Goal: Task Accomplishment & Management: Manage account settings

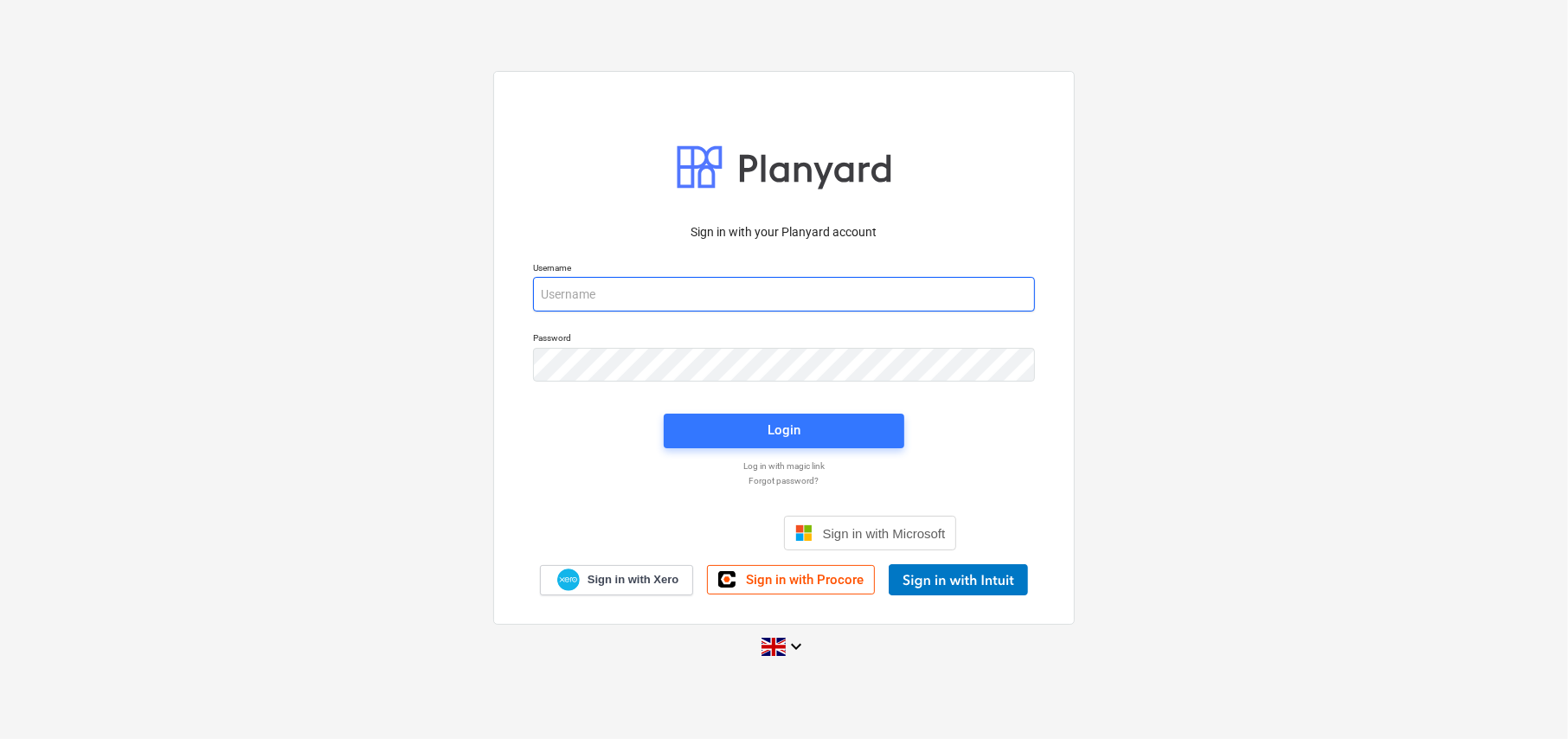
click at [635, 288] on input "email" at bounding box center [784, 294] width 502 height 35
click at [797, 582] on span "Sign in with Procore" at bounding box center [805, 579] width 118 height 15
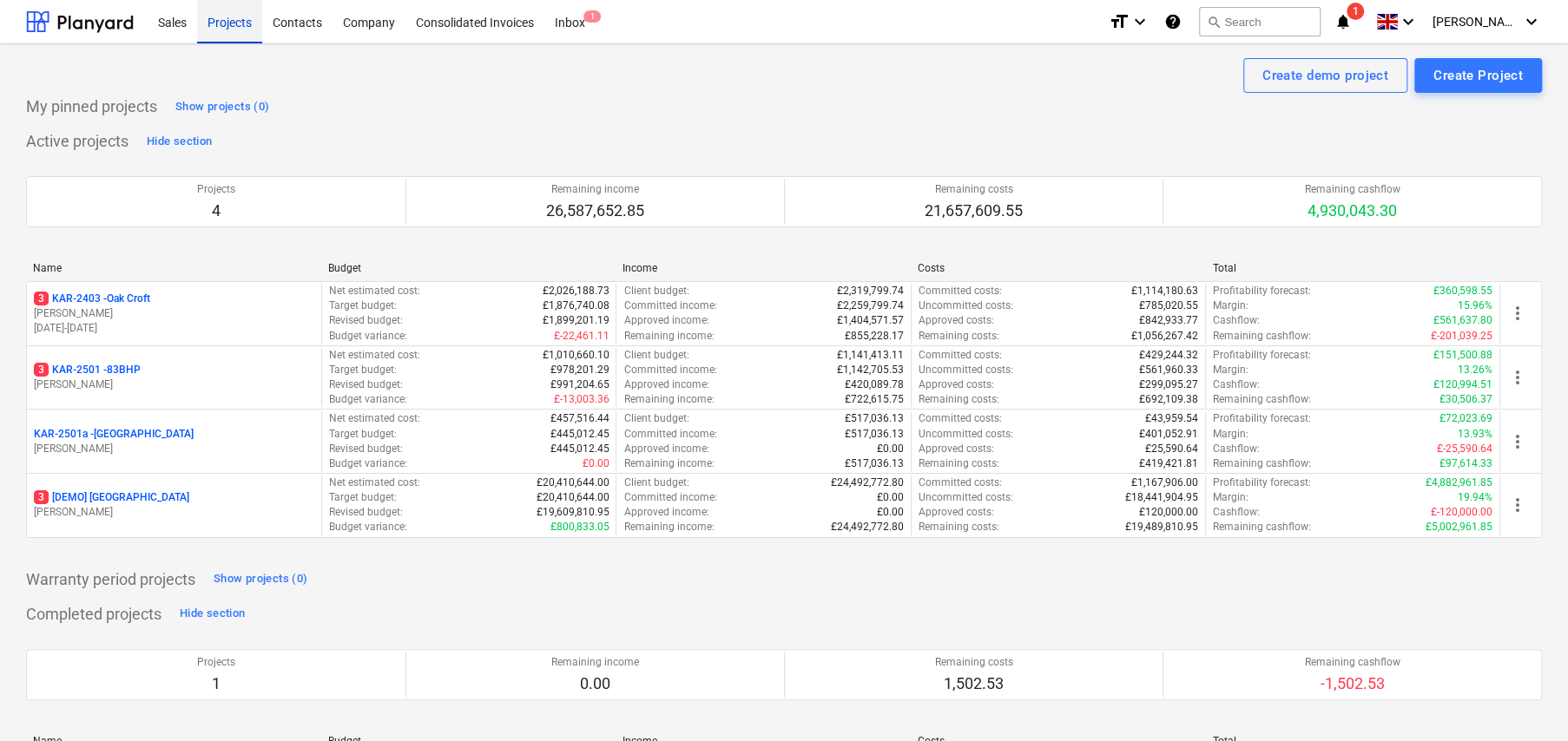
click at [232, 24] on div "Projects" at bounding box center [229, 21] width 65 height 44
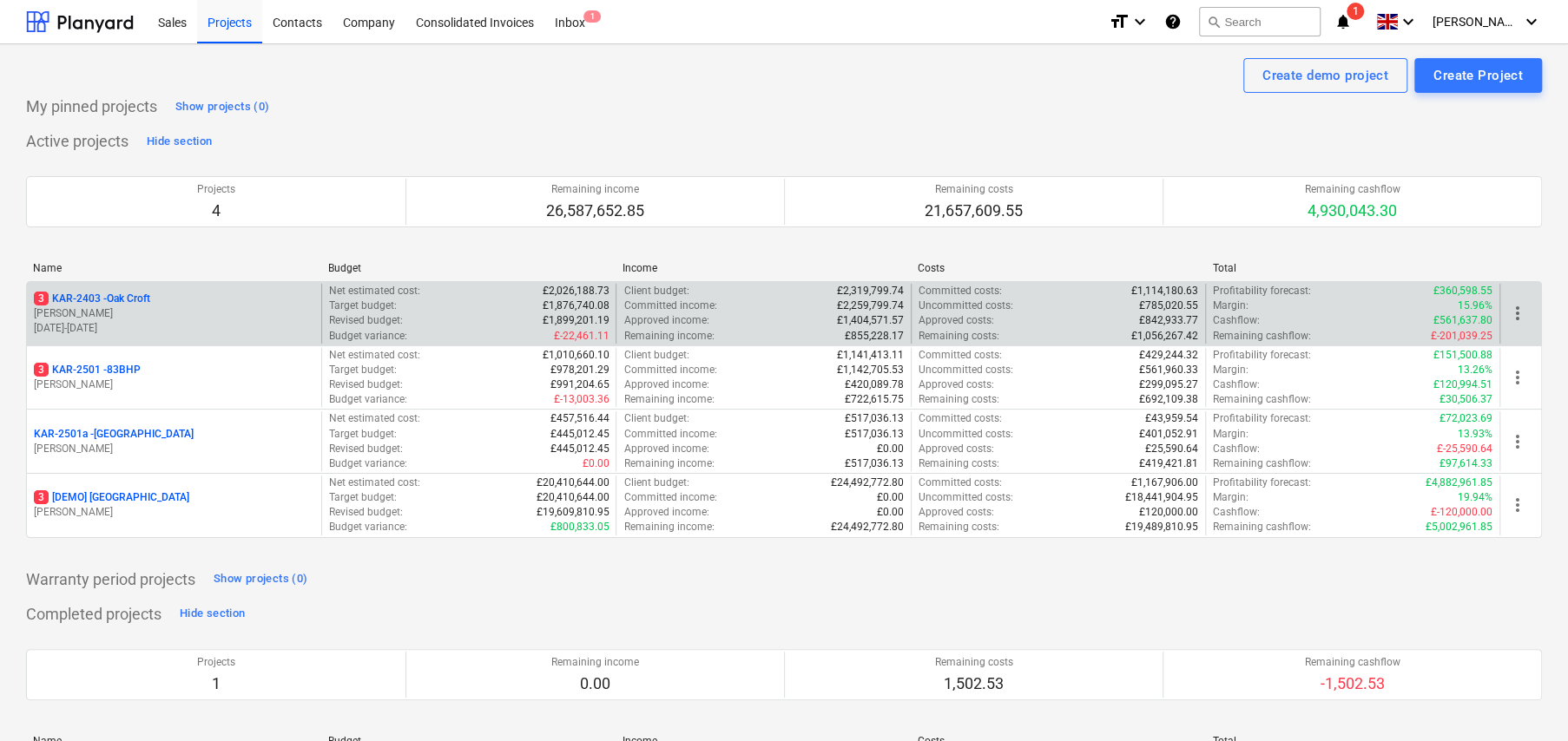
click at [134, 297] on p "3 KAR-2403 - Oak Croft" at bounding box center [92, 299] width 116 height 14
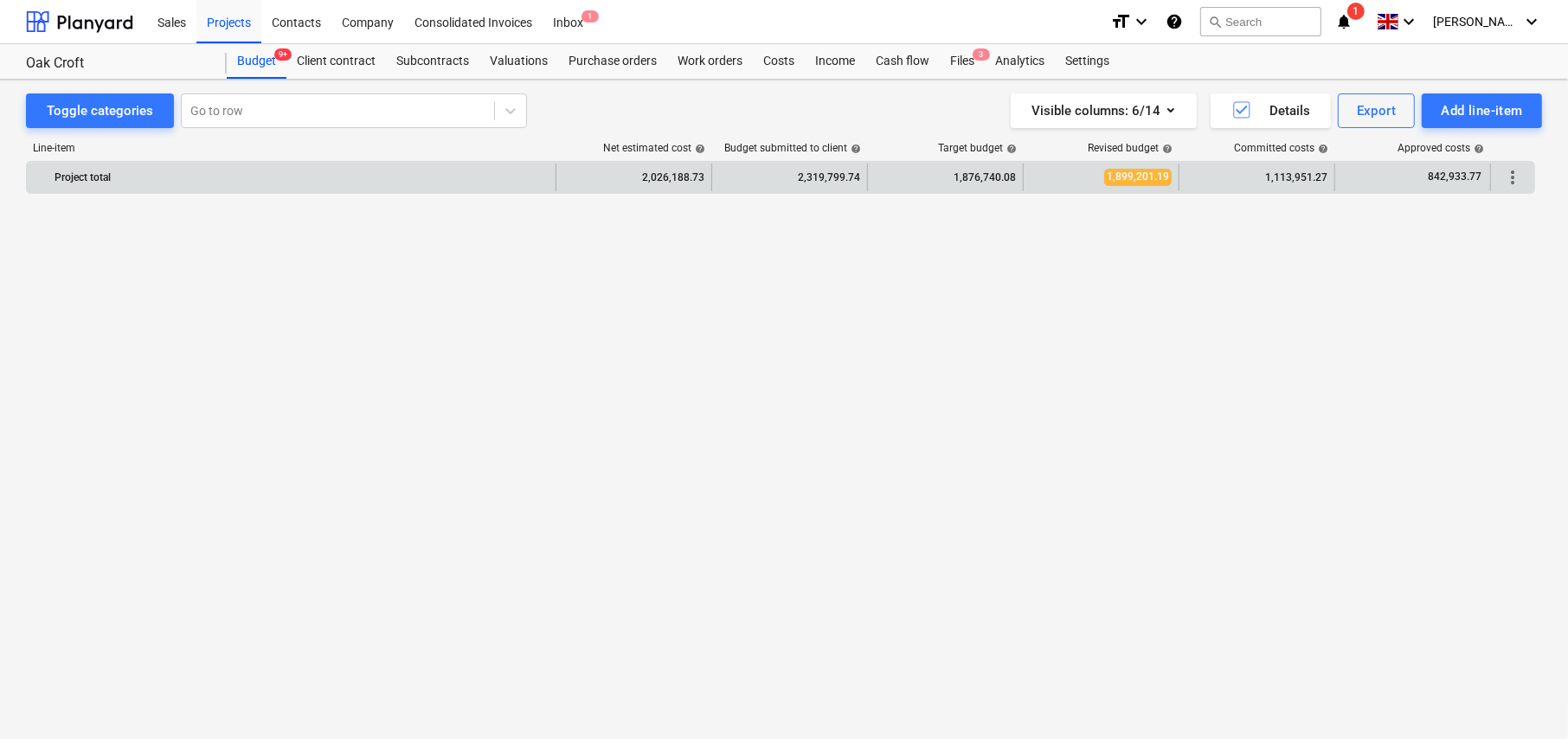
scroll to position [4562, 0]
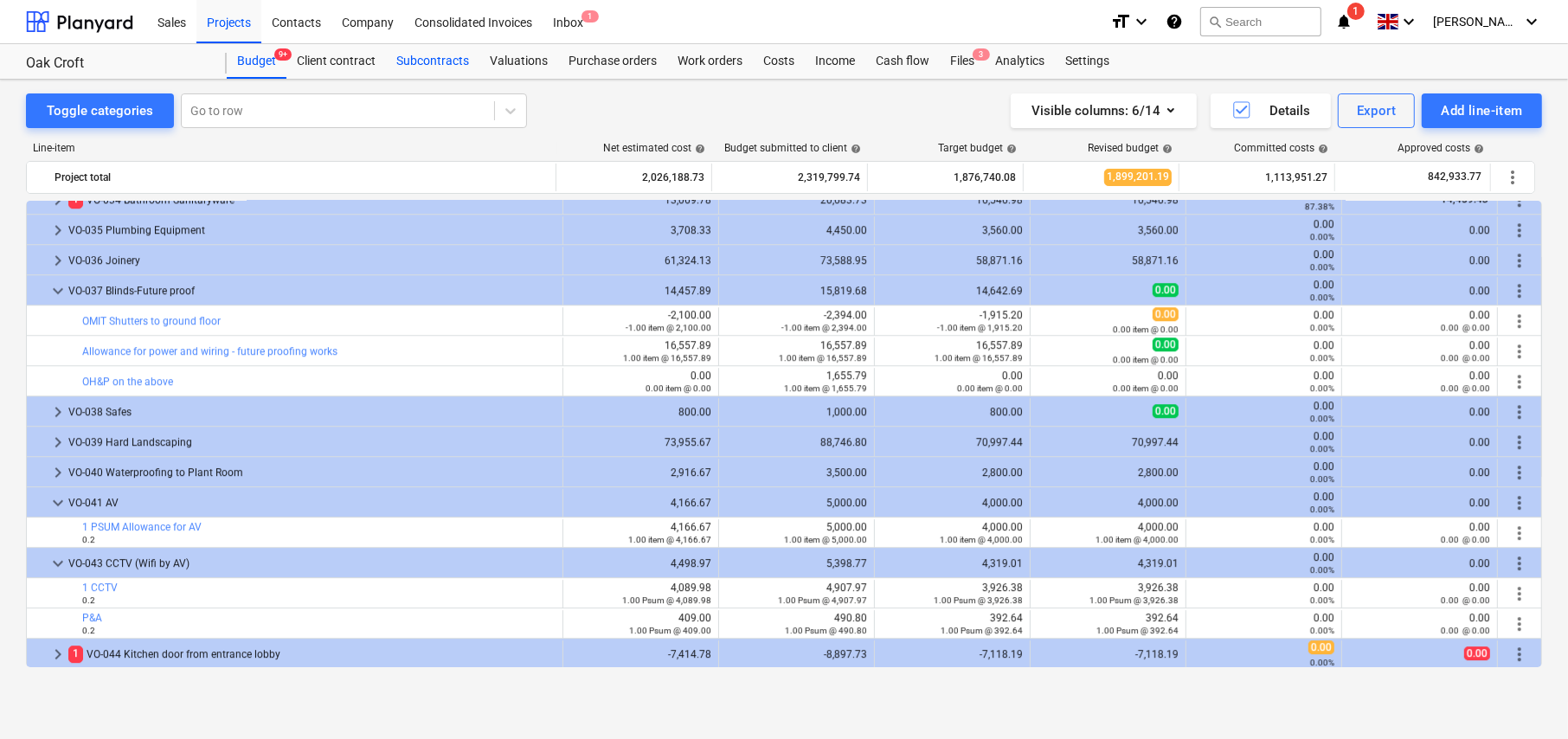
click at [440, 66] on div "Subcontracts" at bounding box center [433, 61] width 94 height 35
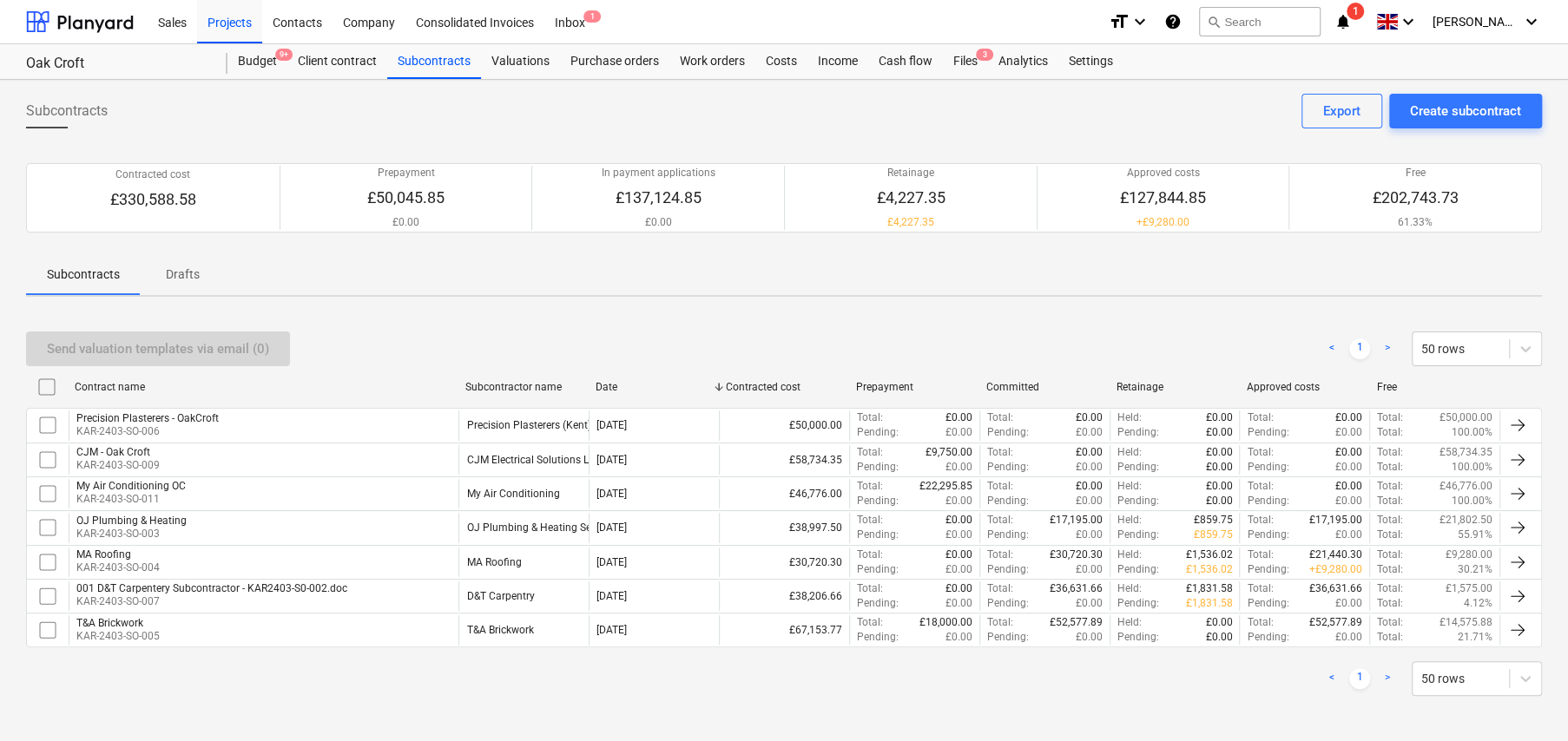
click at [184, 273] on p "Drafts" at bounding box center [182, 275] width 42 height 18
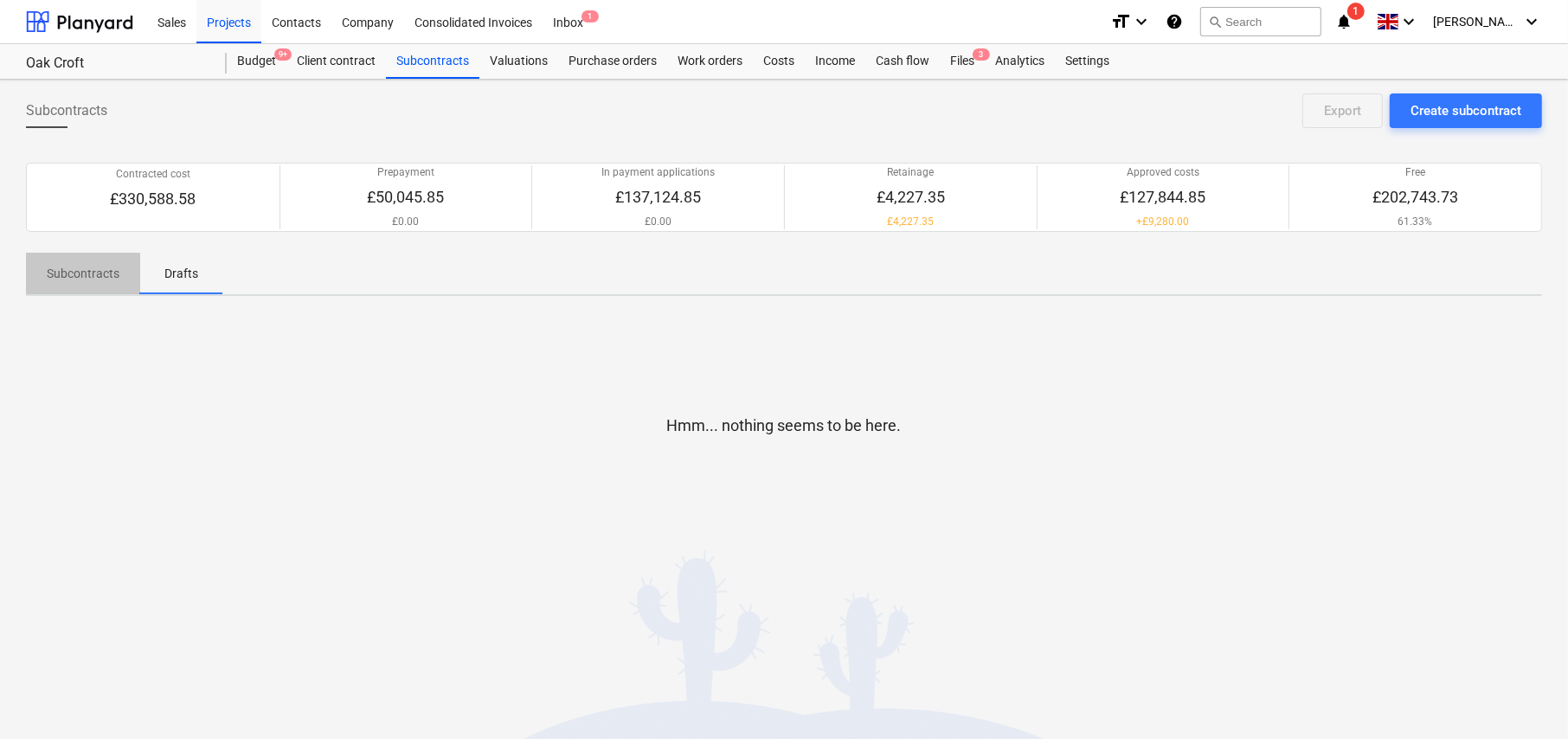
click at [100, 276] on p "Subcontracts" at bounding box center [82, 274] width 72 height 18
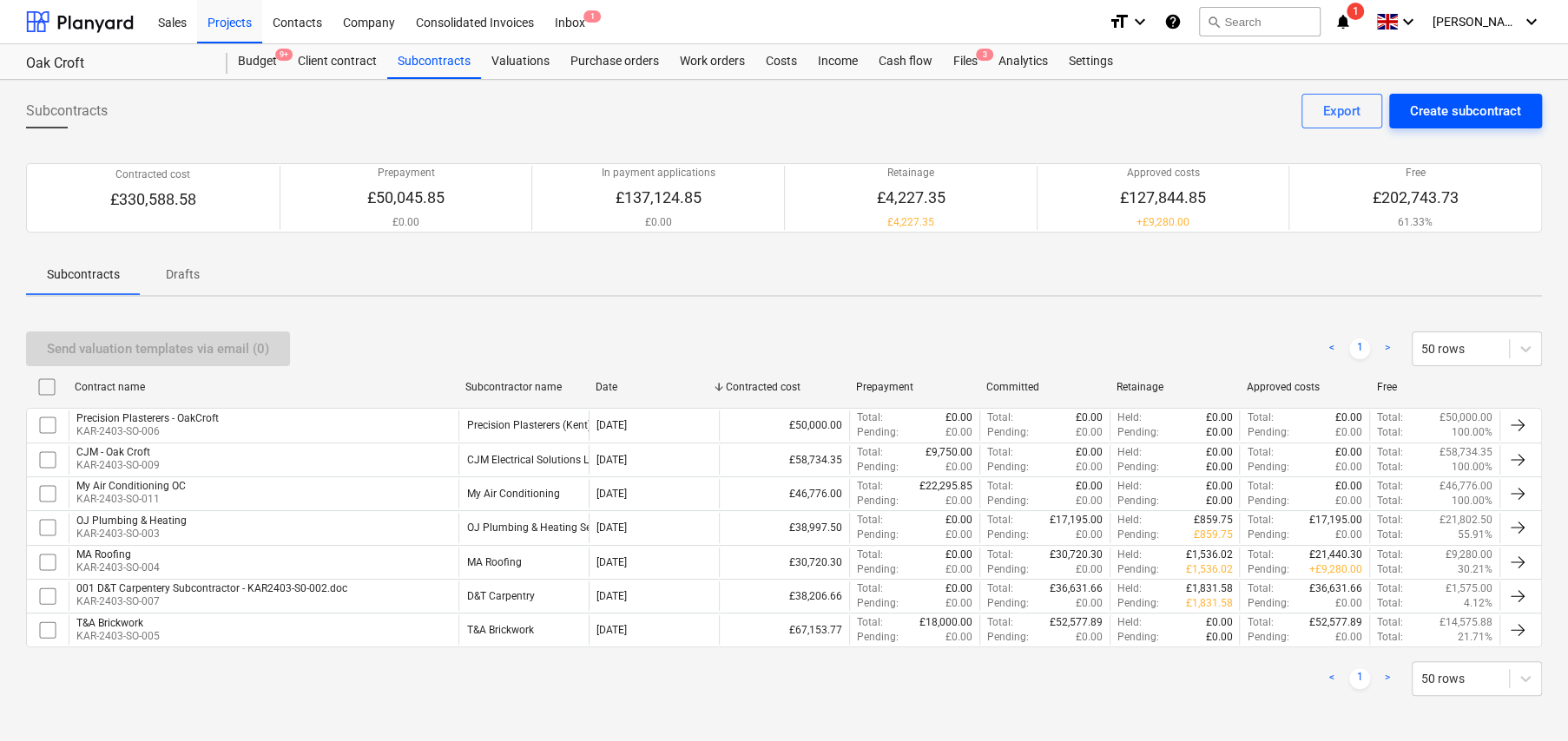
click at [1464, 107] on div "Create subcontract" at bounding box center [1466, 111] width 111 height 22
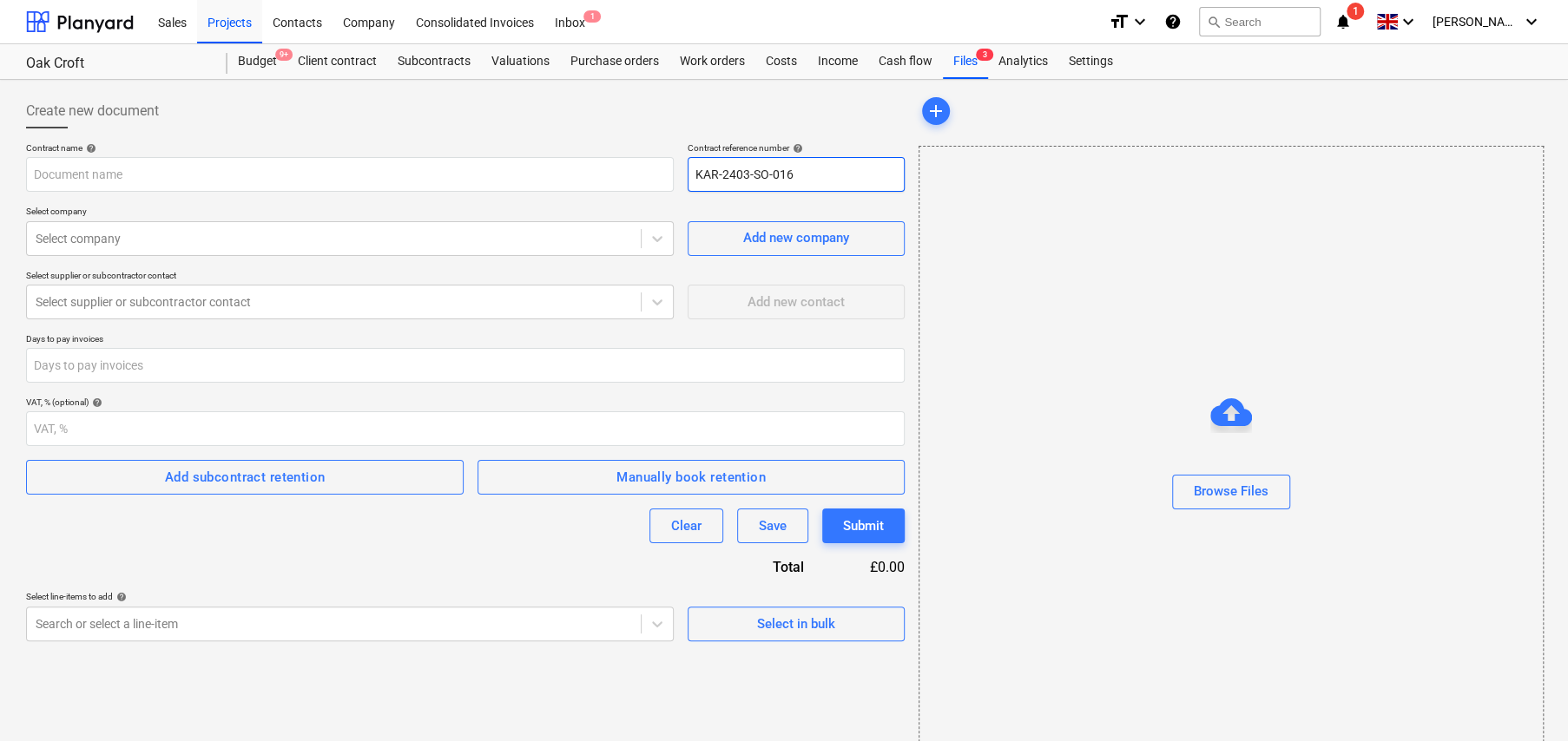
click at [799, 177] on input "KAR-2403-SO-016" at bounding box center [796, 175] width 217 height 35
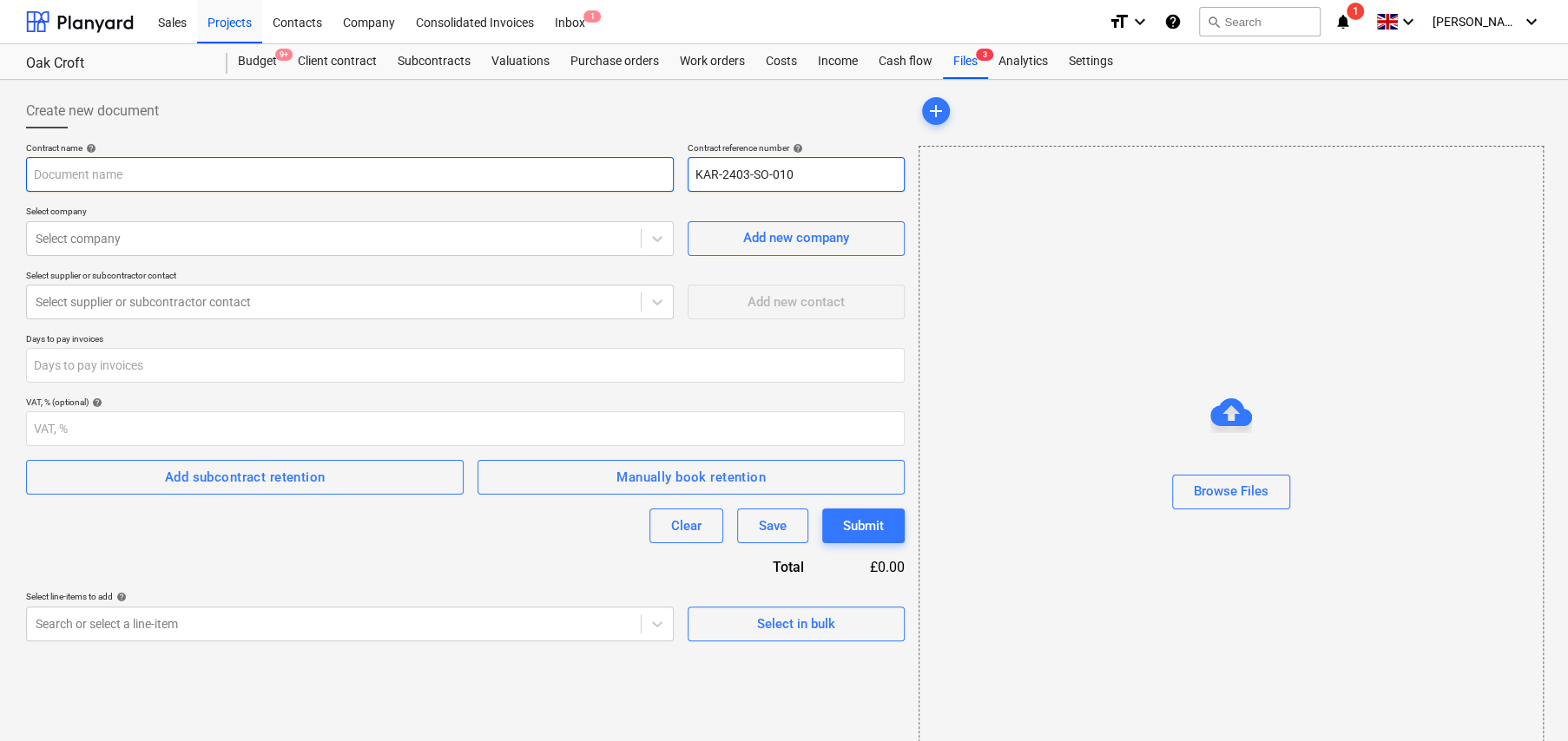
type input "KAR-2403-SO-010"
click at [216, 179] on input "text" at bounding box center [349, 175] width 647 height 35
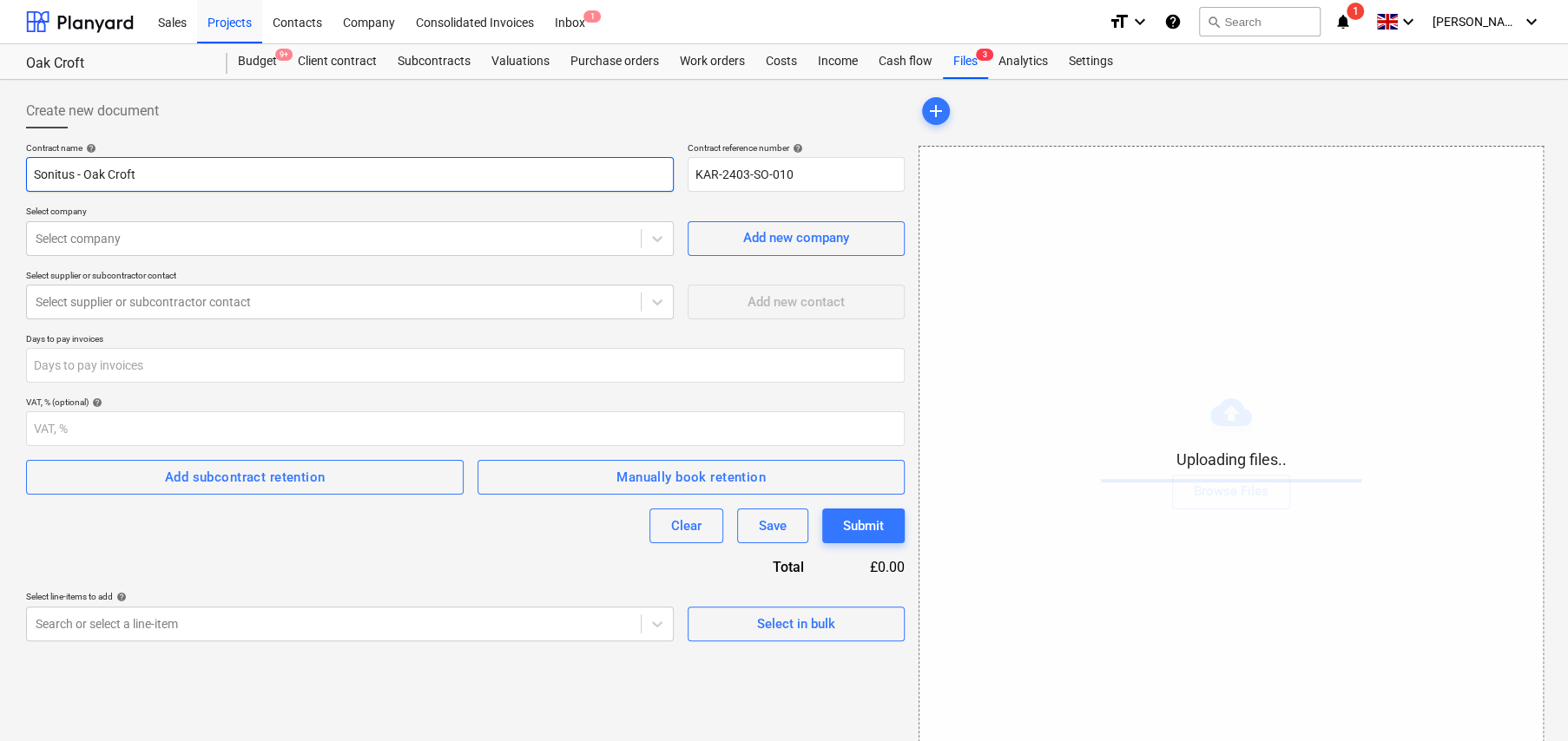
type input "Sonitus - Oak Croft"
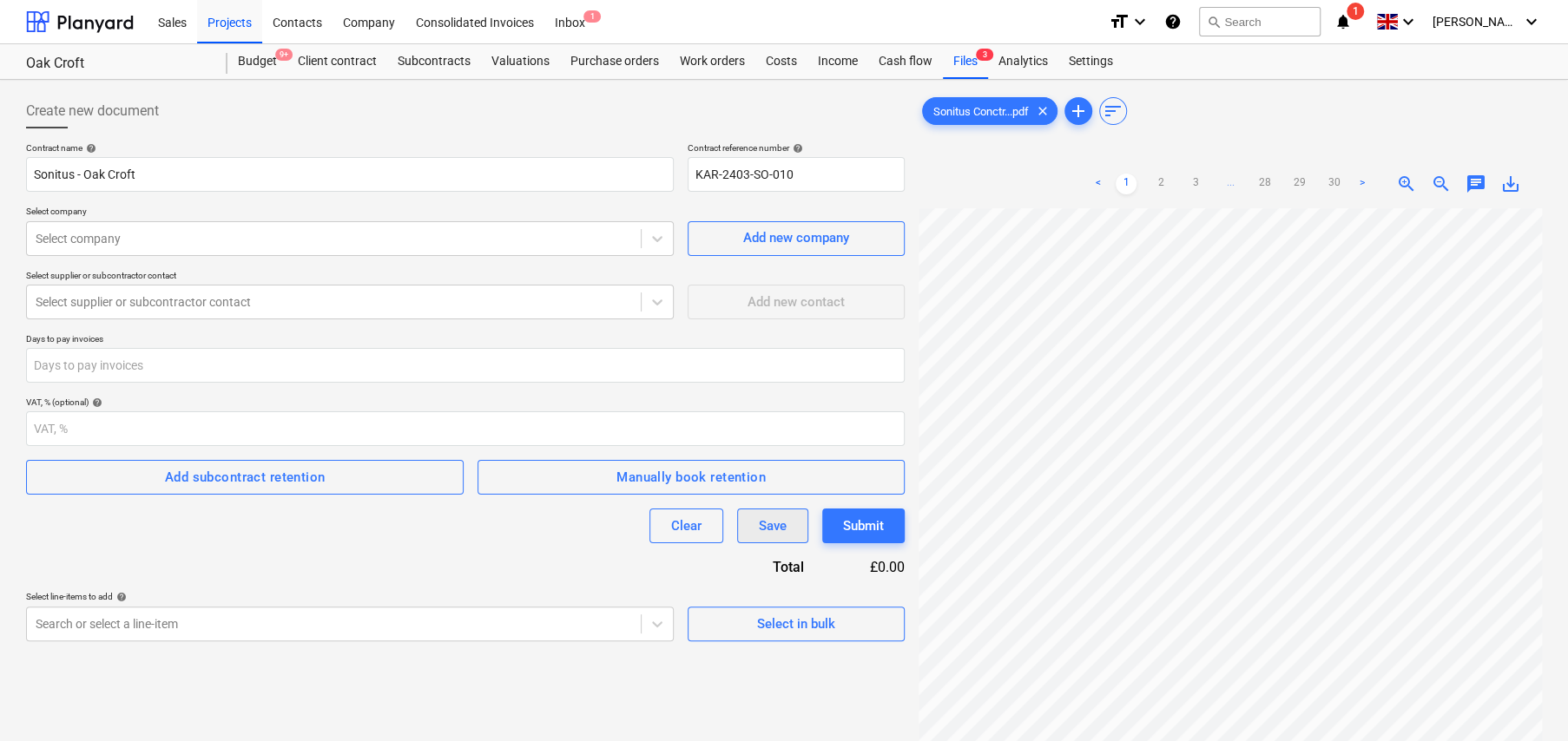
click at [781, 535] on div "Save" at bounding box center [773, 525] width 28 height 22
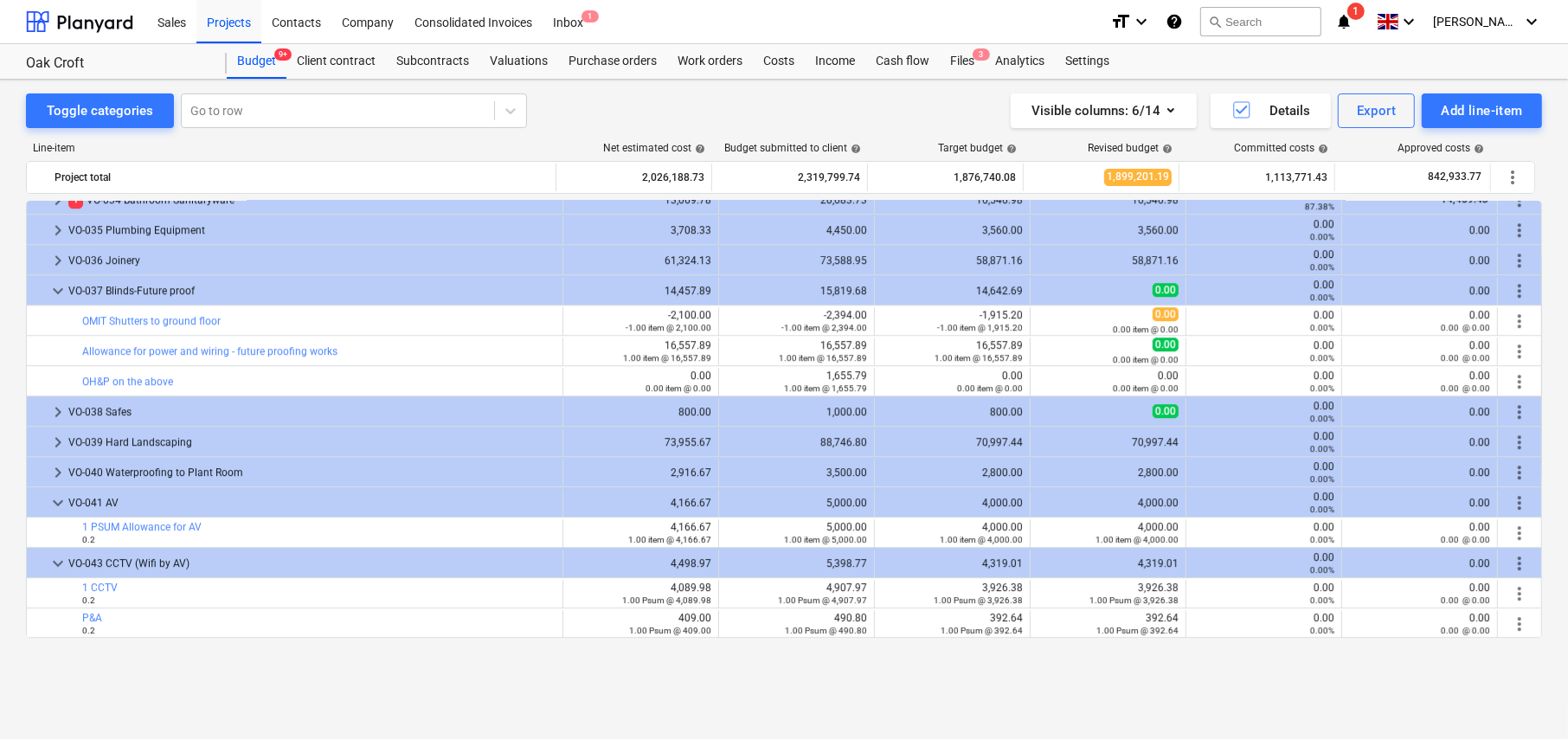
scroll to position [4475, 0]
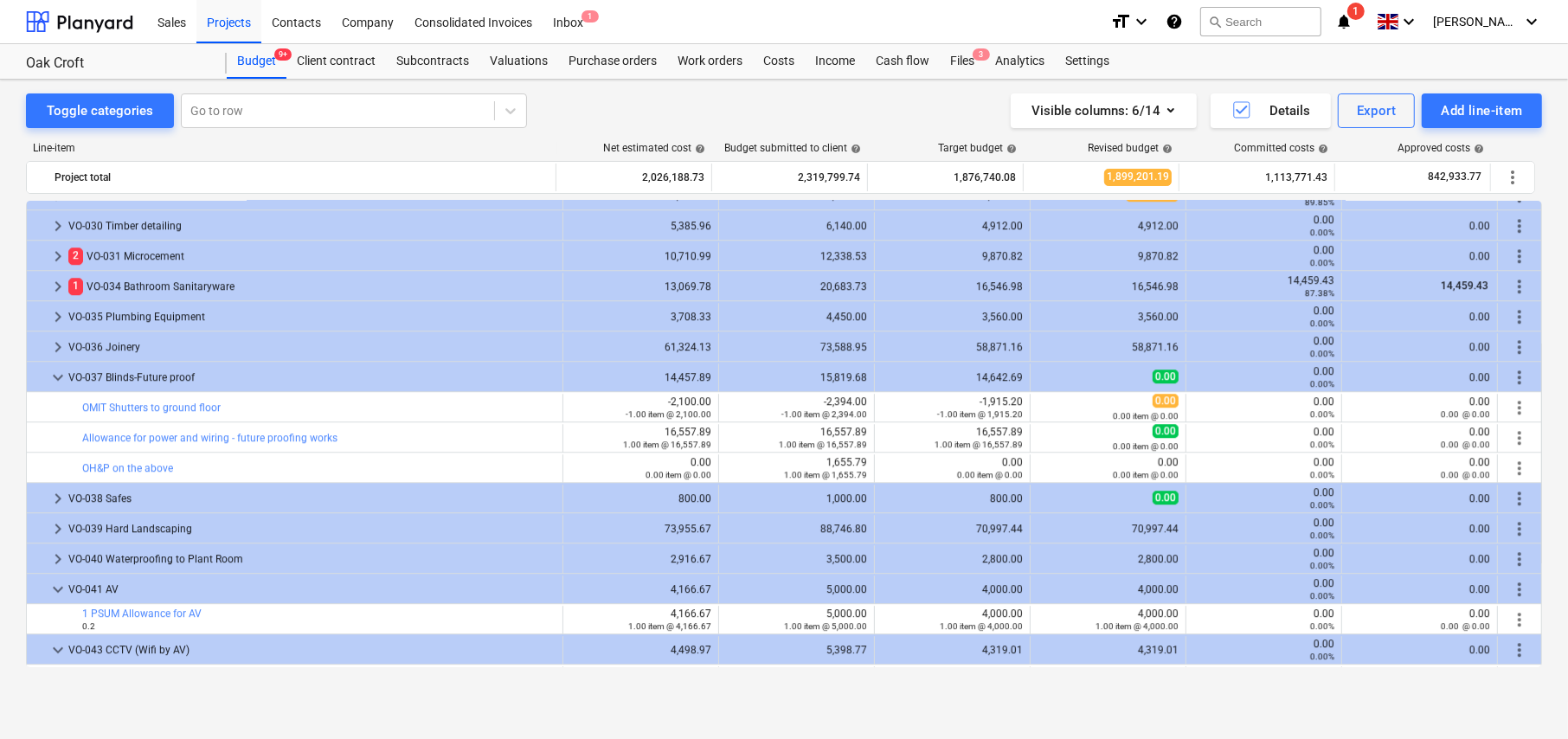
click at [59, 378] on span "keyboard_arrow_down" at bounding box center [57, 377] width 21 height 21
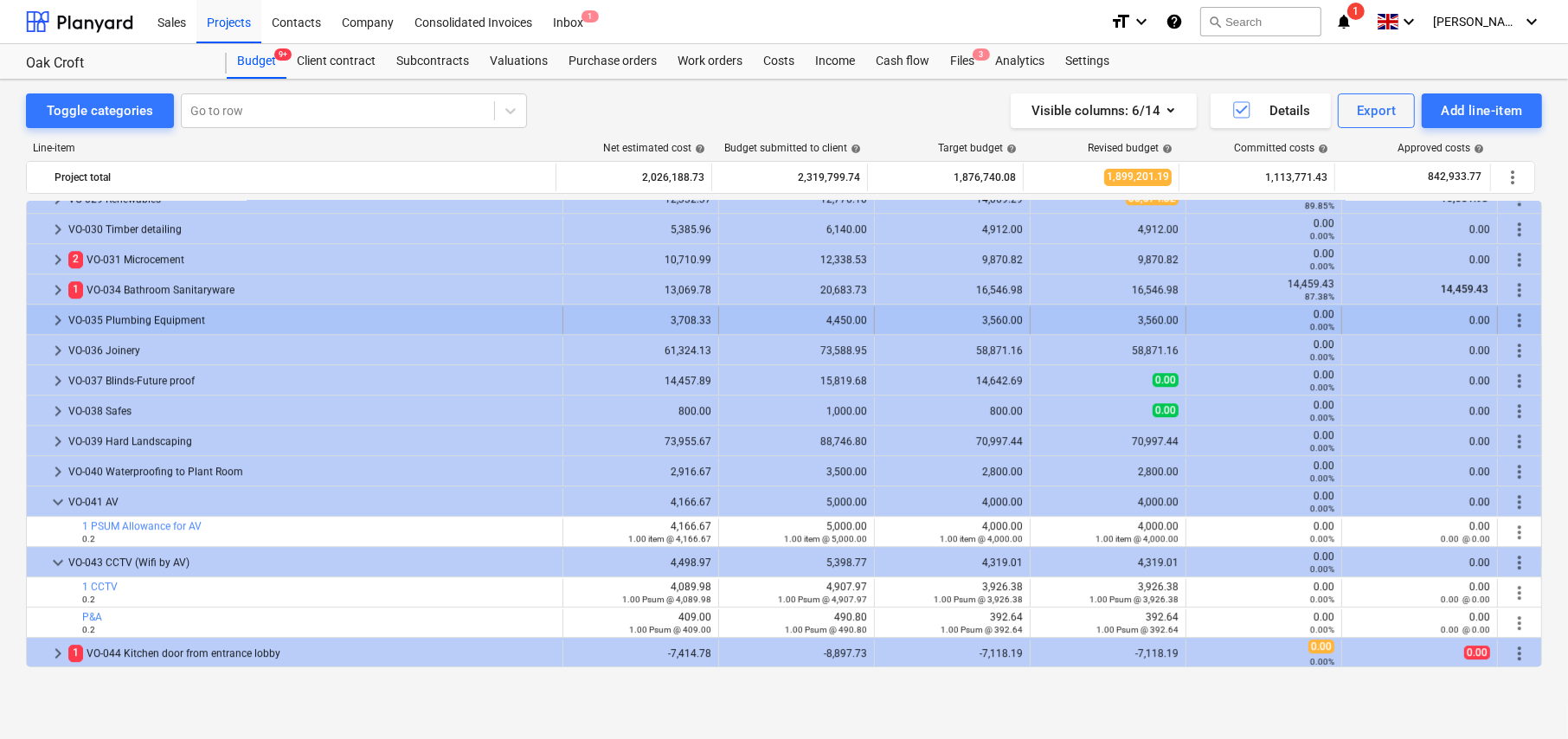
scroll to position [4471, 0]
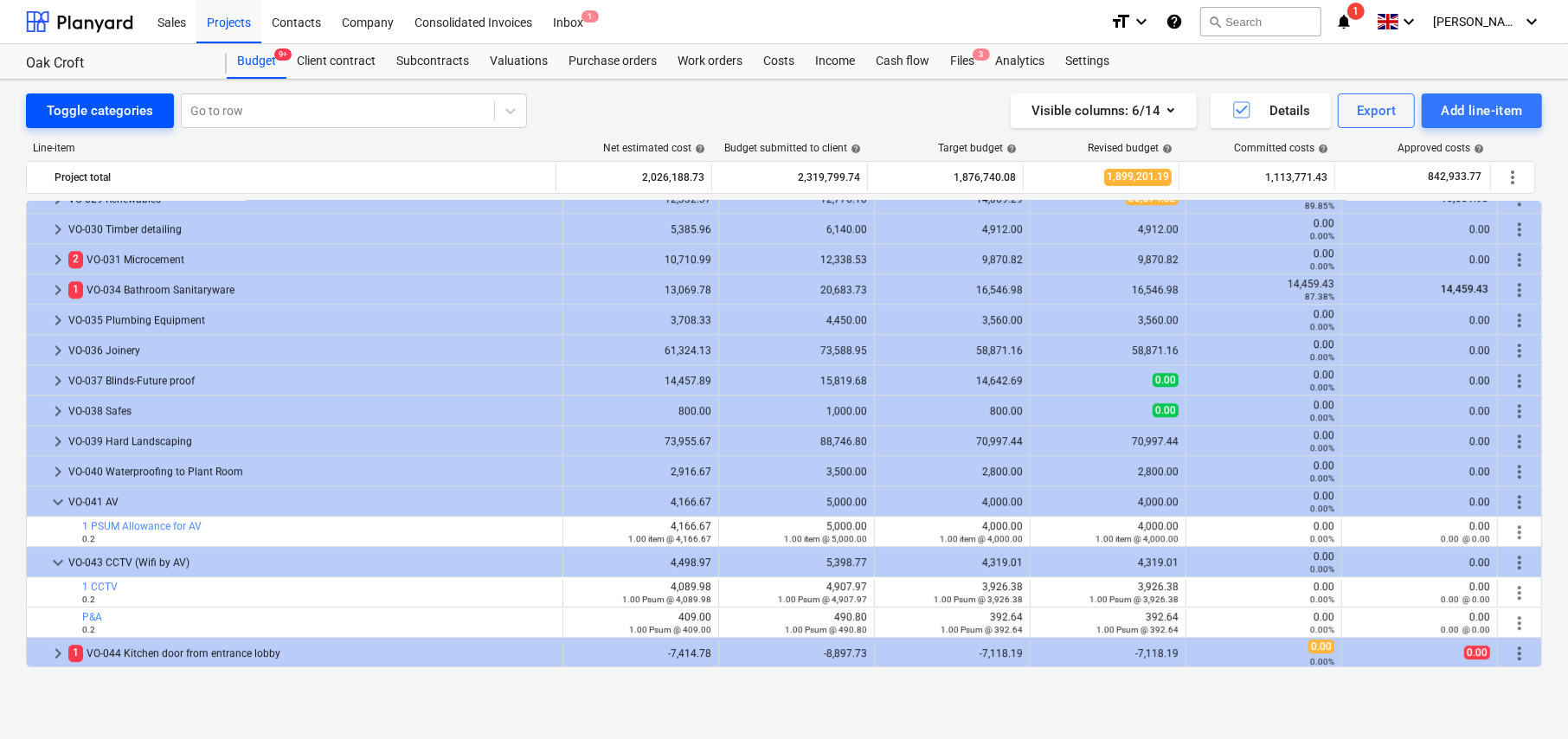
click at [110, 112] on div "Toggle categories" at bounding box center [99, 111] width 106 height 22
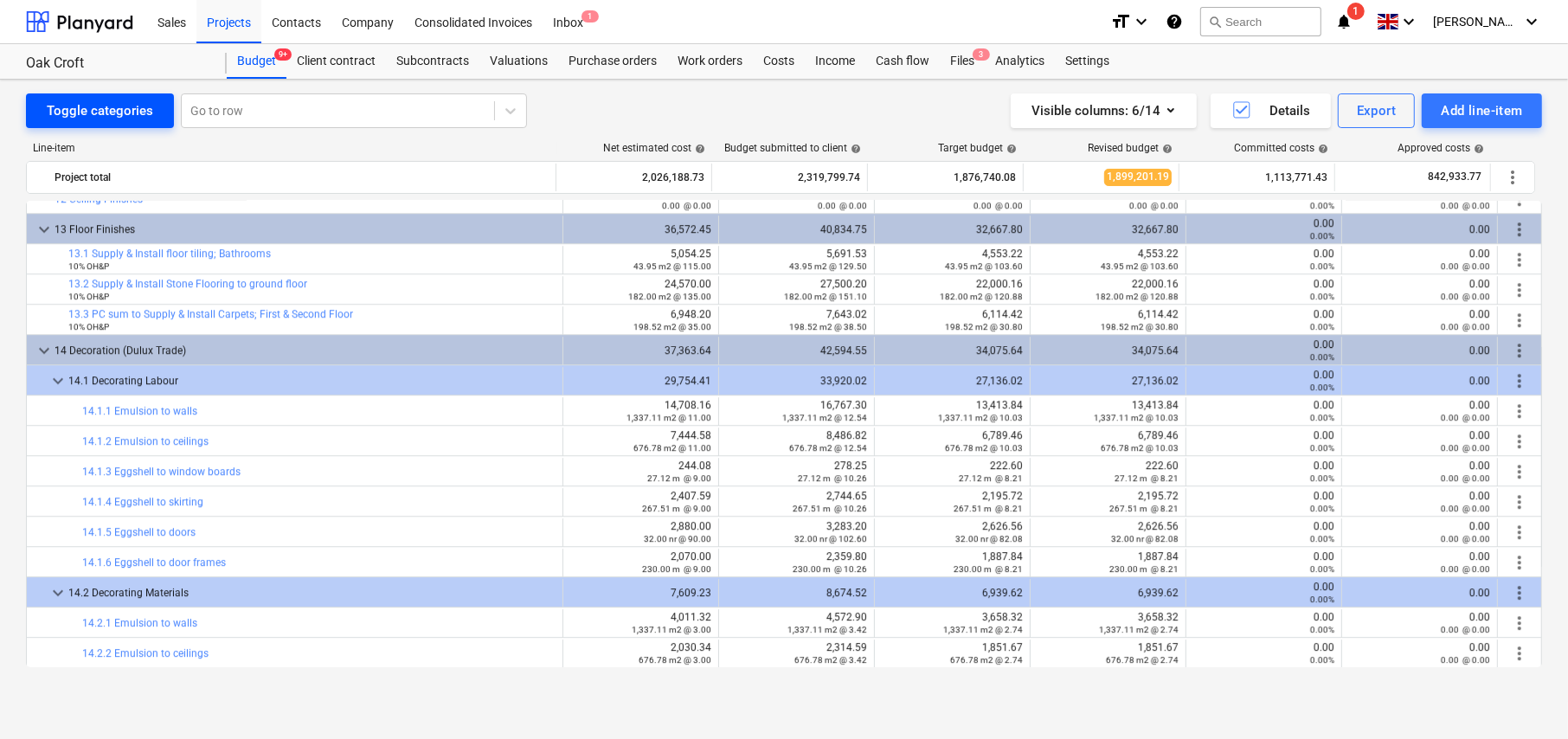
click at [130, 108] on div "Toggle categories" at bounding box center [99, 111] width 106 height 22
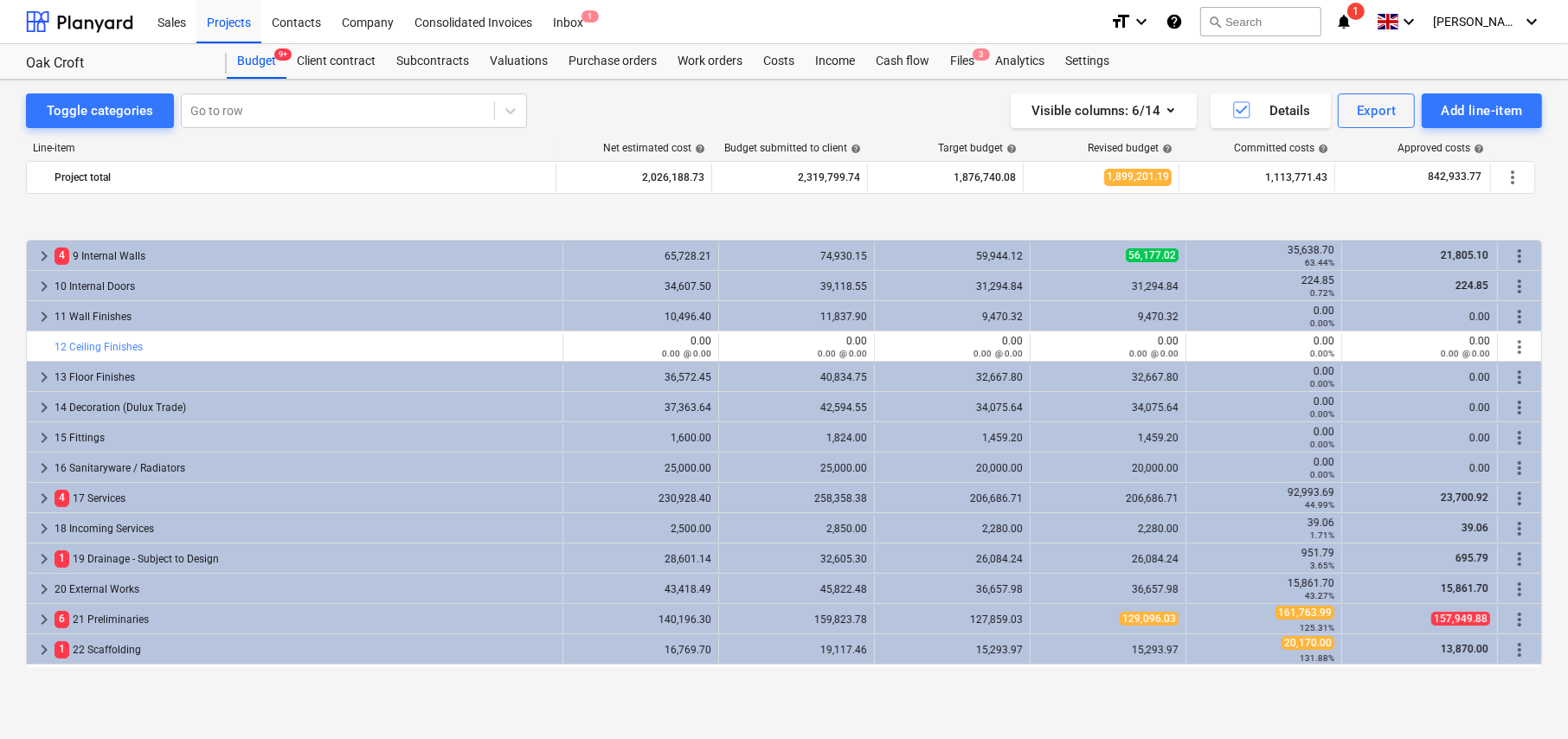
scroll to position [290, 0]
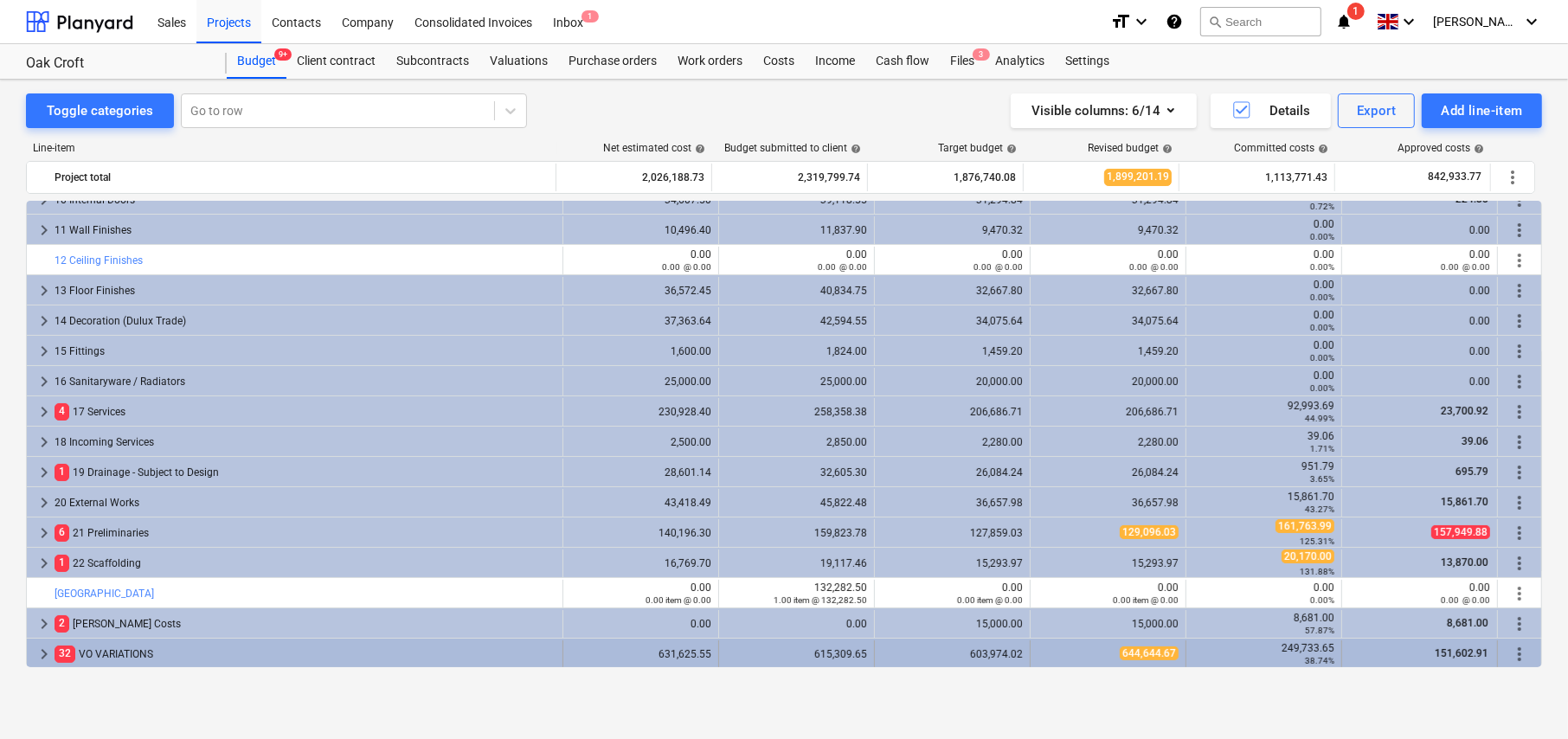
click at [45, 655] on span "keyboard_arrow_right" at bounding box center [44, 653] width 21 height 21
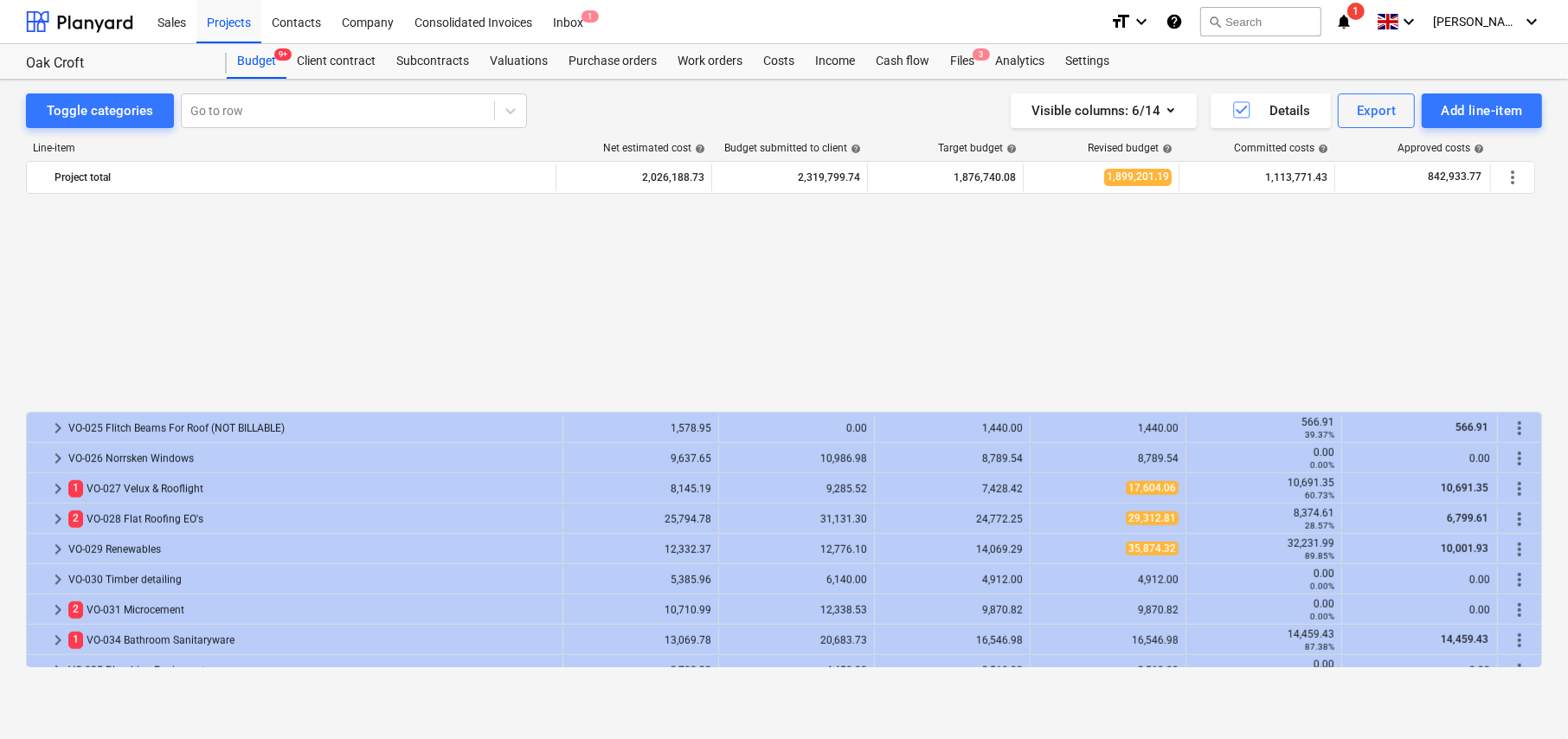
scroll to position [1654, 0]
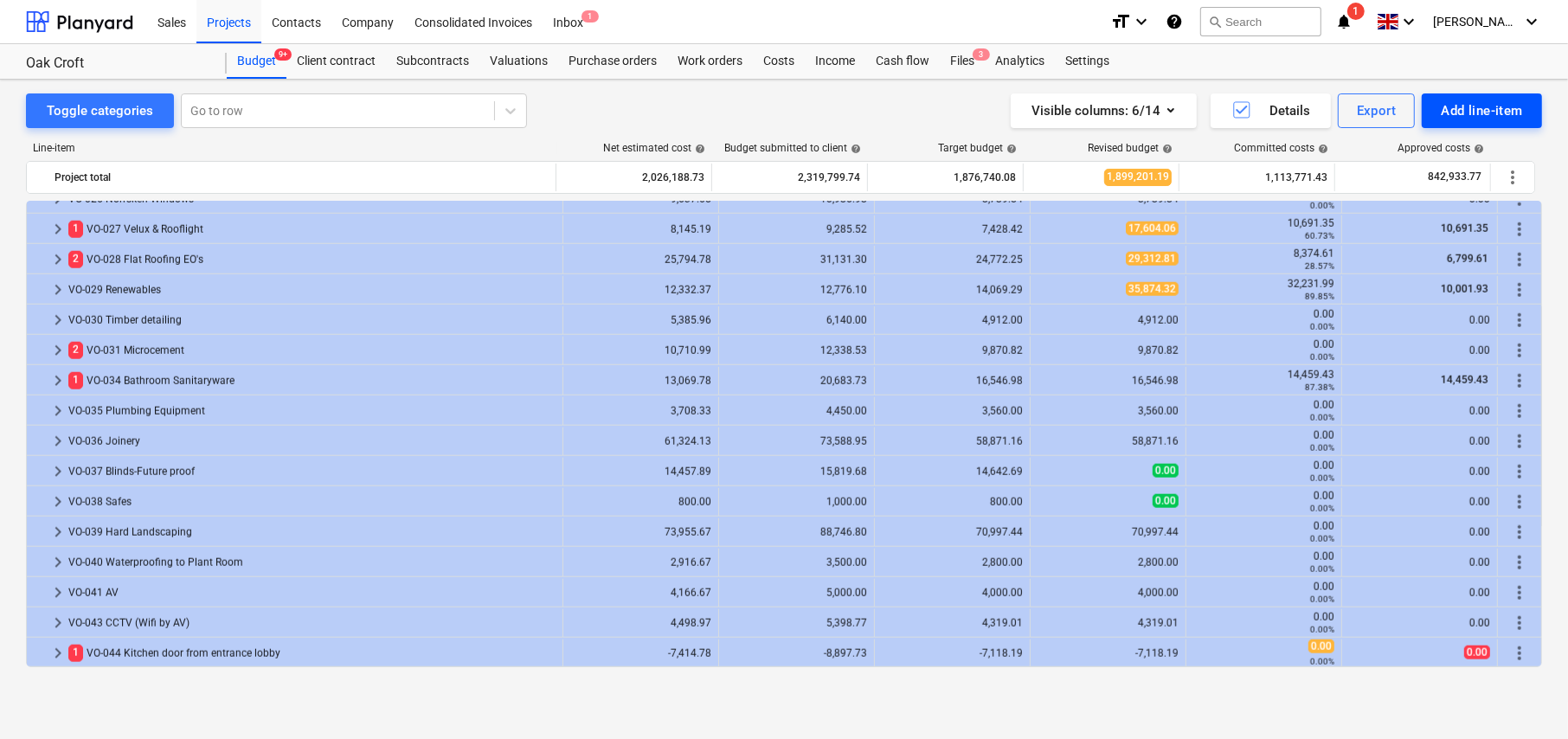
click at [1472, 118] on div "Add line-item" at bounding box center [1482, 111] width 82 height 22
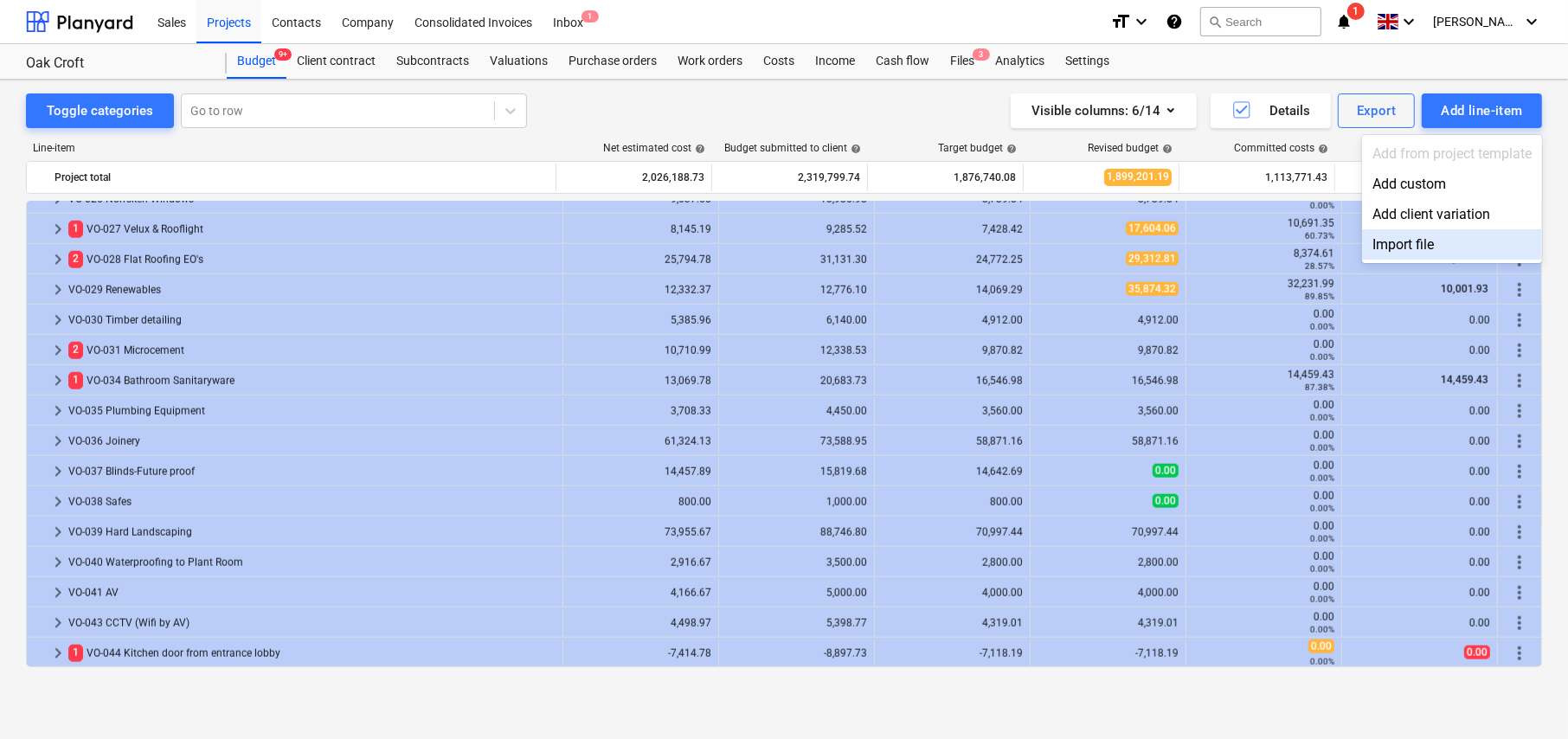
click at [1402, 244] on div "Import file" at bounding box center [1452, 245] width 180 height 30
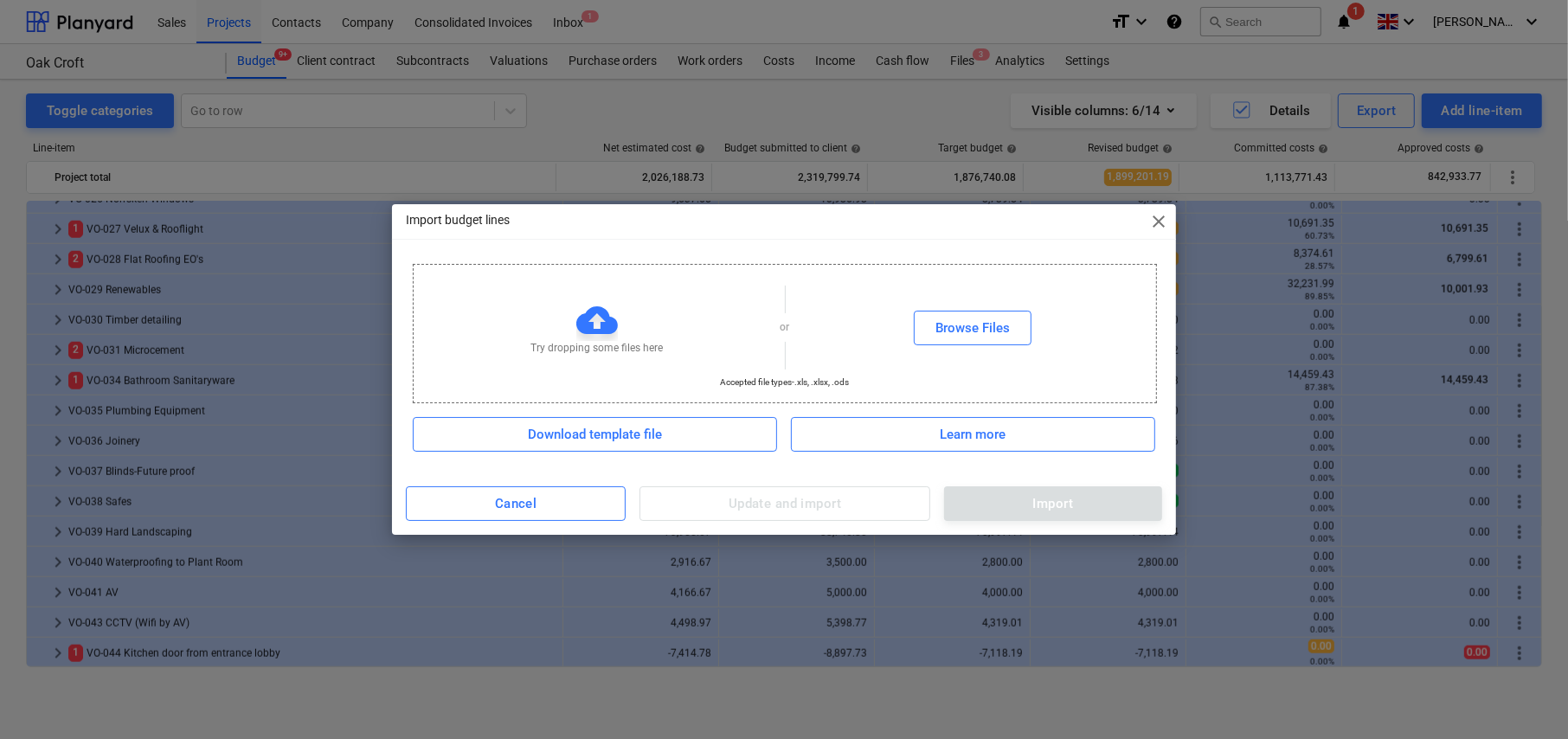
click at [1158, 224] on span "close" at bounding box center [1158, 221] width 21 height 21
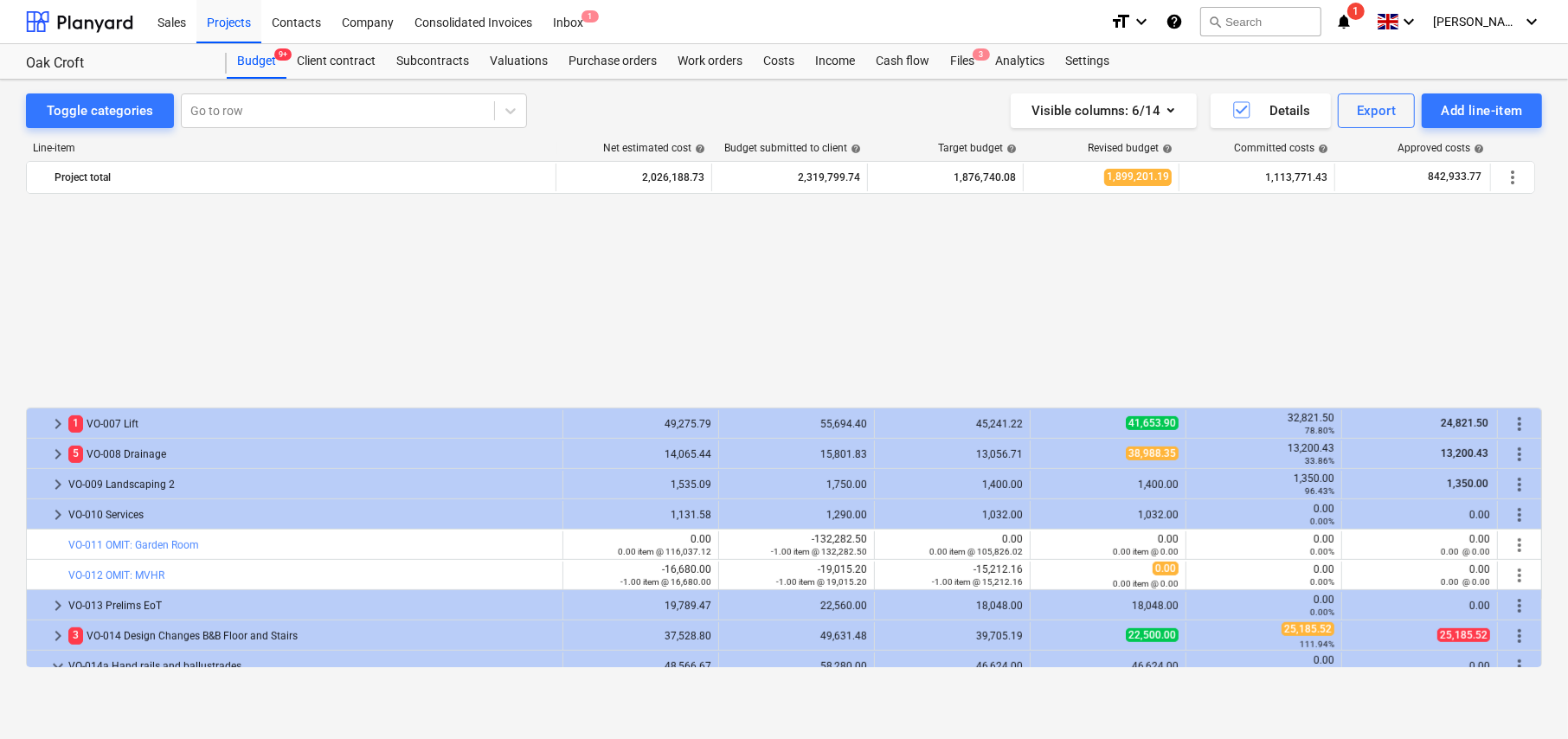
scroll to position [961, 0]
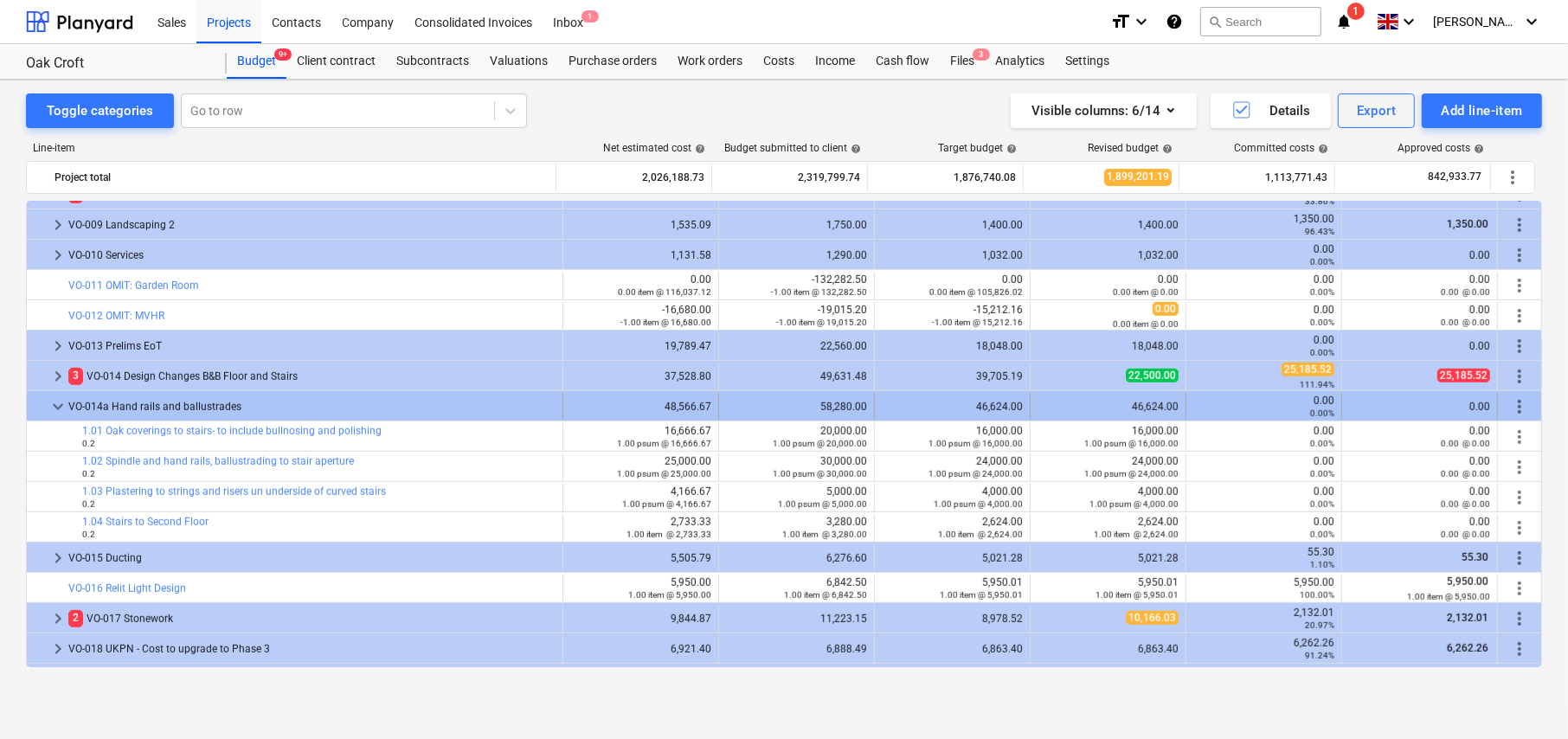
click at [57, 404] on span "keyboard_arrow_down" at bounding box center [57, 406] width 21 height 21
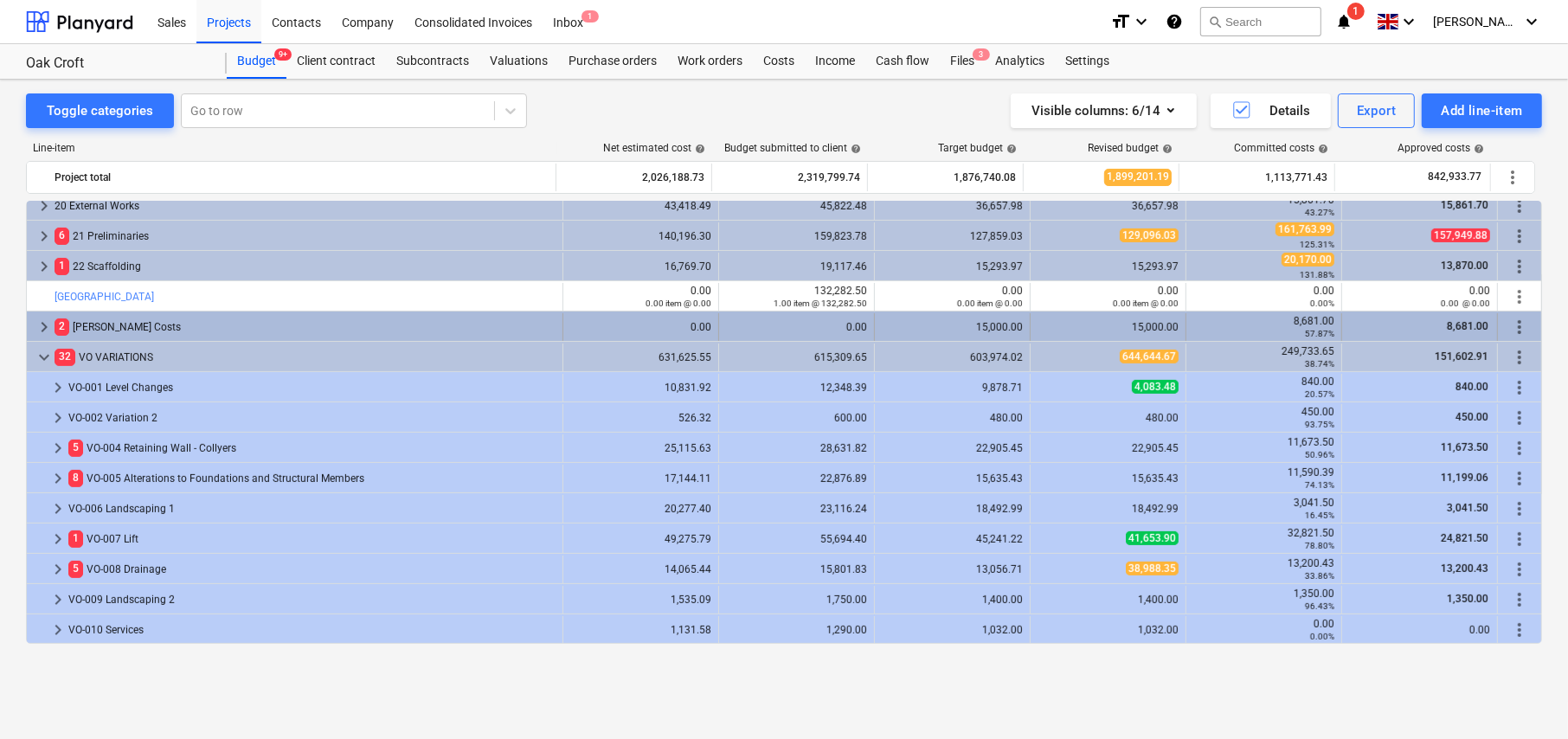
scroll to position [529, 0]
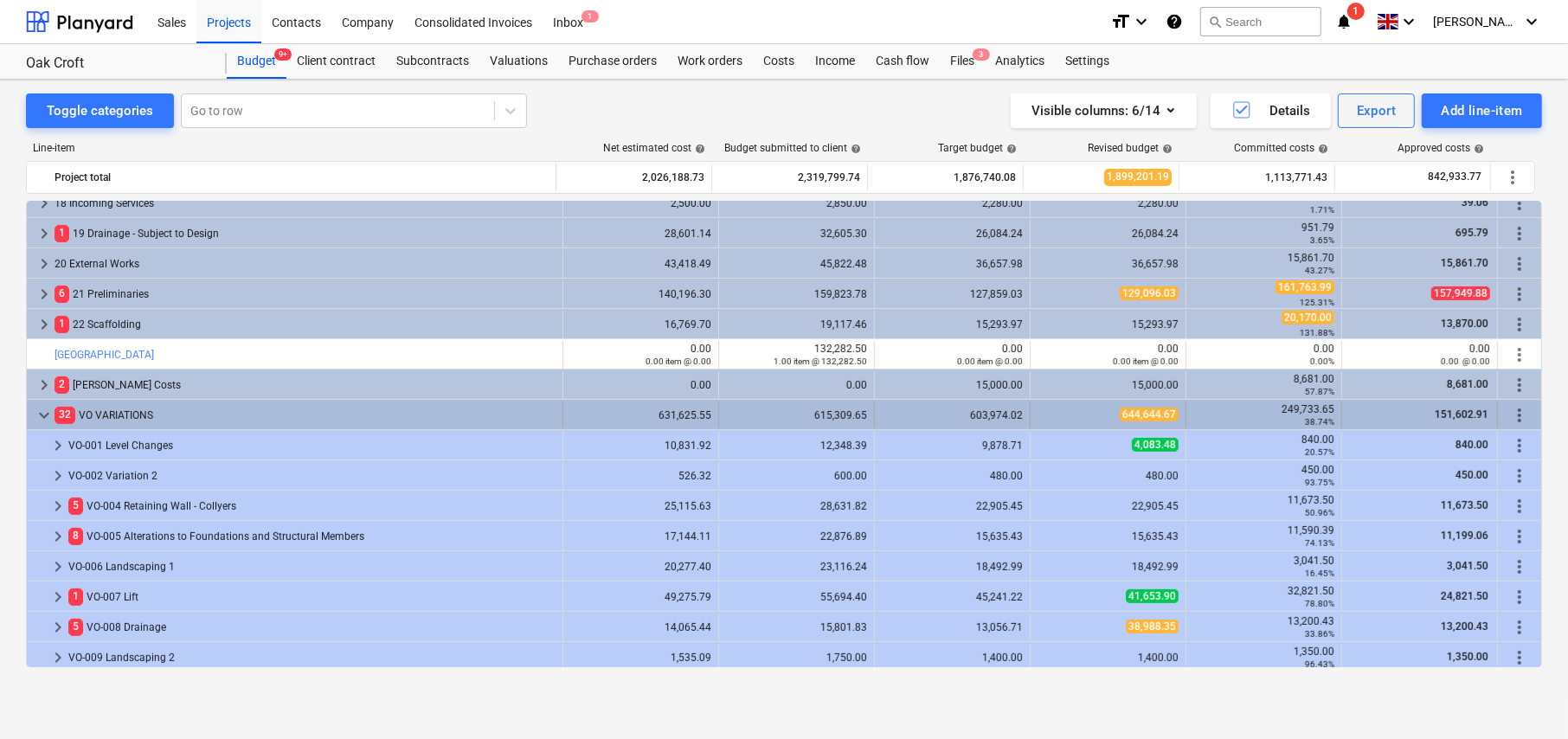
click at [1514, 414] on span "more_vert" at bounding box center [1519, 415] width 21 height 21
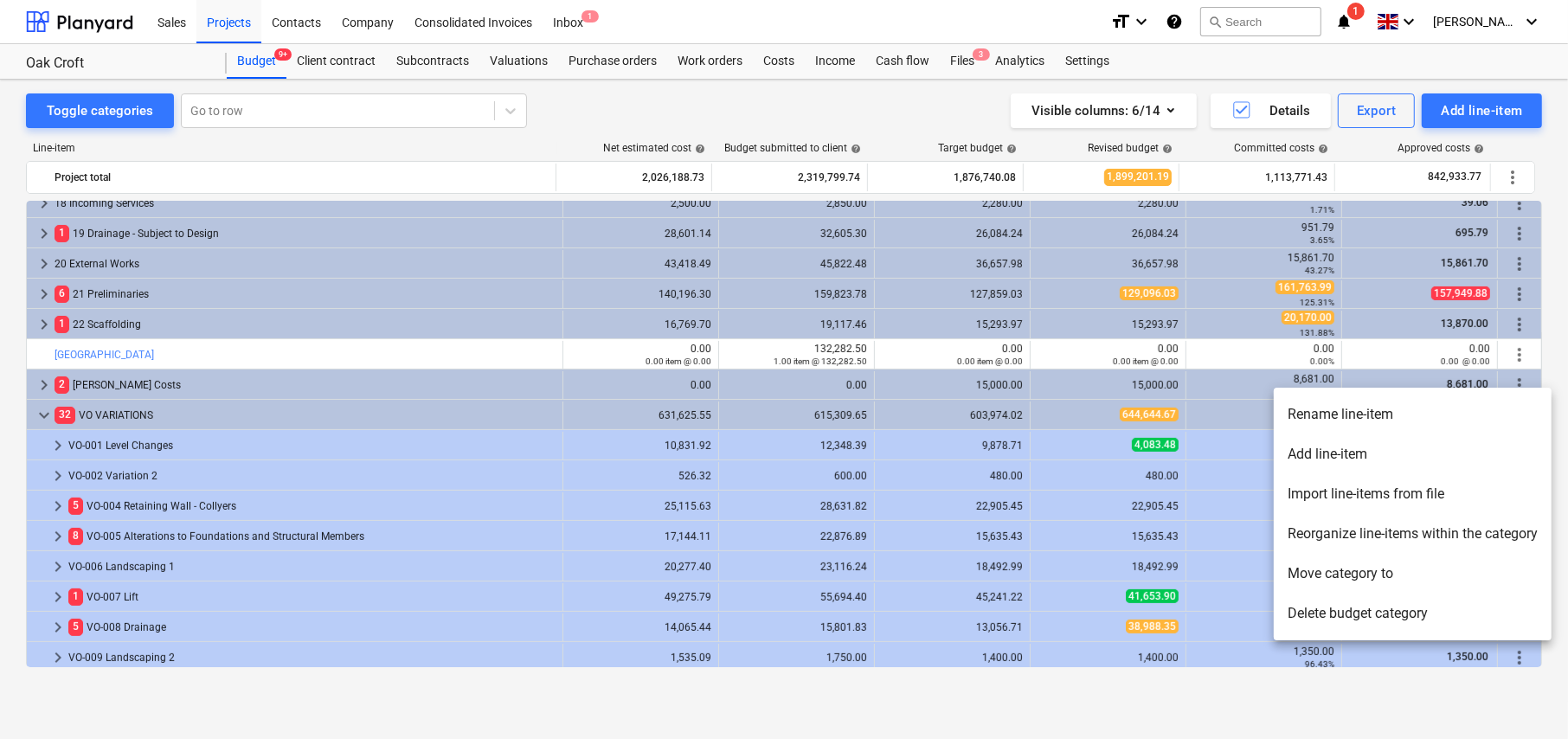
click at [1340, 450] on li "Add line-item" at bounding box center [1412, 454] width 278 height 40
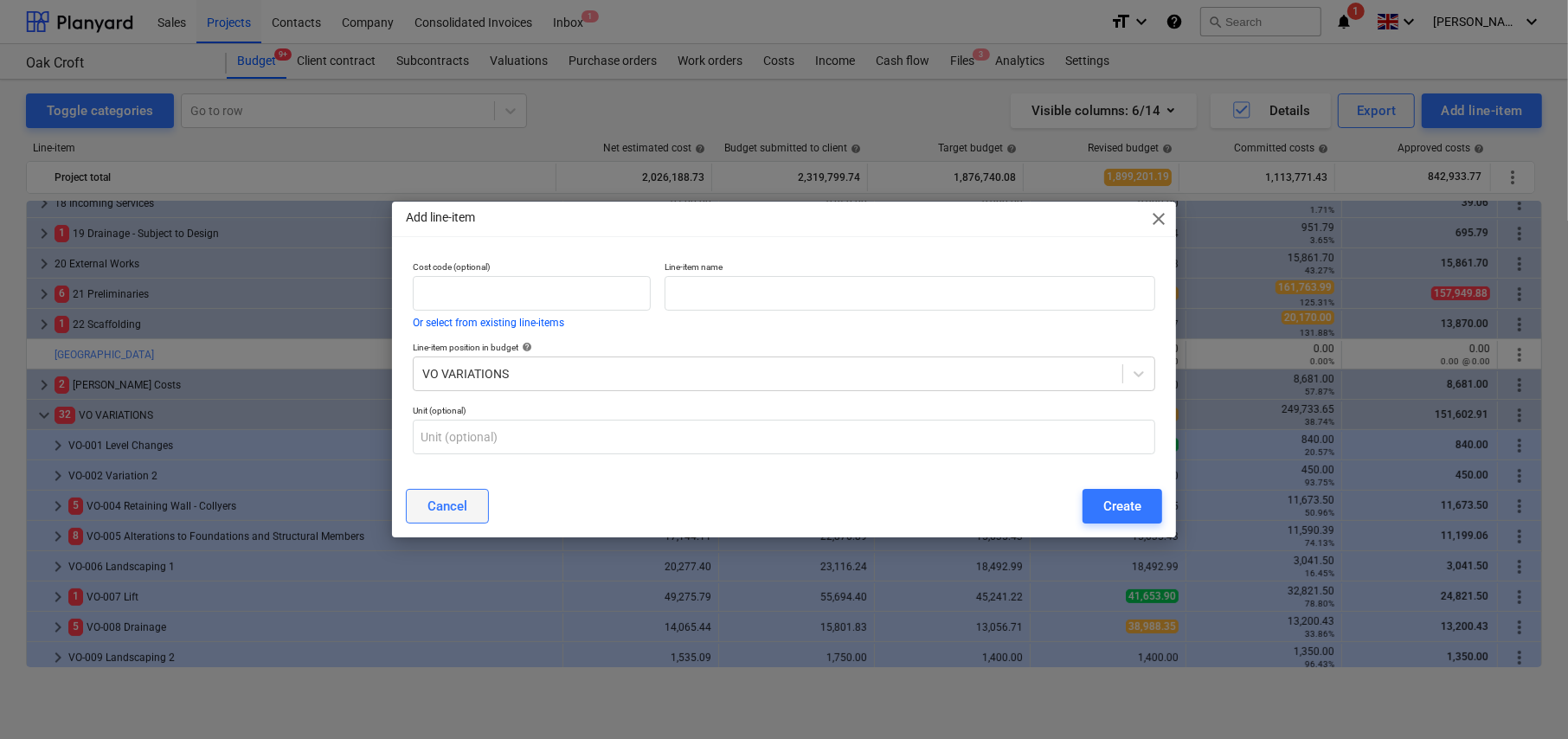
click at [453, 505] on div "Cancel" at bounding box center [447, 506] width 40 height 22
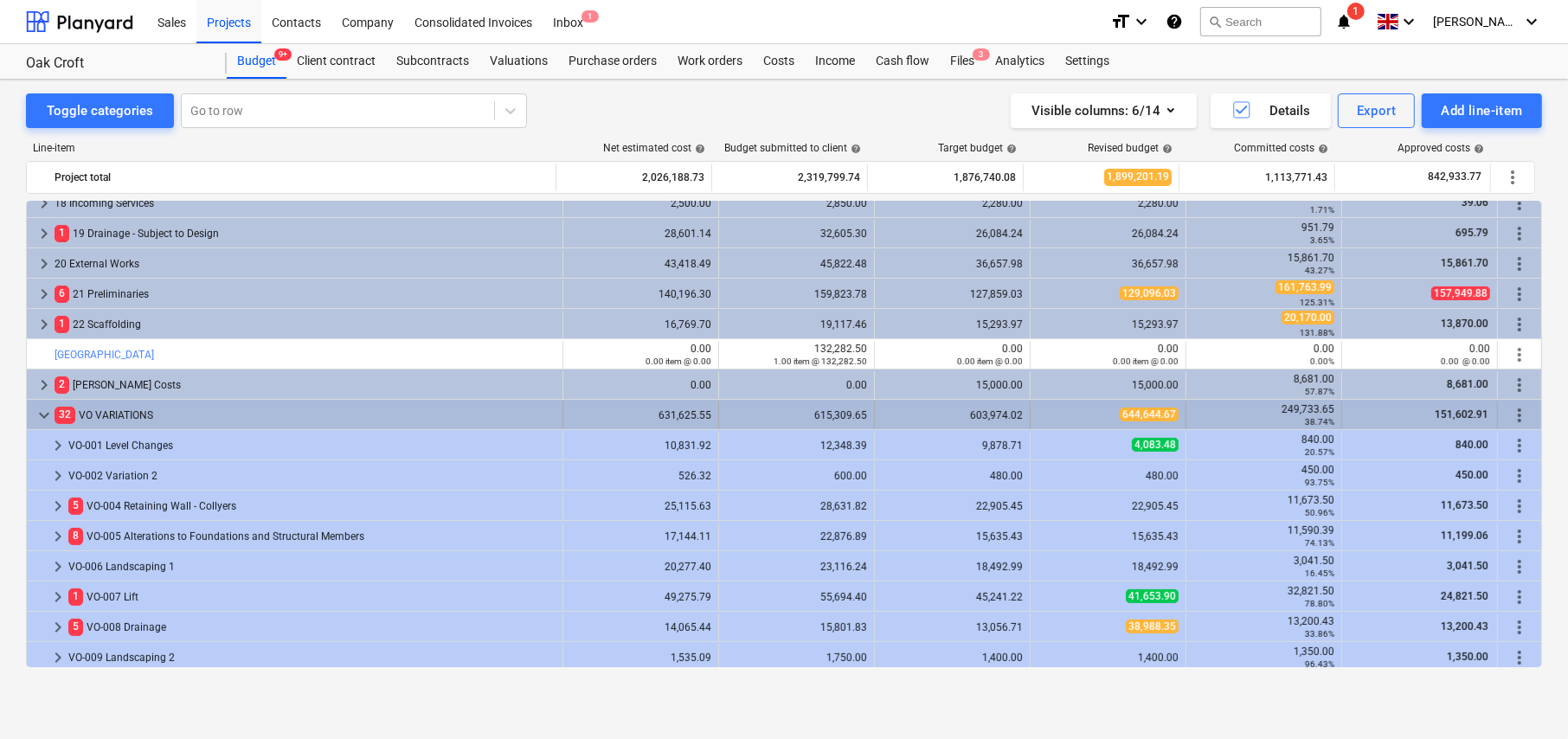
click at [1517, 414] on span "more_vert" at bounding box center [1519, 415] width 21 height 21
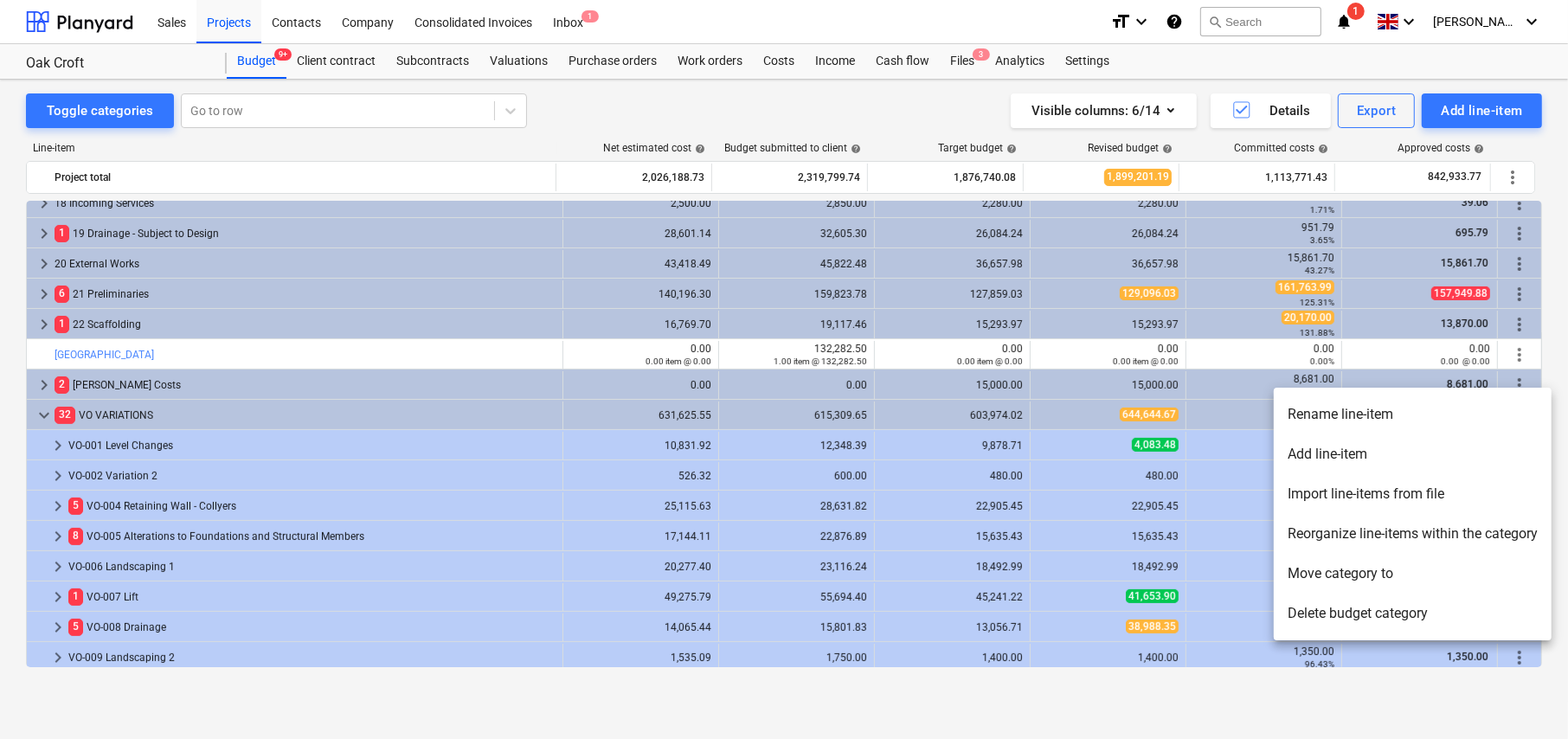
click at [1333, 492] on li "Import line-items from file" at bounding box center [1412, 494] width 278 height 40
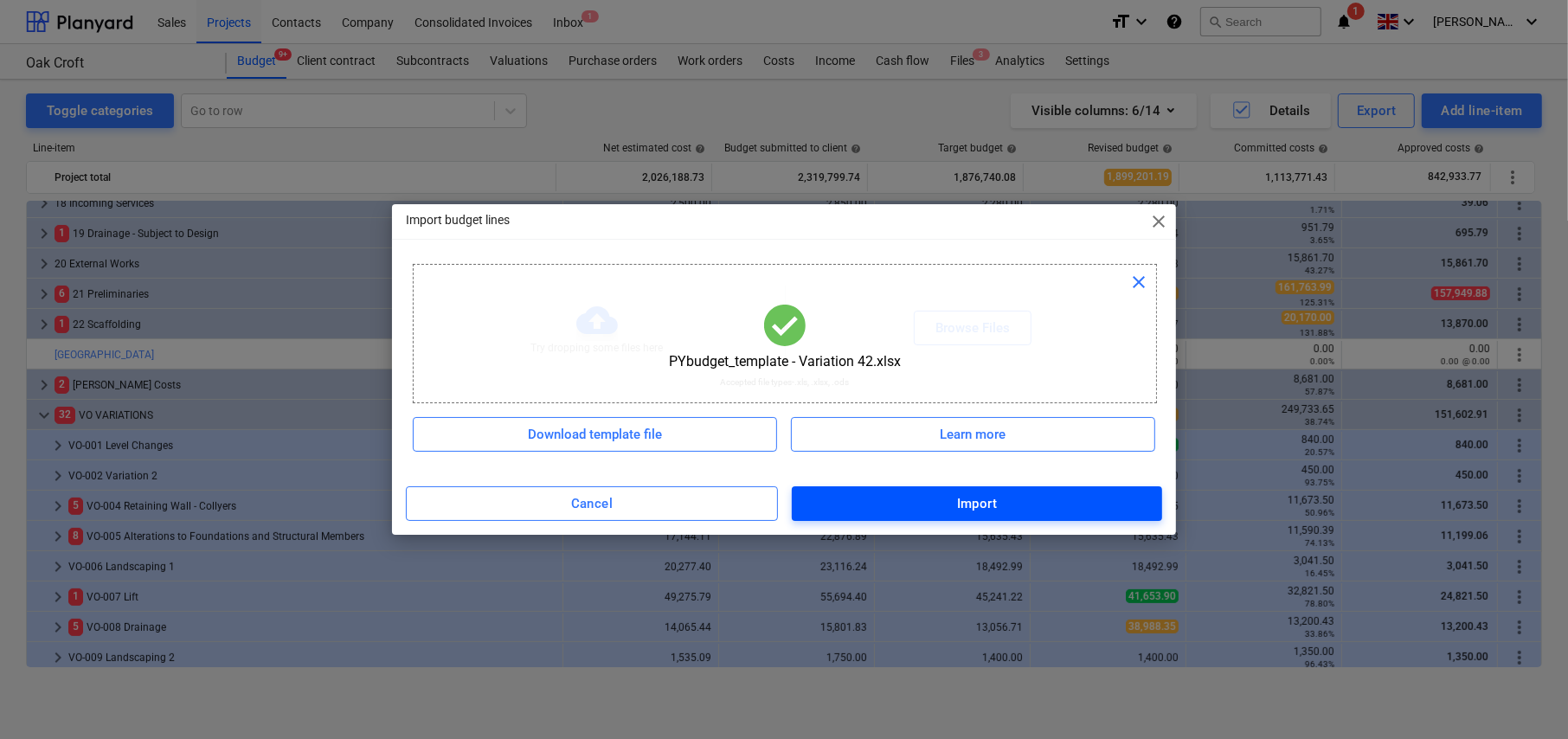
click at [1003, 511] on span "Import" at bounding box center [977, 503] width 332 height 22
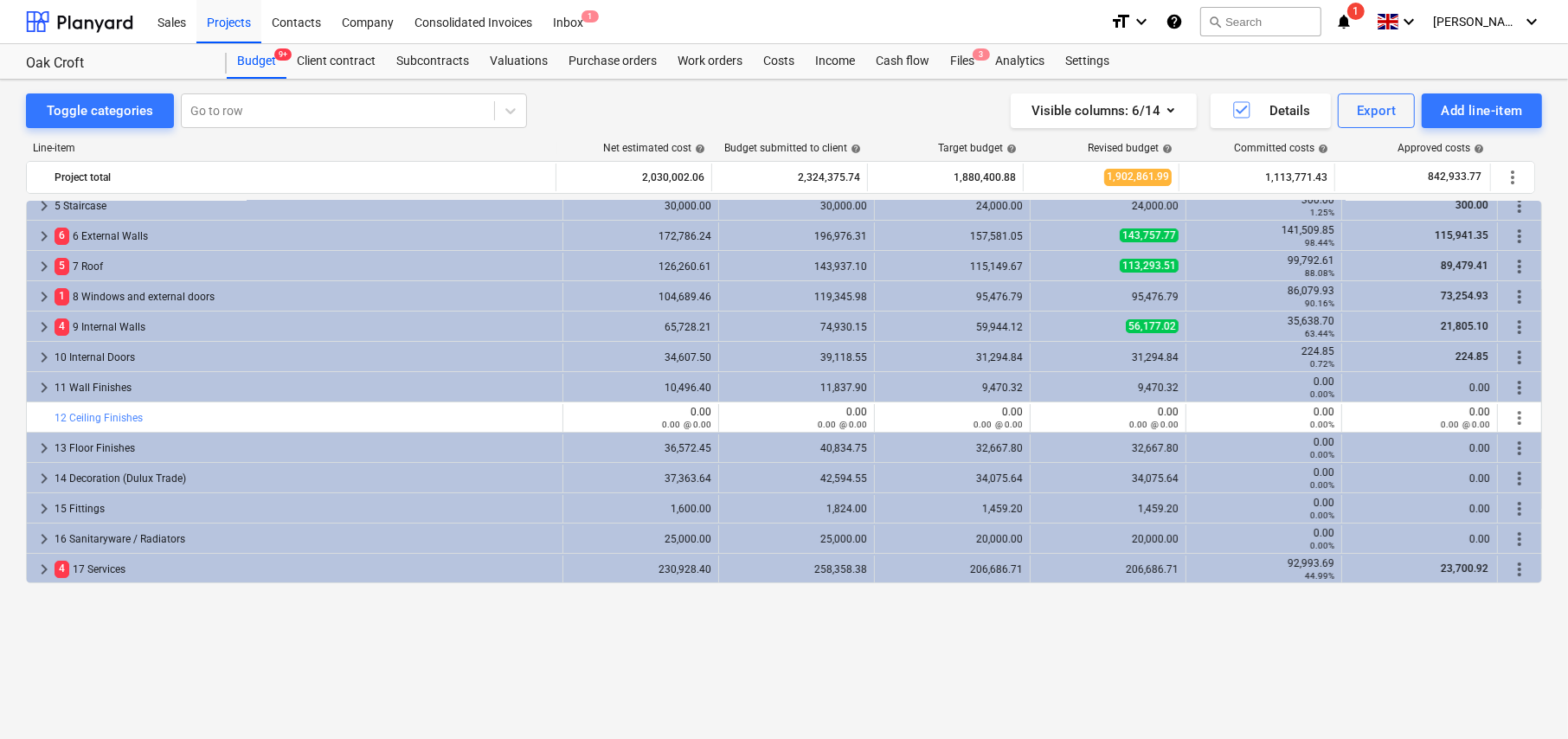
scroll to position [0, 0]
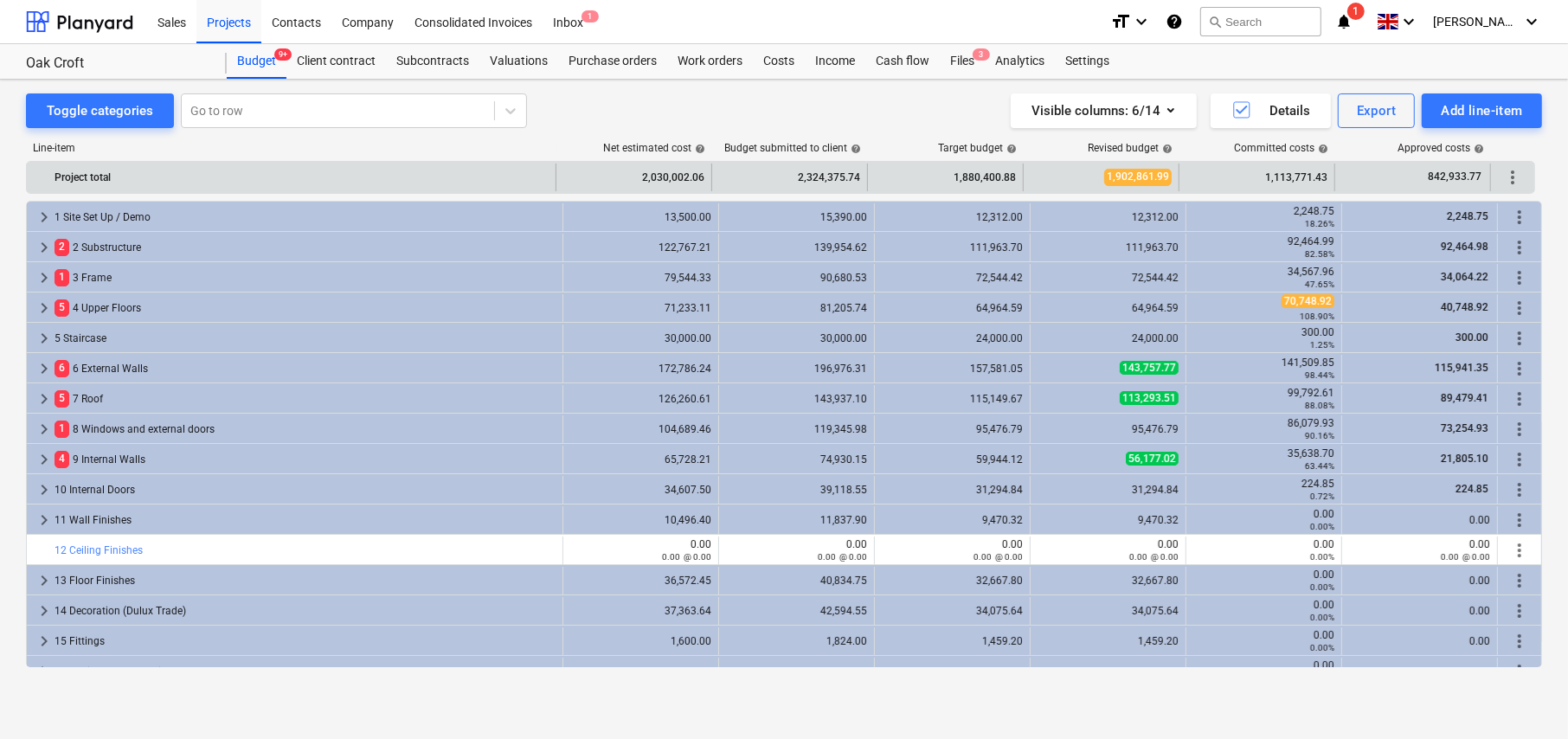
click at [1514, 178] on span "more_vert" at bounding box center [1512, 177] width 21 height 21
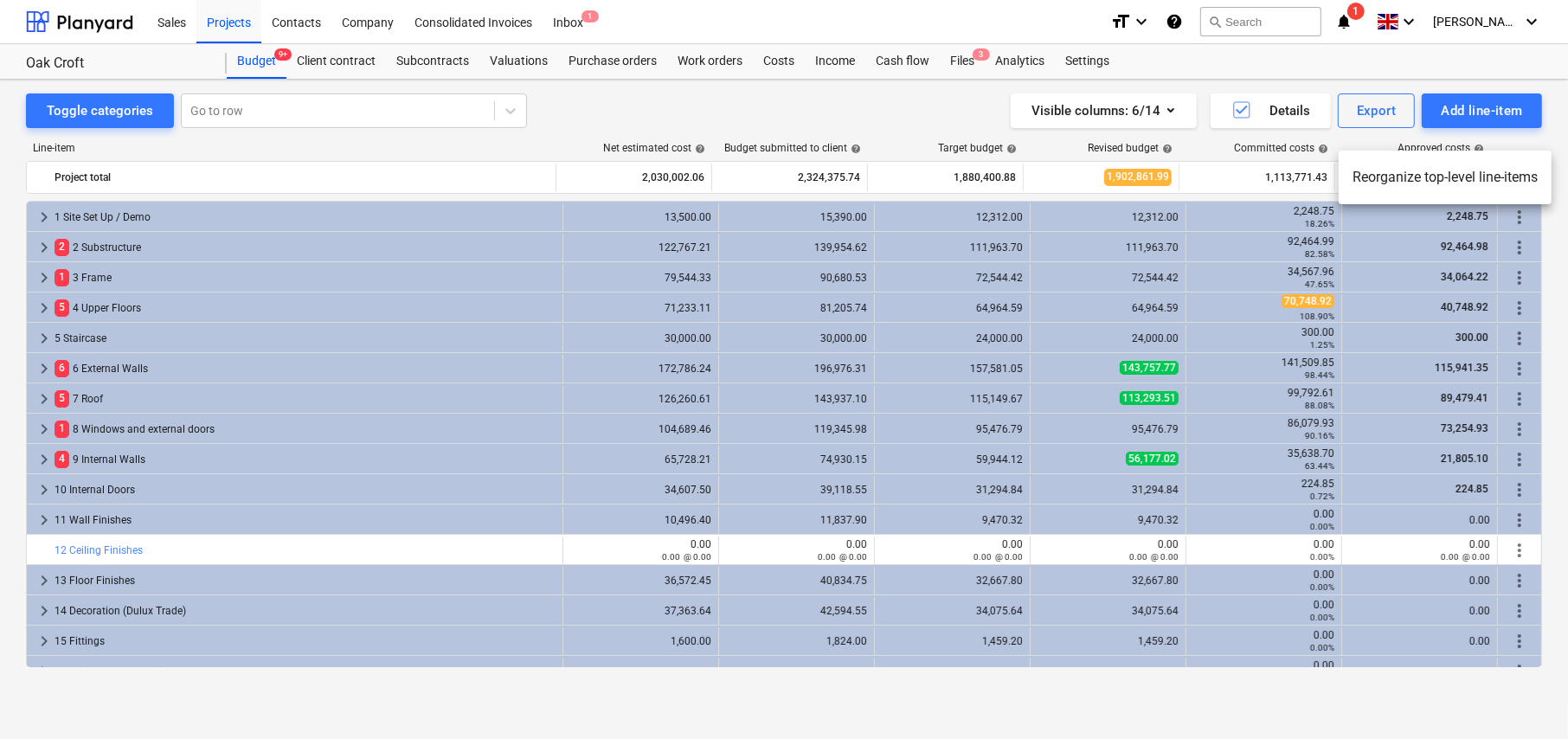
click at [1541, 255] on div at bounding box center [784, 370] width 1568 height 739
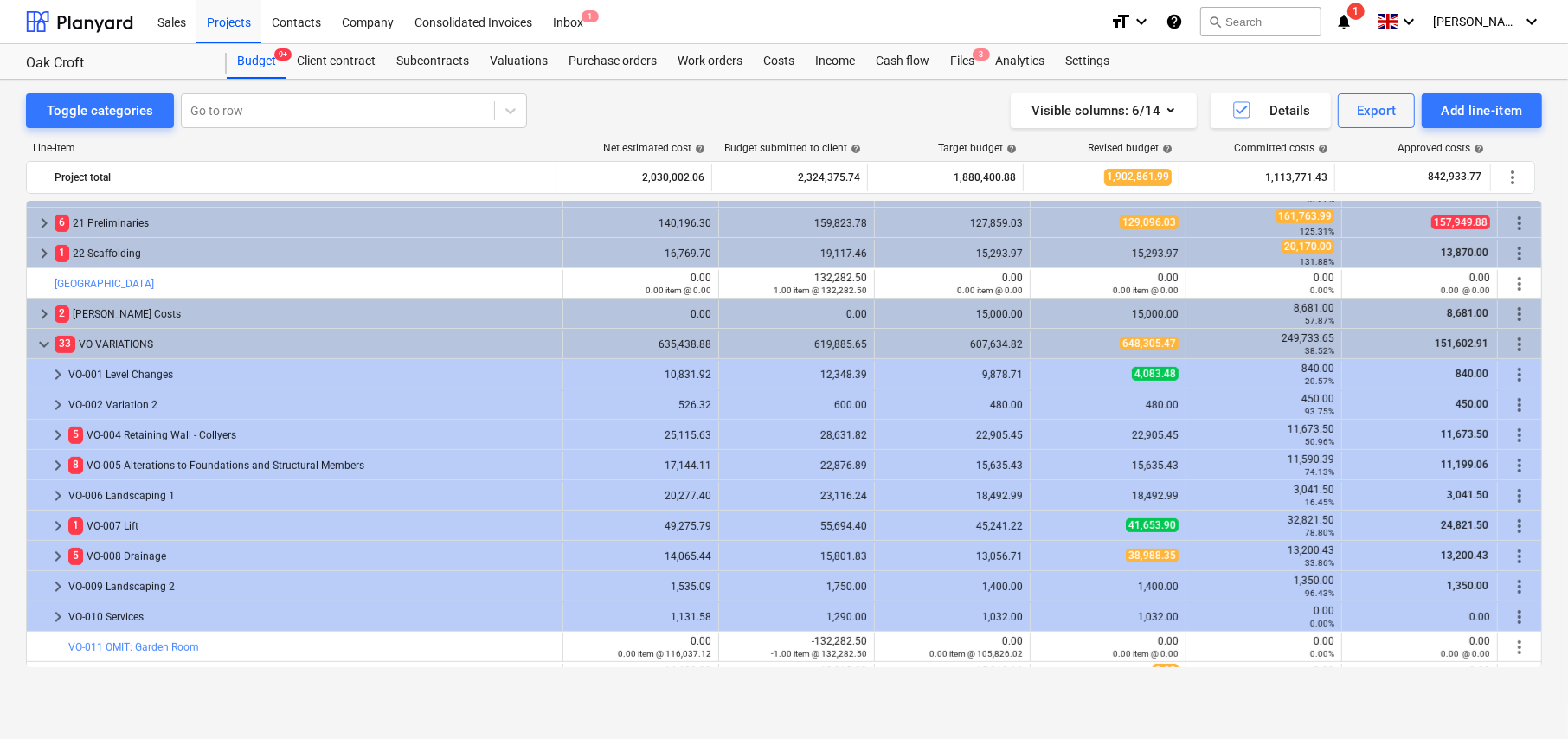
scroll to position [601, 0]
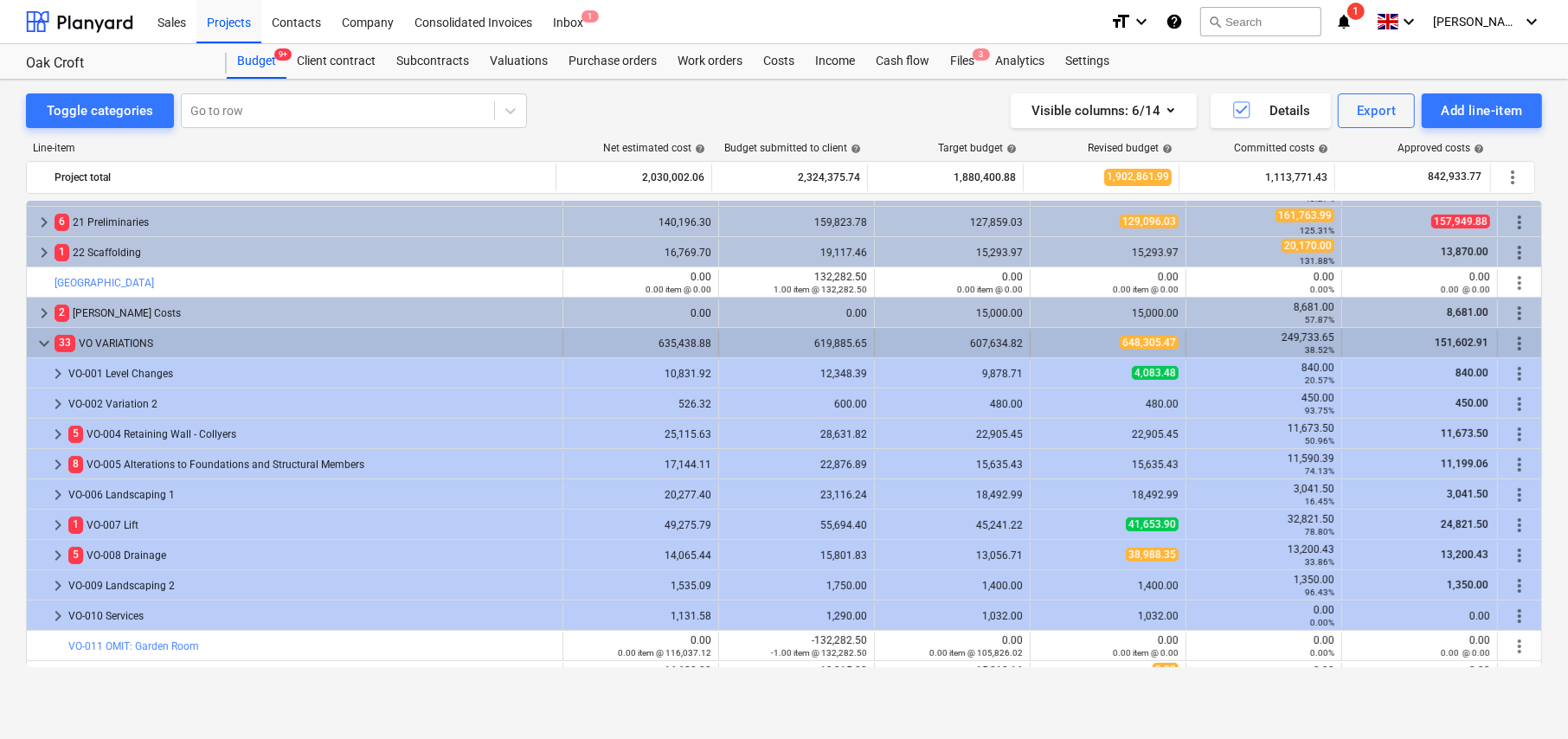
click at [1512, 344] on span "more_vert" at bounding box center [1519, 343] width 21 height 21
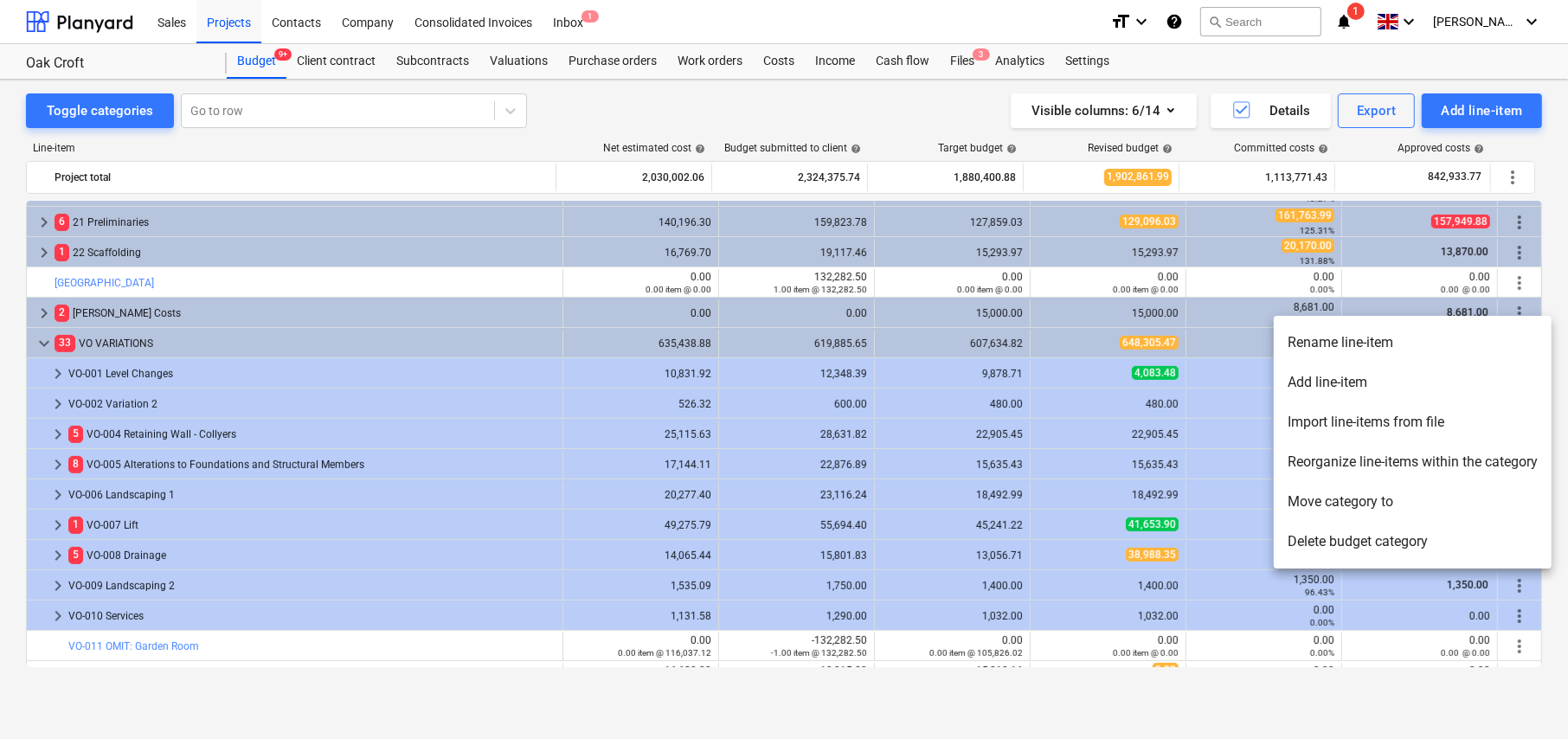
click at [1359, 467] on li "Reorganize line-items within the category" at bounding box center [1412, 462] width 278 height 40
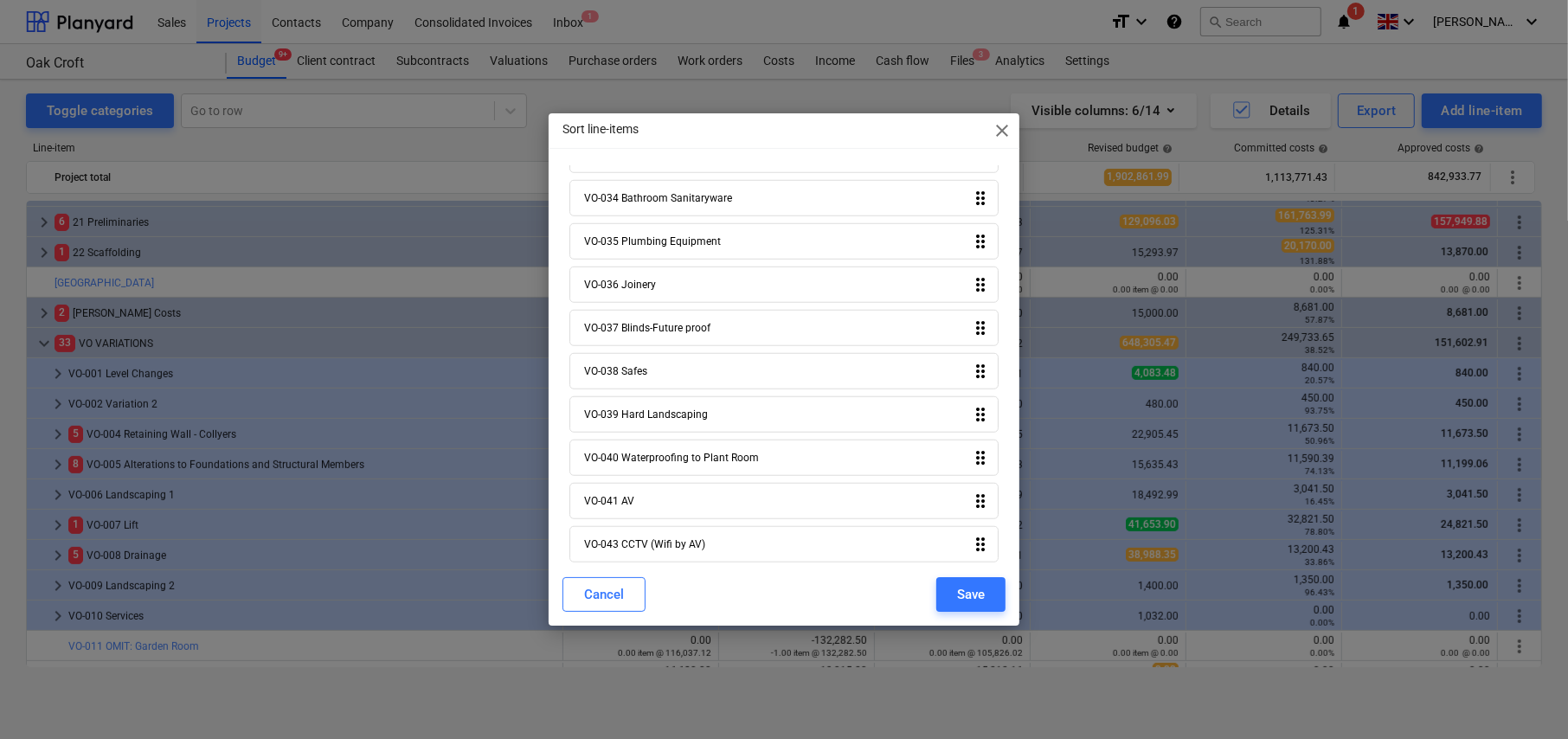
scroll to position [1442, 0]
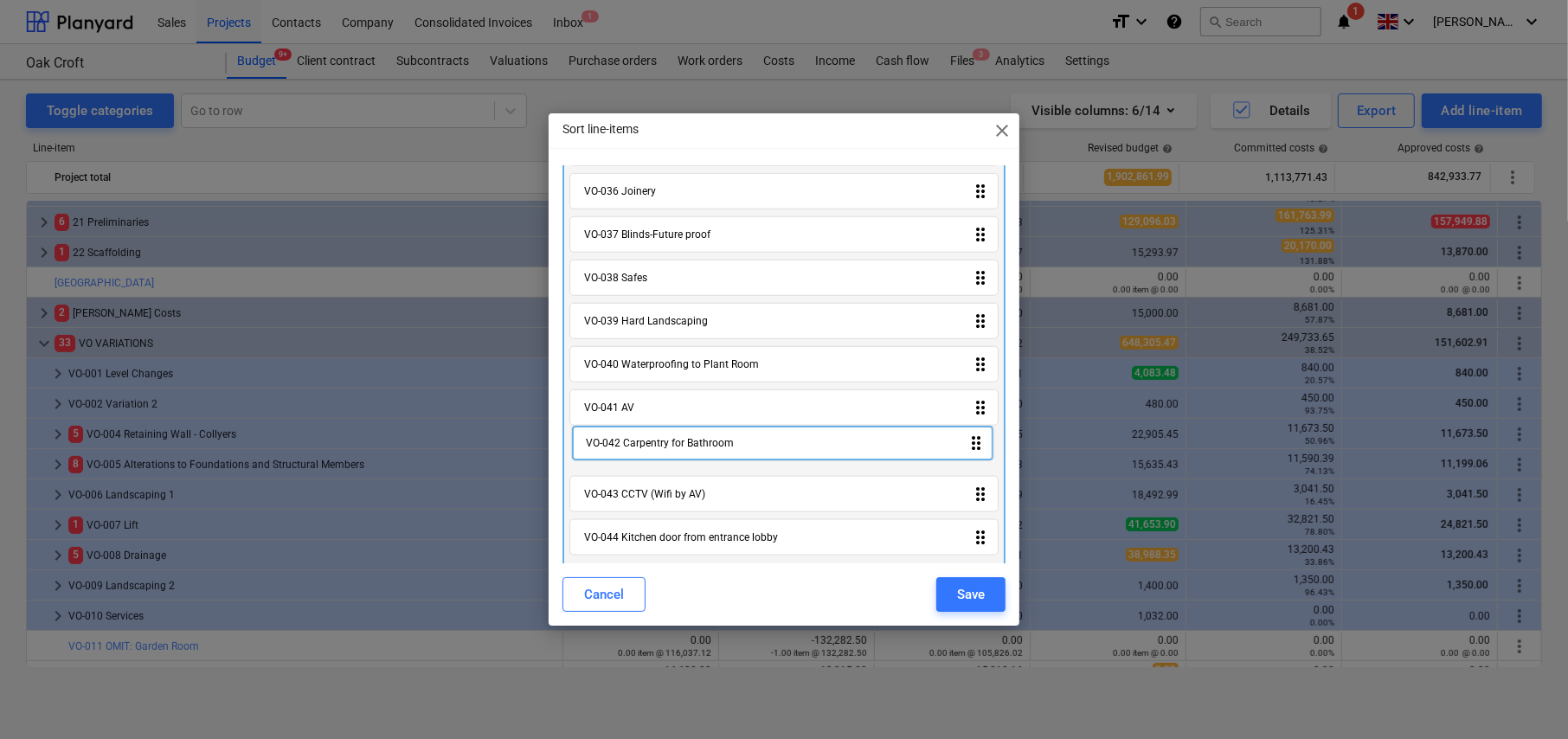
drag, startPoint x: 982, startPoint y: 530, endPoint x: 982, endPoint y: 434, distance: 96.0
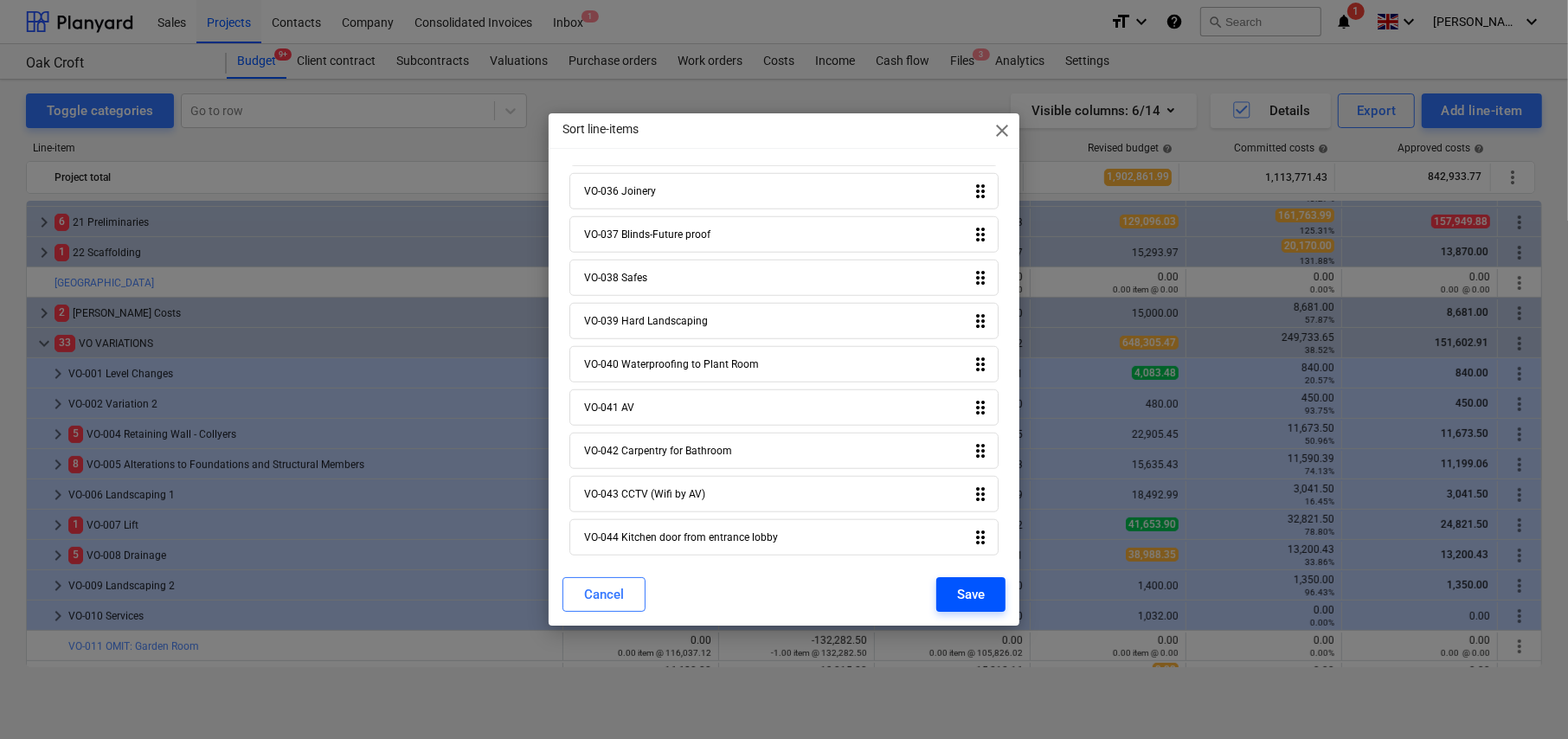
click at [974, 597] on div "Save" at bounding box center [971, 594] width 28 height 22
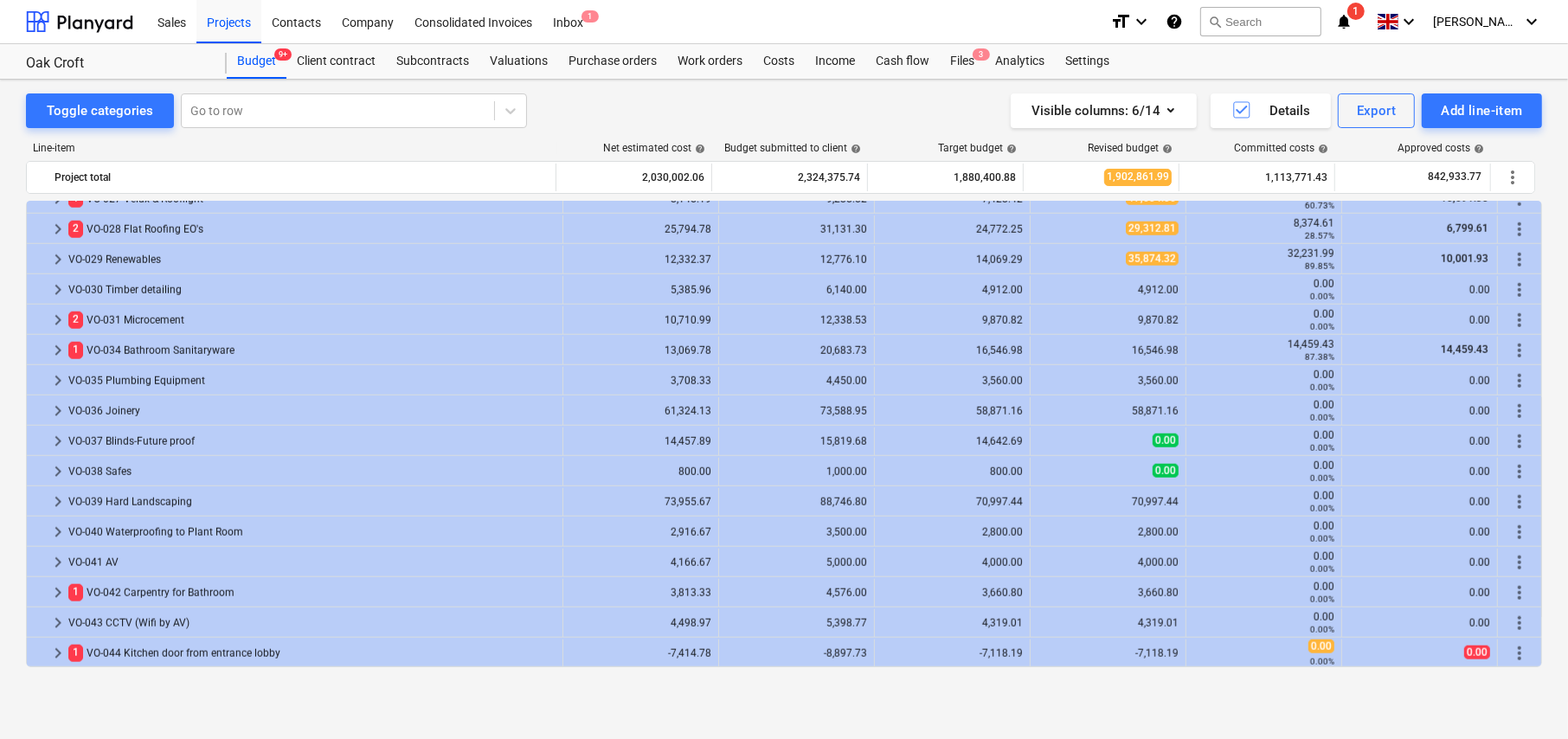
scroll to position [1563, 0]
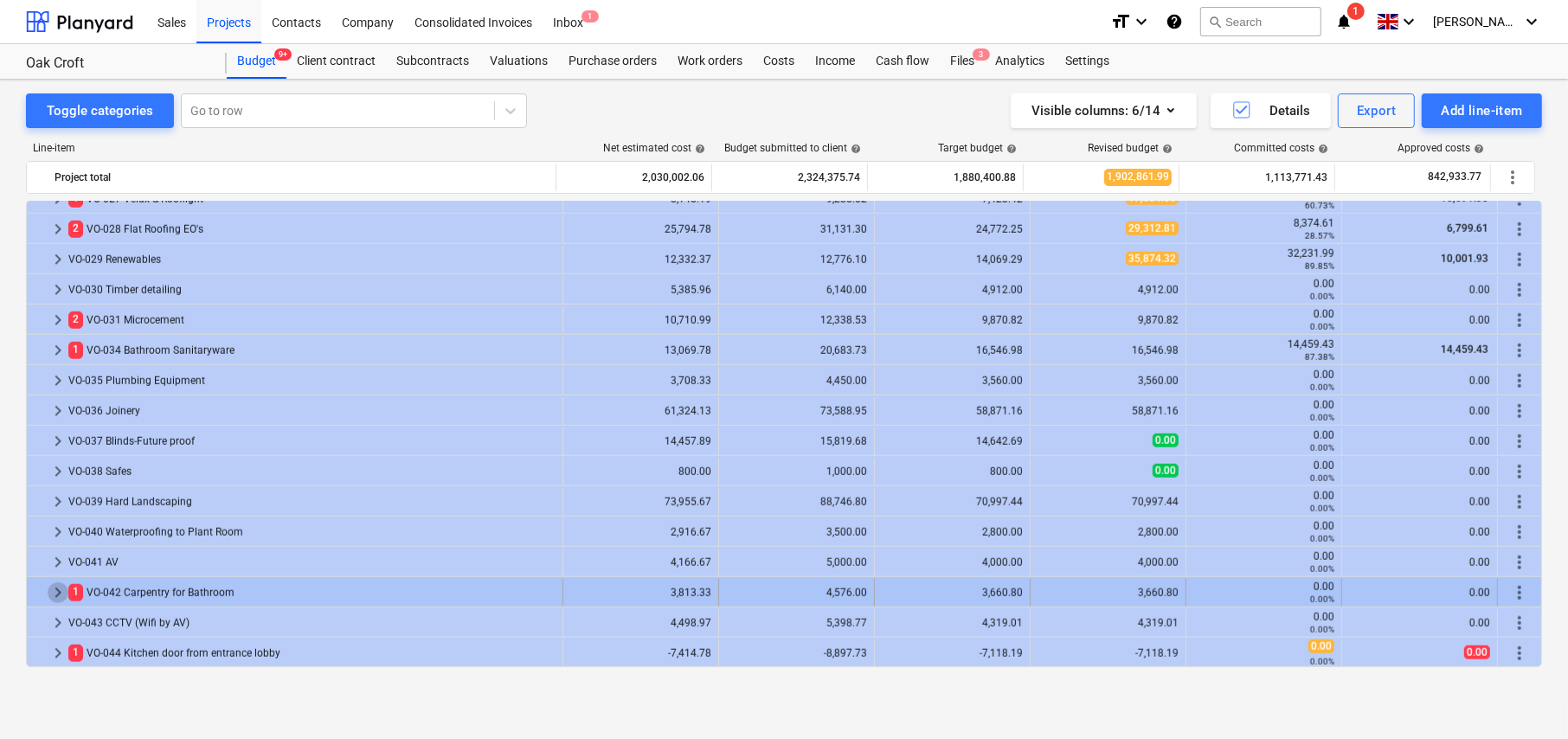
click at [54, 590] on span "keyboard_arrow_right" at bounding box center [57, 593] width 21 height 21
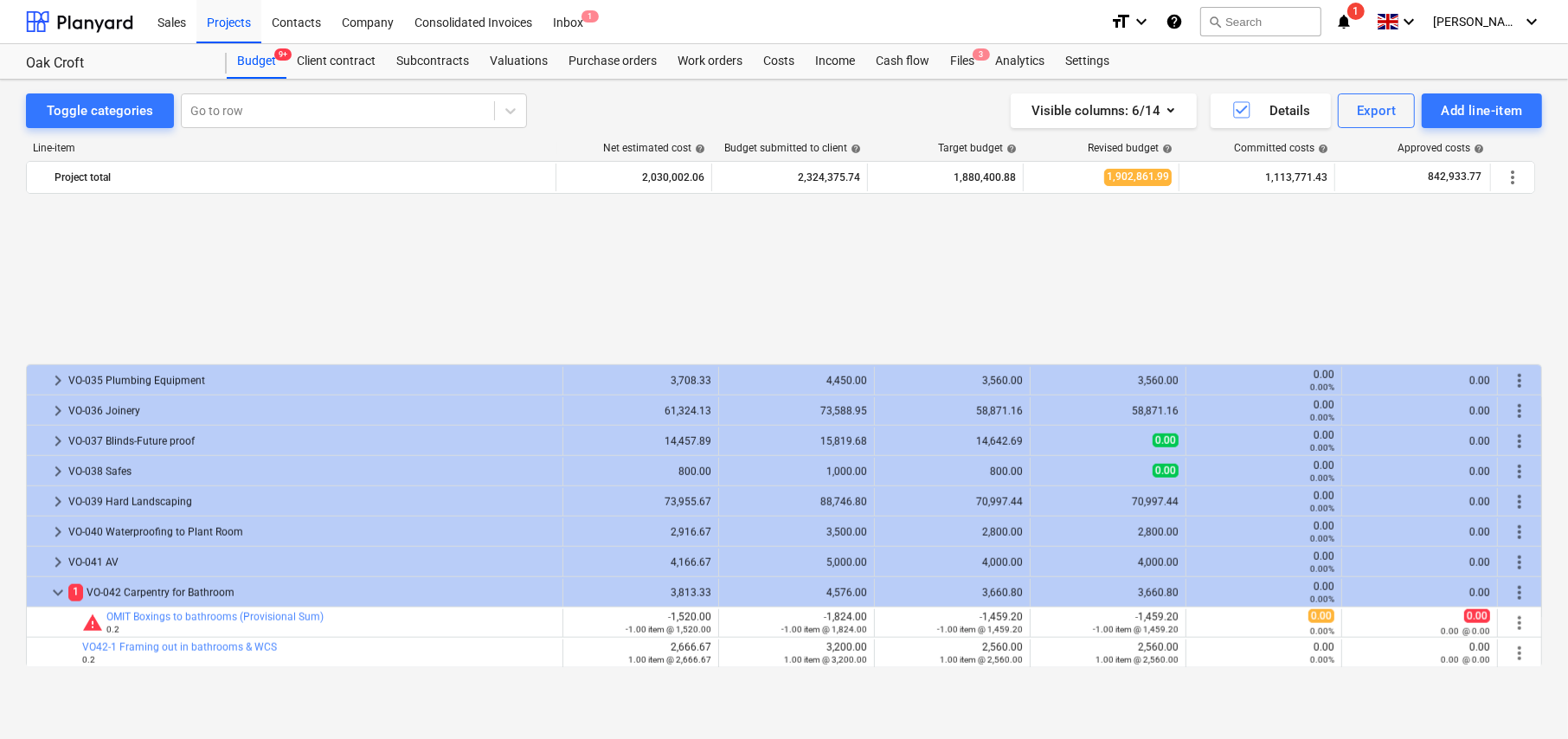
scroll to position [1774, 0]
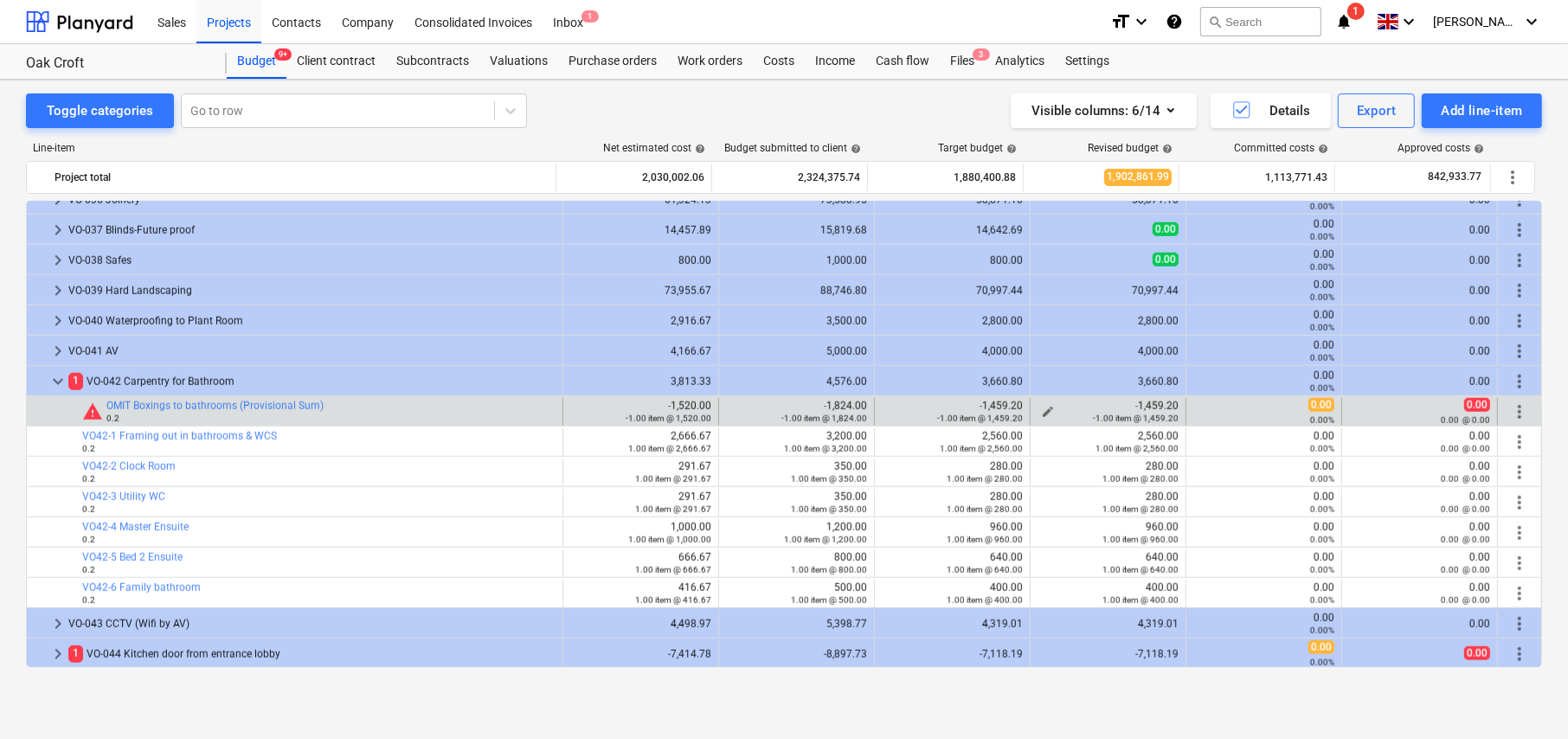
click at [1041, 409] on span "edit" at bounding box center [1049, 412] width 14 height 14
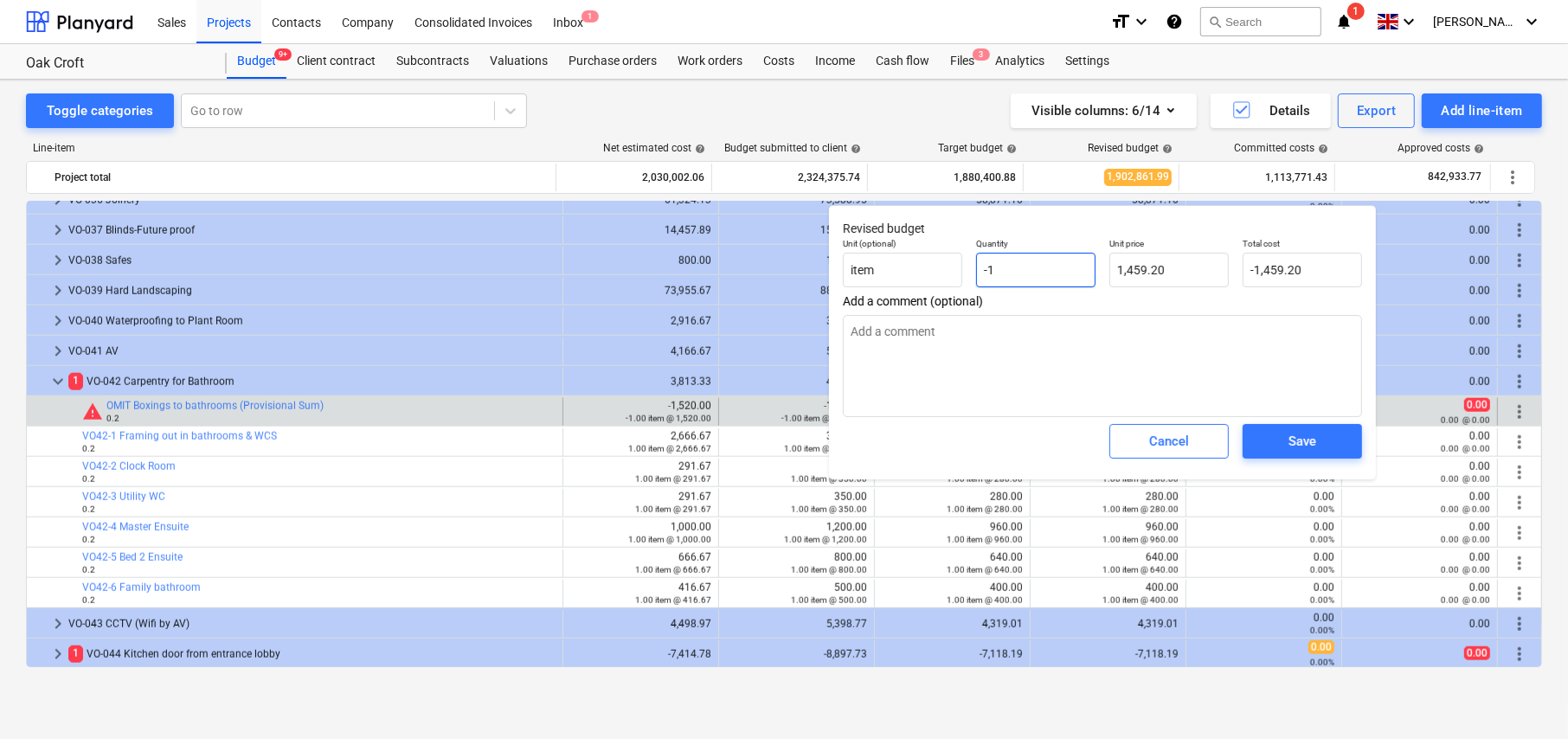
click at [1013, 269] on input "-1" at bounding box center [1036, 270] width 120 height 35
type input "-0"
type textarea "x"
type input "0.00"
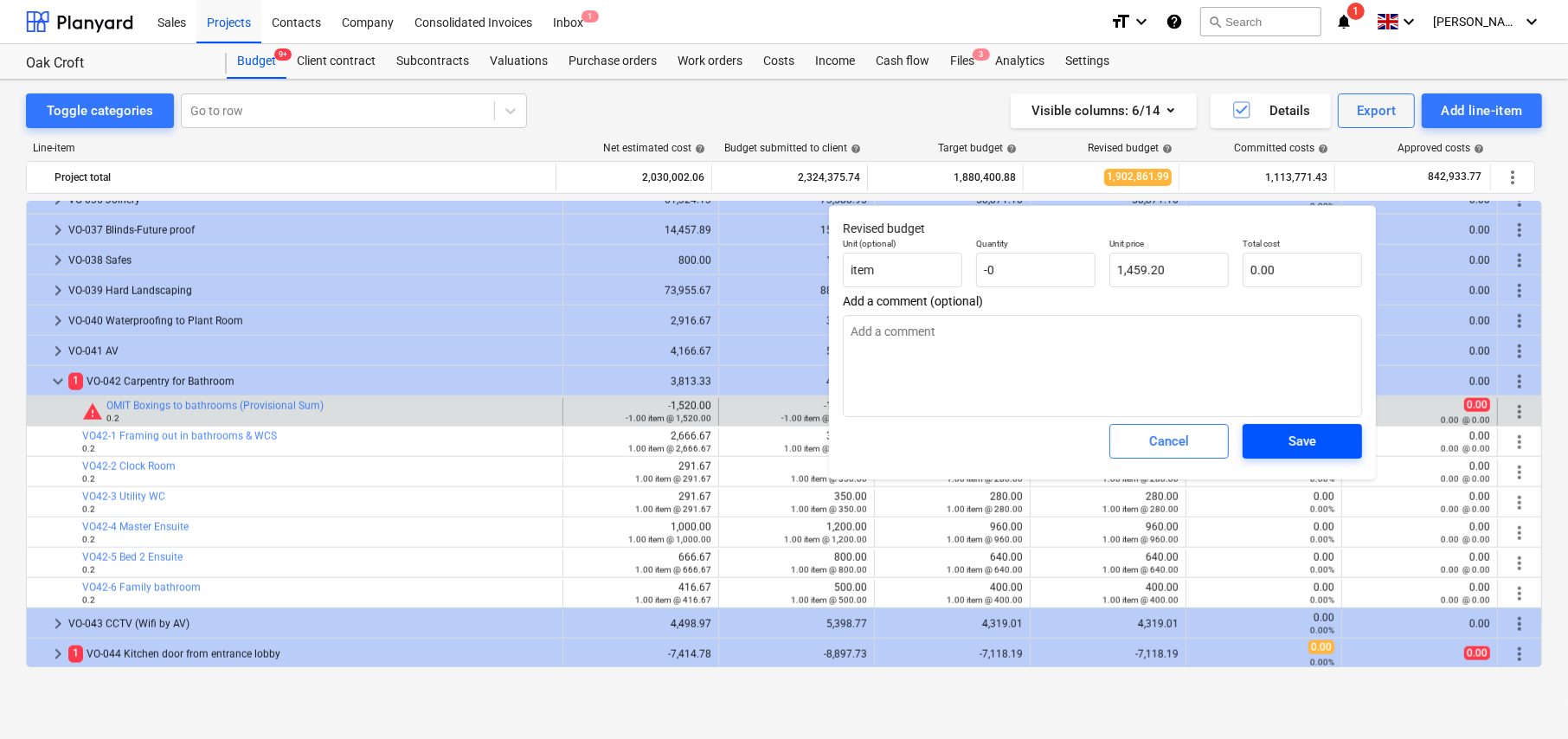
type input "0.00"
click at [1327, 438] on span "Save" at bounding box center [1302, 441] width 78 height 22
type textarea "x"
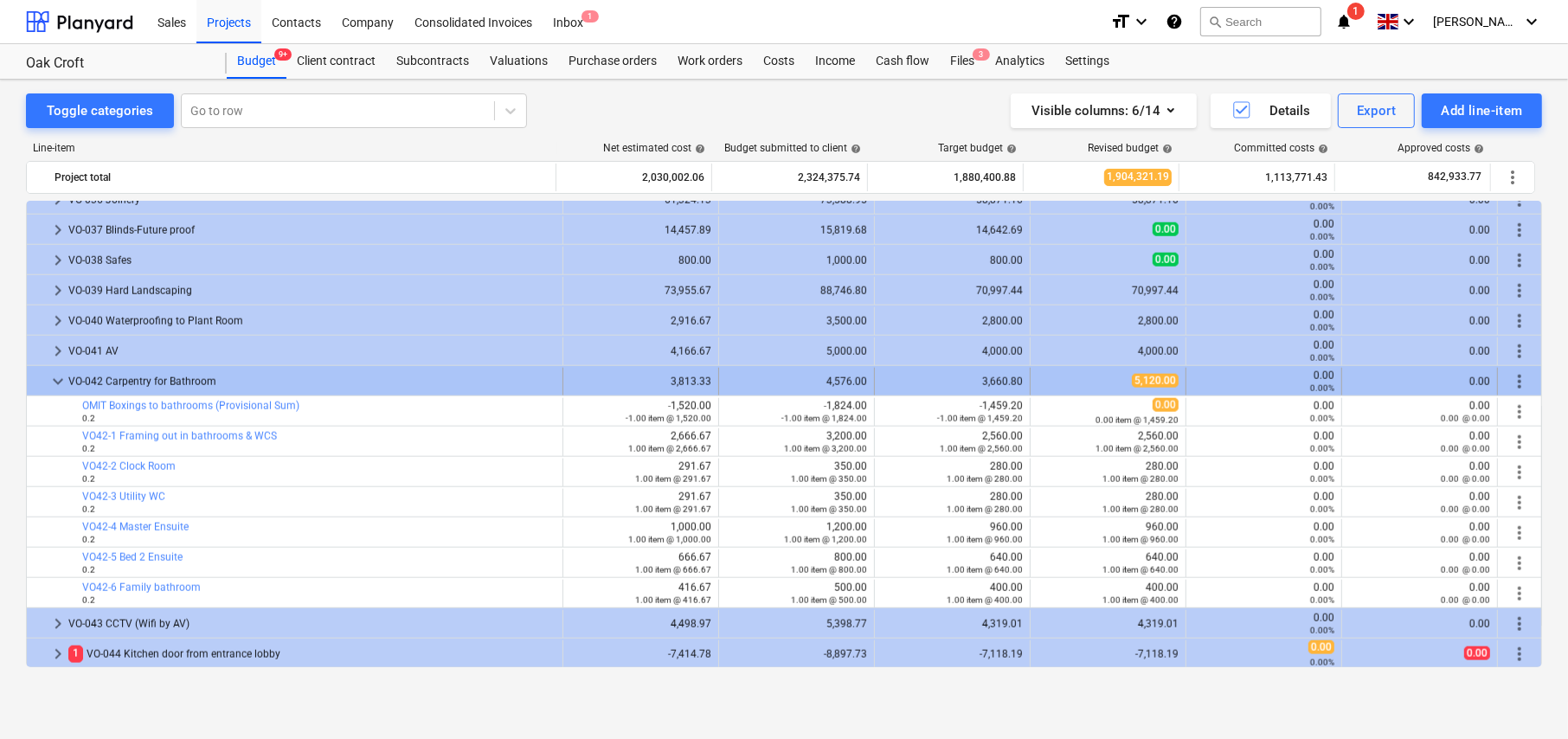
click at [54, 383] on span "keyboard_arrow_down" at bounding box center [57, 381] width 21 height 21
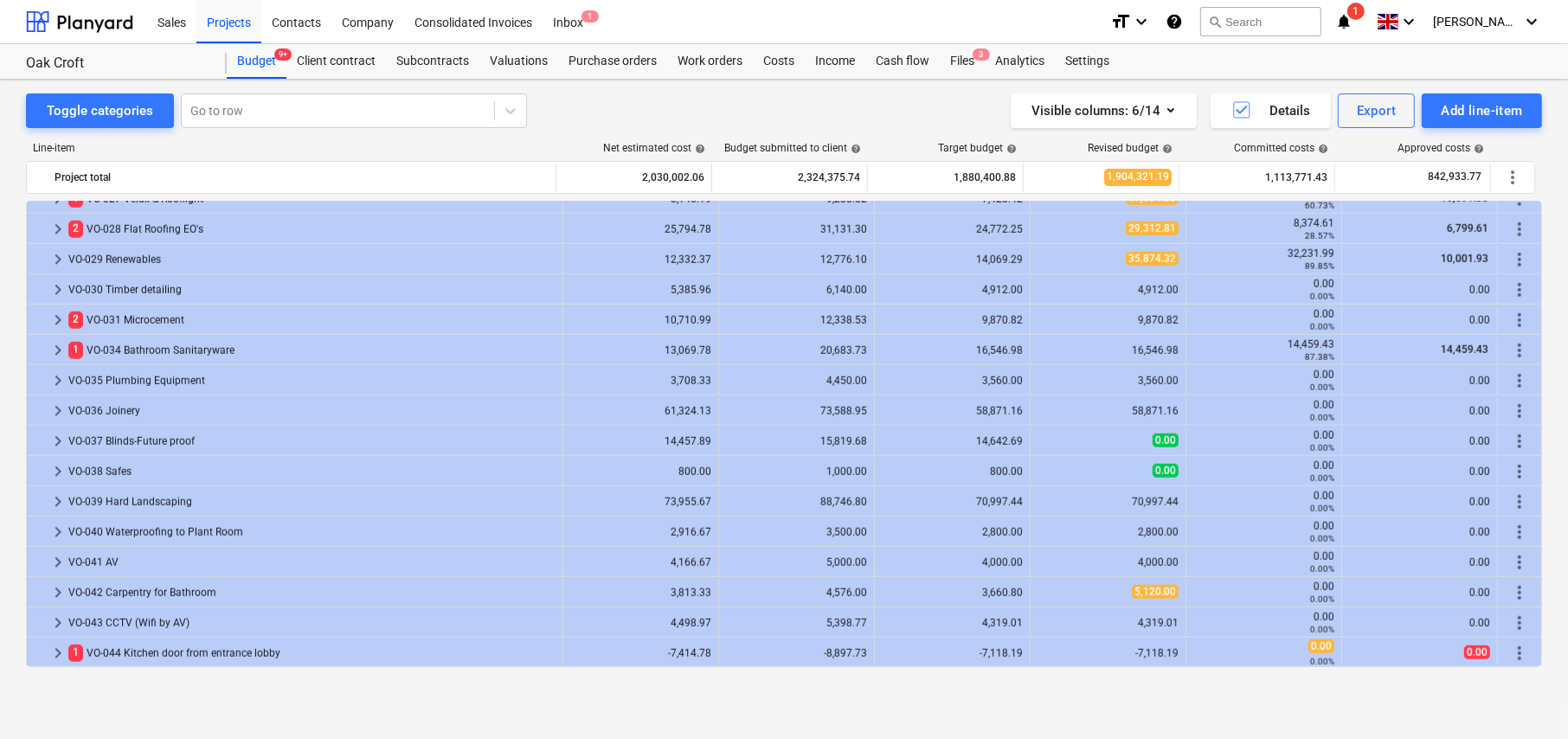
scroll to position [1563, 0]
click at [59, 591] on span "keyboard_arrow_right" at bounding box center [57, 593] width 21 height 21
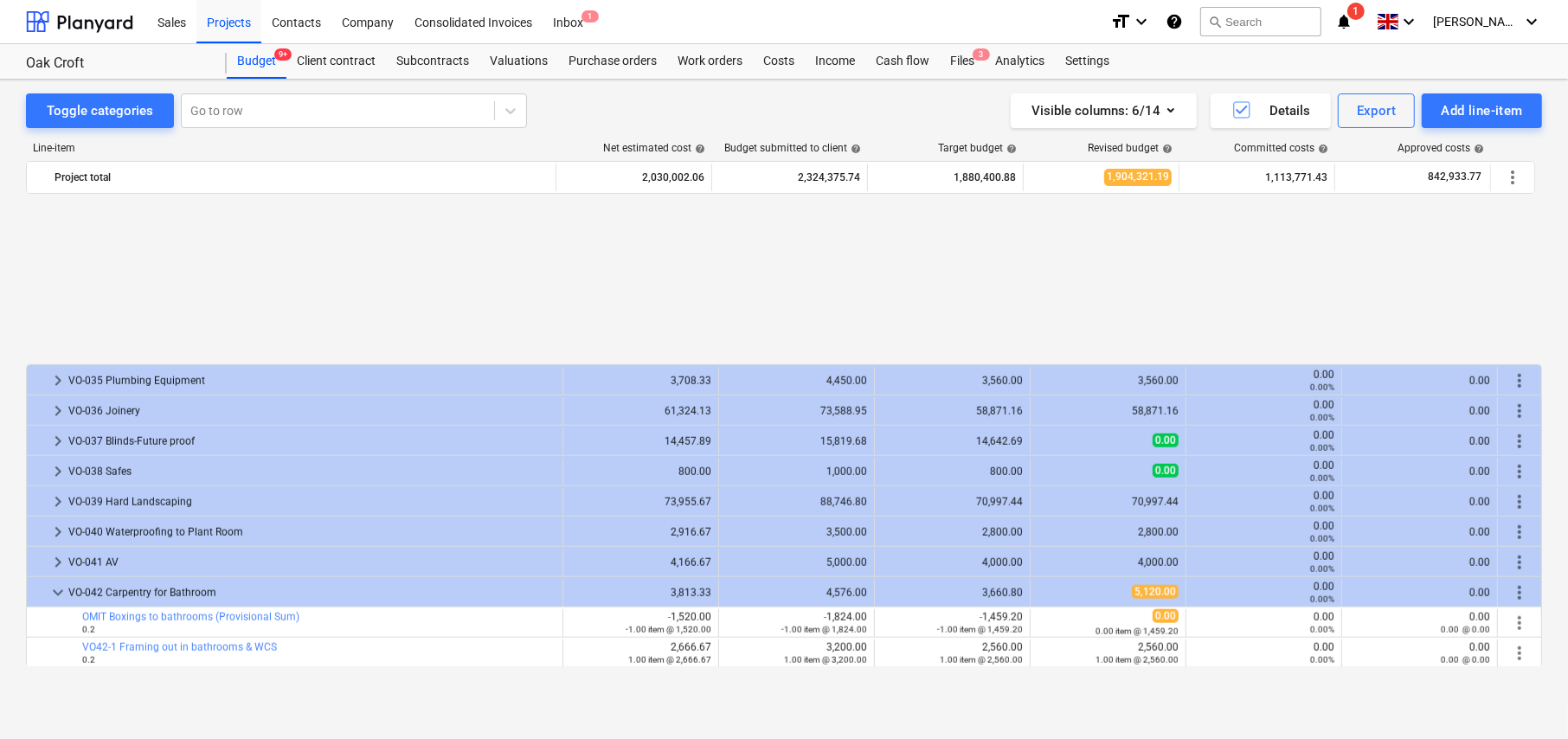
scroll to position [1774, 0]
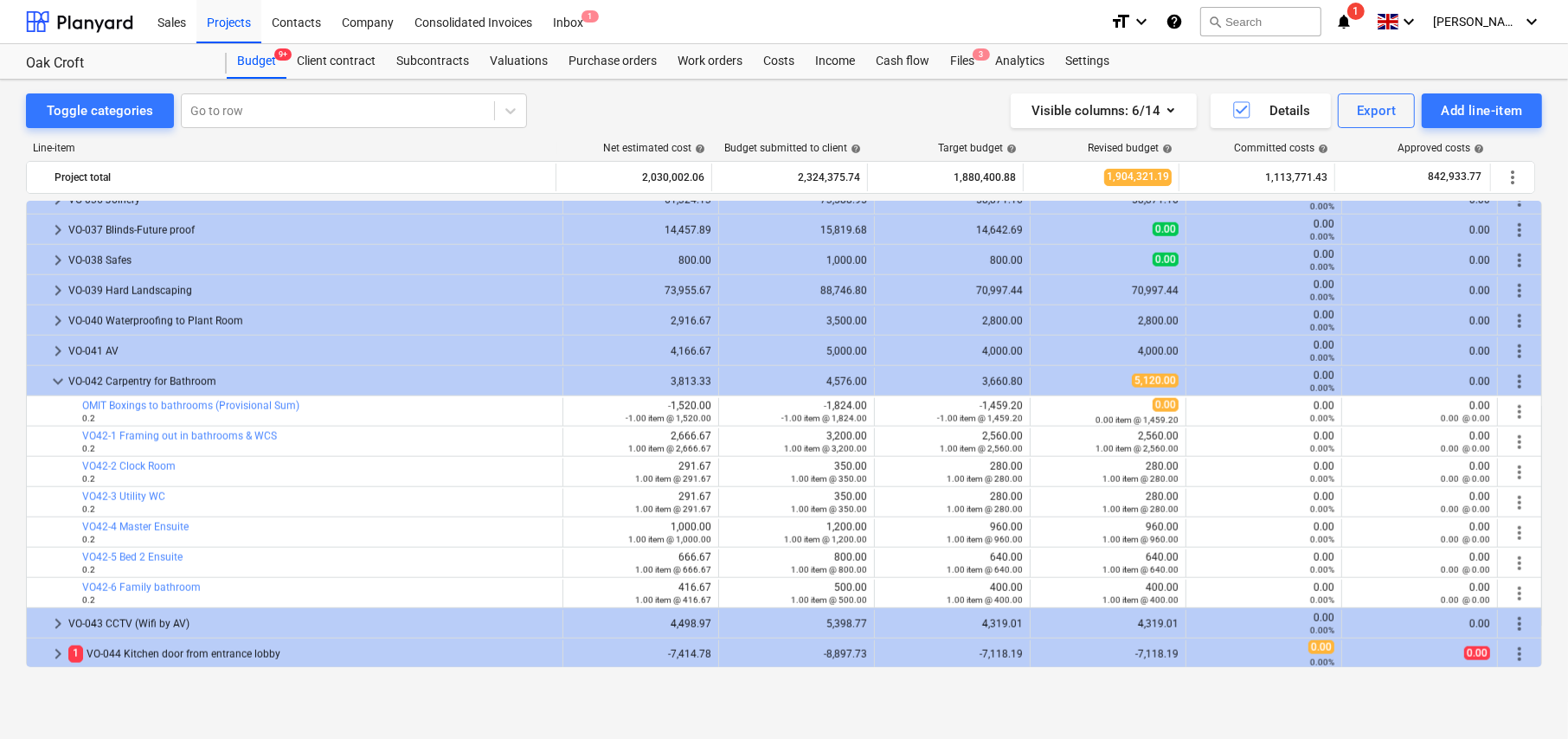
drag, startPoint x: 57, startPoint y: 377, endPoint x: 87, endPoint y: 398, distance: 36.6
click at [57, 377] on span "keyboard_arrow_down" at bounding box center [57, 381] width 21 height 21
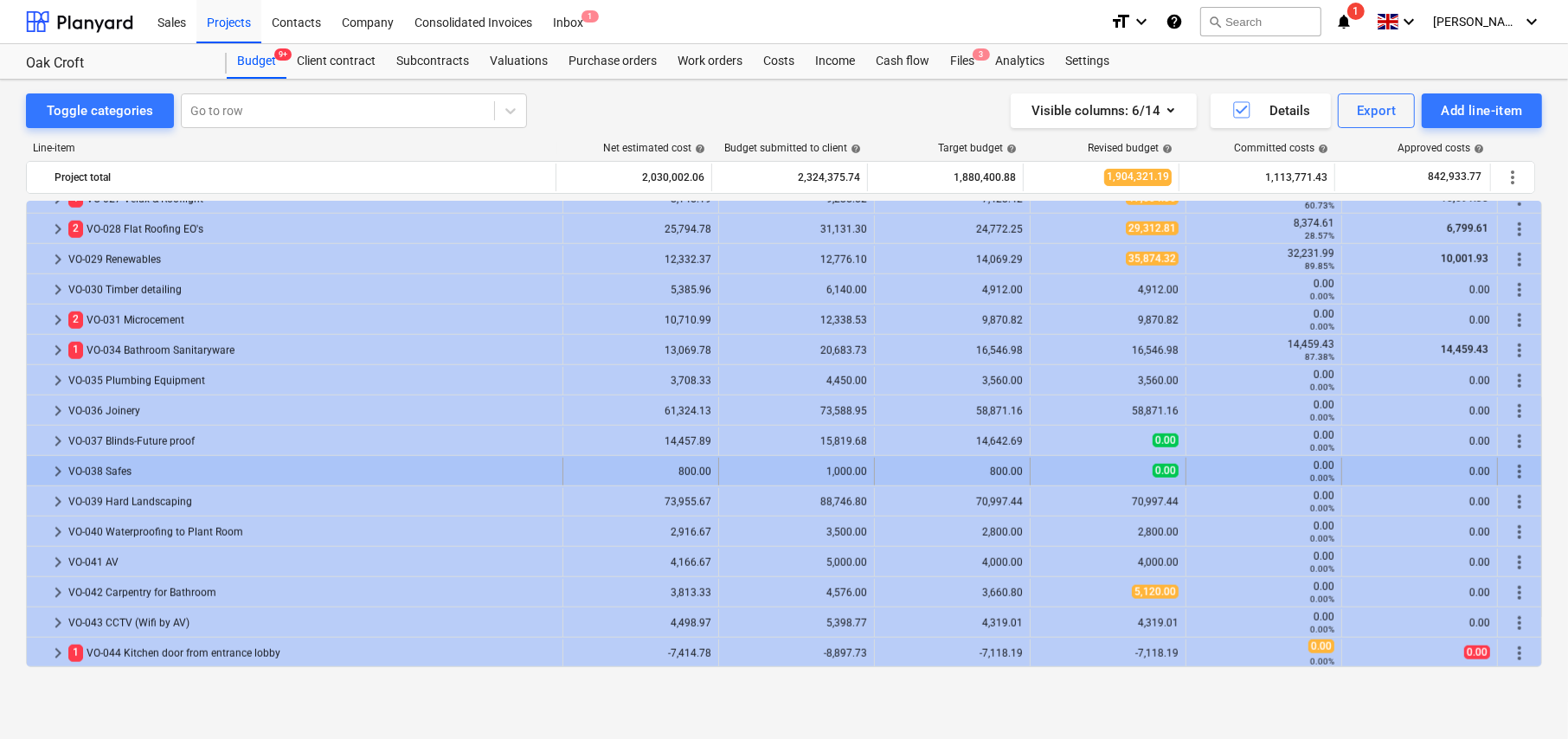
scroll to position [1563, 0]
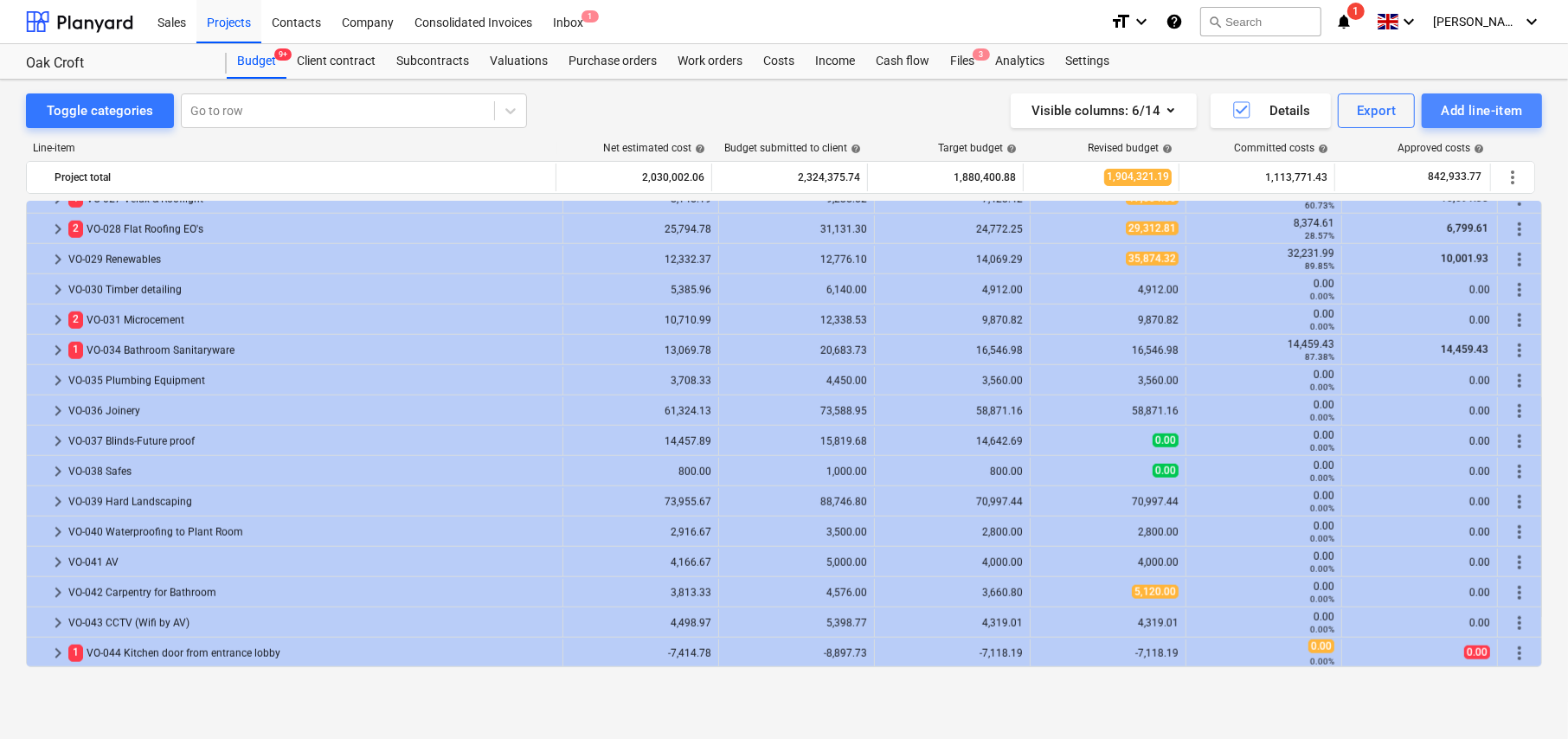
click at [1498, 117] on div "Add line-item" at bounding box center [1482, 111] width 82 height 22
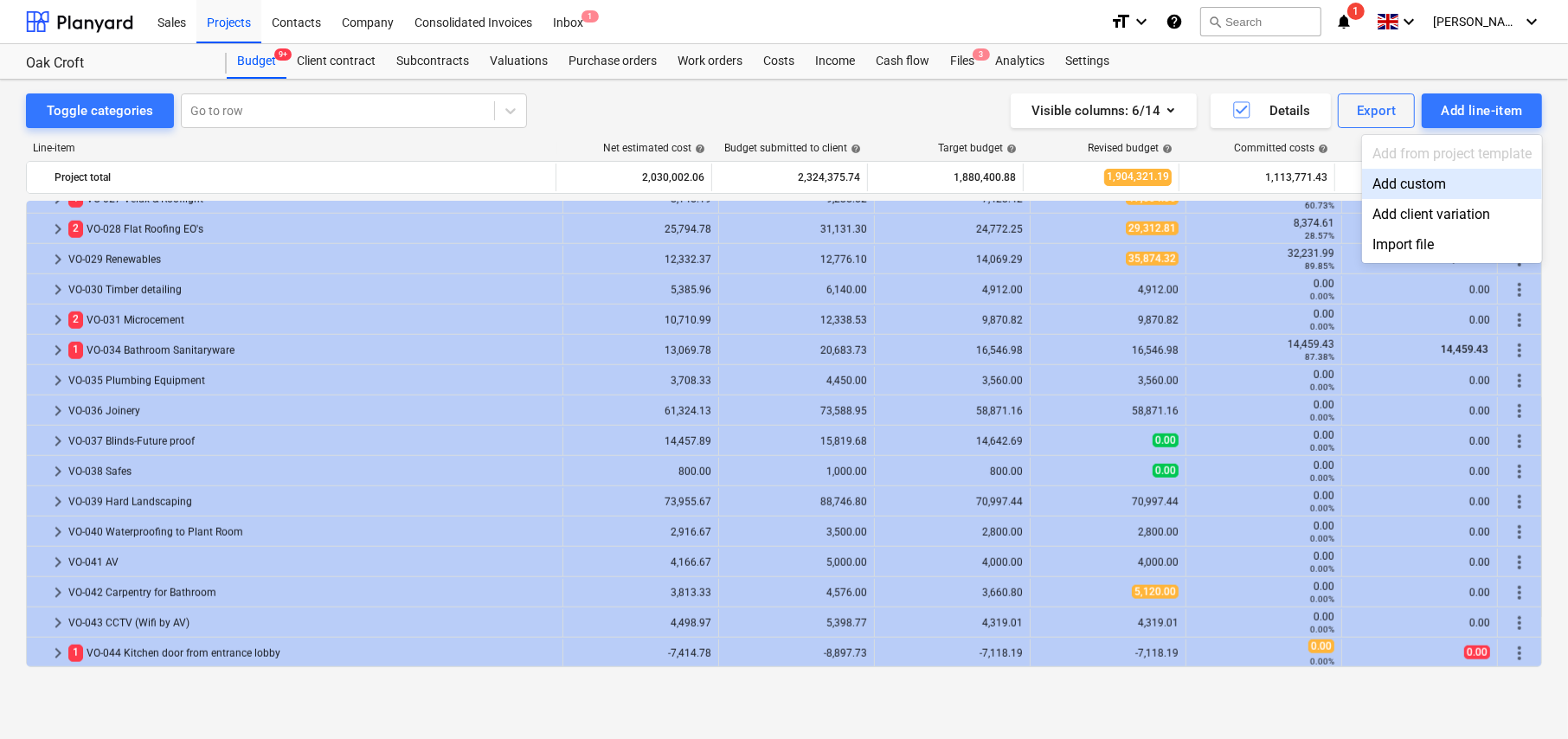
click at [1427, 186] on div "Add custom" at bounding box center [1452, 184] width 180 height 30
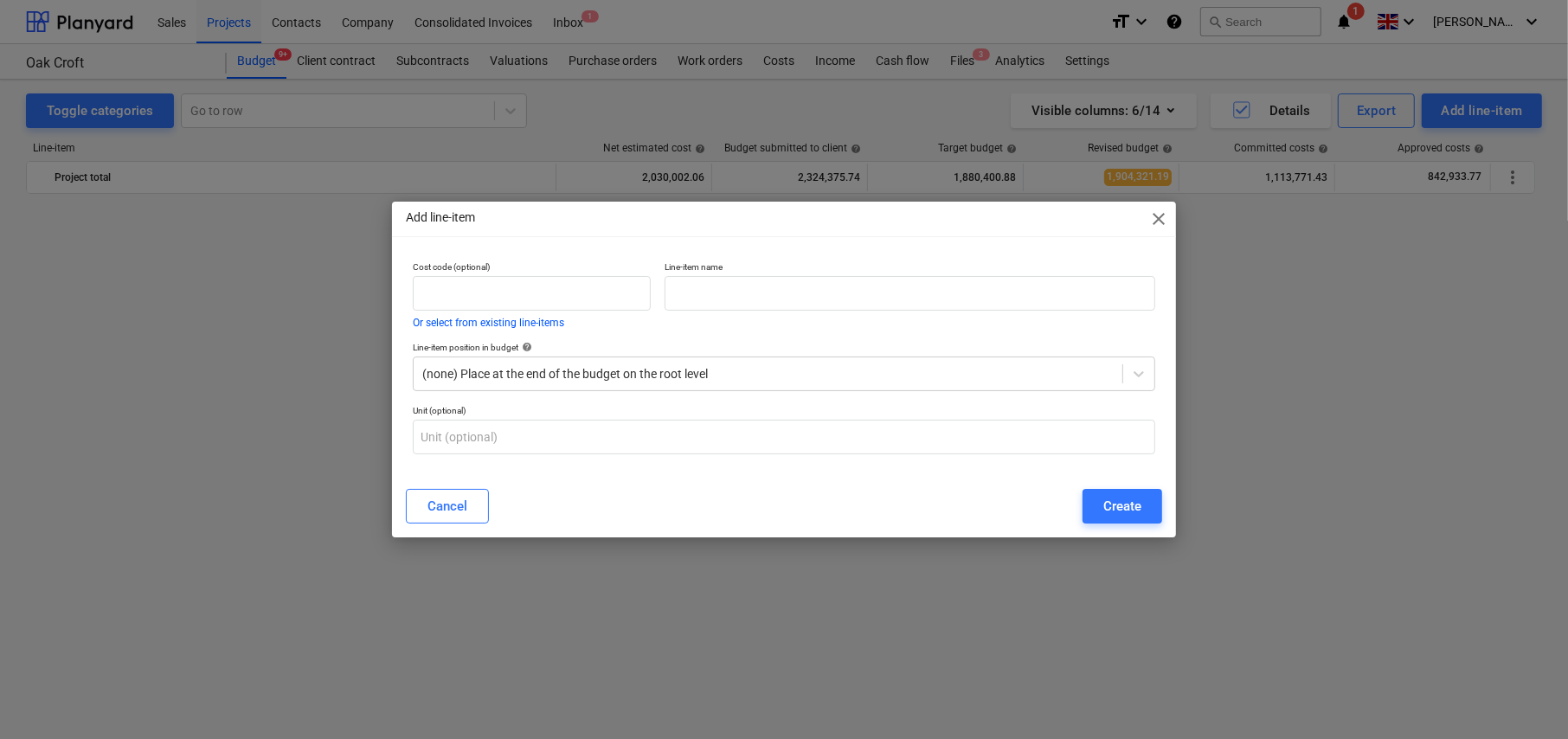
scroll to position [1562, 0]
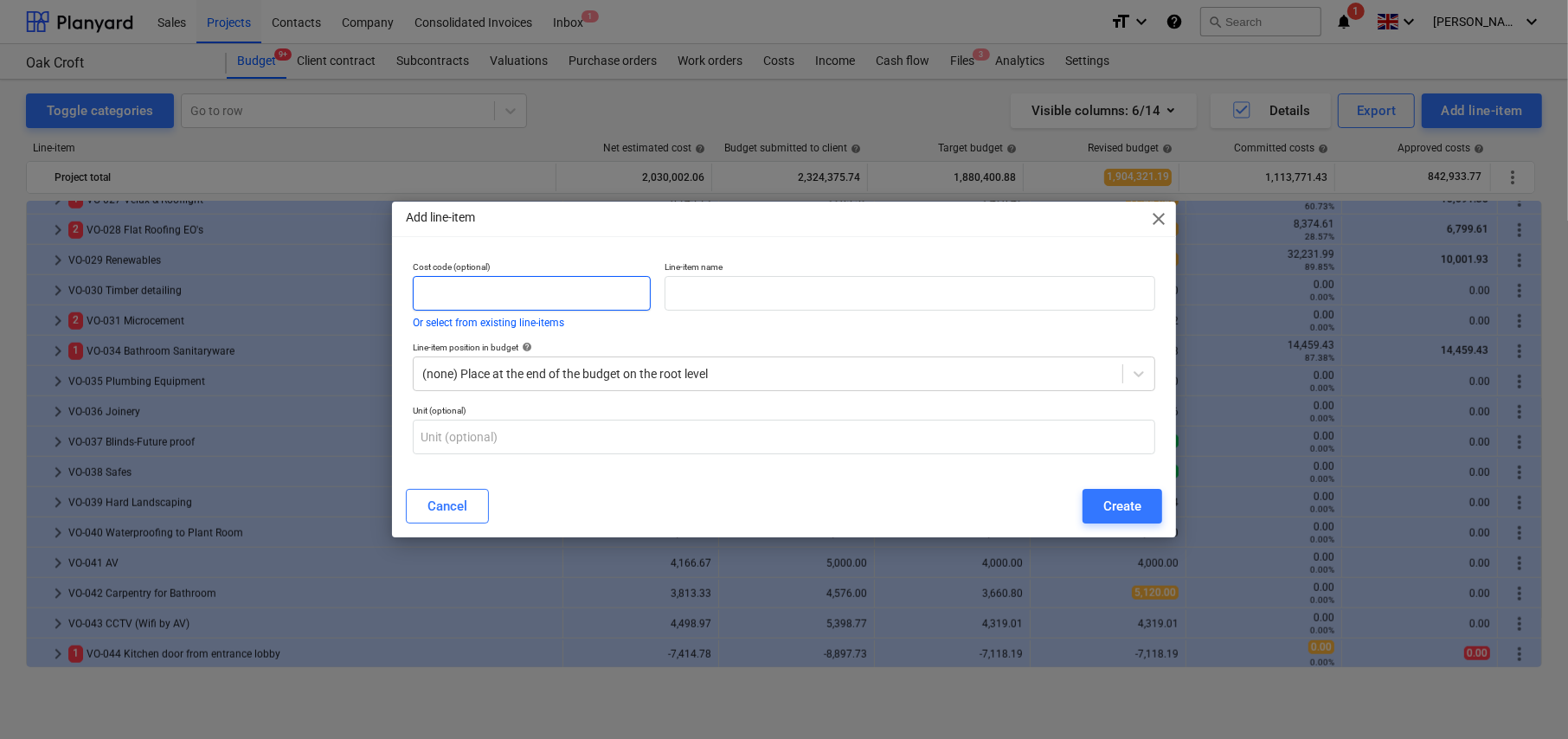
click at [516, 296] on input "text" at bounding box center [532, 293] width 238 height 35
click at [1157, 215] on span "close" at bounding box center [1158, 219] width 21 height 21
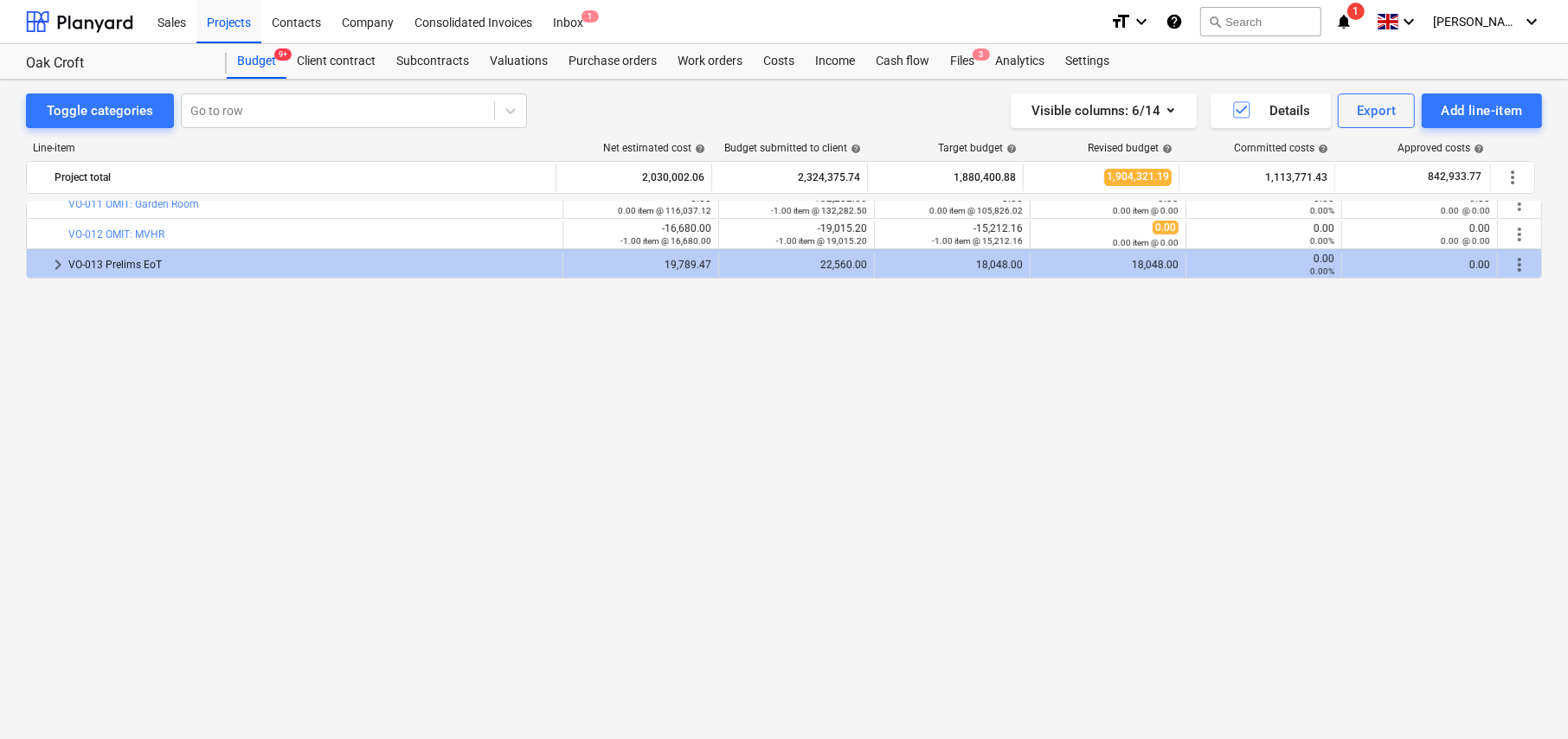
scroll to position [610, 0]
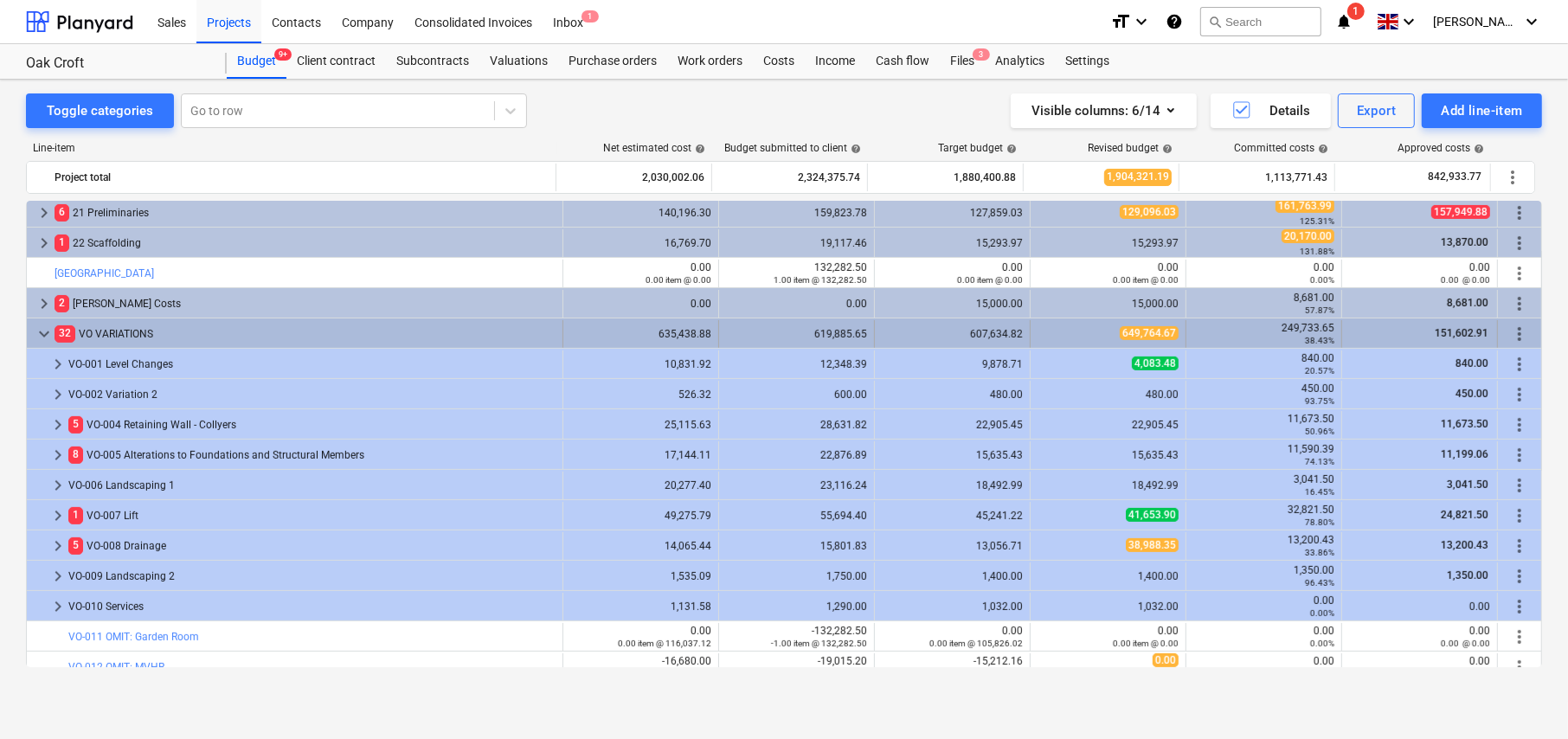
click at [1515, 330] on span "more_vert" at bounding box center [1519, 334] width 21 height 21
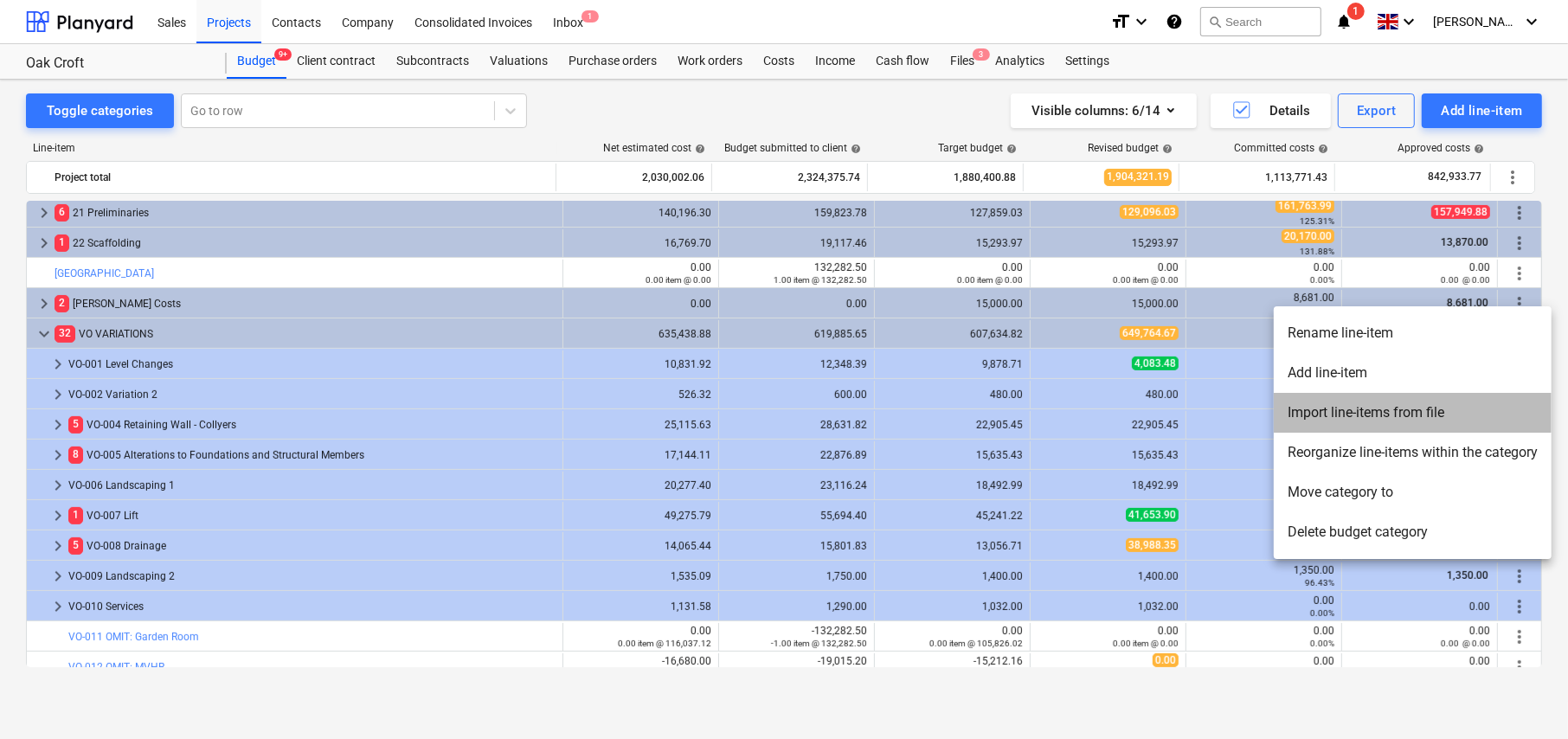
click at [1355, 411] on li "Import line-items from file" at bounding box center [1412, 412] width 278 height 40
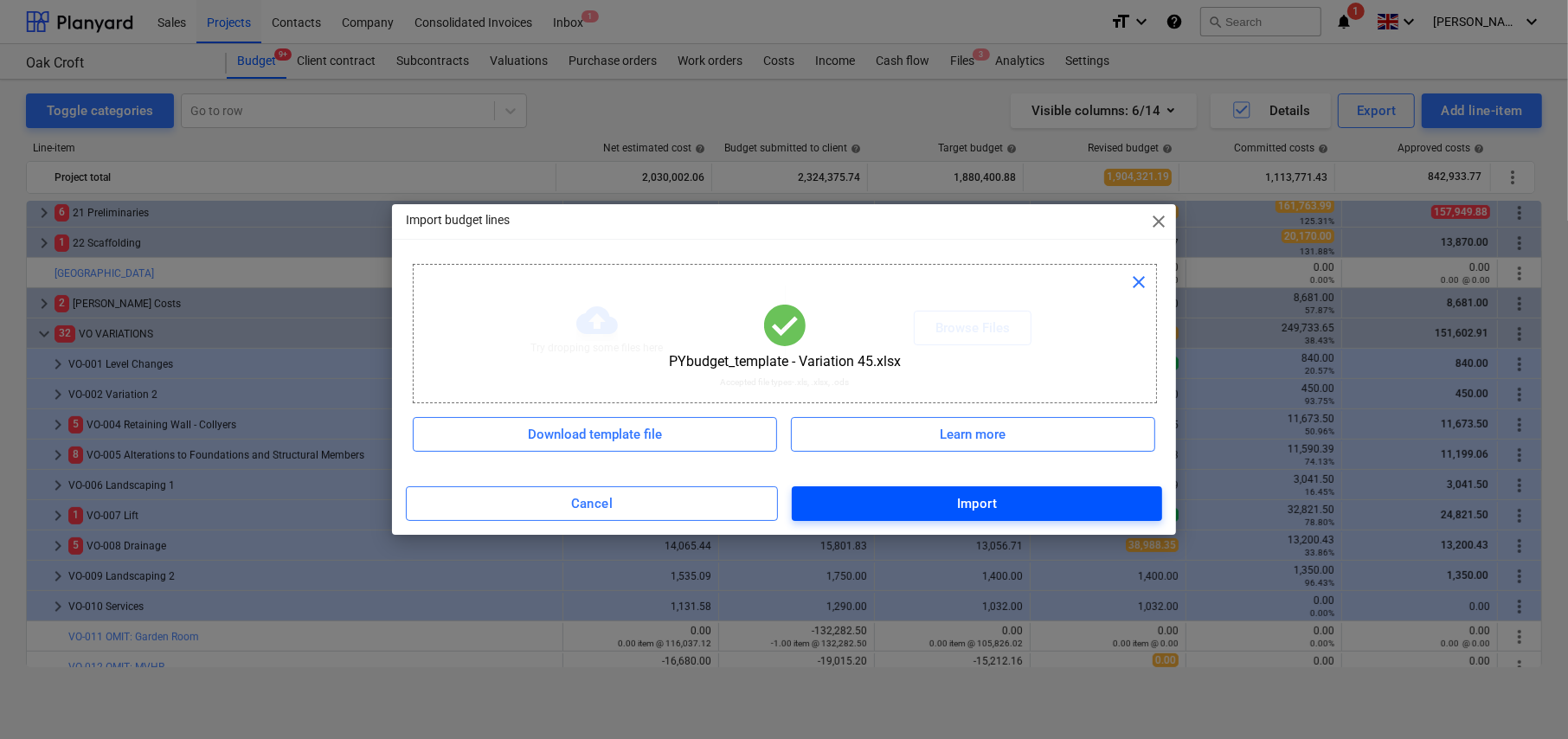
click at [1006, 501] on span "Import" at bounding box center [977, 503] width 332 height 22
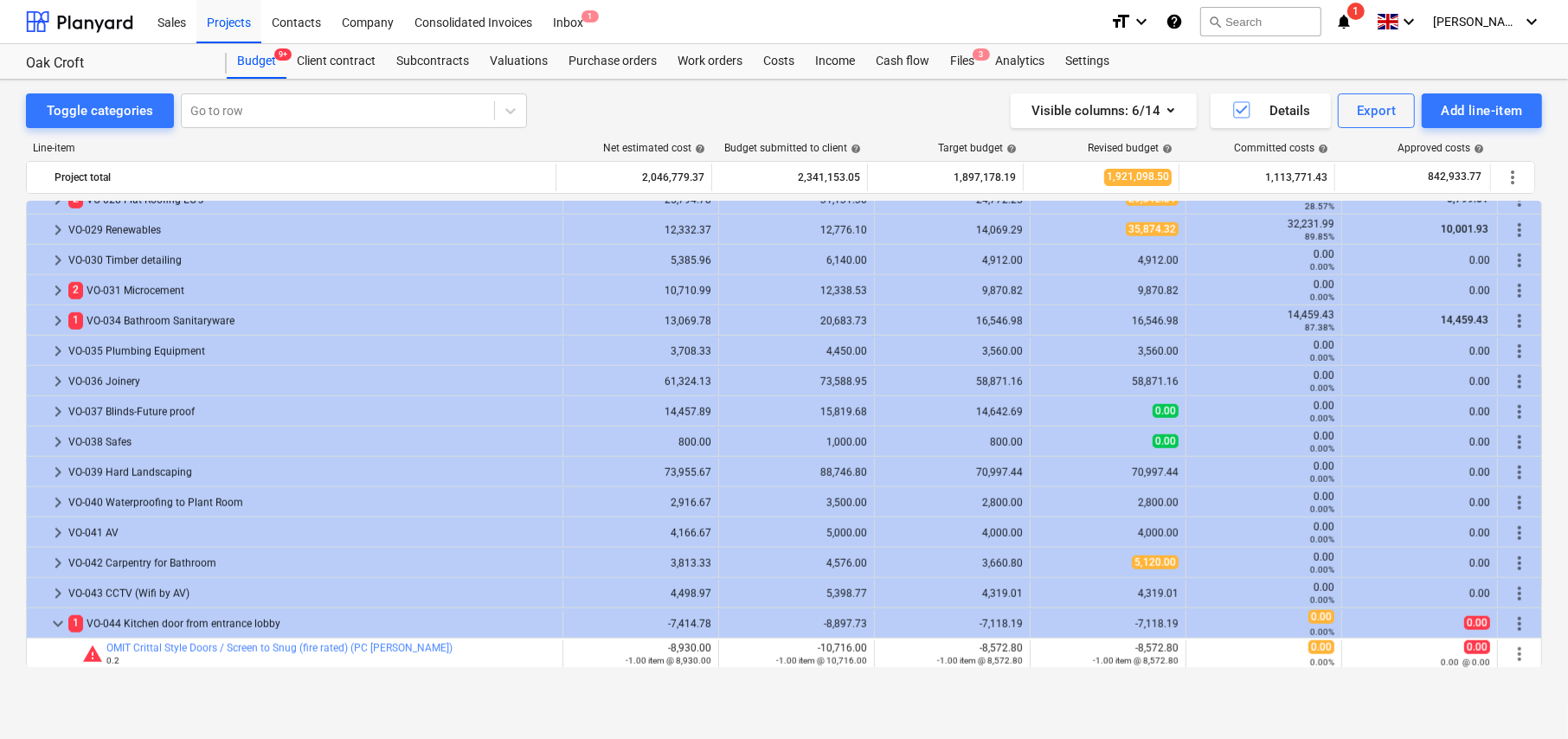
scroll to position [1679, 0]
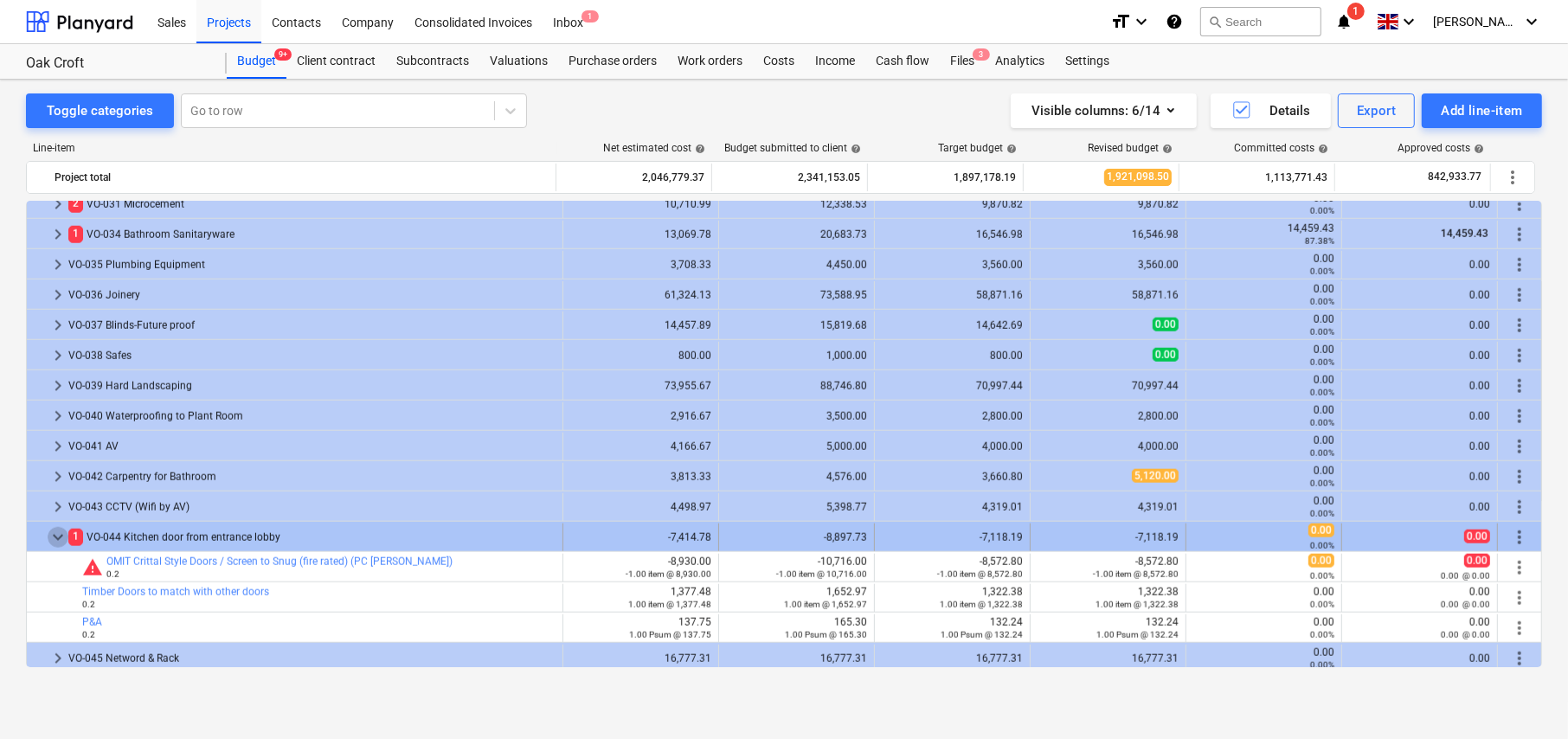
click at [57, 536] on span "keyboard_arrow_down" at bounding box center [57, 537] width 21 height 21
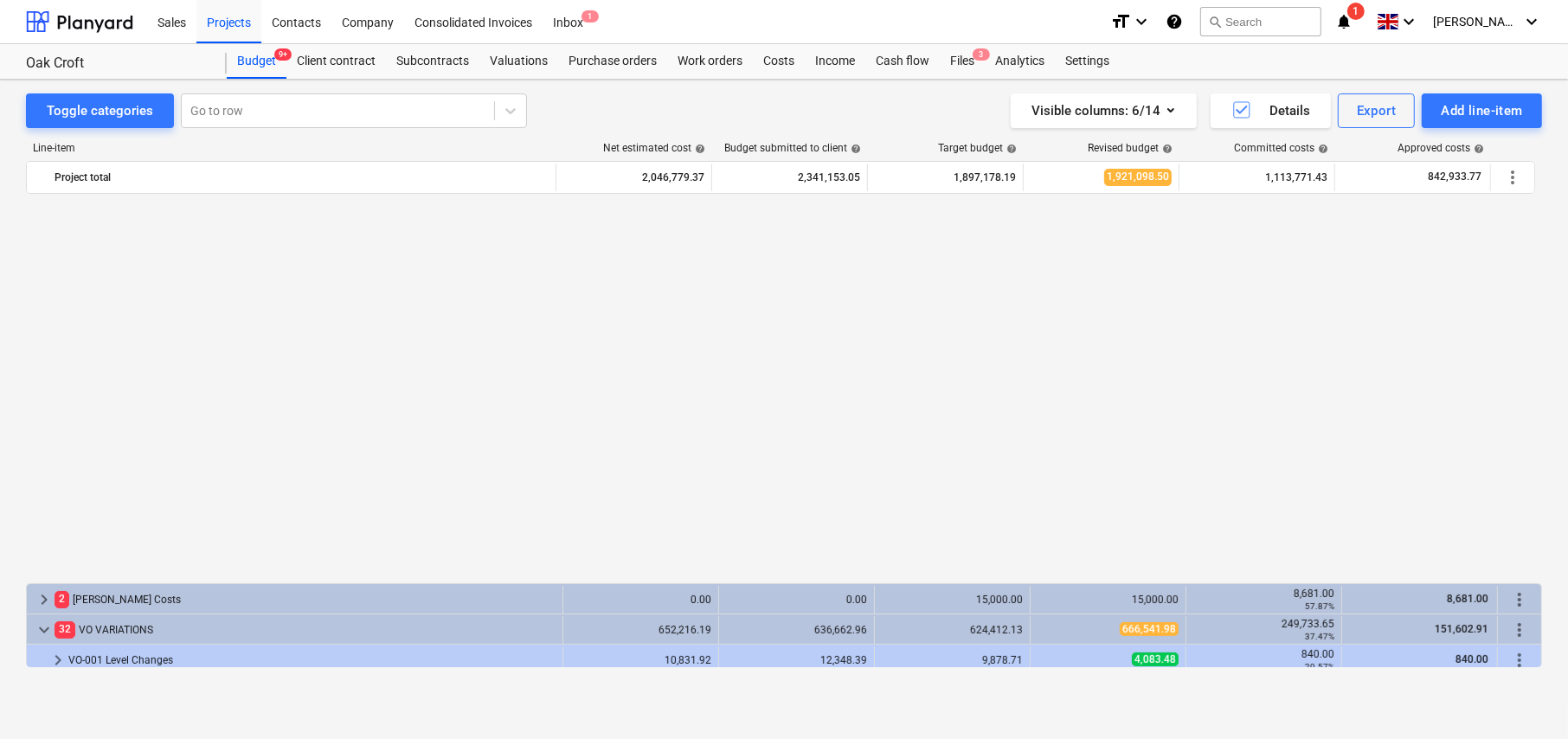
scroll to position [728, 0]
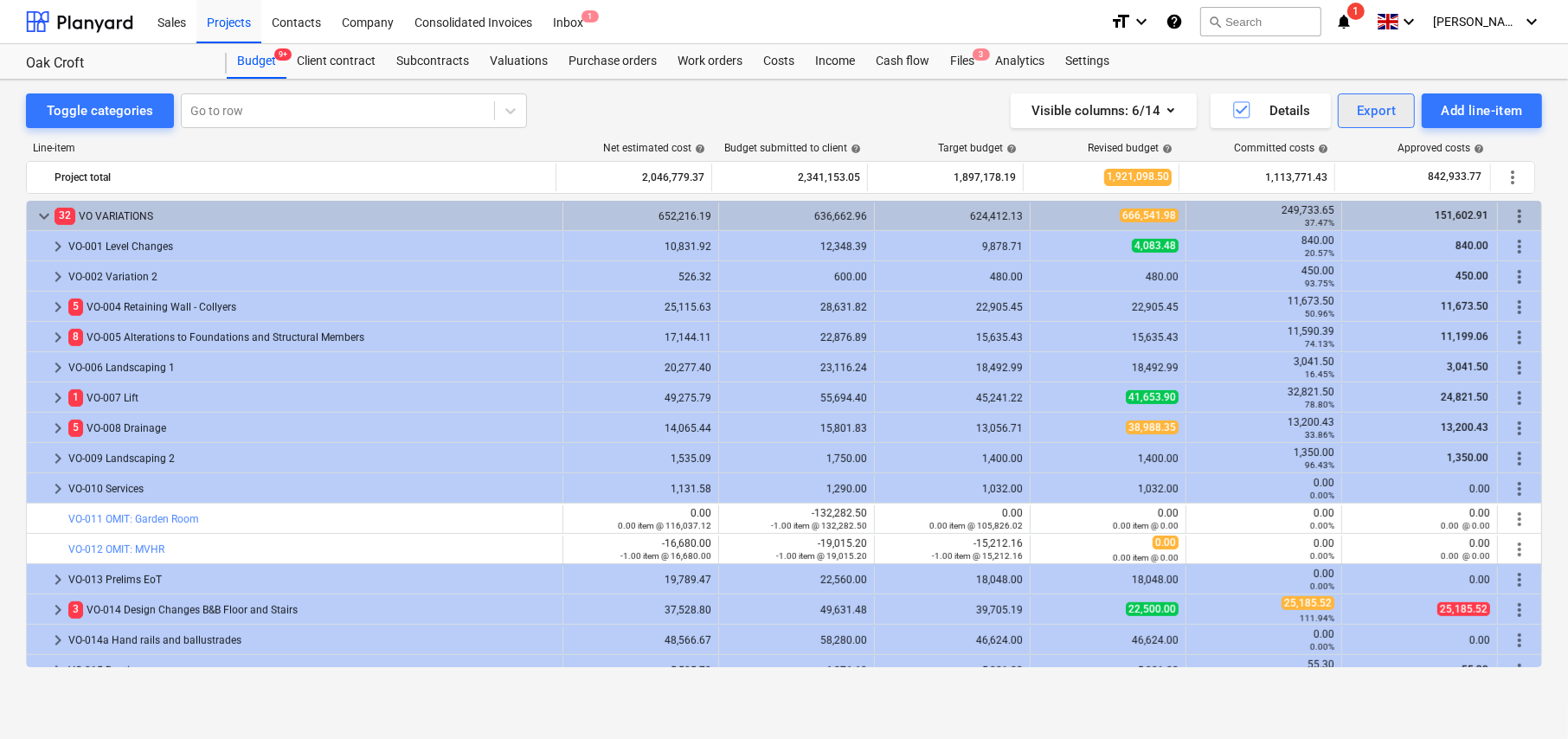
click at [1373, 114] on div "Export" at bounding box center [1377, 111] width 40 height 22
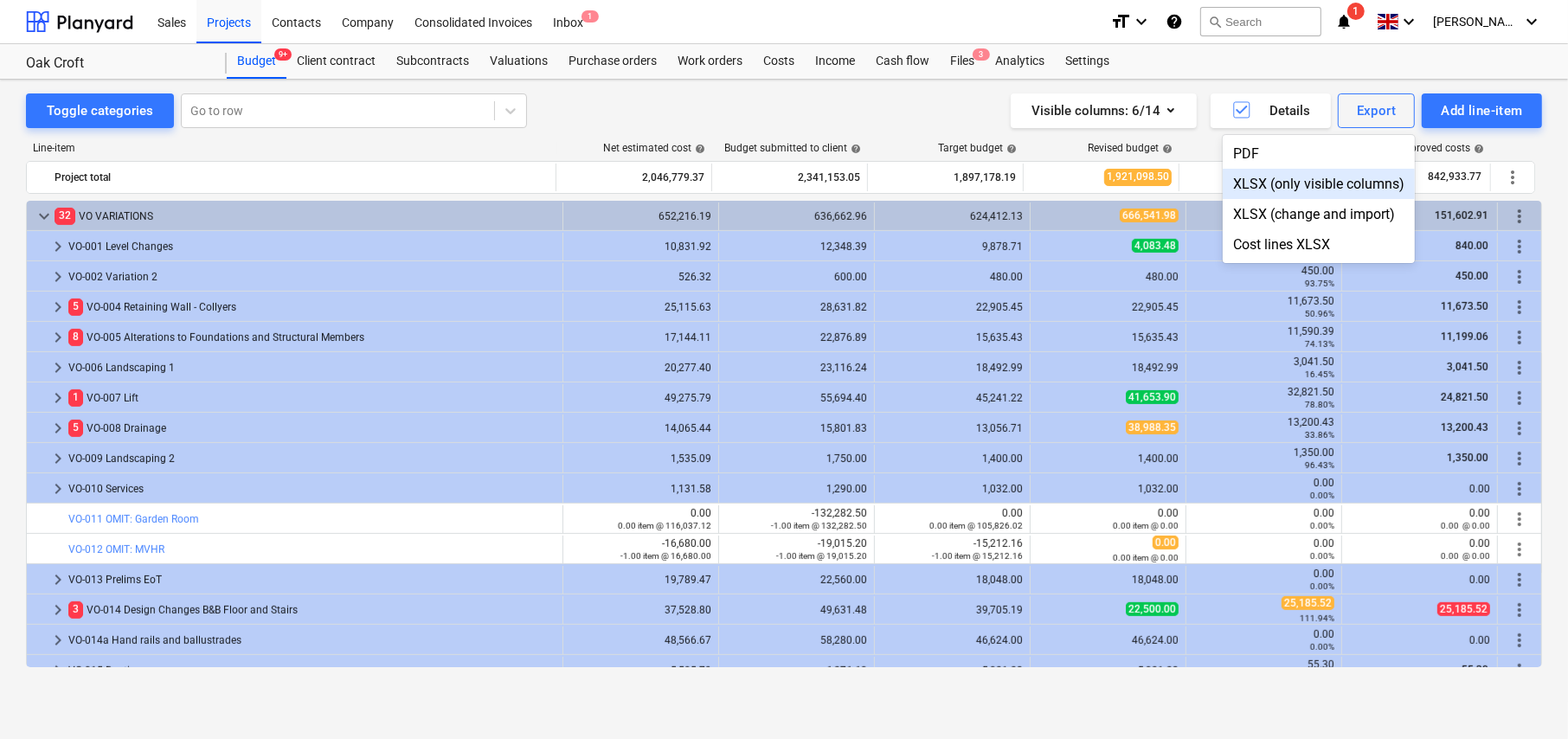
click at [1285, 186] on div "XLSX (only visible columns)" at bounding box center [1318, 184] width 192 height 30
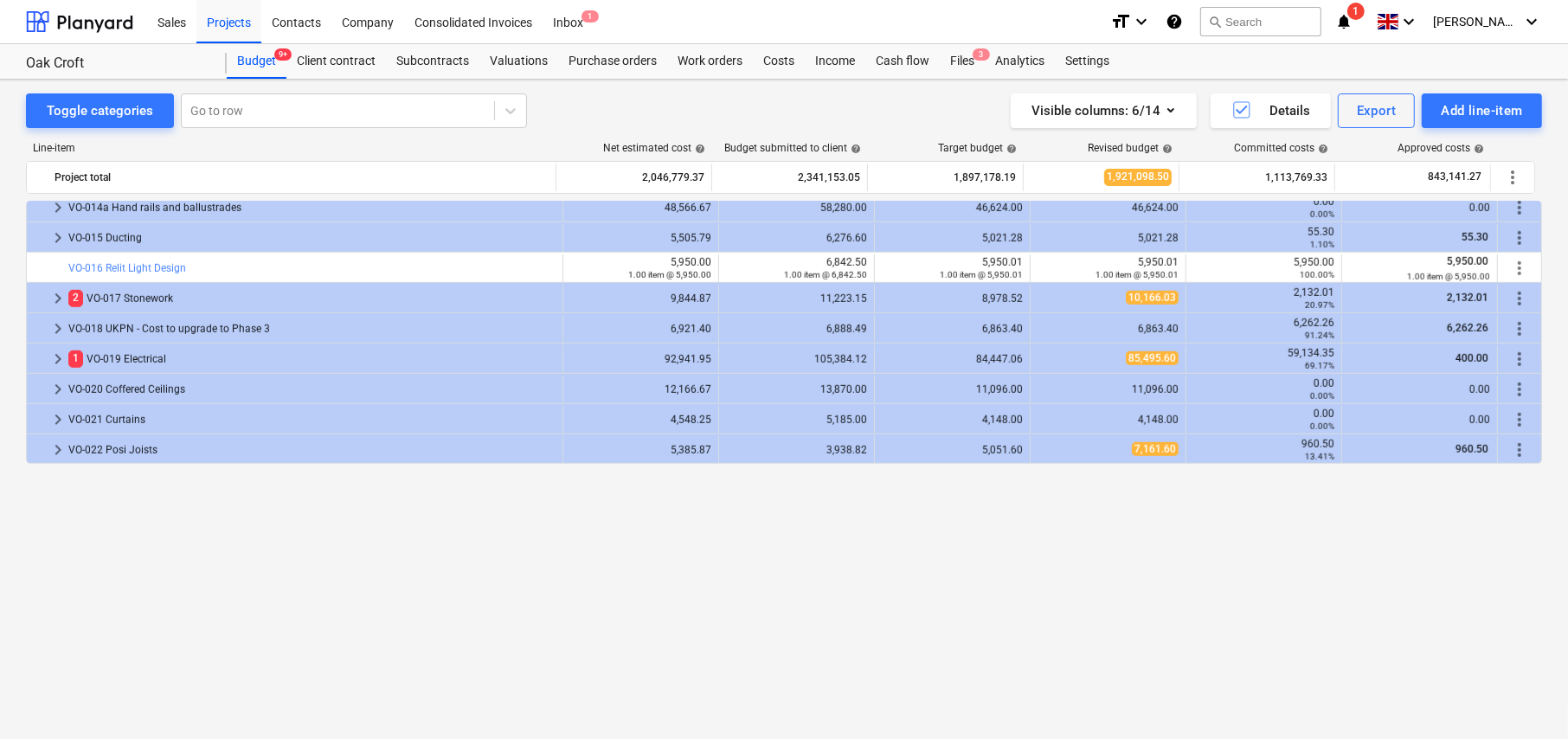
scroll to position [901, 0]
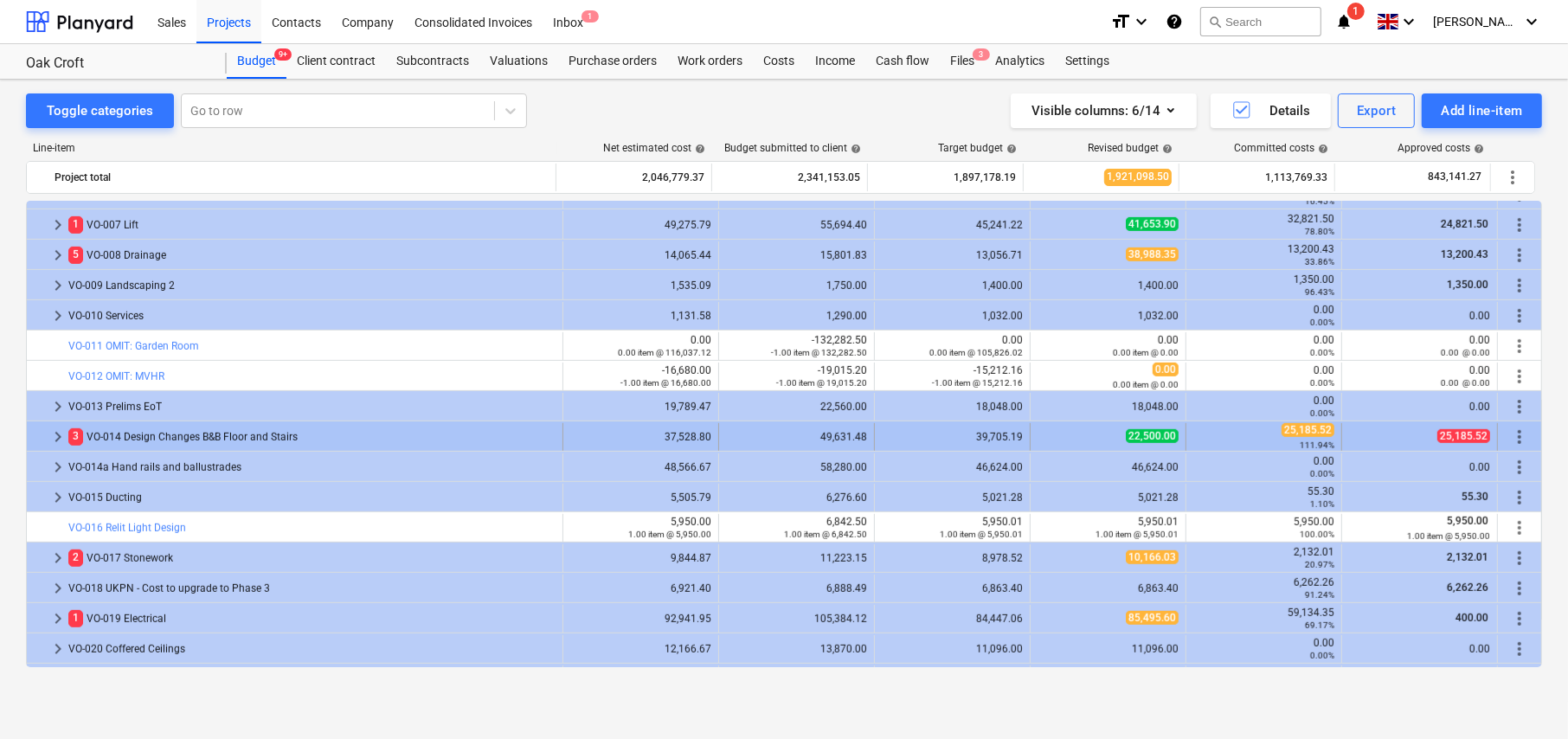
click at [54, 433] on span "keyboard_arrow_right" at bounding box center [57, 436] width 21 height 21
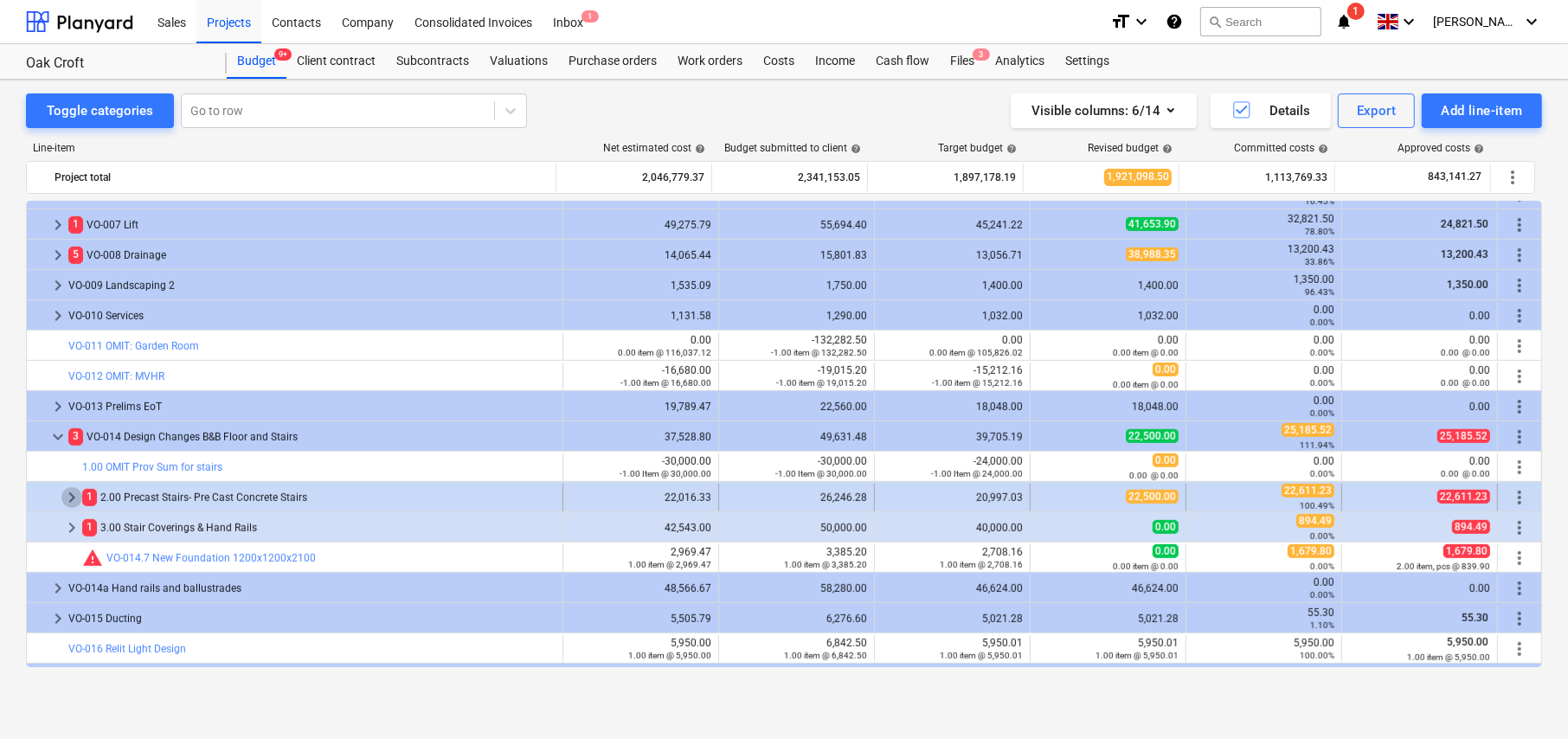
click at [69, 497] on span "keyboard_arrow_right" at bounding box center [71, 497] width 21 height 21
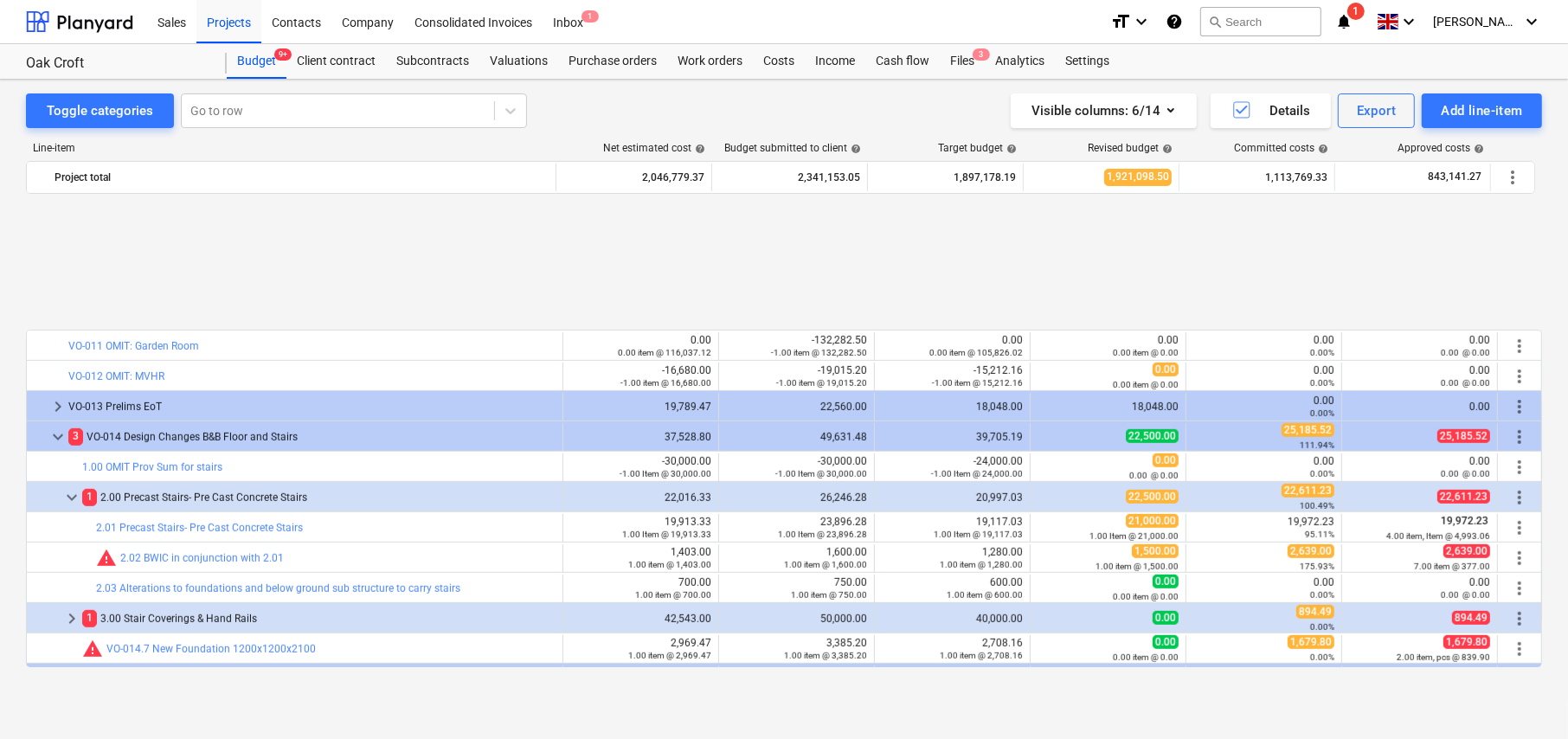
scroll to position [1074, 0]
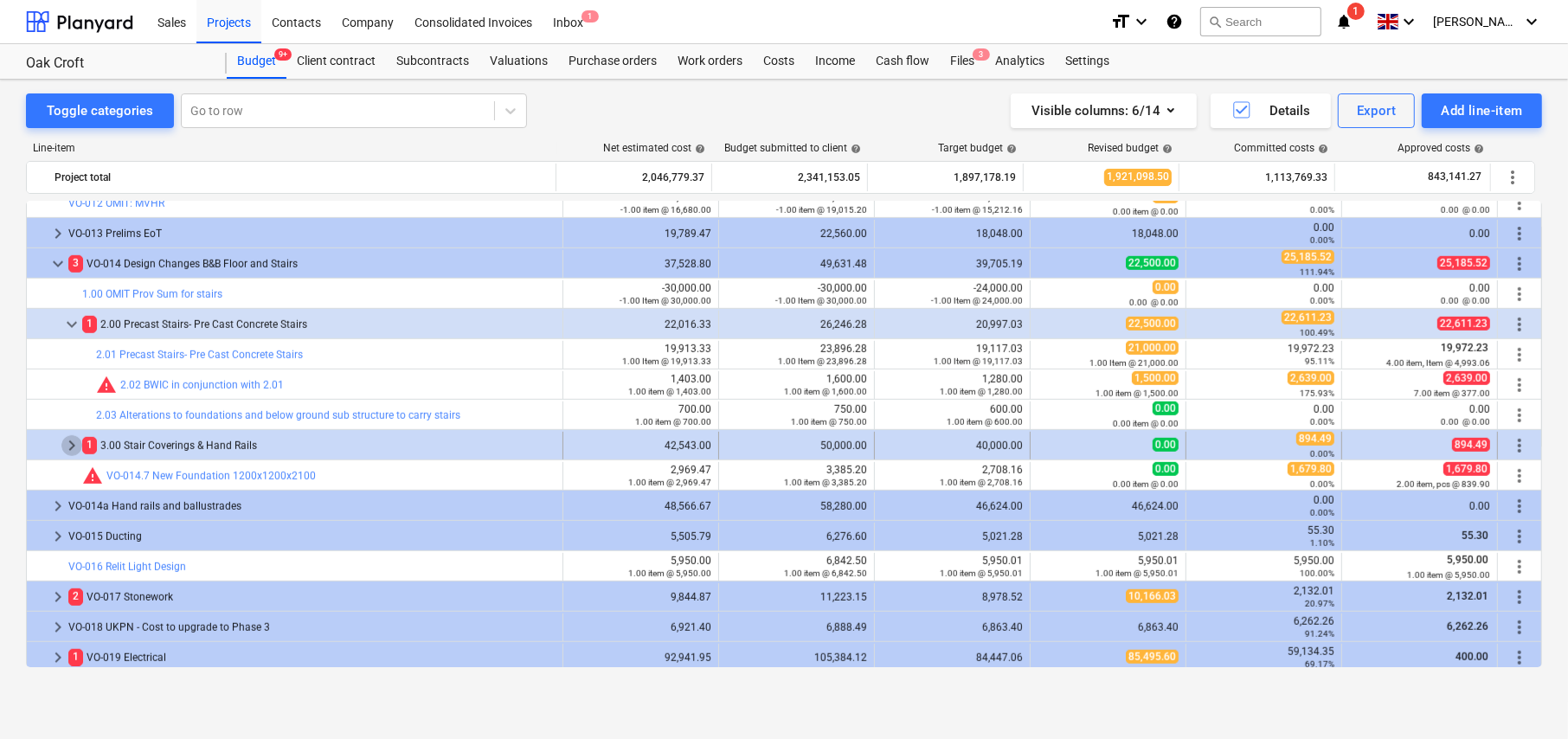
click at [70, 442] on span "keyboard_arrow_right" at bounding box center [71, 445] width 21 height 21
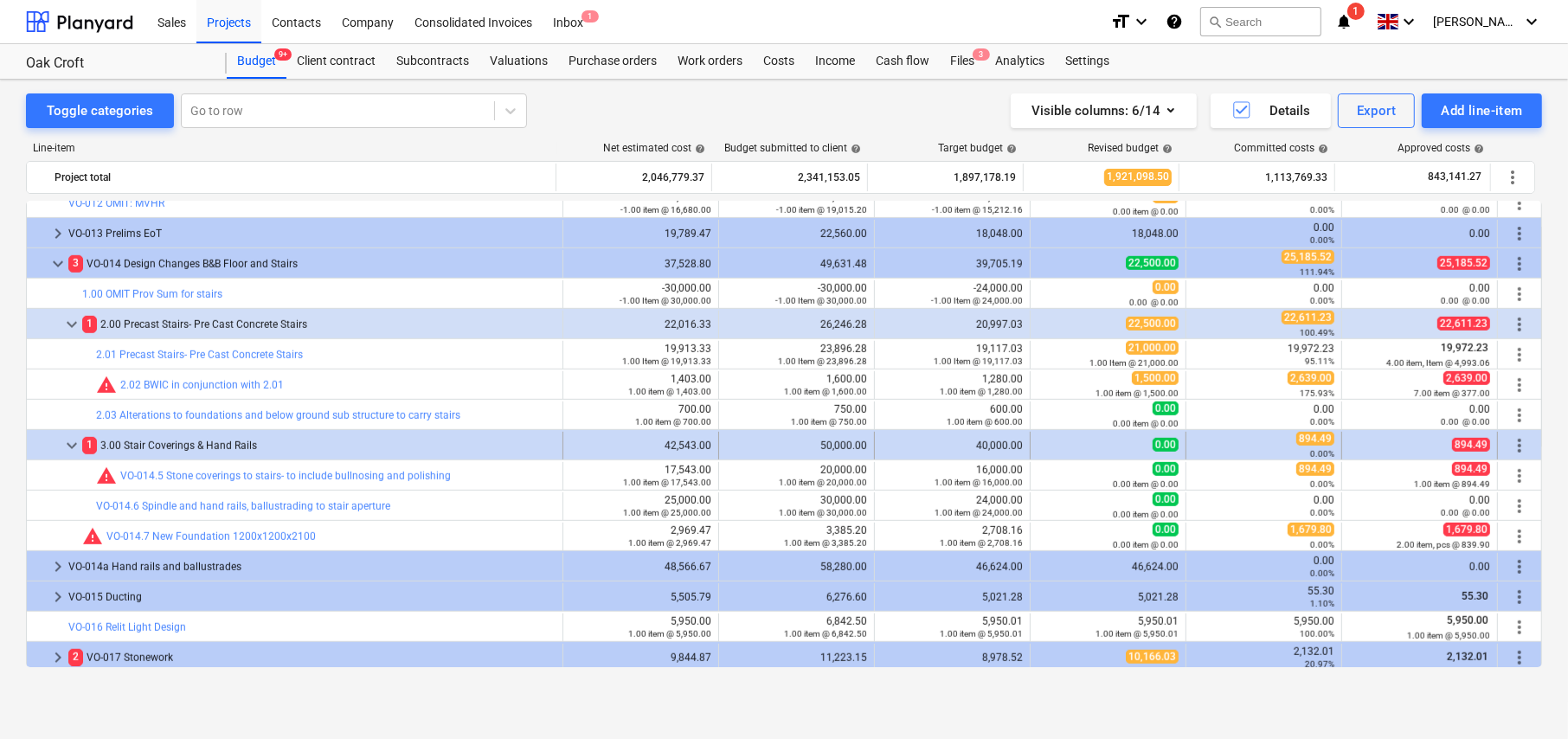
click at [1516, 444] on span "more_vert" at bounding box center [1519, 445] width 21 height 21
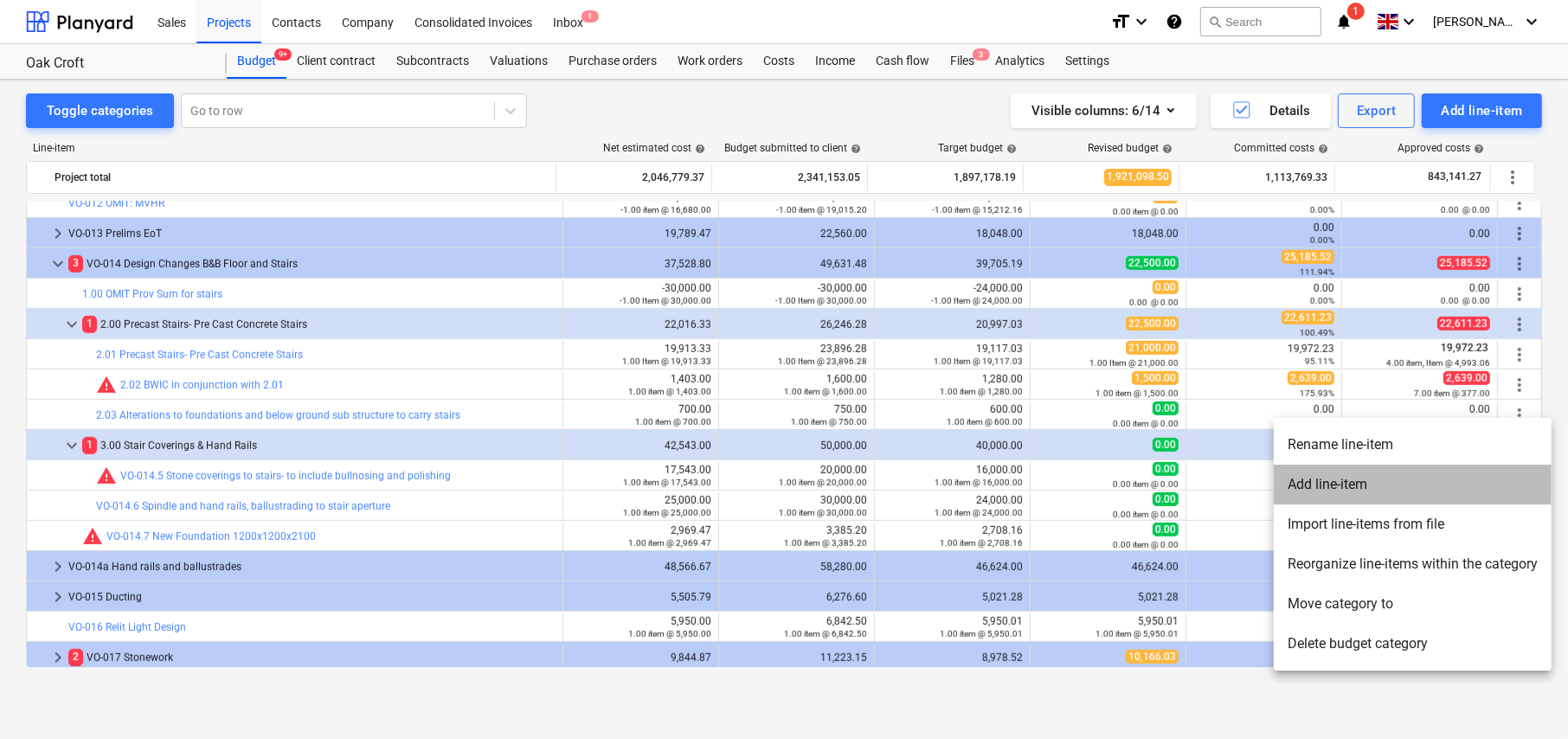
click at [1359, 478] on li "Add line-item" at bounding box center [1412, 485] width 278 height 40
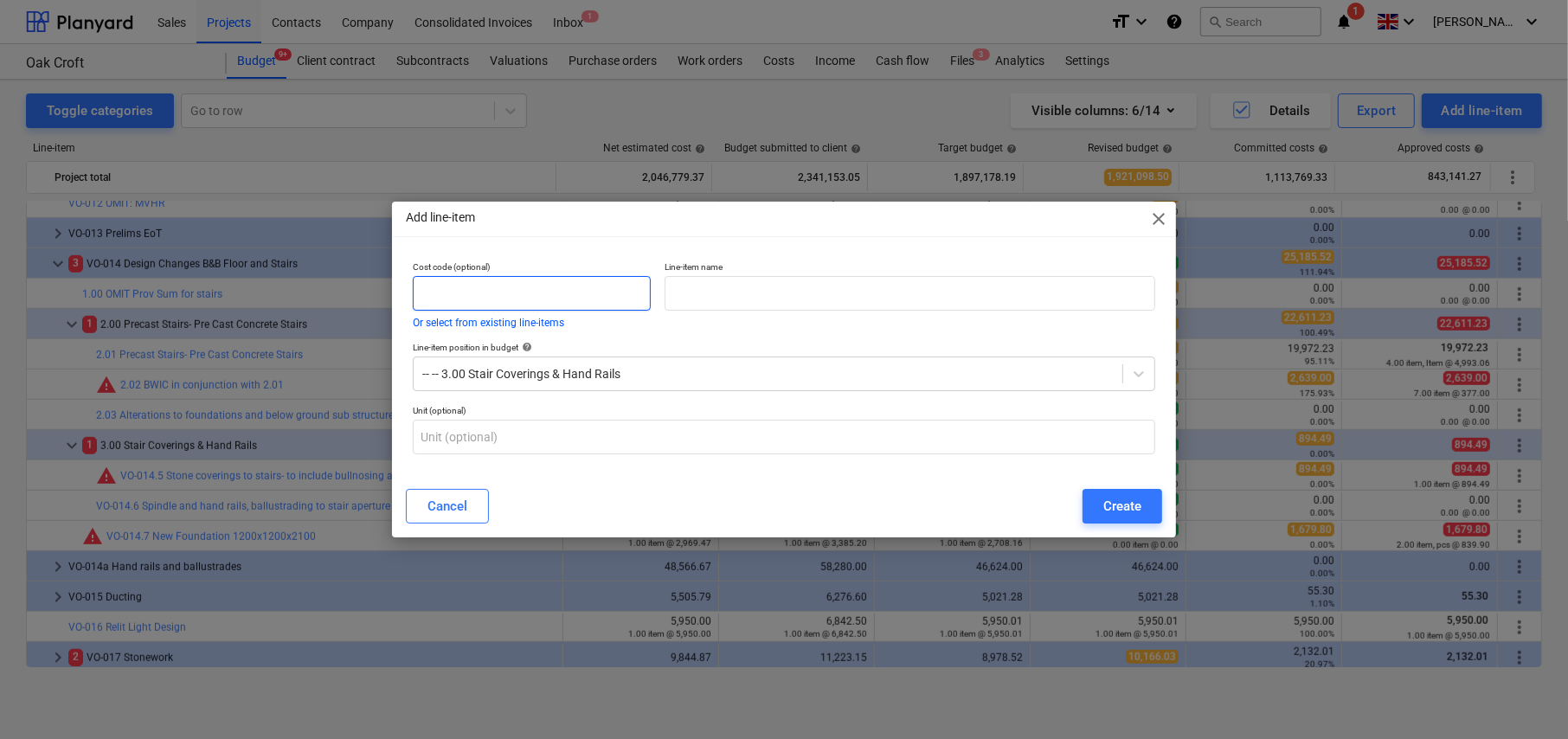
click at [519, 293] on input "text" at bounding box center [532, 293] width 238 height 35
type input "OMIT"
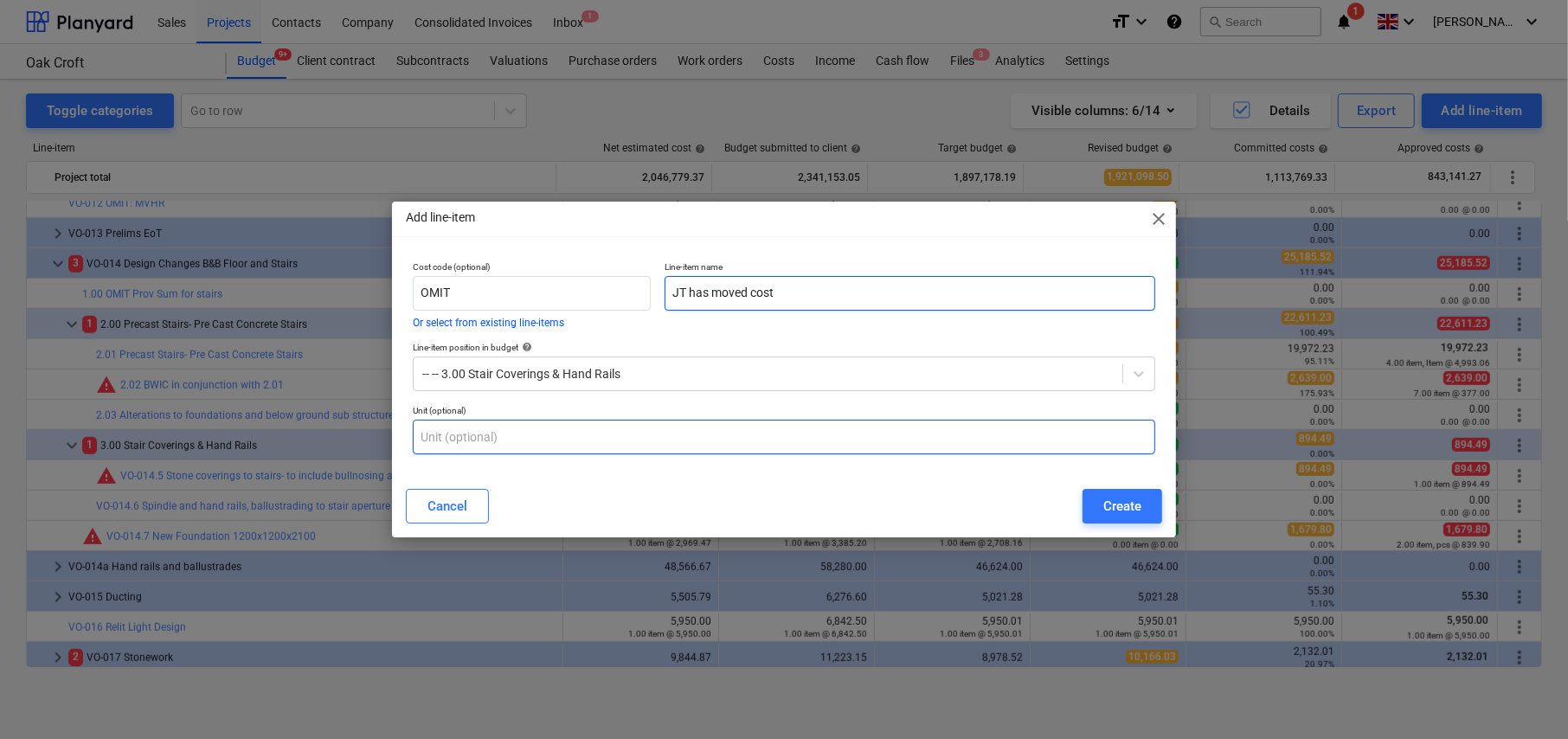
type input "JT has moved cost"
click at [573, 436] on input "text" at bounding box center [784, 436] width 743 height 35
type input "item"
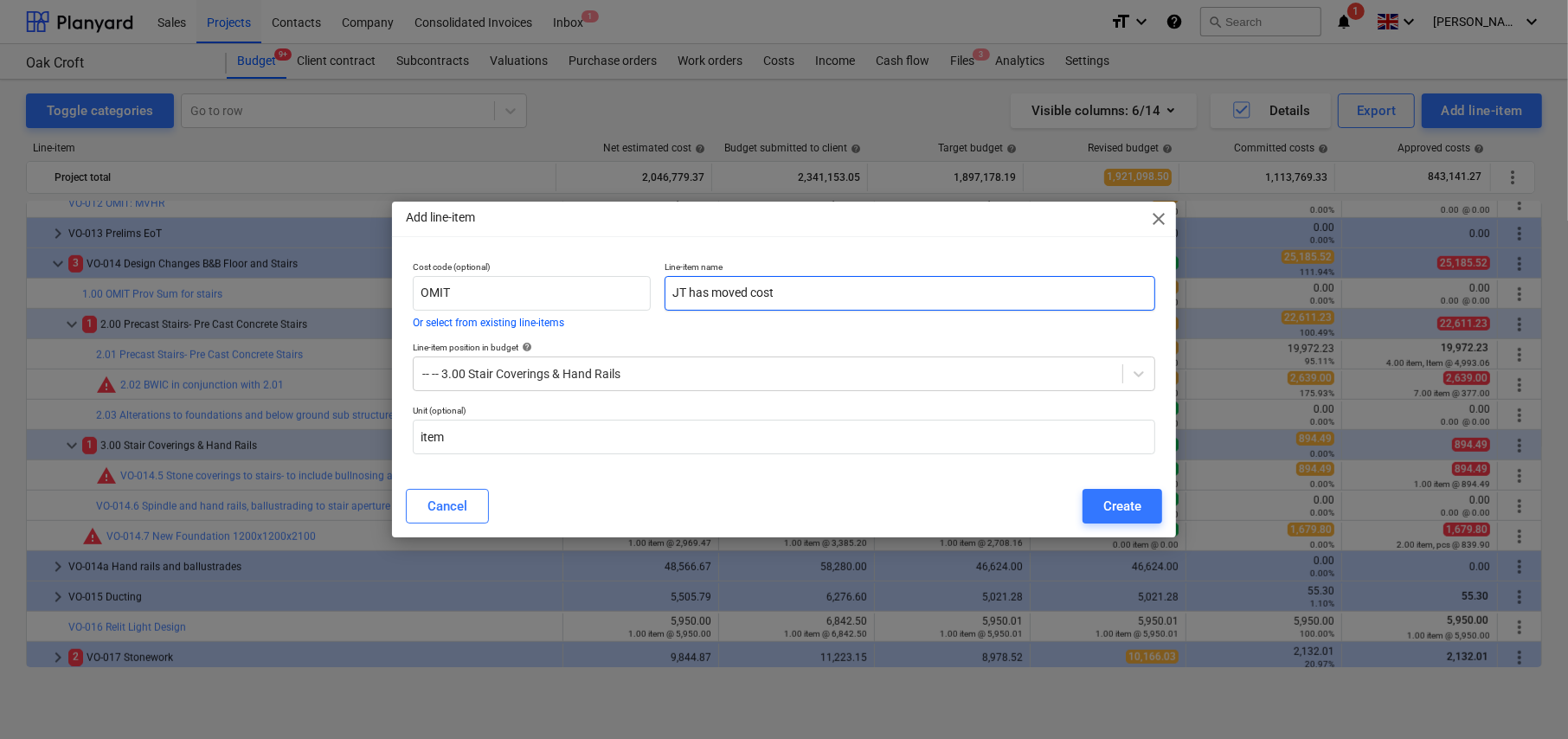
click at [809, 293] on input "JT has moved cost" at bounding box center [910, 293] width 491 height 35
type input "JT has moved cost for VO-014.5"
click at [1117, 501] on div "Create" at bounding box center [1122, 506] width 38 height 22
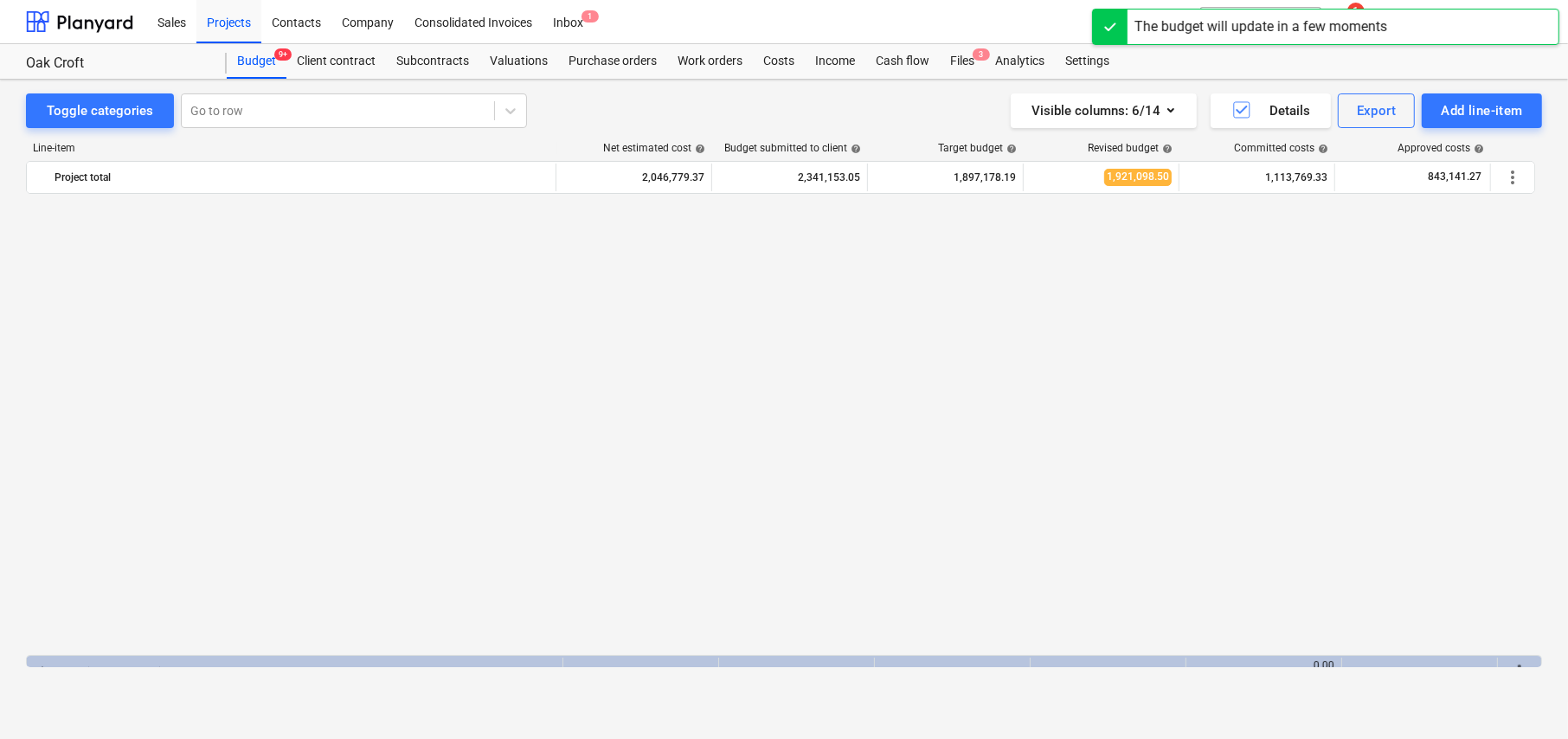
scroll to position [1074, 0]
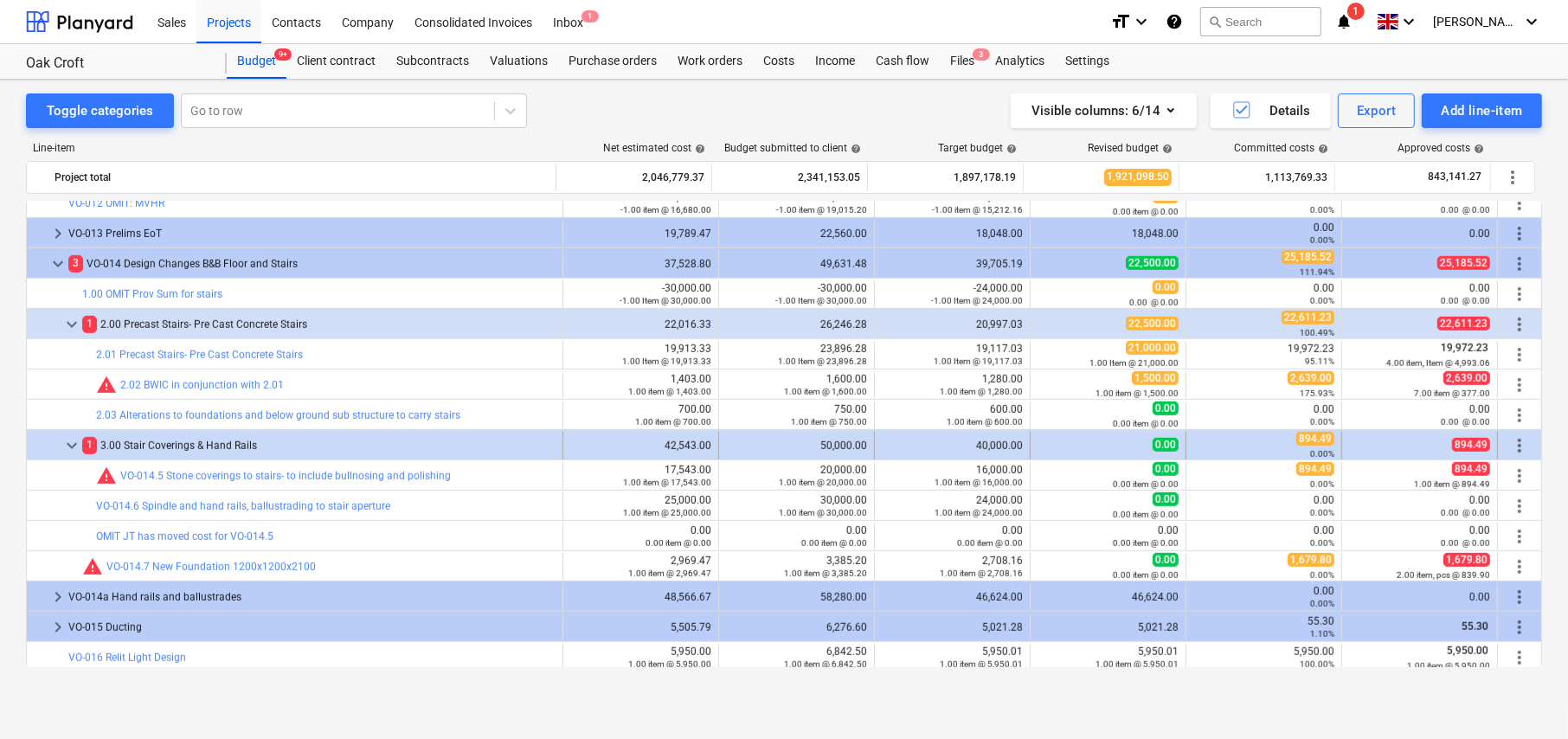
click at [1516, 443] on span "more_vert" at bounding box center [1519, 445] width 21 height 21
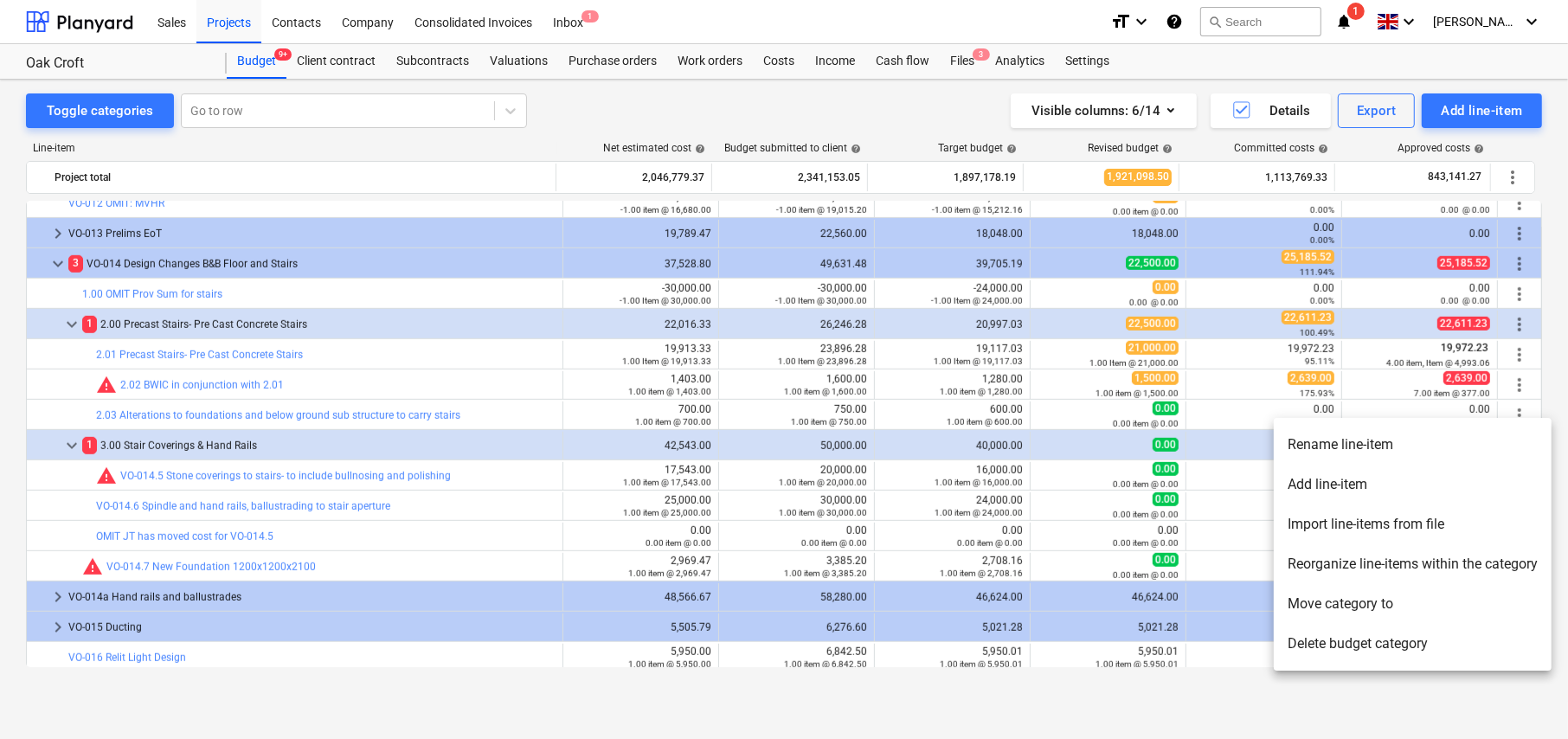
click at [1374, 571] on li "Reorganize line-items within the category" at bounding box center [1412, 564] width 278 height 40
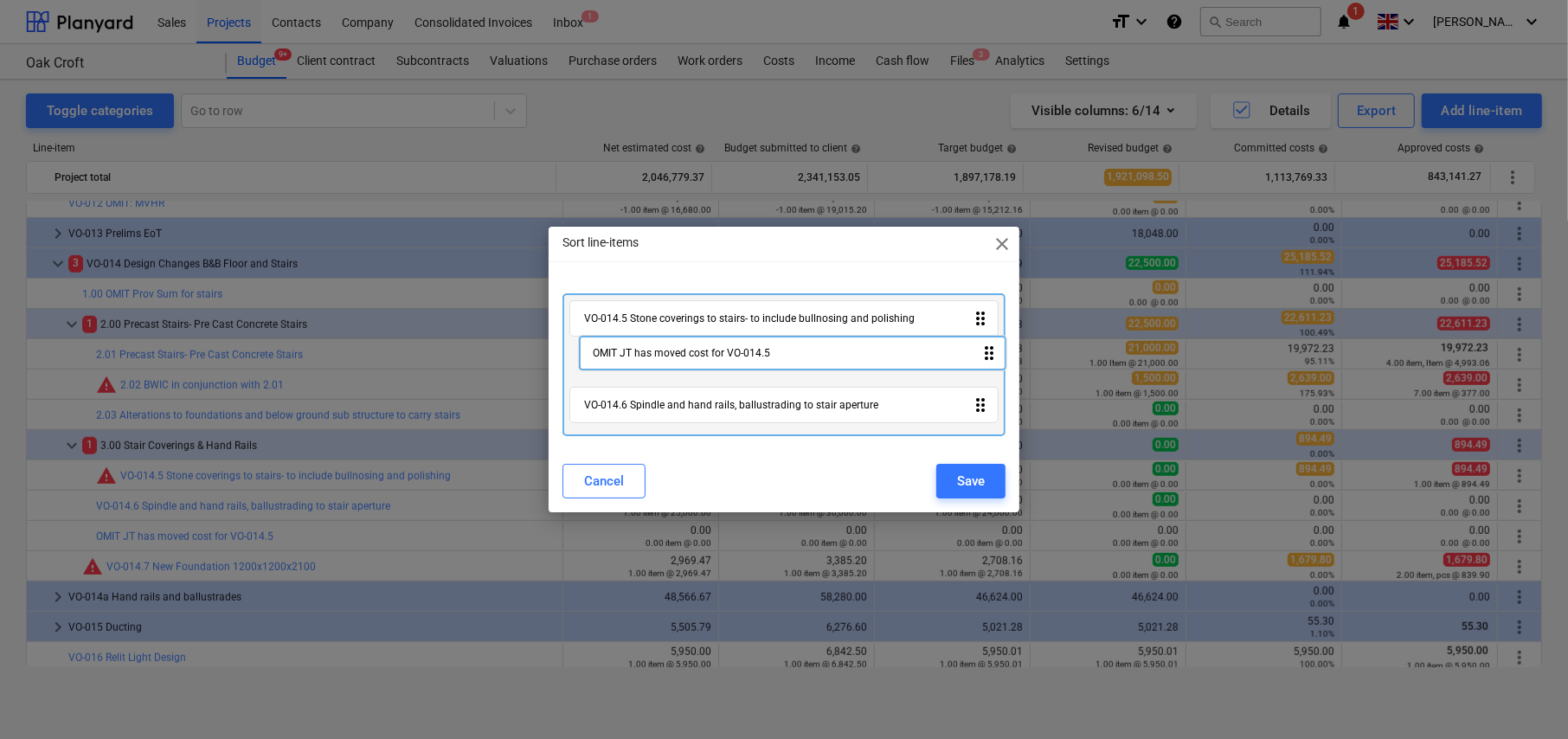
drag, startPoint x: 980, startPoint y: 410, endPoint x: 981, endPoint y: 371, distance: 39.0
click at [988, 352] on div "VO-014.5 Stone coverings to stairs- to include bullnosing and polishing drag_in…" at bounding box center [784, 365] width 444 height 144
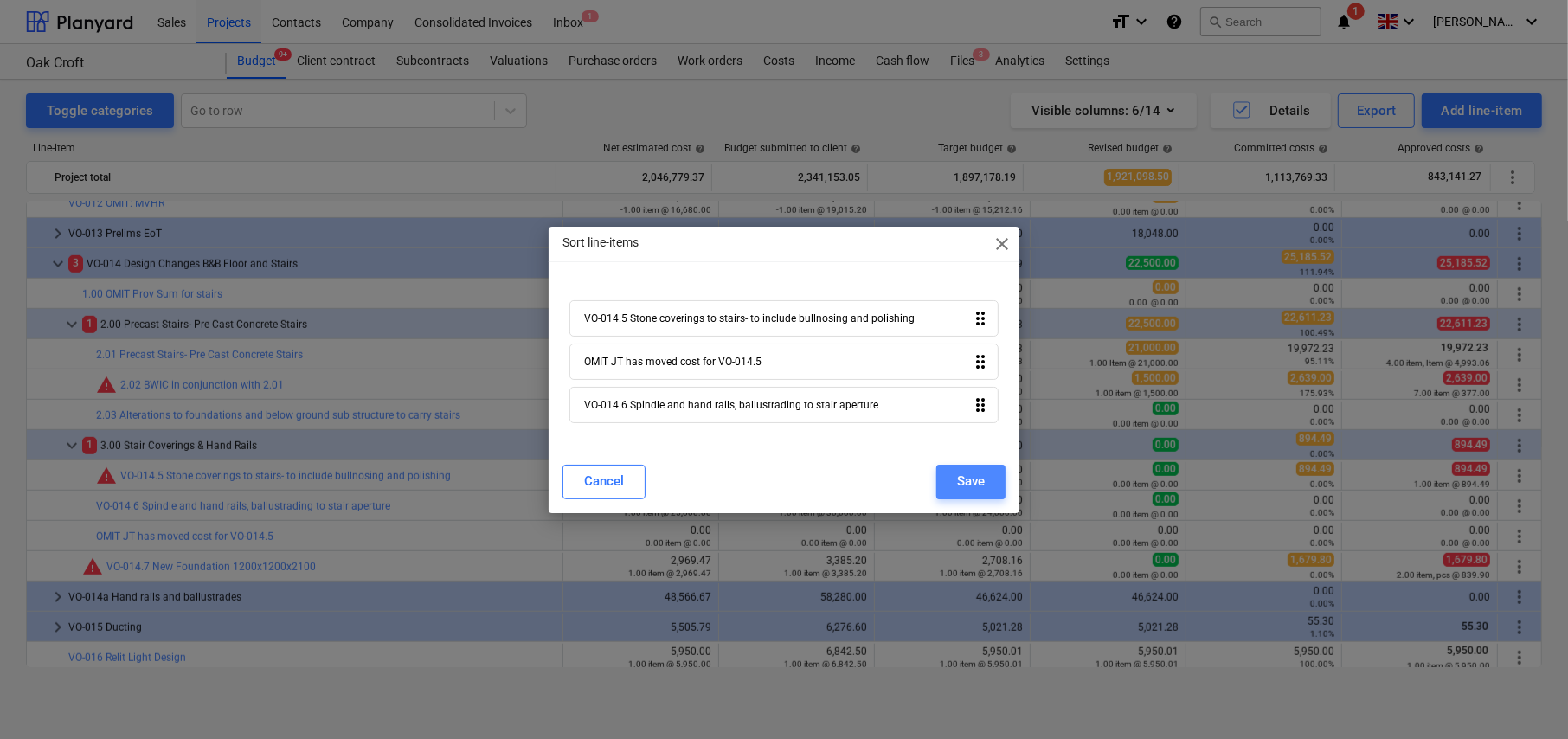
click at [978, 479] on div "Save" at bounding box center [971, 481] width 28 height 22
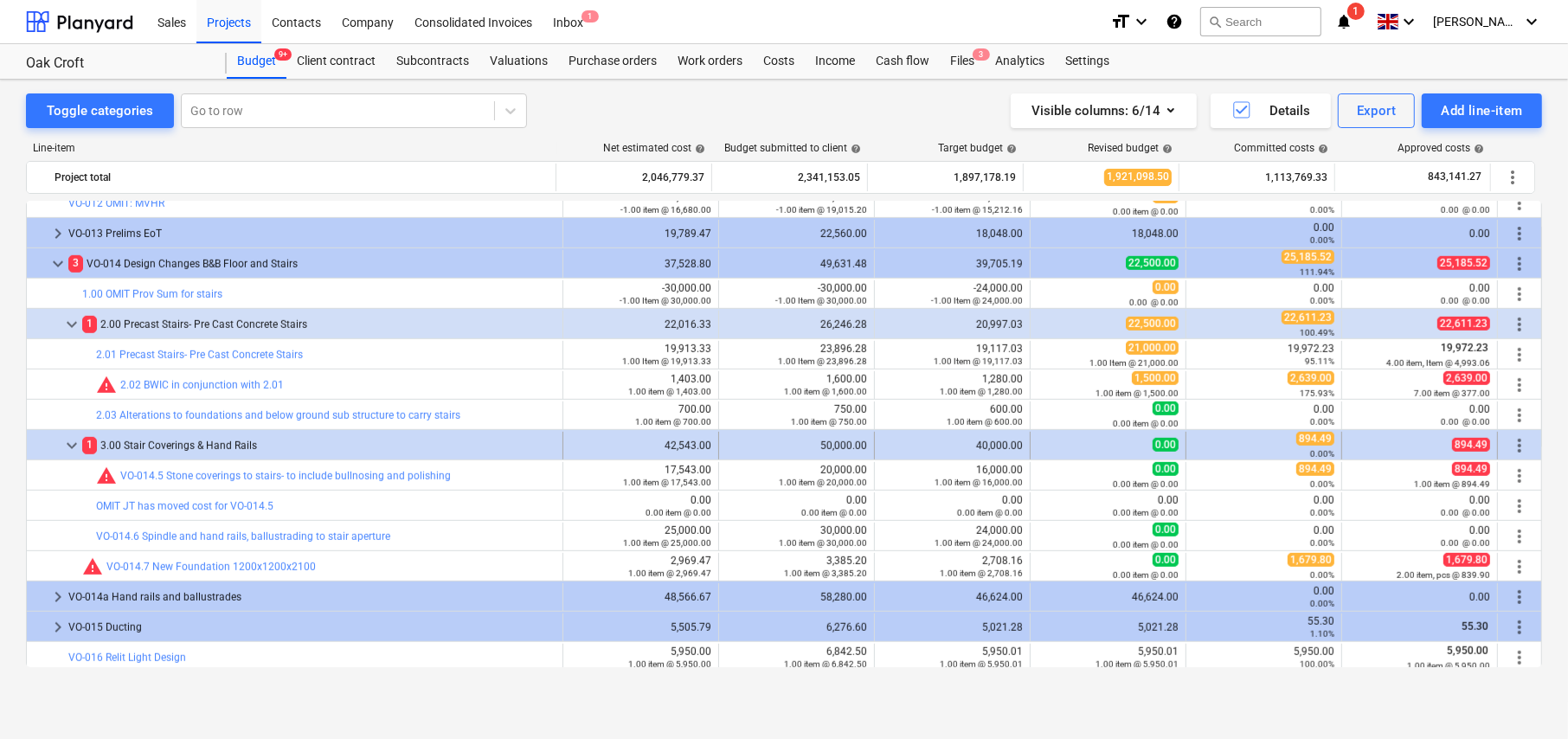
click at [1515, 444] on span "more_vert" at bounding box center [1519, 445] width 21 height 21
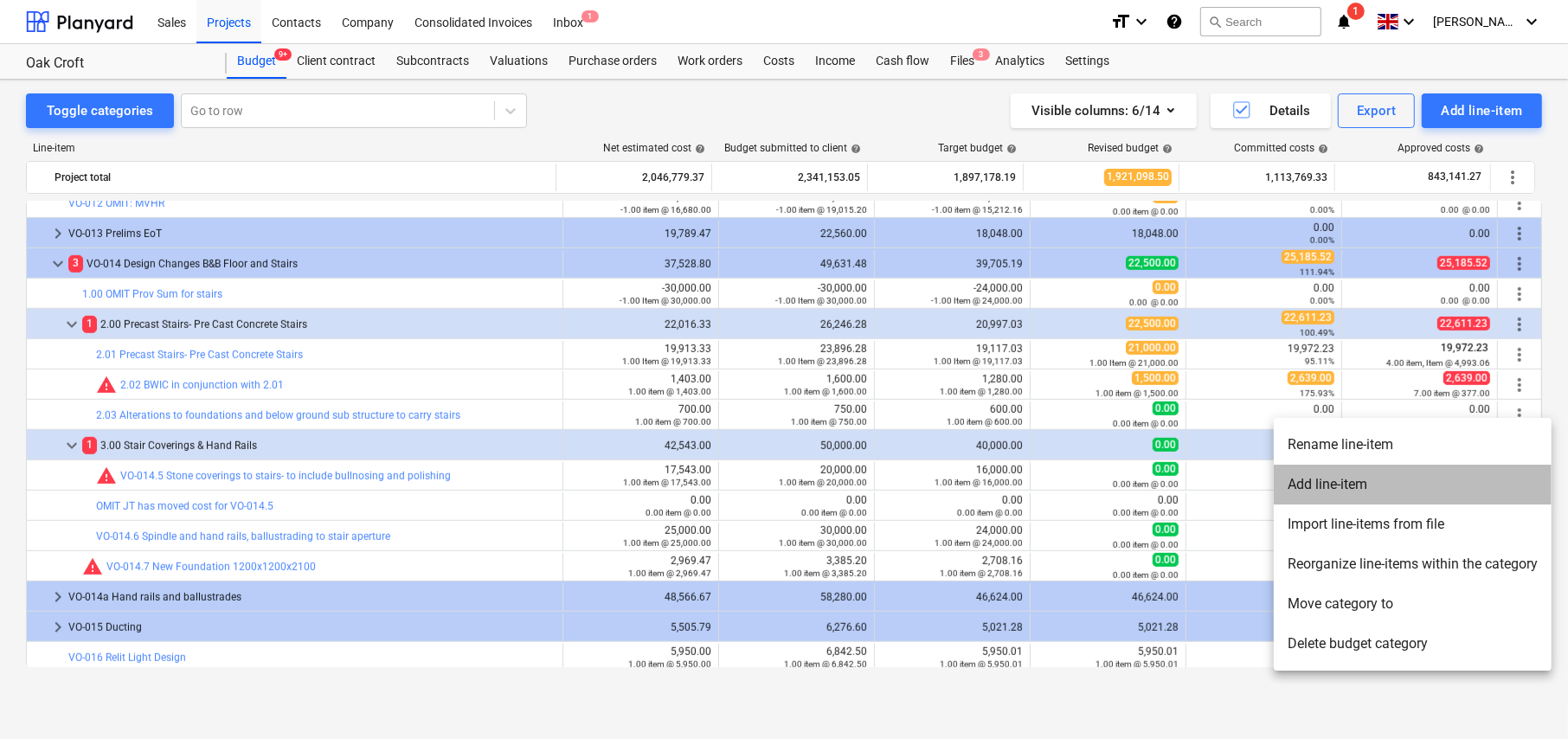
click at [1323, 487] on li "Add line-item" at bounding box center [1412, 485] width 278 height 40
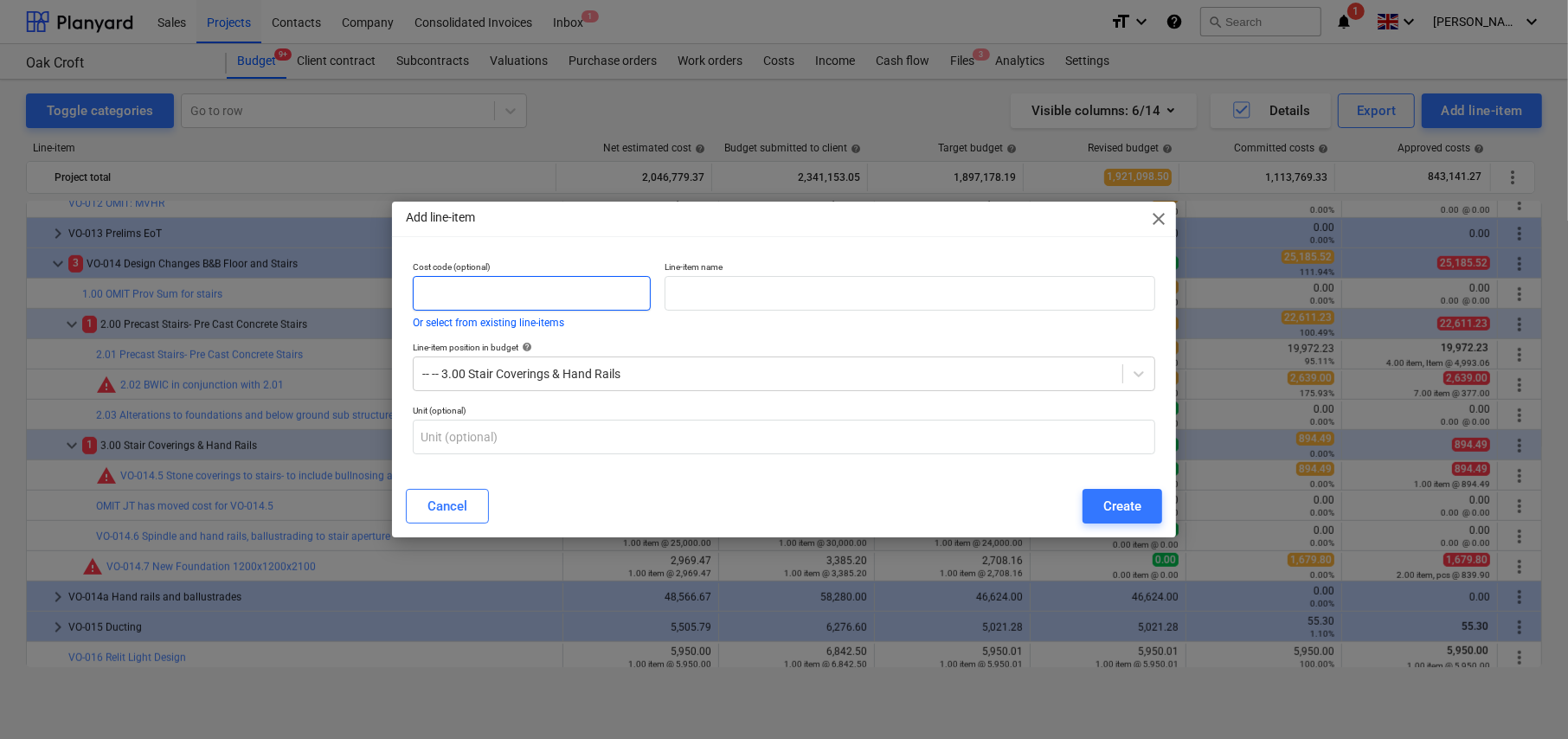
click at [530, 299] on input "text" at bounding box center [532, 293] width 238 height 35
type input "OMIT"
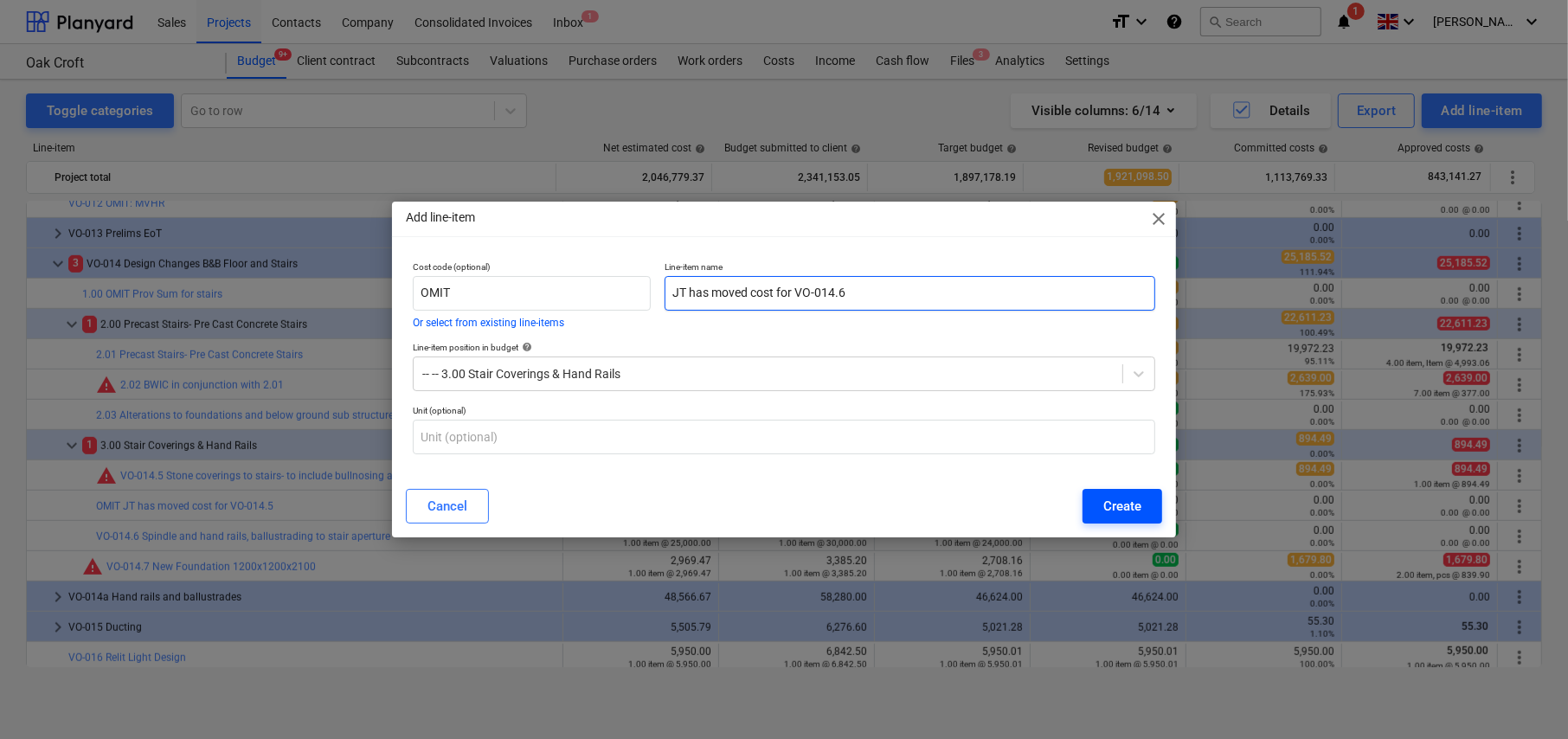
type input "JT has moved cost for VO-014.6"
click at [1117, 509] on div "Create" at bounding box center [1122, 506] width 38 height 22
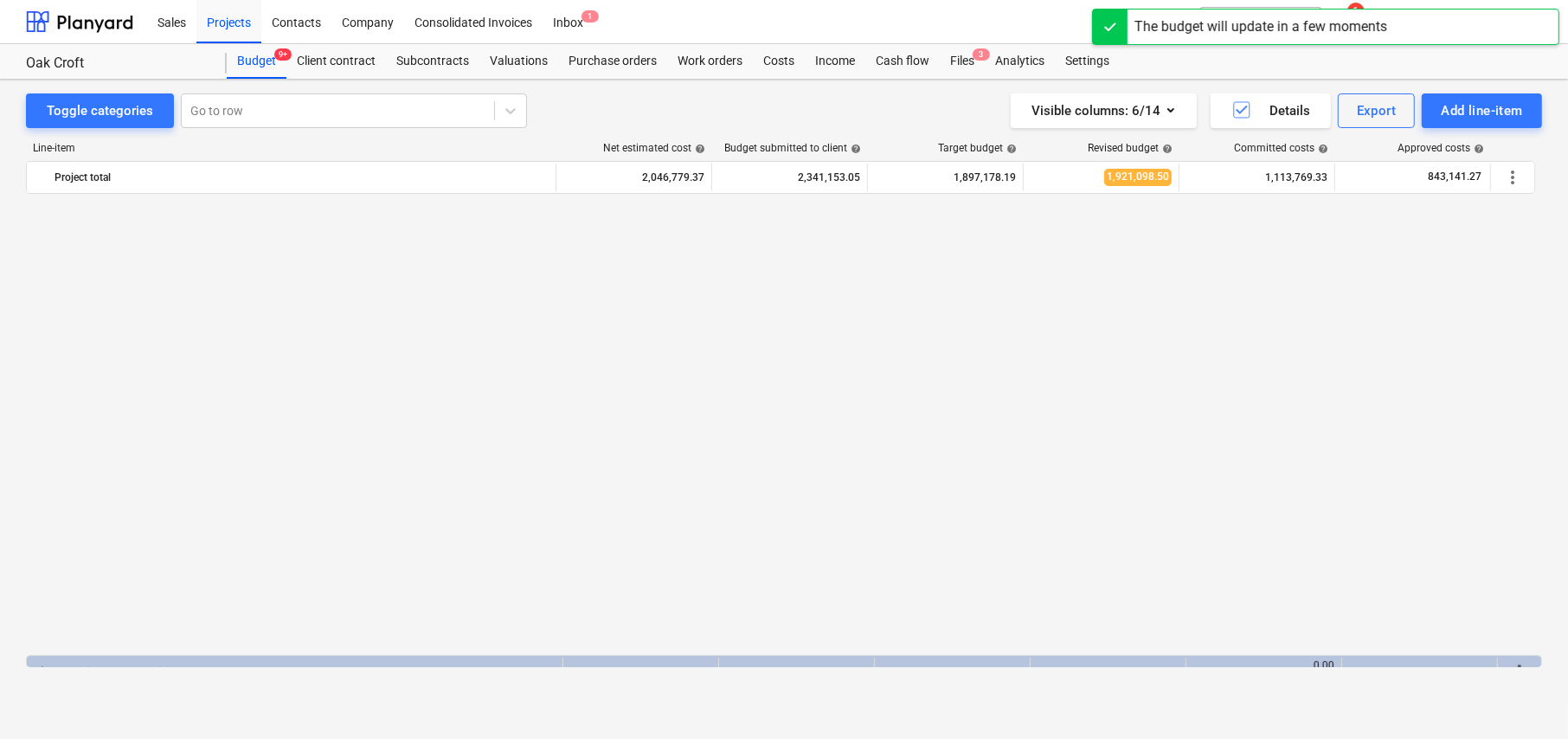
scroll to position [1074, 0]
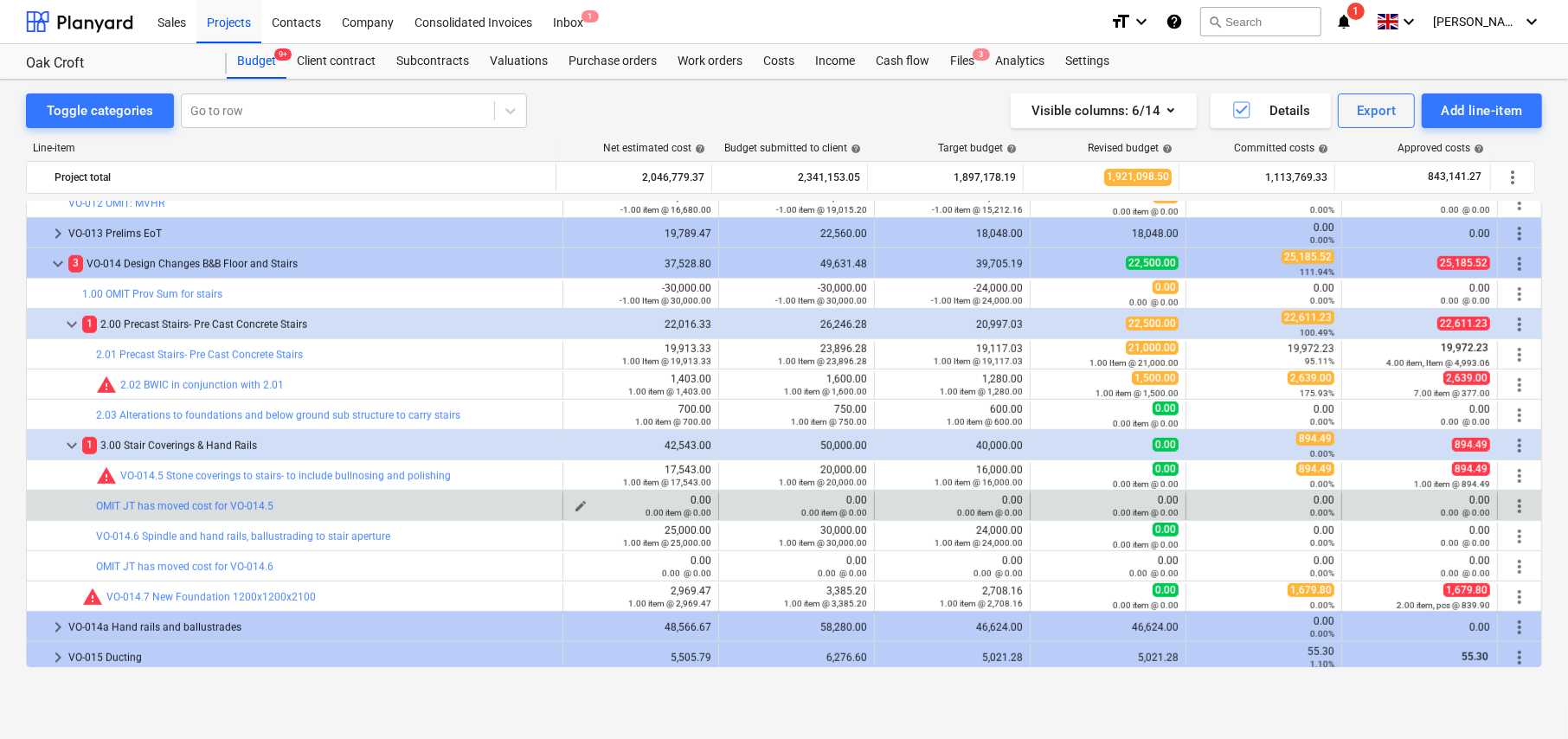
click at [575, 502] on span "edit" at bounding box center [581, 507] width 14 height 14
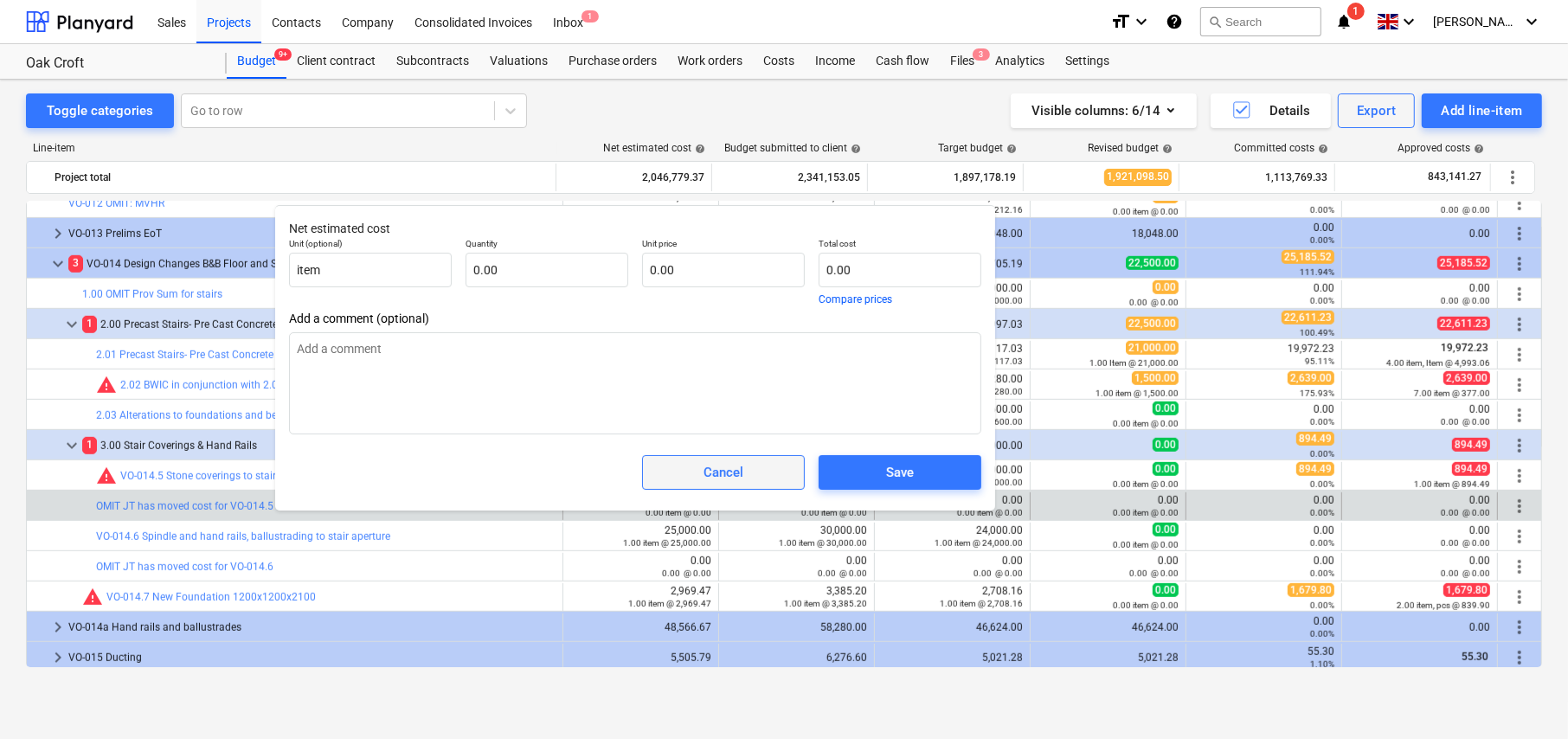
click at [745, 472] on span "Cancel" at bounding box center [724, 472] width 120 height 22
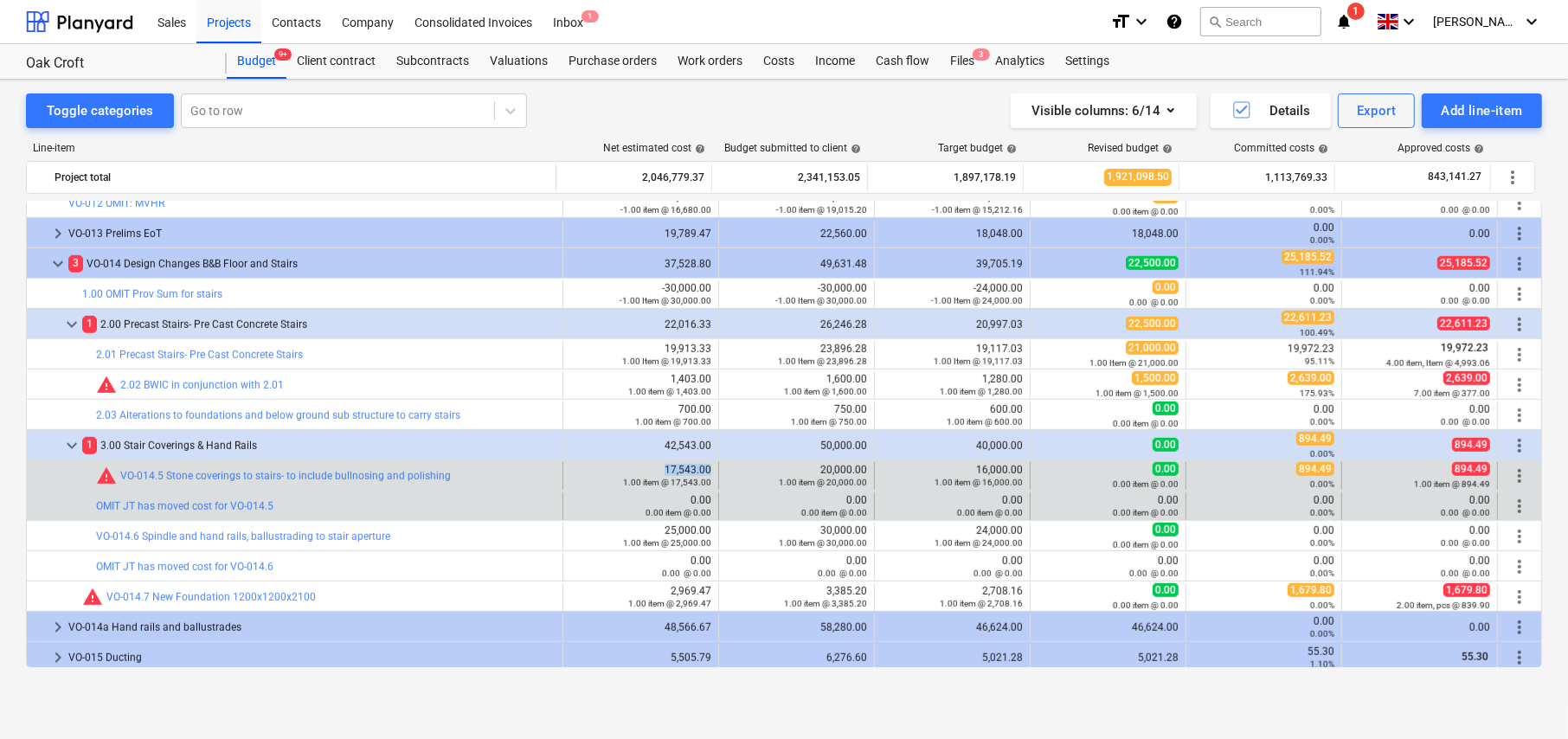
drag, startPoint x: 661, startPoint y: 468, endPoint x: 706, endPoint y: 468, distance: 45.0
click at [706, 468] on div "edit 17,543.00 1.00 item @ 17,543.00" at bounding box center [641, 476] width 156 height 28
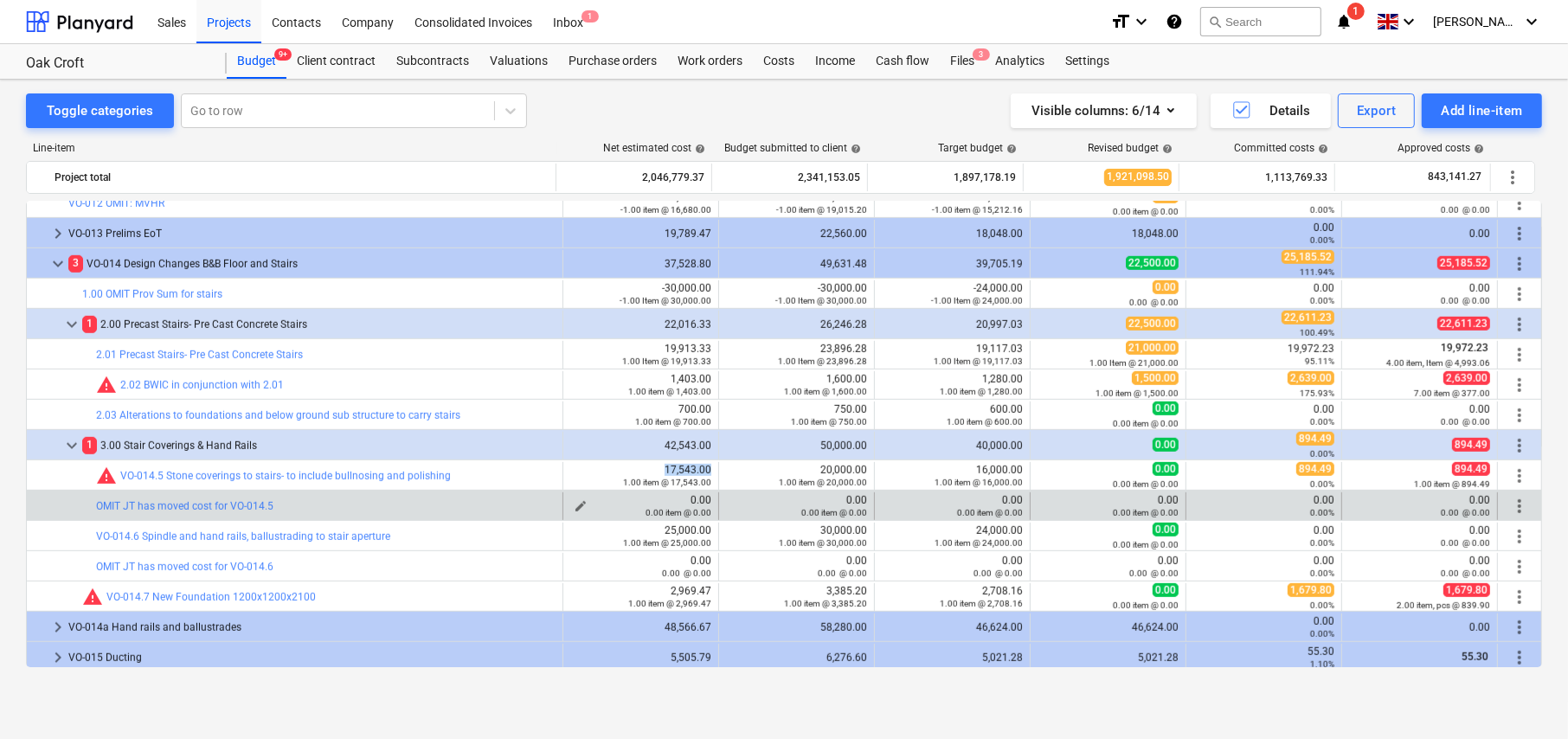
copy div "17,543.00"
click at [576, 501] on span "edit" at bounding box center [581, 507] width 14 height 14
type textarea "x"
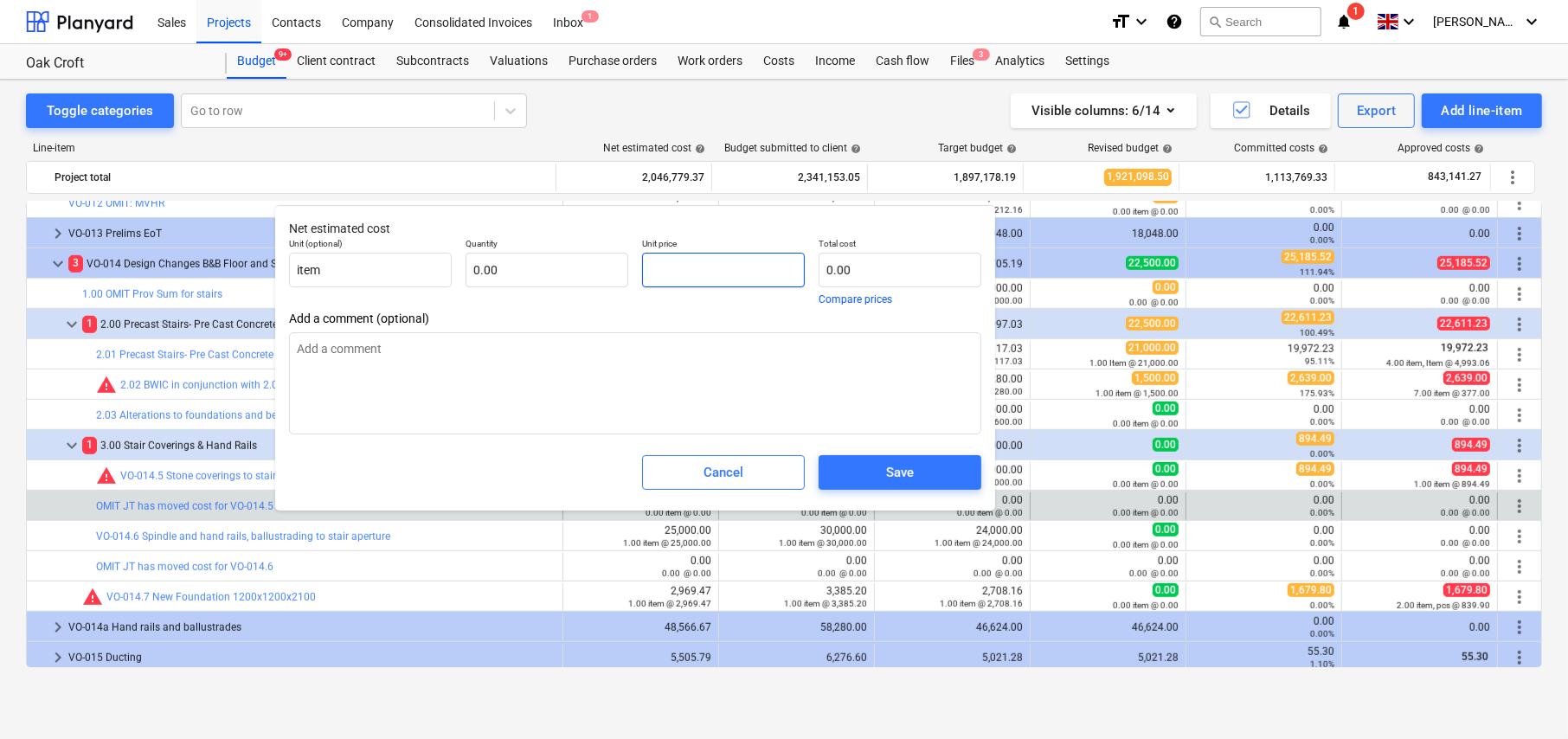
click at [665, 270] on input "text" at bounding box center [724, 270] width 162 height 35
paste input "17,543.00"
type textarea "x"
type input "17,543.00"
type textarea "x"
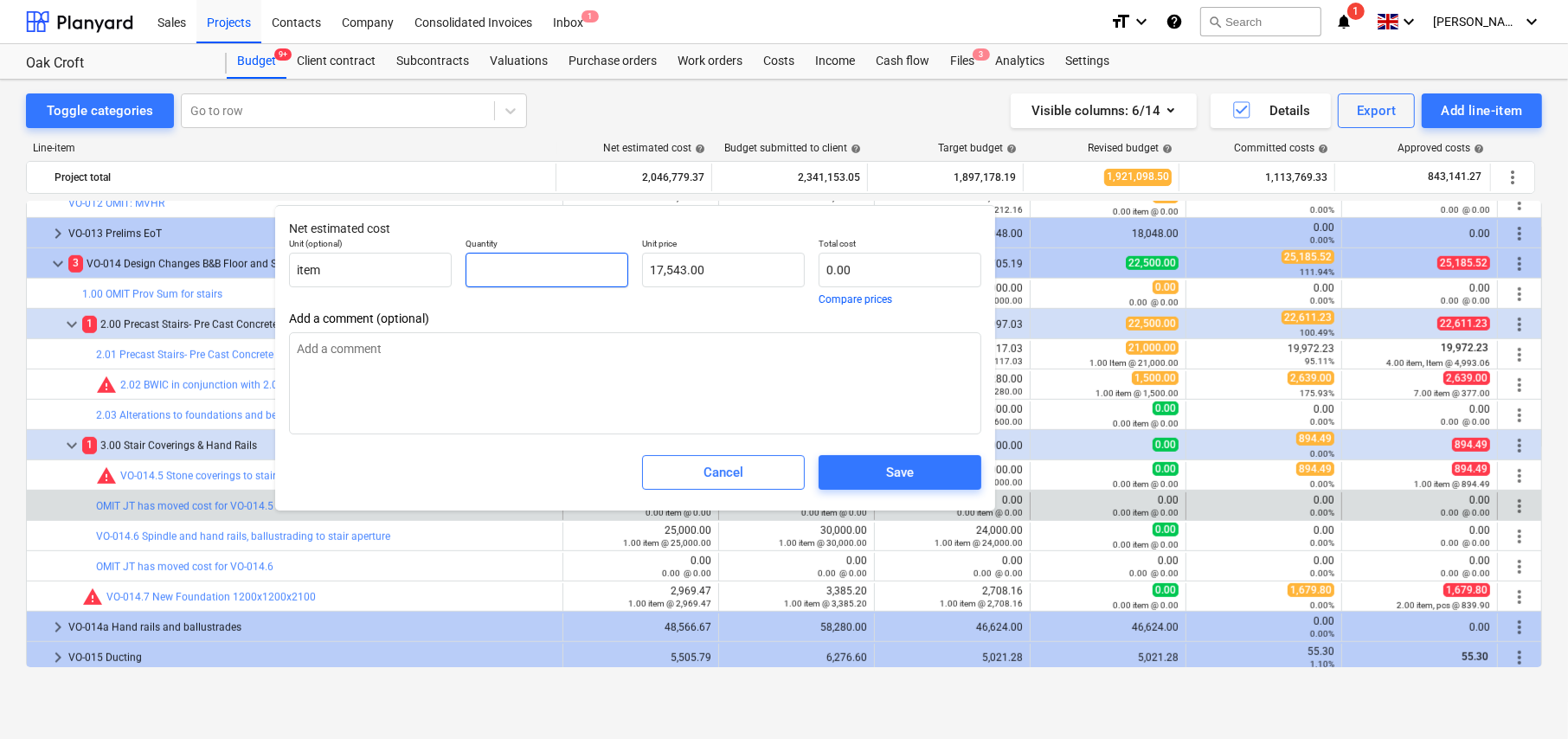
click at [527, 269] on input "text" at bounding box center [547, 270] width 162 height 35
type textarea "x"
type input "-"
type textarea "x"
type input "-1"
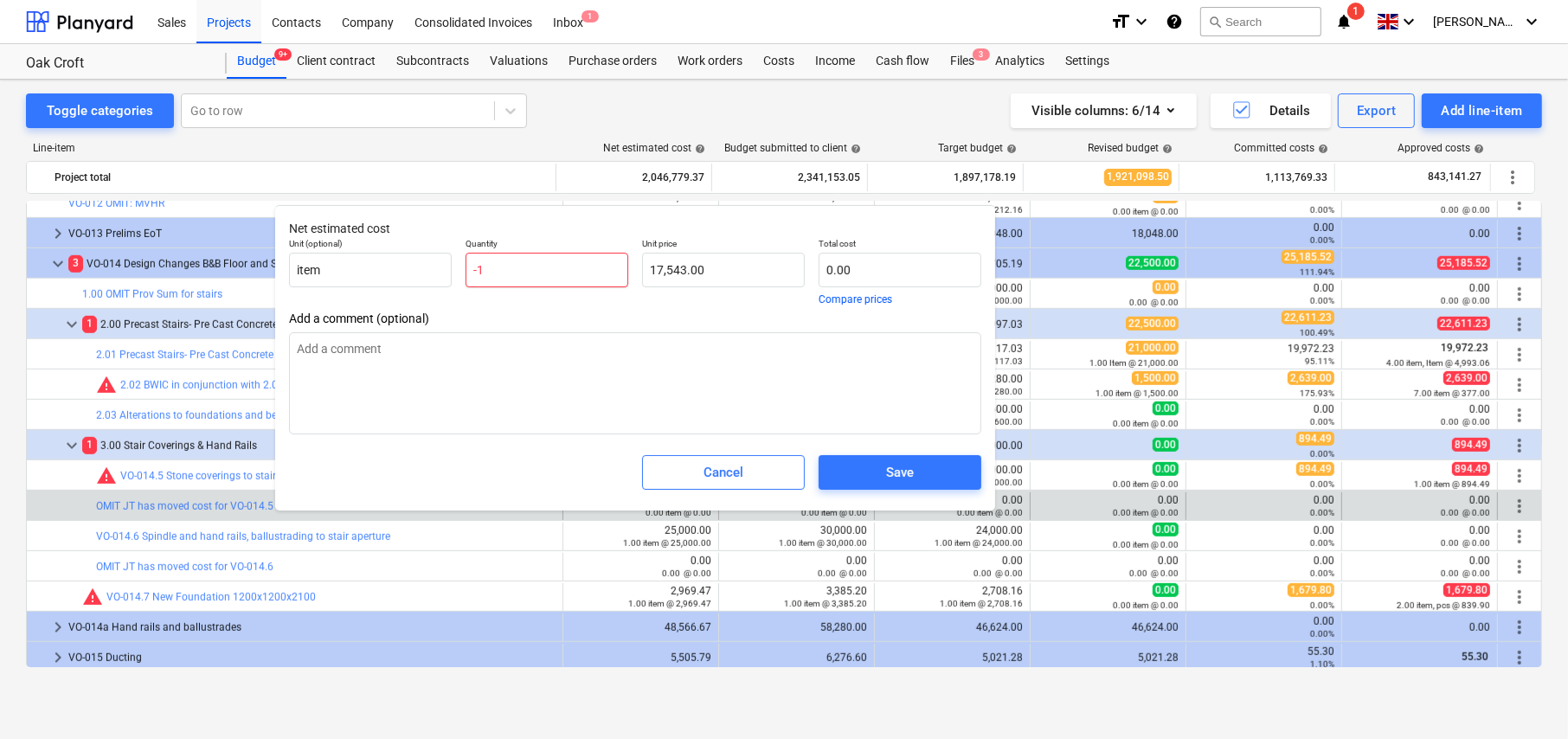
type input "-17,543.00"
type input "-1"
type textarea "x"
type input "-1.00"
click at [901, 472] on div "Save" at bounding box center [900, 472] width 28 height 22
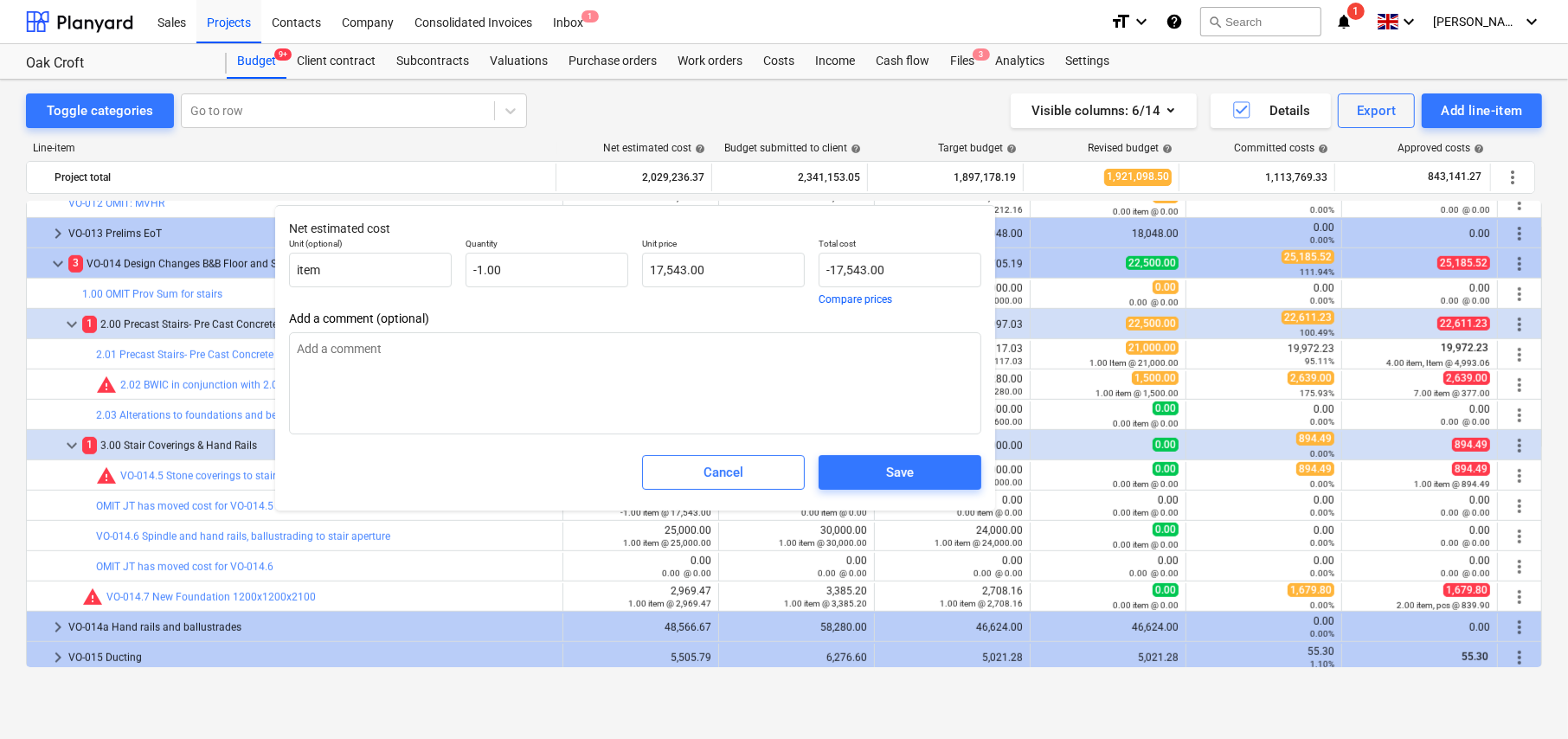
type textarea "x"
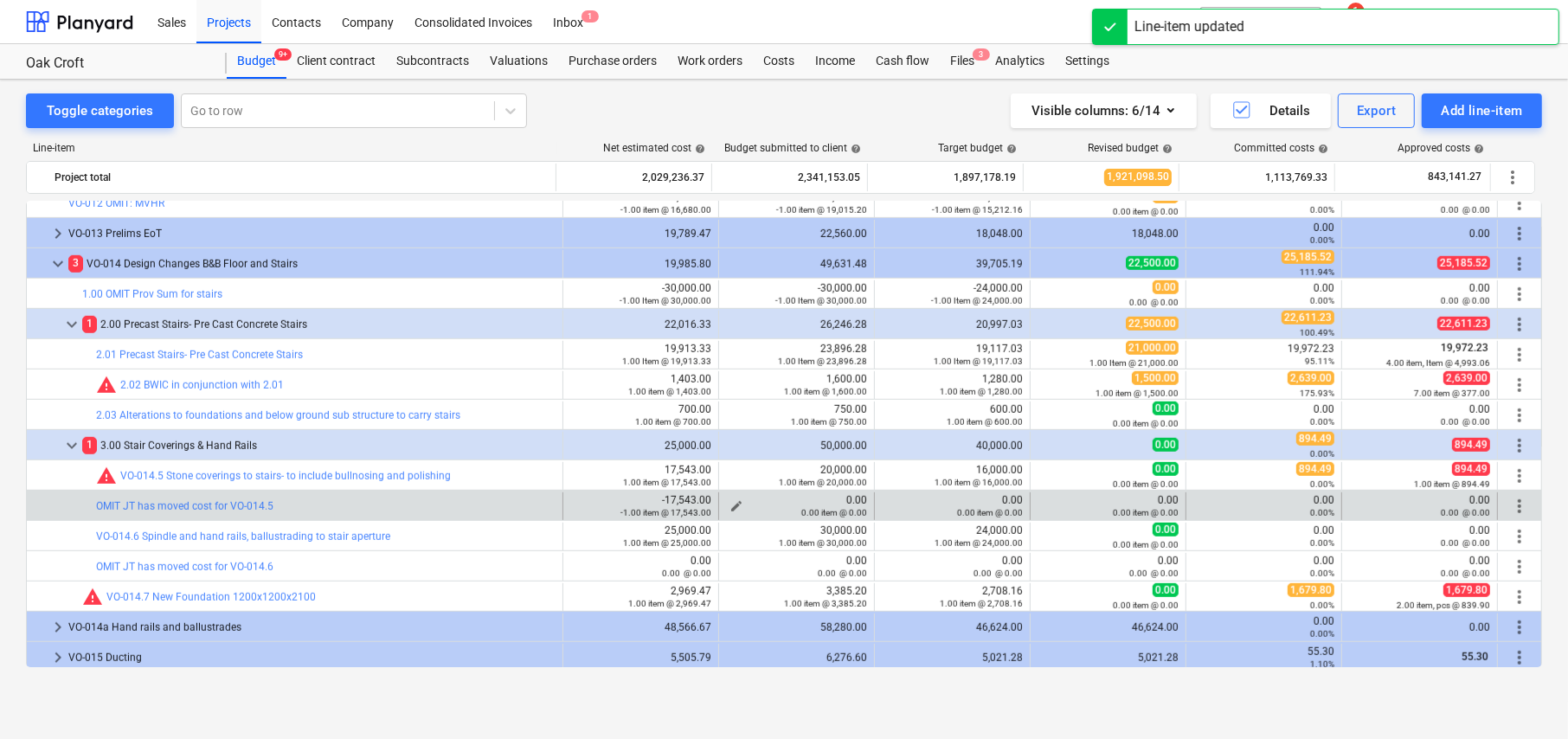
click at [730, 506] on div "0.00 item @ 0.00" at bounding box center [797, 512] width 141 height 12
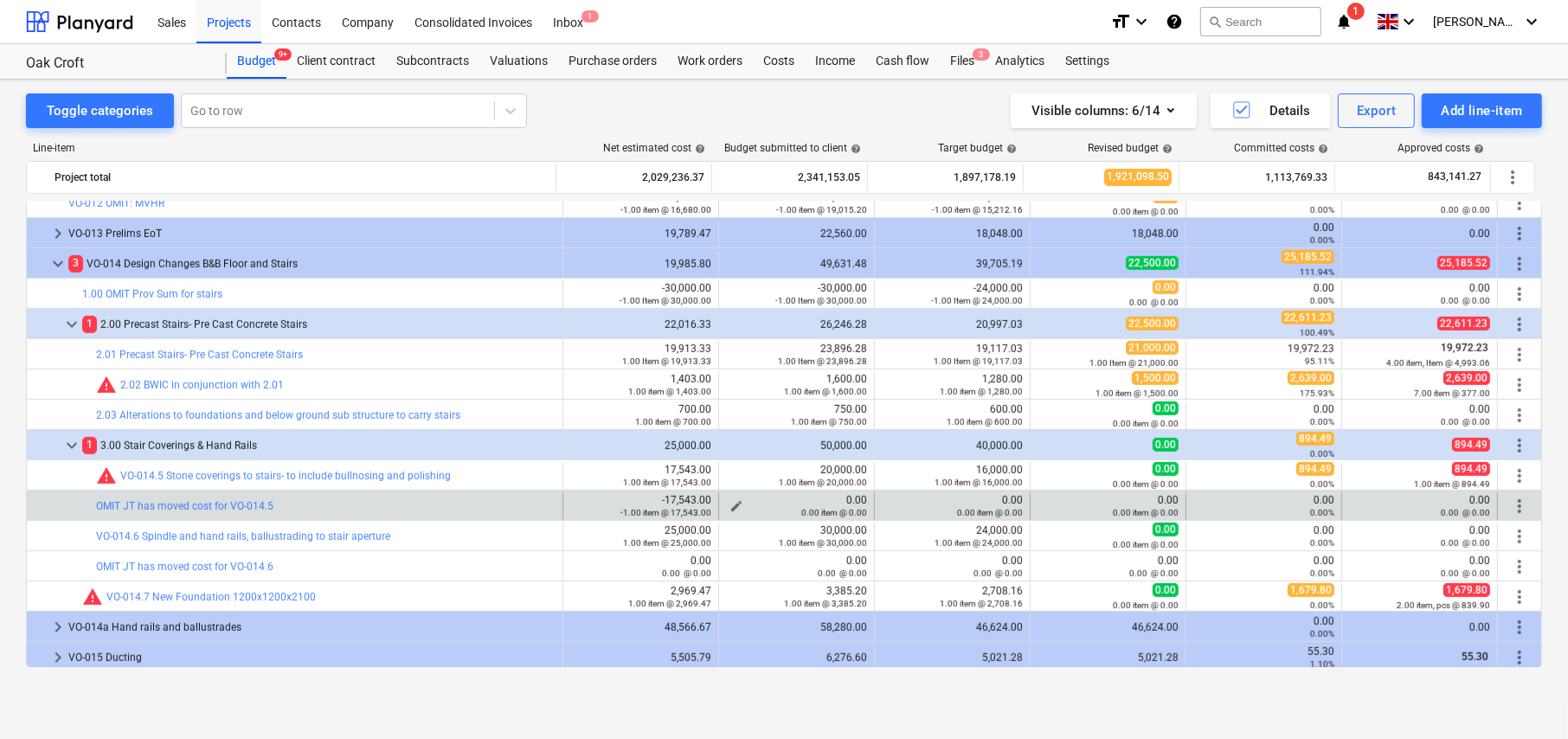
click at [730, 501] on span "edit" at bounding box center [737, 507] width 14 height 14
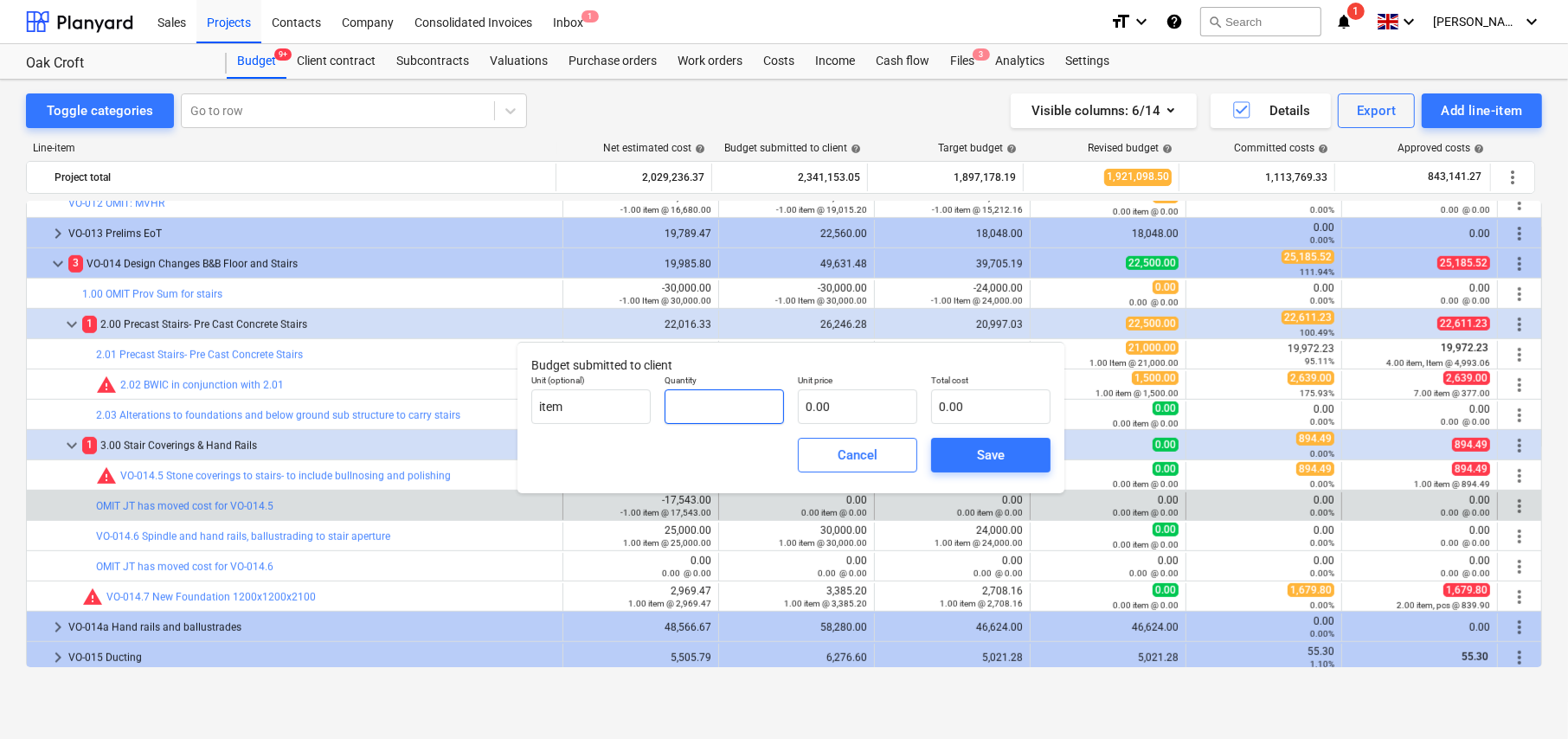
click at [718, 402] on input "text" at bounding box center [725, 406] width 120 height 35
type input "-1.00"
type input "2"
type input "-2.00"
type input "20"
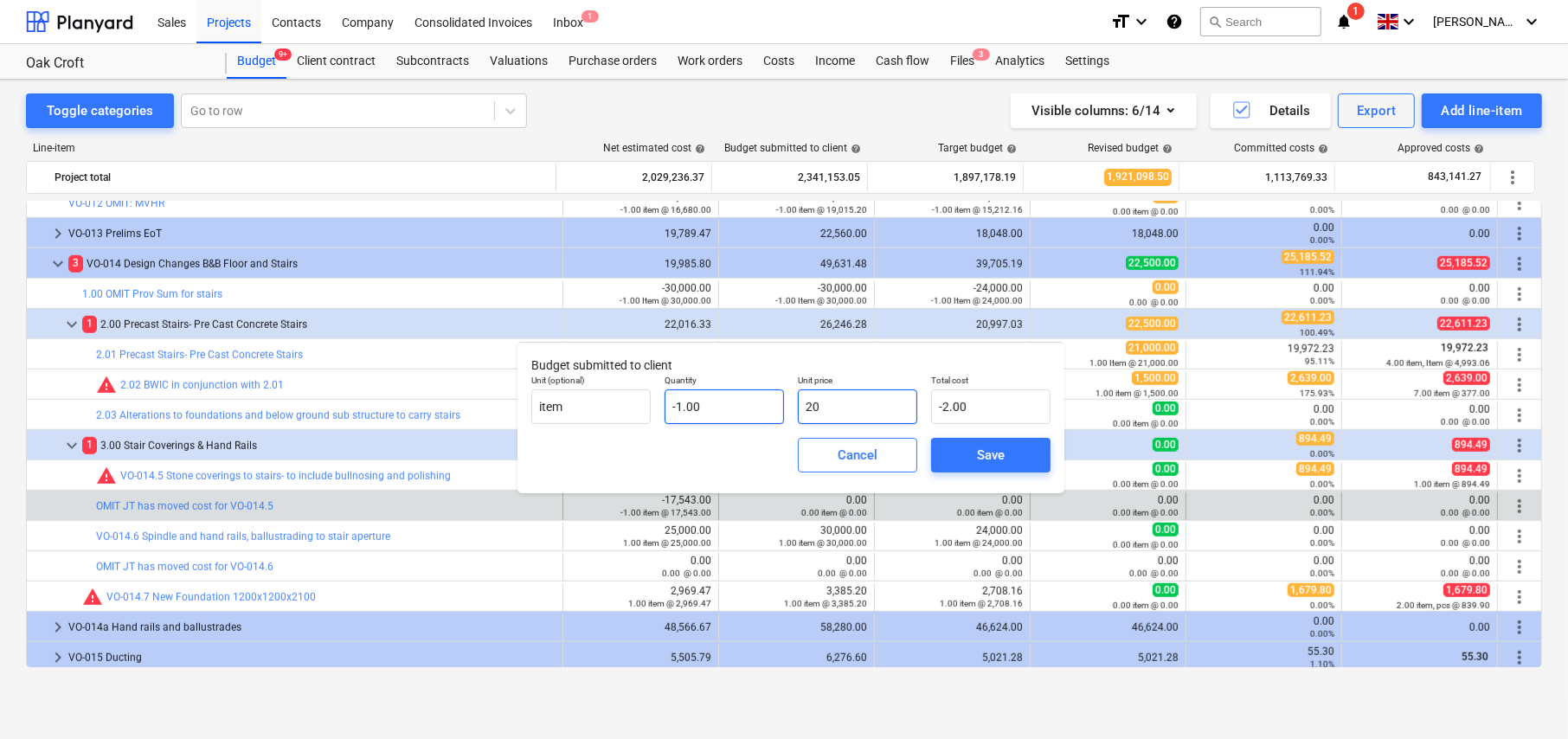
type input "-20.00"
type input "200"
type input "-200.00"
type input "2000"
type input "-2,000.00"
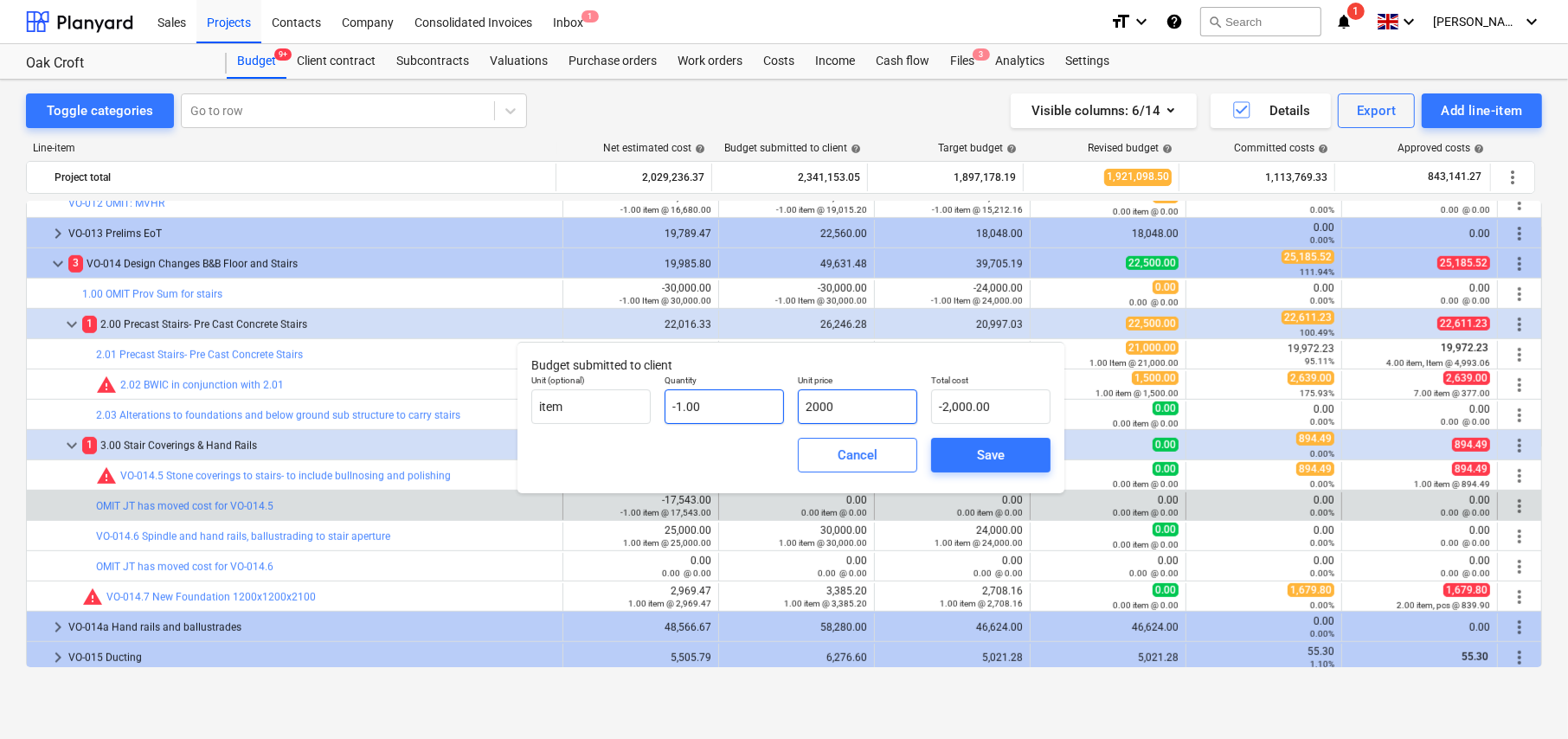
type input "20000"
type input "-20,000.00"
type input "20,000.00"
click at [985, 452] on div "Save" at bounding box center [991, 454] width 28 height 22
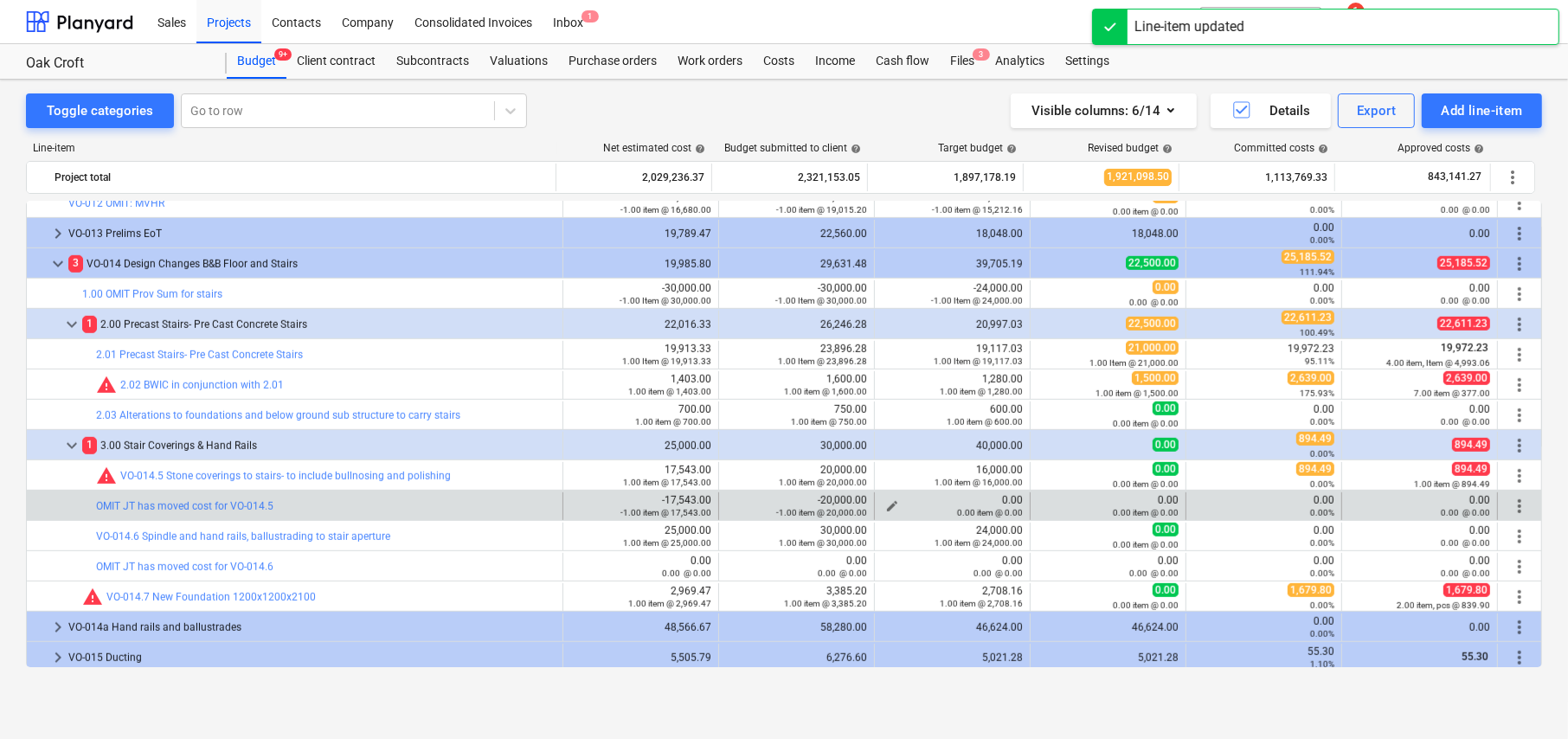
click at [886, 503] on span "edit" at bounding box center [892, 507] width 14 height 14
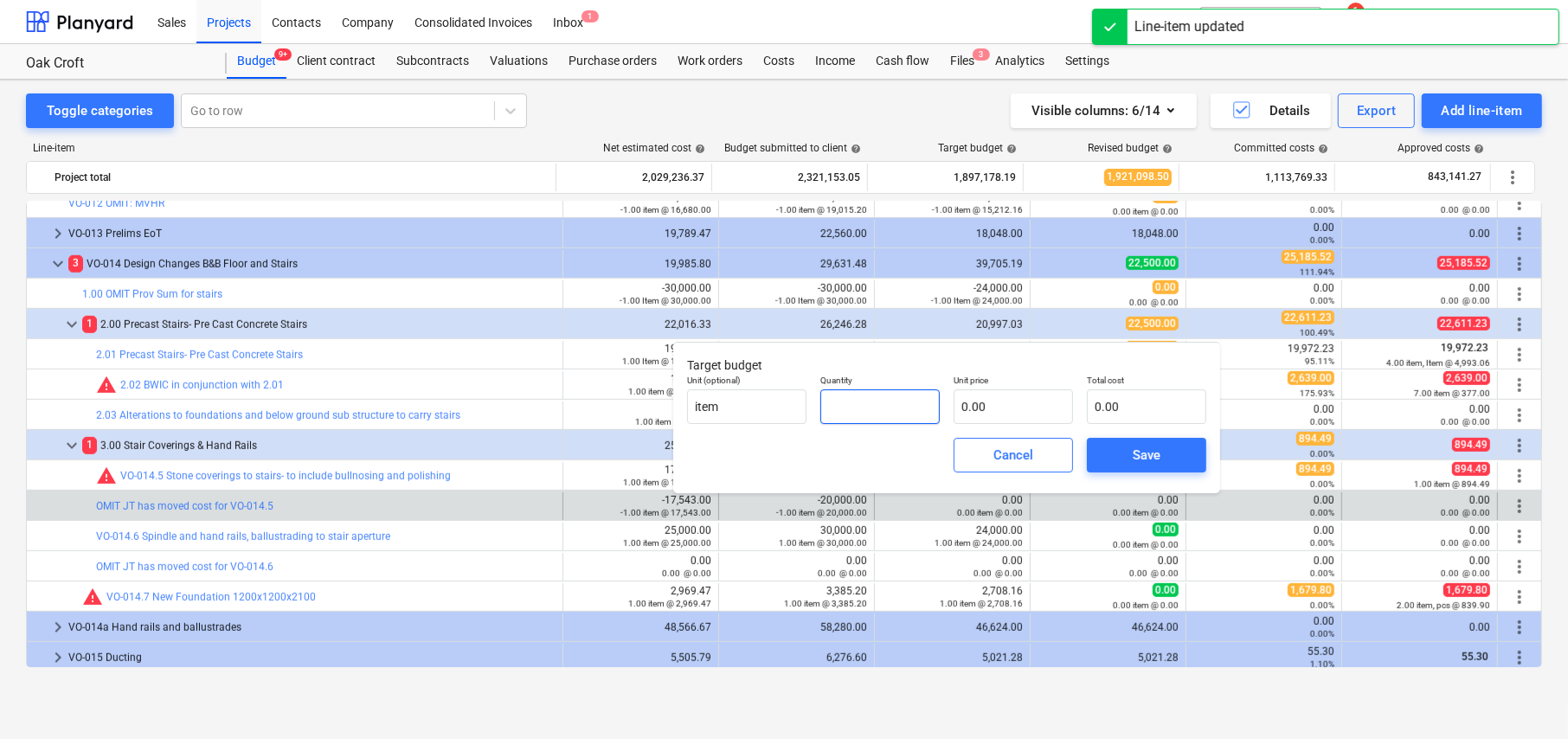
click at [850, 395] on input "text" at bounding box center [880, 406] width 120 height 35
type input "-1.00"
type input "1"
type input "-1.00"
type input "16"
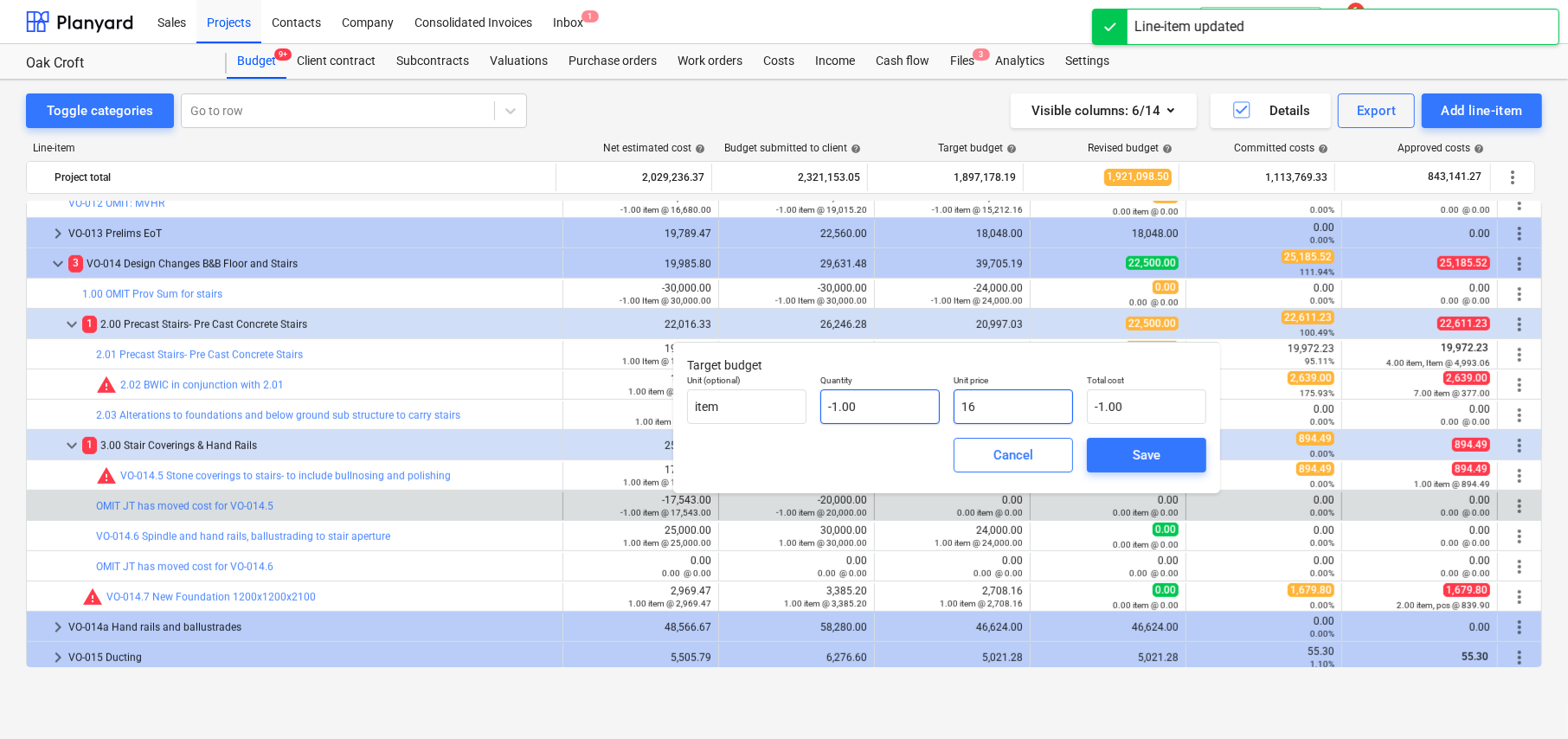
type input "-16.00"
type input "160"
type input "-160.00"
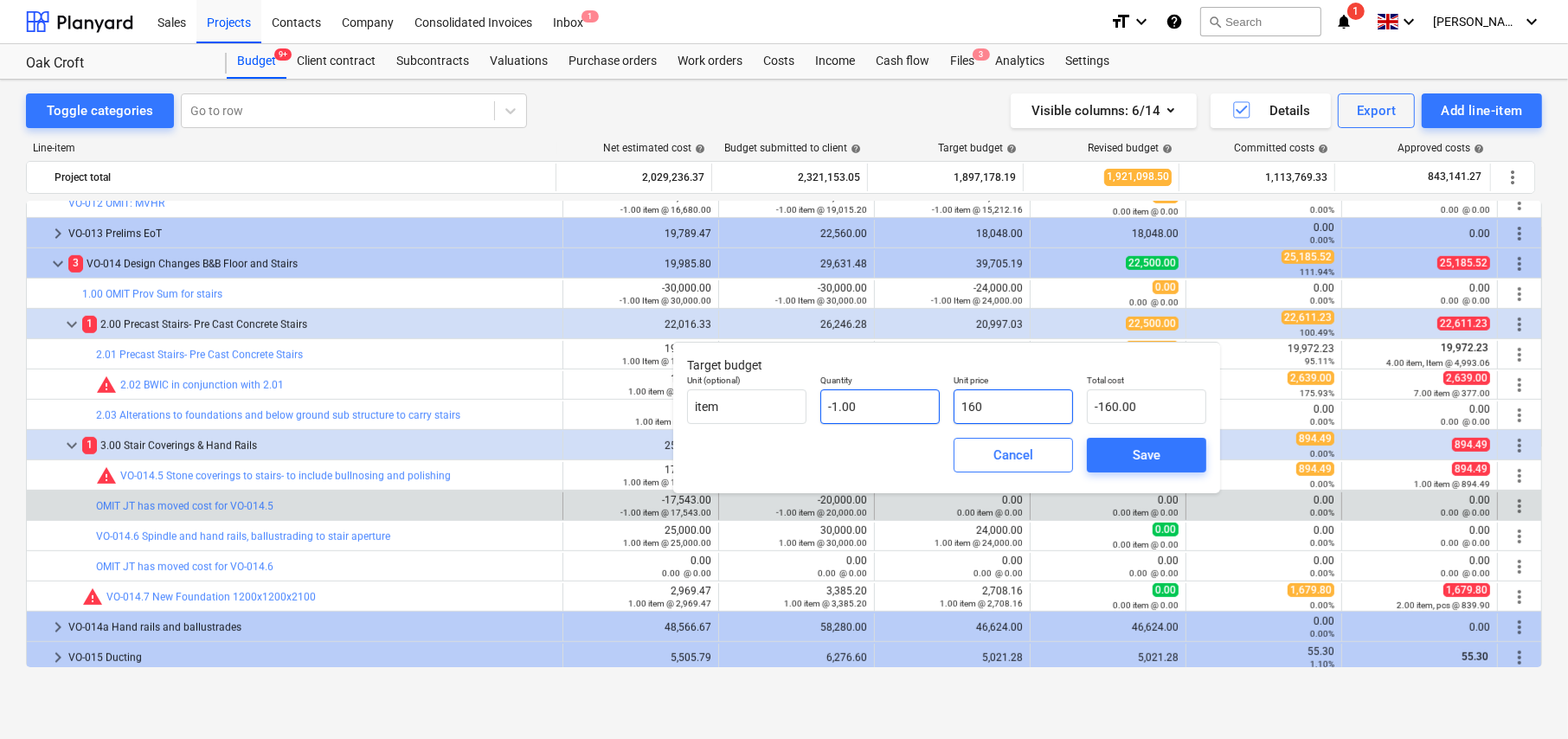
type input "1600"
type input "-1,600.00"
type input "16000"
type input "-16,000.00"
type input "16,000.00"
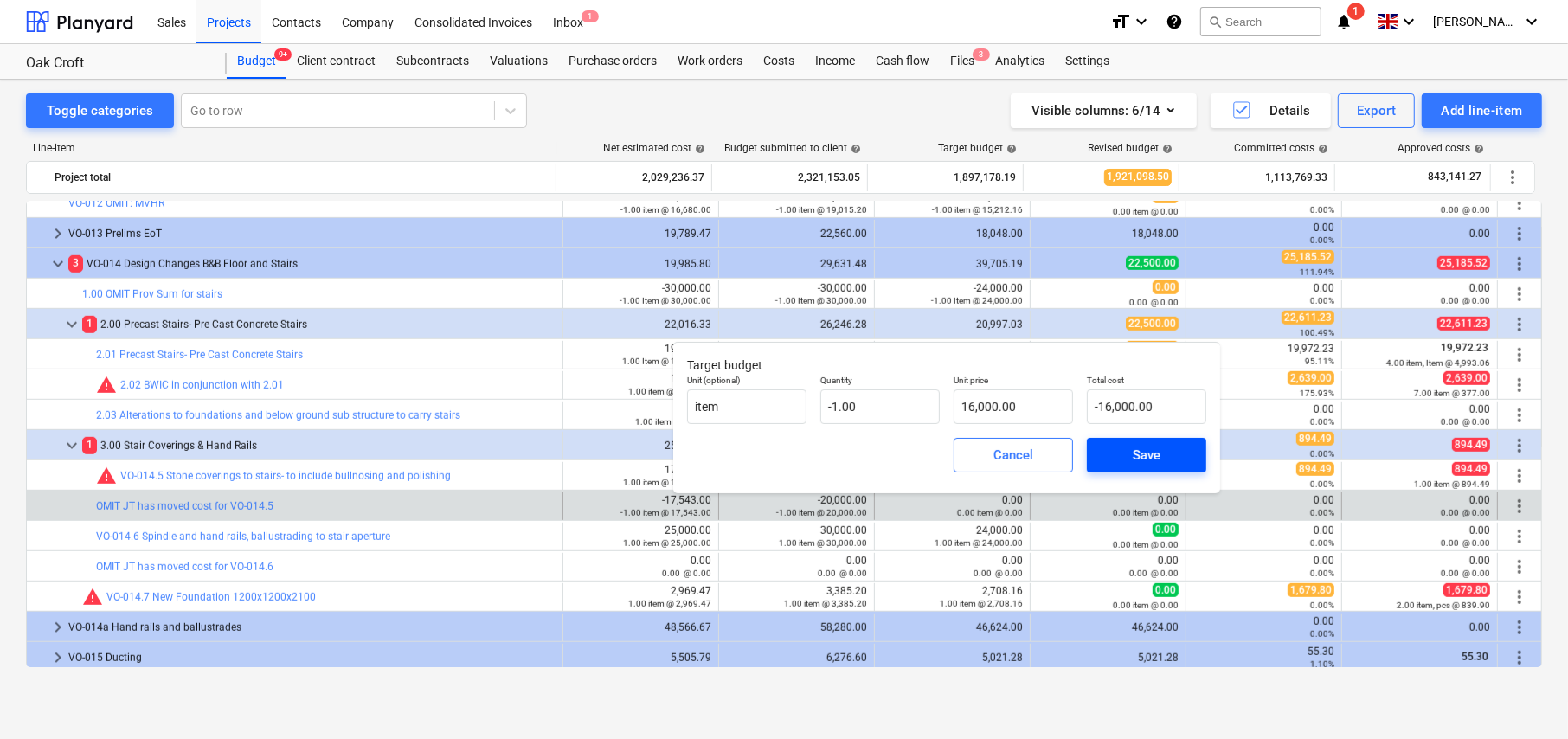
click at [1159, 453] on div "Save" at bounding box center [1146, 454] width 28 height 22
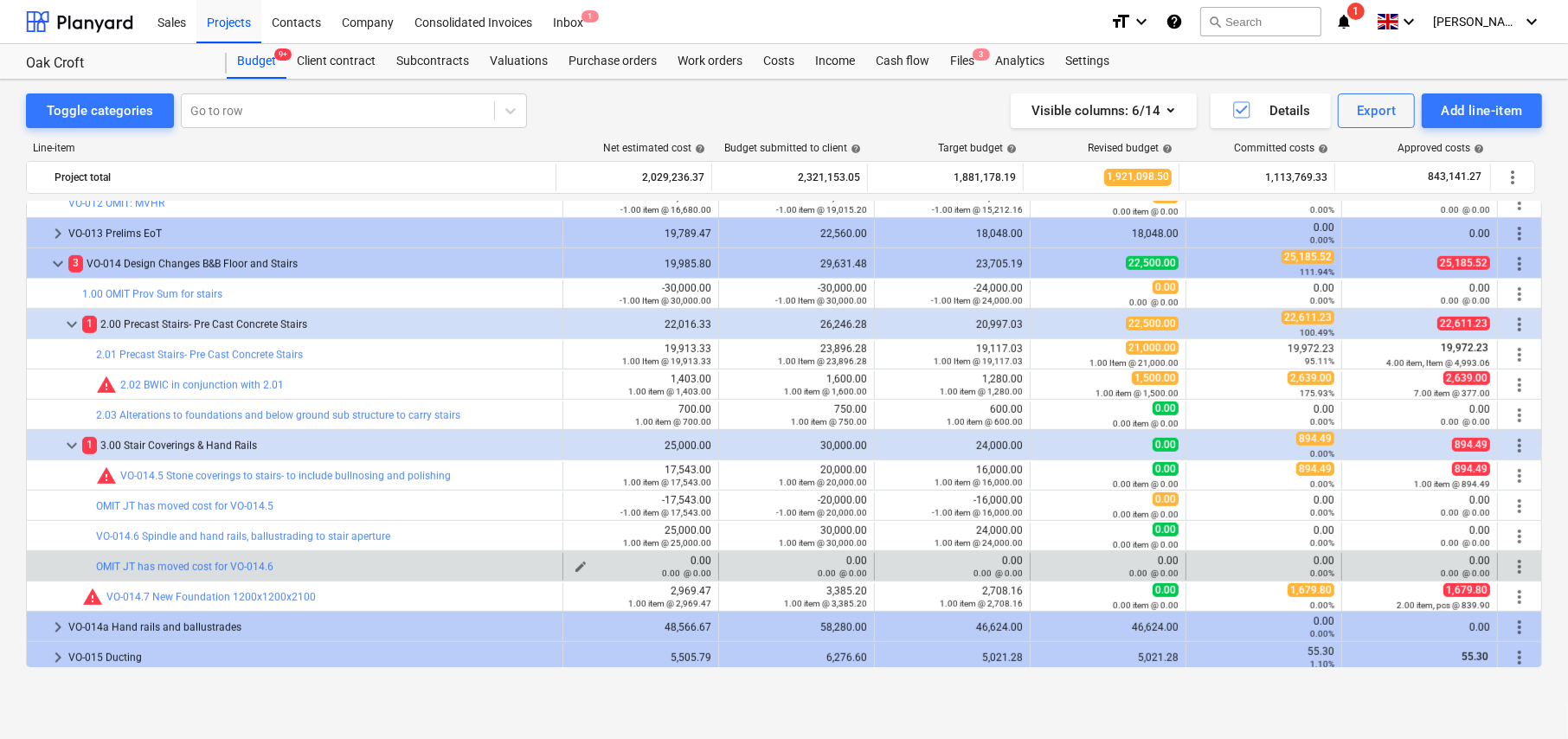
click at [579, 562] on span "edit" at bounding box center [581, 567] width 14 height 14
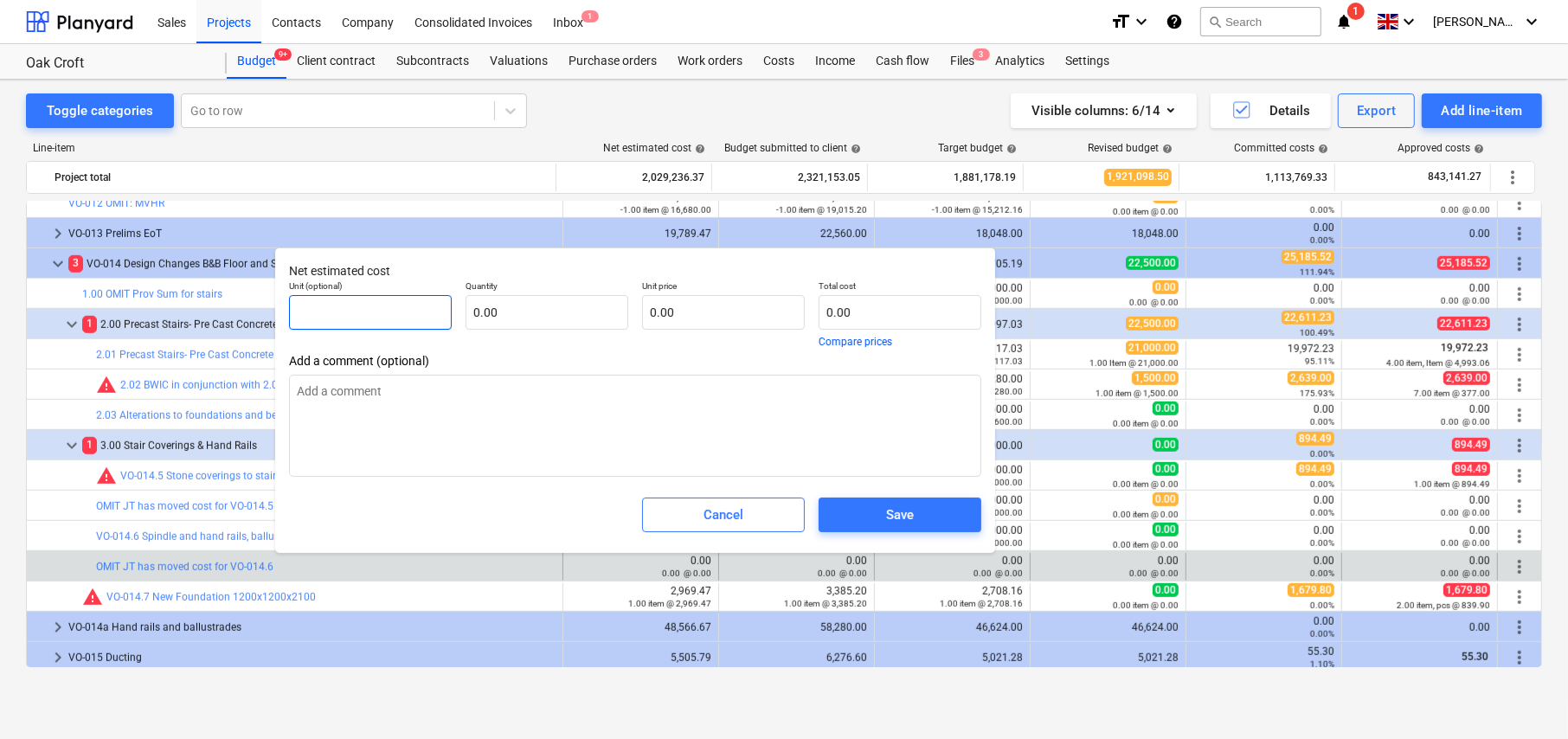
click at [398, 306] on input "text" at bounding box center [370, 312] width 162 height 35
type textarea "x"
type input "i"
type textarea "x"
type input "it"
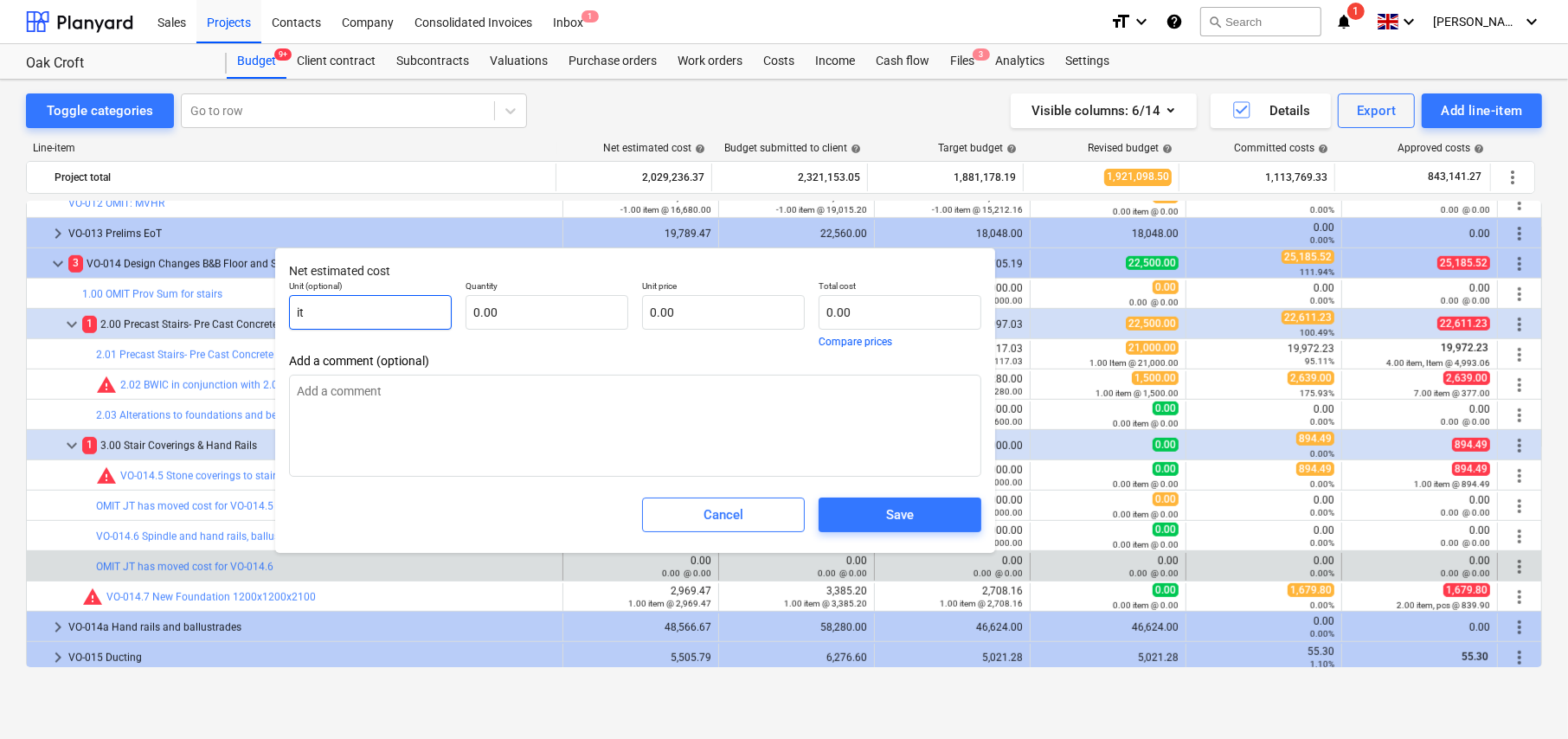
type textarea "x"
type input "ite"
type textarea "x"
type input "item"
type textarea "x"
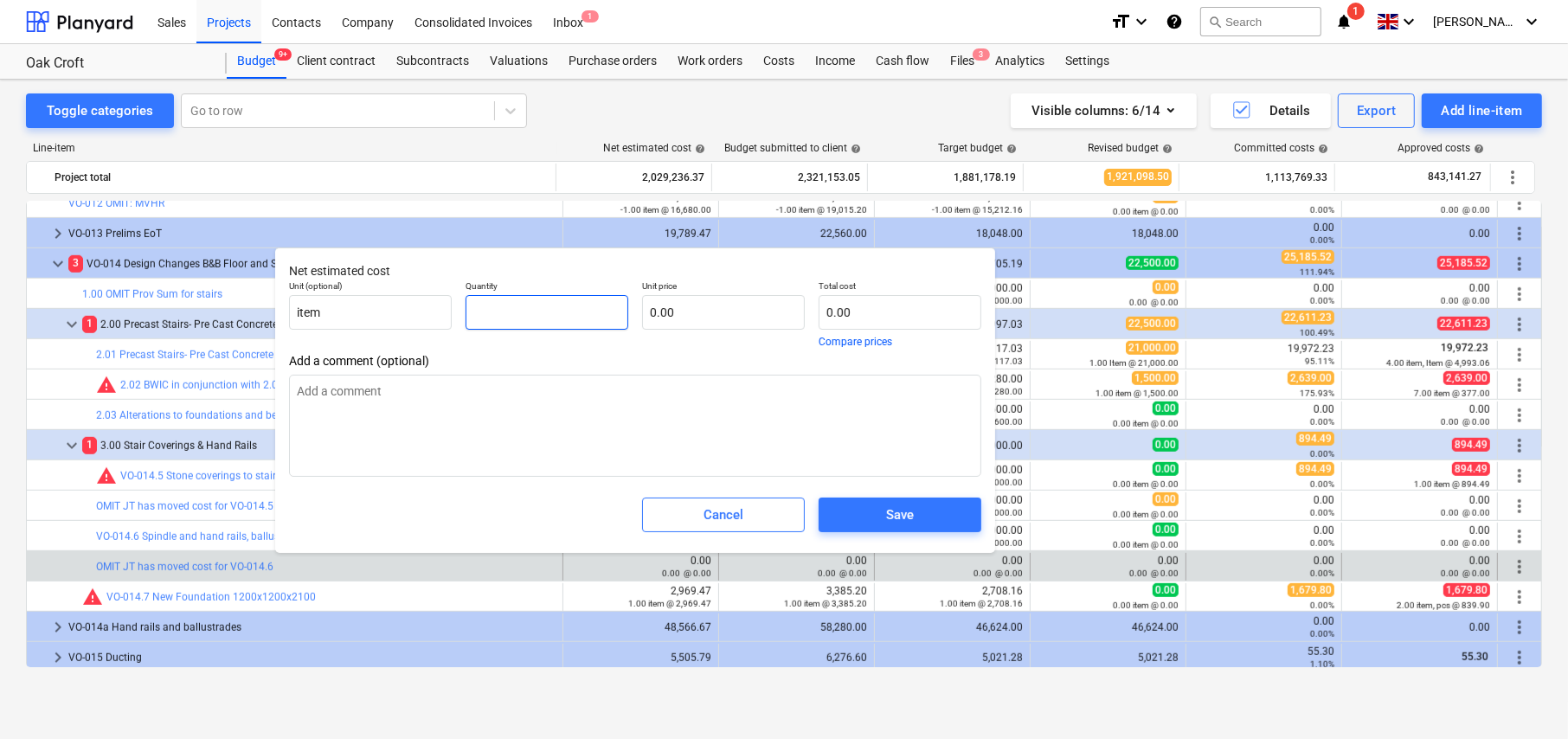
type textarea "x"
type input "-"
type textarea "x"
type input "-1"
type textarea "x"
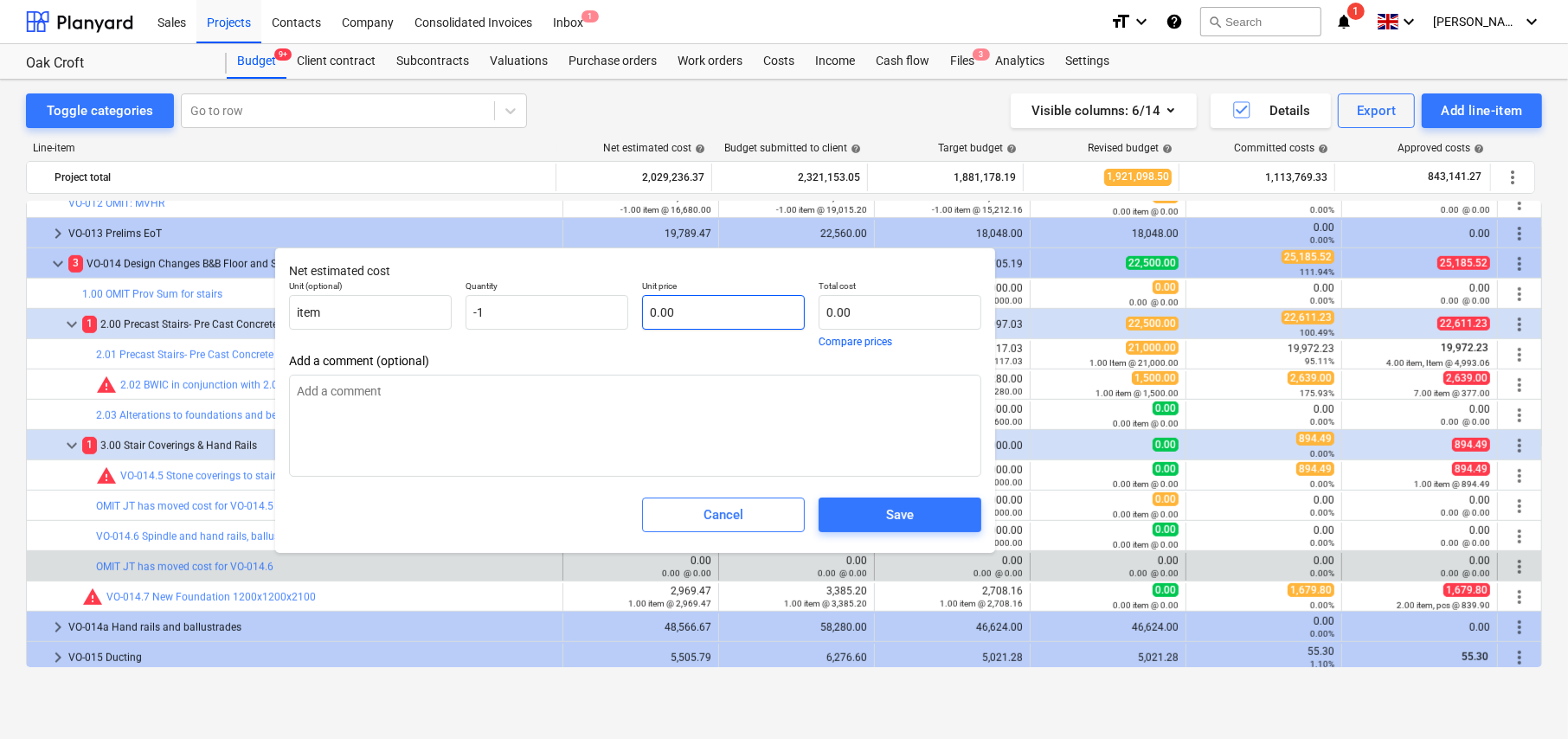
type input "-1.00"
type textarea "x"
type input "2"
type input "-2.00"
type textarea "x"
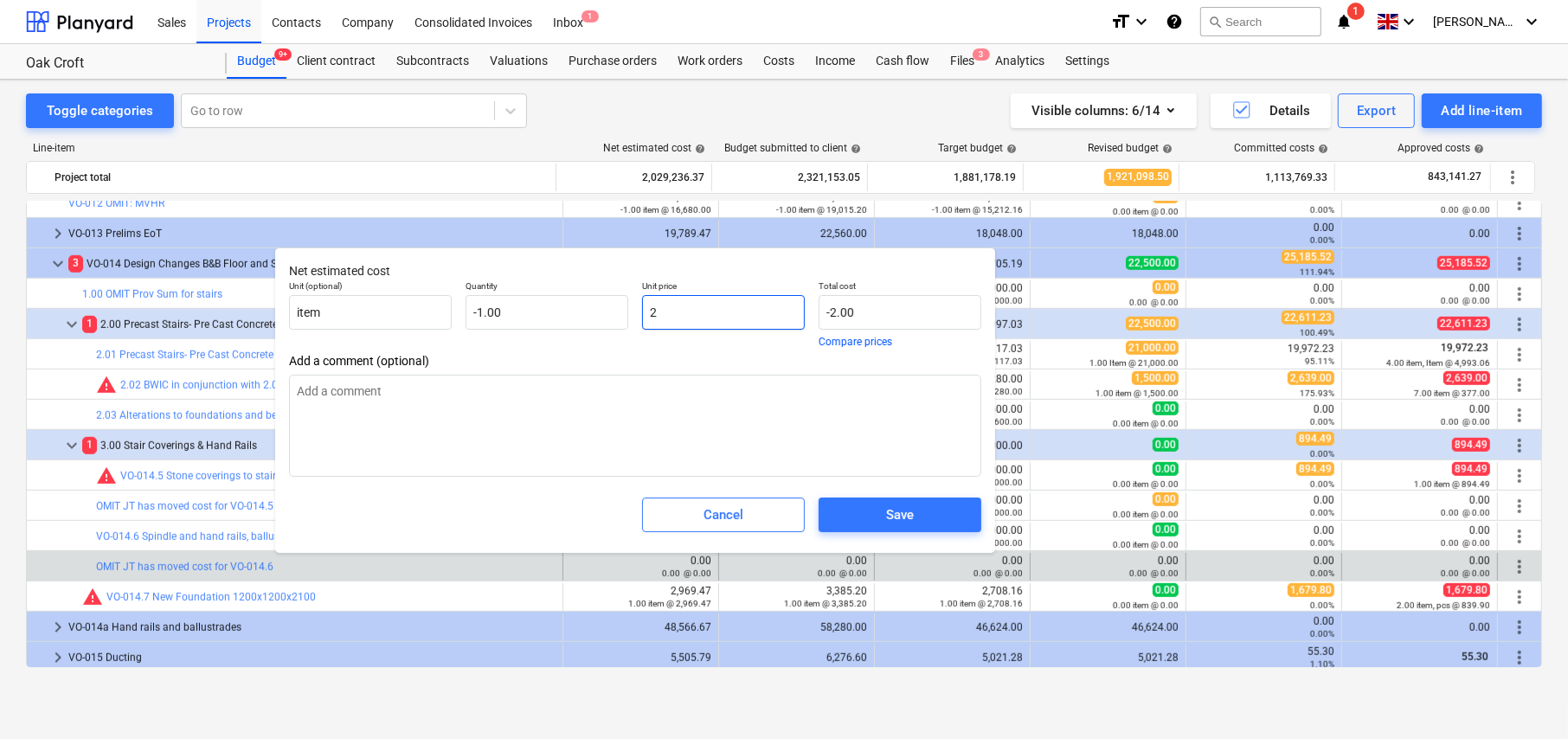
type input "25"
type input "-25.00"
type textarea "x"
type input "250"
type input "-250.00"
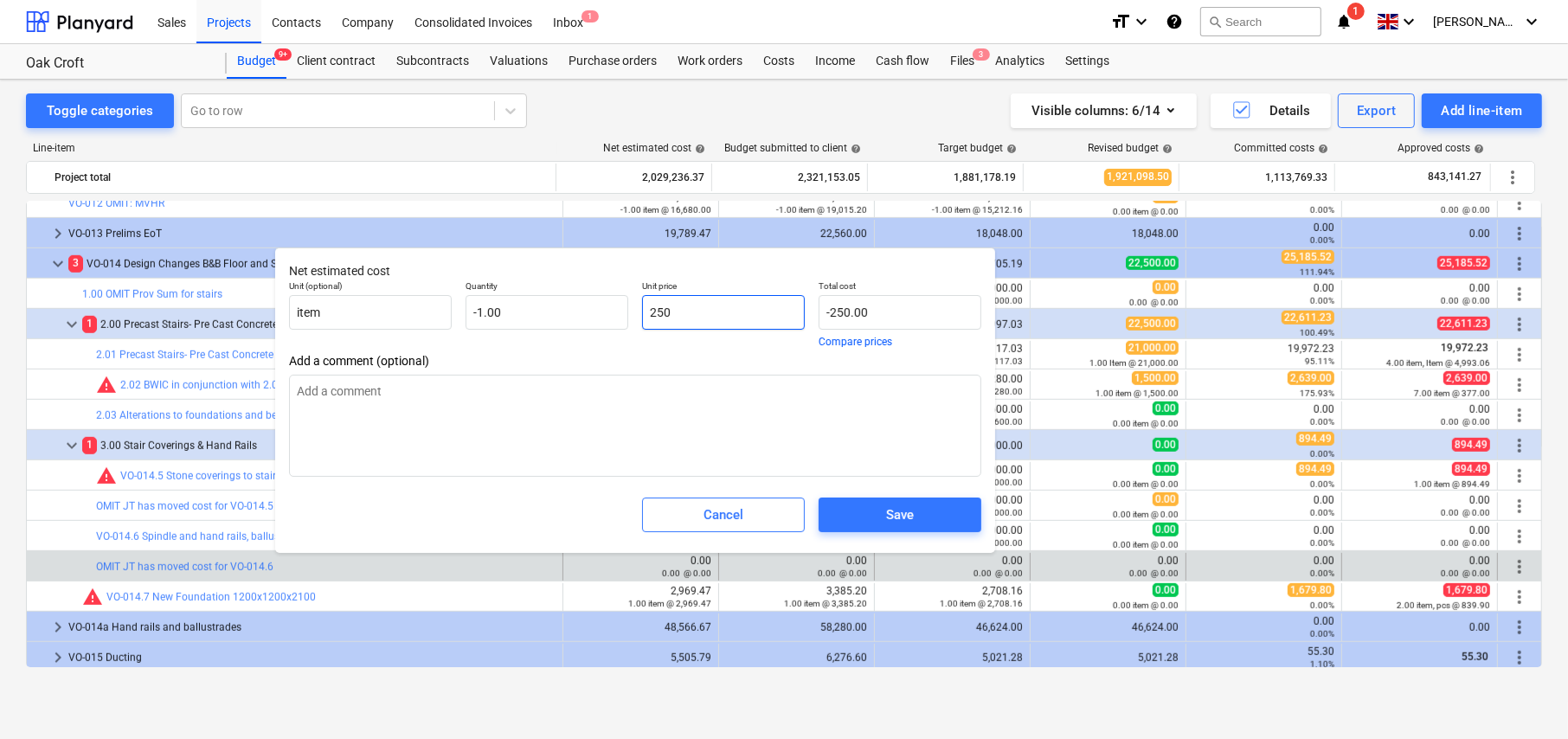
type textarea "x"
type input "2500"
type input "-2,500.00"
type textarea "x"
type input "25000"
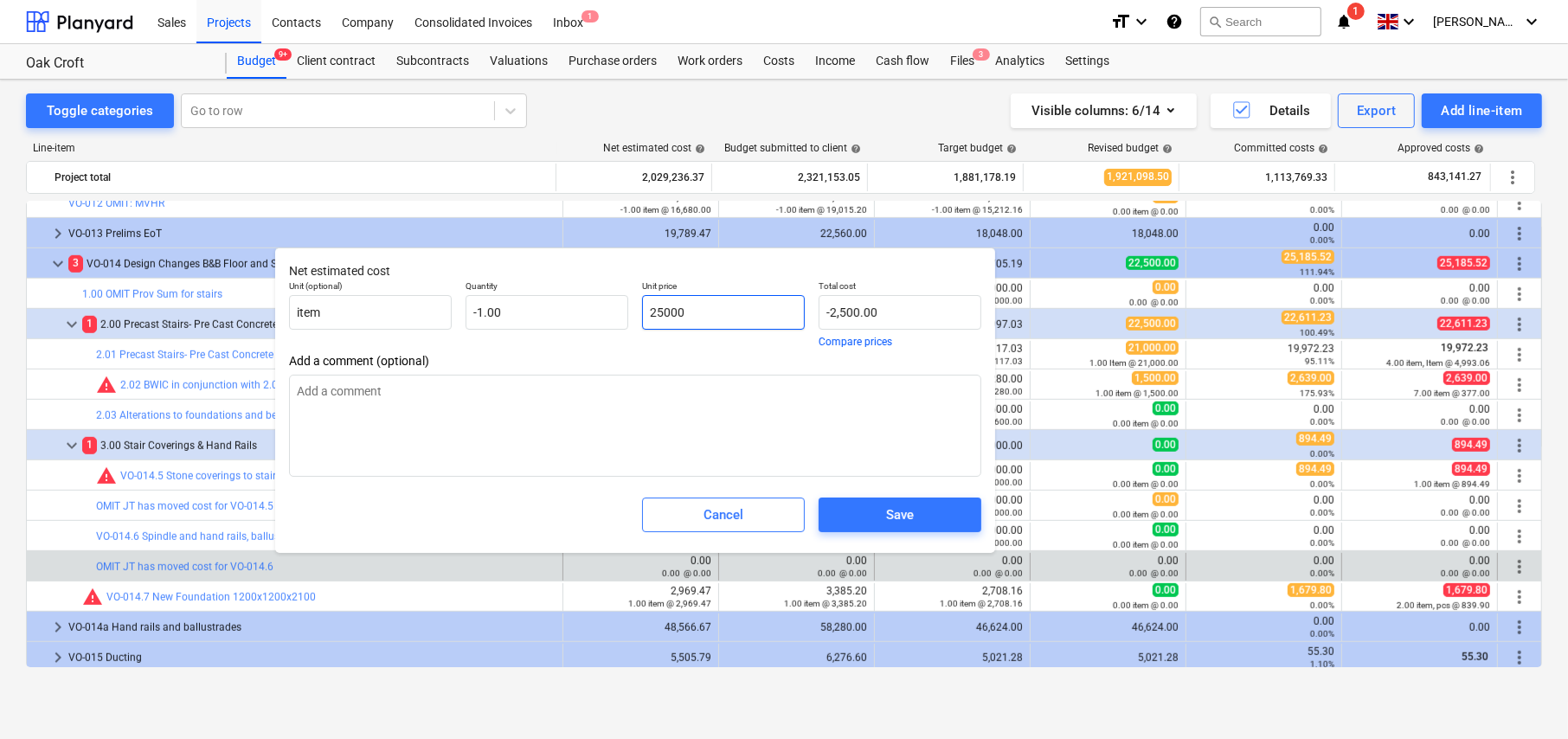
type input "-25,000.00"
type input "25000"
type textarea "x"
type input "25,000.00"
type input "-25000"
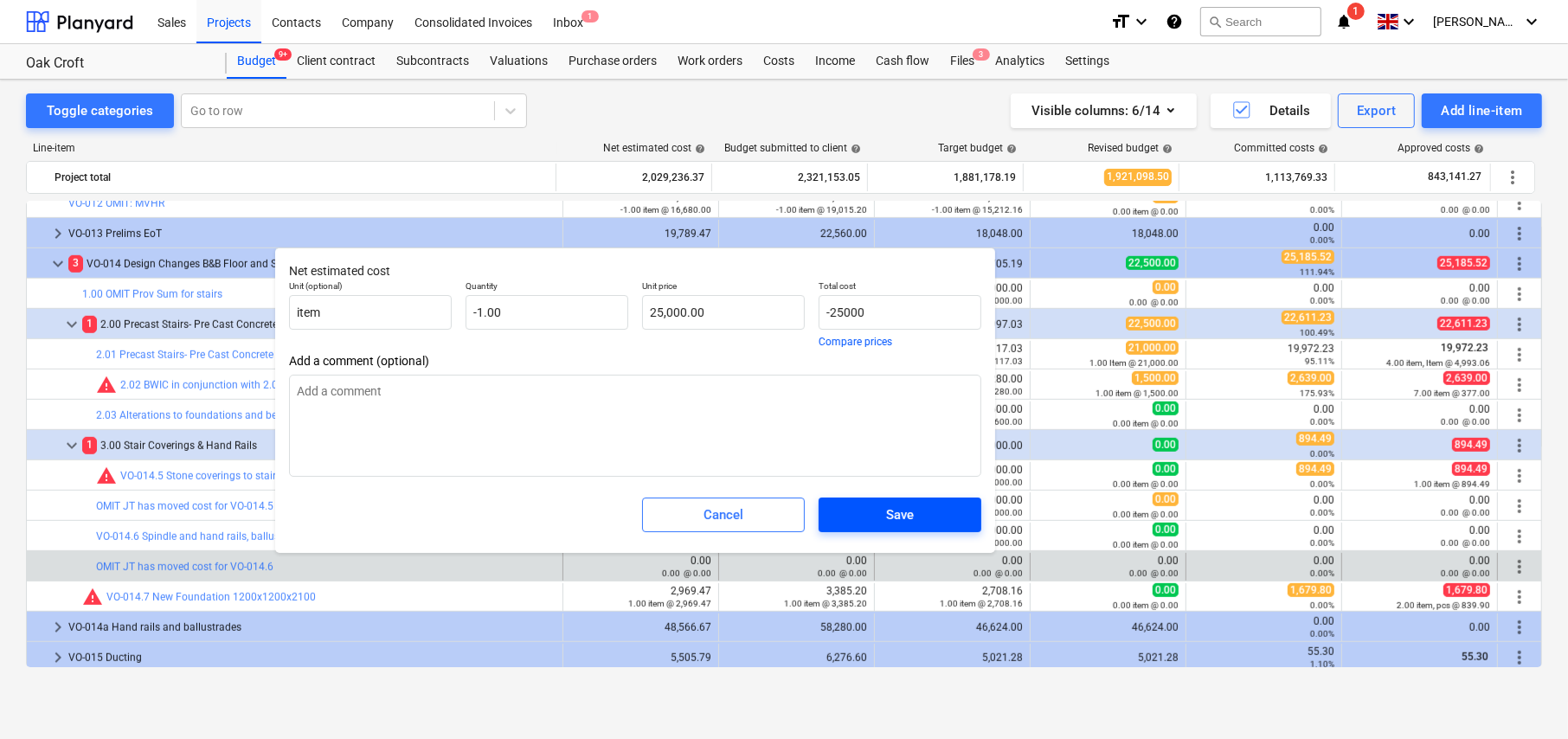
type textarea "x"
type input "-25,000.00"
click at [909, 511] on div "Save" at bounding box center [900, 514] width 28 height 22
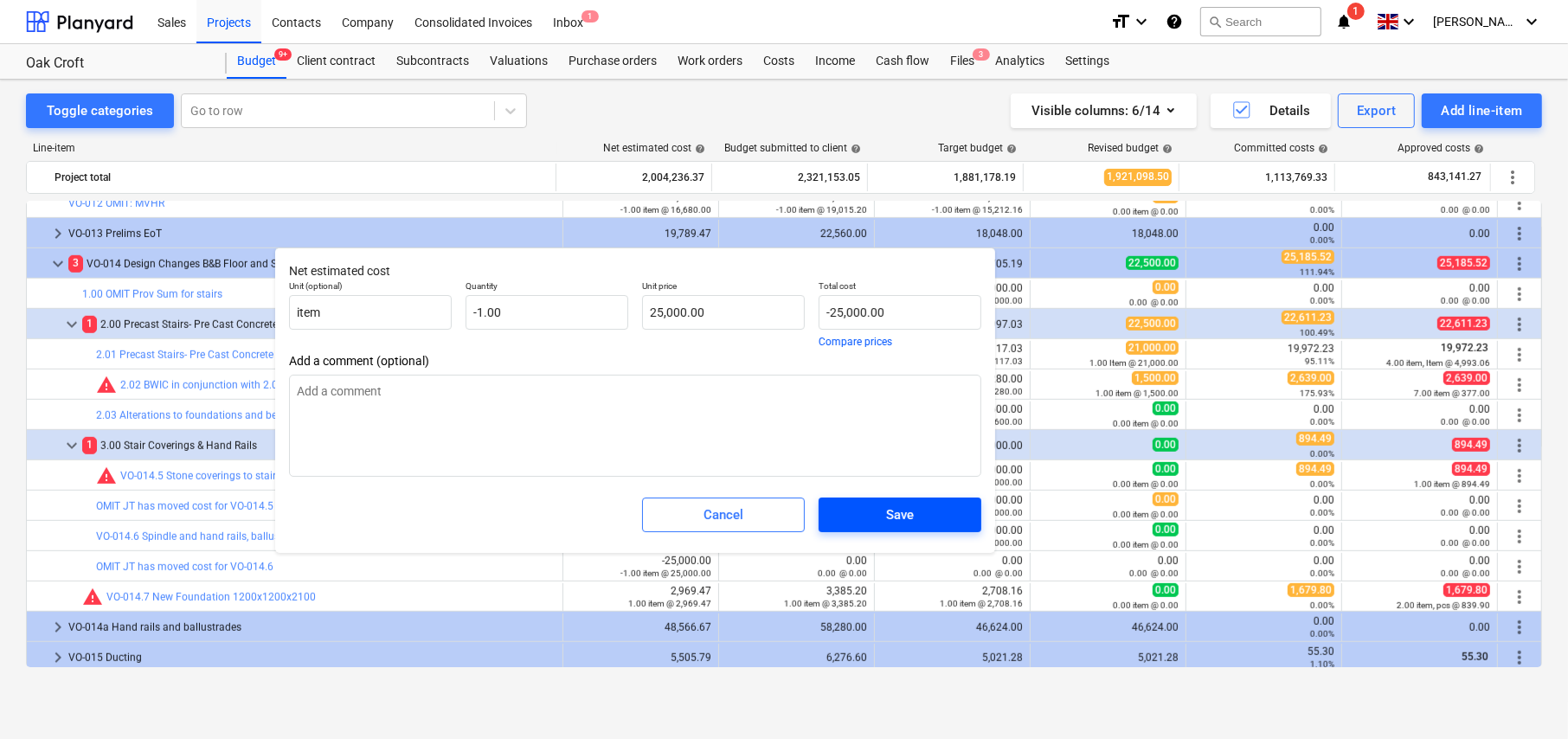
type textarea "x"
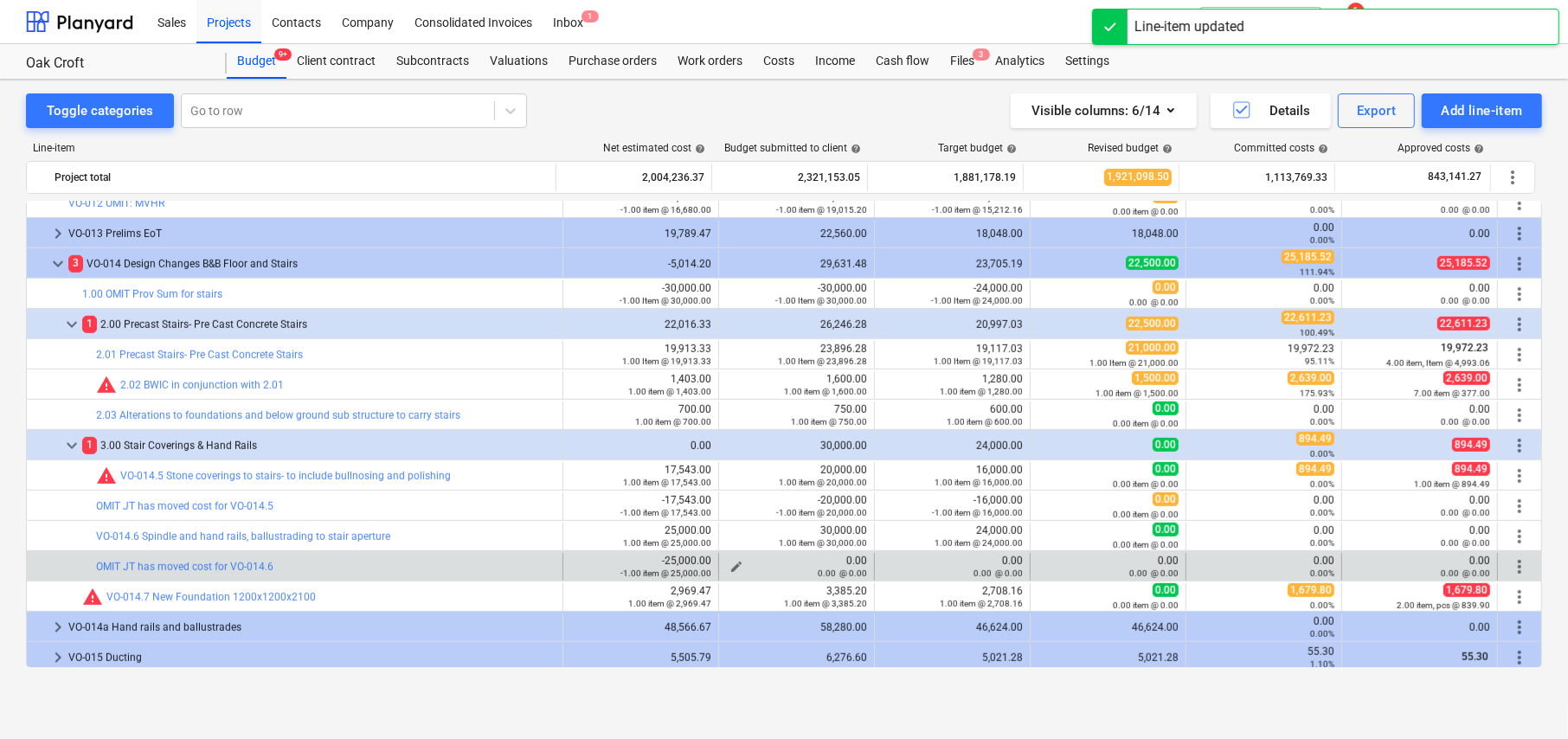
click at [733, 560] on span "edit" at bounding box center [737, 567] width 14 height 14
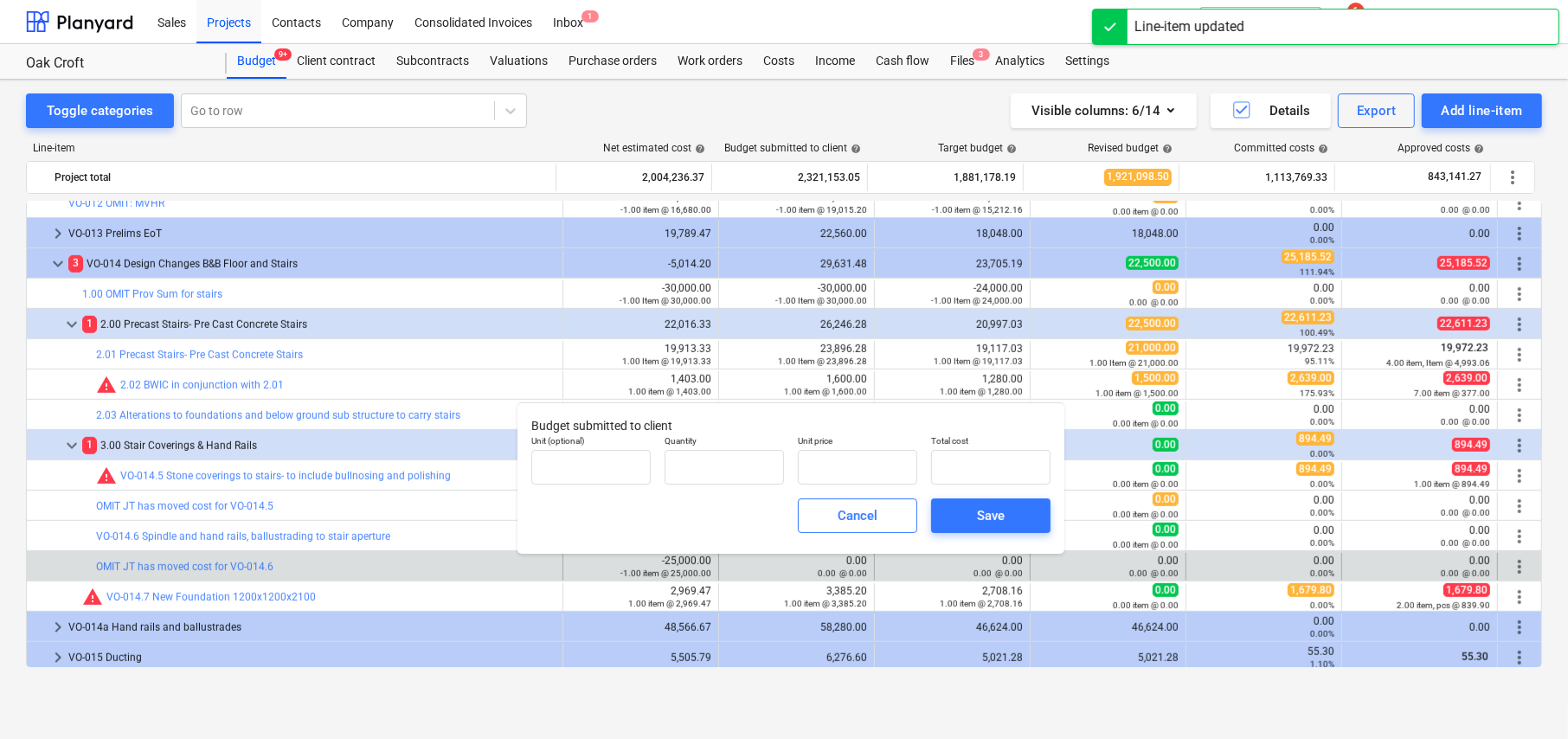
type input "0.00"
click at [597, 461] on input "text" at bounding box center [591, 467] width 120 height 35
type input "item"
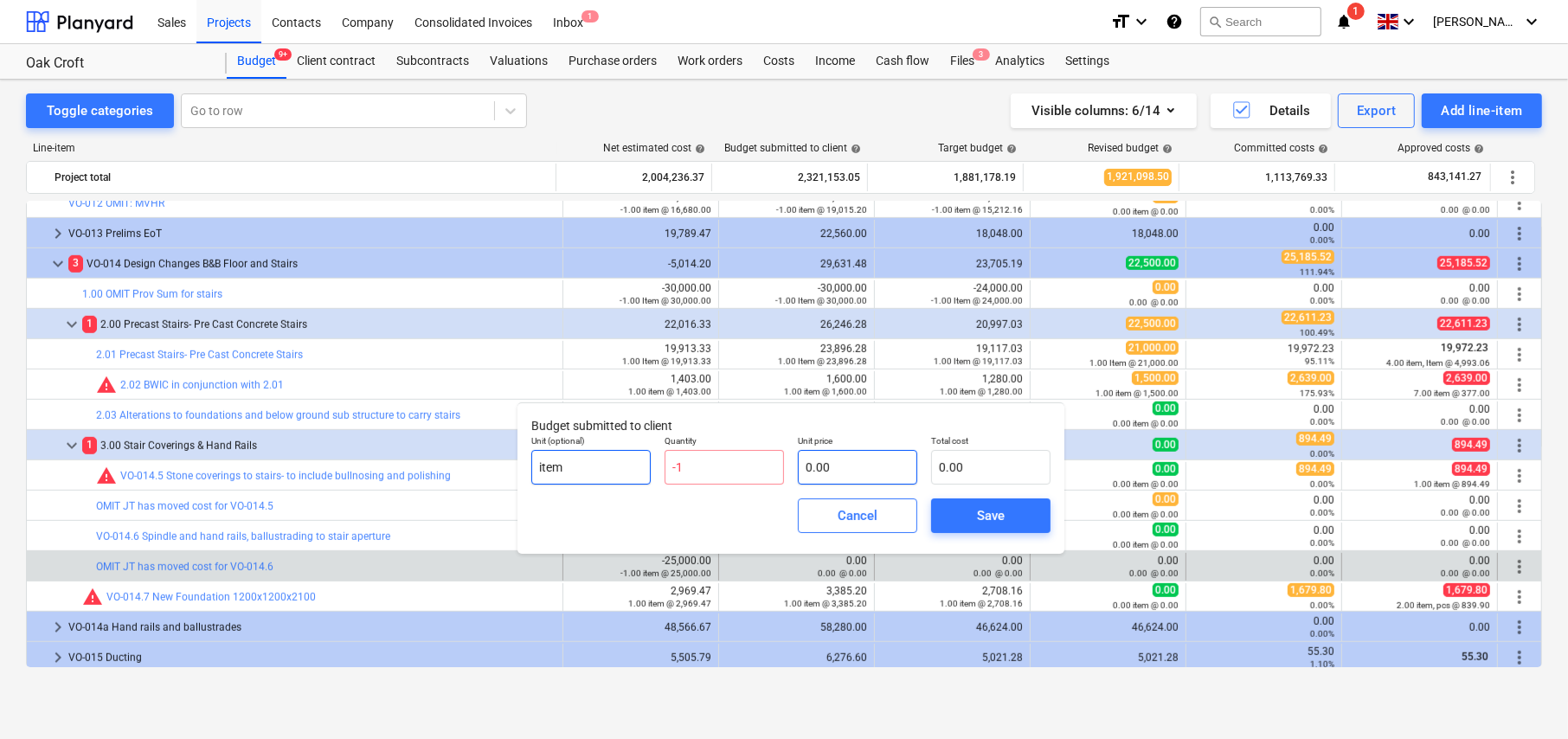
type input "-1.00"
type input "3"
type input "-3.00"
type input "30"
type input "-30.00"
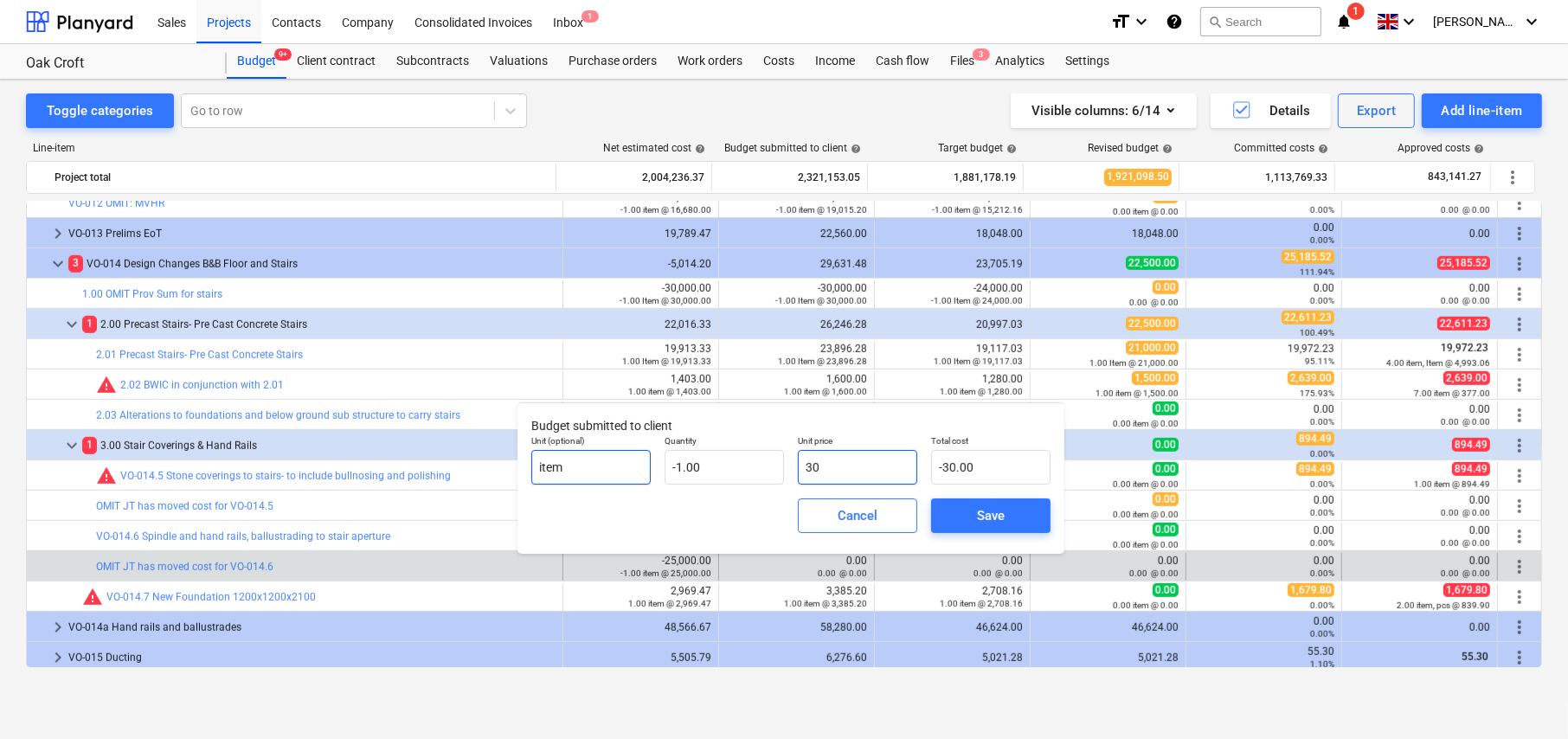
type input "300"
type input "-300.00"
type input "3000"
type input "-3,000.00"
type input "30000"
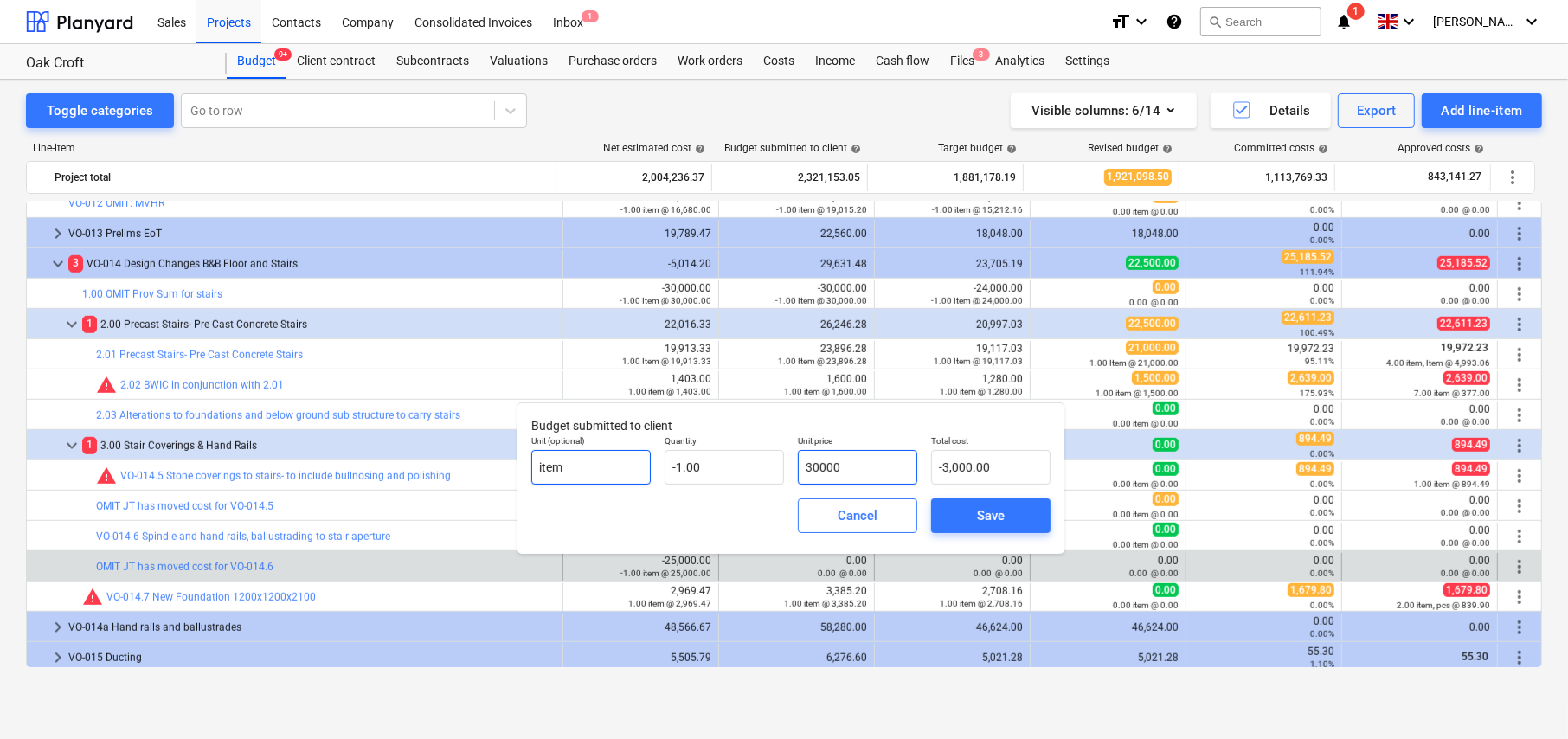
type input "-30,000.00"
type input "30,000.00"
click at [1005, 514] on span "Save" at bounding box center [991, 515] width 78 height 22
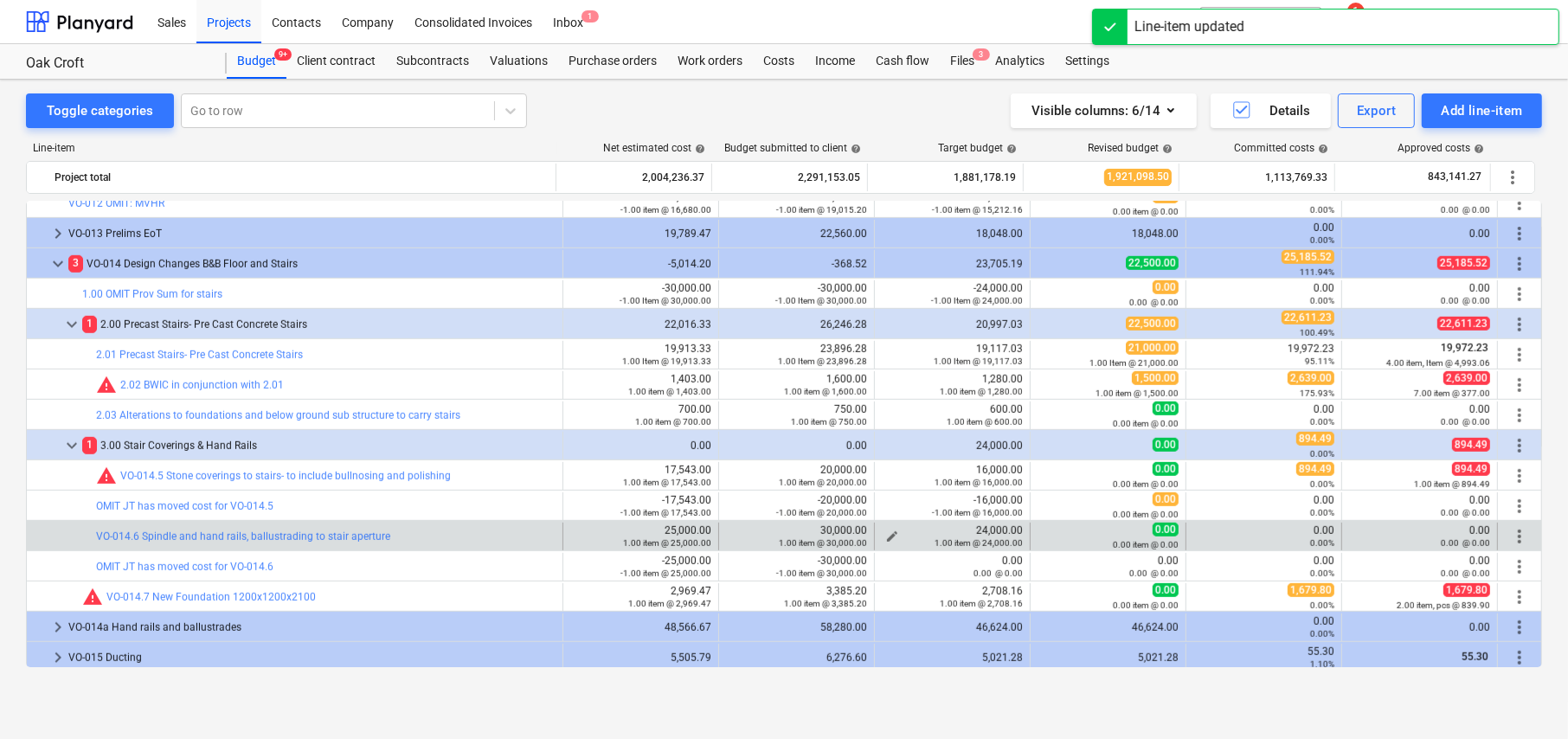
click at [889, 531] on span "edit" at bounding box center [892, 536] width 14 height 14
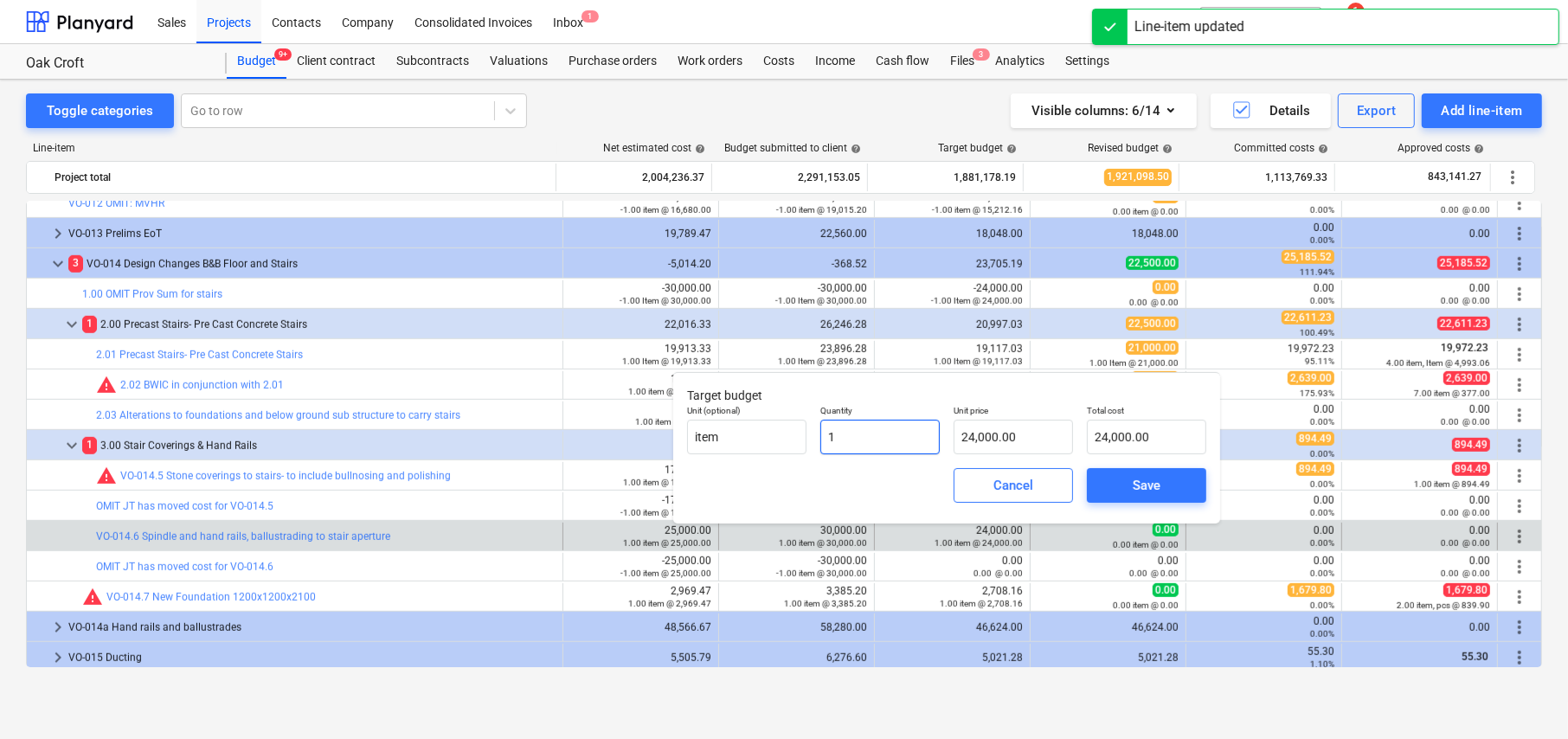
click at [845, 437] on input "1" at bounding box center [880, 436] width 120 height 35
type input "1.00"
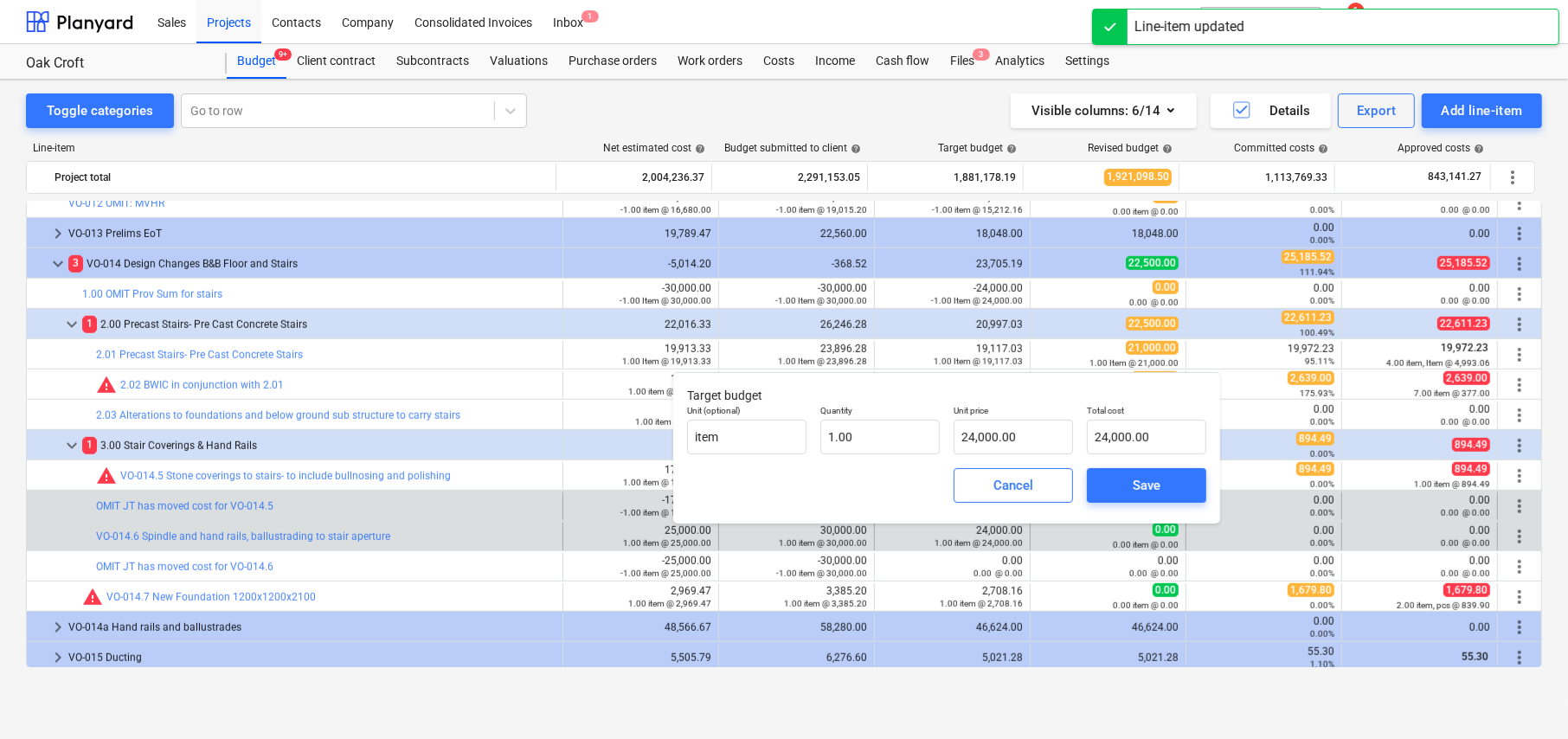
click at [983, 492] on span "Cancel" at bounding box center [1013, 485] width 76 height 22
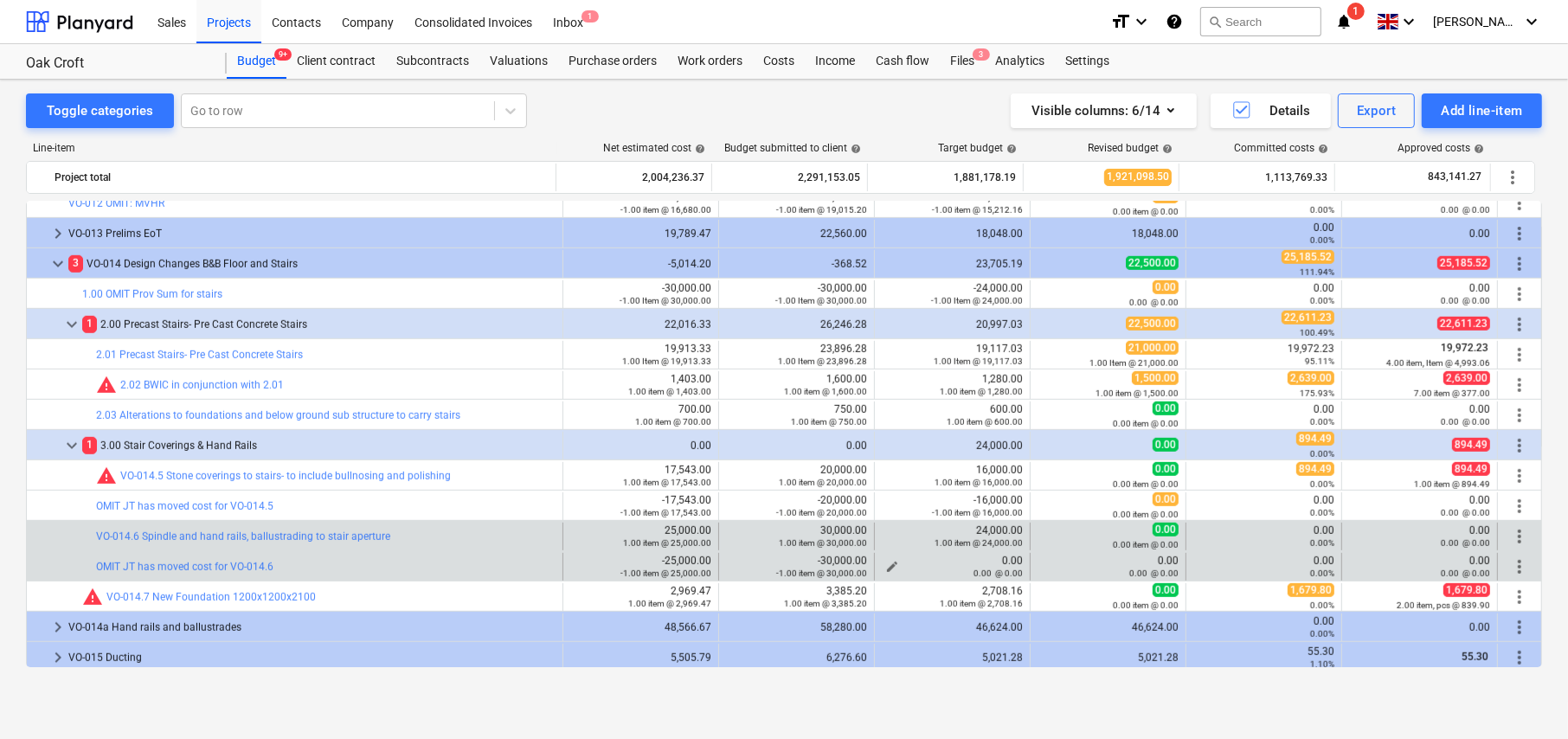
click at [885, 563] on span "edit" at bounding box center [892, 567] width 14 height 14
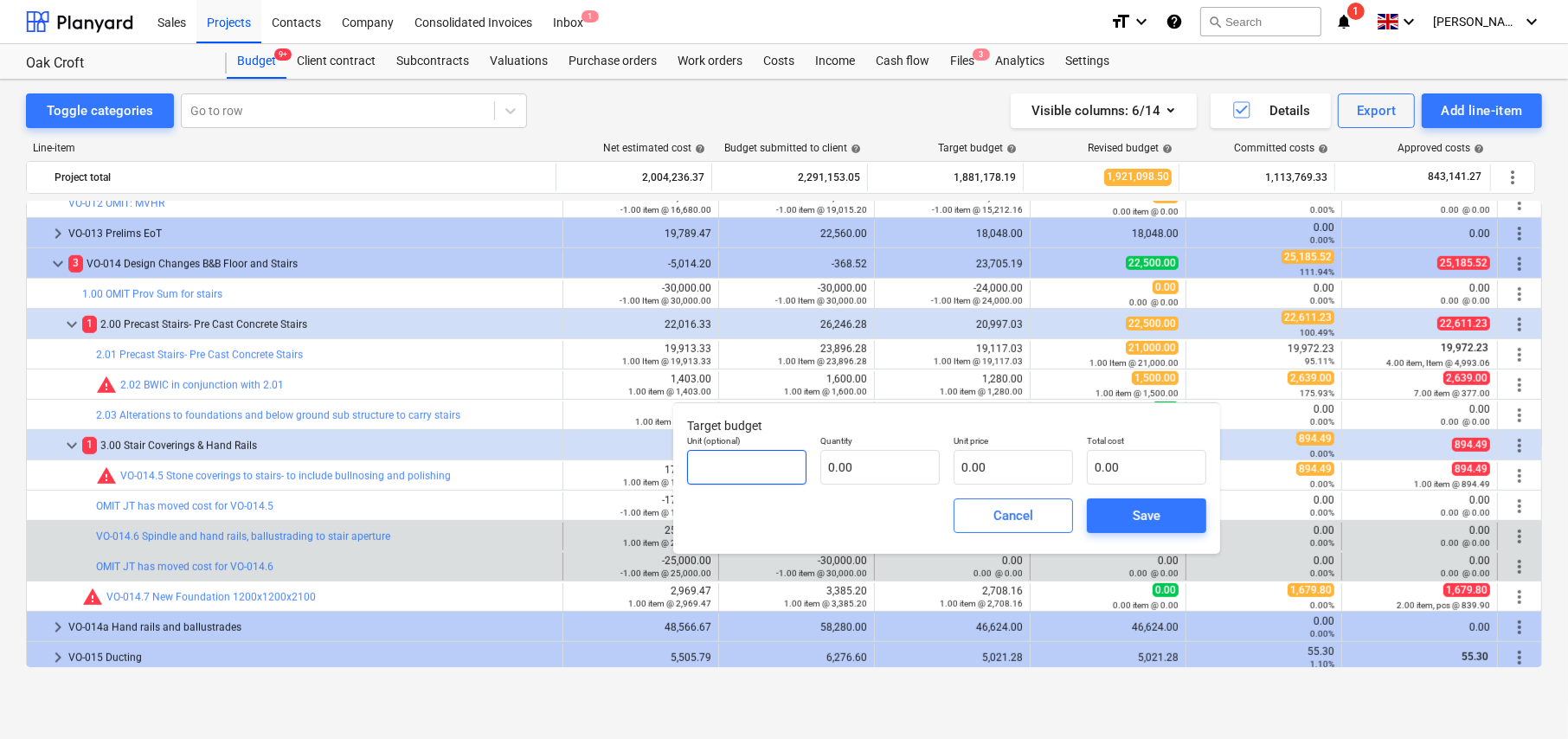
click at [759, 470] on input "text" at bounding box center [747, 467] width 120 height 35
type input "item"
type input "-1.00"
type input "2"
type input "-2.00"
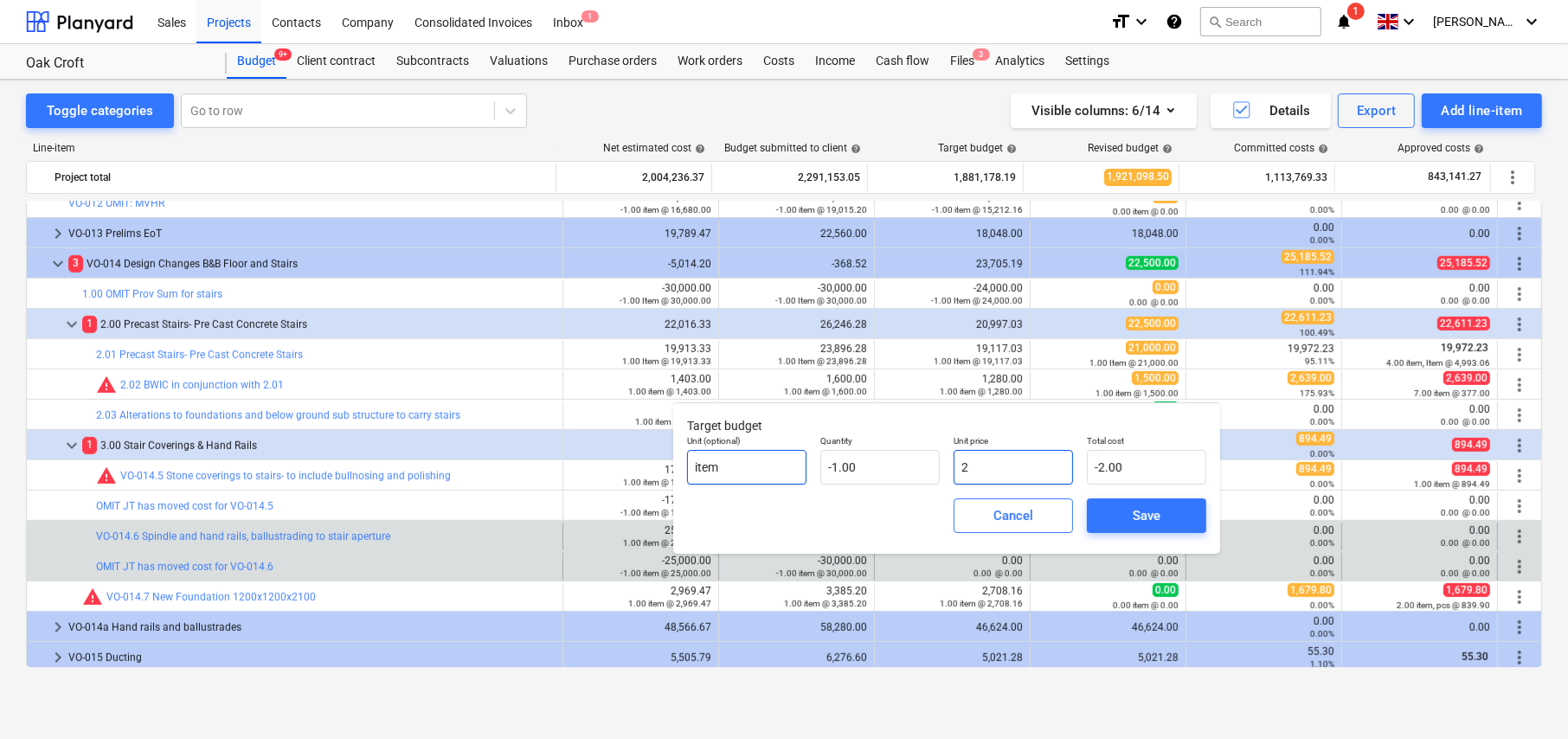
type input "24"
type input "-24.00"
type input "240"
type input "-240.00"
type input "2400"
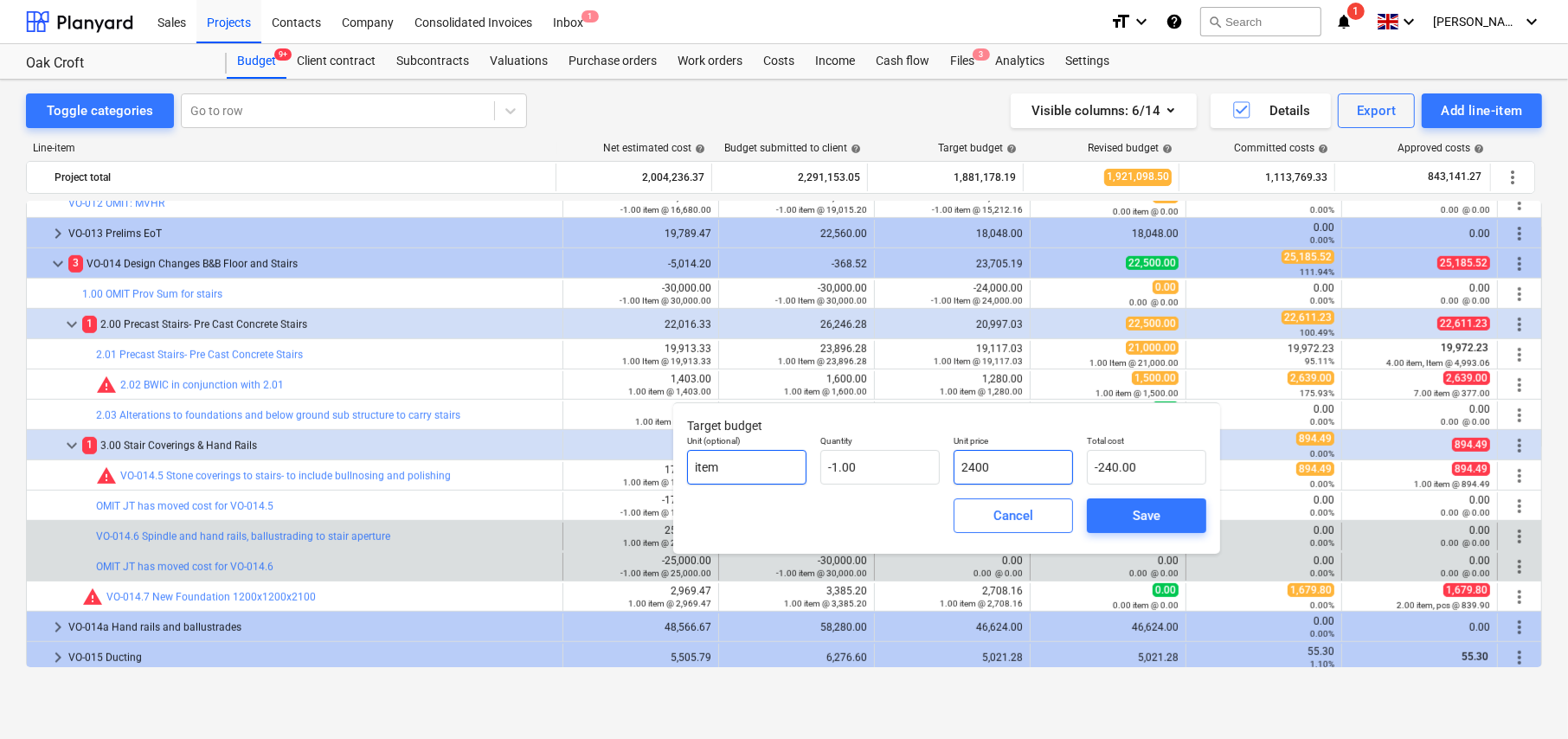
type input "-2,400.00"
type input "24000"
type input "-24,000.00"
type input "24,000.00"
click at [1153, 517] on div "Save" at bounding box center [1146, 515] width 28 height 22
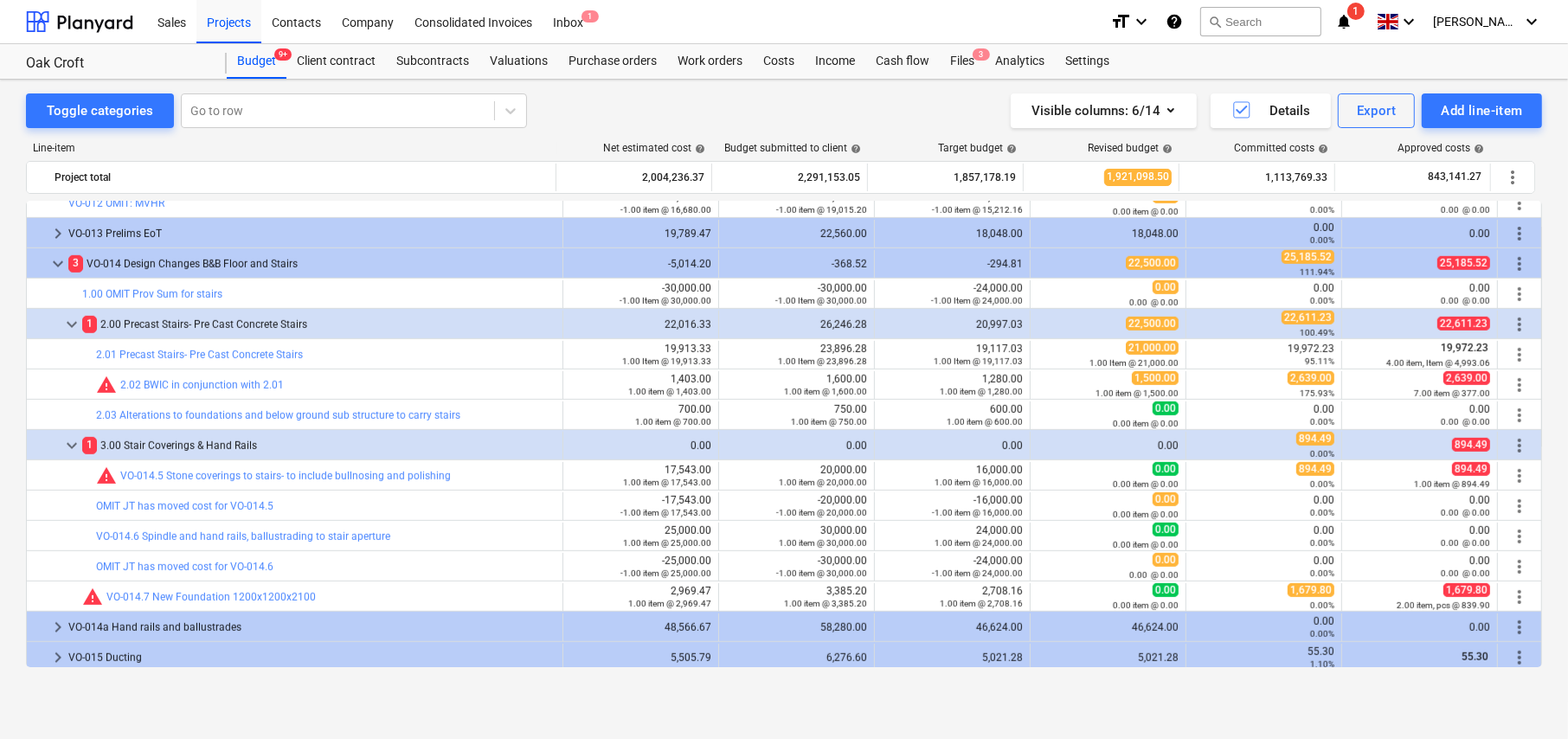
click at [55, 262] on span "keyboard_arrow_down" at bounding box center [57, 263] width 21 height 21
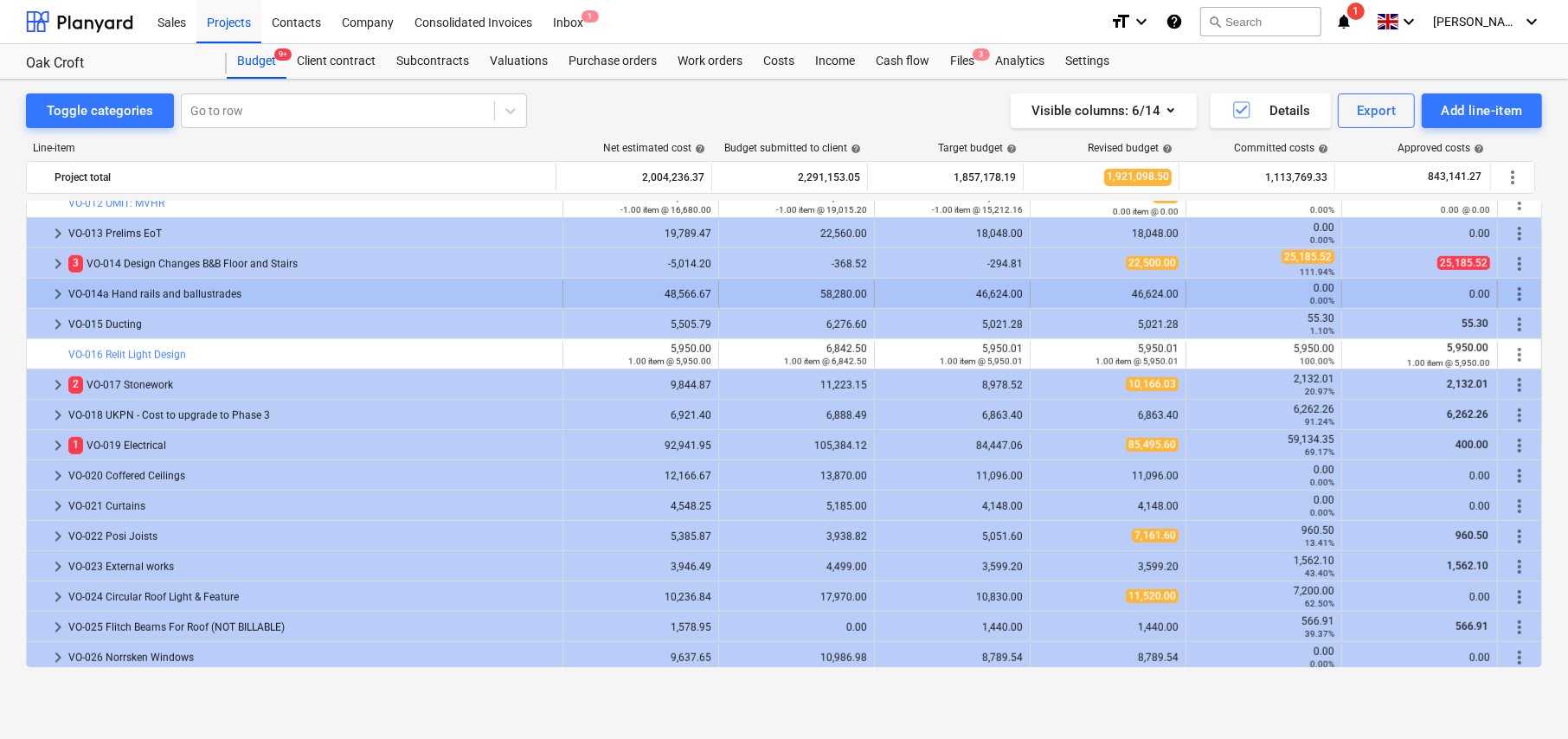
click at [54, 290] on span "keyboard_arrow_right" at bounding box center [57, 294] width 21 height 21
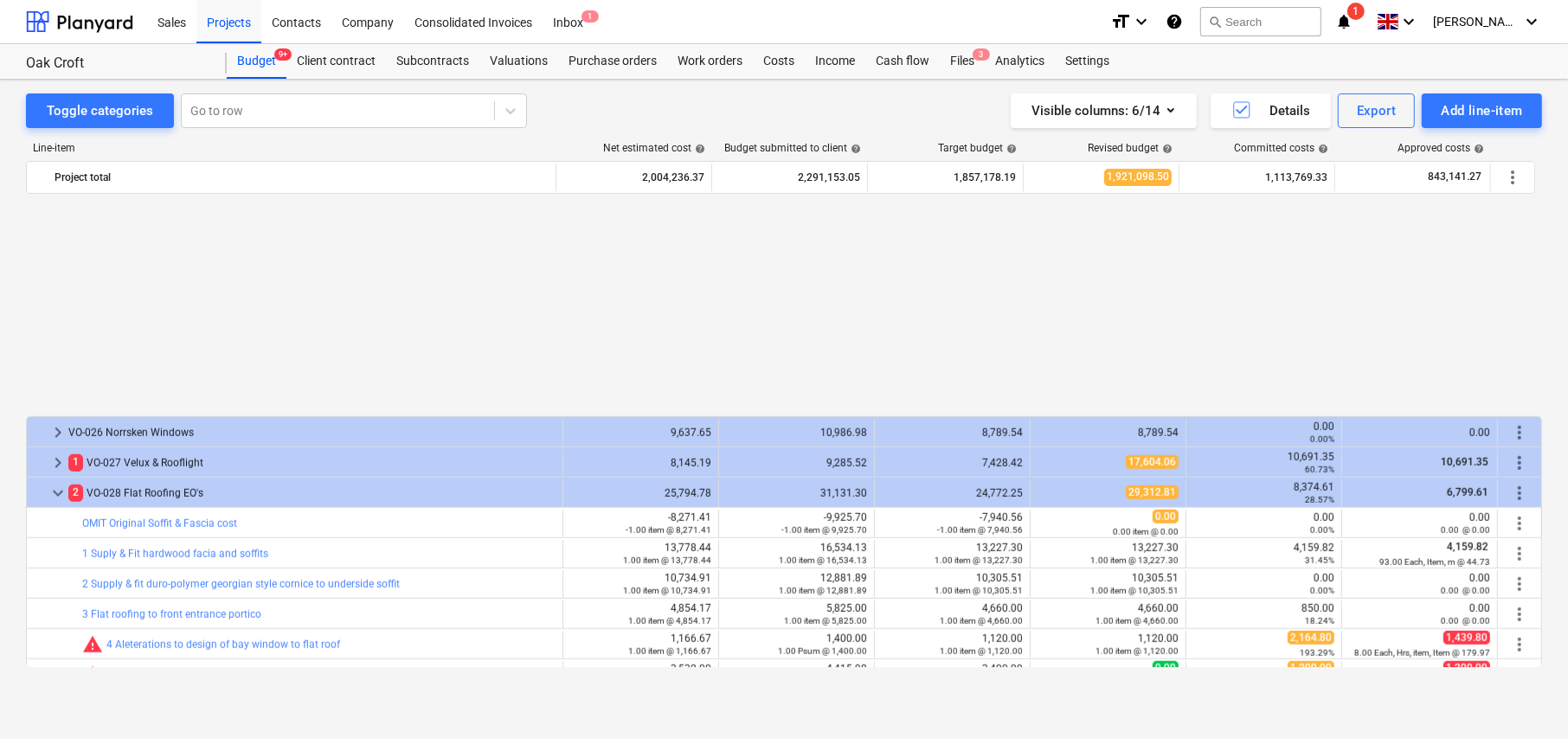
scroll to position [1680, 0]
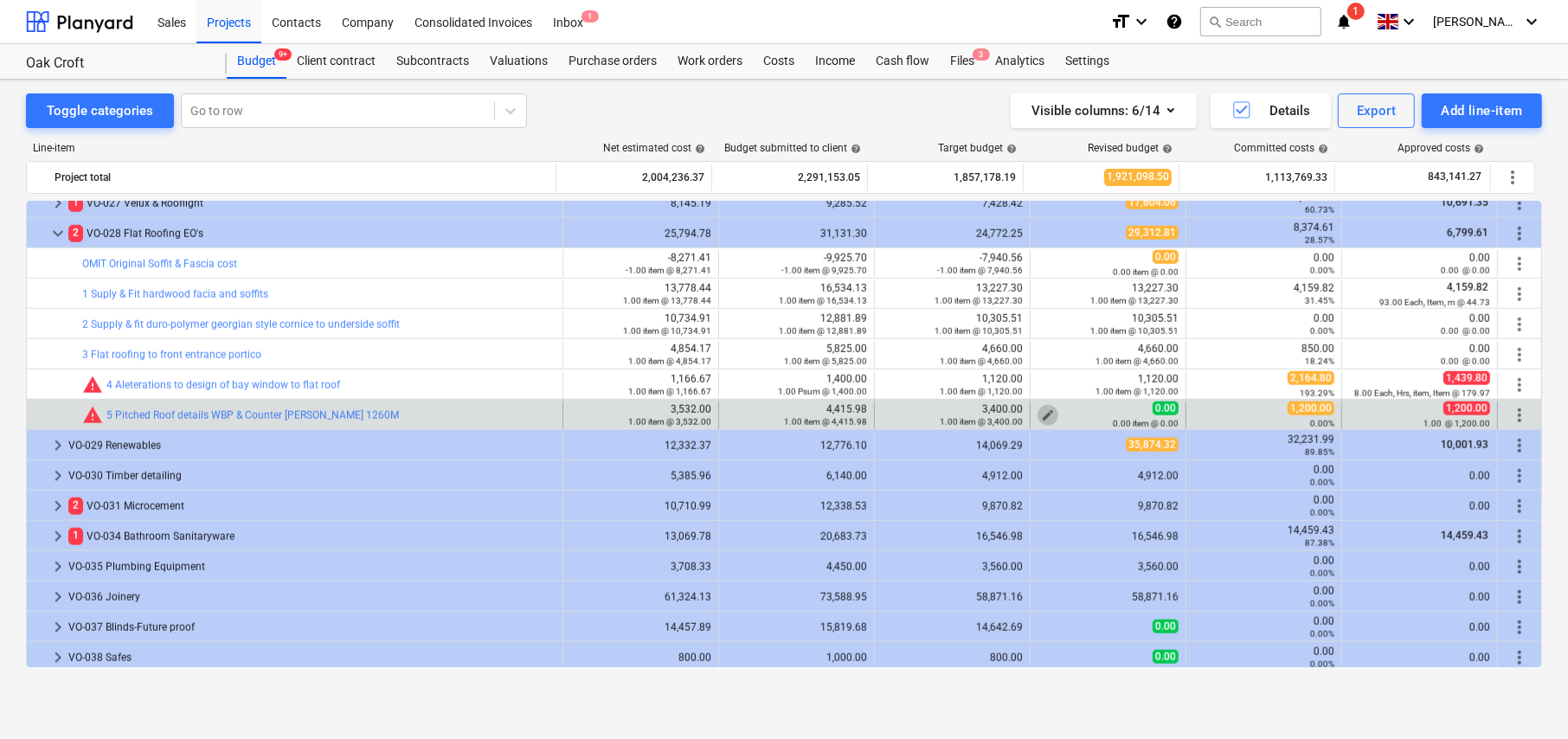
click at [1043, 412] on span "edit" at bounding box center [1049, 416] width 14 height 14
type textarea "x"
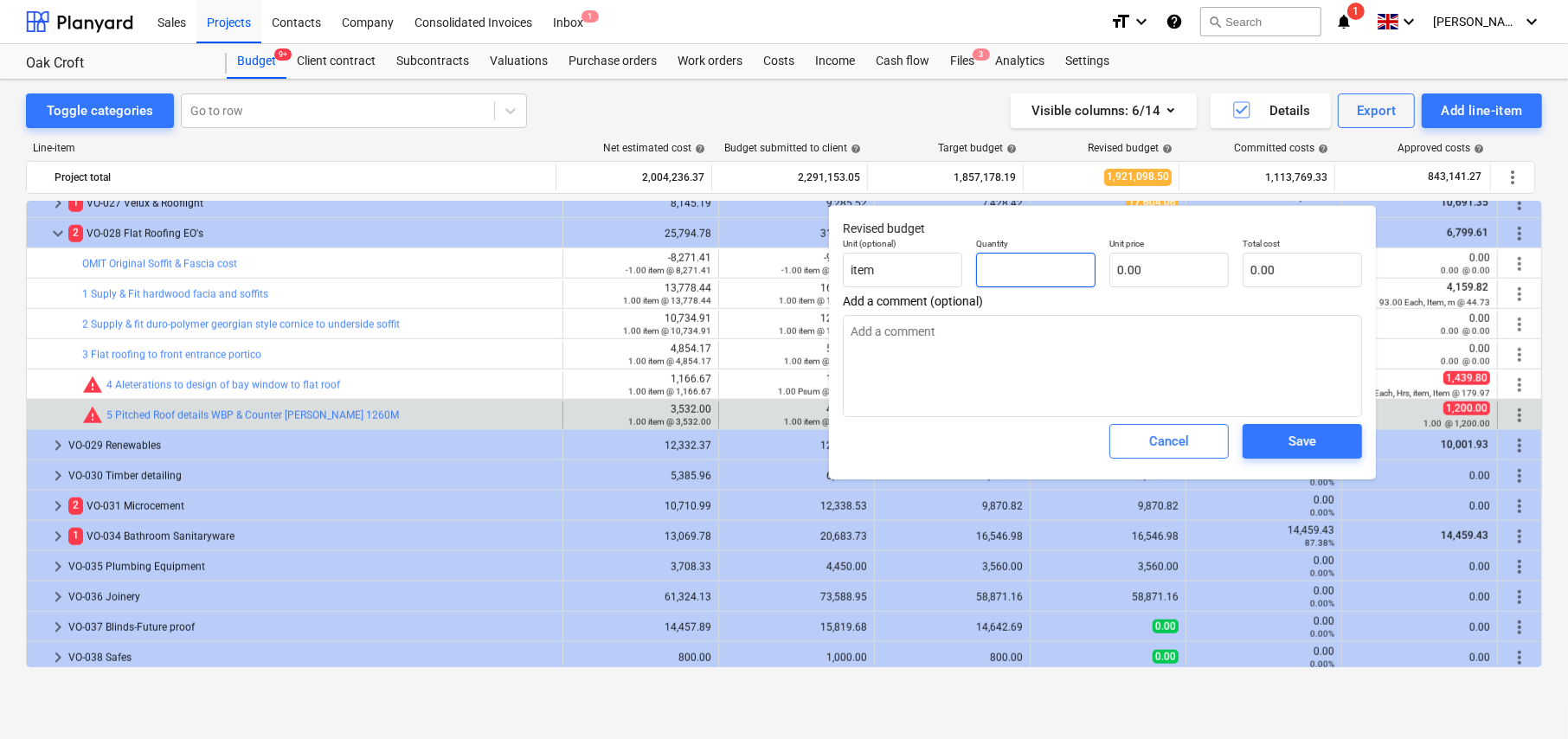
click at [1050, 272] on input "text" at bounding box center [1036, 270] width 120 height 35
type textarea "x"
type input "1"
type textarea "x"
type input "1.00"
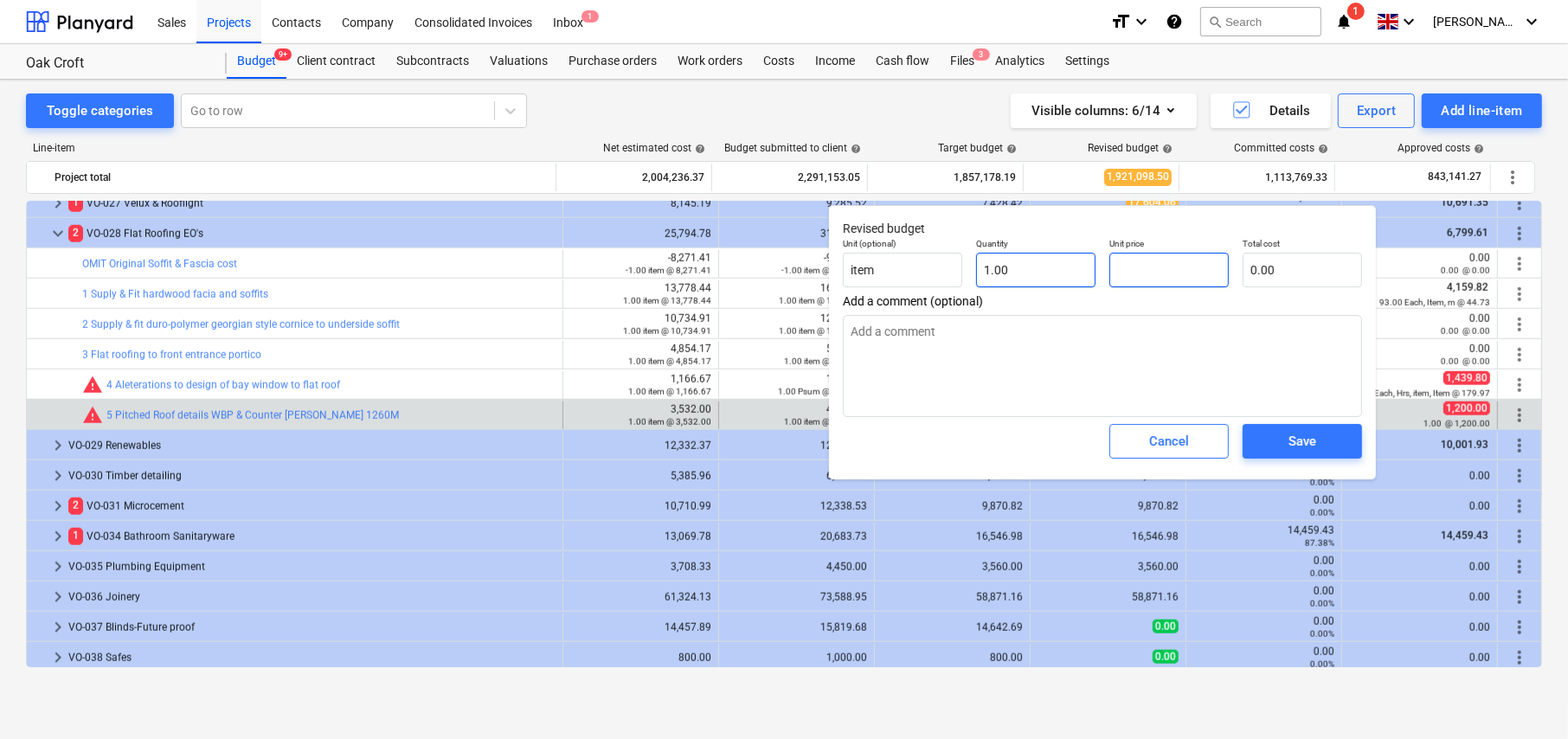
type textarea "x"
type input "3"
type input "3.00"
type textarea "x"
type input "34"
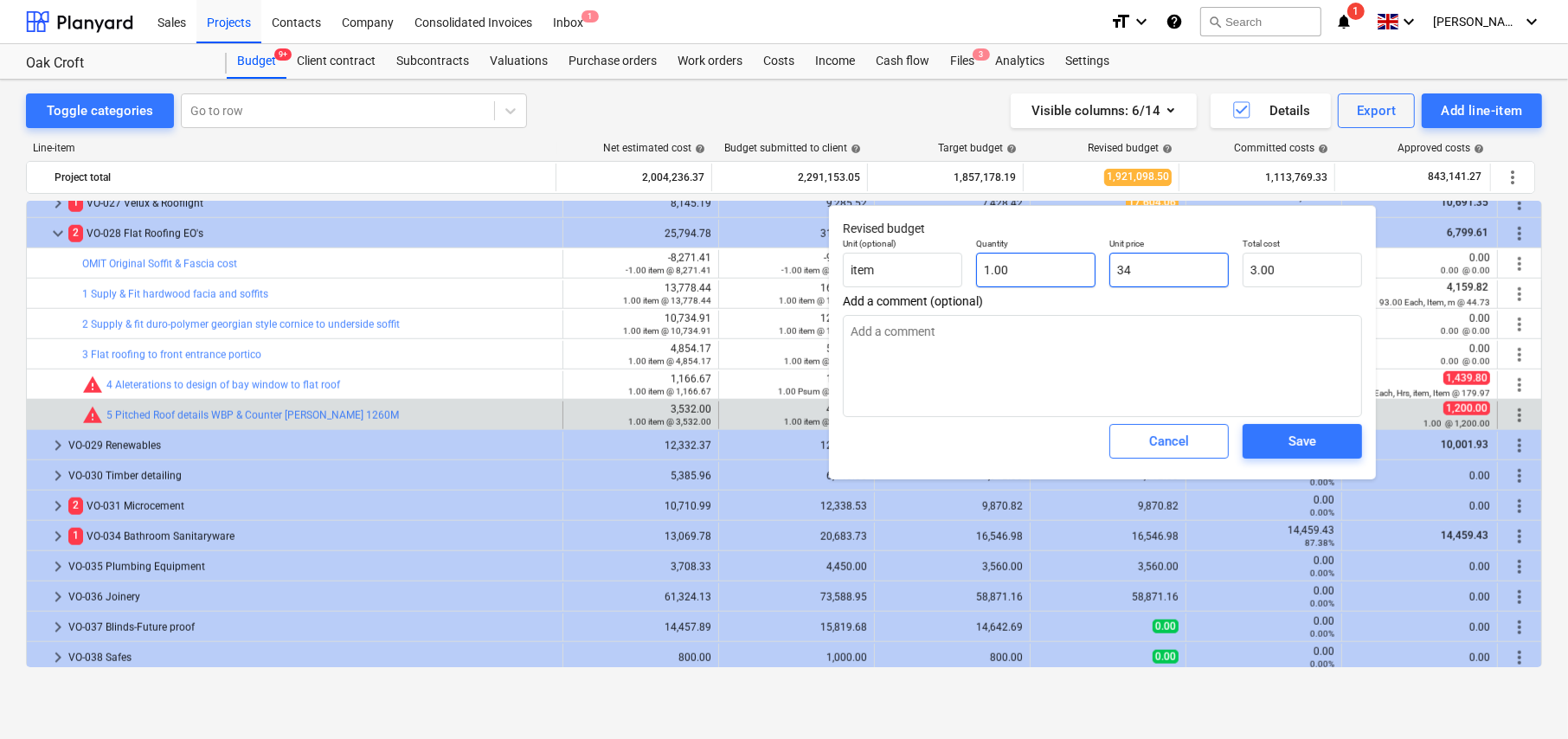
type input "34.00"
type textarea "x"
type input "340"
type input "340.00"
type textarea "x"
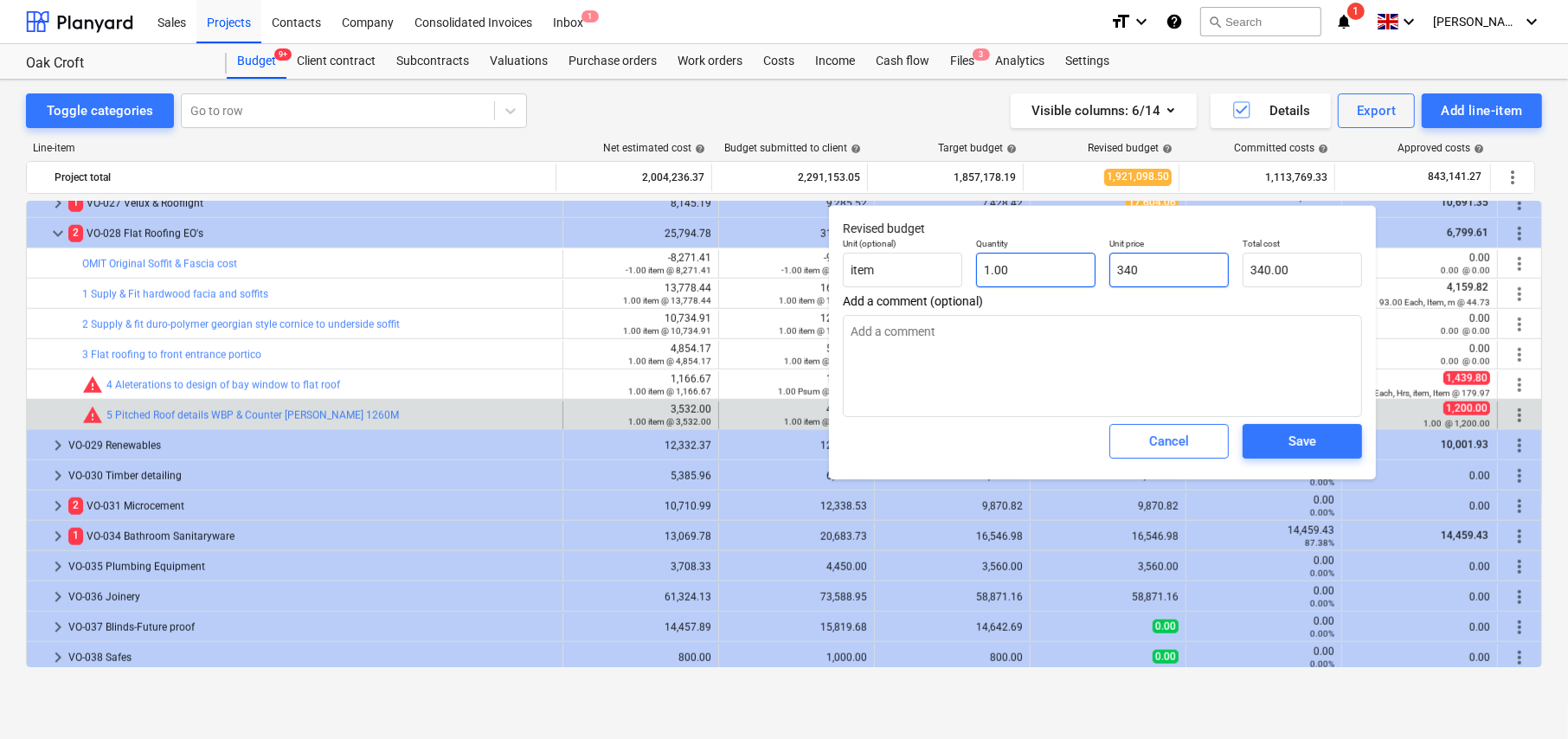
type input "3400"
type input "3,400.00"
type input "3400"
type textarea "x"
type input "3,400.00"
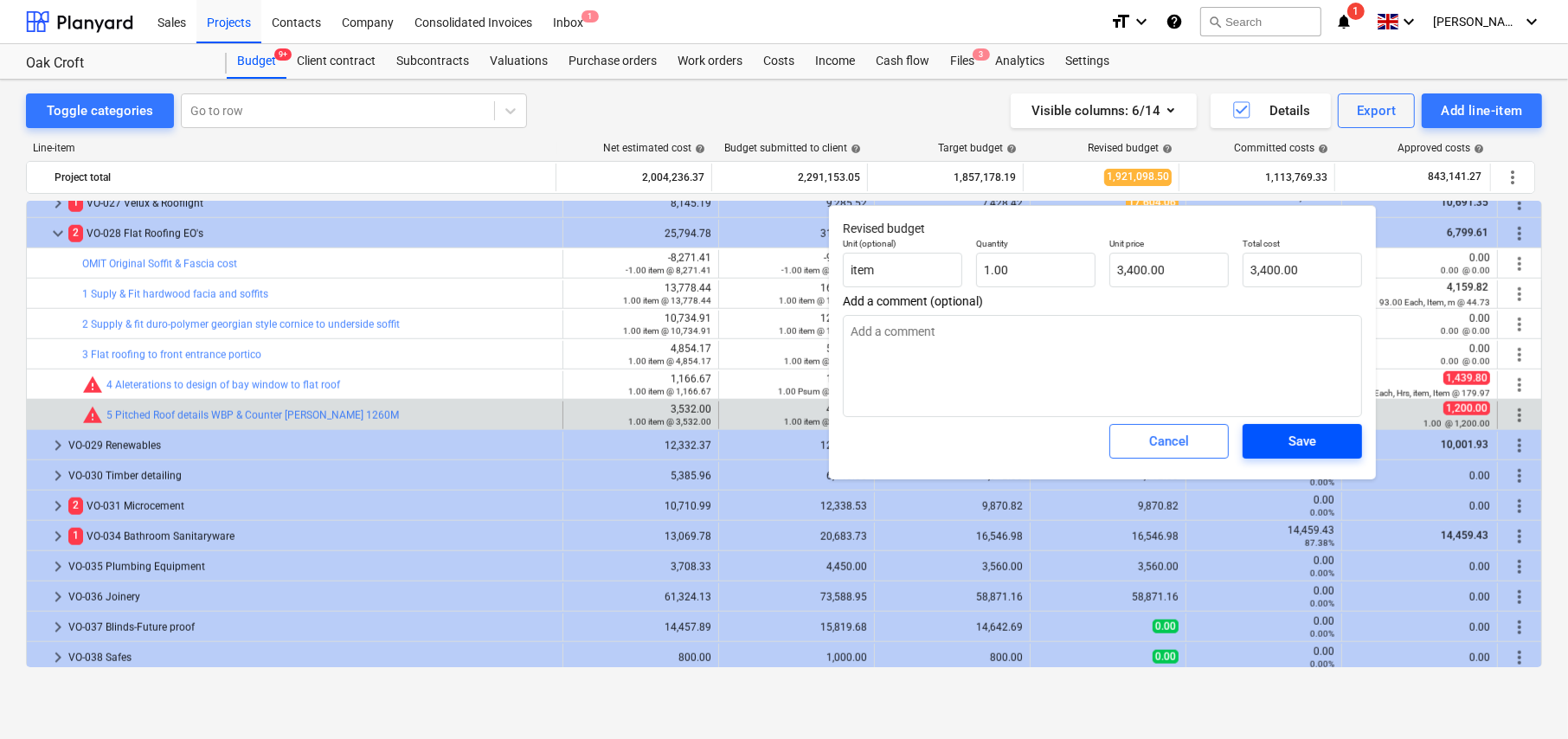
click at [1304, 436] on div "Save" at bounding box center [1302, 441] width 28 height 22
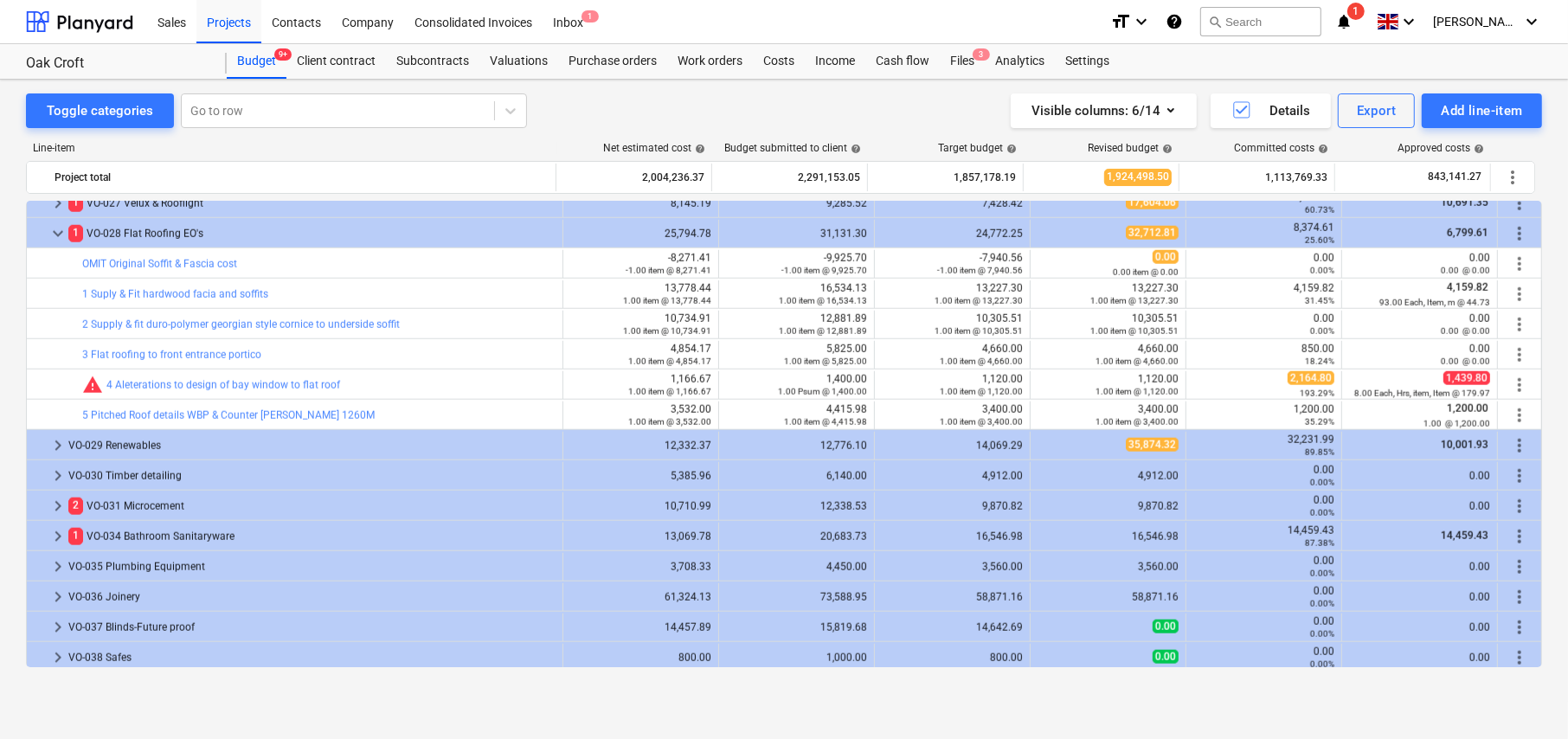
type textarea "x"
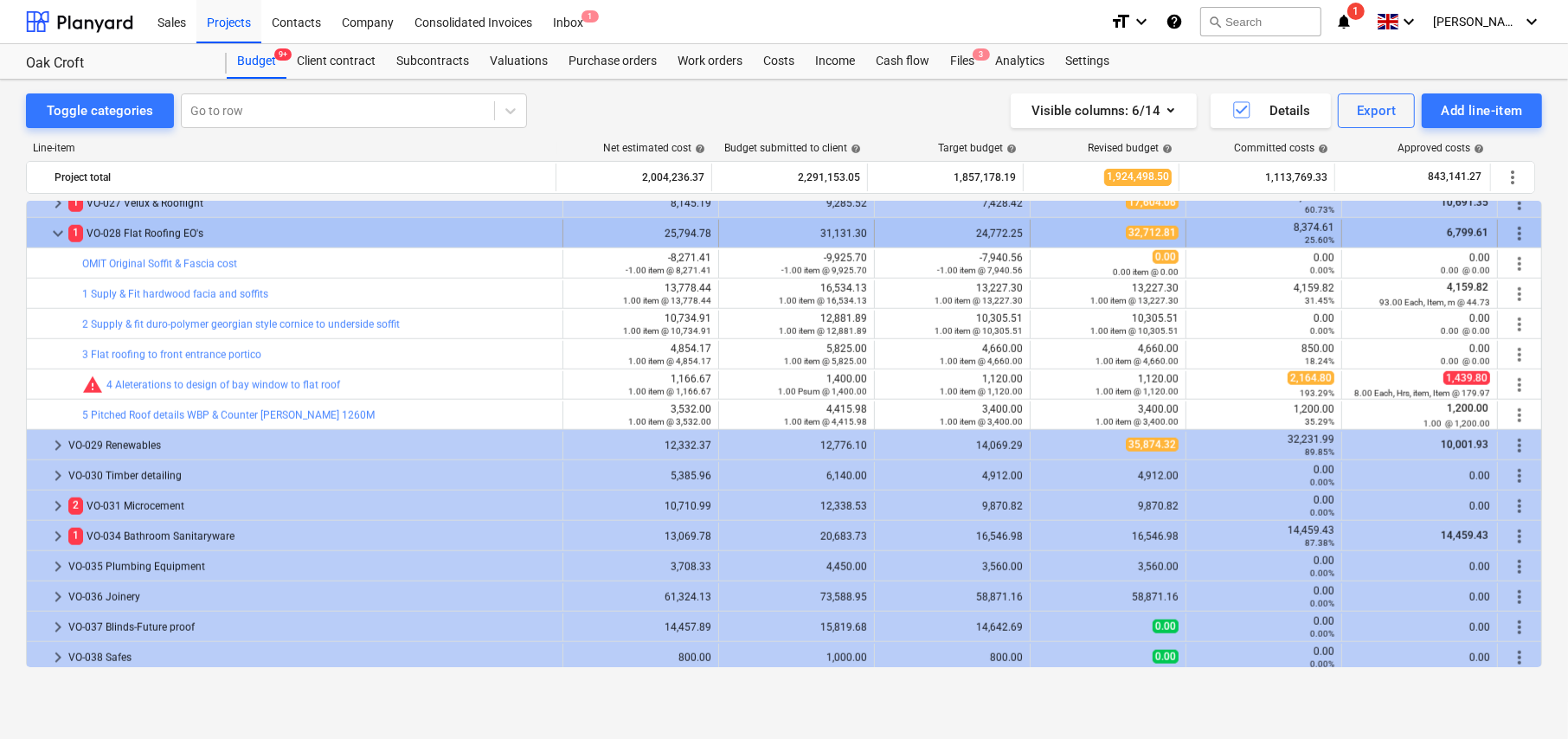
click at [1514, 233] on span "more_vert" at bounding box center [1519, 233] width 21 height 21
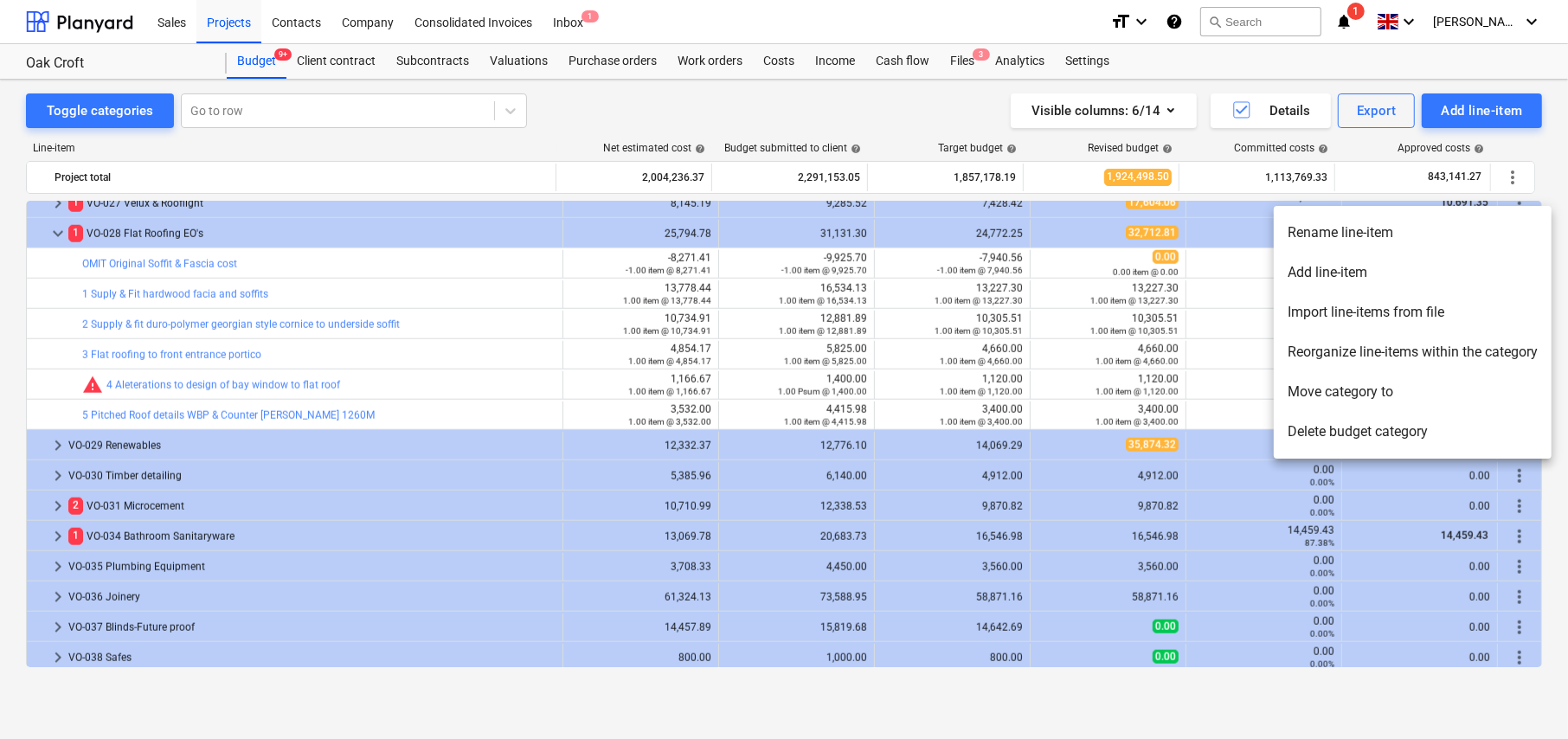
click at [1348, 272] on li "Add line-item" at bounding box center [1412, 272] width 278 height 40
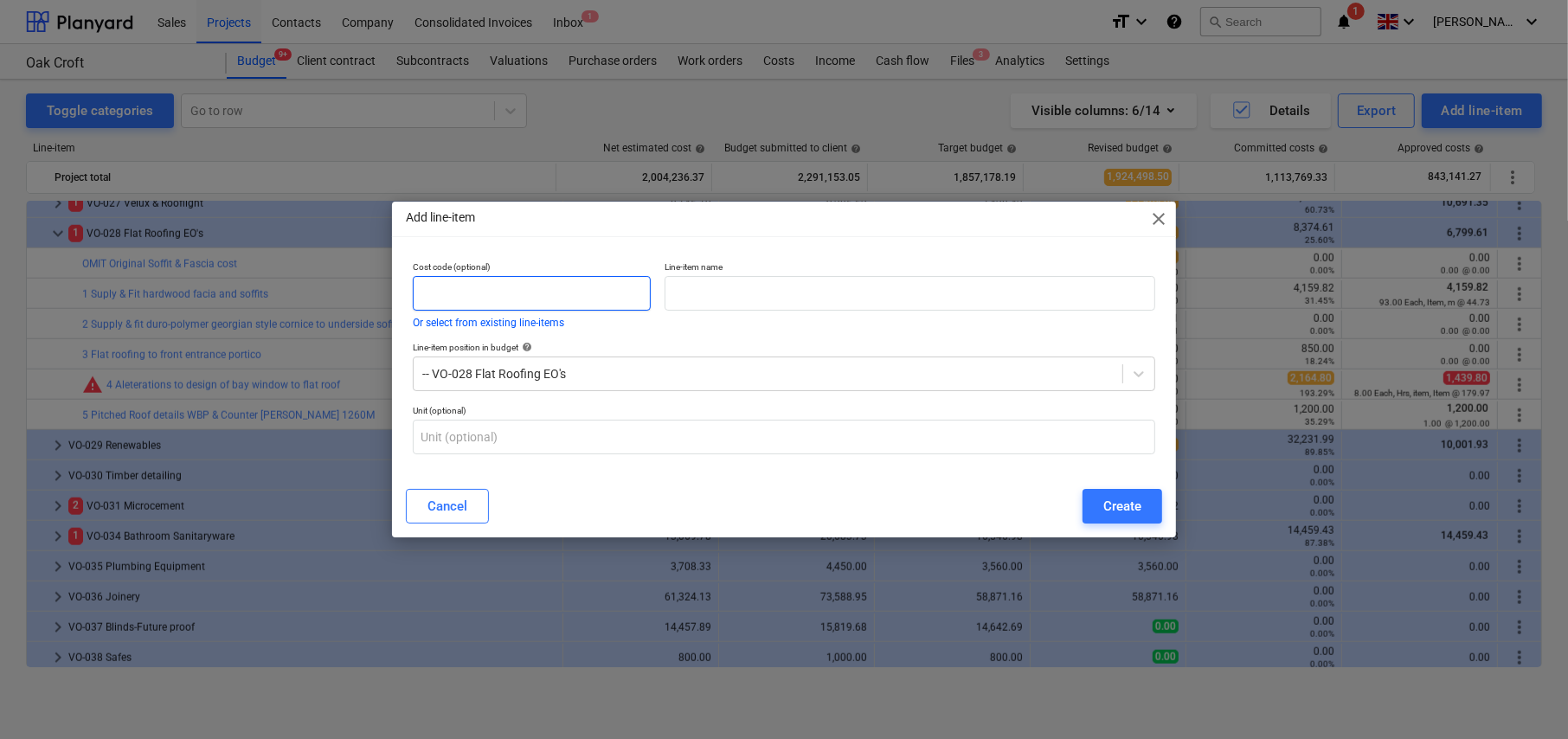
click at [537, 292] on input "text" at bounding box center [532, 293] width 238 height 35
type input "OMIT"
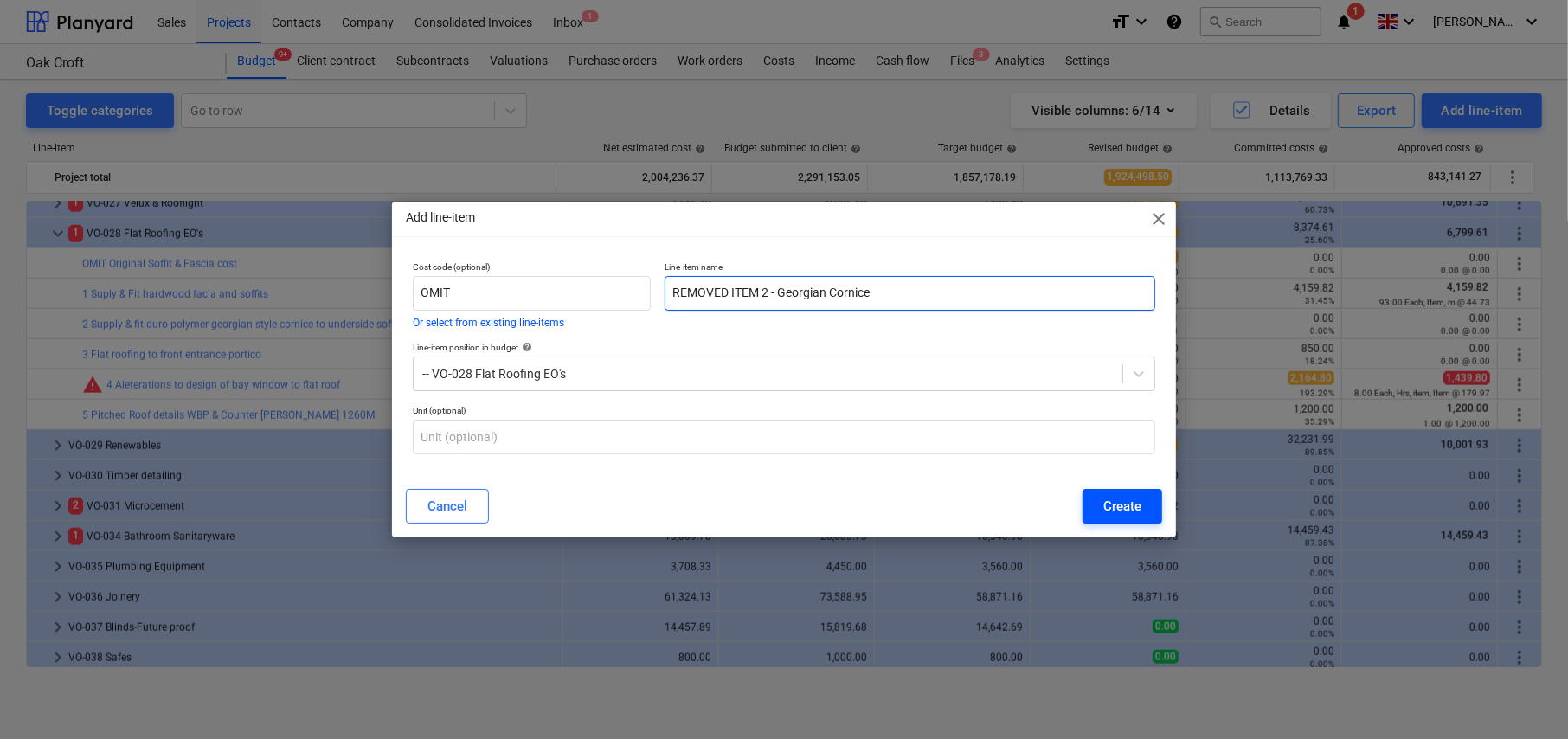
type input "REMOVED ITEM 2 - Georgian Cornice"
click at [1133, 513] on div "Create" at bounding box center [1122, 506] width 38 height 22
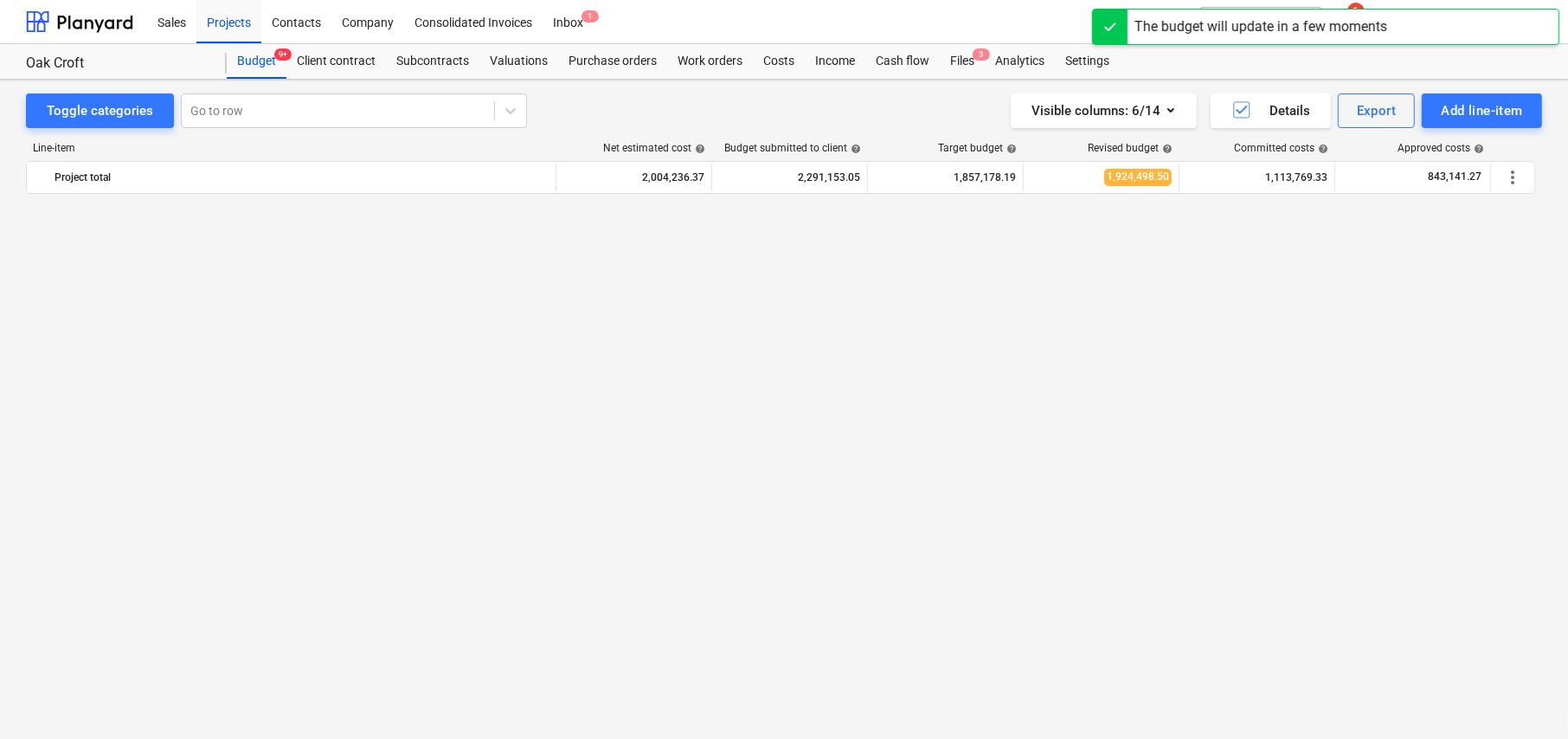
scroll to position [1680, 0]
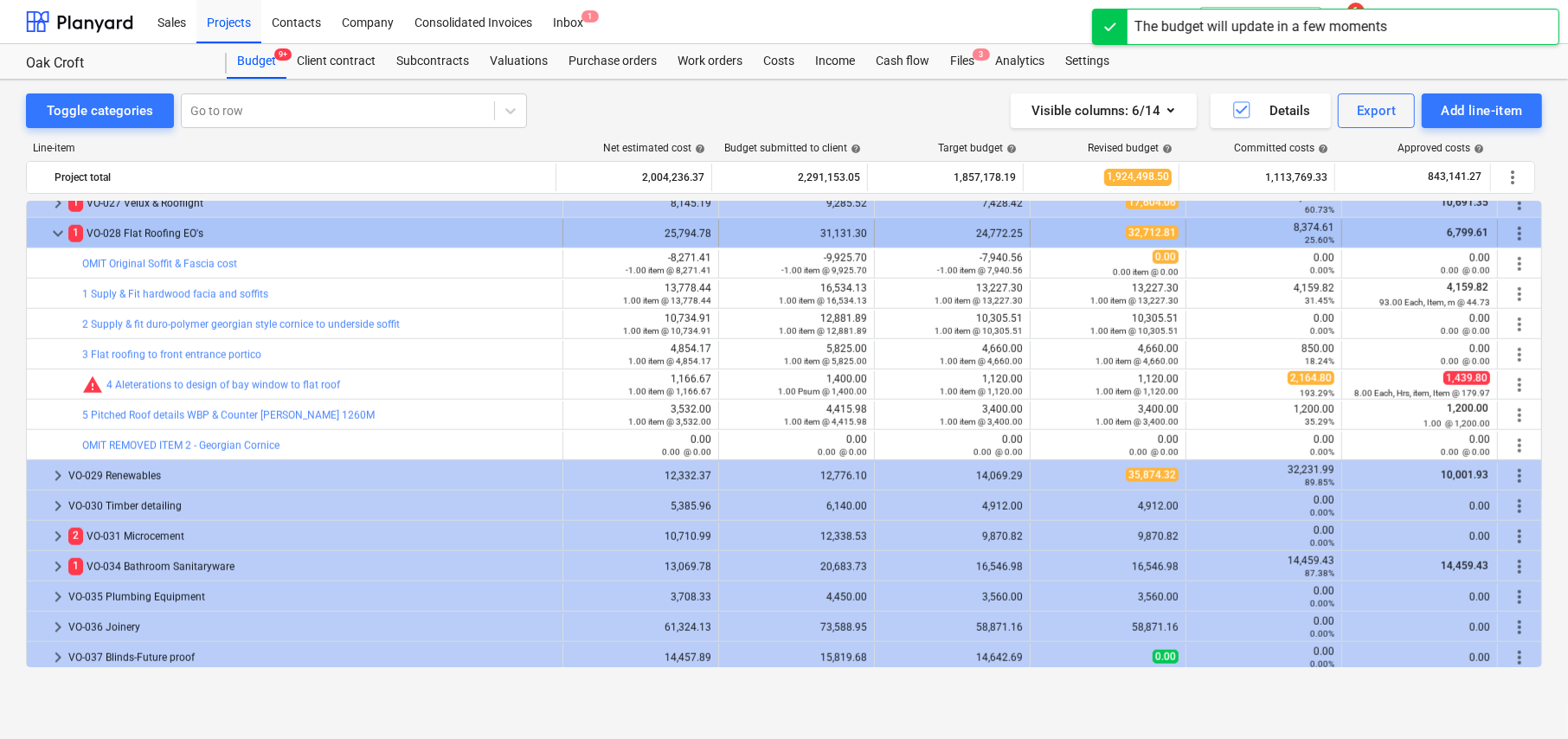
click at [1514, 233] on span "more_vert" at bounding box center [1519, 233] width 21 height 21
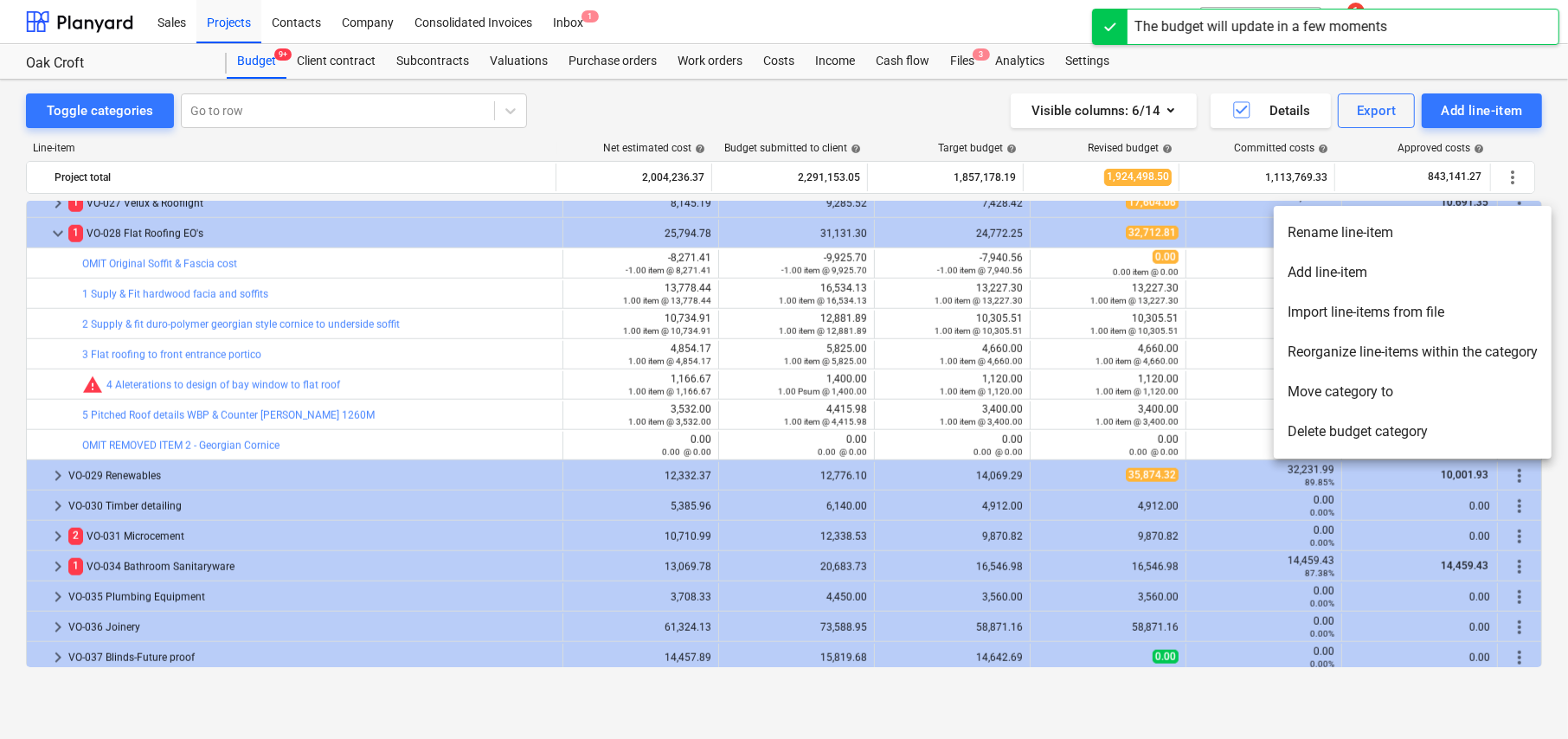
click at [1356, 348] on li "Reorganize line-items within the category" at bounding box center [1412, 352] width 278 height 40
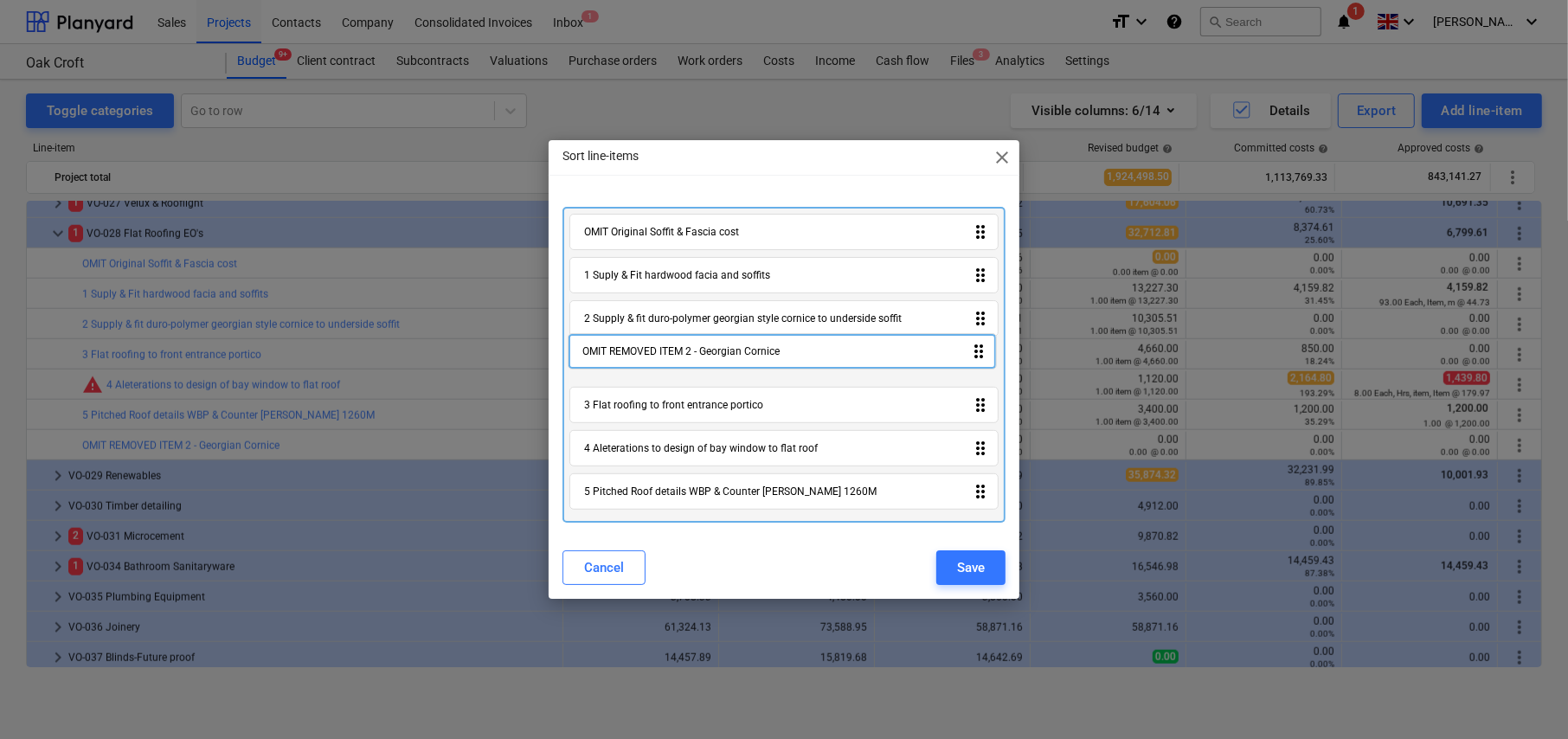
drag, startPoint x: 981, startPoint y: 500, endPoint x: 977, endPoint y: 356, distance: 144.1
click at [977, 356] on div "OMIT Original Soffit & Fascia cost drag_indicator 1 Suply & Fit hardwood facia …" at bounding box center [784, 365] width 444 height 317
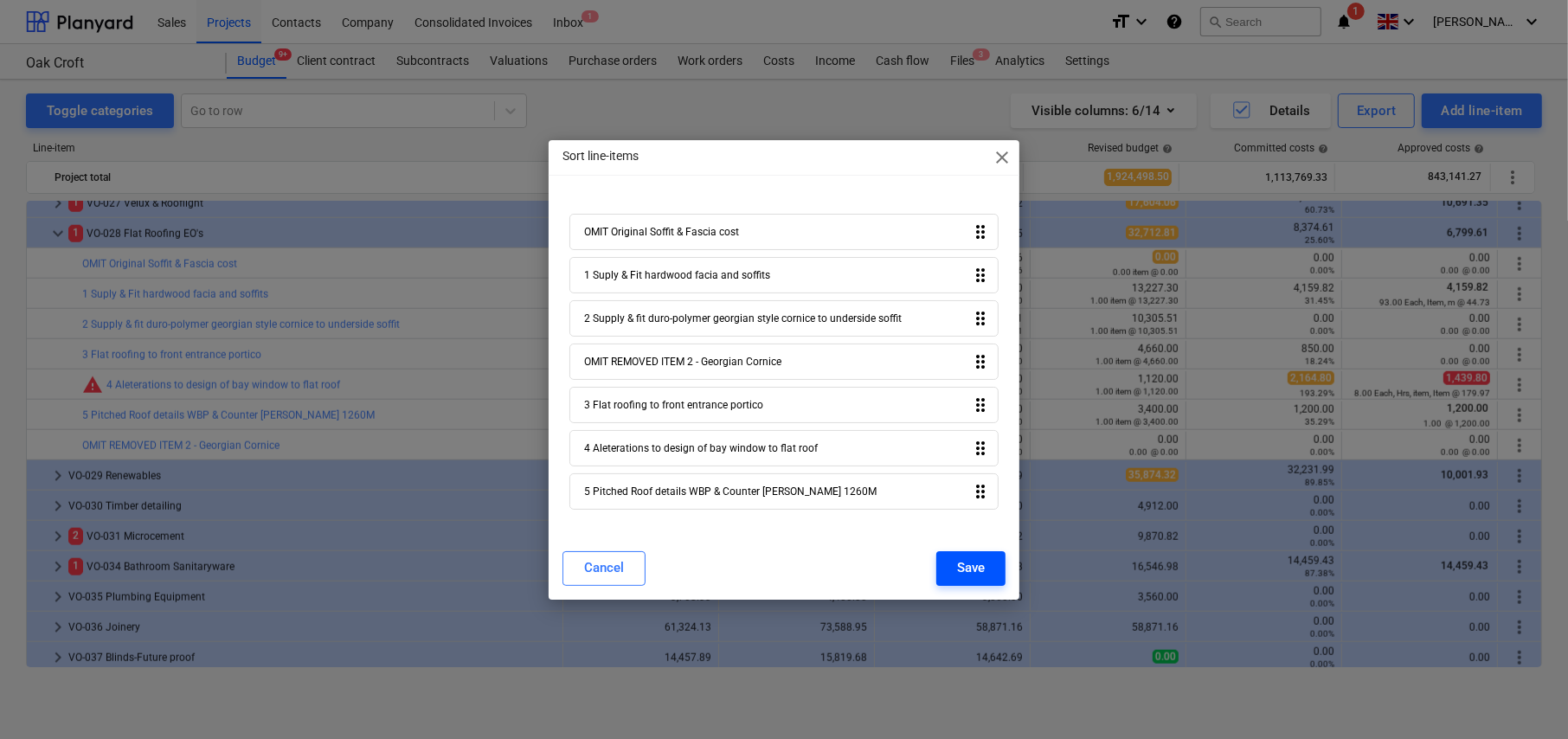
click at [969, 568] on div "Save" at bounding box center [971, 568] width 28 height 22
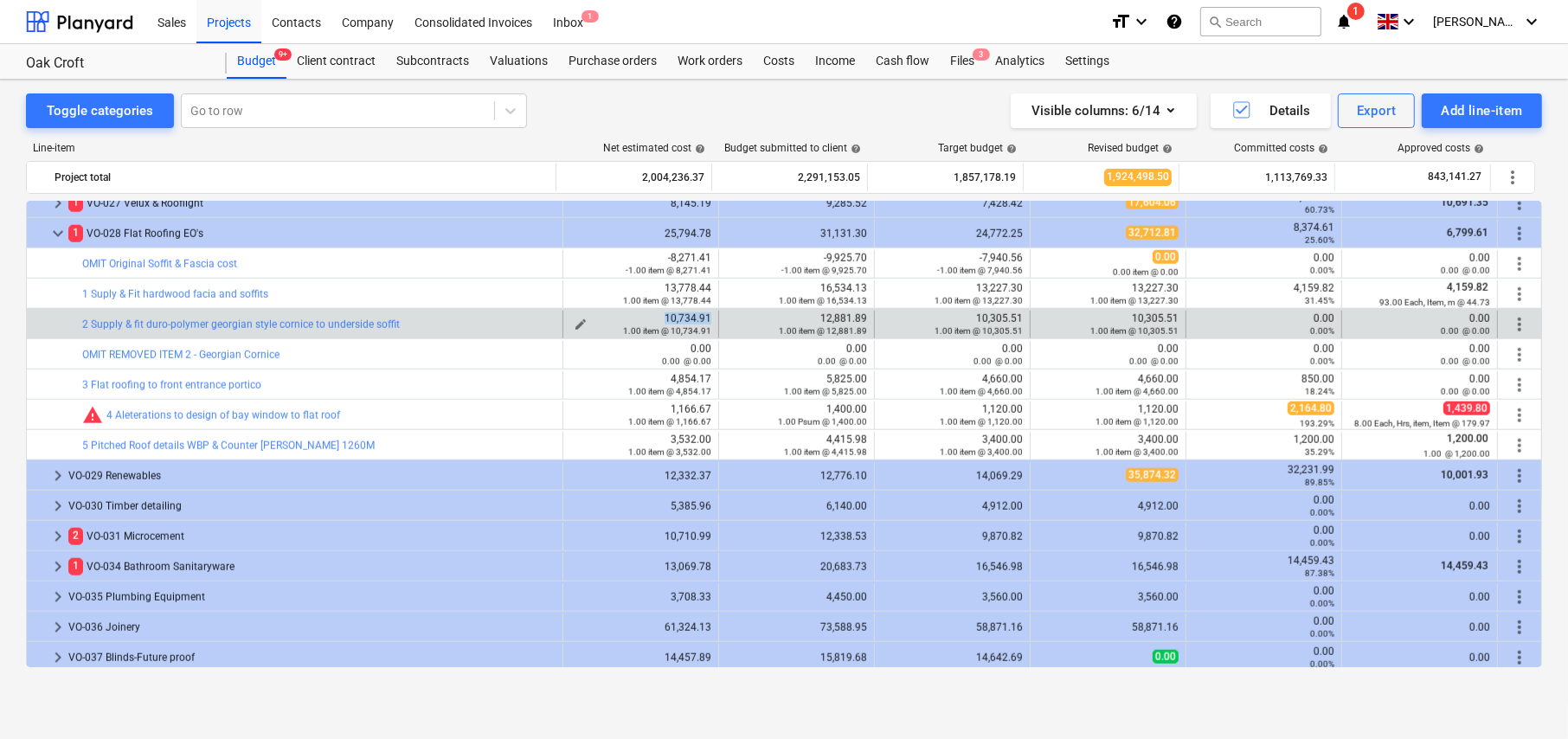
drag, startPoint x: 661, startPoint y: 315, endPoint x: 705, endPoint y: 315, distance: 44.0
click at [705, 315] on div "10,734.91 1.00 item @ 10,734.91" at bounding box center [641, 324] width 141 height 24
copy div "10,734.91"
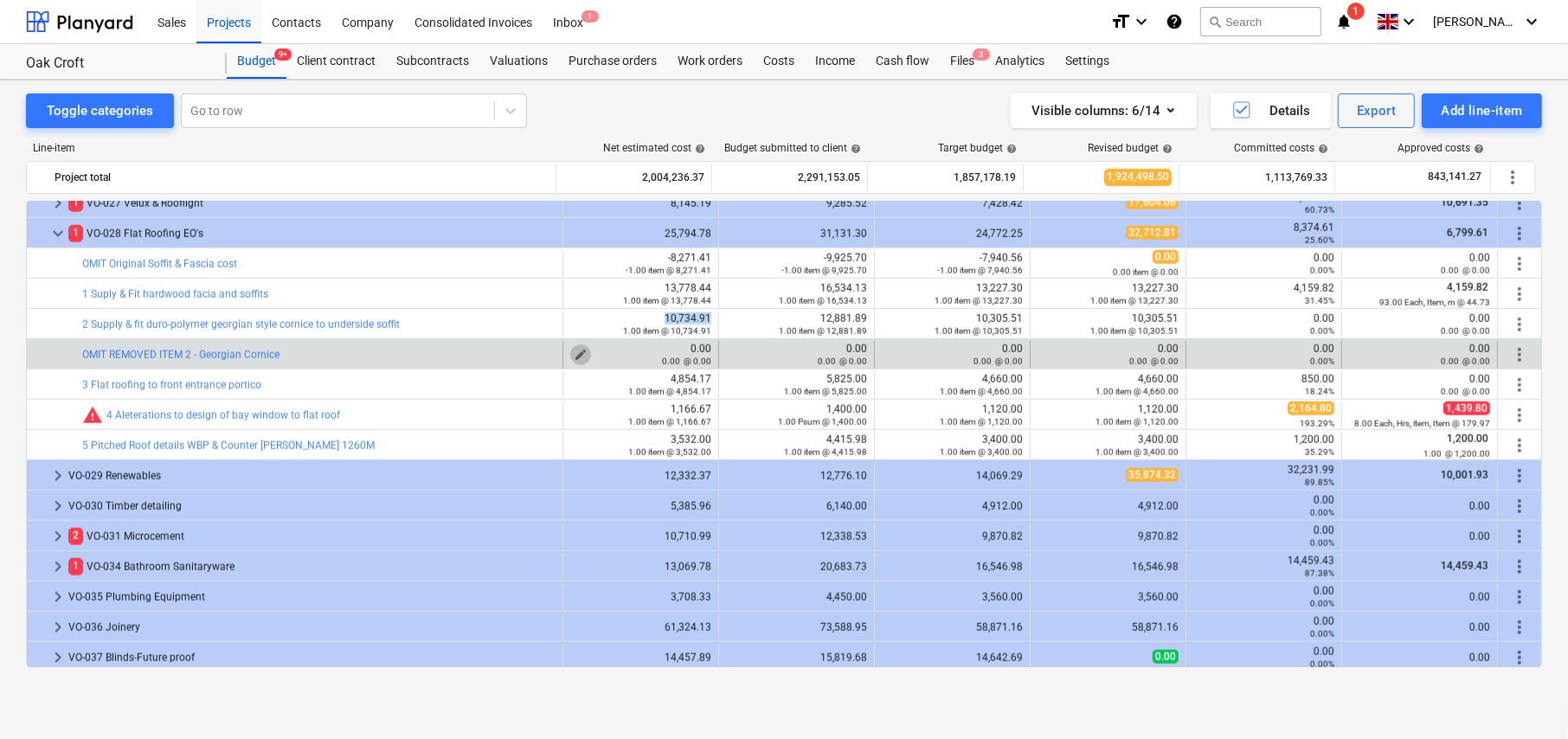
click at [574, 350] on span "edit" at bounding box center [581, 355] width 14 height 14
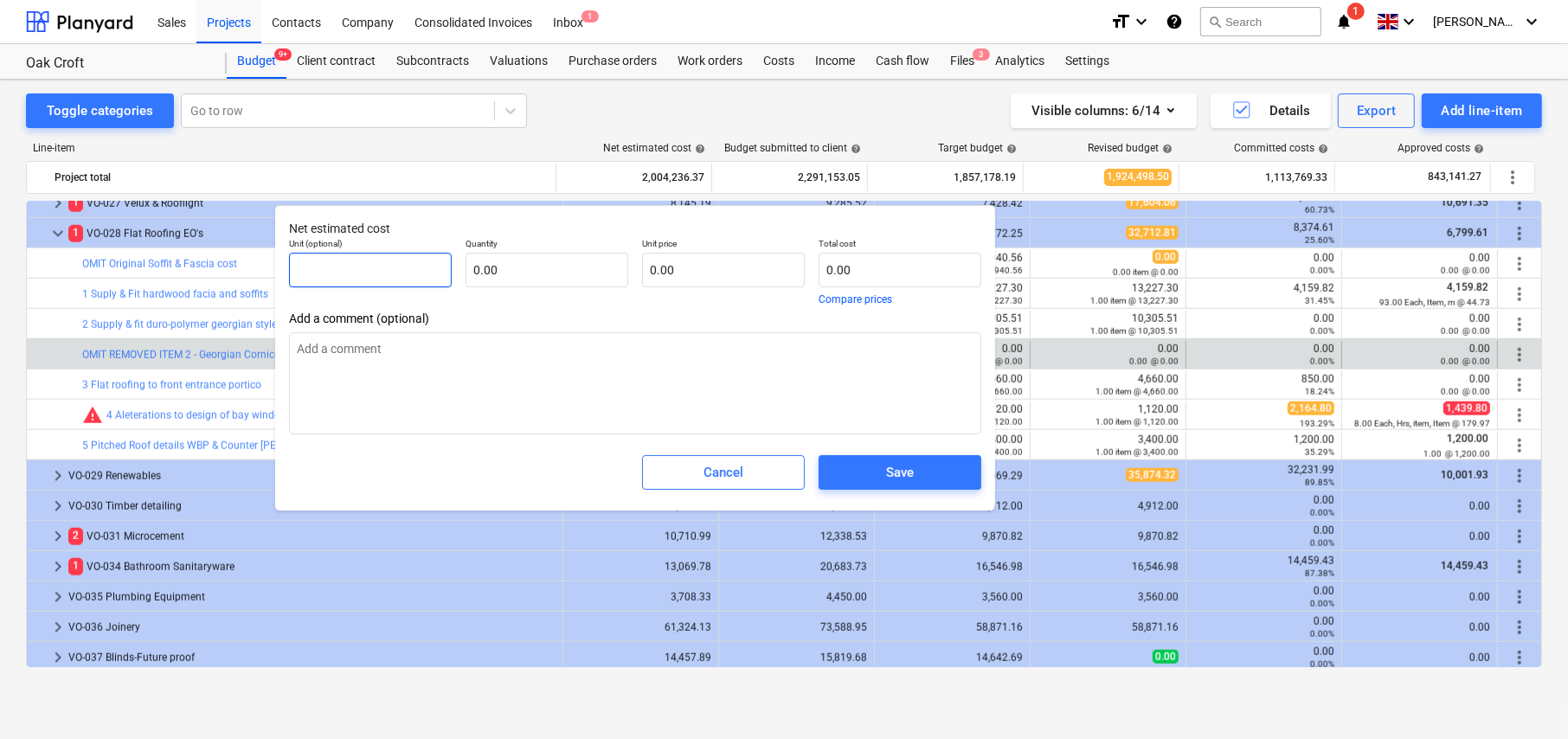
click at [369, 269] on input "text" at bounding box center [370, 270] width 162 height 35
type textarea "x"
type input "i"
type textarea "x"
type input "it"
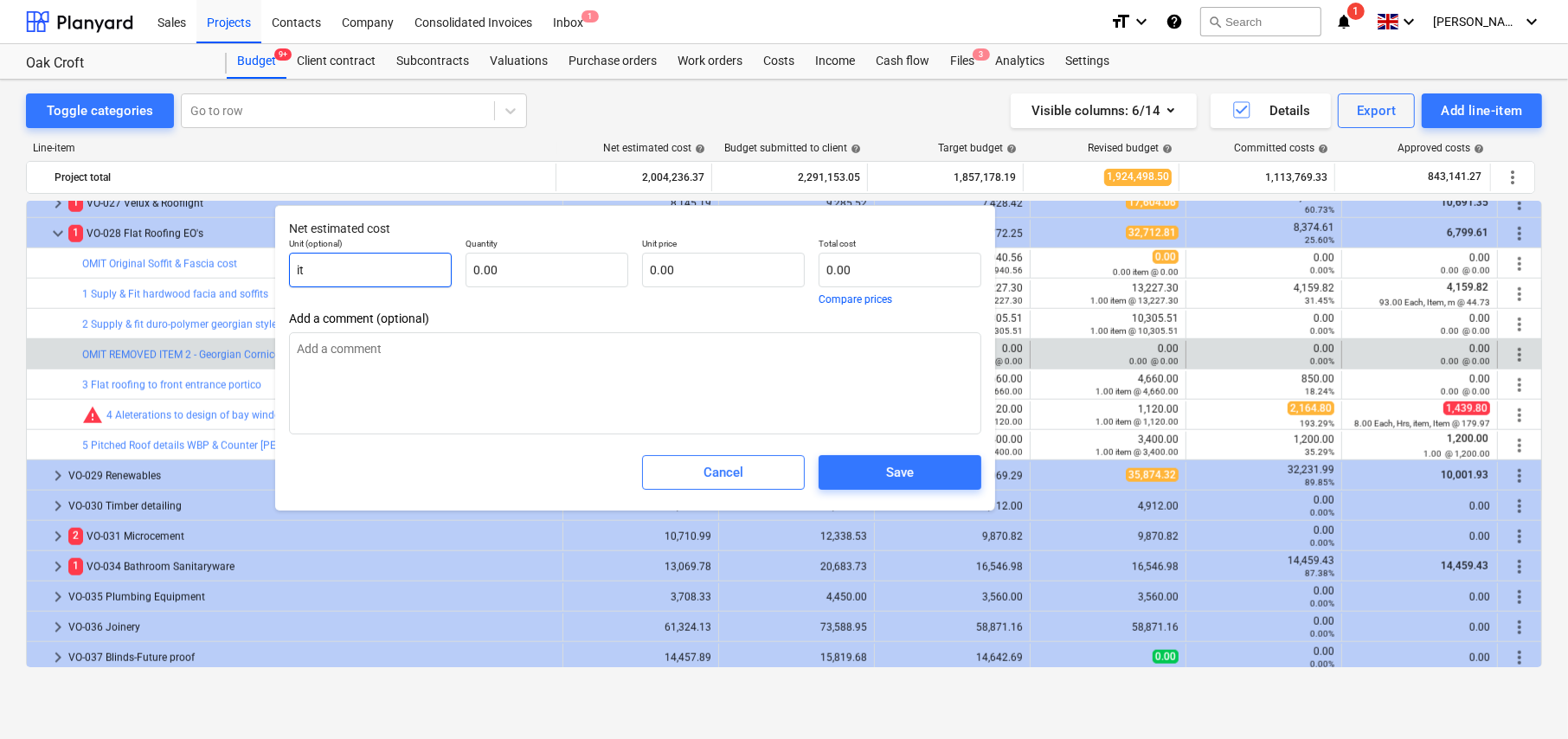
type textarea "x"
type input "ite"
type textarea "x"
type input "item"
type textarea "x"
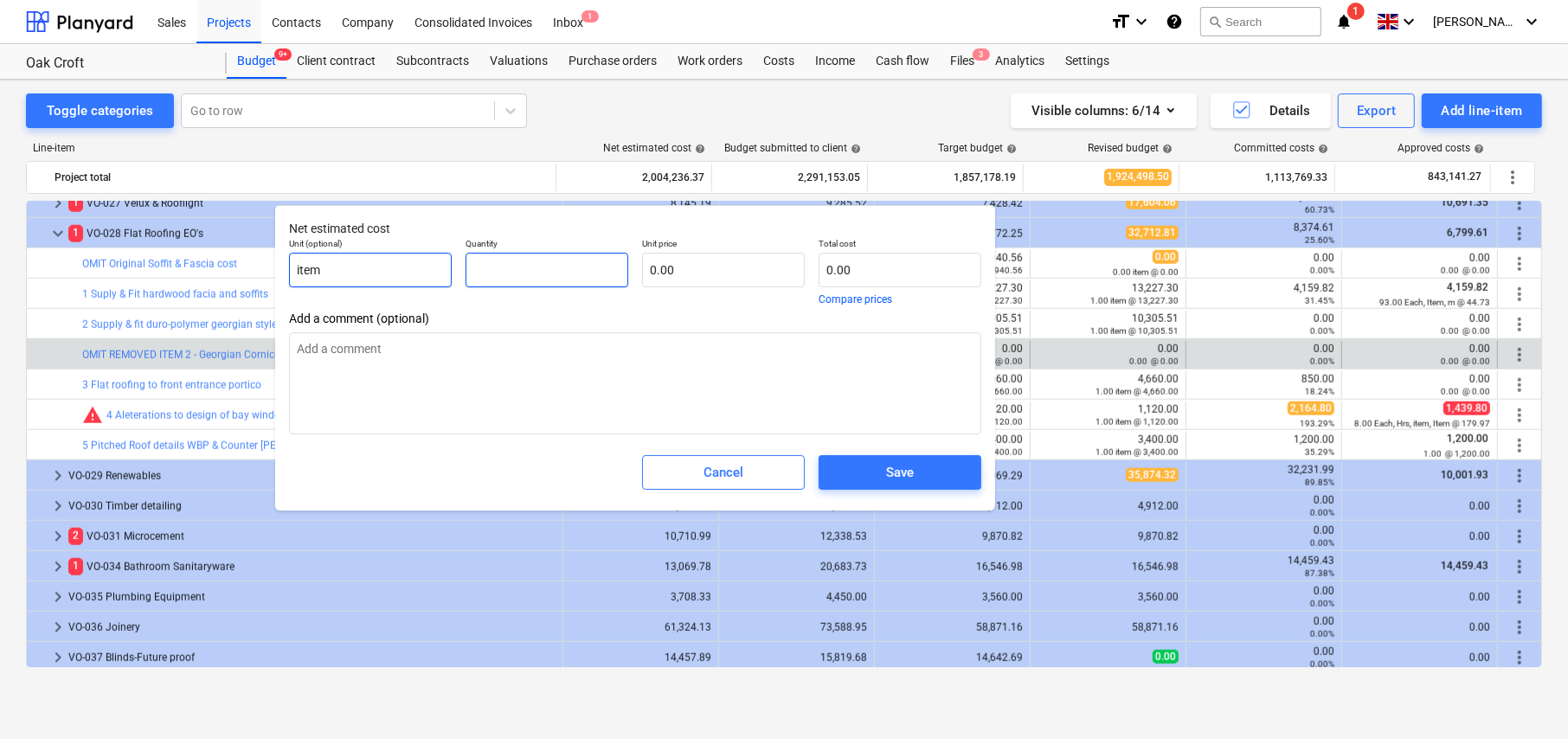
type textarea "x"
type input "-"
type textarea "x"
type input "-1"
type textarea "x"
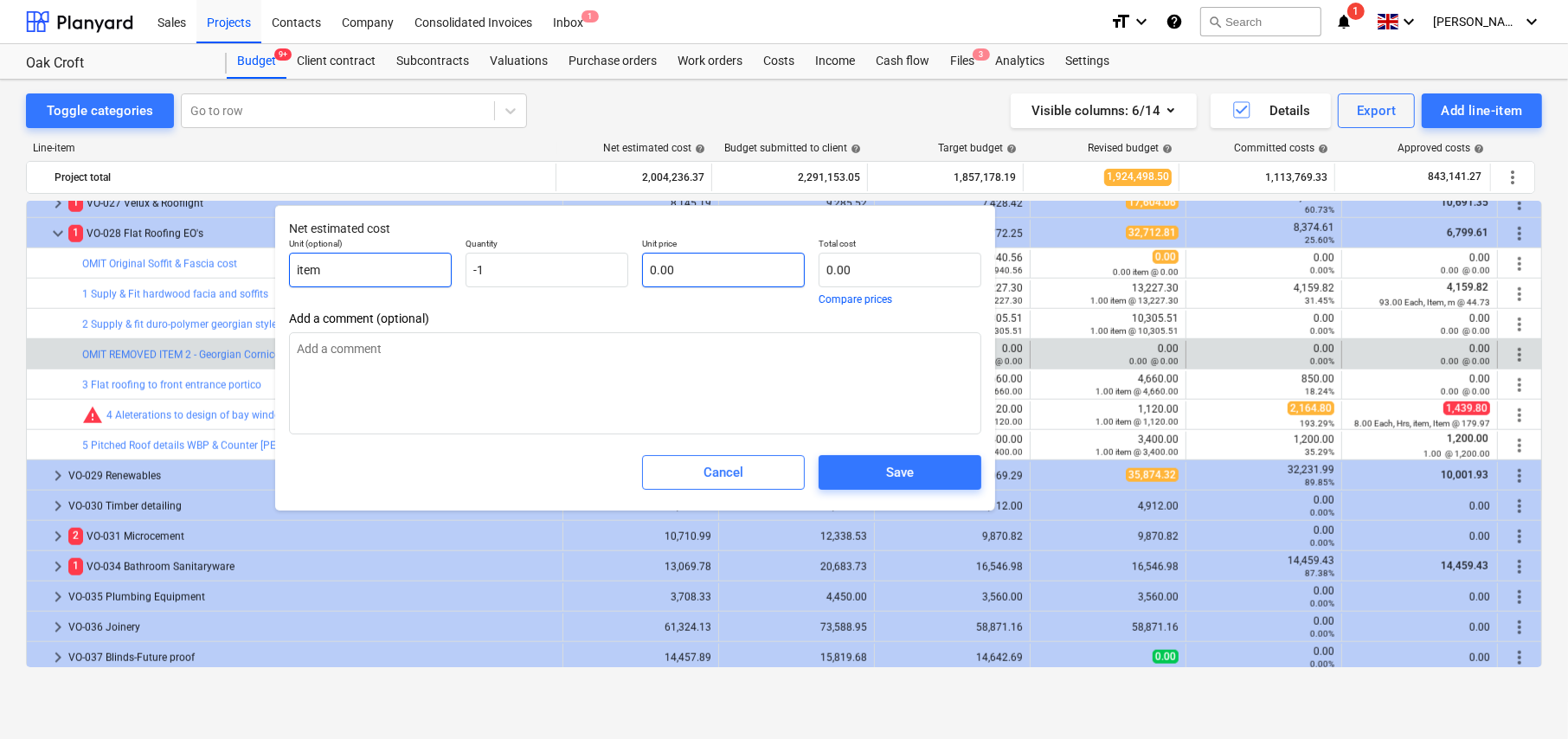
type input "-1.00"
paste input "10,734.91"
type textarea "x"
type input "10,734.91"
type input "-10,734.91"
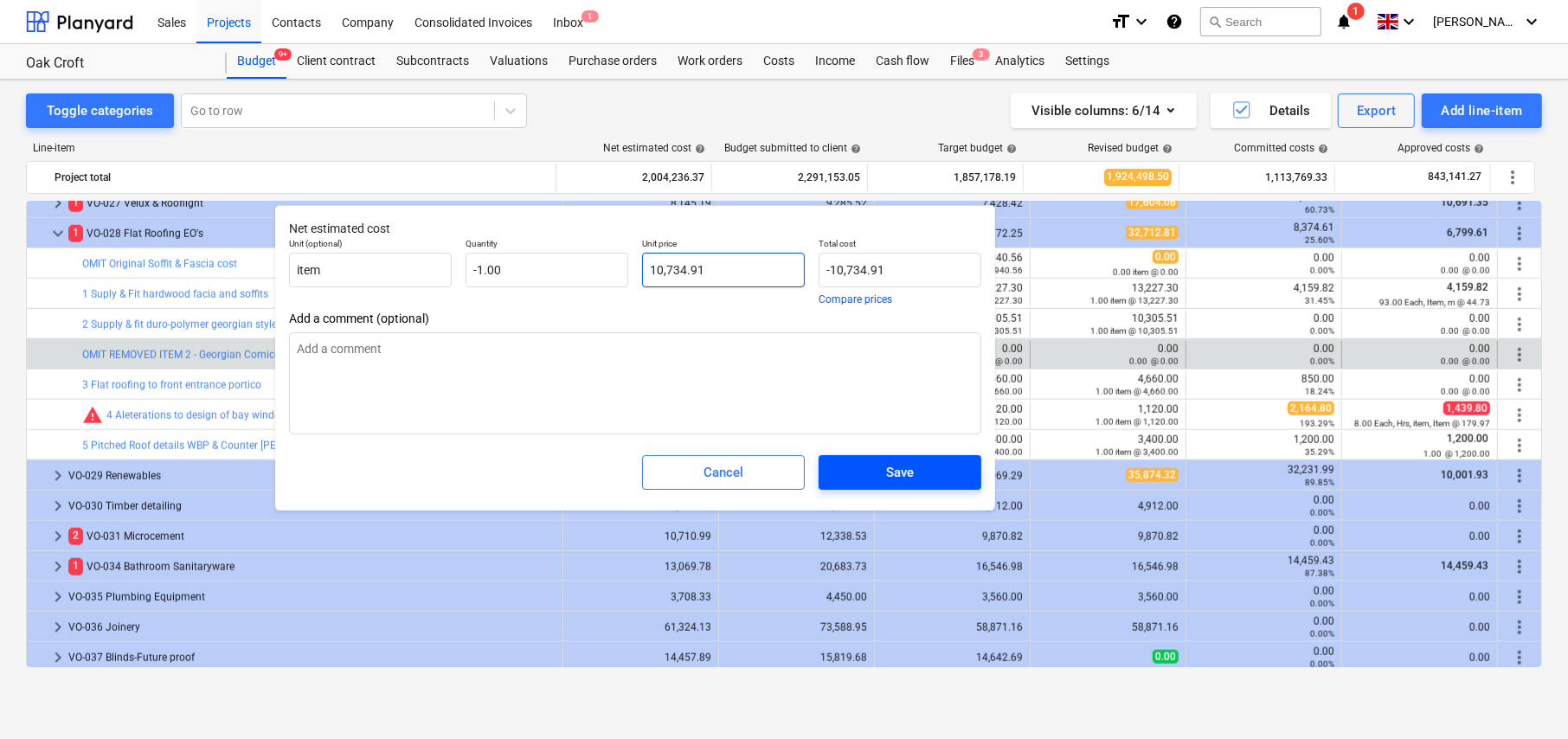
type input "10,734.91"
click at [918, 470] on span "Save" at bounding box center [900, 472] width 121 height 22
type textarea "x"
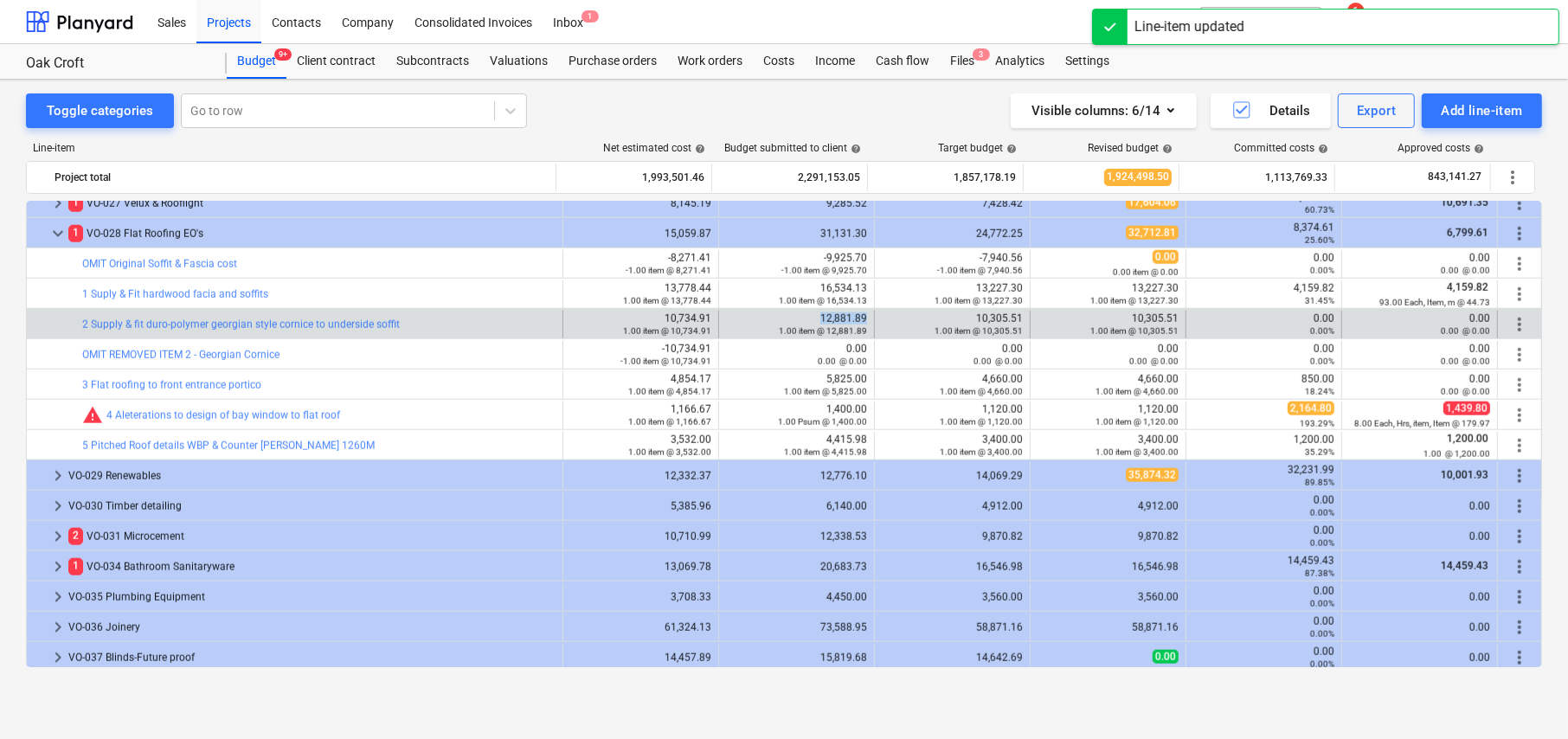
drag, startPoint x: 818, startPoint y: 315, endPoint x: 862, endPoint y: 314, distance: 44.0
click at [862, 314] on div "edit 12,881.89 1.00 item @ 12,881.89" at bounding box center [797, 324] width 156 height 28
copy div "12,881.89"
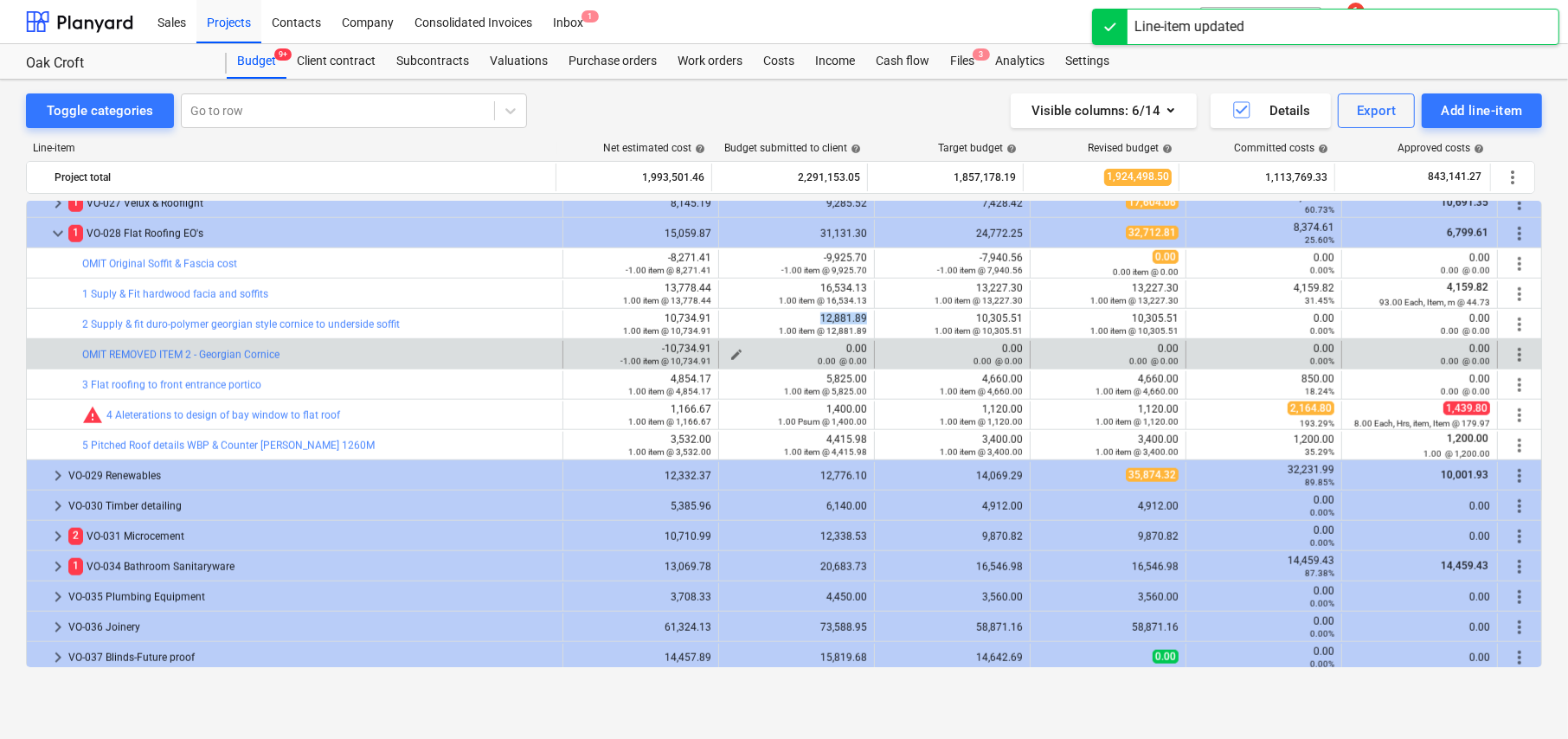
click at [734, 352] on span "edit" at bounding box center [737, 355] width 14 height 14
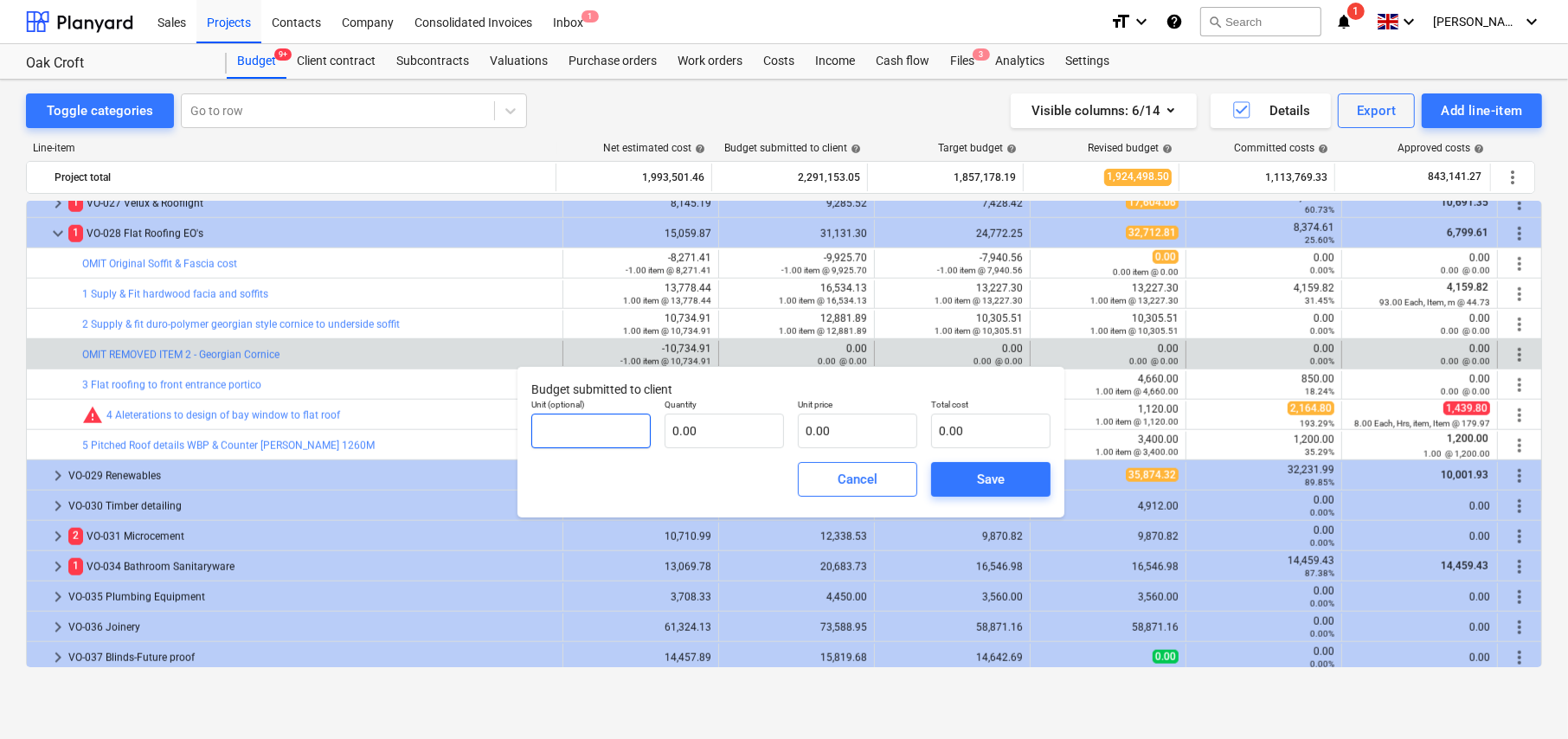
click at [598, 427] on input "text" at bounding box center [591, 431] width 120 height 35
type input "item"
type input "-1.00"
paste input "12,881.89"
type input "12,881.89"
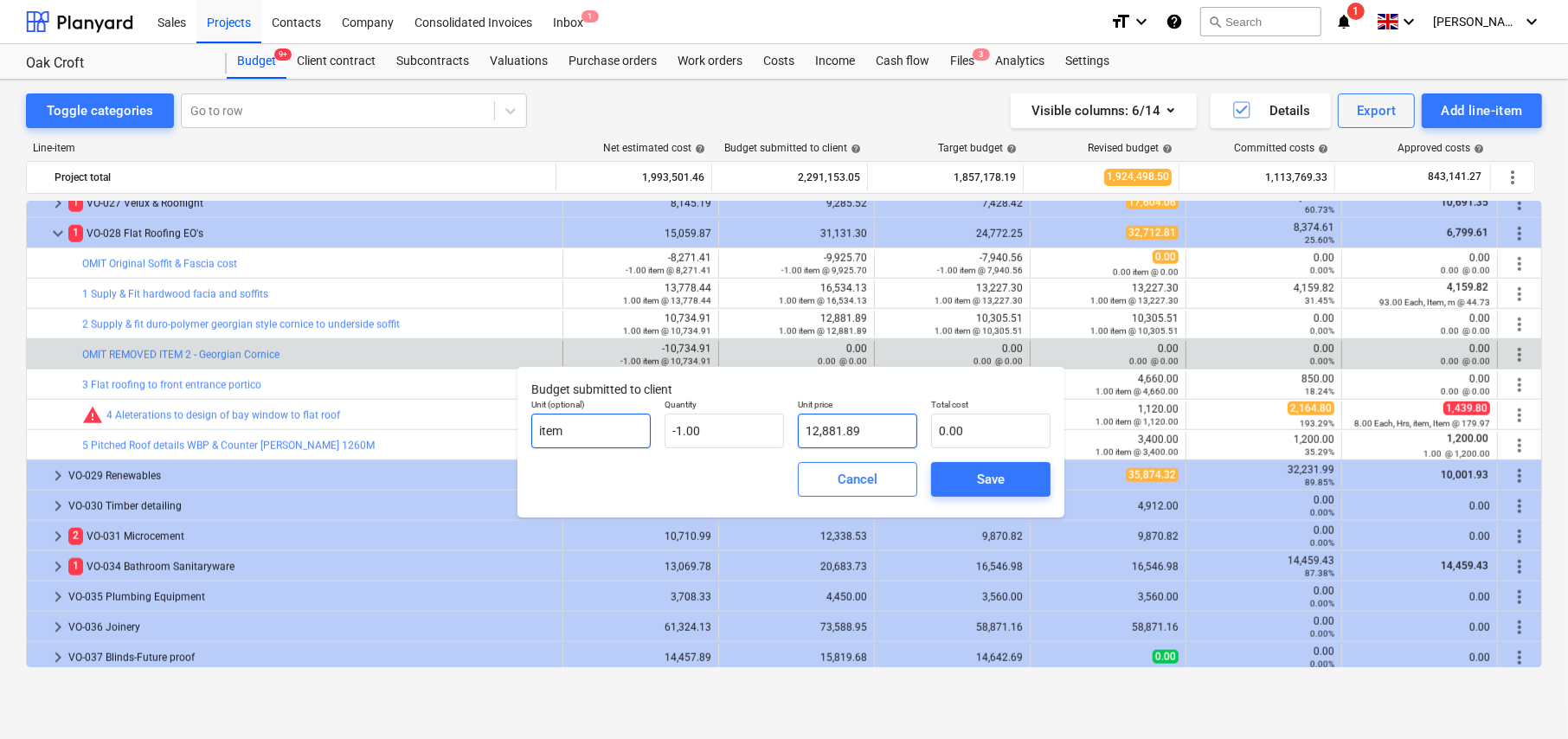
type input "-12,881.89"
type input "12,881.89"
click at [987, 486] on div "Save" at bounding box center [991, 479] width 28 height 22
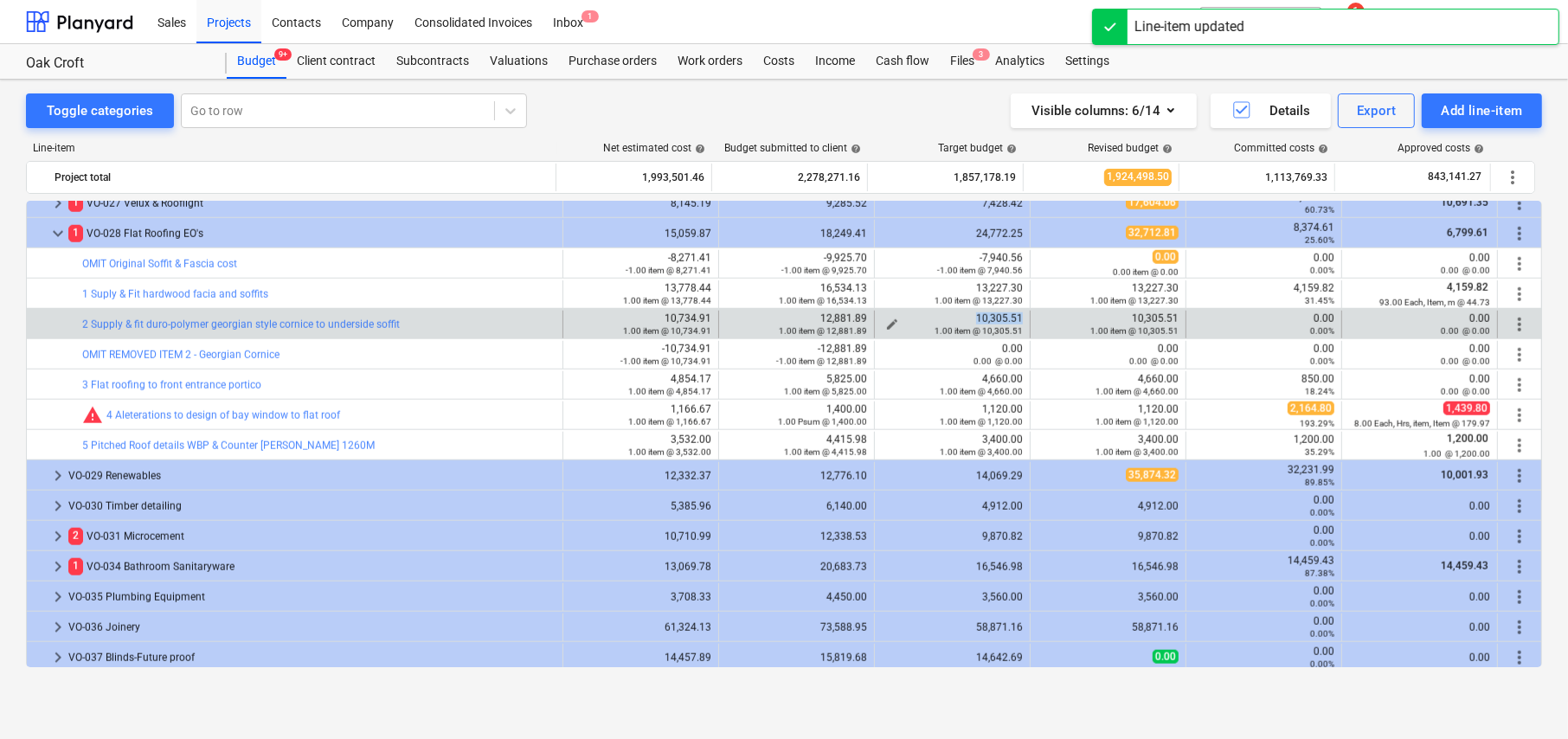
drag, startPoint x: 972, startPoint y: 315, endPoint x: 1016, endPoint y: 315, distance: 44.0
click at [1016, 315] on div "10,305.51 1.00 item @ 10,305.51" at bounding box center [952, 324] width 141 height 24
copy div "10,305.51"
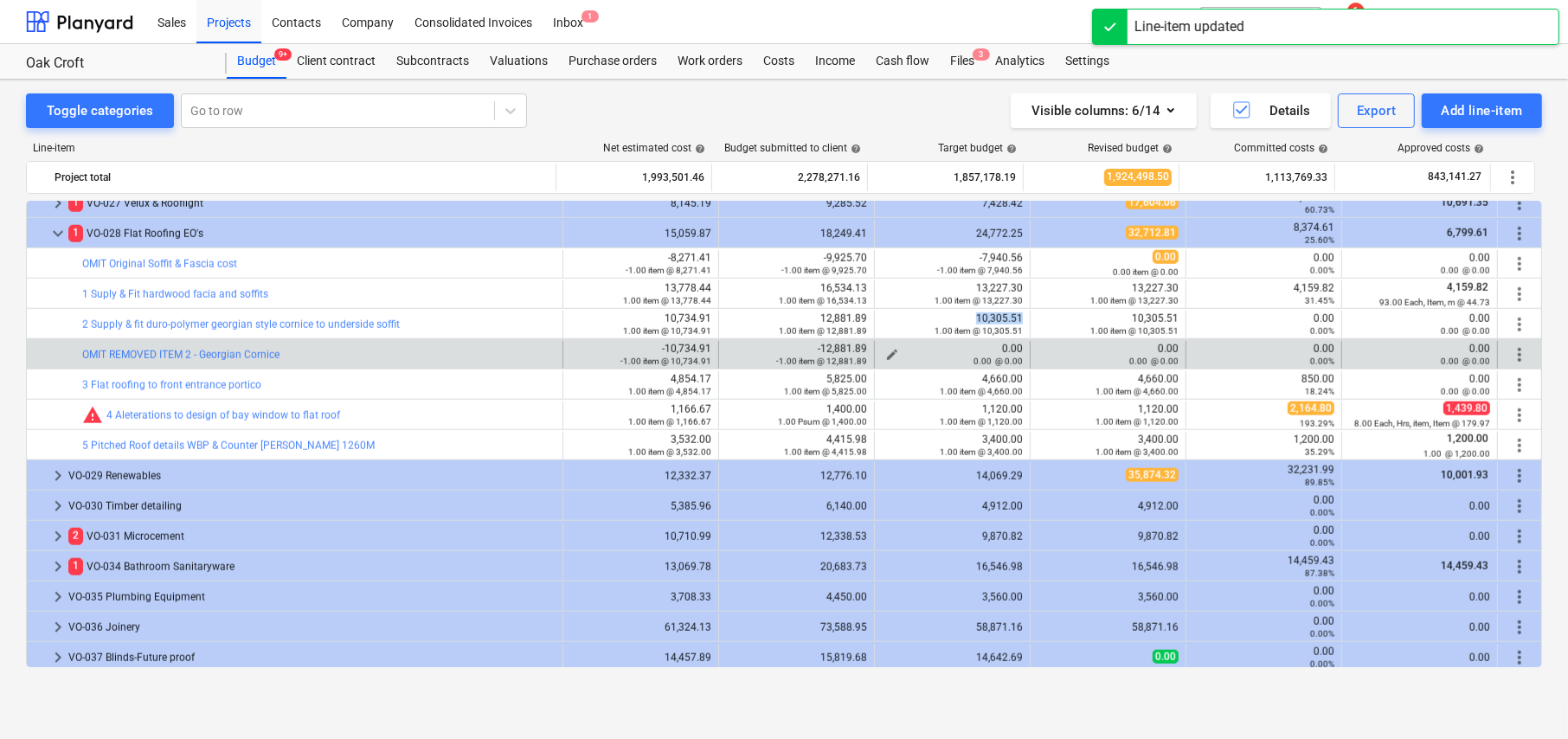
click at [885, 351] on span "edit" at bounding box center [892, 355] width 14 height 14
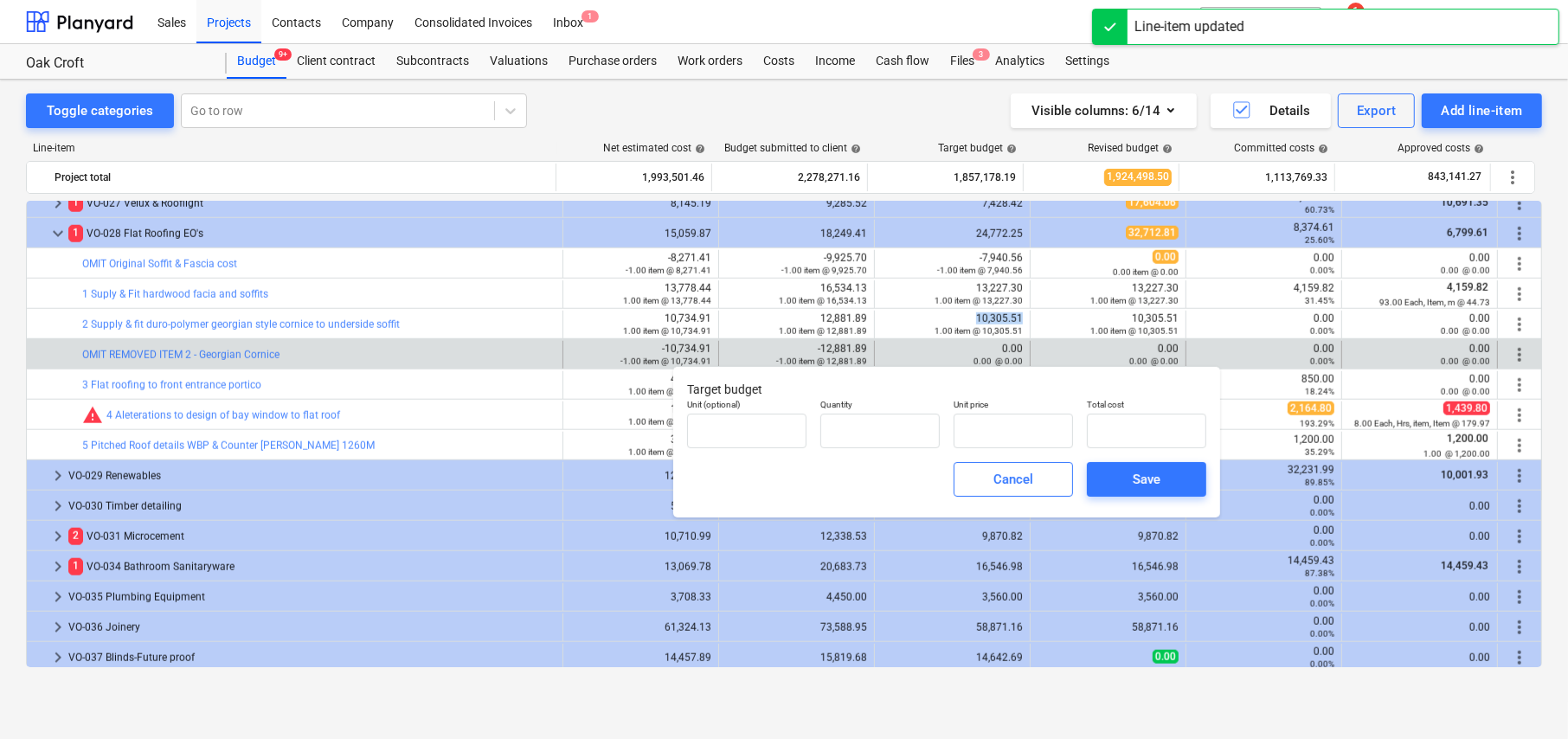
type input "0.00"
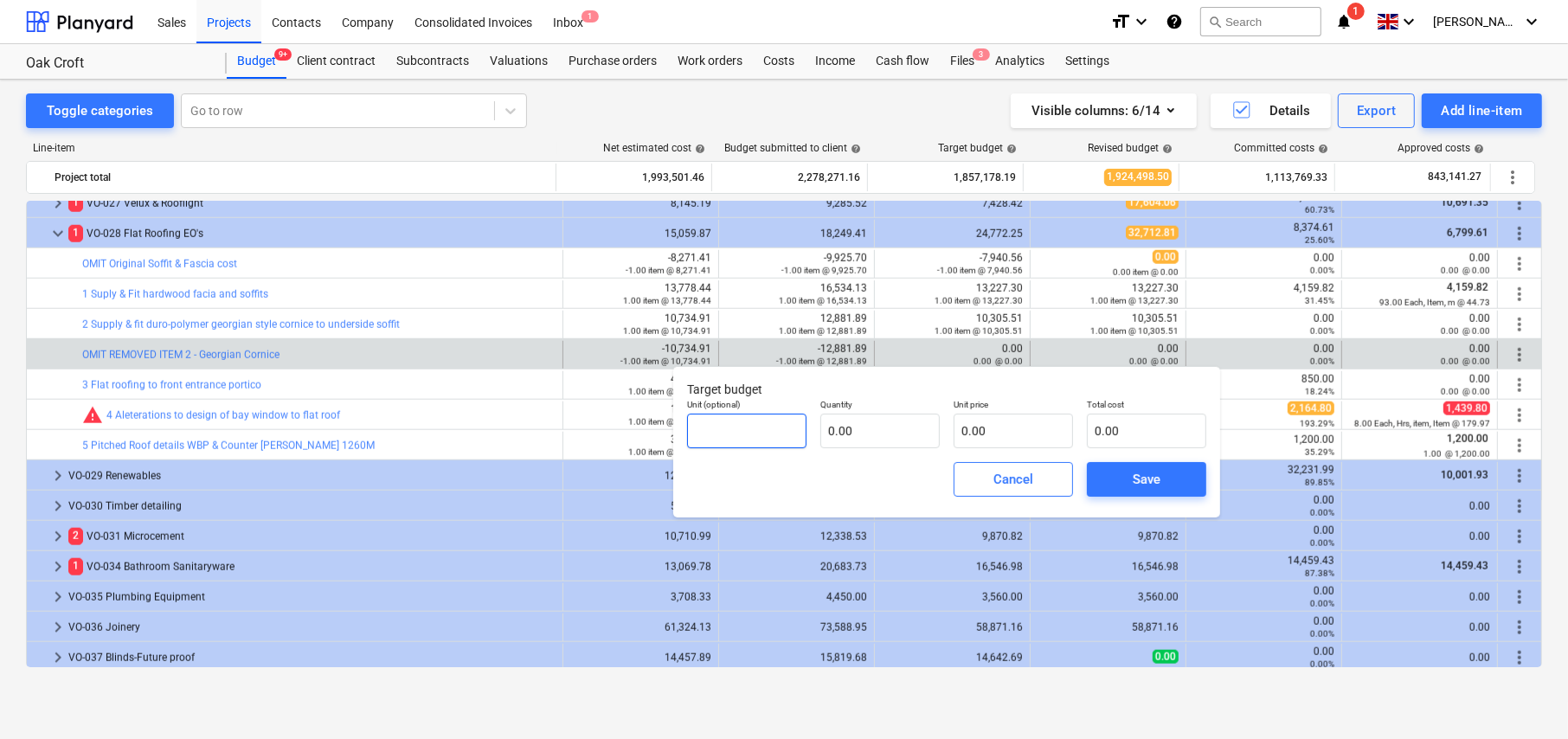
click at [743, 429] on input "text" at bounding box center [747, 431] width 120 height 35
type input "item"
type input "-1.00"
paste input "10,305.51"
type input "10,305.51"
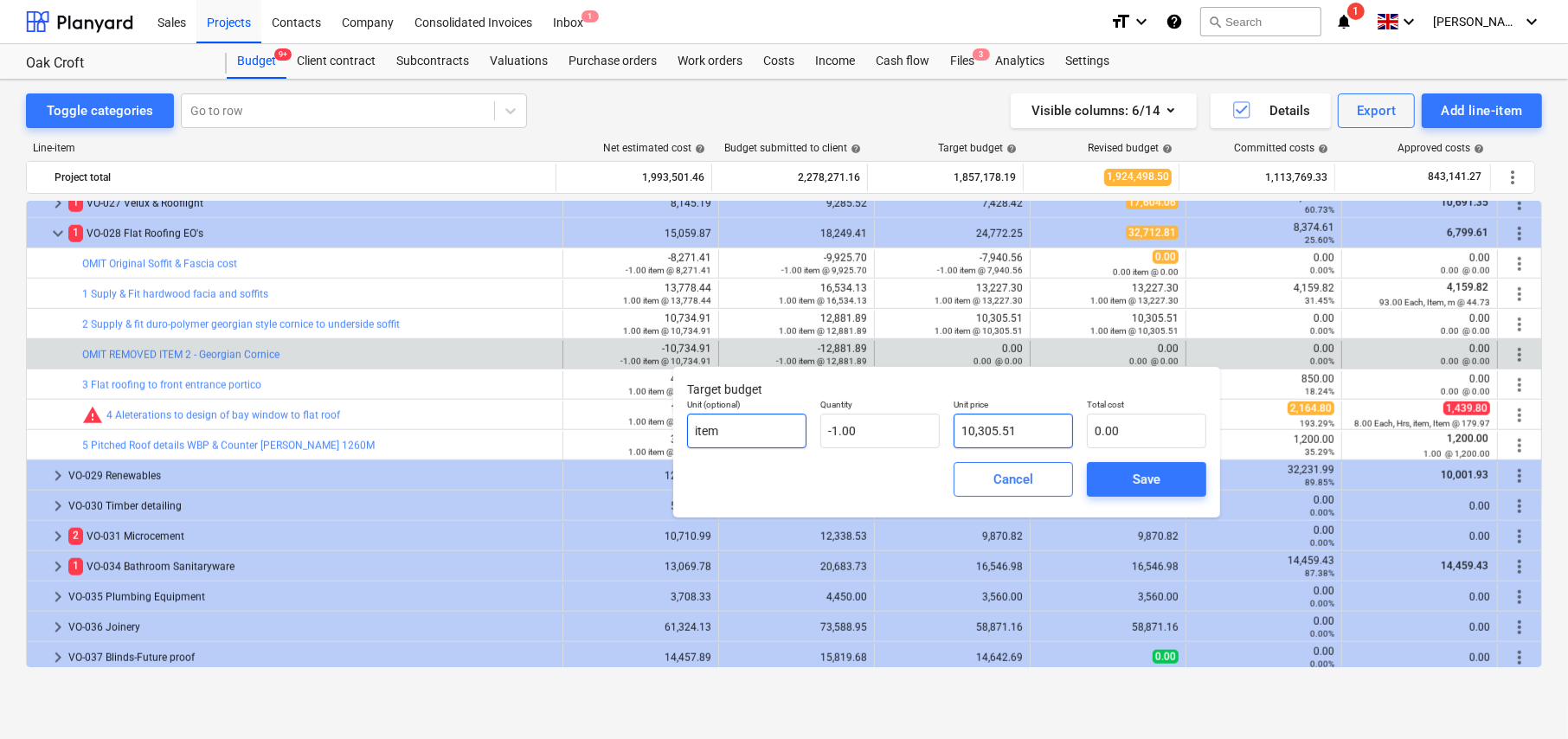
type input "-10,305.51"
type input "10,305.51"
click at [1157, 477] on div "Save" at bounding box center [1146, 479] width 28 height 22
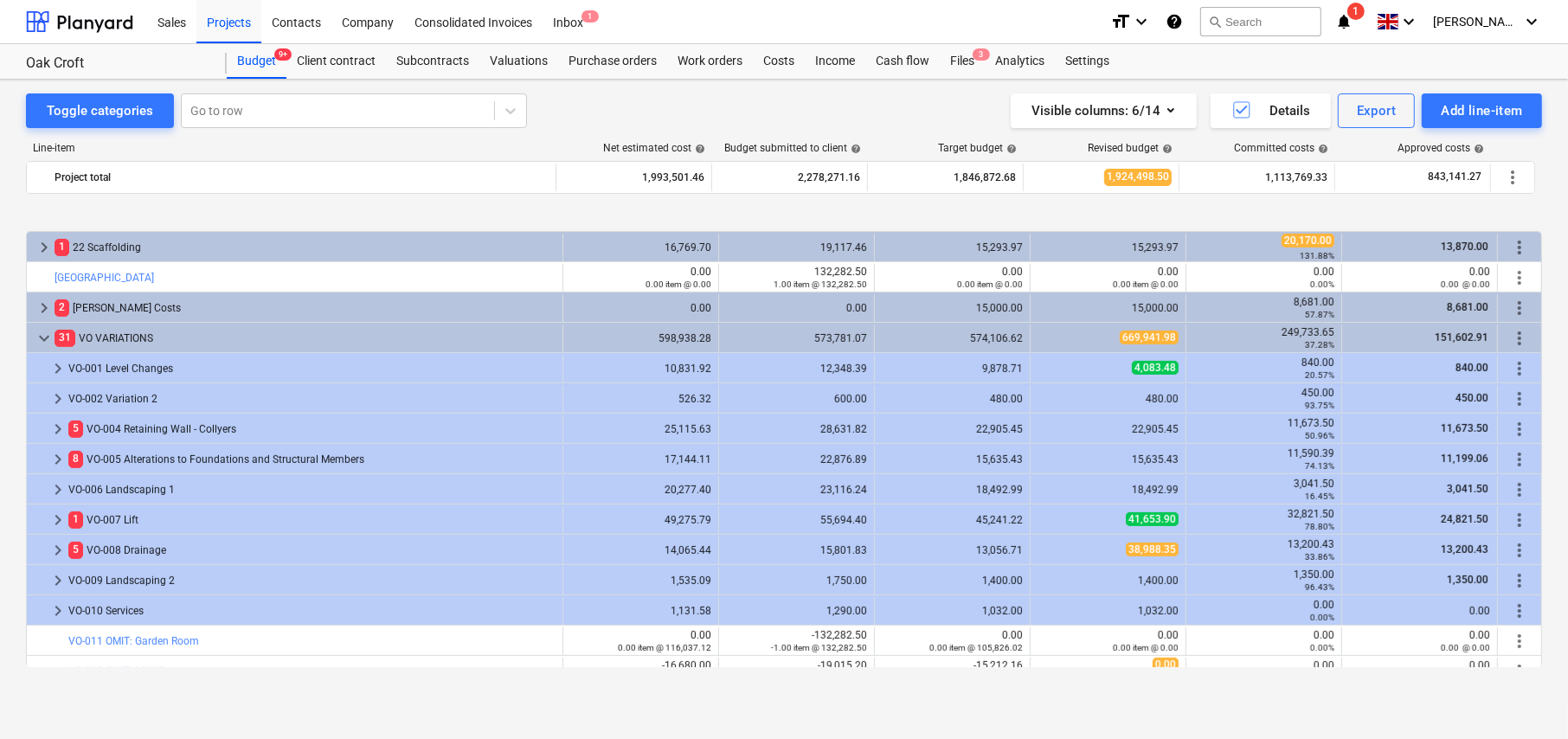
scroll to position [693, 0]
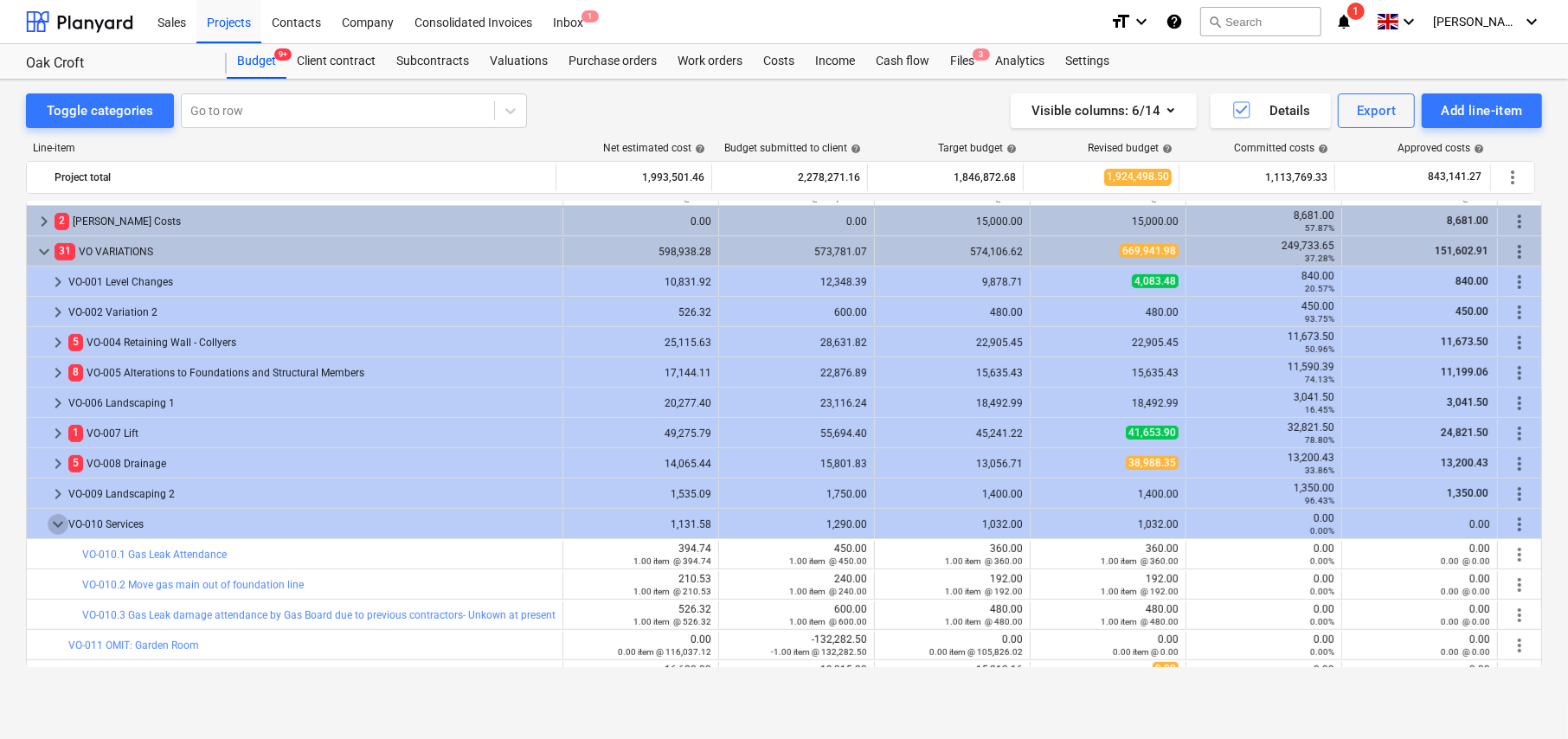
click at [59, 526] on span "keyboard_arrow_down" at bounding box center [57, 524] width 21 height 21
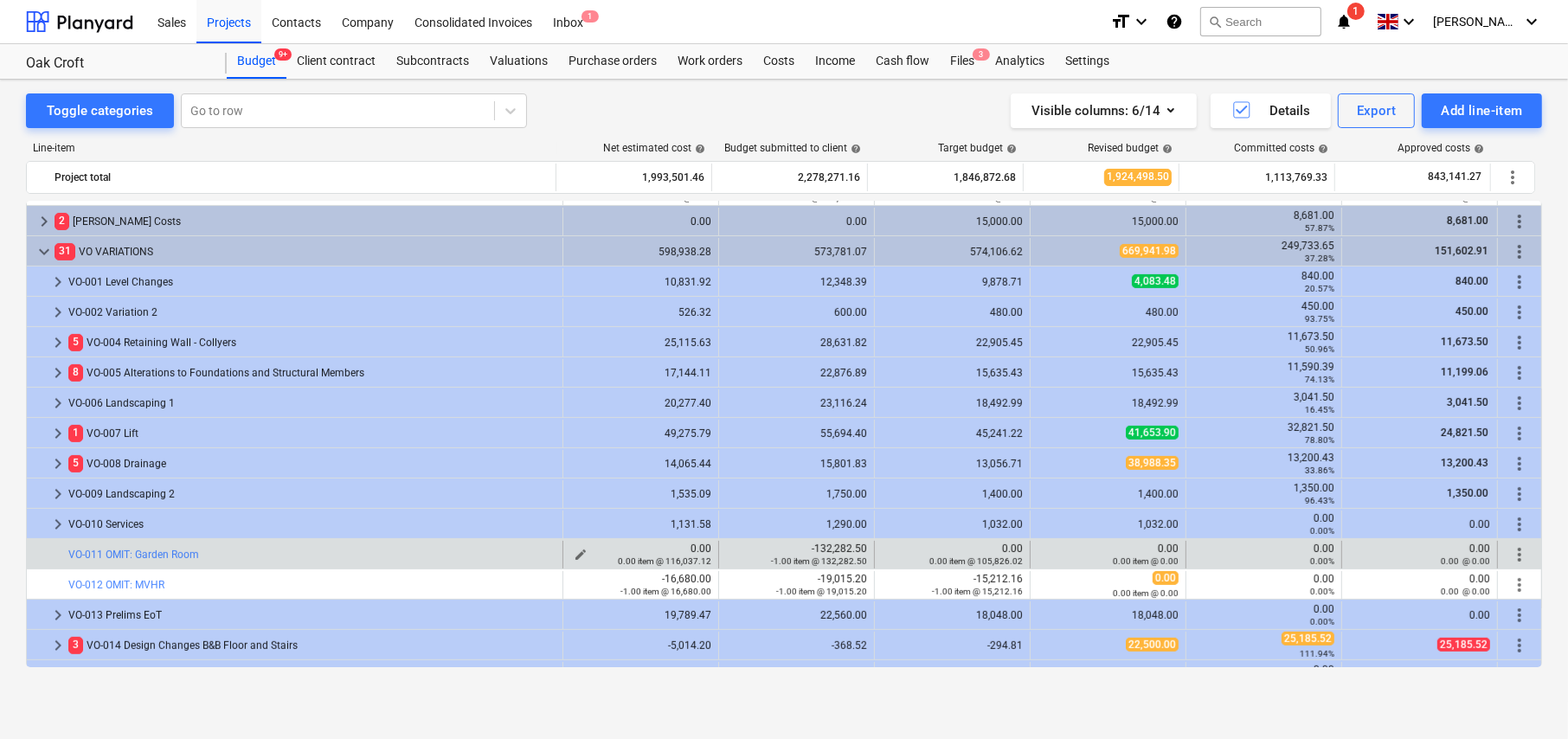
click at [577, 553] on span "edit" at bounding box center [581, 555] width 14 height 14
type textarea "x"
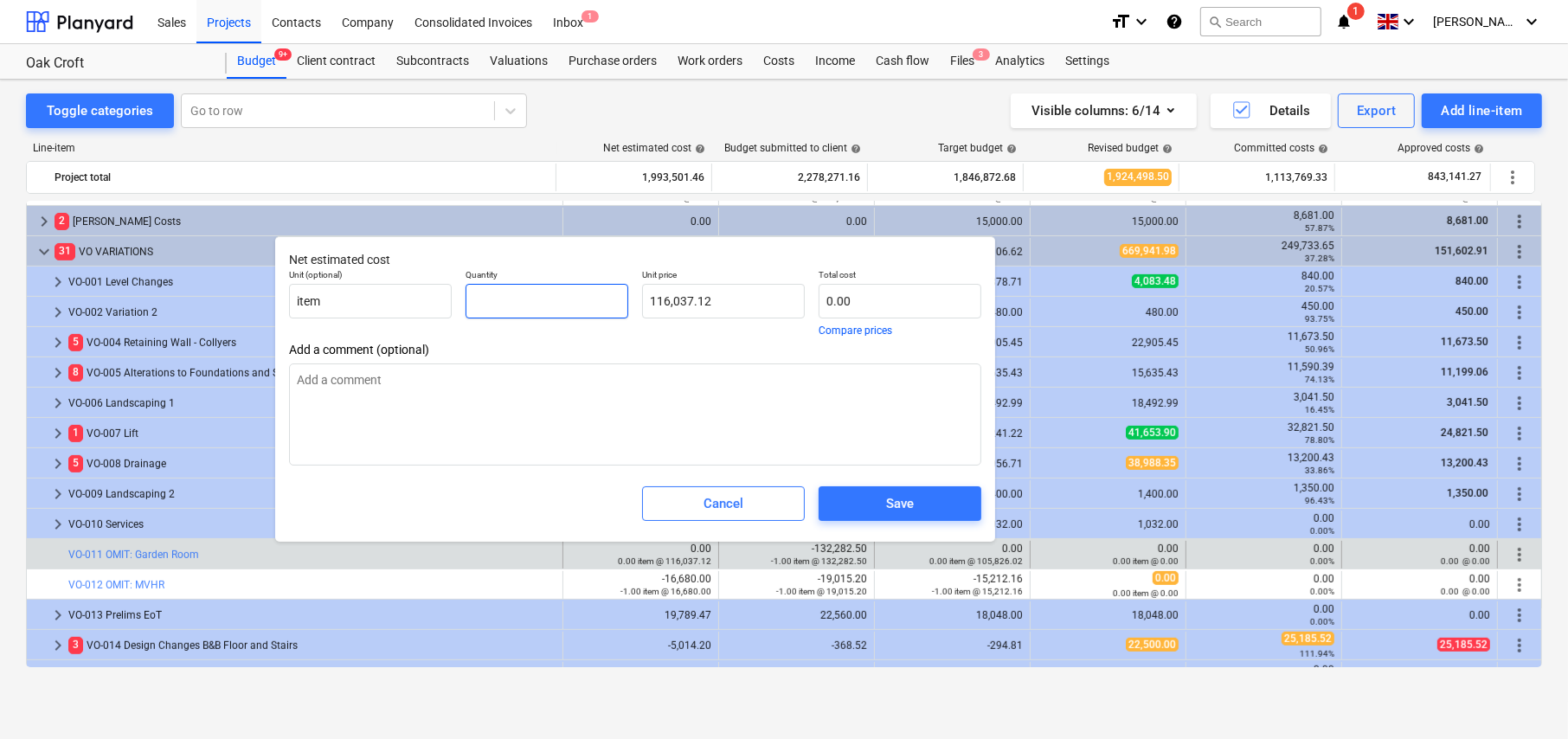
click at [538, 301] on input "text" at bounding box center [547, 301] width 162 height 35
type textarea "x"
type input "-"
type textarea "x"
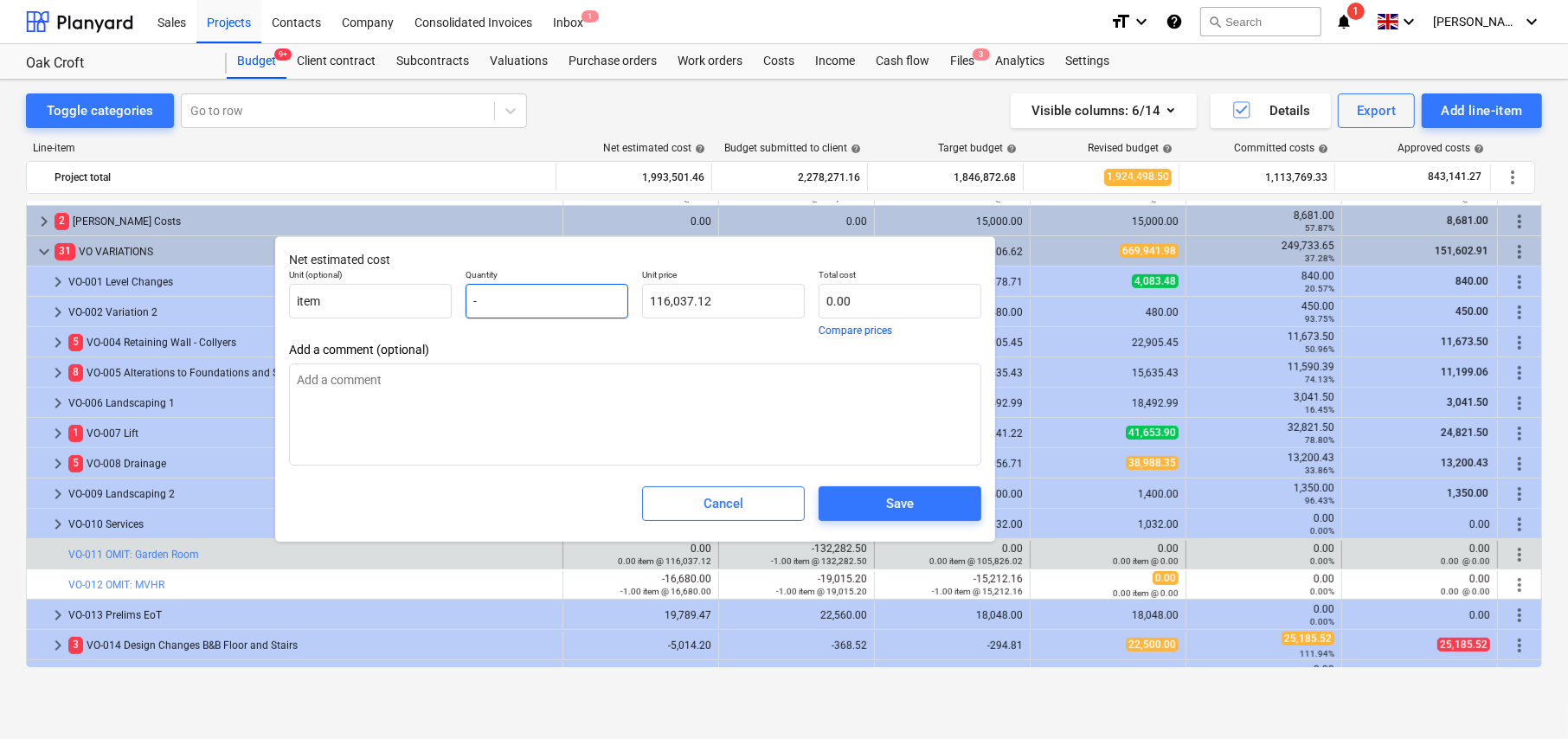
type input "-1"
type input "-116,037.12"
type input "-1"
type textarea "x"
type input "-1.00"
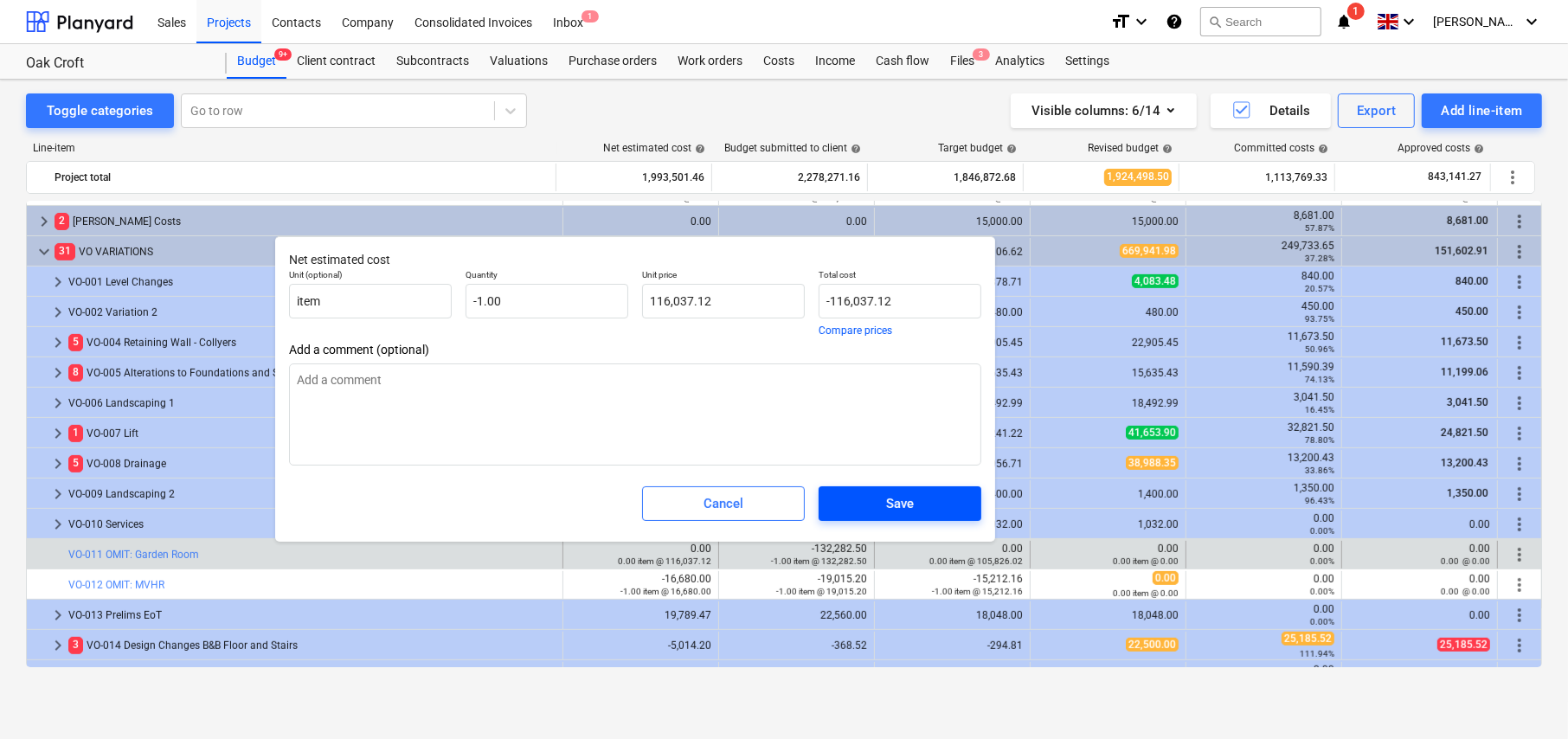
click at [894, 502] on div "Save" at bounding box center [900, 503] width 28 height 22
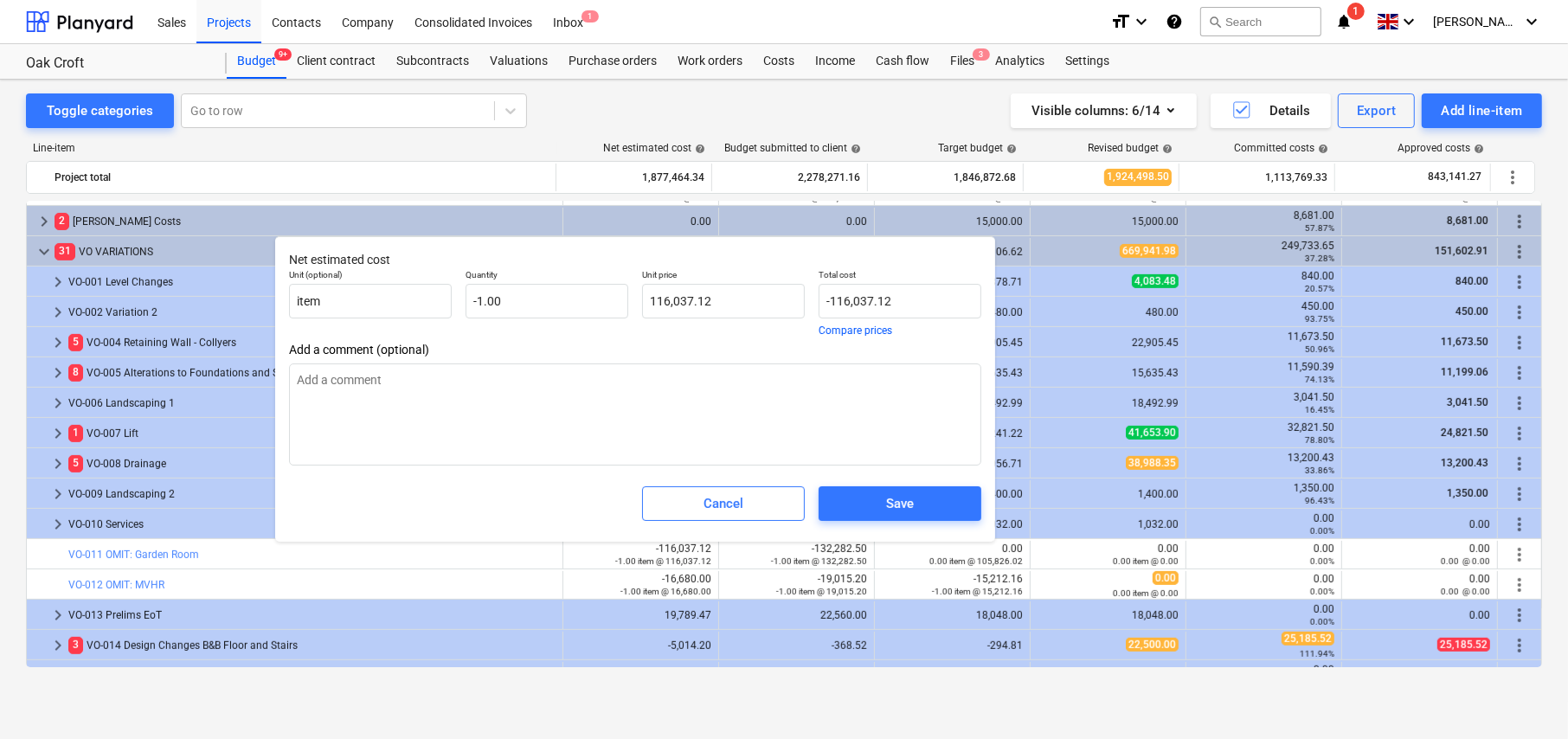
type textarea "x"
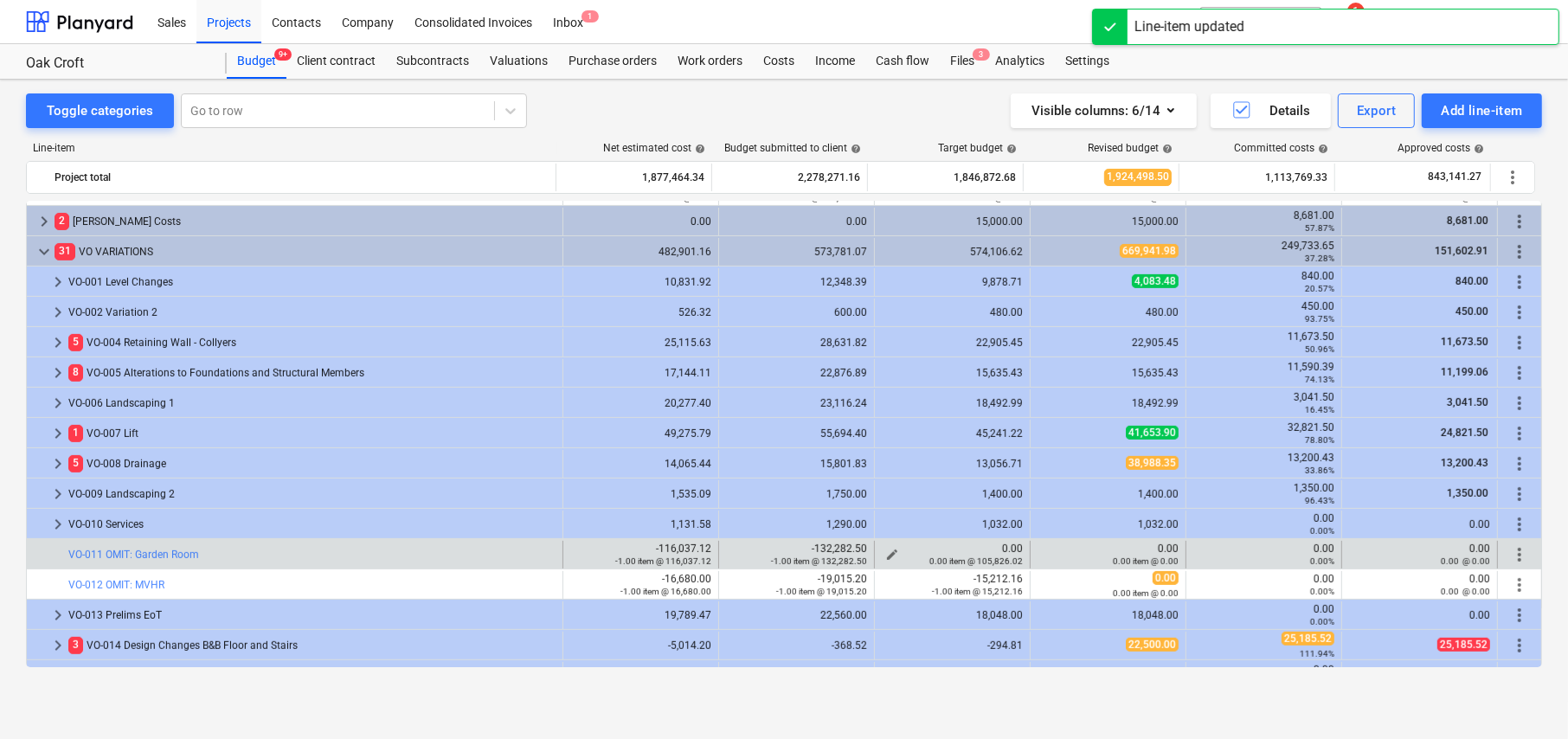
click at [887, 552] on span "edit" at bounding box center [892, 555] width 14 height 14
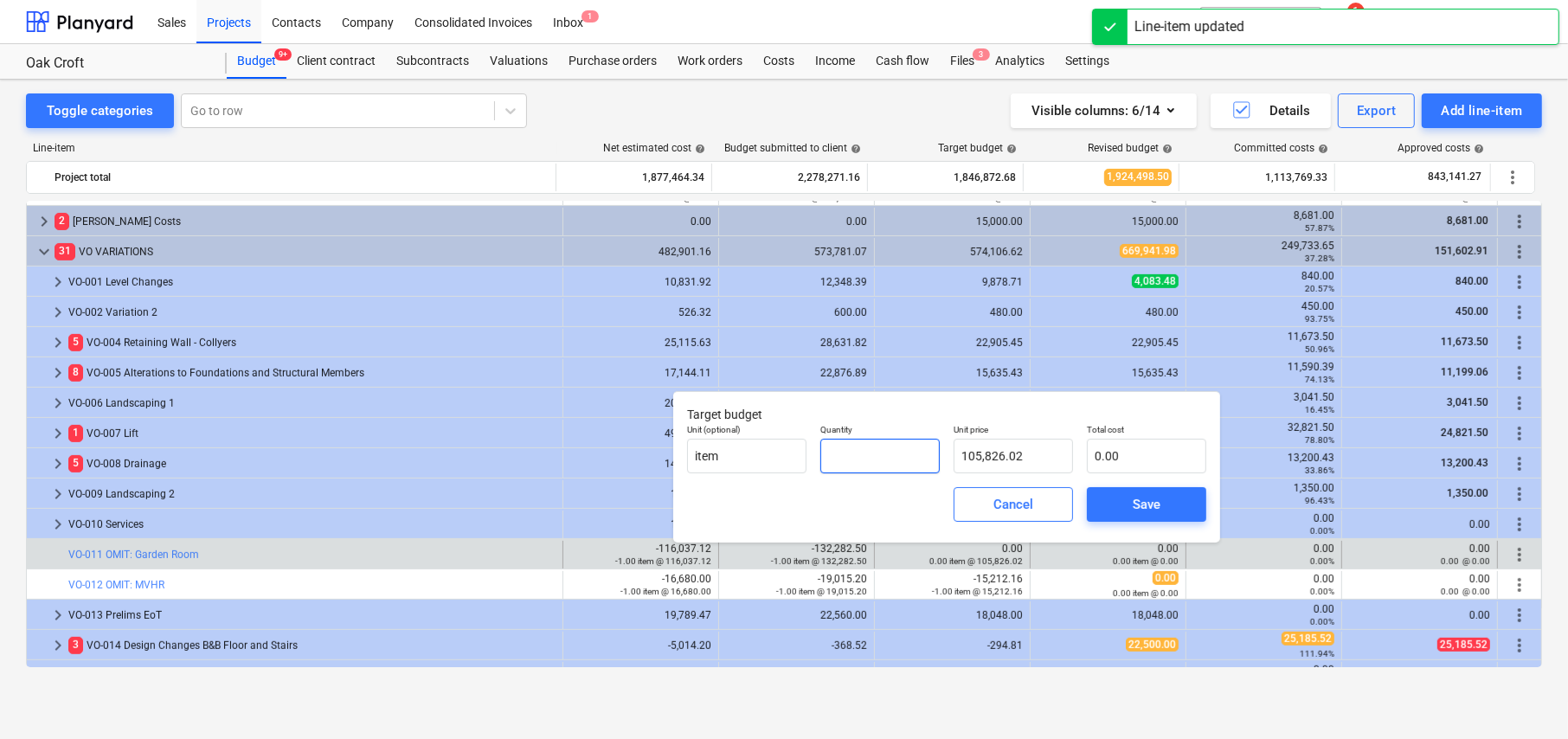
click at [863, 459] on input "text" at bounding box center [880, 456] width 120 height 35
type input "-1"
type input "-105,826.02"
type input "-1.00"
click at [1140, 502] on div "Save" at bounding box center [1146, 504] width 28 height 22
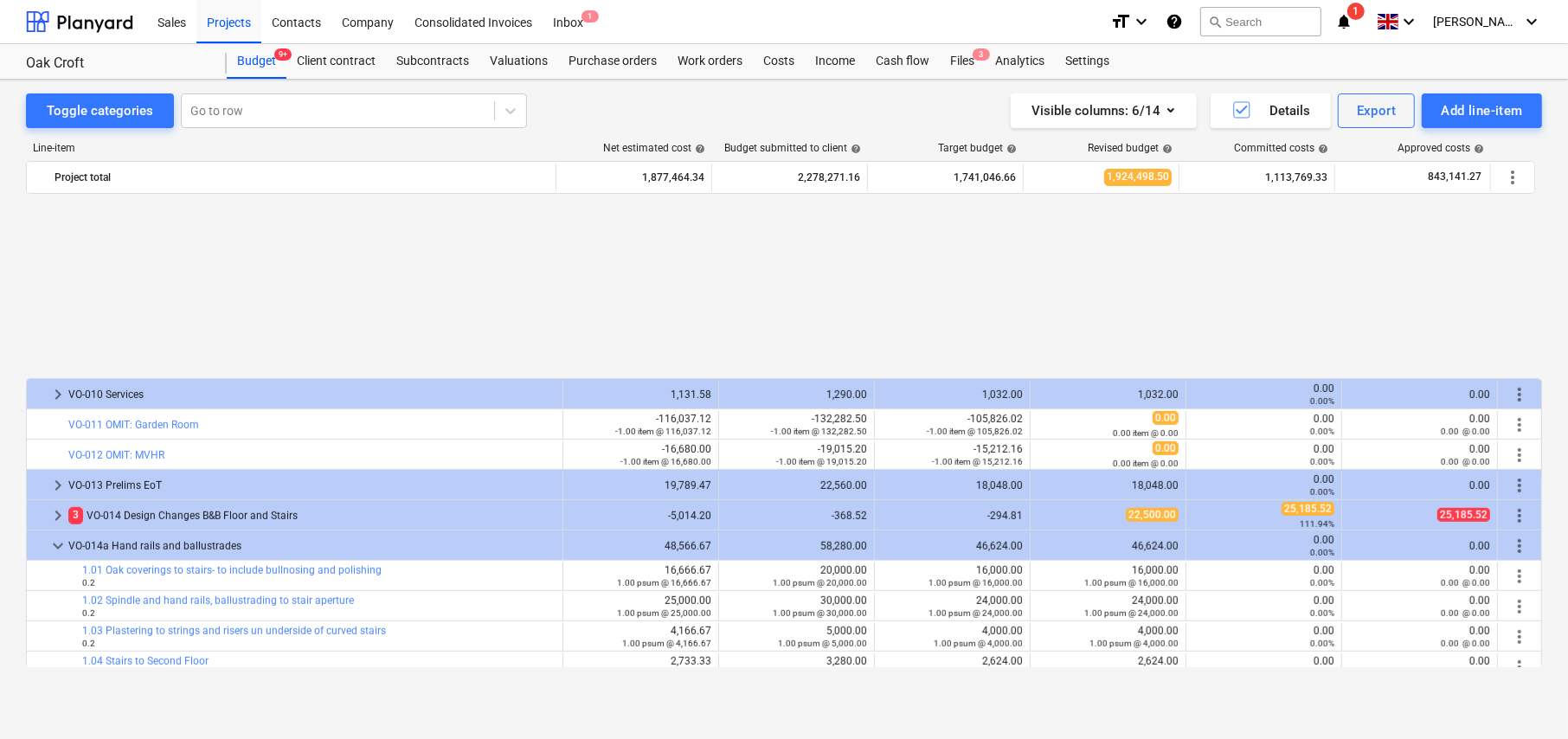
scroll to position [1039, 0]
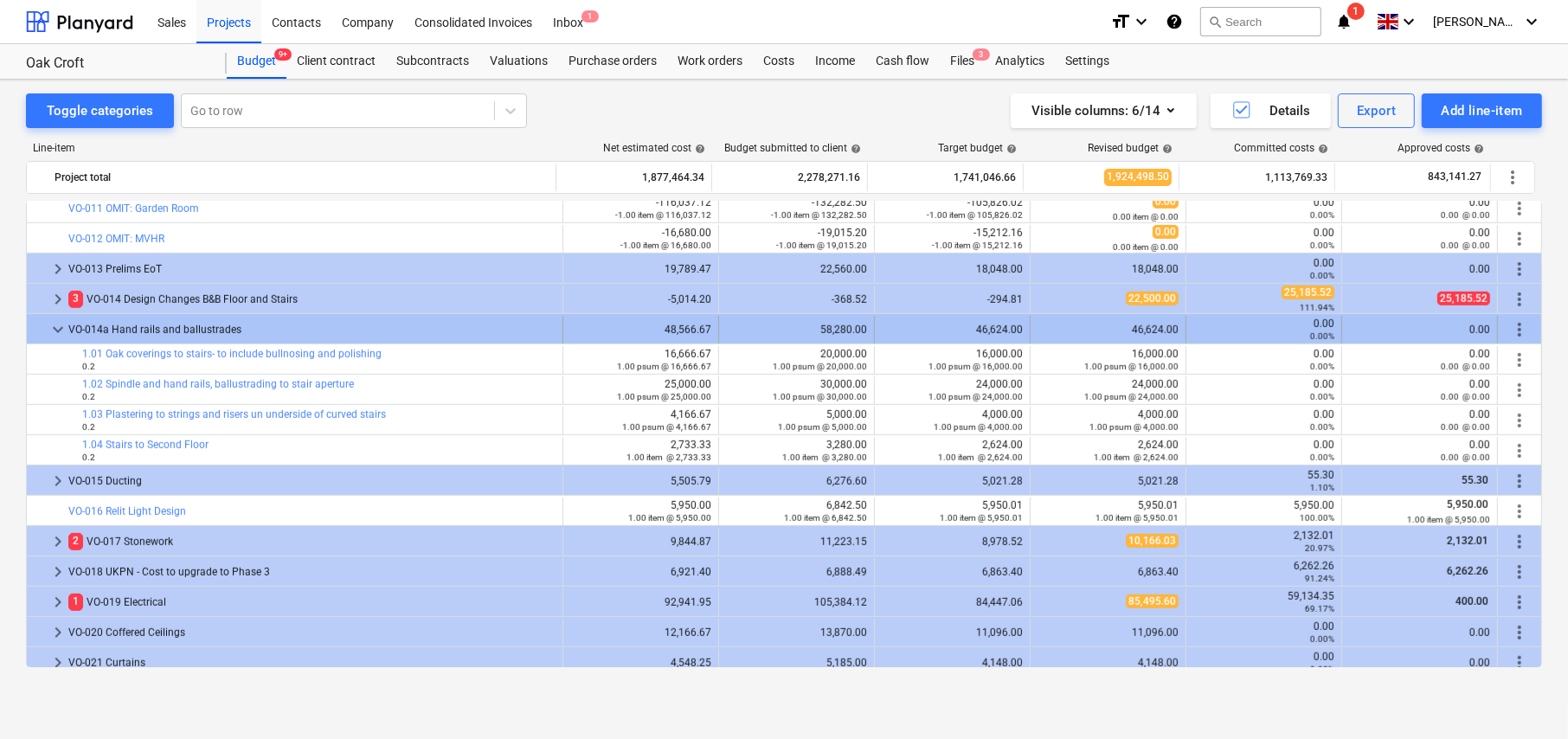
click at [57, 328] on span "keyboard_arrow_down" at bounding box center [57, 329] width 21 height 21
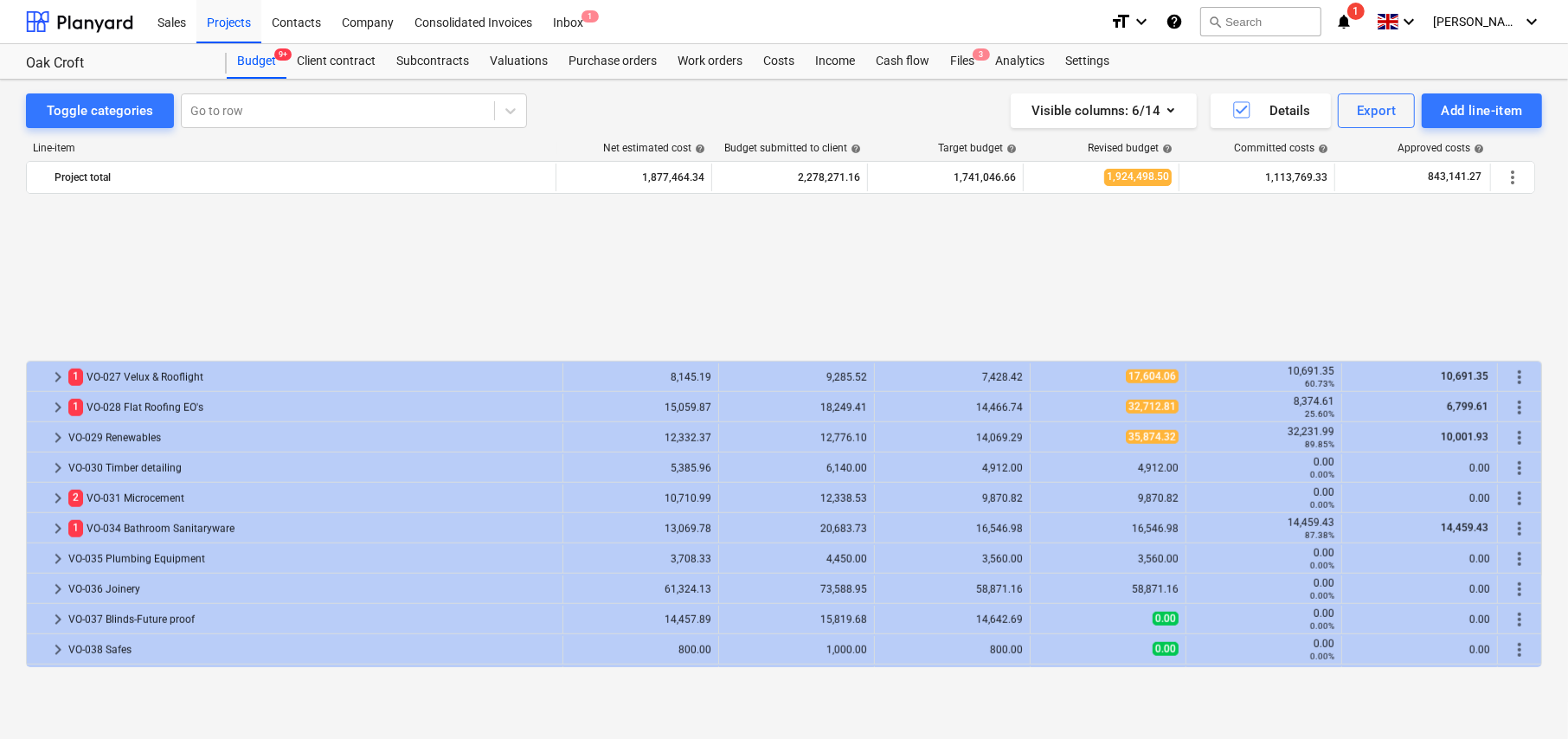
scroll to position [1593, 0]
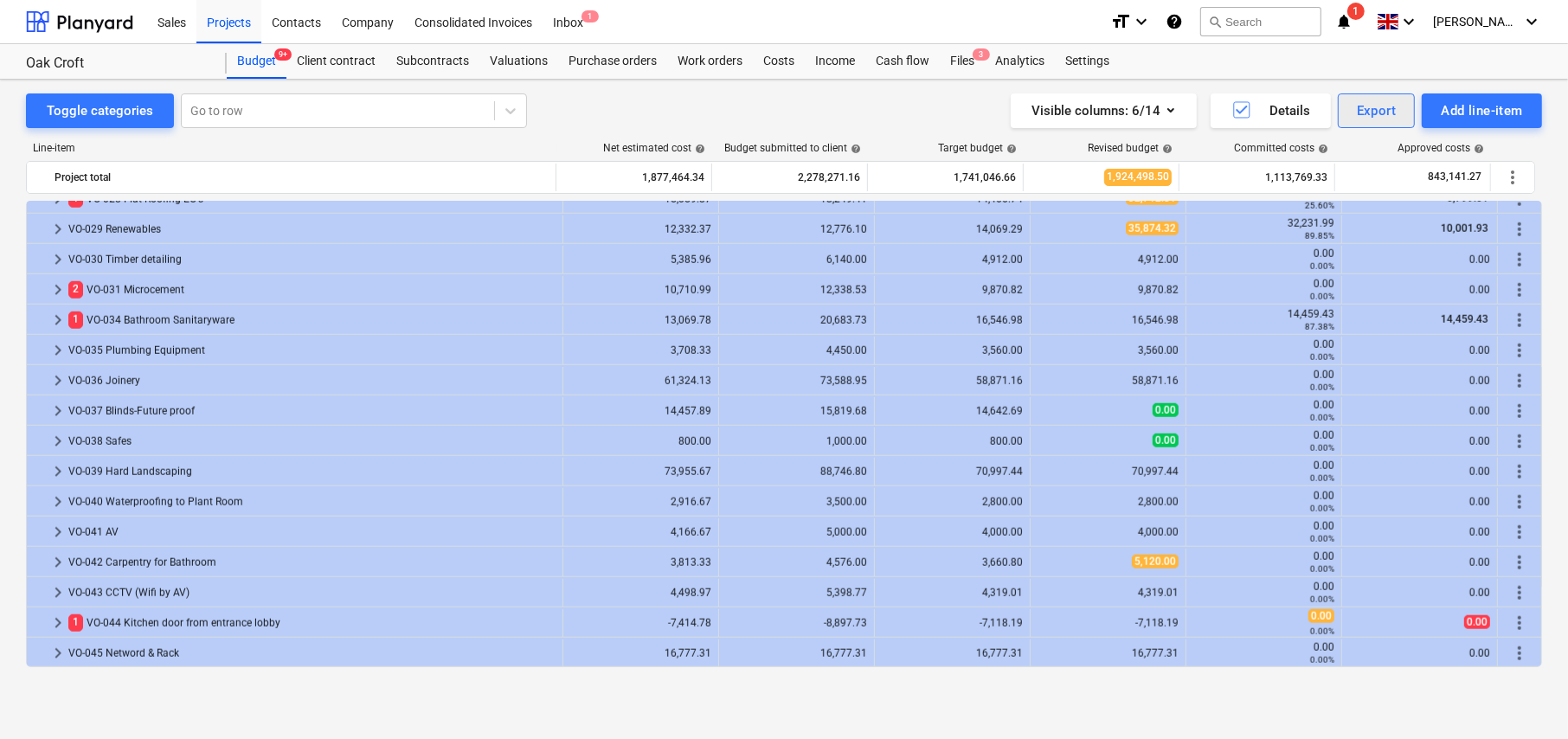
click at [1370, 112] on div "Export" at bounding box center [1377, 111] width 40 height 22
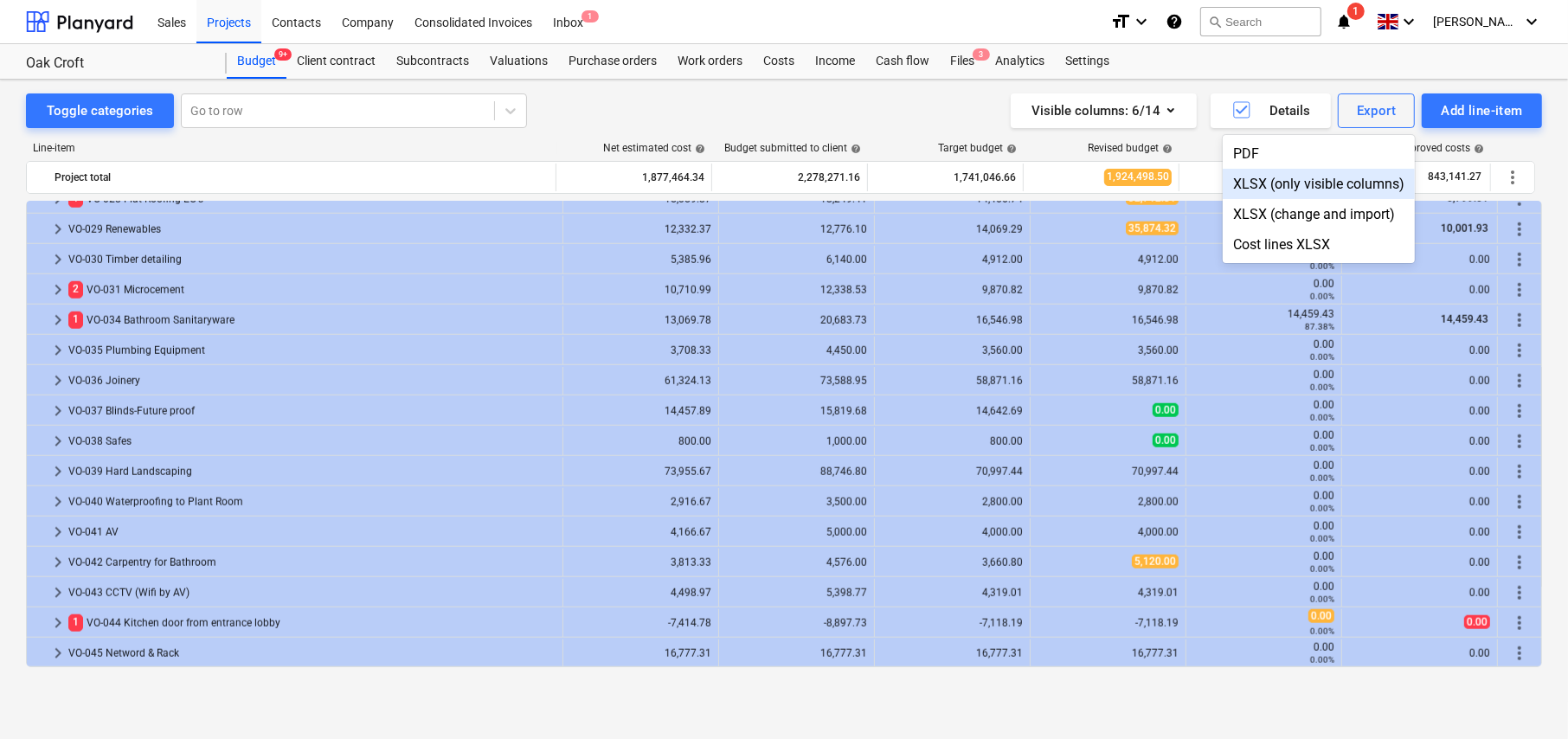
click at [1312, 190] on div "XLSX (only visible columns)" at bounding box center [1318, 184] width 192 height 30
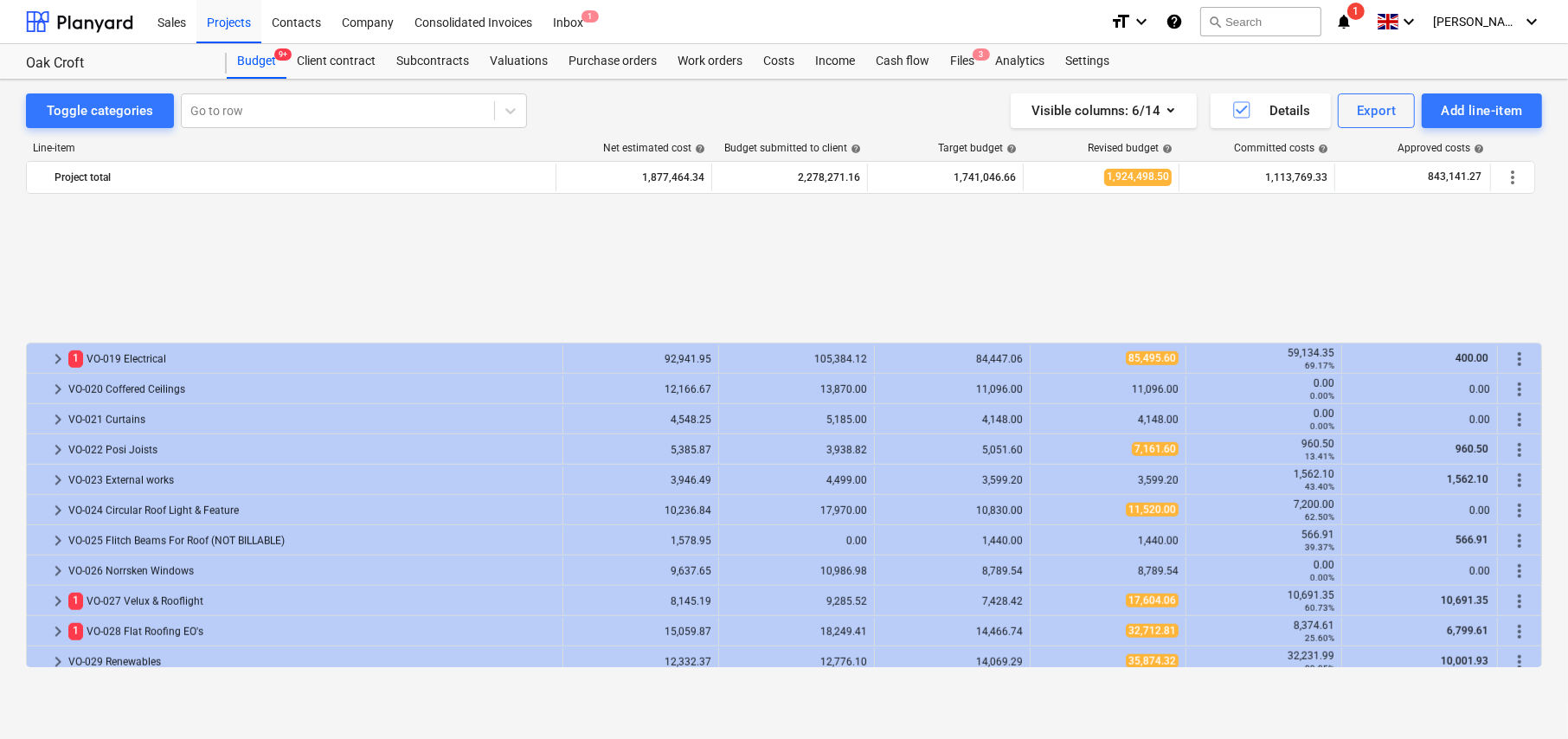
scroll to position [1507, 0]
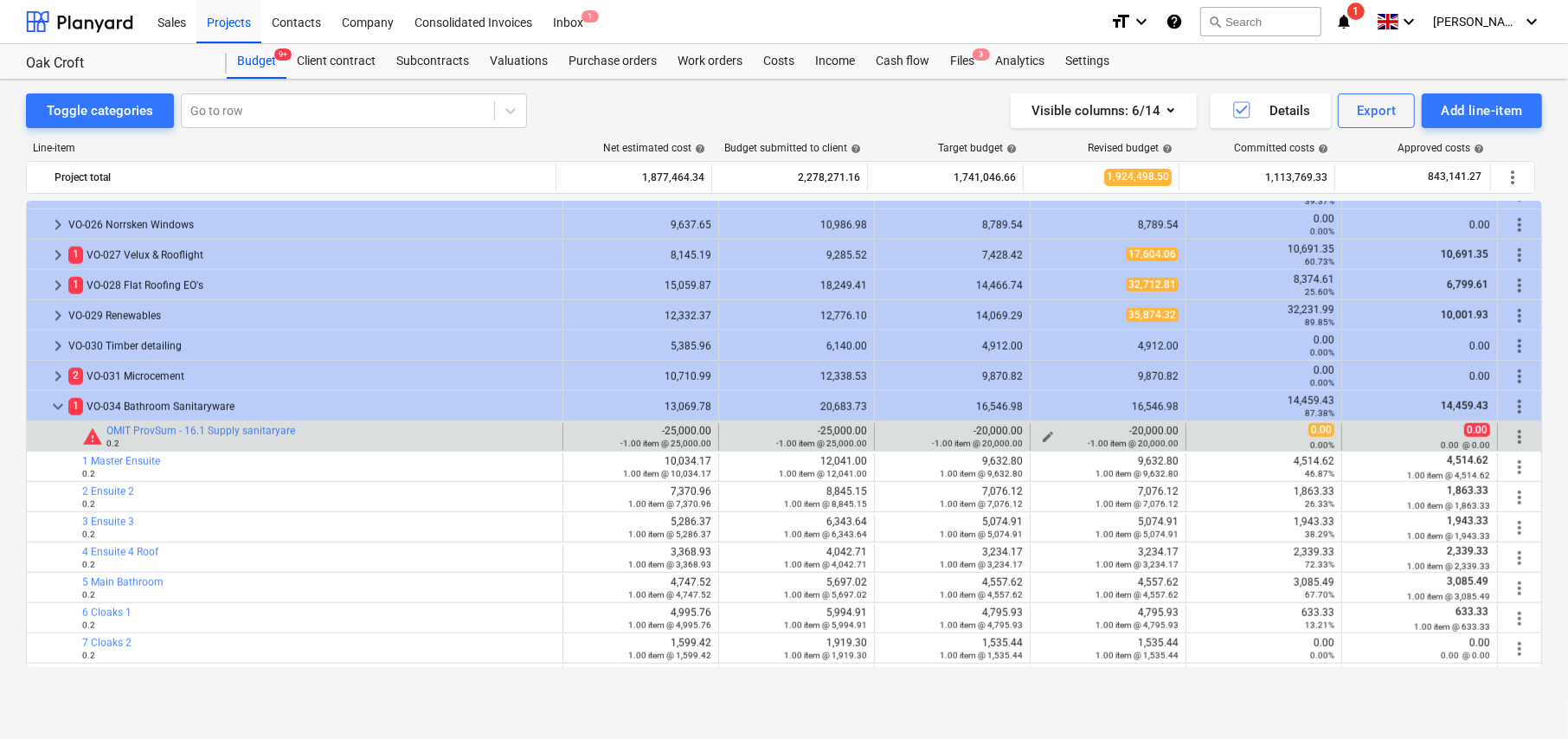
click at [1041, 435] on span "edit" at bounding box center [1049, 437] width 14 height 14
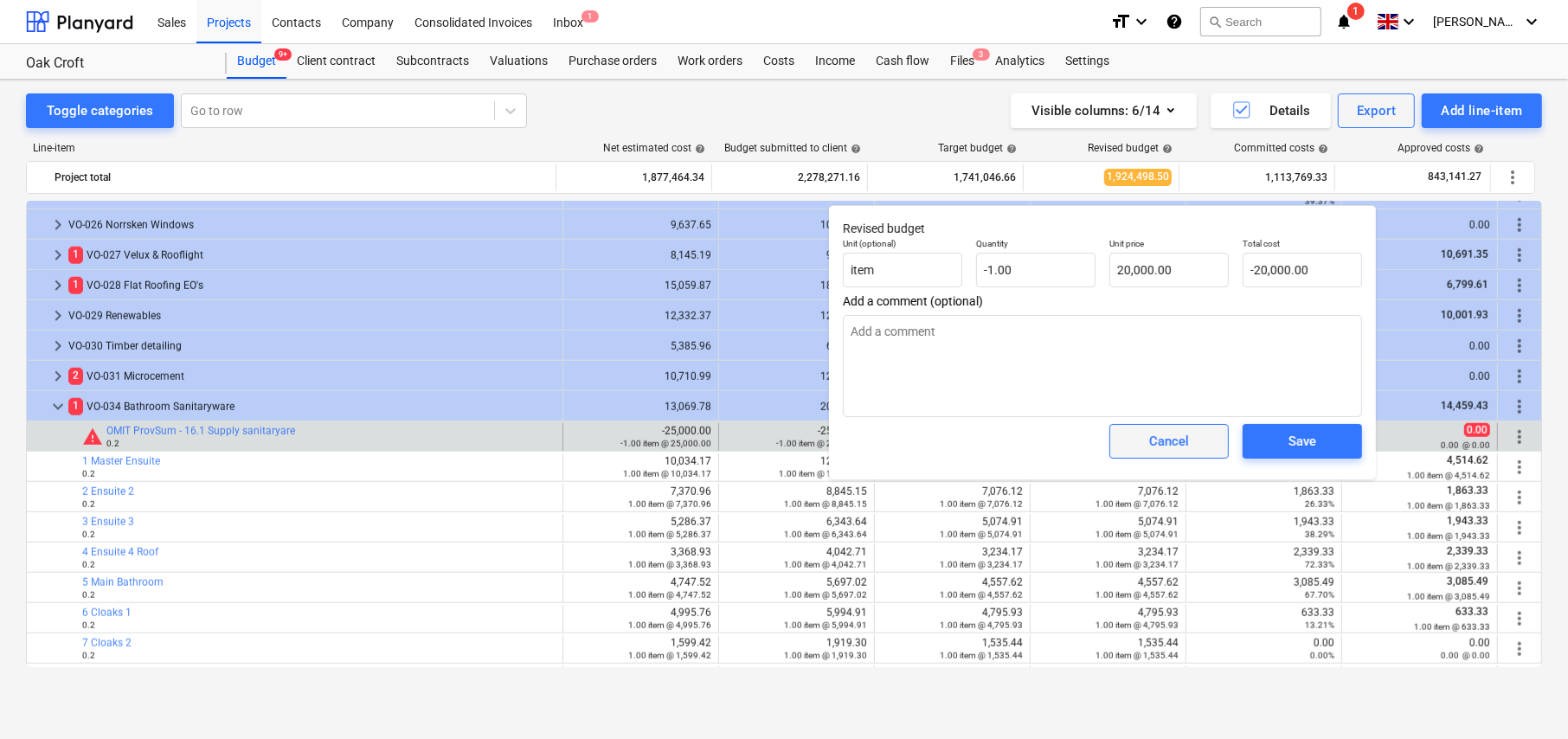
click at [1156, 442] on div "Cancel" at bounding box center [1169, 441] width 40 height 22
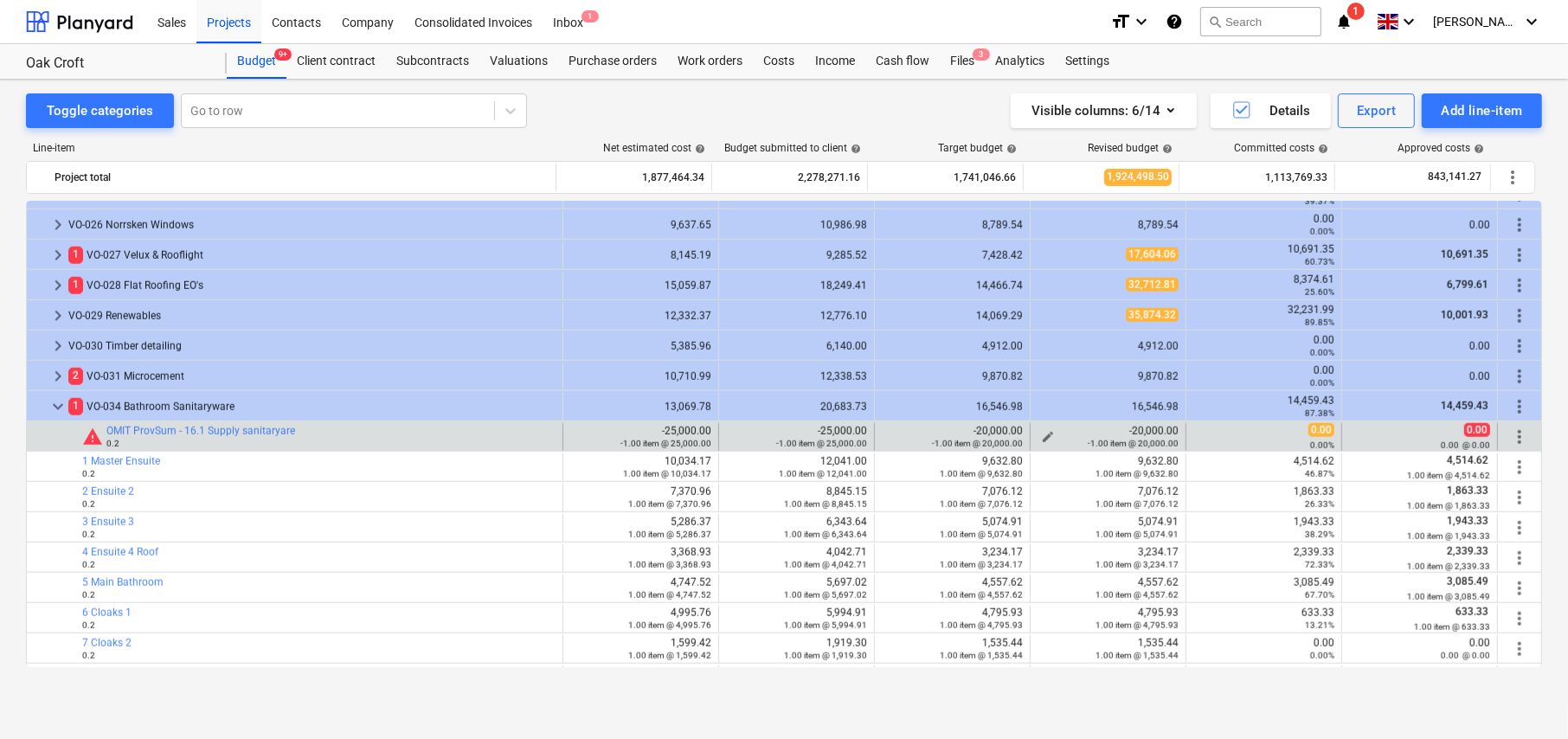
click at [1045, 433] on span "edit" at bounding box center [1049, 437] width 14 height 14
type textarea "x"
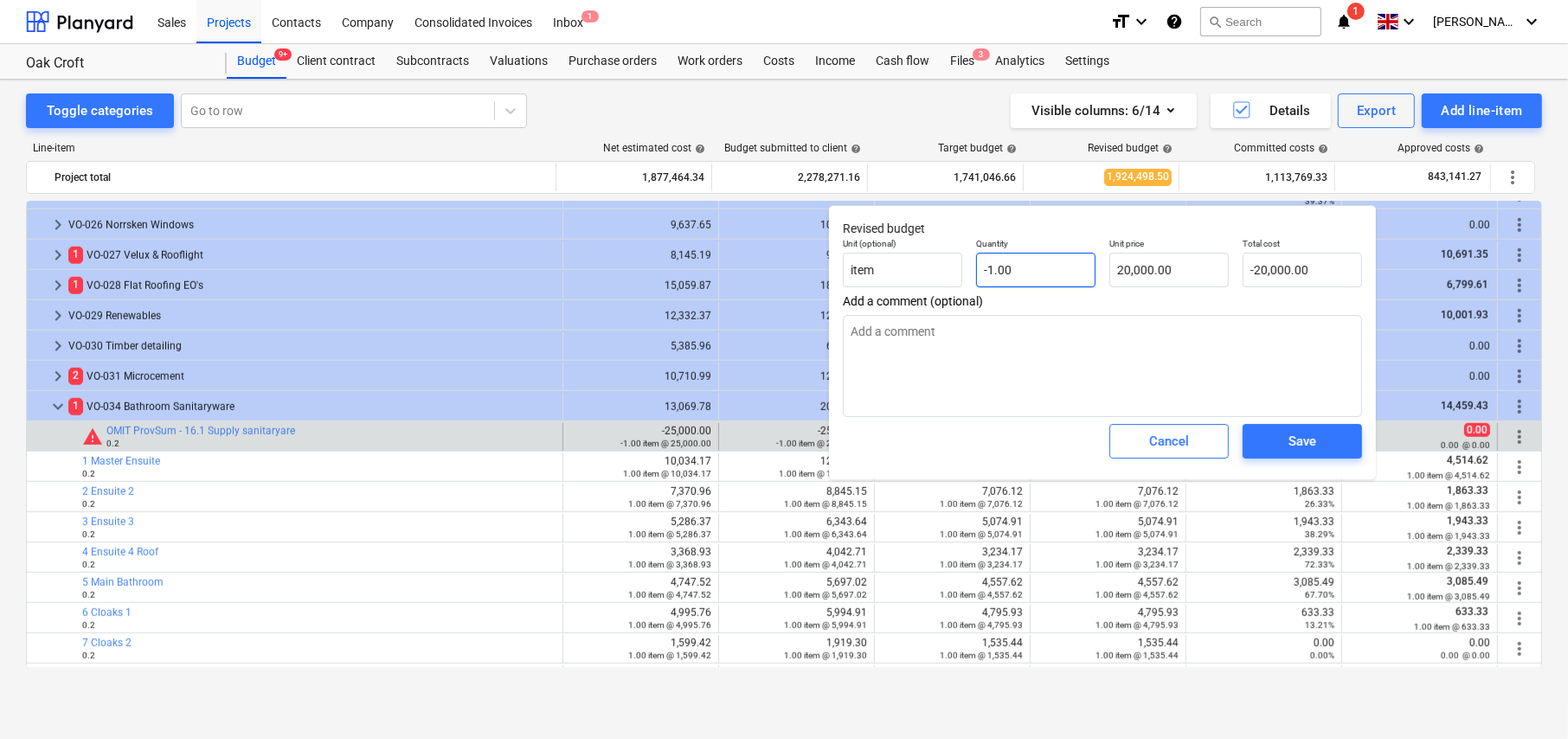
type input "-1"
click at [1026, 273] on input "-1" at bounding box center [1036, 270] width 120 height 35
type textarea "x"
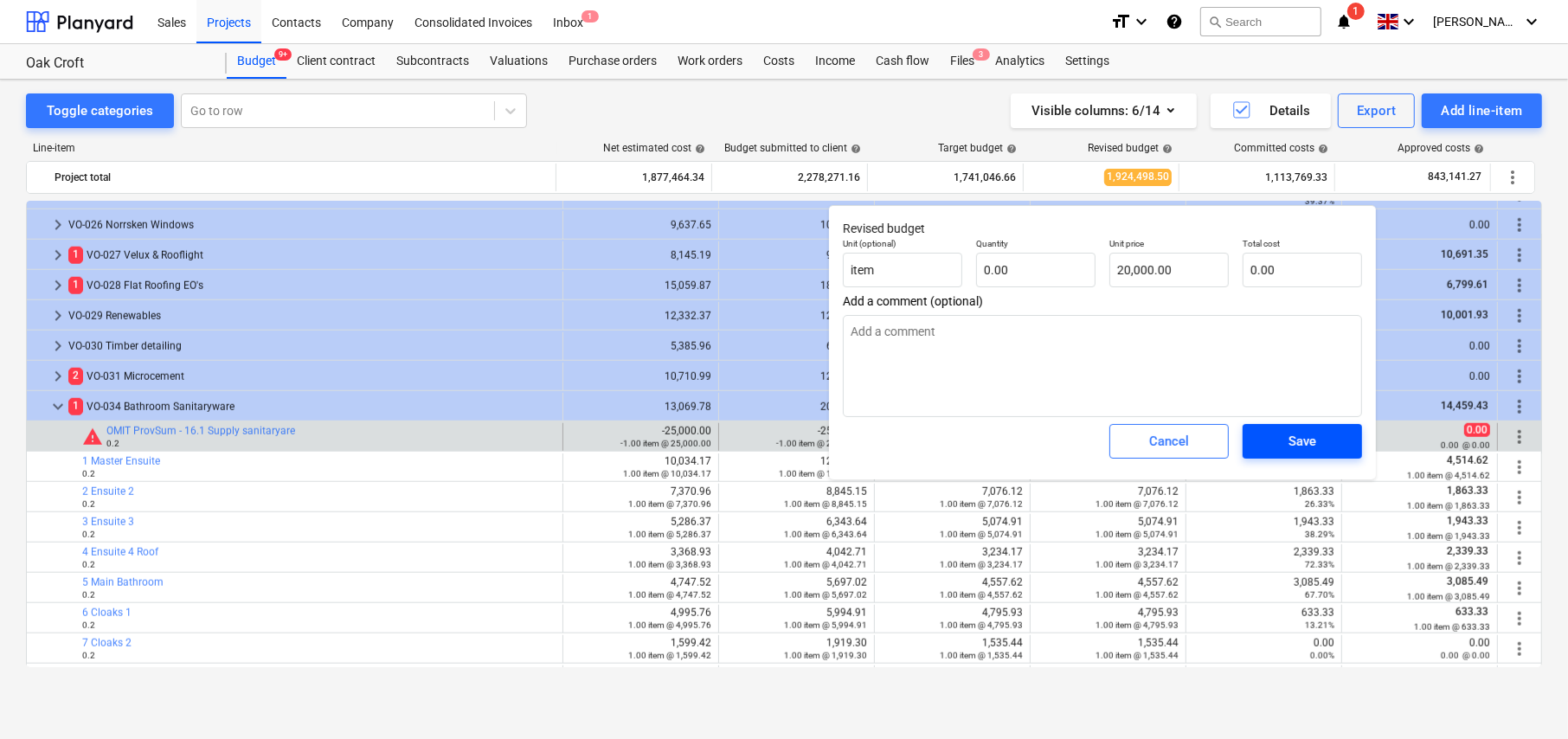
click at [1315, 432] on div "Save" at bounding box center [1302, 441] width 28 height 22
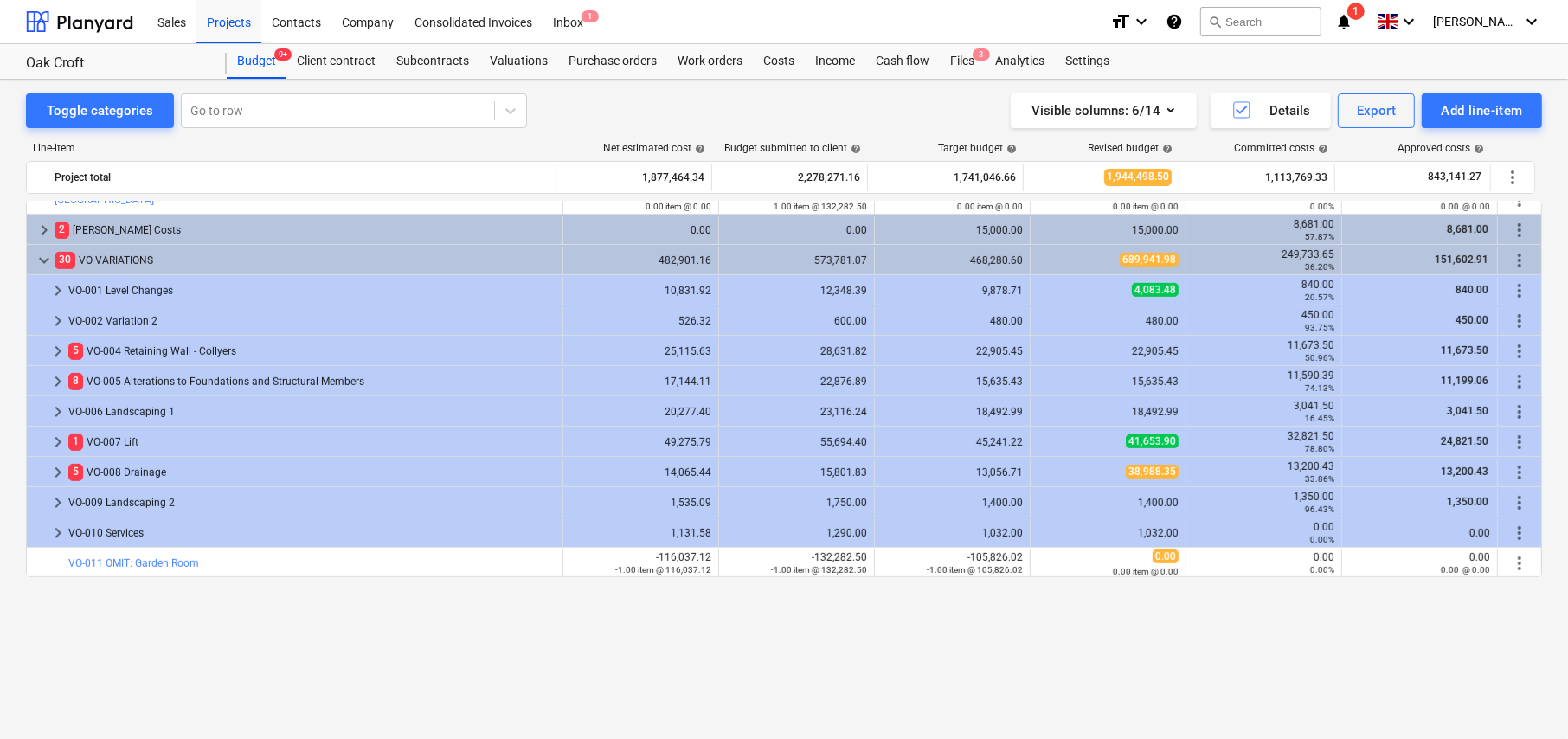
scroll to position [555, 0]
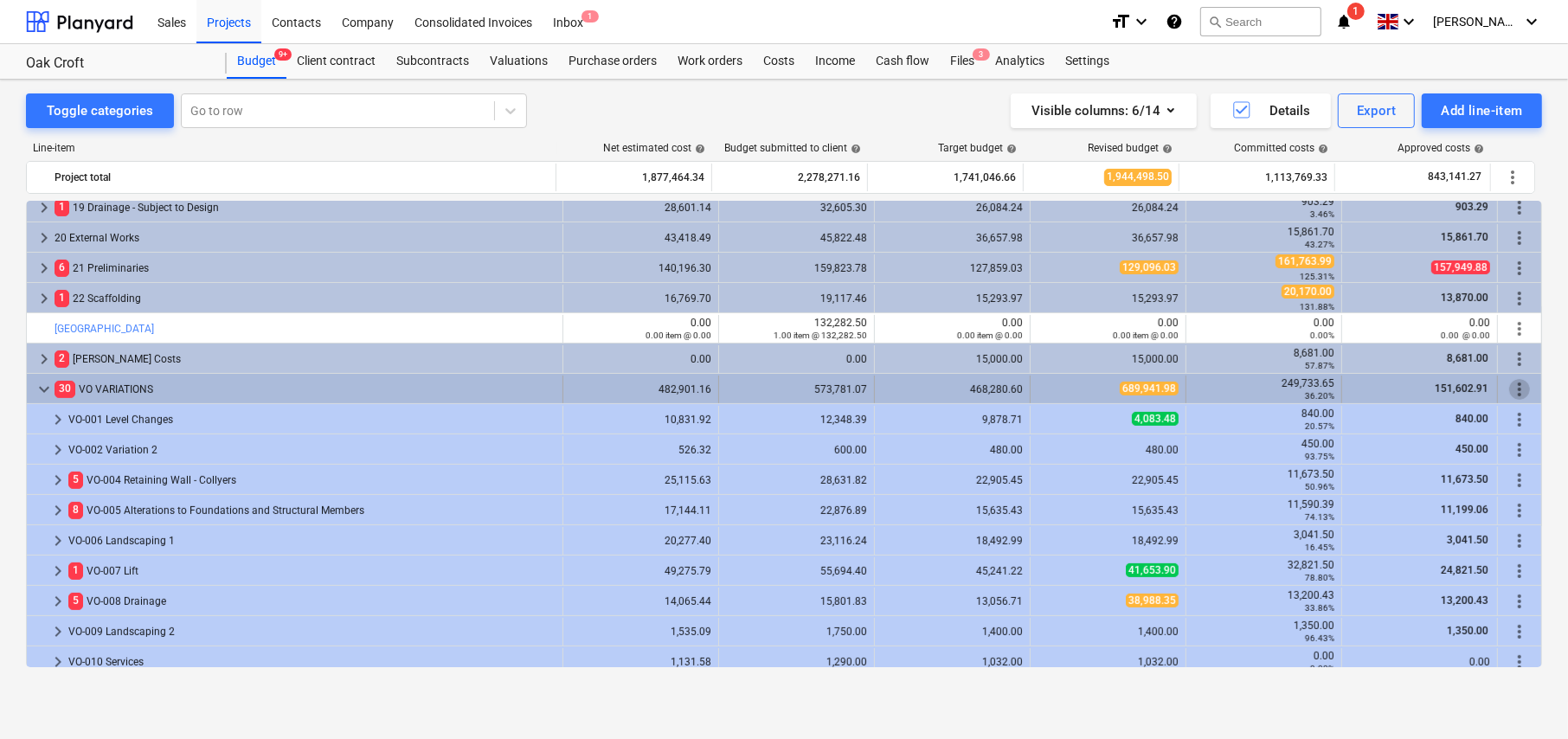
click at [1517, 392] on span "more_vert" at bounding box center [1519, 389] width 21 height 21
click at [1514, 388] on span "more_vert" at bounding box center [1519, 389] width 21 height 21
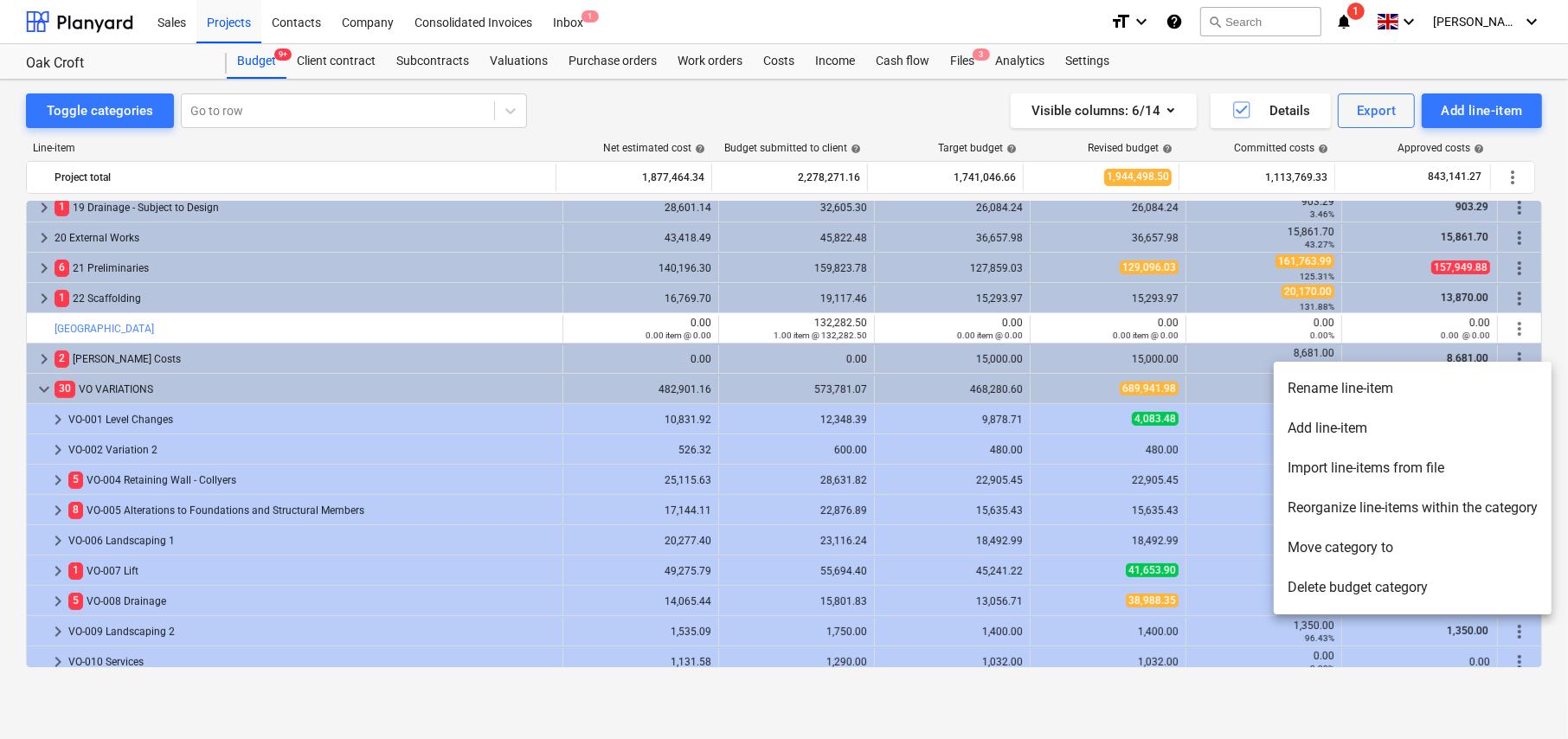
click at [1351, 429] on li "Add line-item" at bounding box center [1412, 428] width 278 height 40
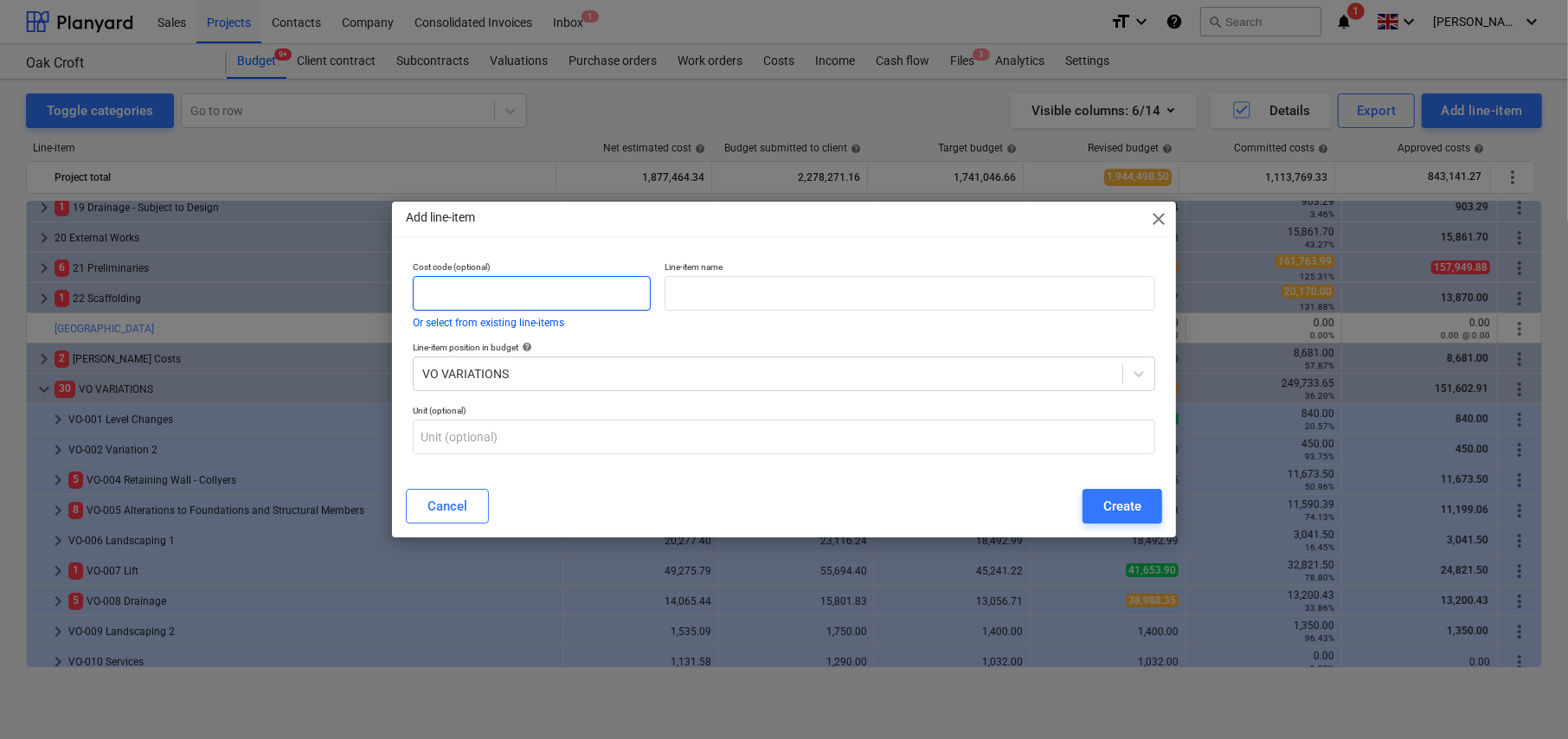
click at [593, 297] on input "text" at bounding box center [532, 293] width 238 height 35
click at [1123, 507] on div "Create" at bounding box center [1122, 506] width 38 height 22
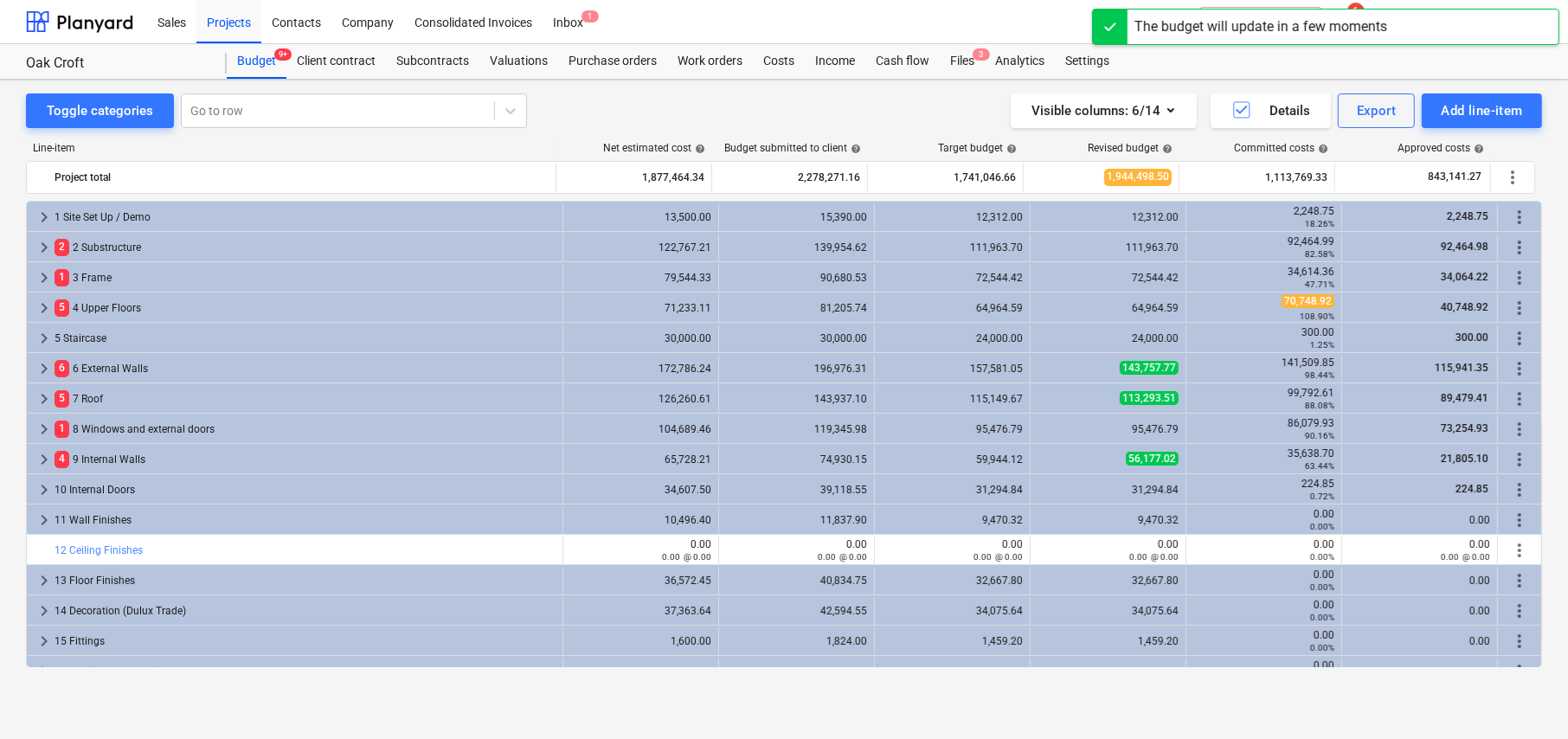
scroll to position [555, 0]
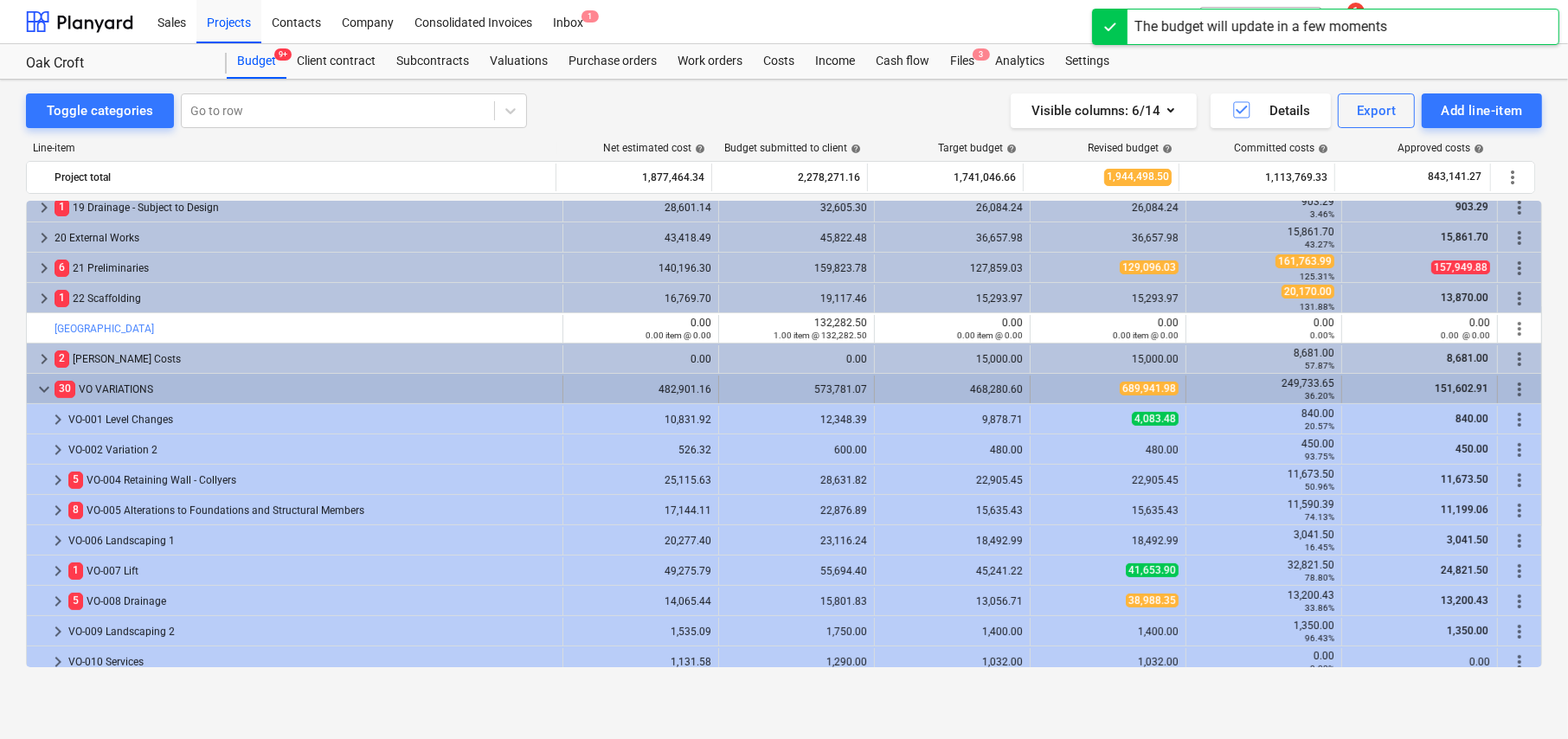
click at [1514, 386] on span "more_vert" at bounding box center [1519, 389] width 21 height 21
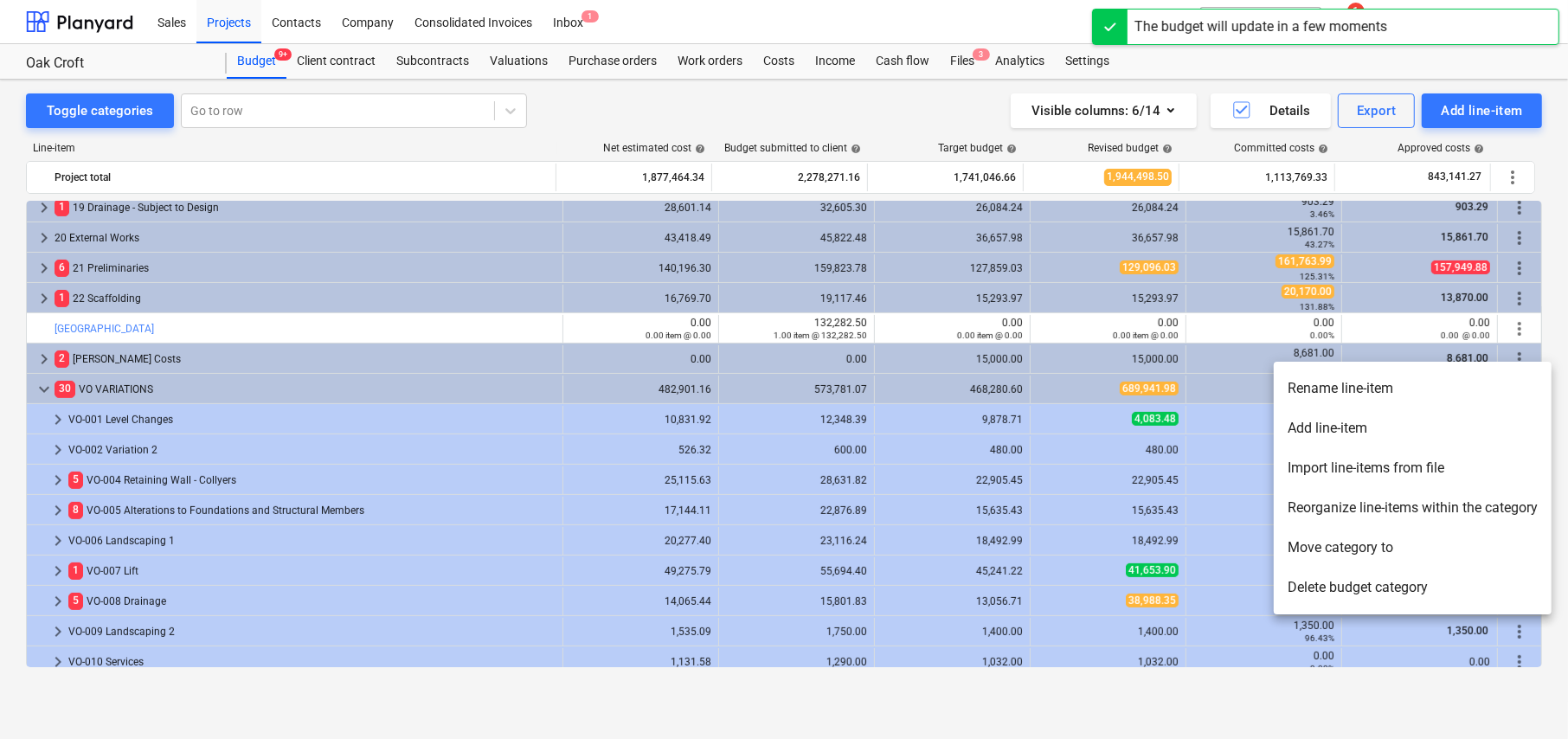
click at [1358, 505] on li "Reorganize line-items within the category" at bounding box center [1412, 508] width 278 height 40
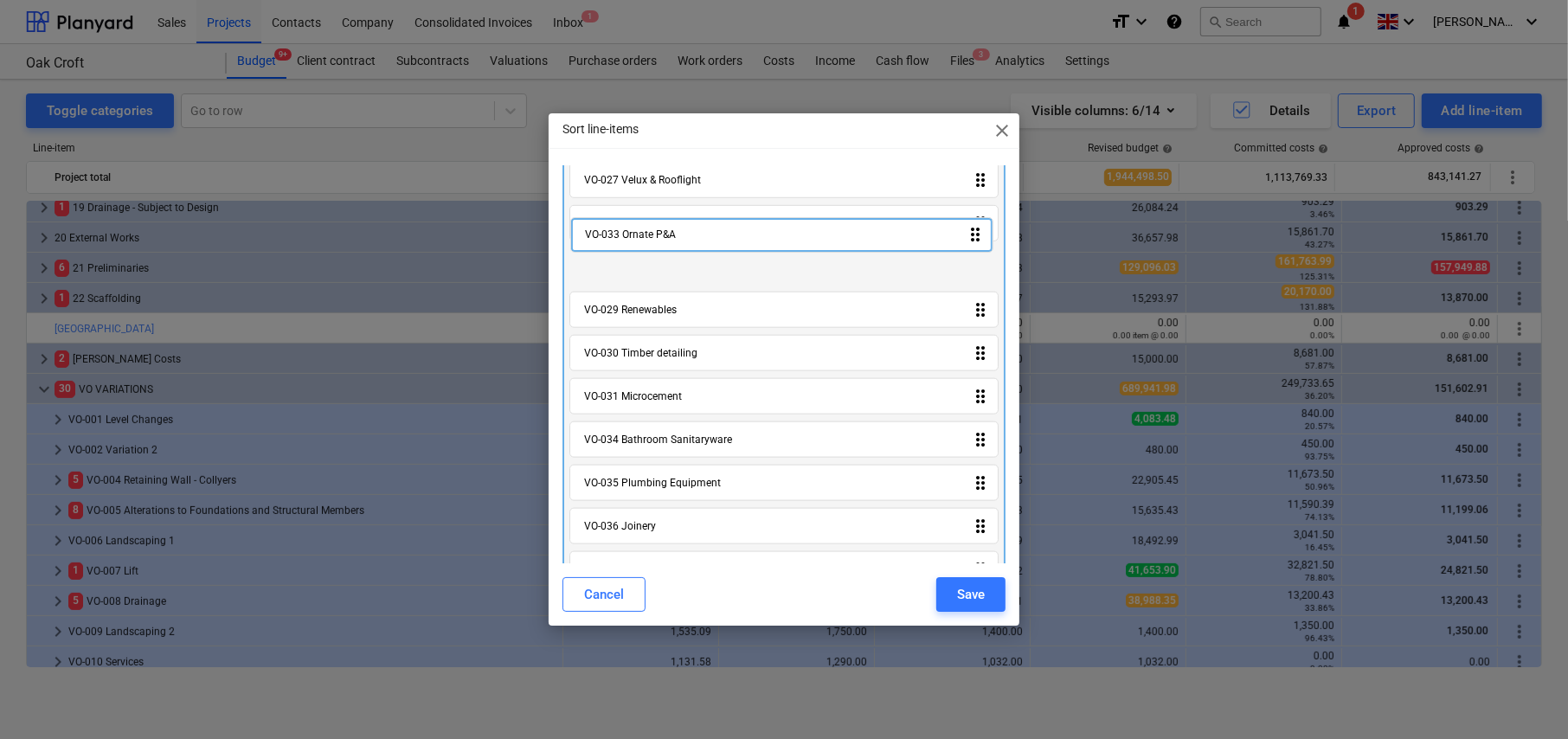
scroll to position [1150, 0]
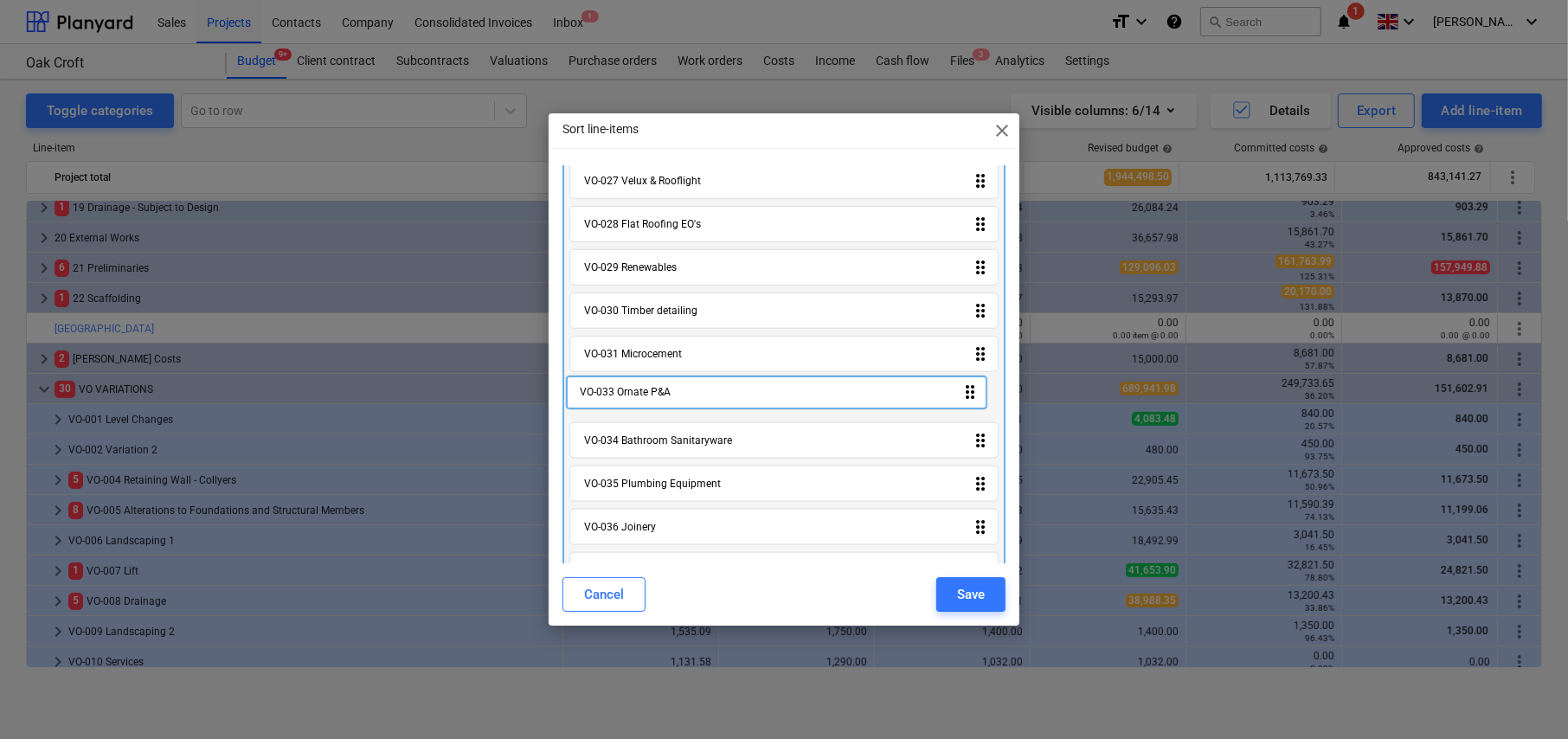
drag, startPoint x: 973, startPoint y: 533, endPoint x: 971, endPoint y: 386, distance: 147.0
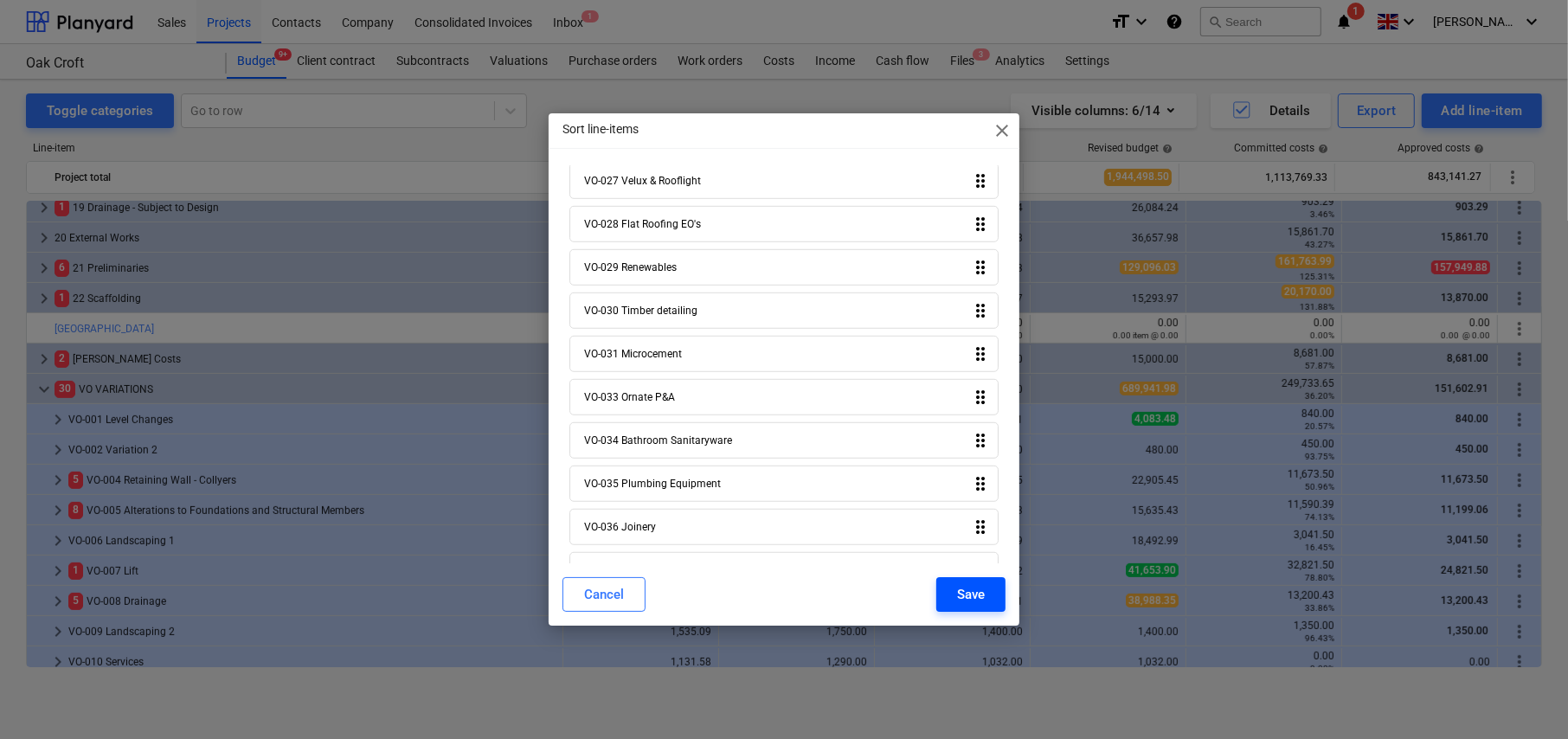
click at [968, 587] on div "Save" at bounding box center [971, 594] width 28 height 22
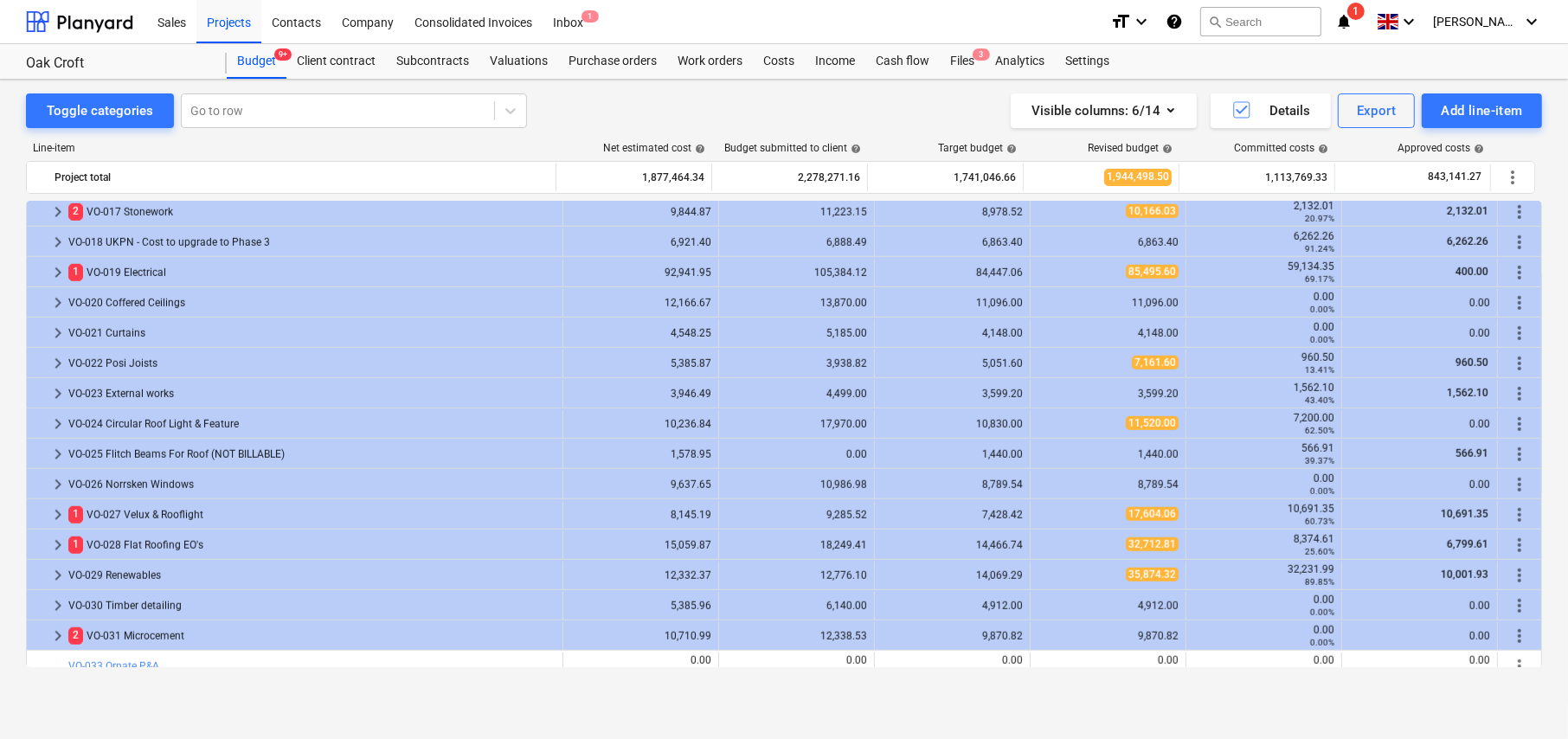
scroll to position [1507, 0]
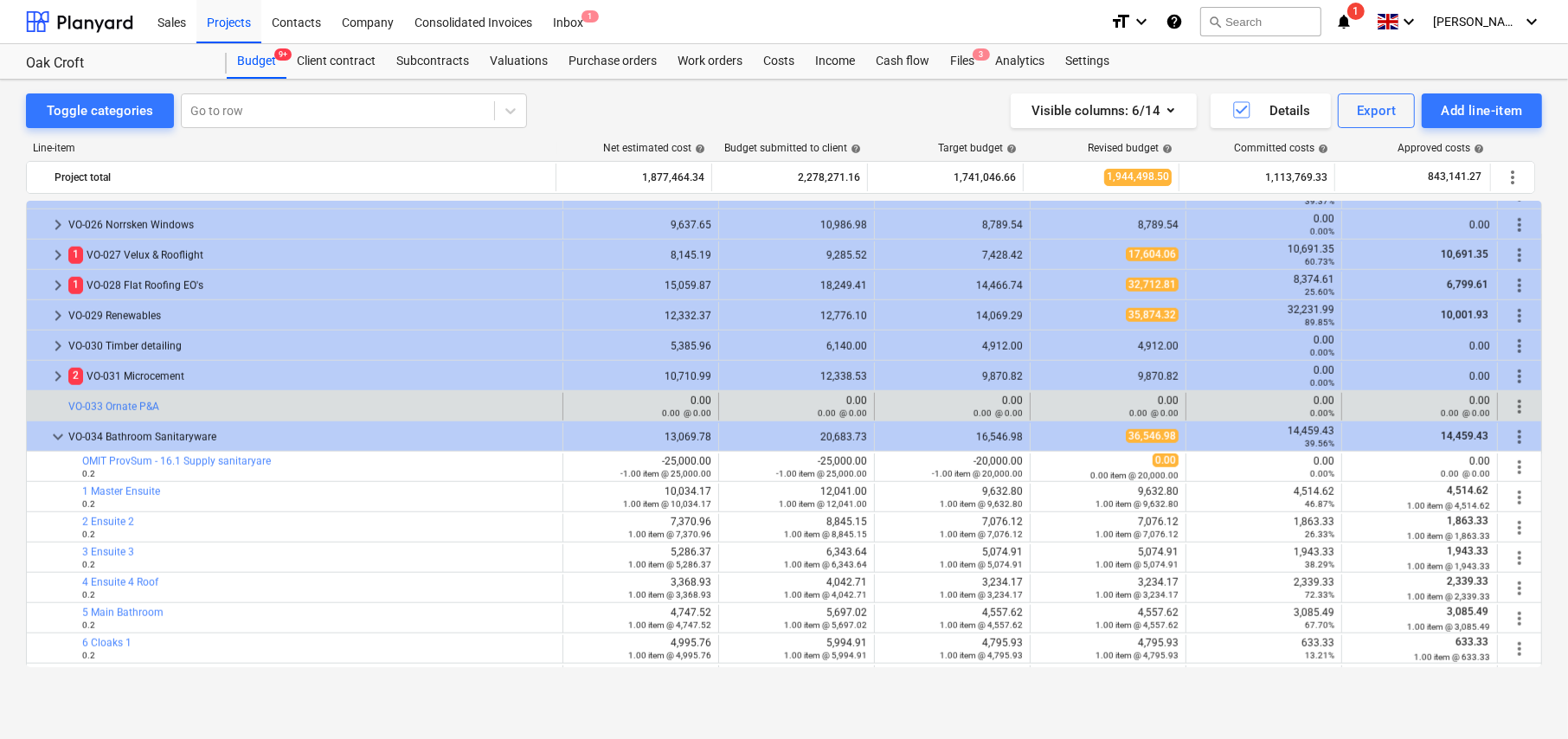
click at [1514, 405] on span "more_vert" at bounding box center [1519, 406] width 21 height 21
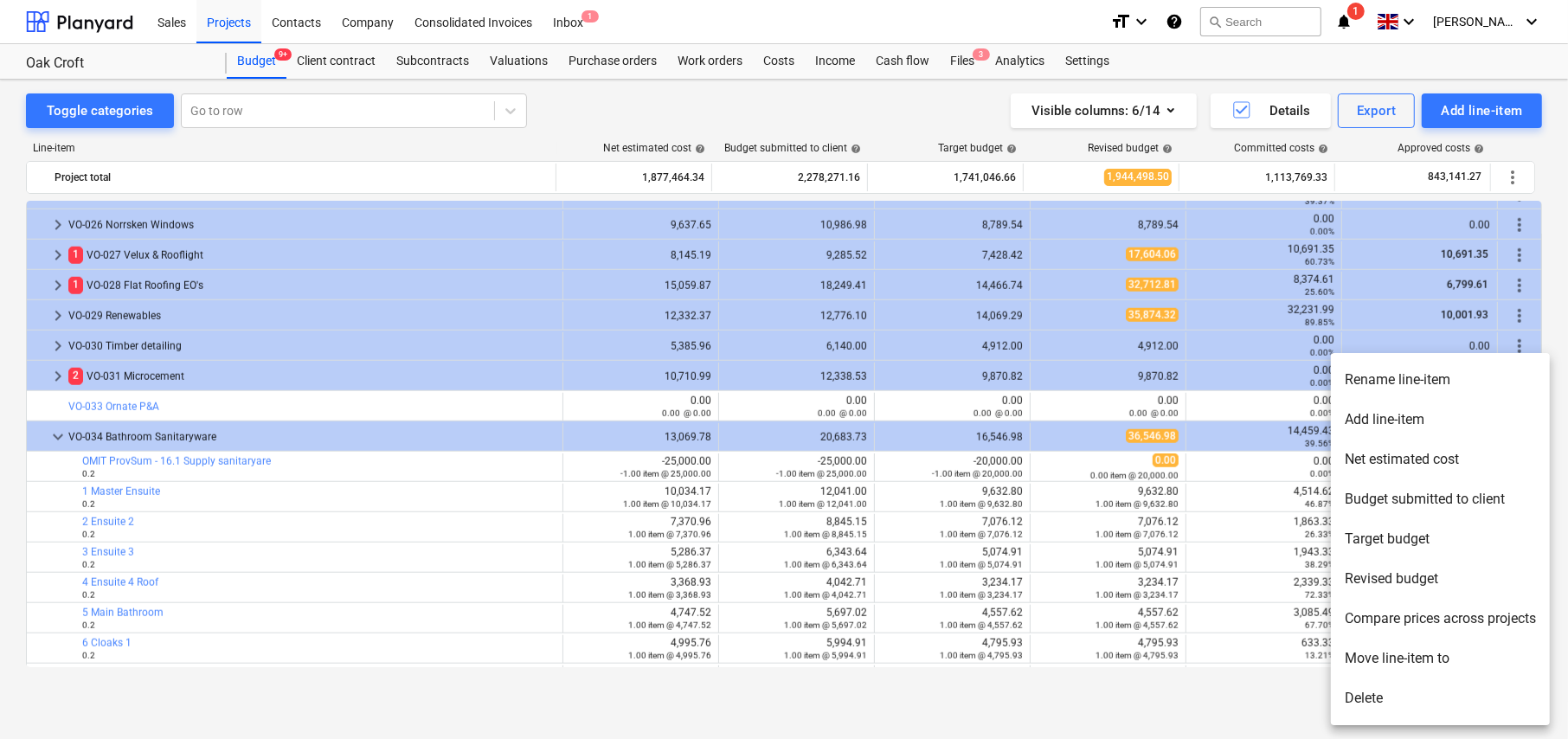
click at [1377, 694] on li "Delete" at bounding box center [1439, 698] width 219 height 40
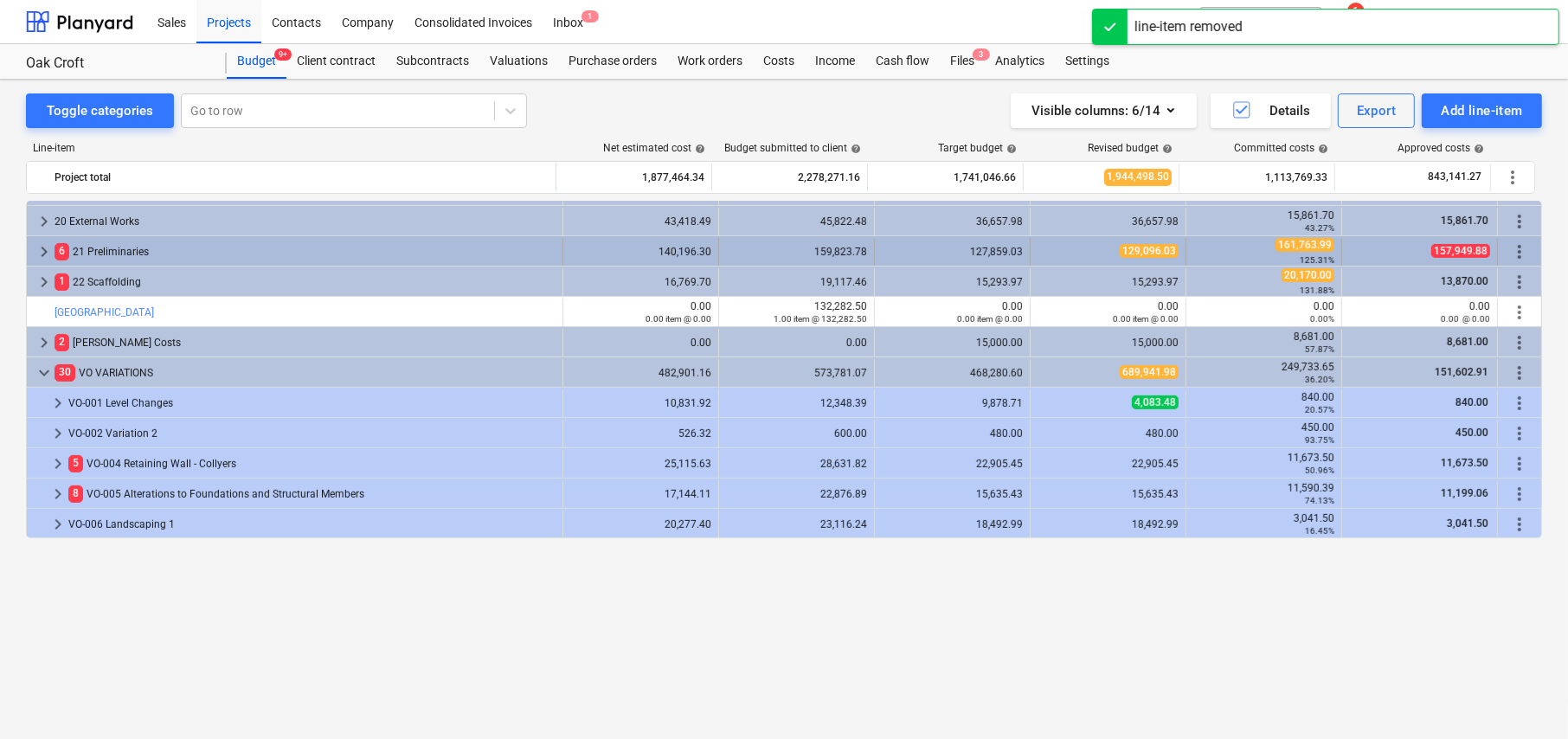
scroll to position [382, 0]
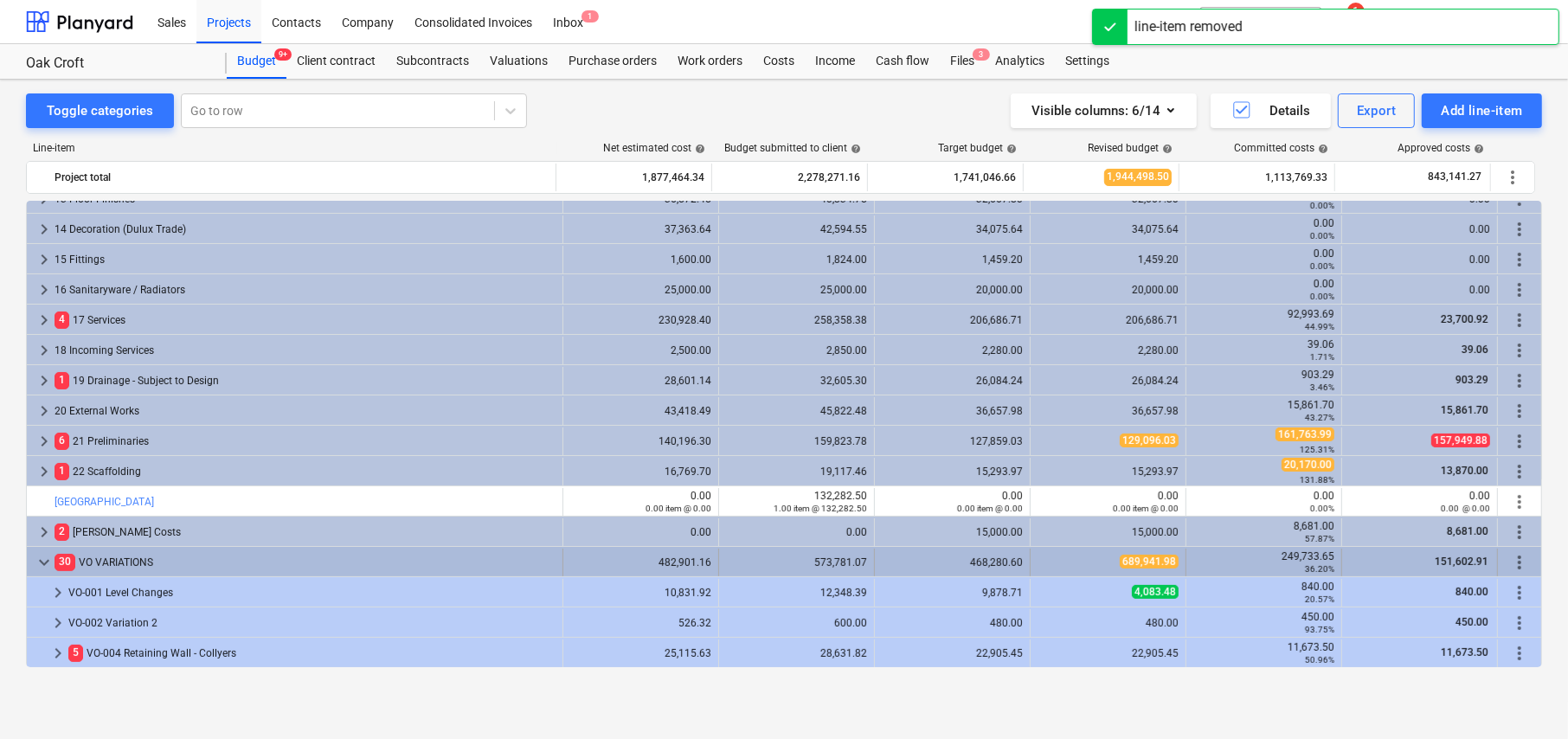
click at [1512, 560] on span "more_vert" at bounding box center [1519, 562] width 21 height 21
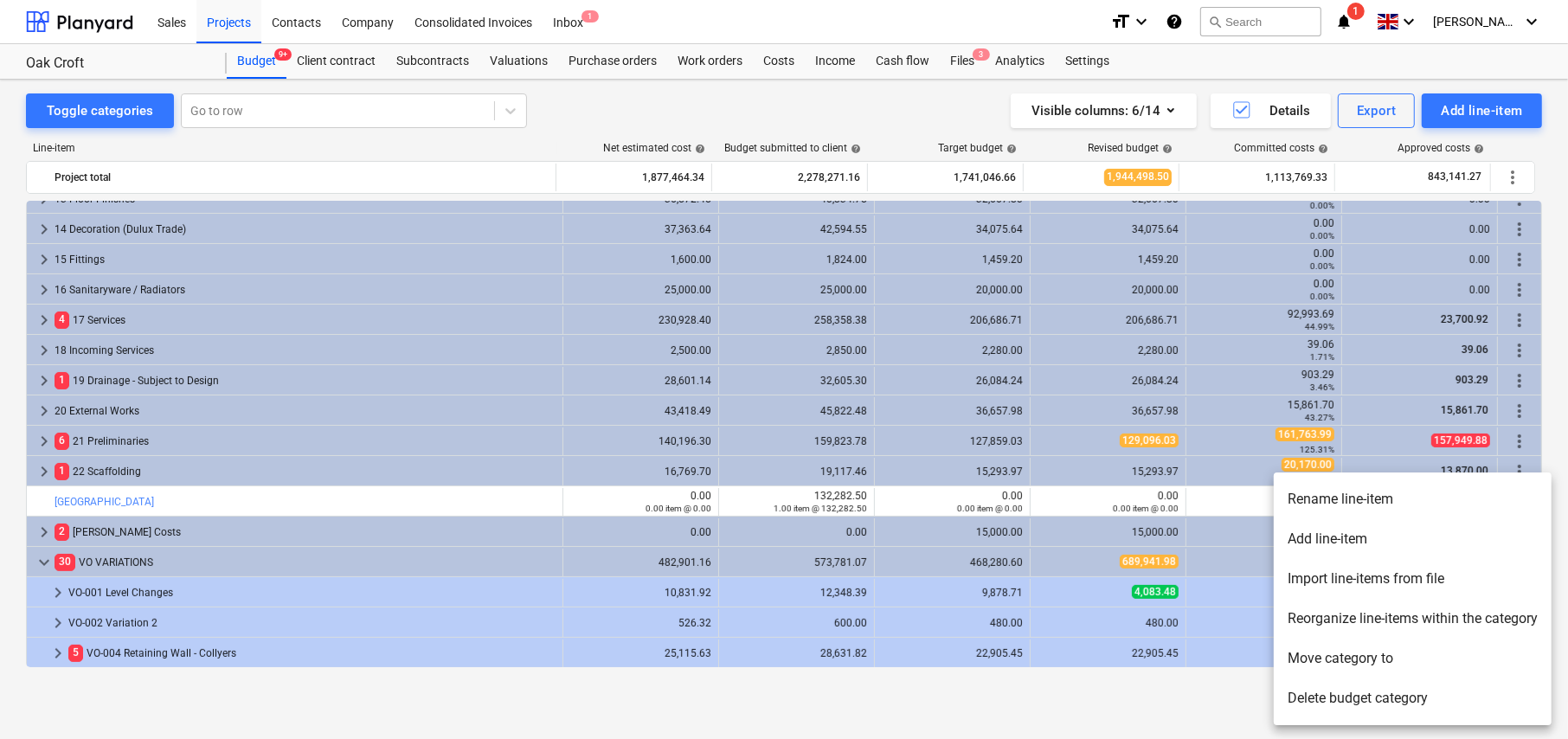
click at [651, 106] on div at bounding box center [784, 370] width 1568 height 739
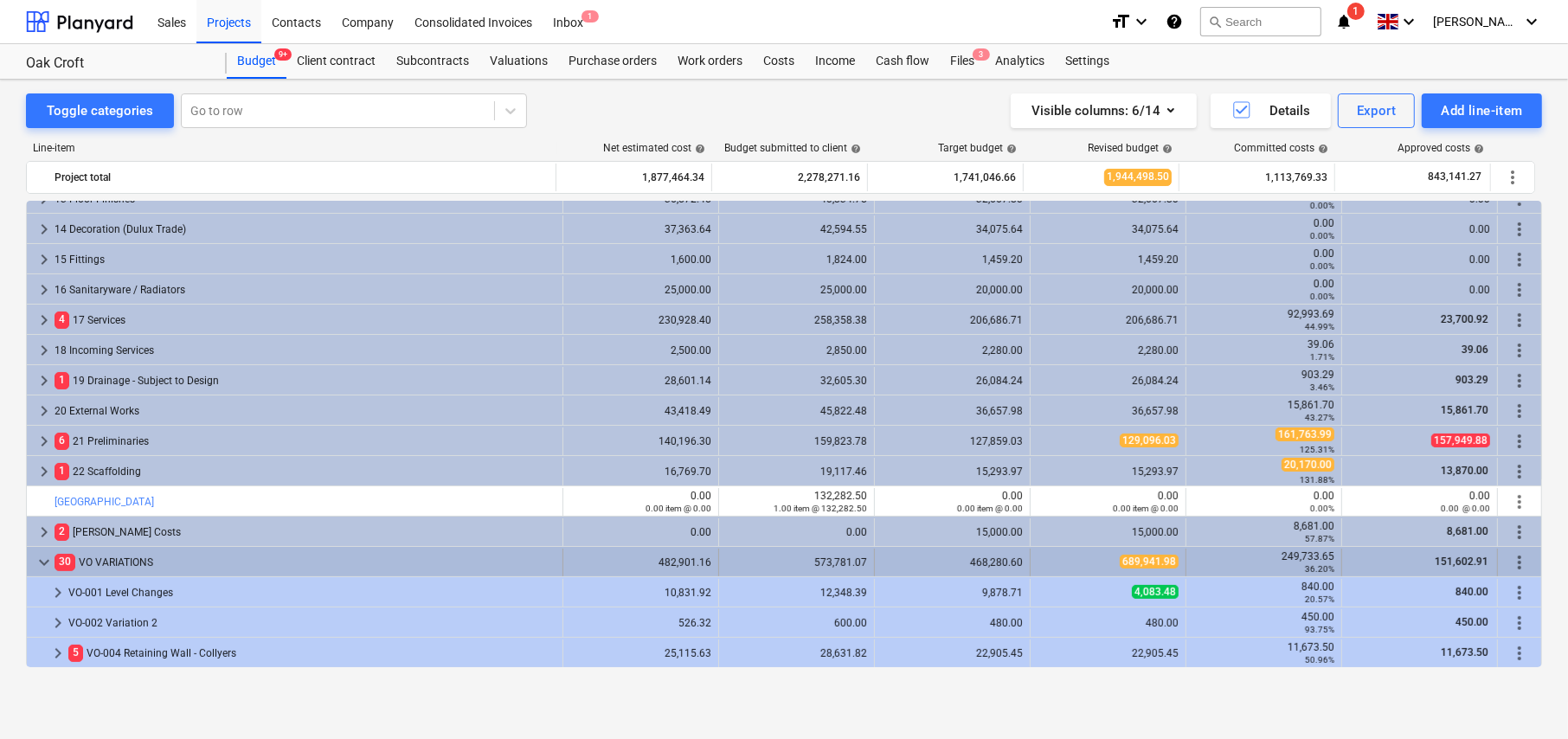
click at [1514, 558] on span "more_vert" at bounding box center [1519, 562] width 21 height 21
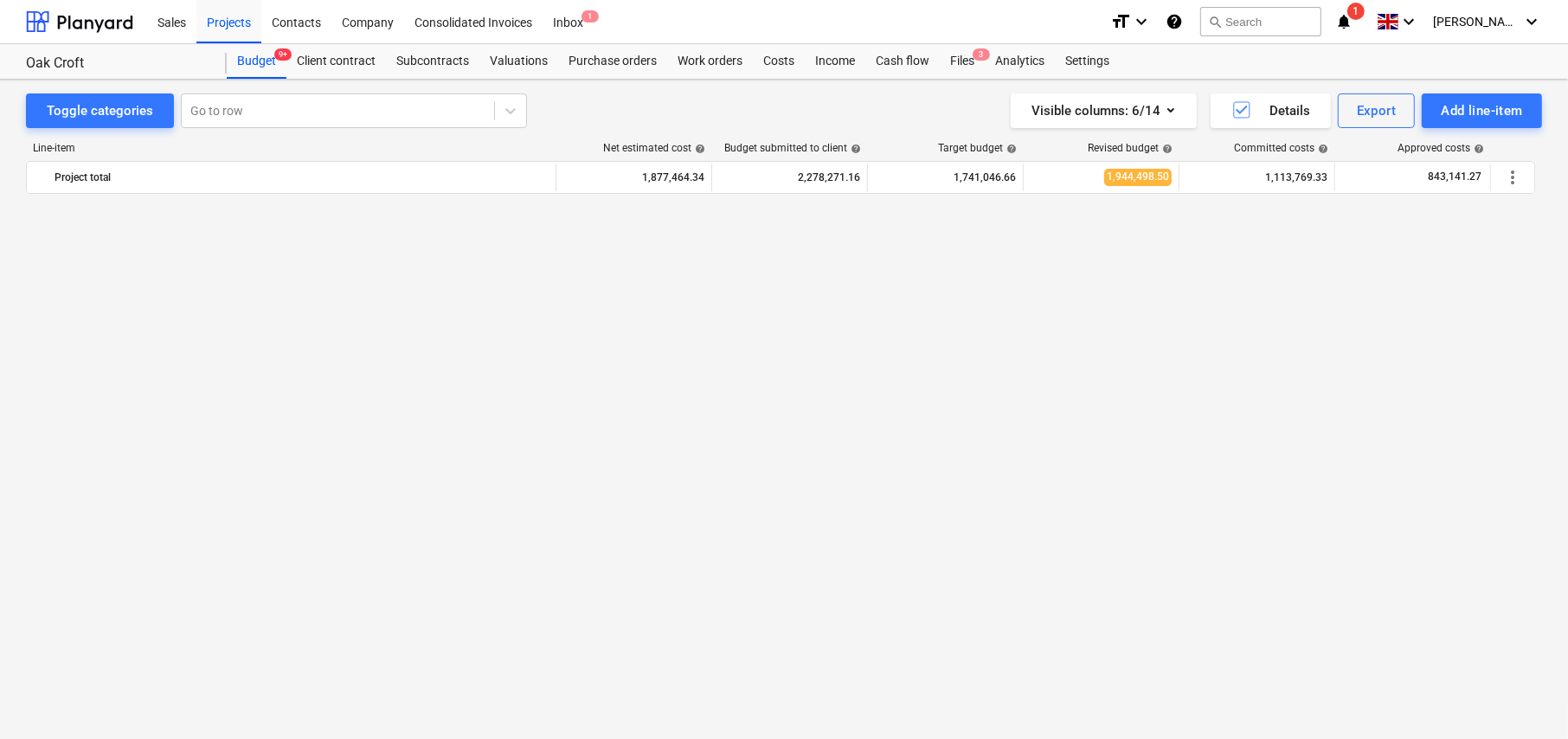
scroll to position [519, 0]
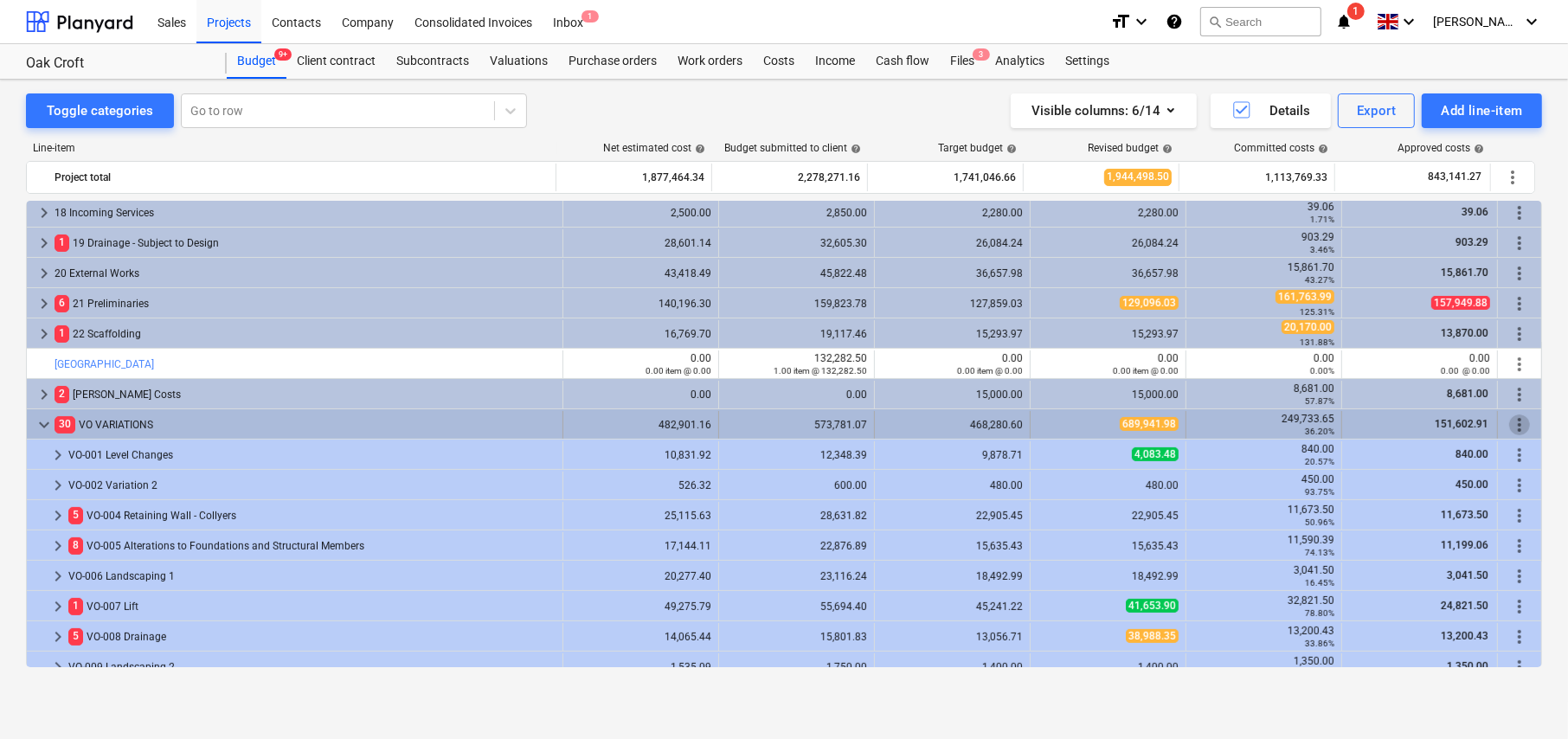
click at [1513, 428] on span "more_vert" at bounding box center [1519, 425] width 21 height 21
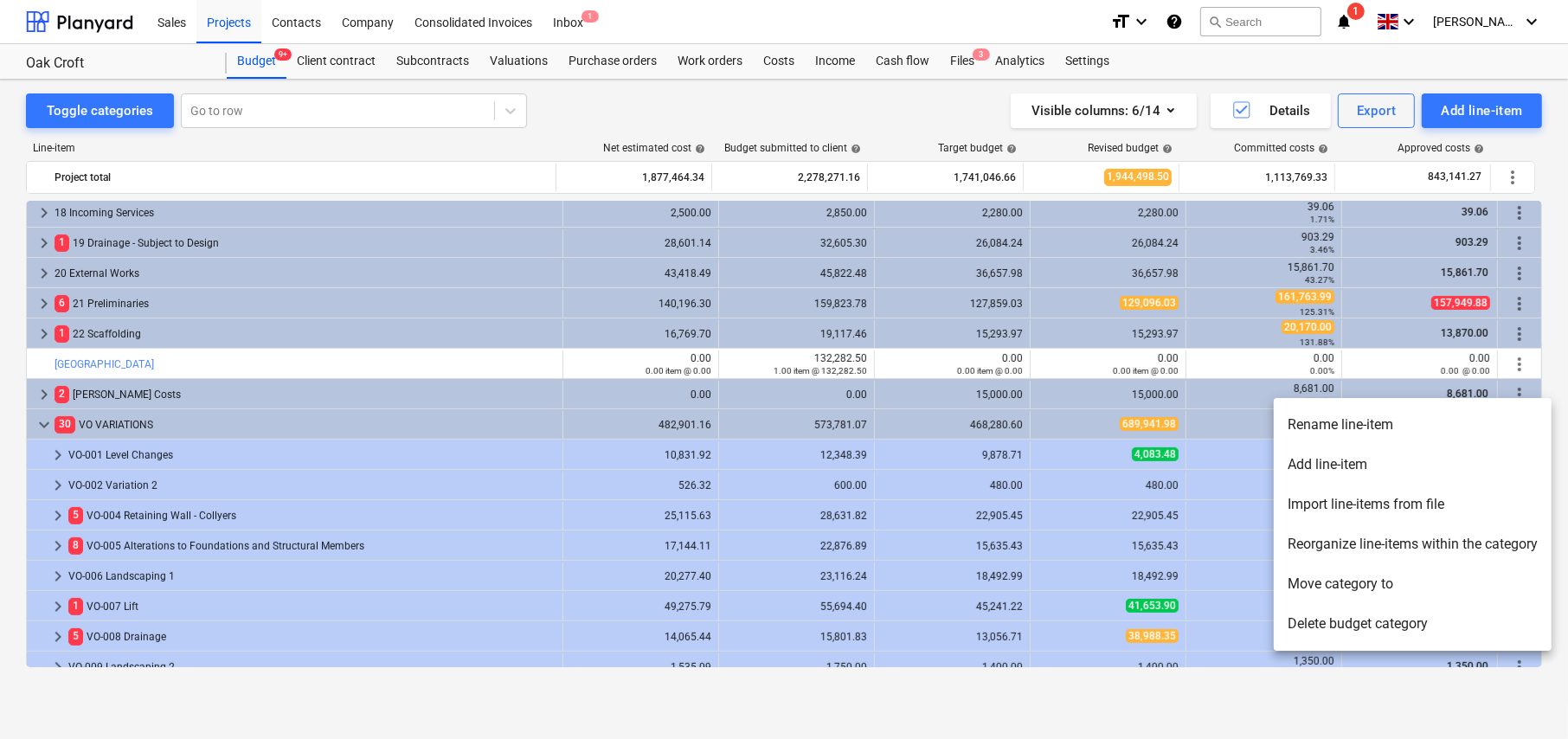
click at [1331, 508] on li "Import line-items from file" at bounding box center [1412, 504] width 278 height 40
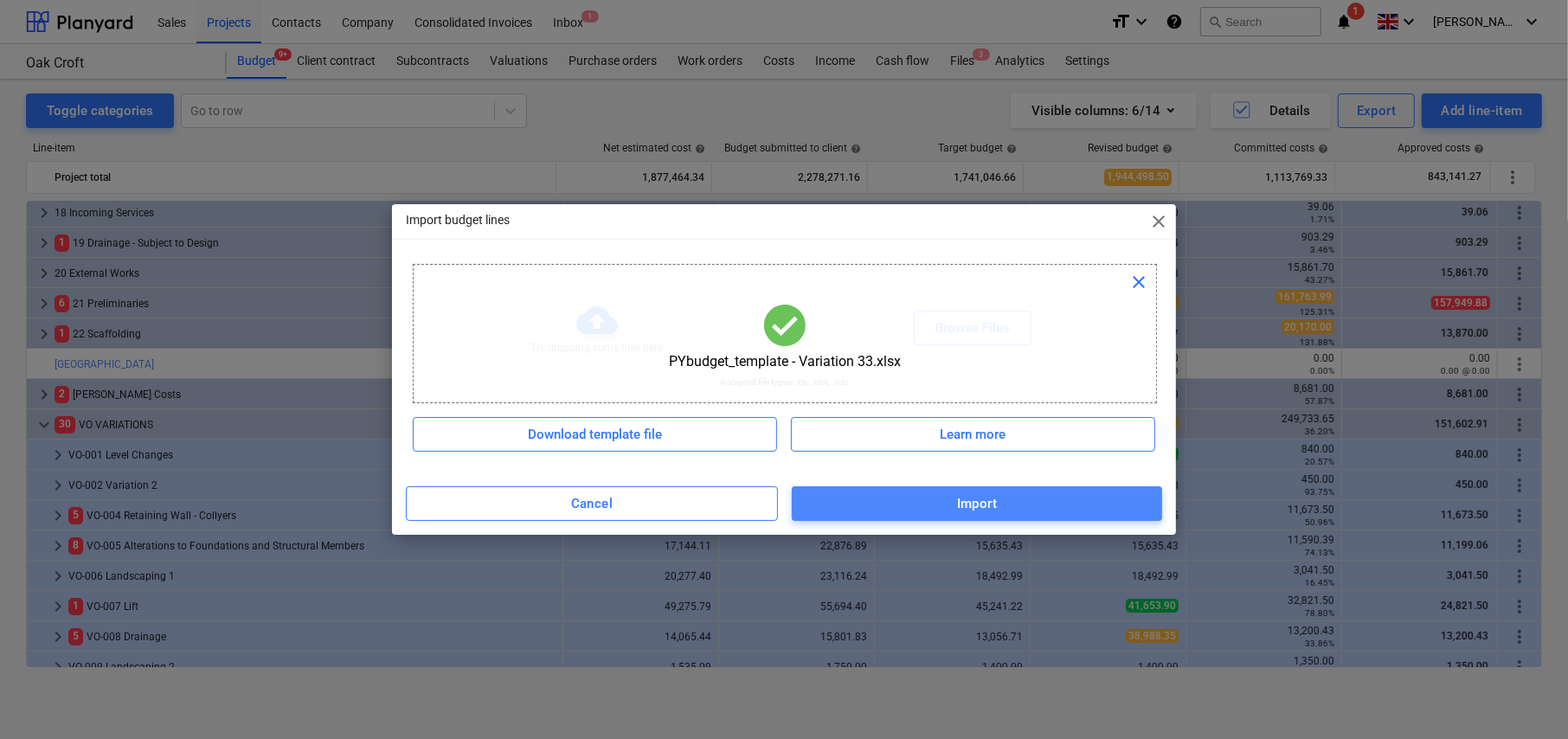
click at [1016, 508] on span "Import" at bounding box center [977, 503] width 332 height 22
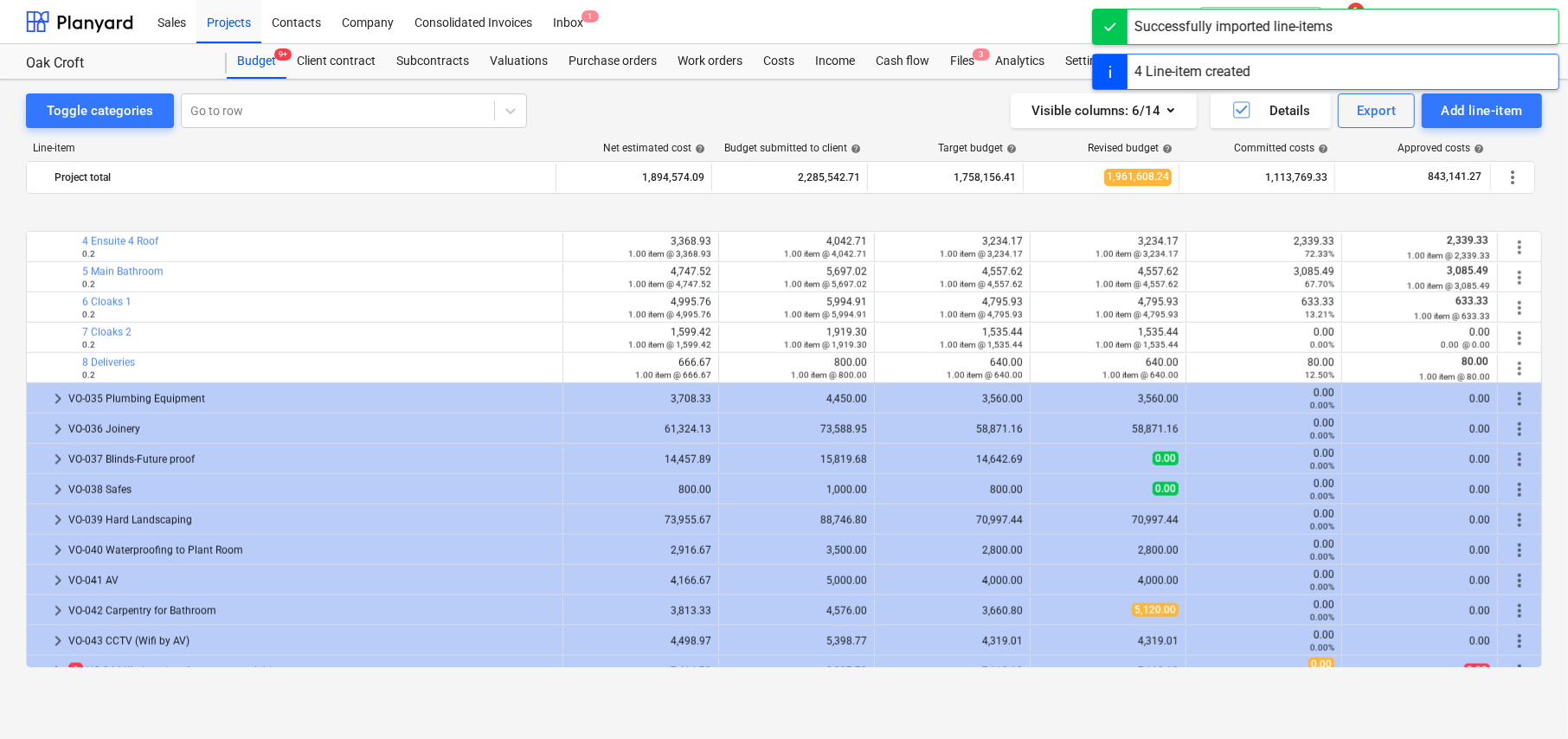
scroll to position [1897, 0]
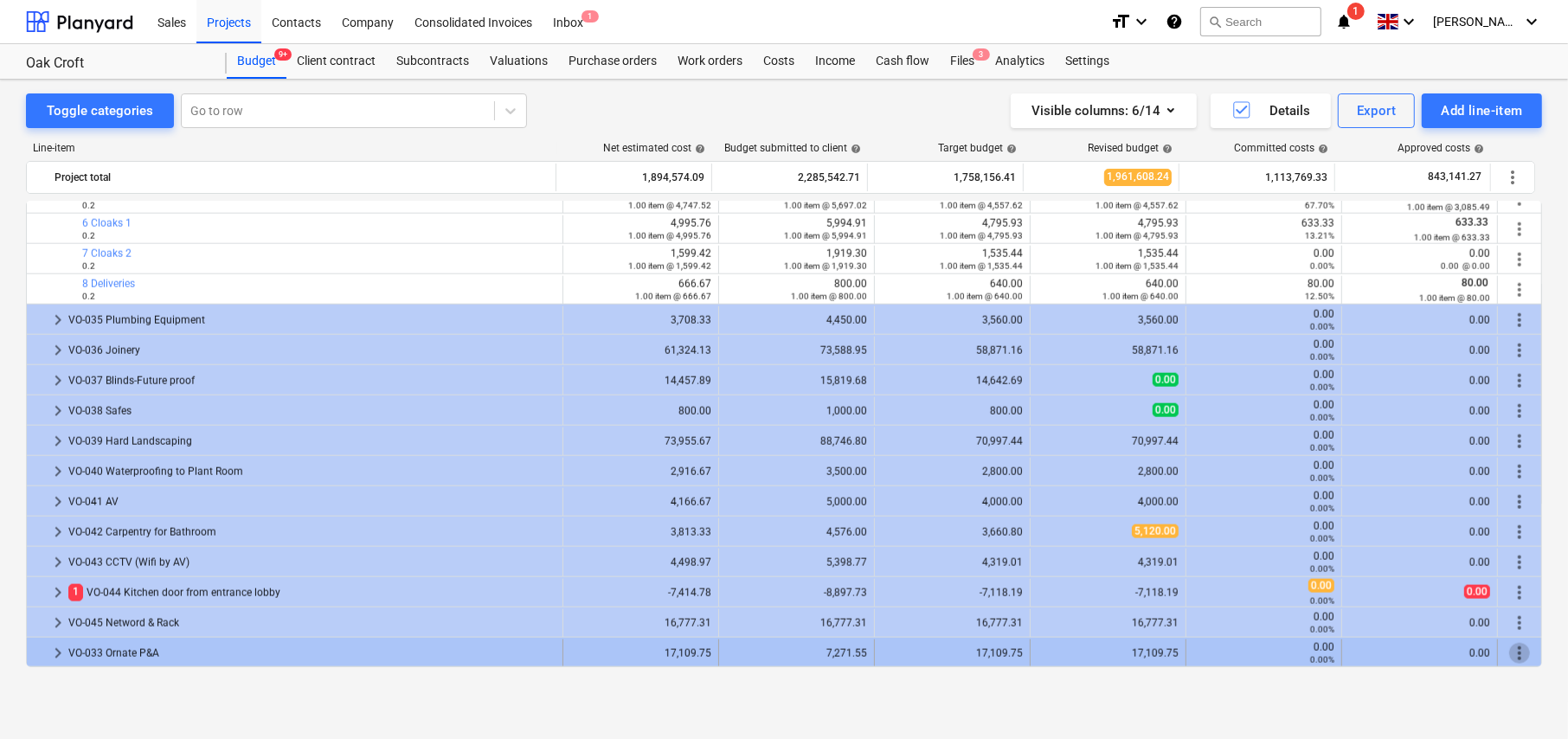
click at [1509, 650] on span "more_vert" at bounding box center [1519, 653] width 21 height 21
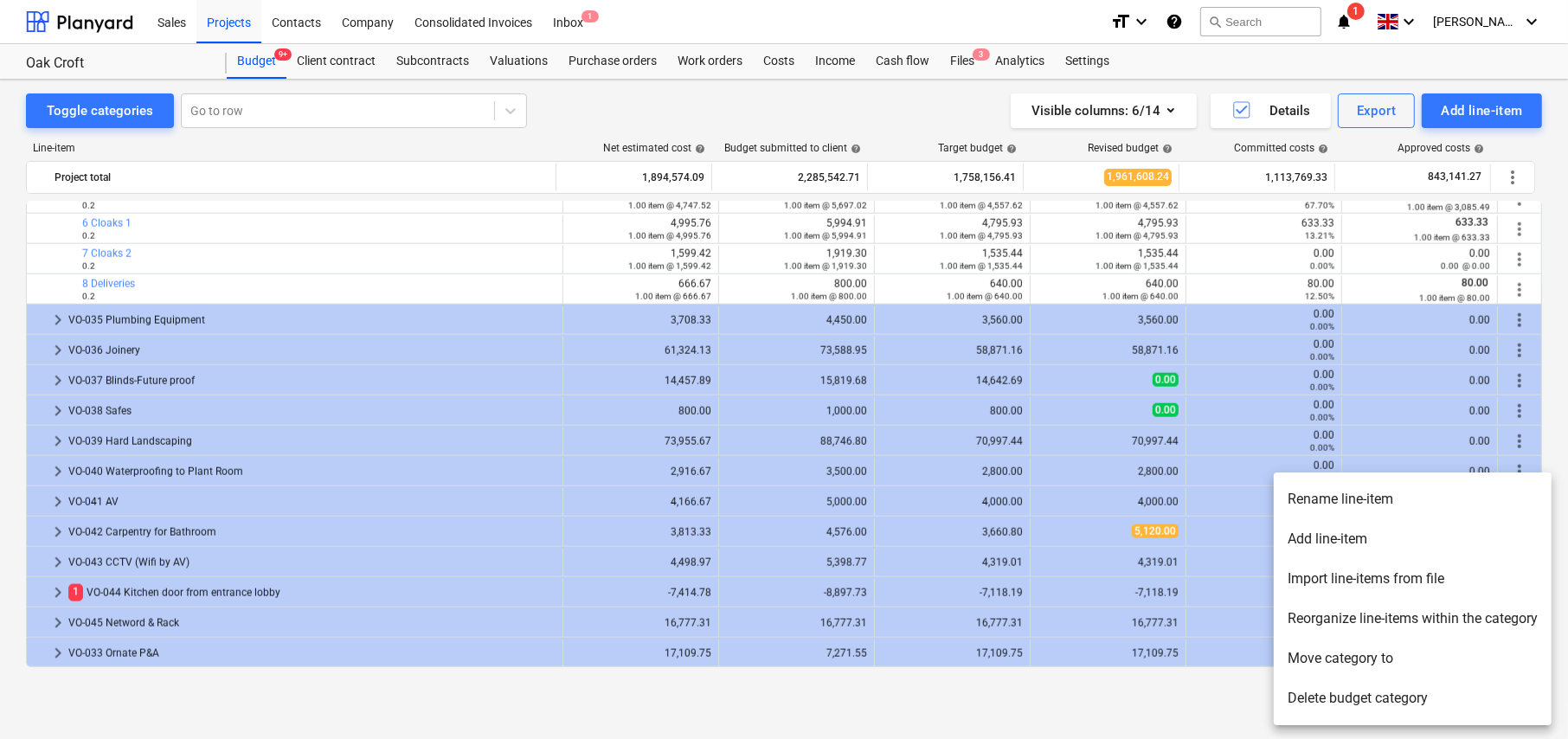
click at [1340, 698] on li "Delete budget category" at bounding box center [1412, 698] width 278 height 40
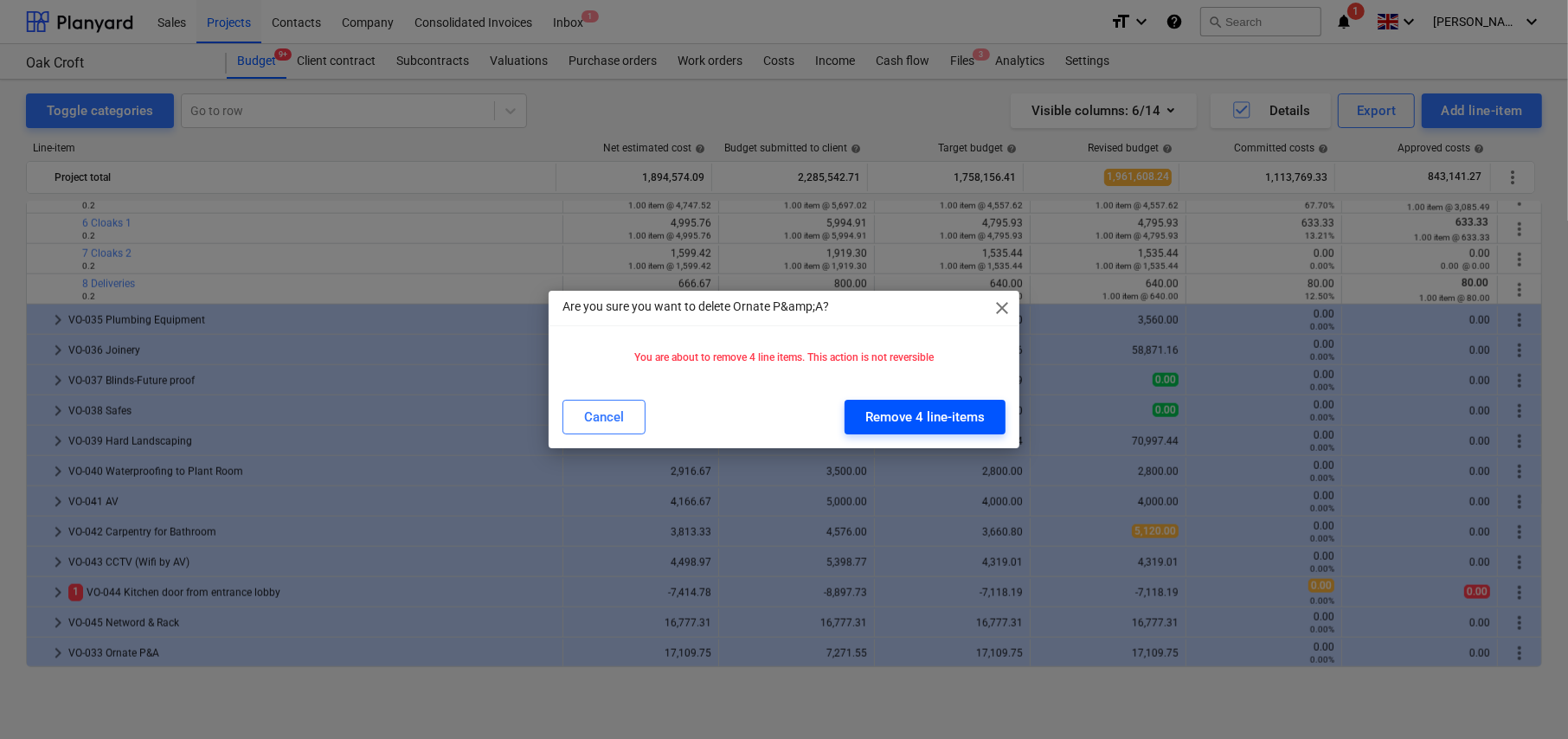
click at [909, 409] on div "Remove 4 line-items" at bounding box center [925, 417] width 120 height 22
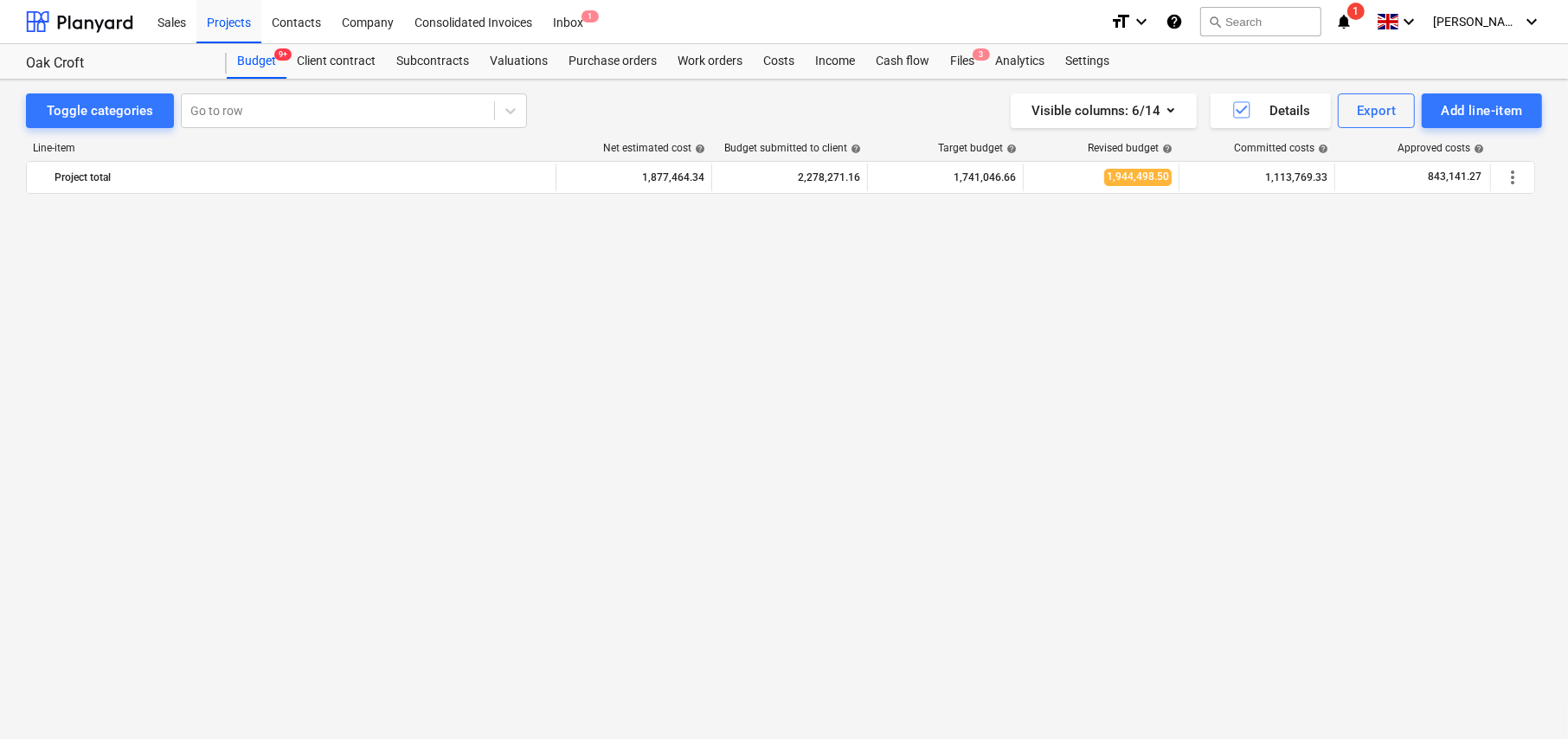
scroll to position [606, 0]
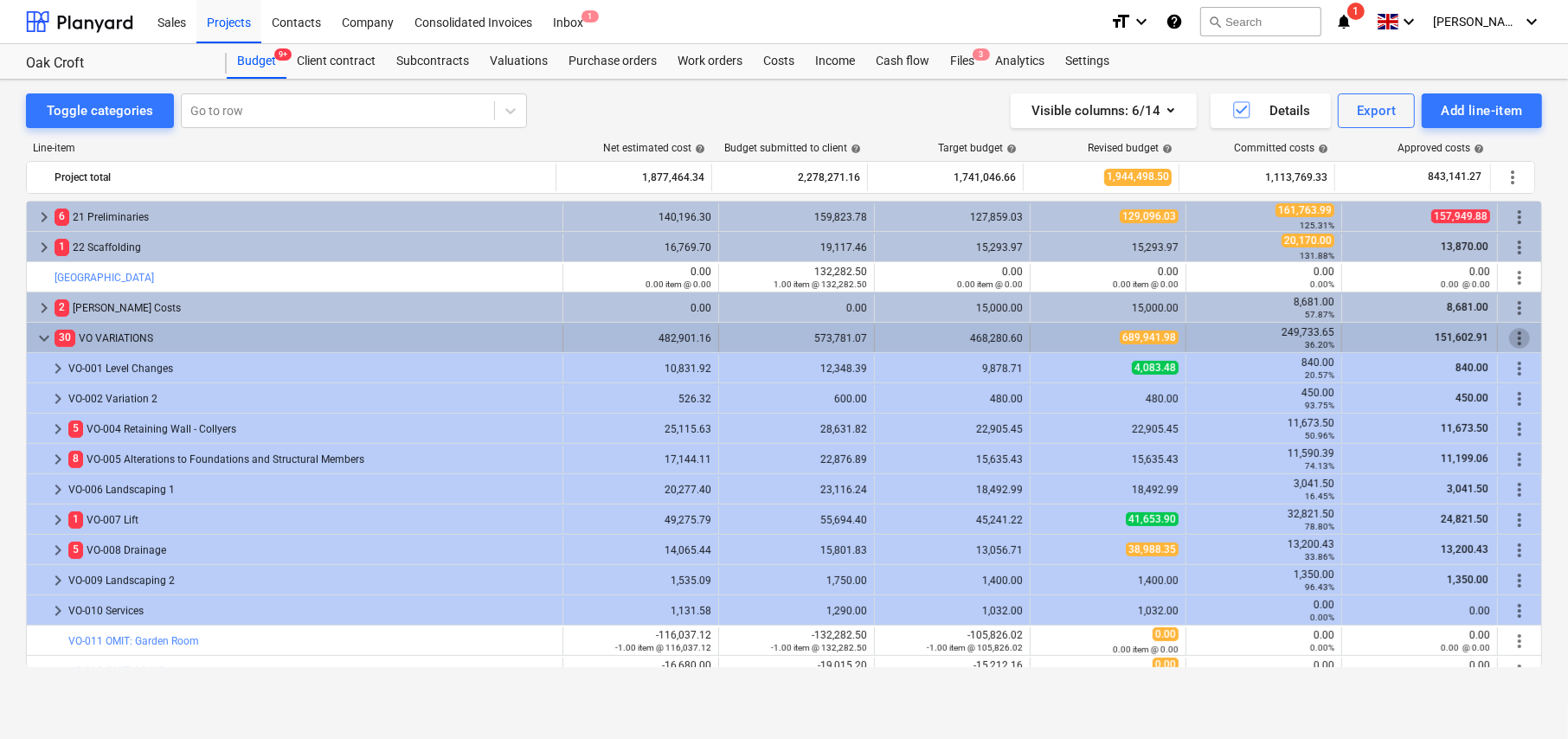
click at [1516, 336] on span "more_vert" at bounding box center [1519, 338] width 21 height 21
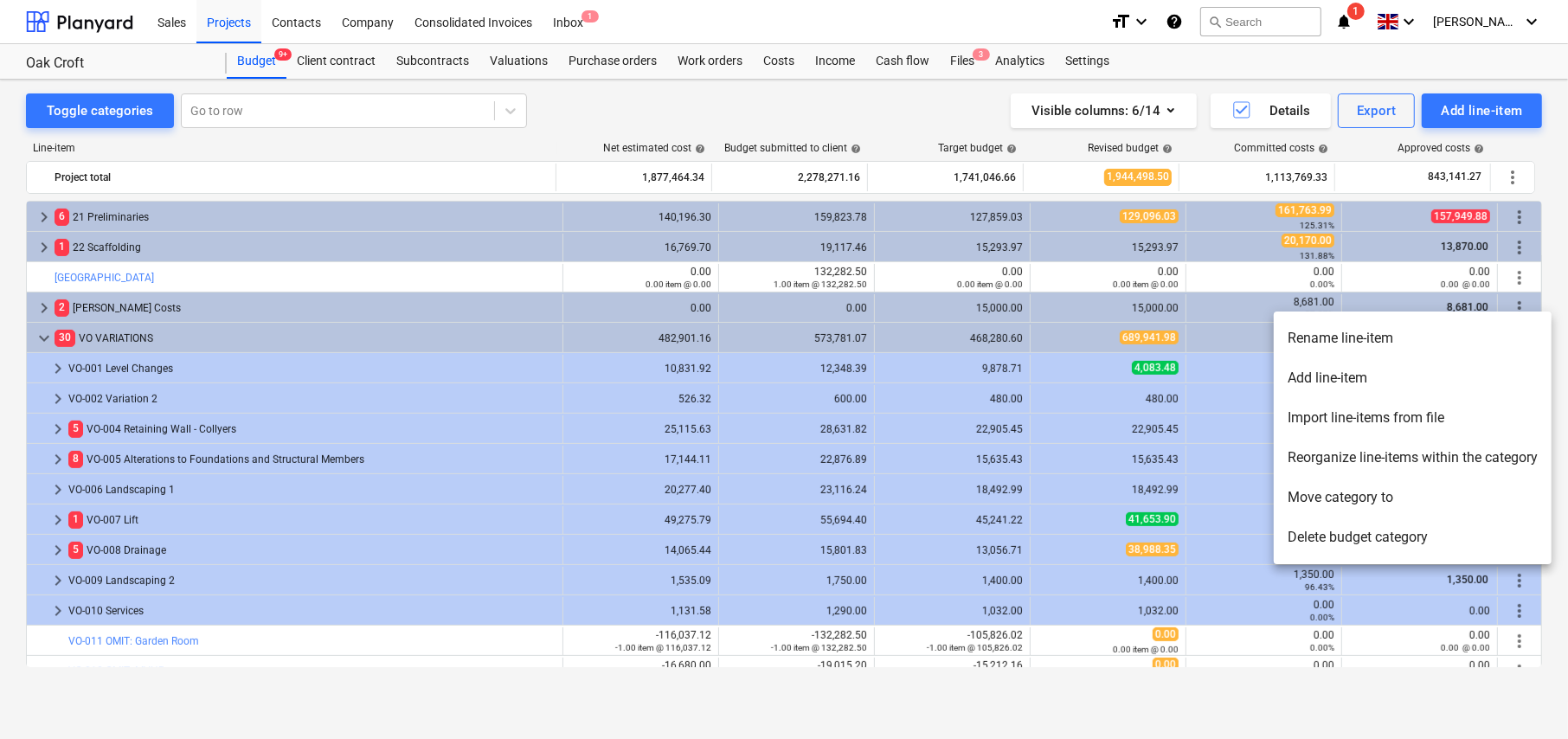
click at [1333, 415] on li "Import line-items from file" at bounding box center [1412, 418] width 278 height 40
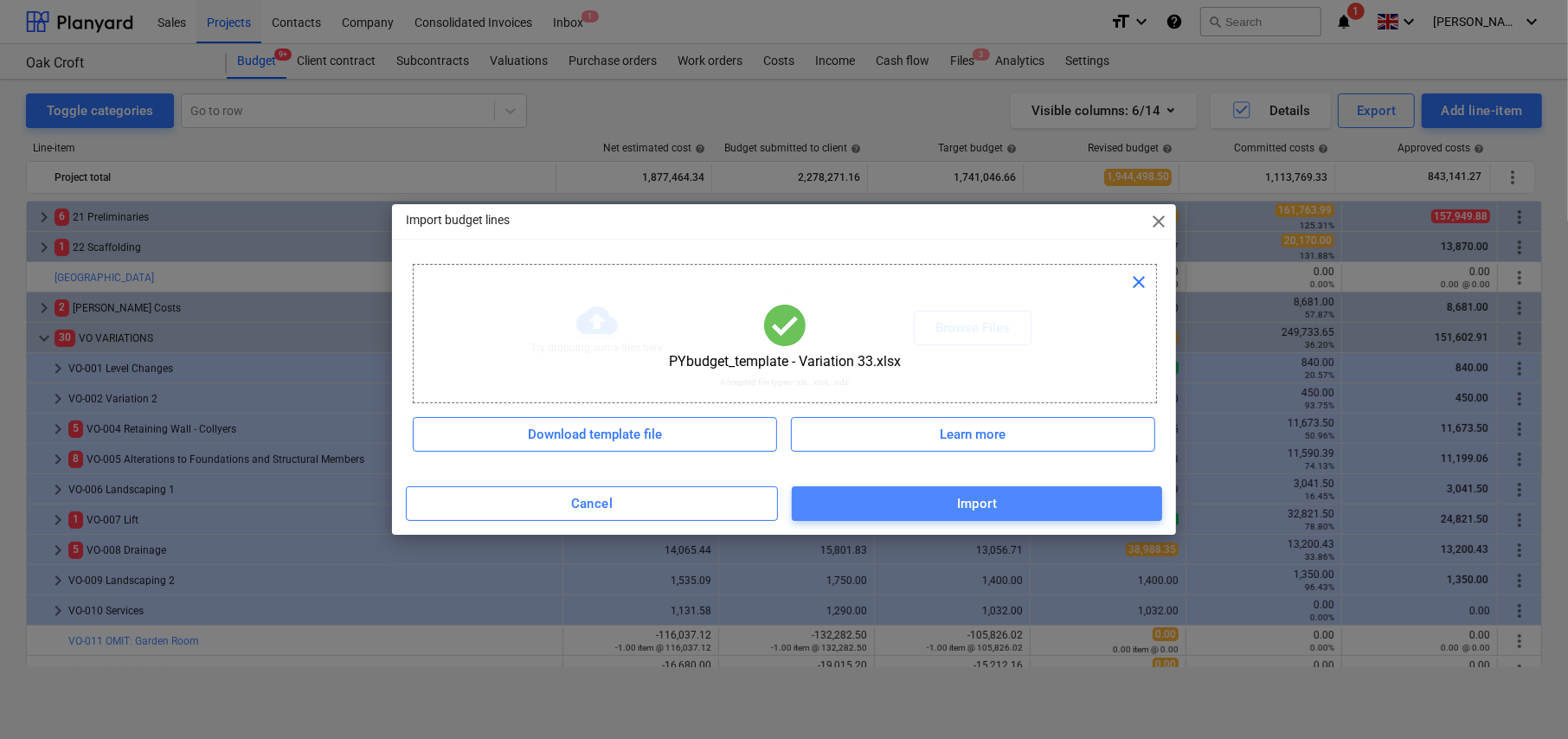
click at [1048, 501] on span "Import" at bounding box center [977, 503] width 332 height 22
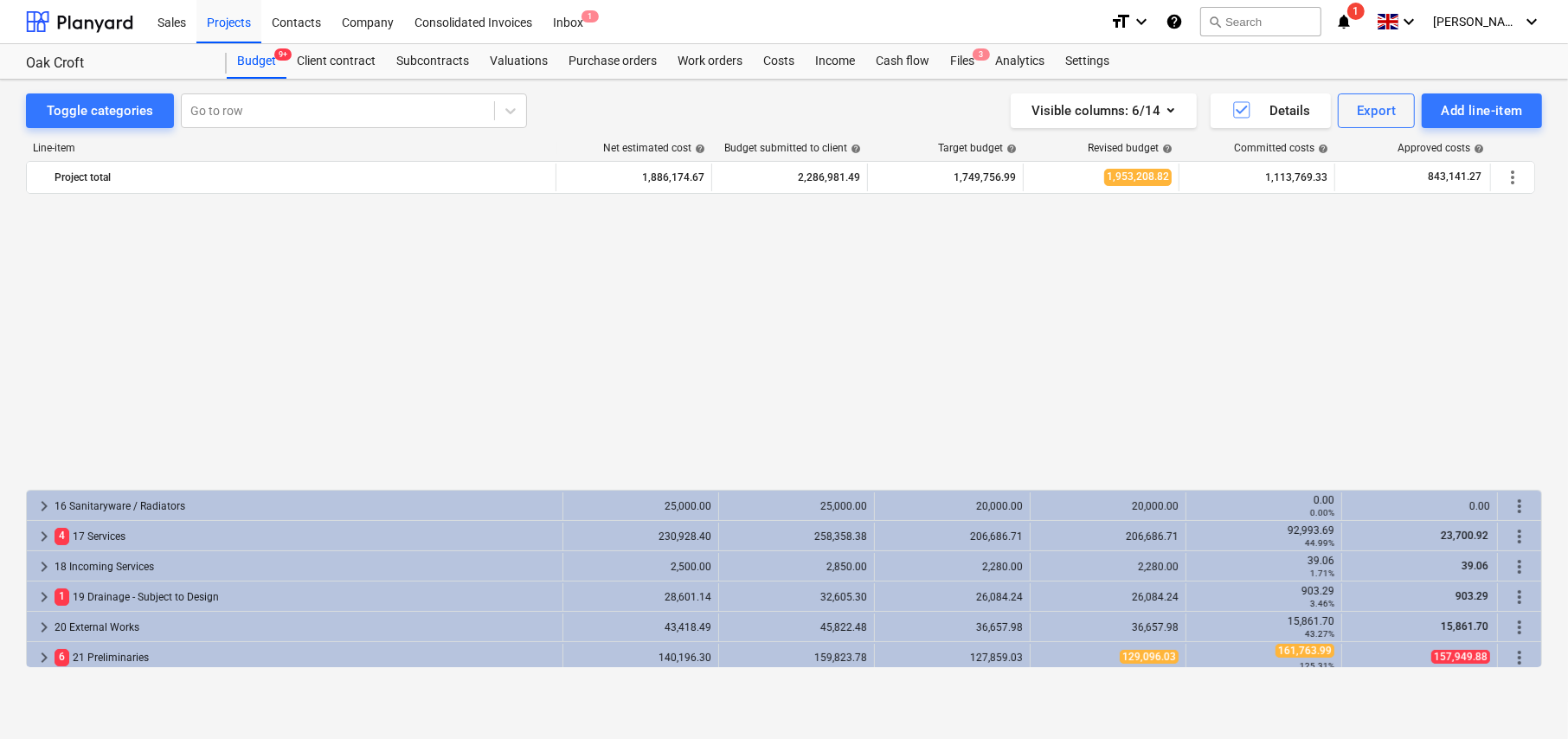
scroll to position [511, 0]
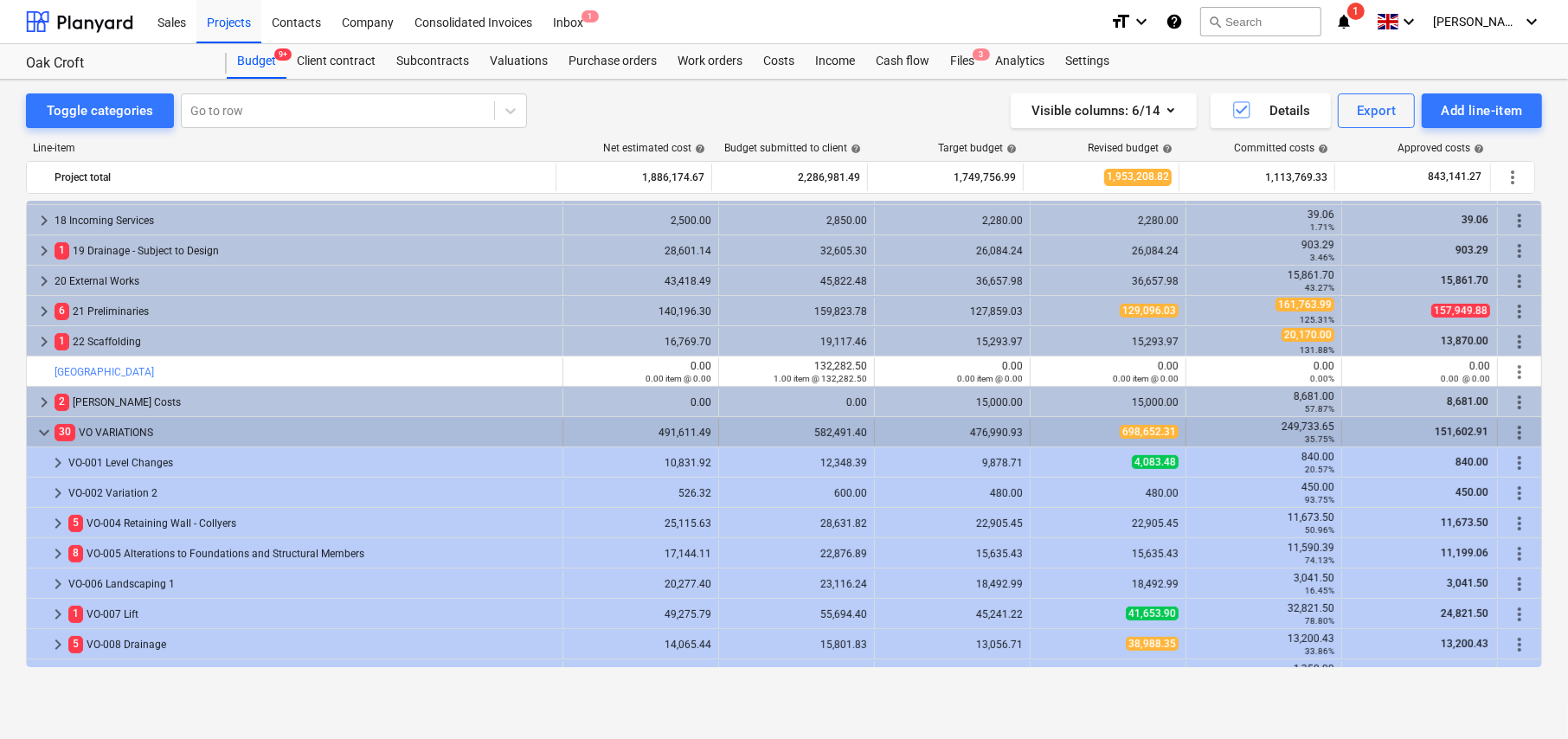
click at [1517, 433] on span "more_vert" at bounding box center [1519, 432] width 21 height 21
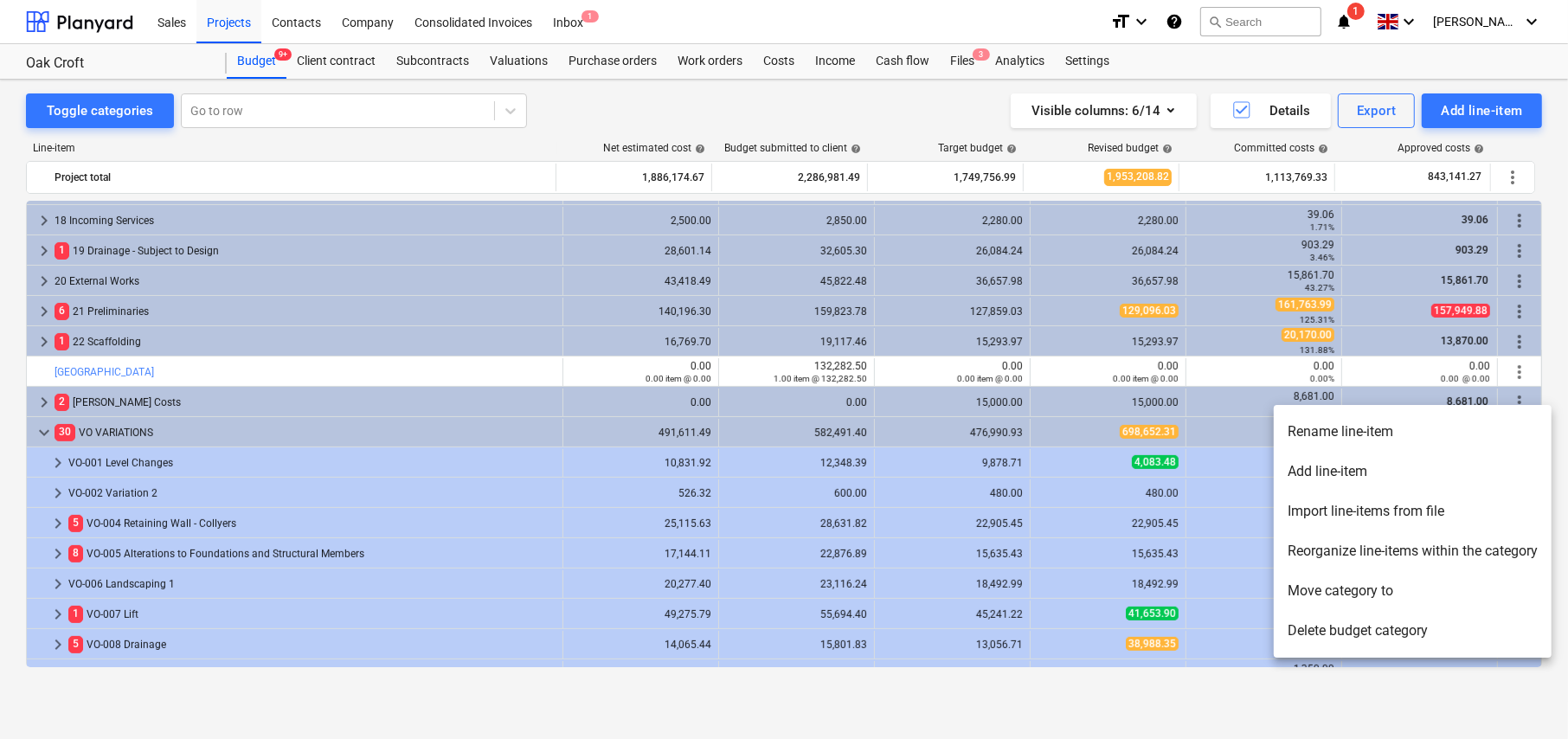
click at [1351, 556] on li "Reorganize line-items within the category" at bounding box center [1412, 551] width 278 height 40
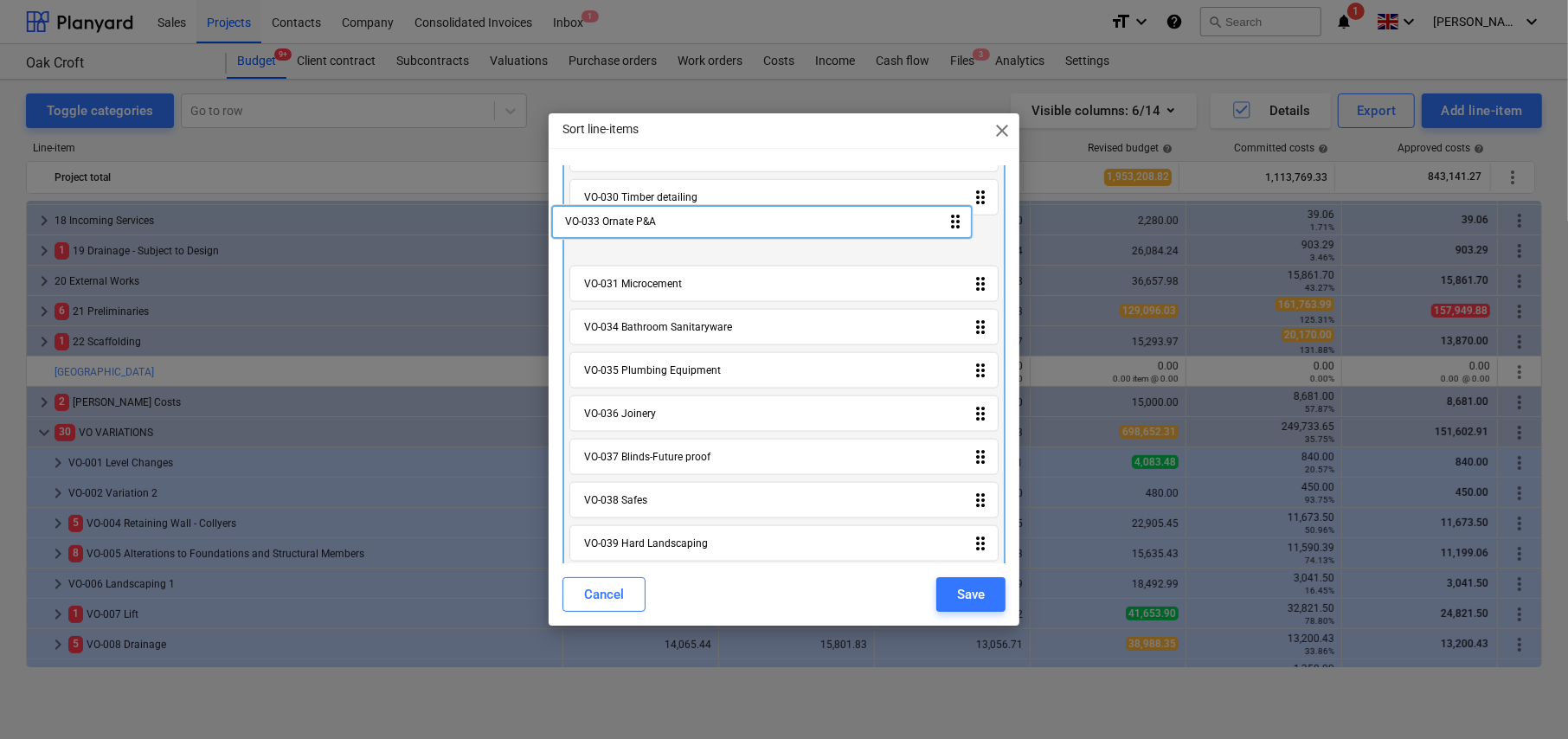
scroll to position [1234, 0]
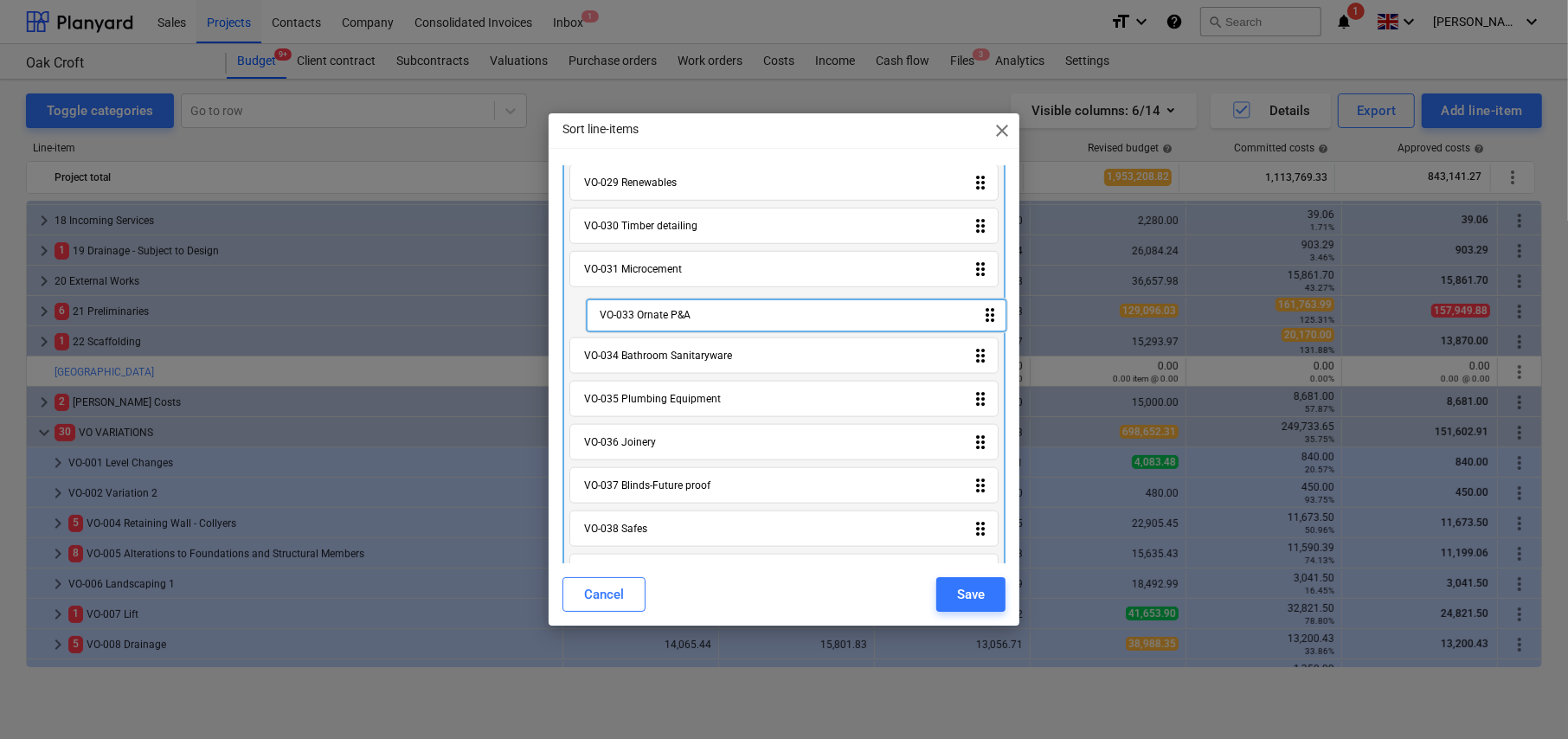
drag, startPoint x: 970, startPoint y: 537, endPoint x: 986, endPoint y: 311, distance: 226.6
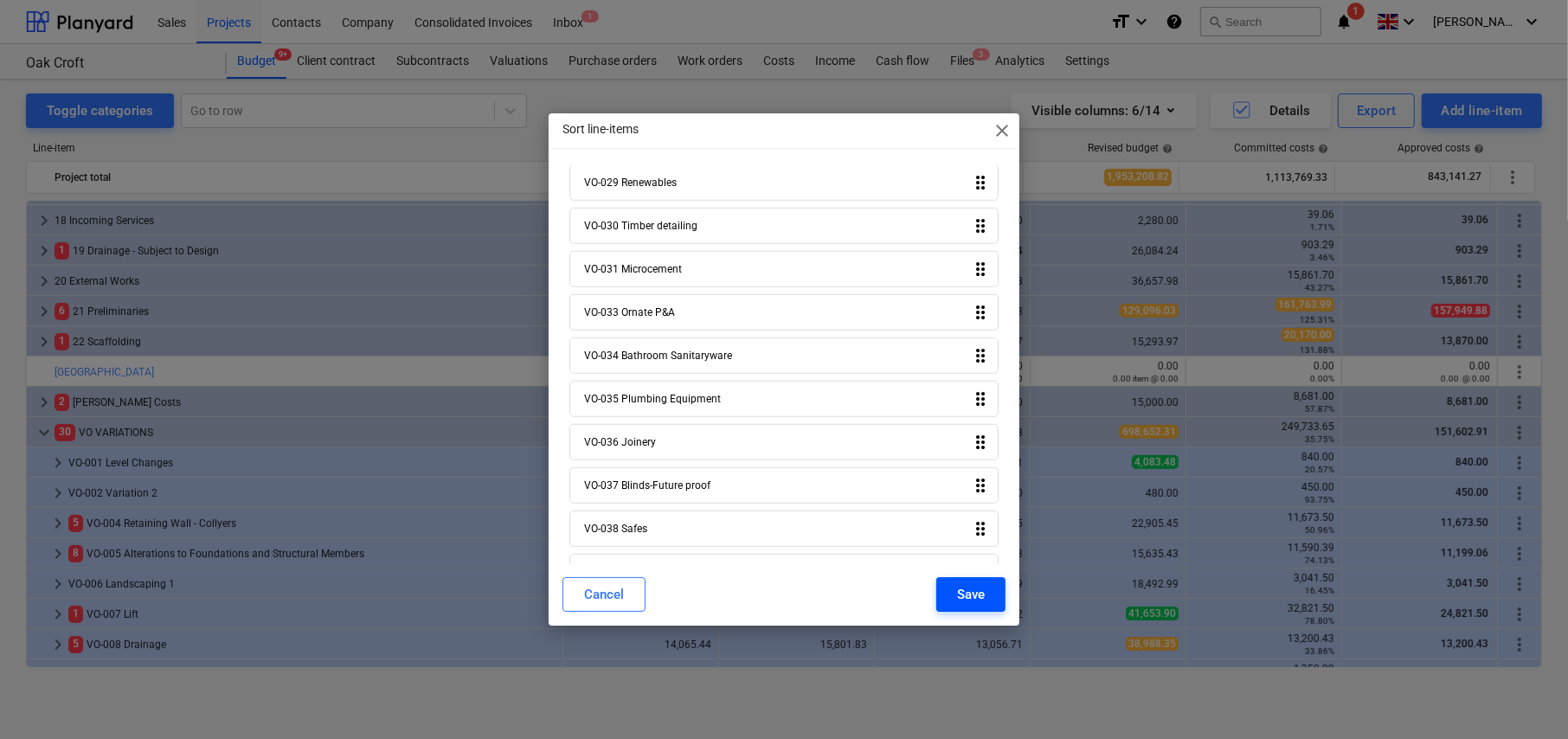
click at [975, 593] on div "Save" at bounding box center [971, 594] width 28 height 22
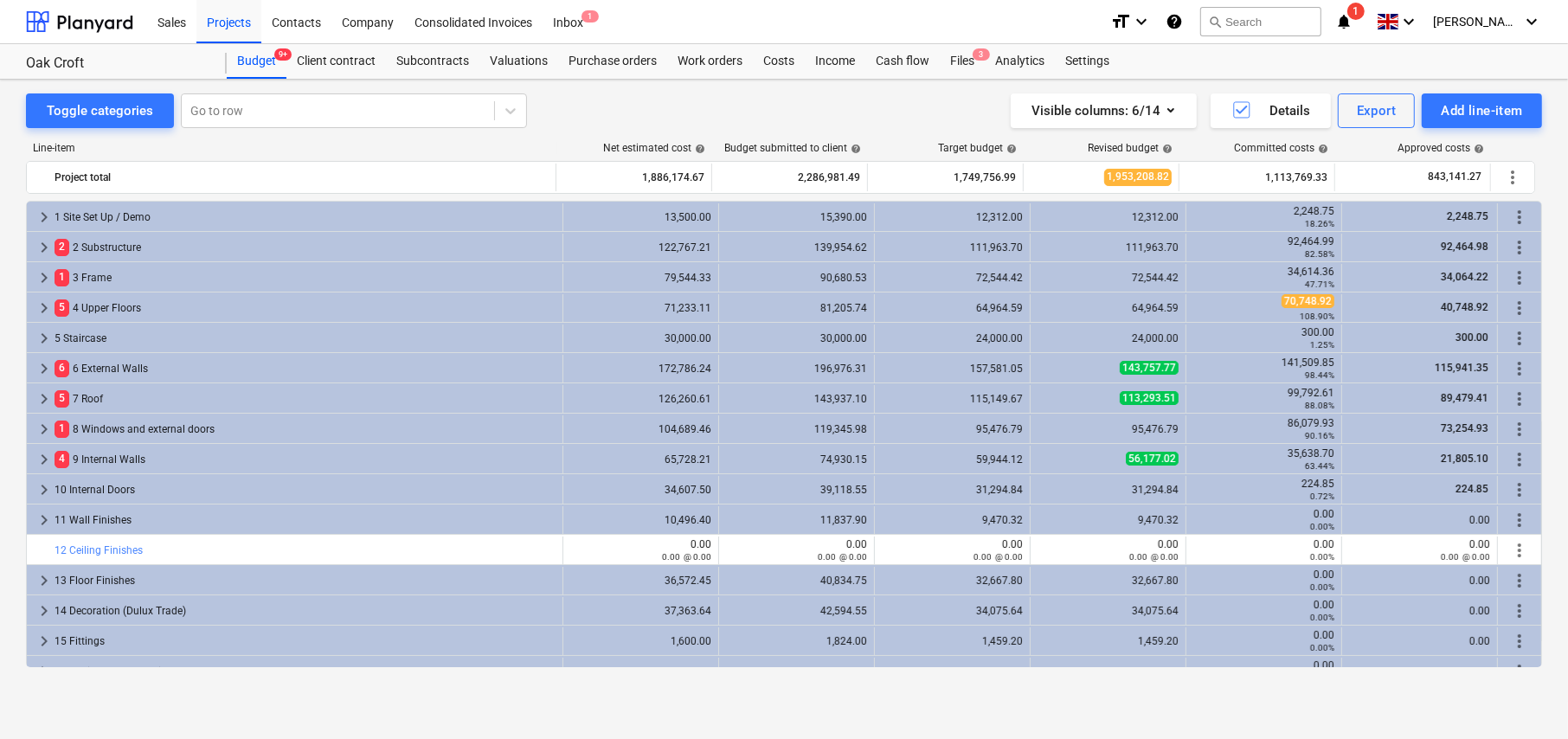
scroll to position [511, 0]
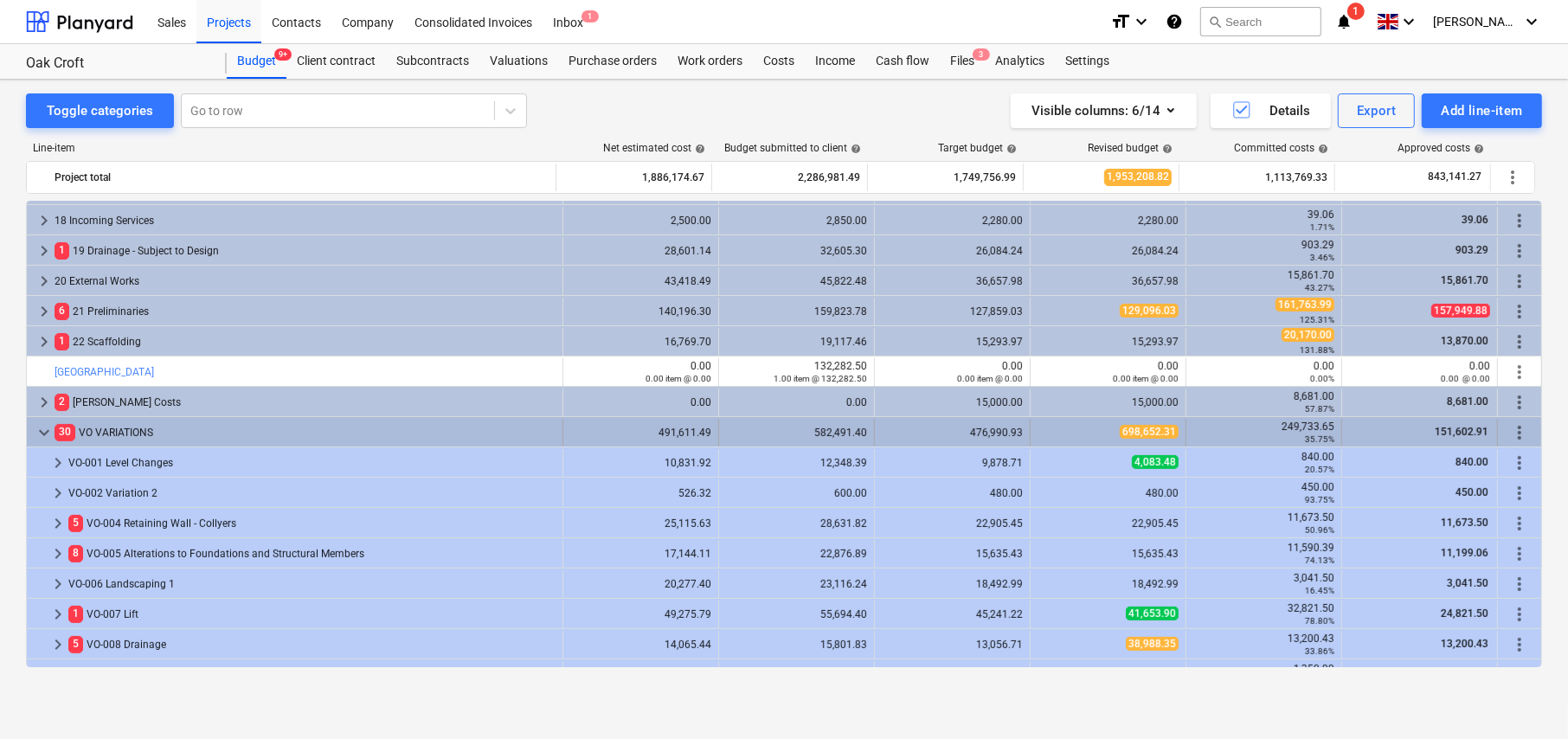
click at [41, 428] on span "keyboard_arrow_down" at bounding box center [44, 432] width 21 height 21
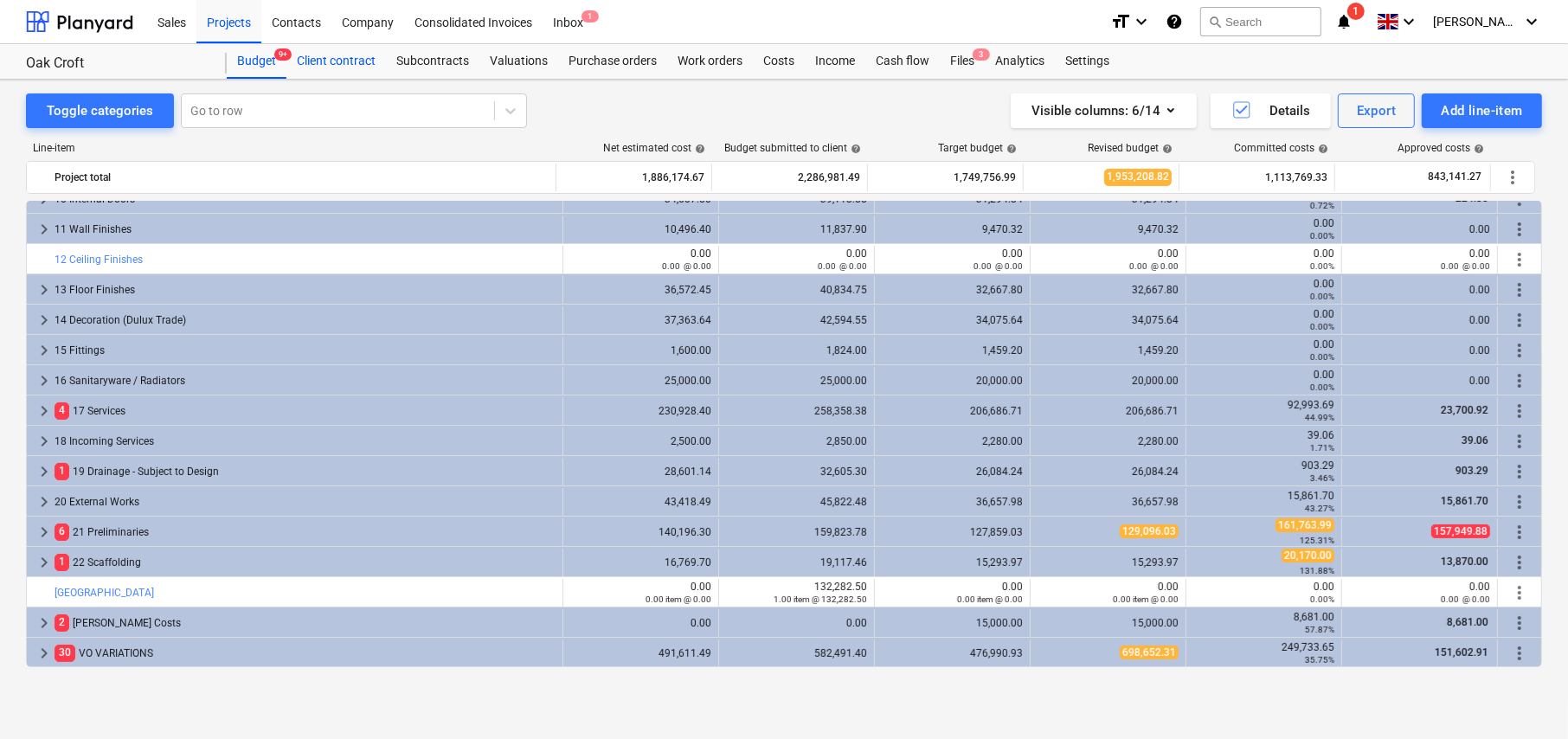
scroll to position [290, 0]
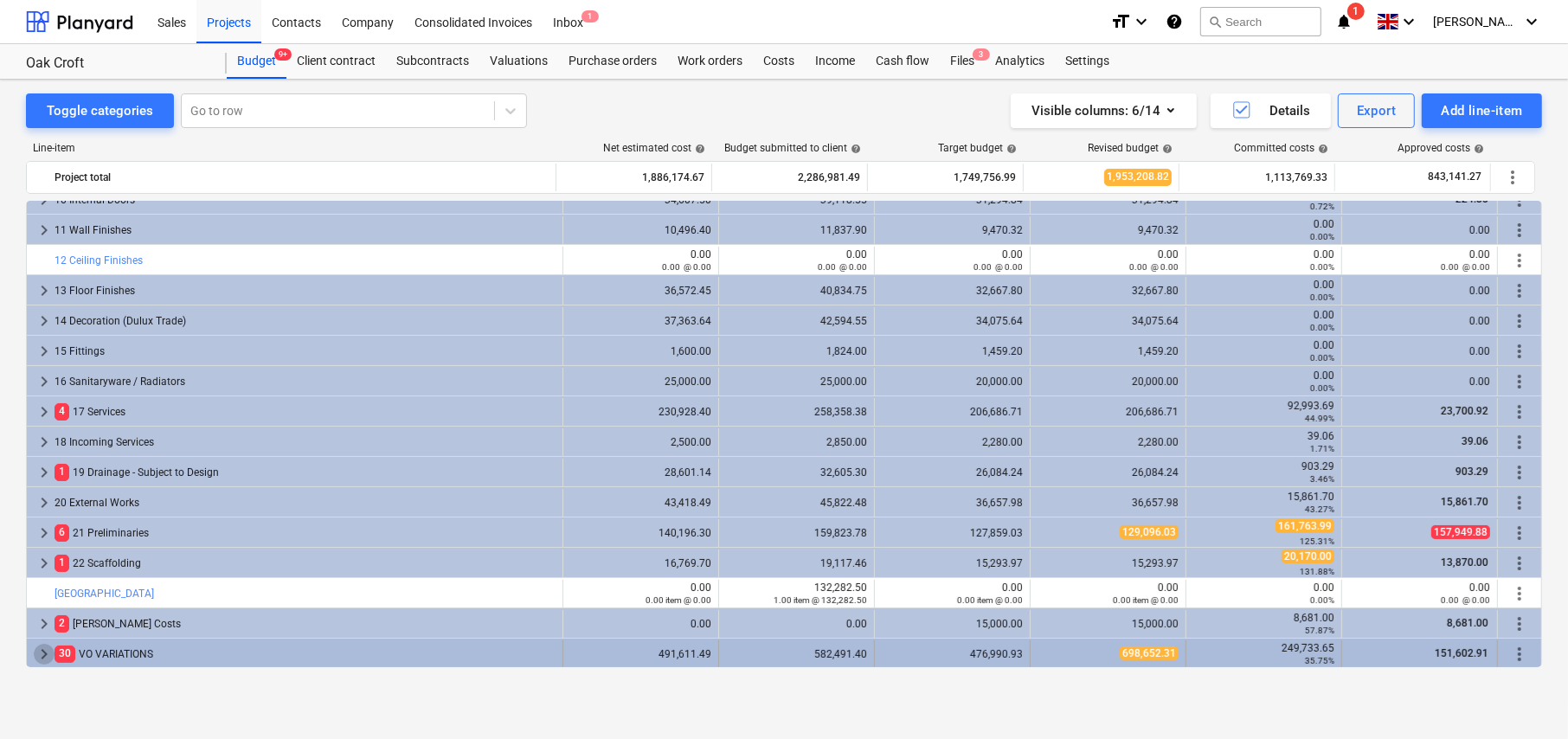
click at [40, 652] on span "keyboard_arrow_right" at bounding box center [44, 653] width 21 height 21
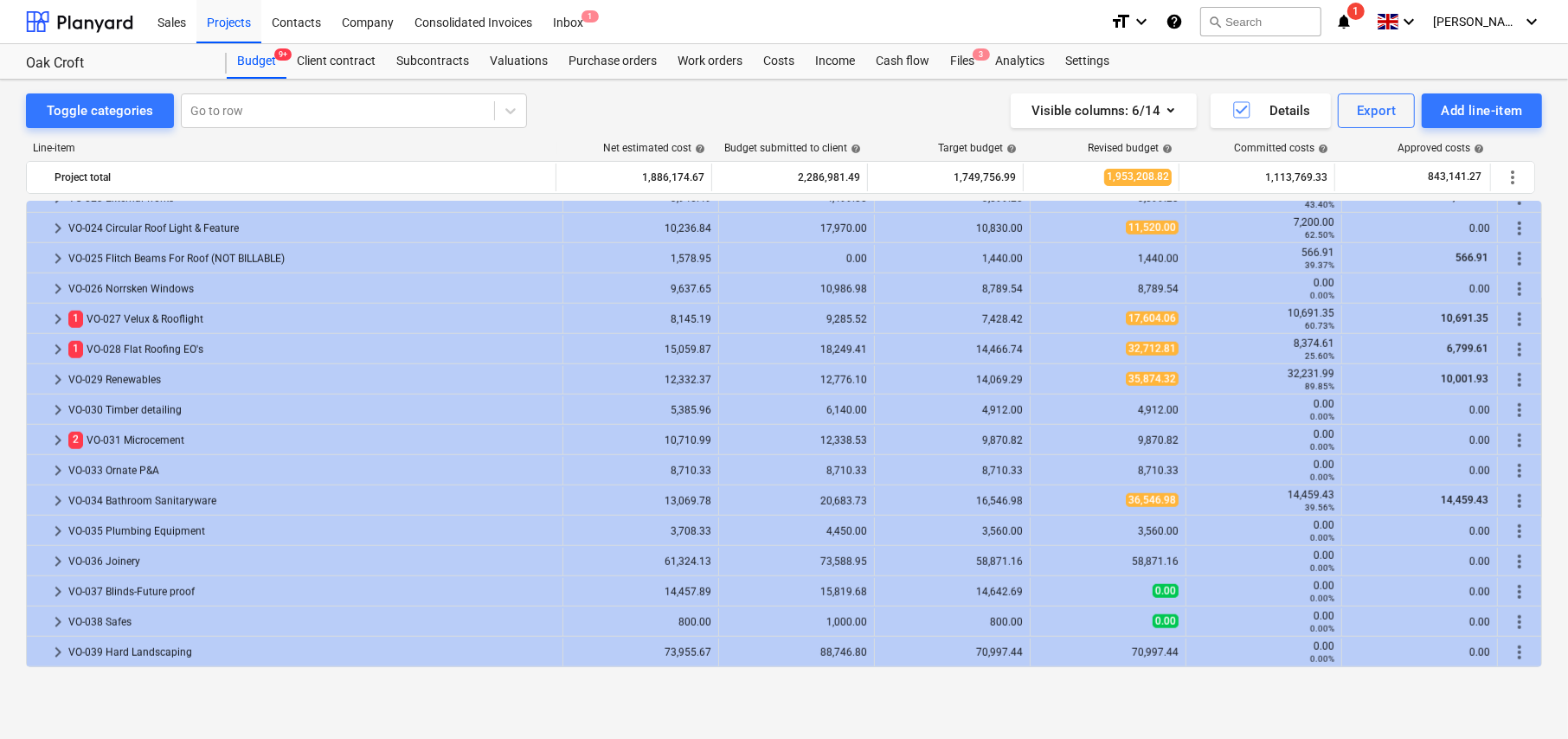
scroll to position [1623, 0]
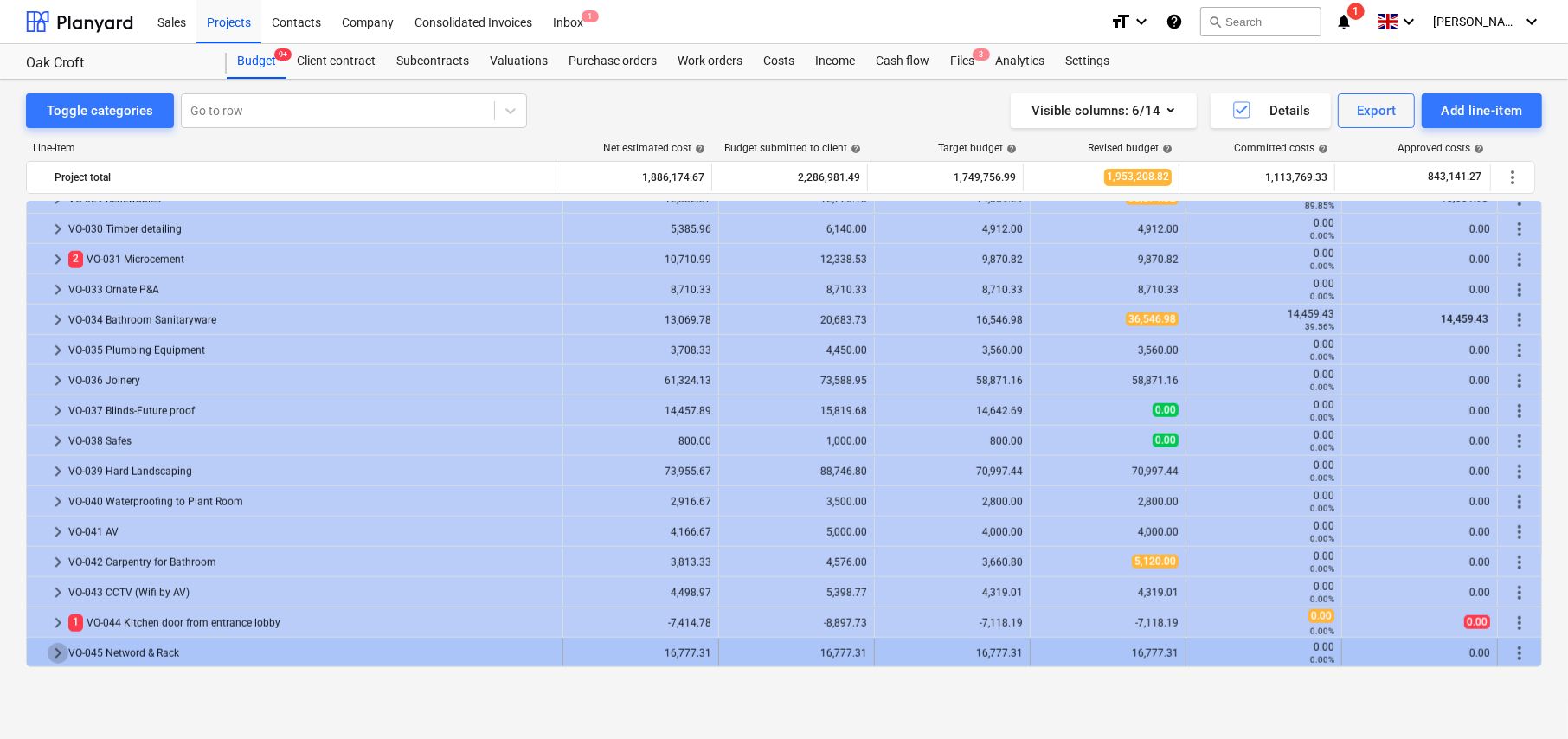
click at [56, 652] on span "keyboard_arrow_right" at bounding box center [57, 653] width 21 height 21
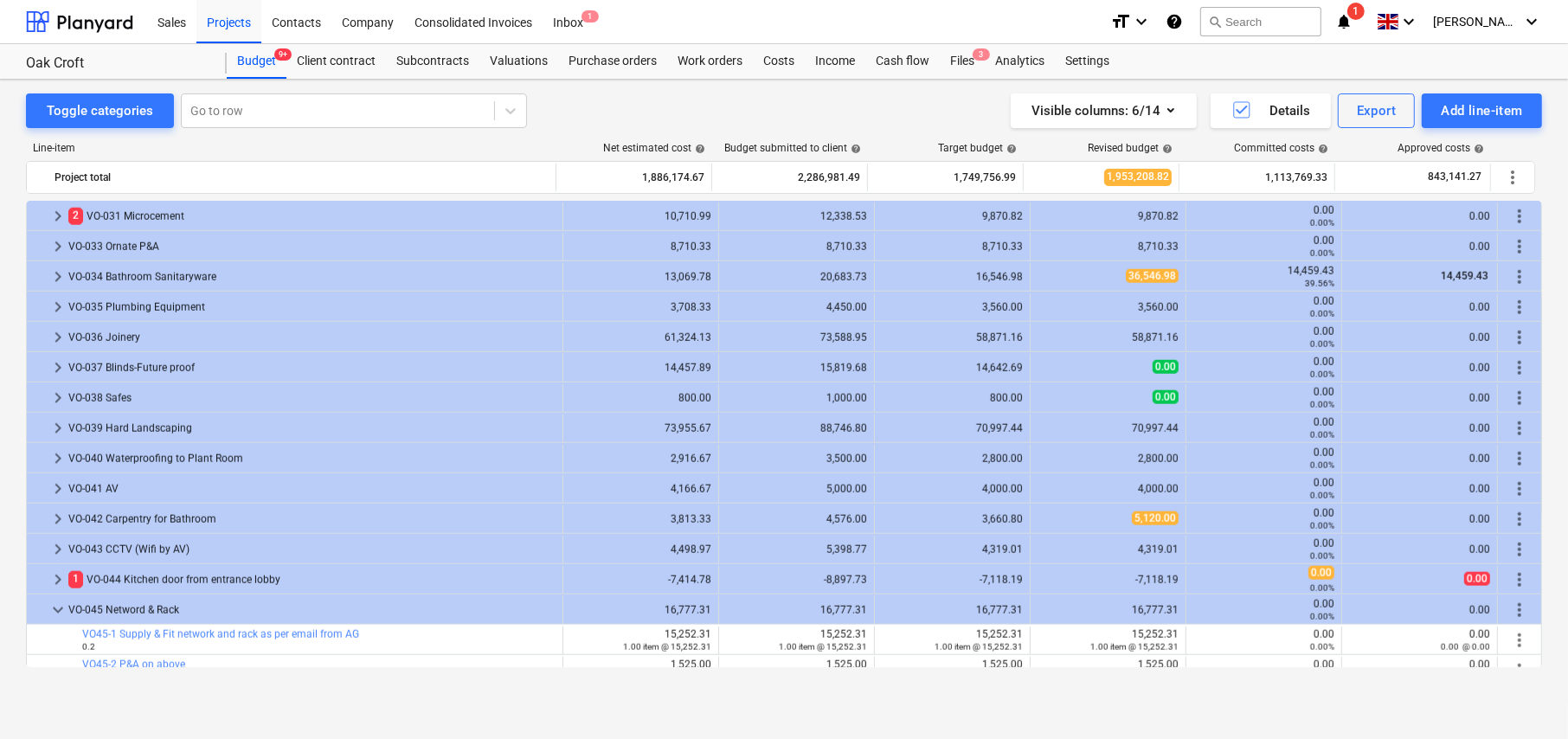
scroll to position [1684, 0]
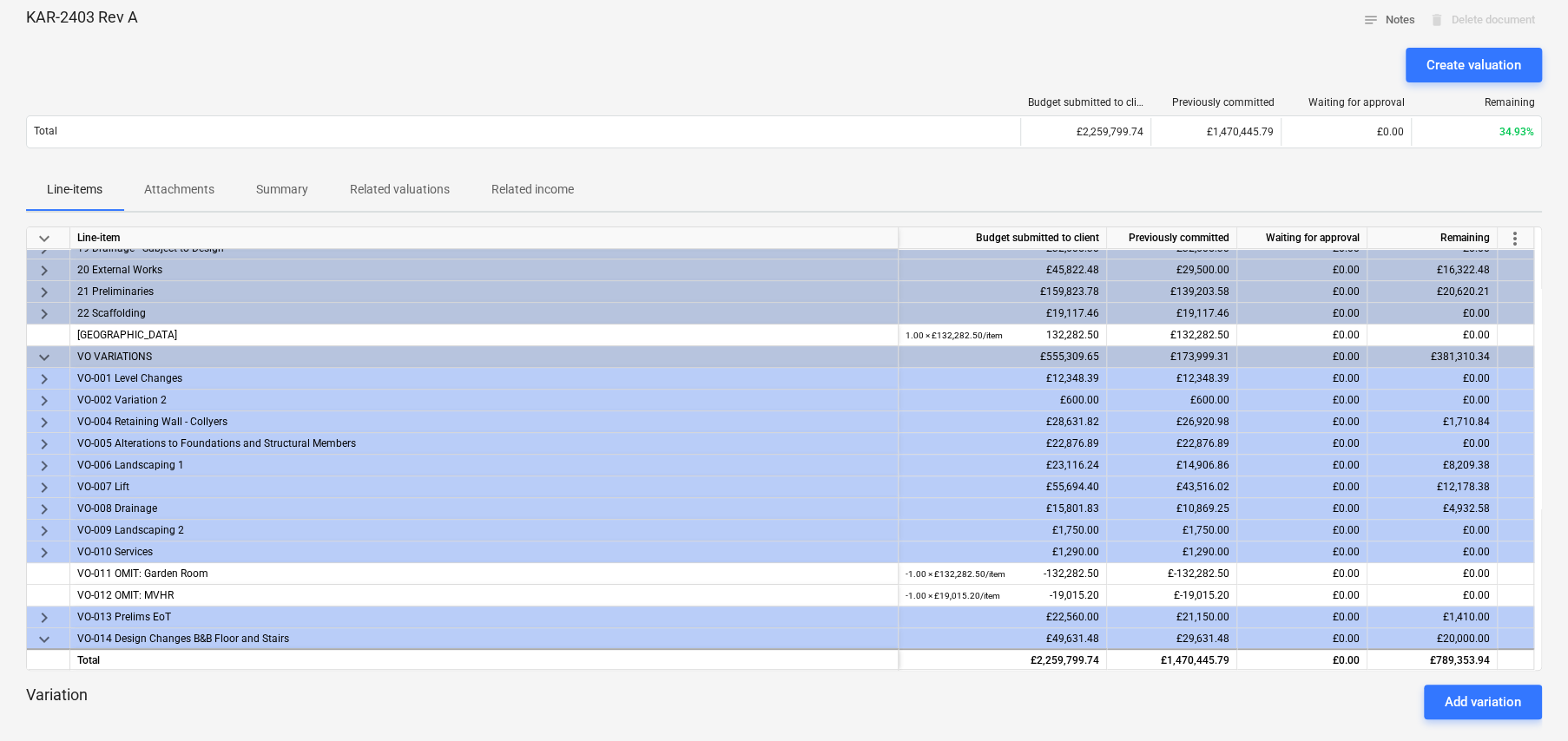
scroll to position [359, 0]
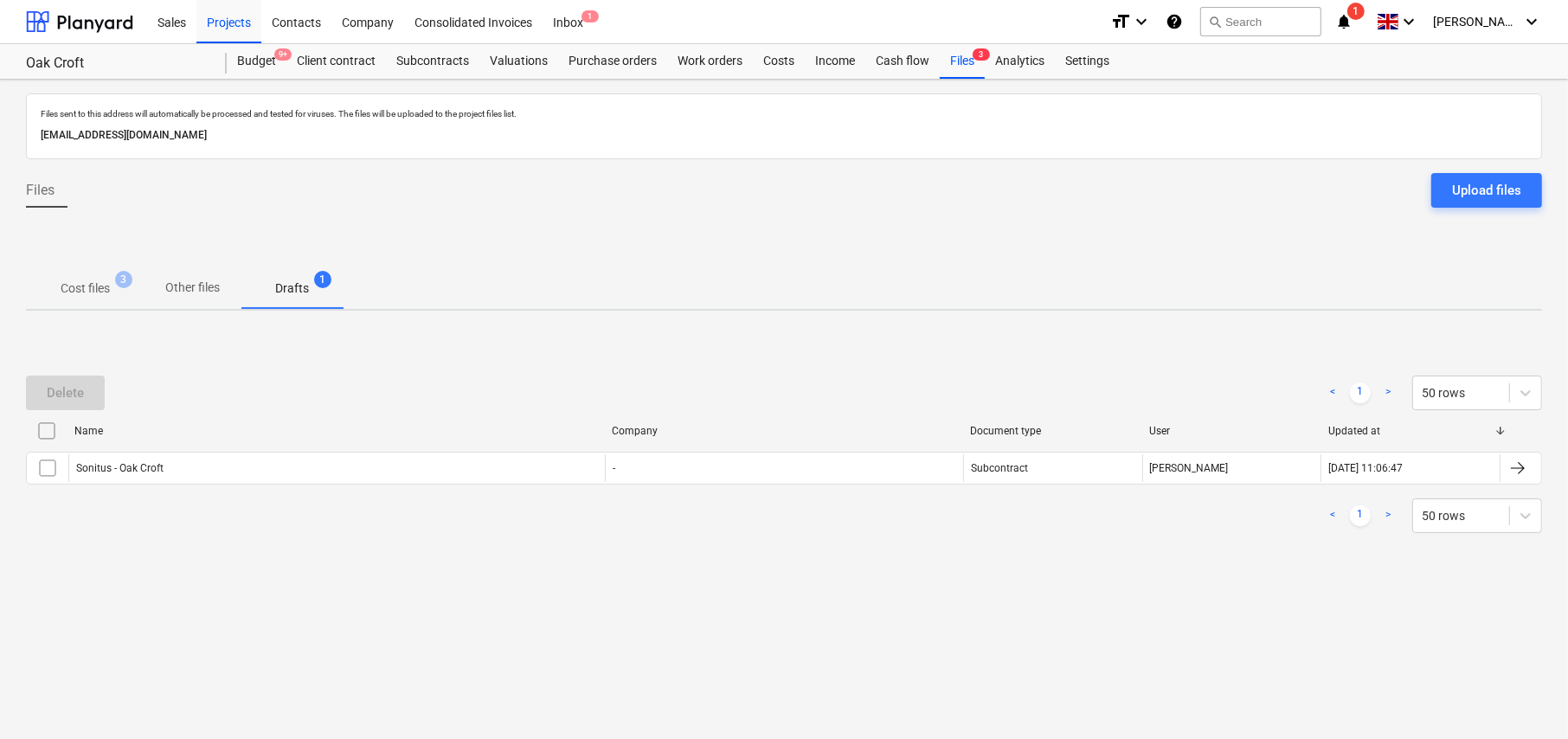
click at [88, 289] on p "Cost files" at bounding box center [85, 288] width 49 height 18
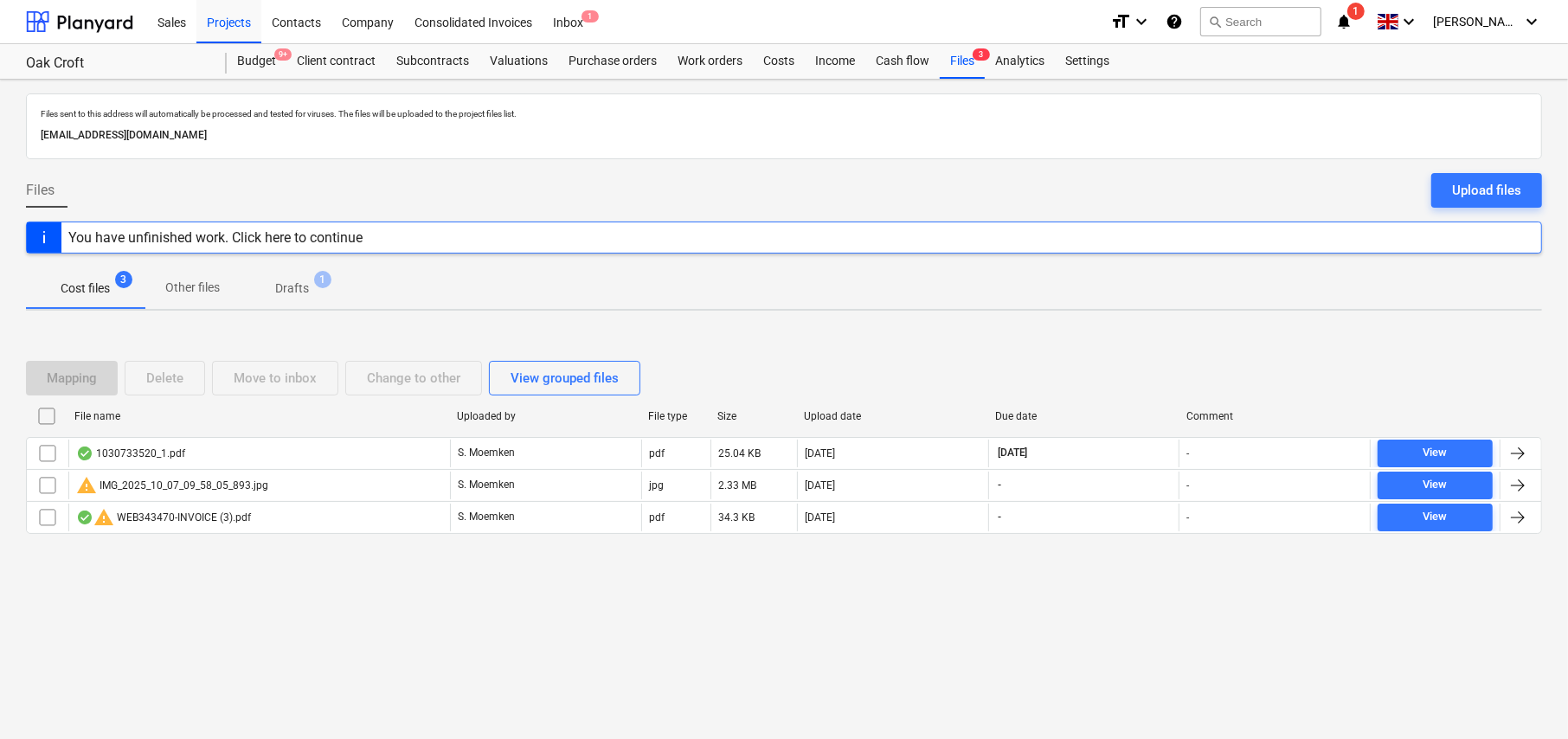
click at [307, 293] on p "Drafts" at bounding box center [292, 288] width 34 height 18
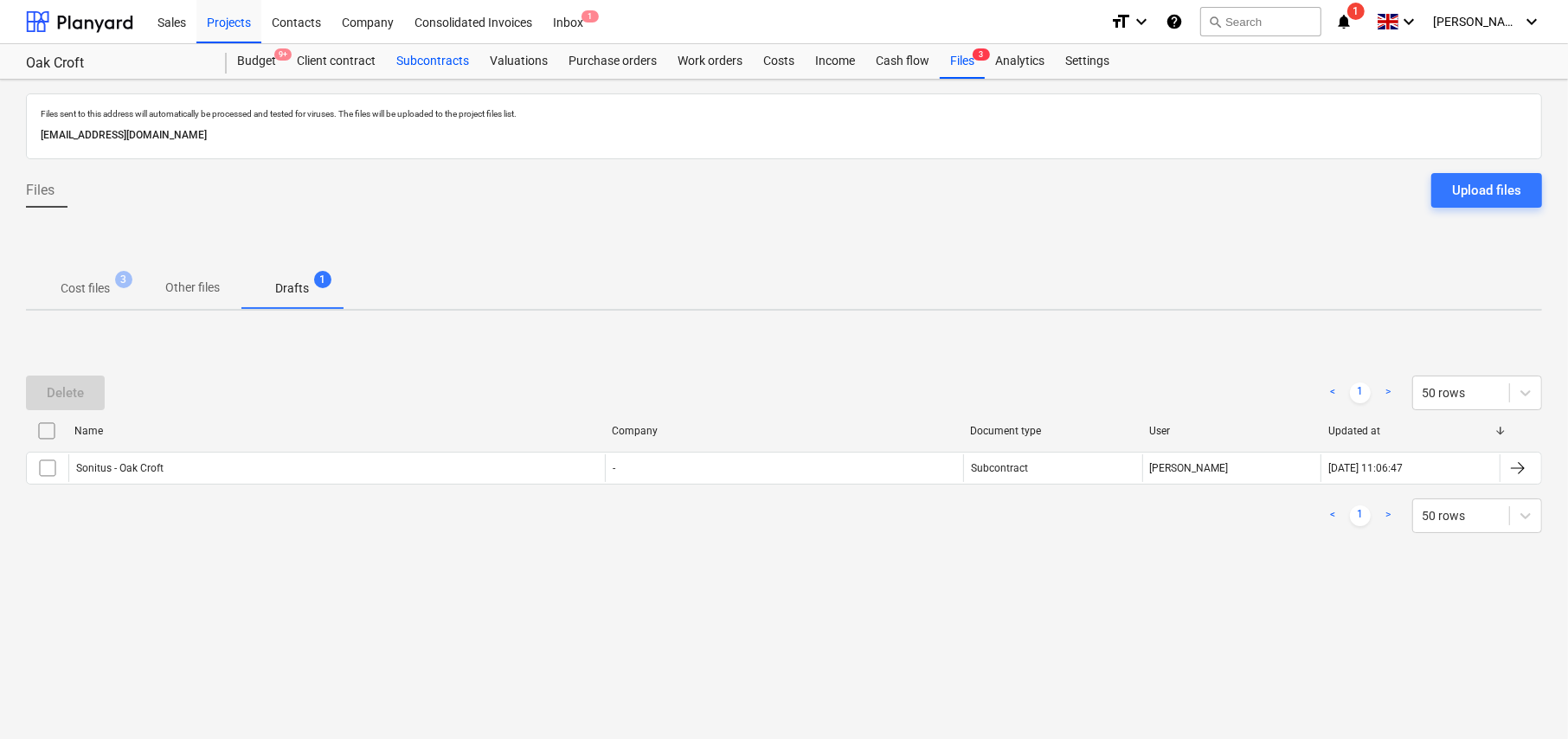
click at [431, 67] on div "Subcontracts" at bounding box center [433, 61] width 94 height 35
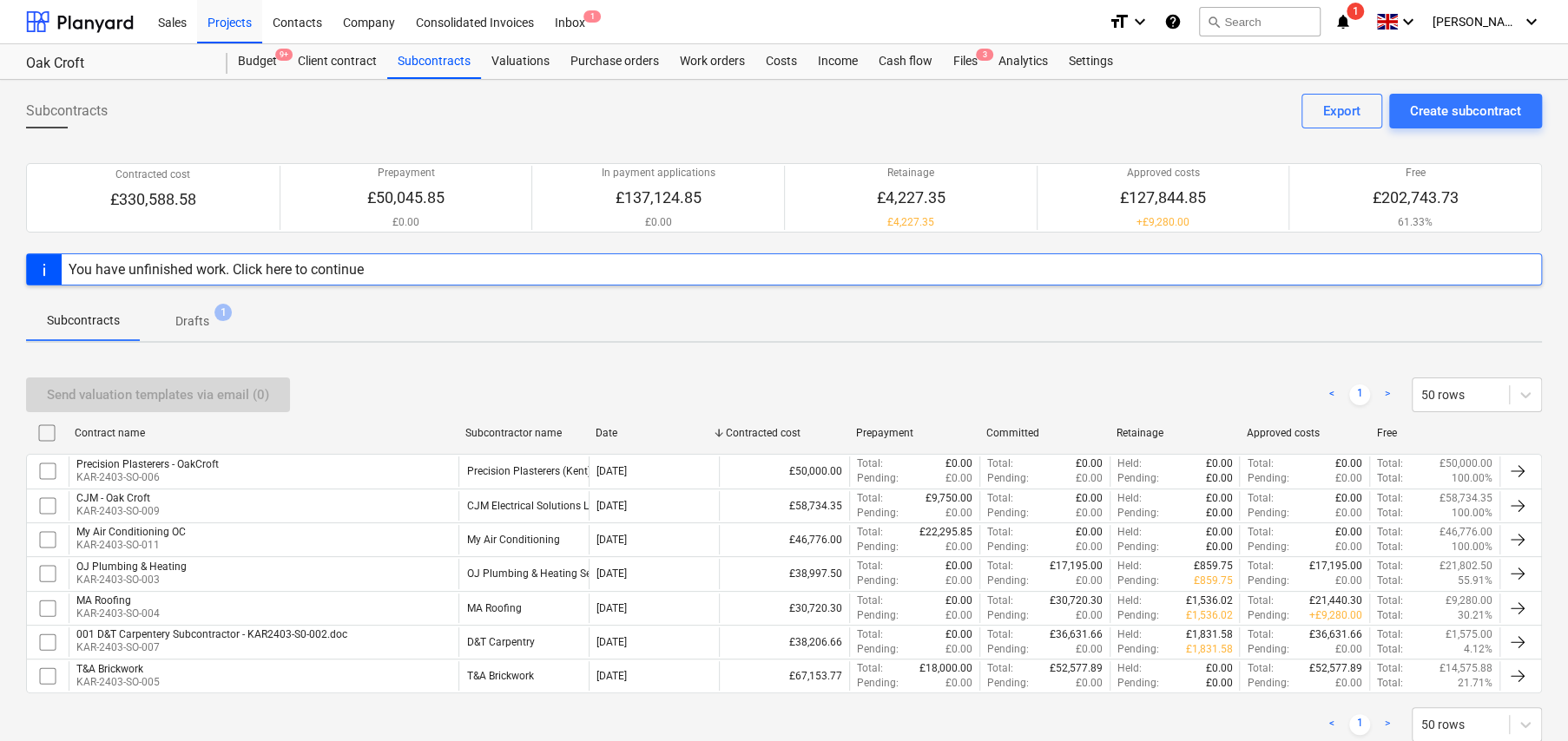
click at [186, 328] on p "Drafts" at bounding box center [193, 321] width 34 height 18
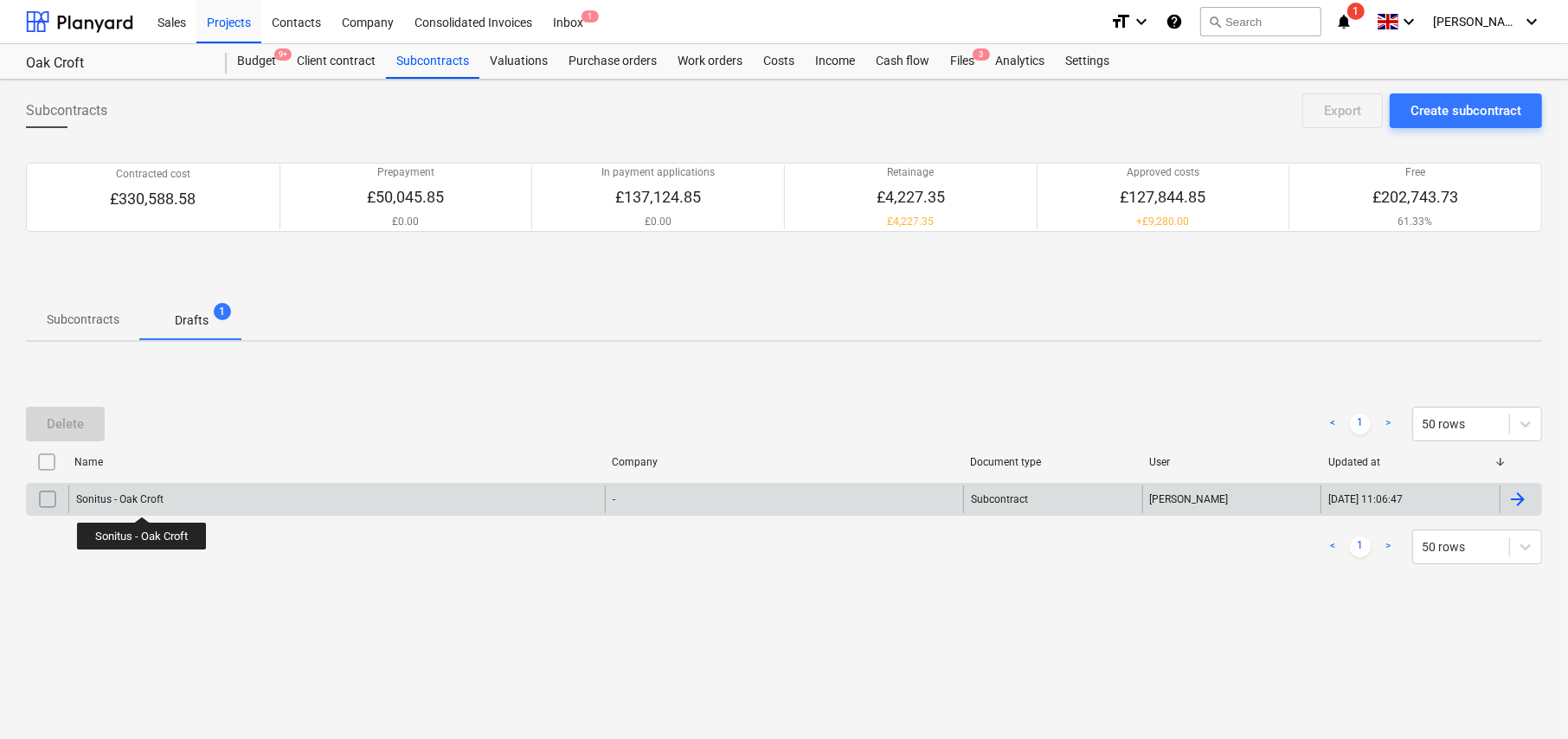
click at [142, 501] on div "Sonitus - Oak Croft" at bounding box center [120, 500] width 87 height 12
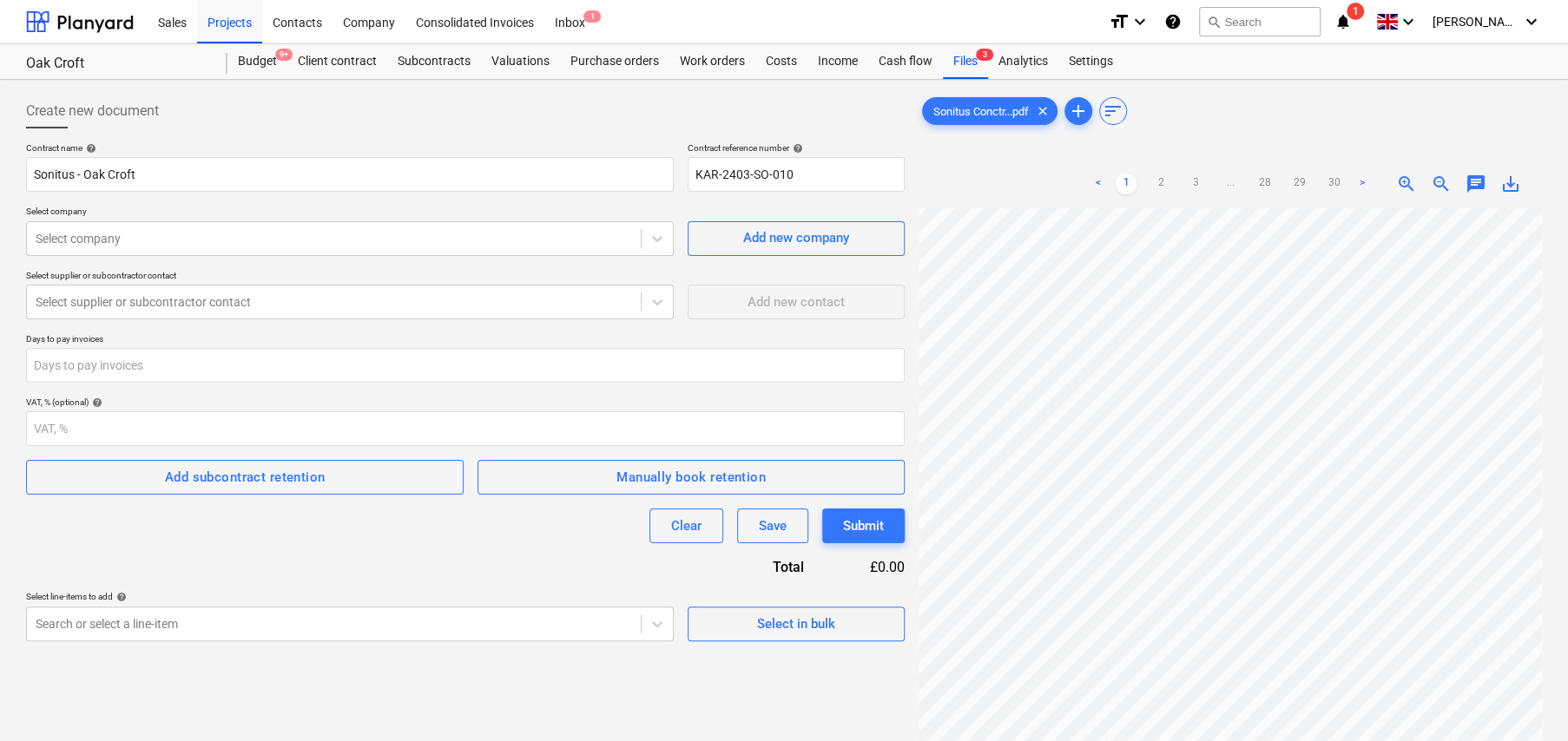
scroll to position [178, 0]
click at [454, 235] on div at bounding box center [334, 238] width 596 height 17
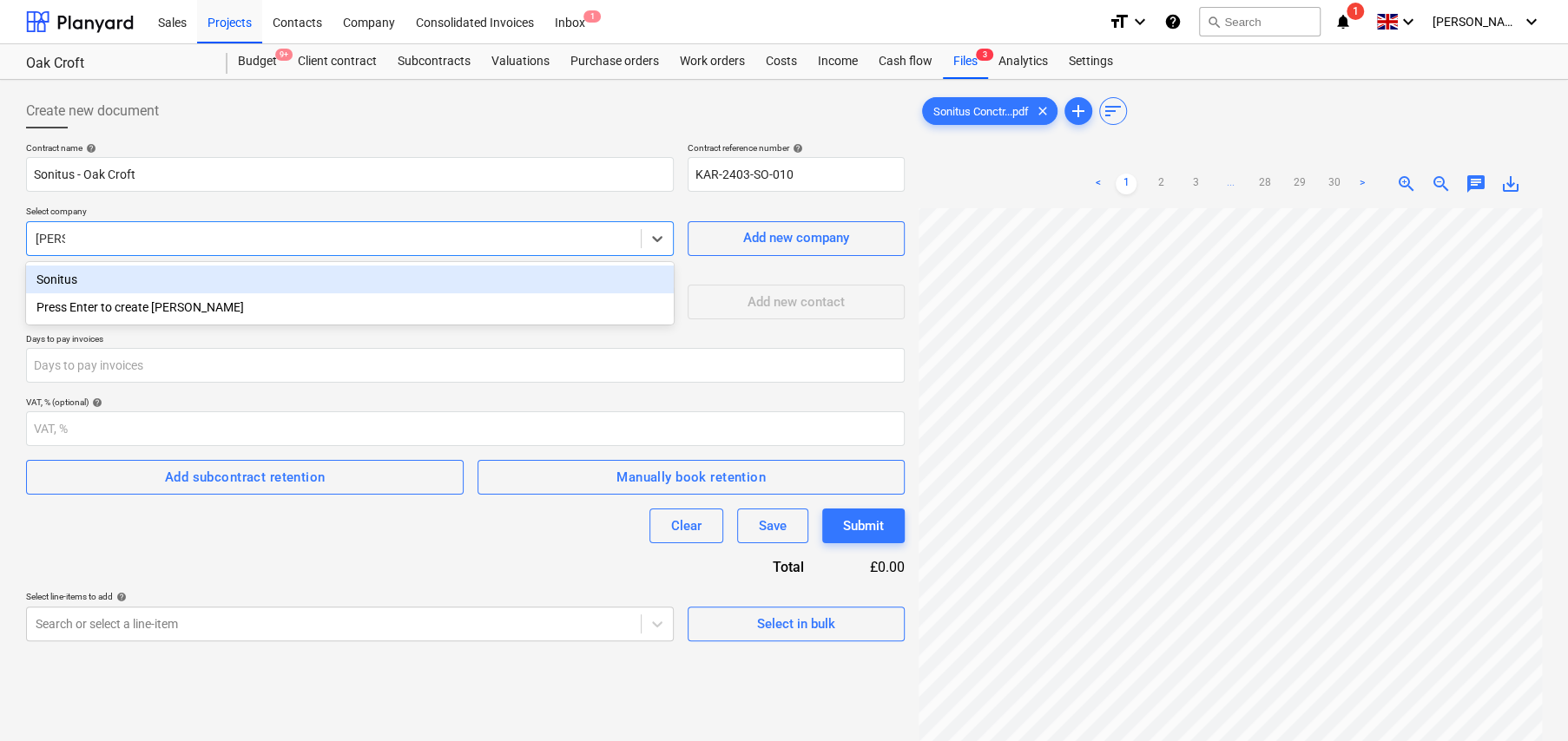
type input "sonitu"
click at [54, 276] on div "Sonitus" at bounding box center [349, 279] width 647 height 28
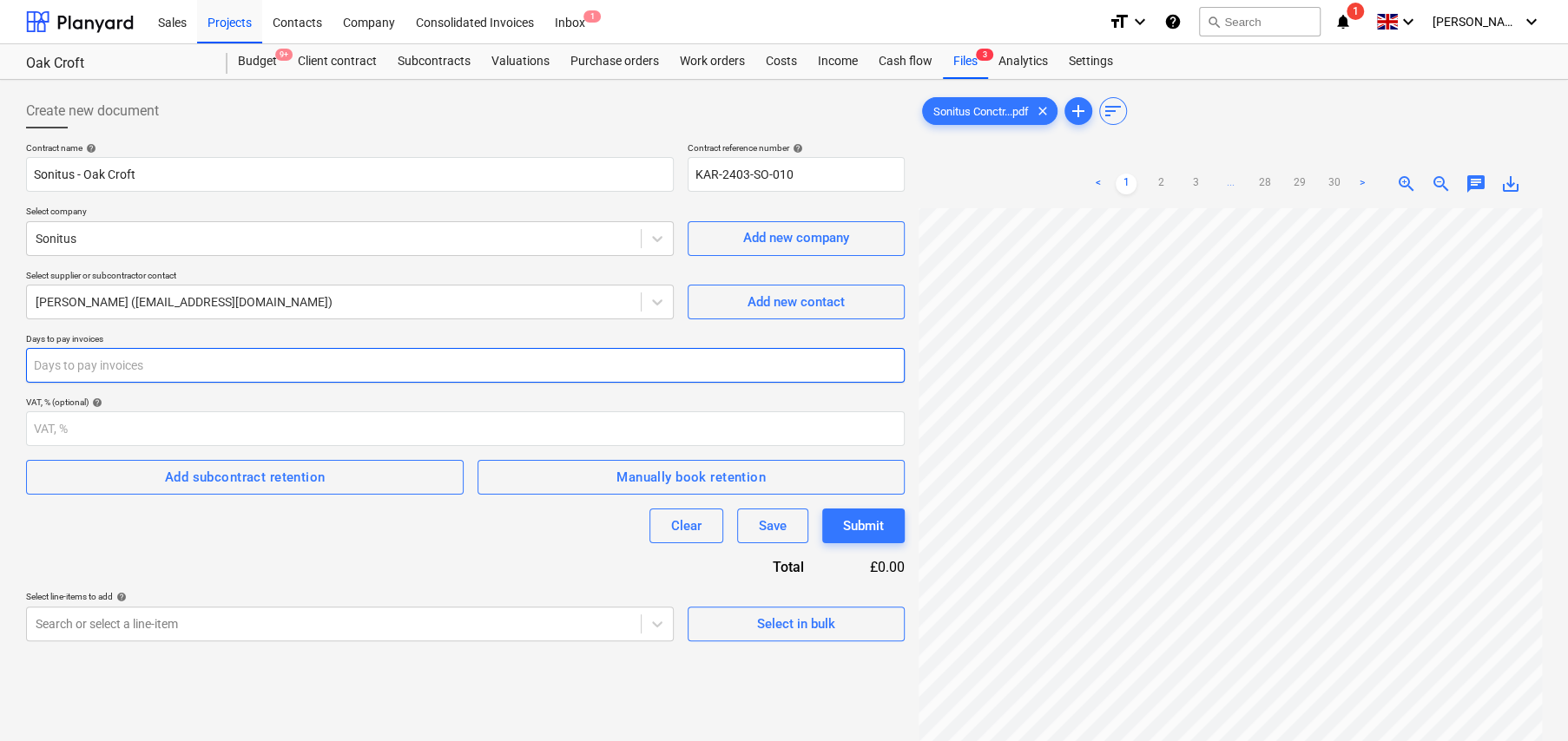
click at [226, 368] on input "number" at bounding box center [465, 365] width 878 height 35
type input "14"
click at [289, 481] on div "Add subcontract retention" at bounding box center [244, 477] width 160 height 22
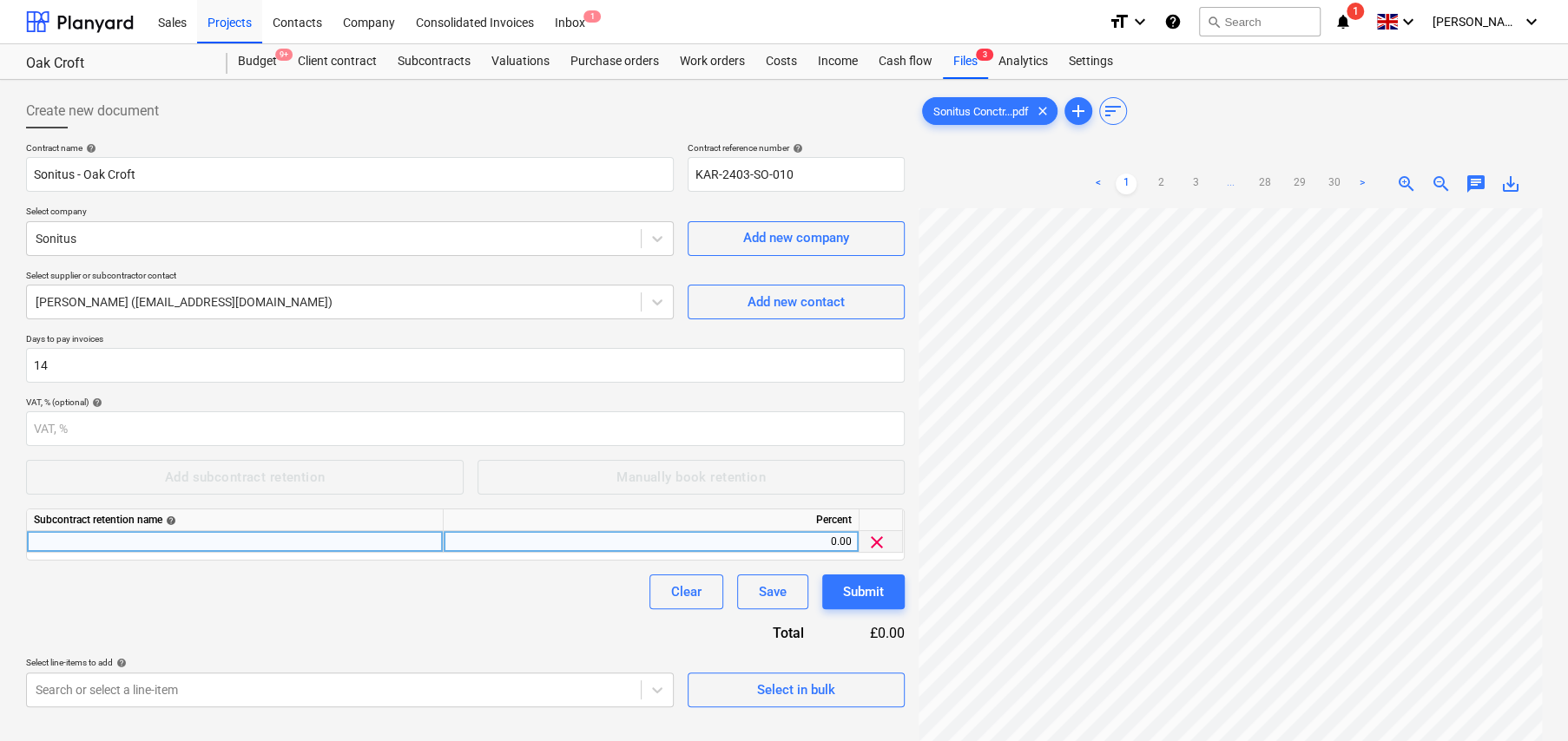
click at [178, 541] on div at bounding box center [235, 541] width 416 height 21
type input "Standard Retention"
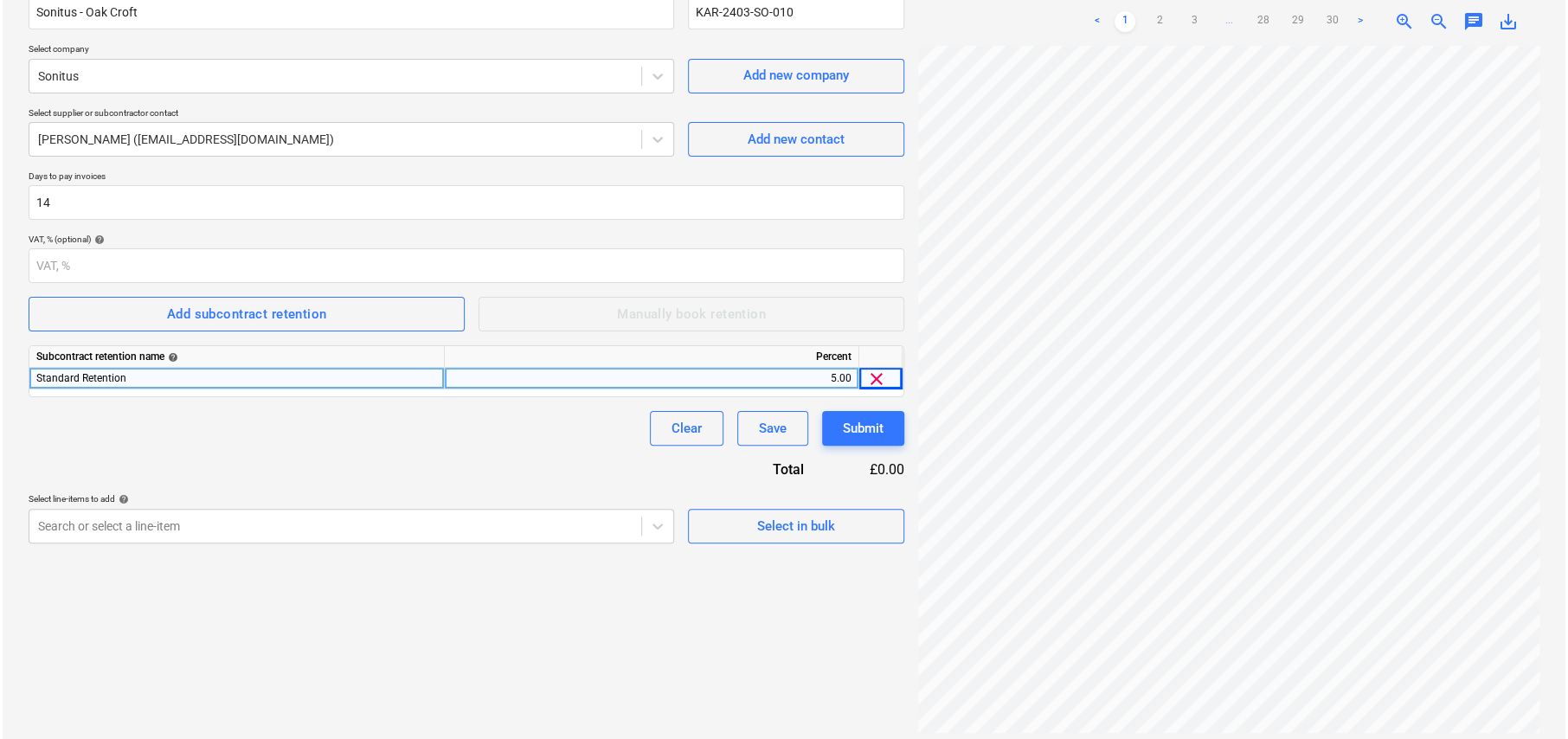
scroll to position [173, 0]
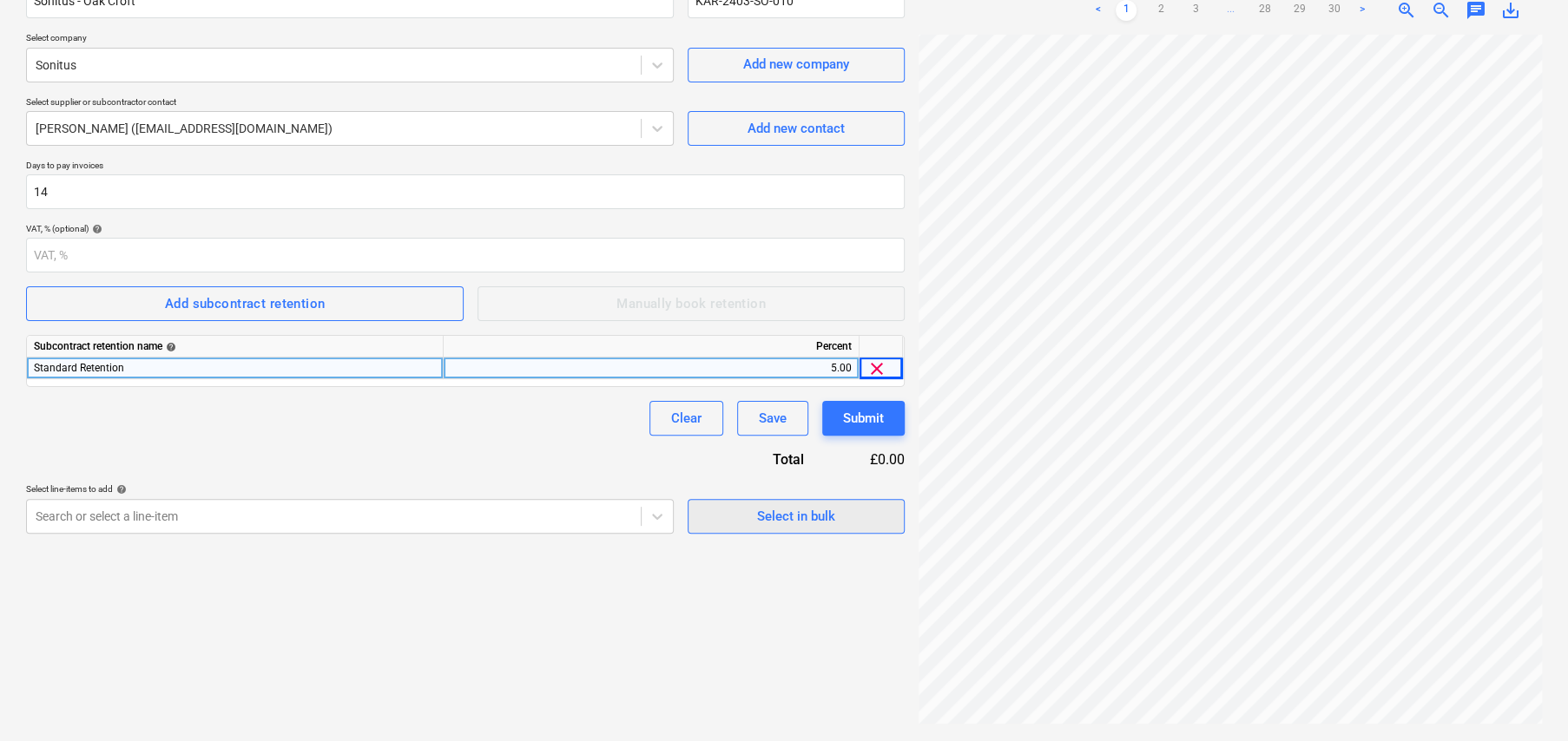
click at [780, 521] on div "Select in bulk" at bounding box center [796, 515] width 78 height 22
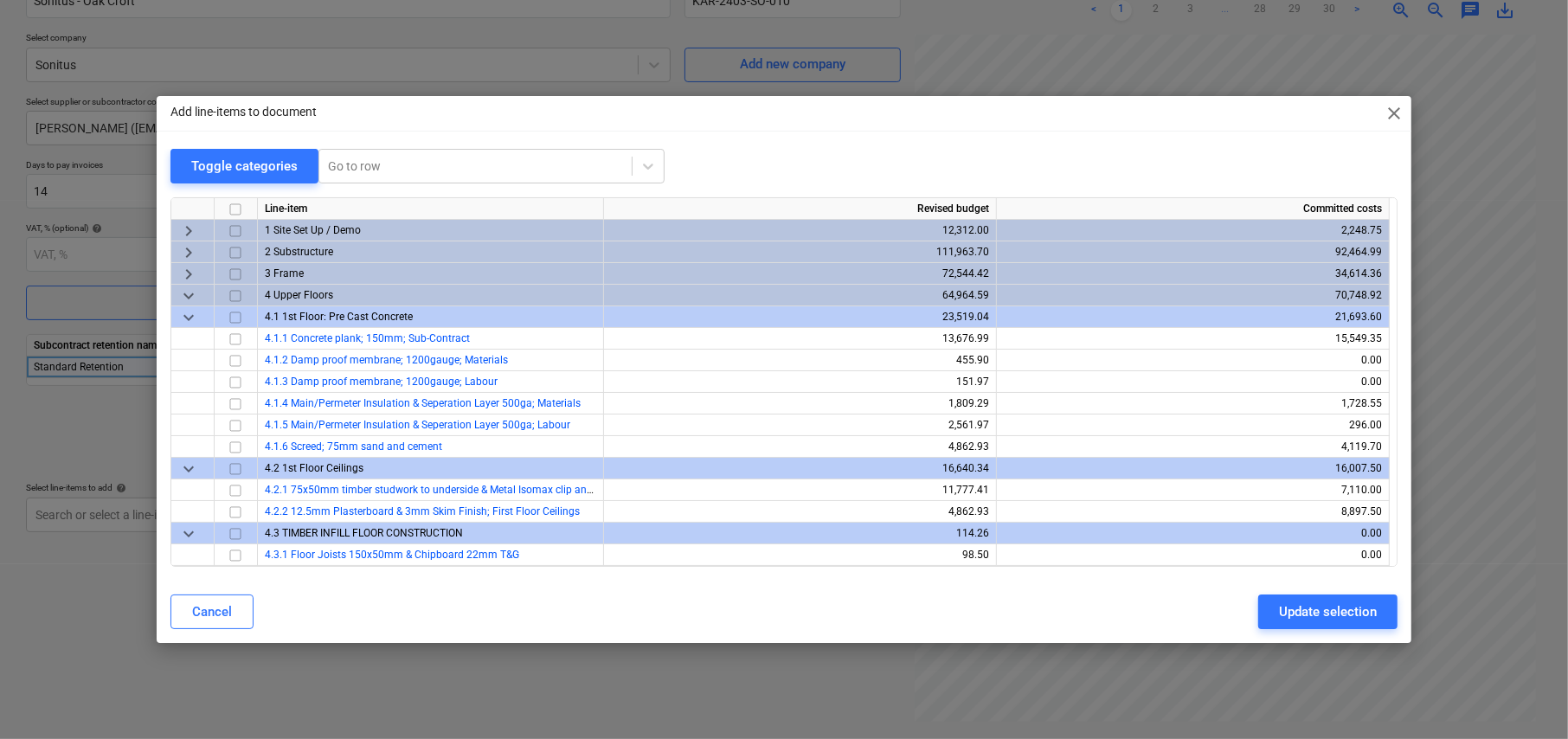
click at [186, 295] on span "keyboard_arrow_down" at bounding box center [188, 295] width 21 height 21
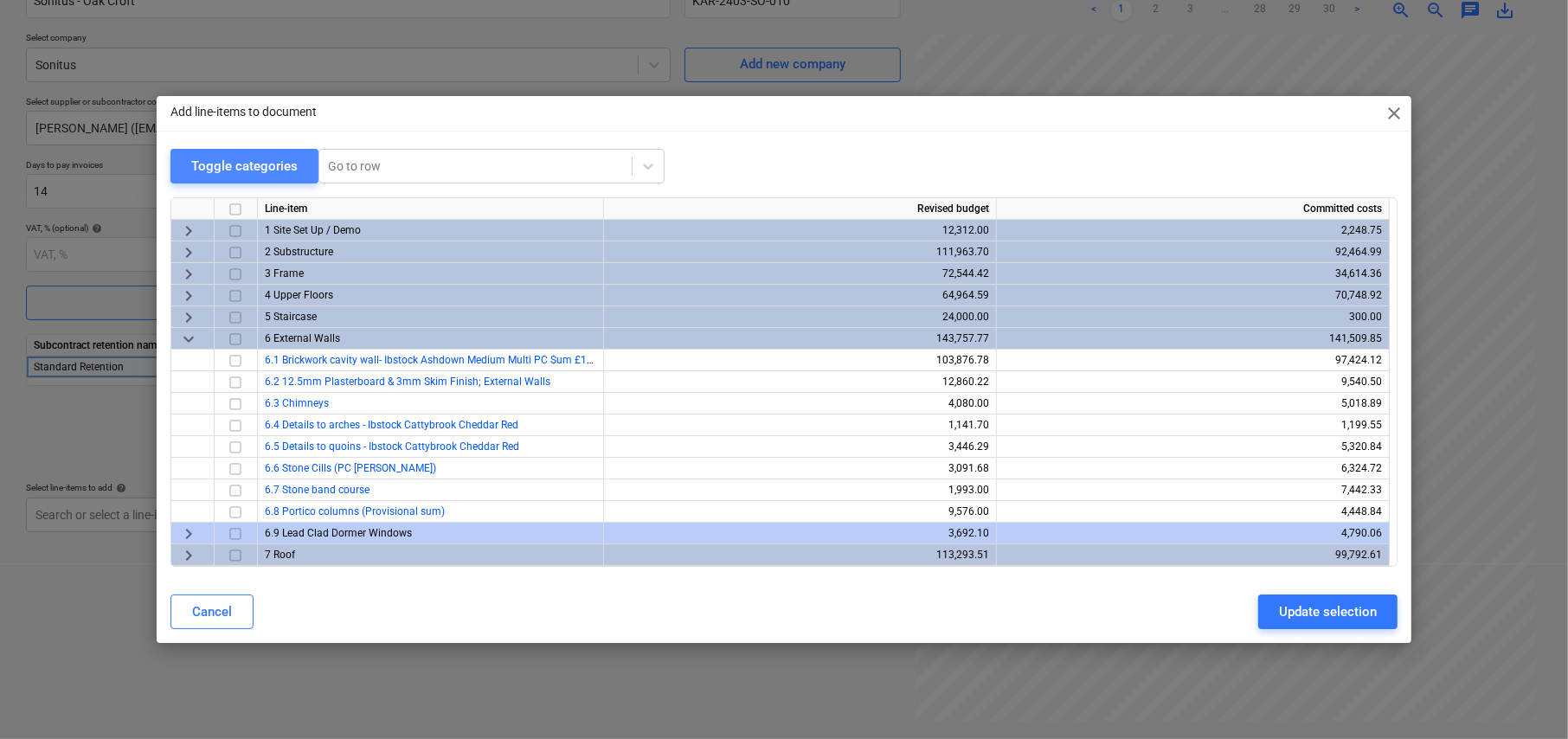
click at [252, 173] on div "Toggle categories" at bounding box center [244, 166] width 106 height 22
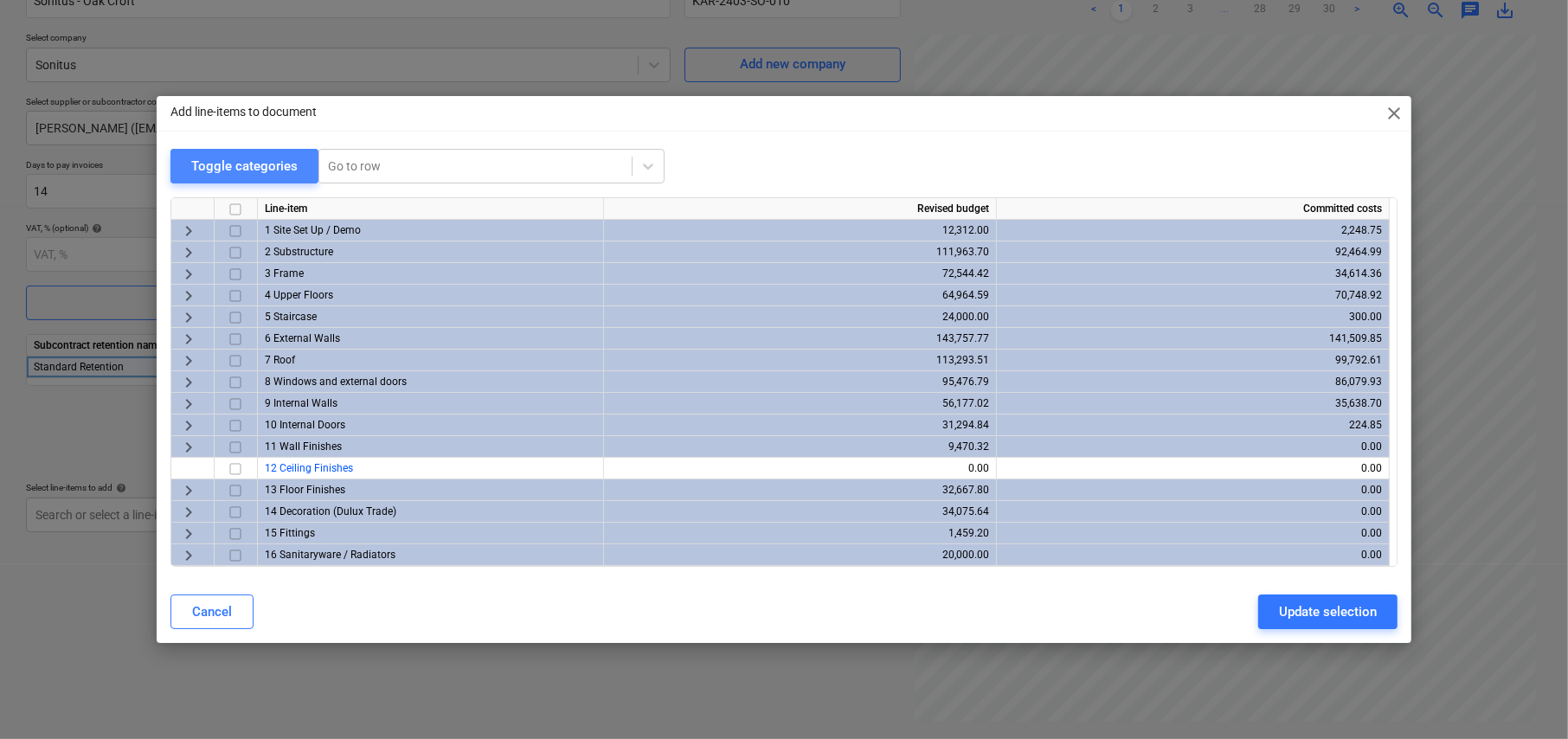
click at [262, 170] on div "Toggle categories" at bounding box center [244, 166] width 106 height 22
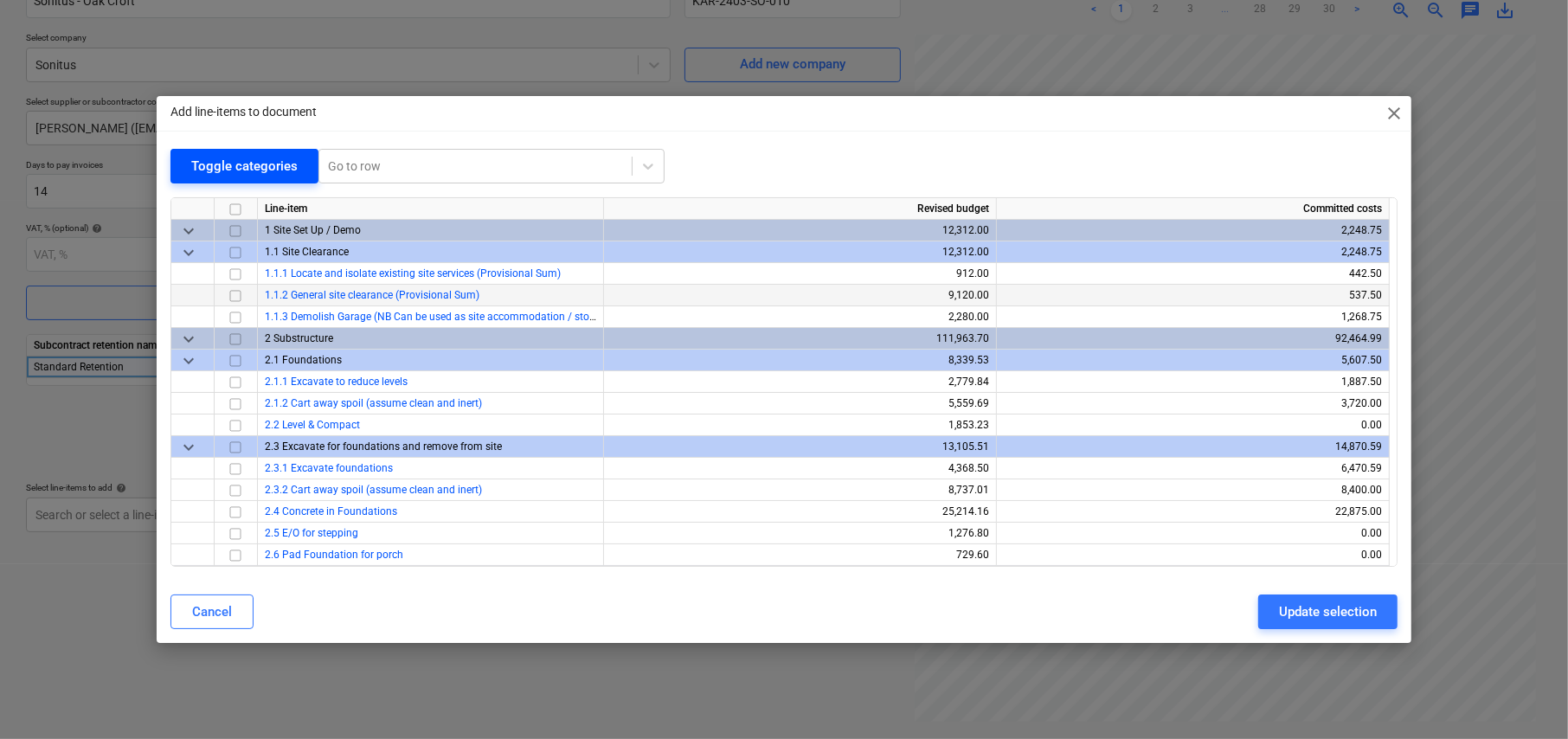
click at [262, 170] on div "Toggle categories" at bounding box center [244, 166] width 106 height 22
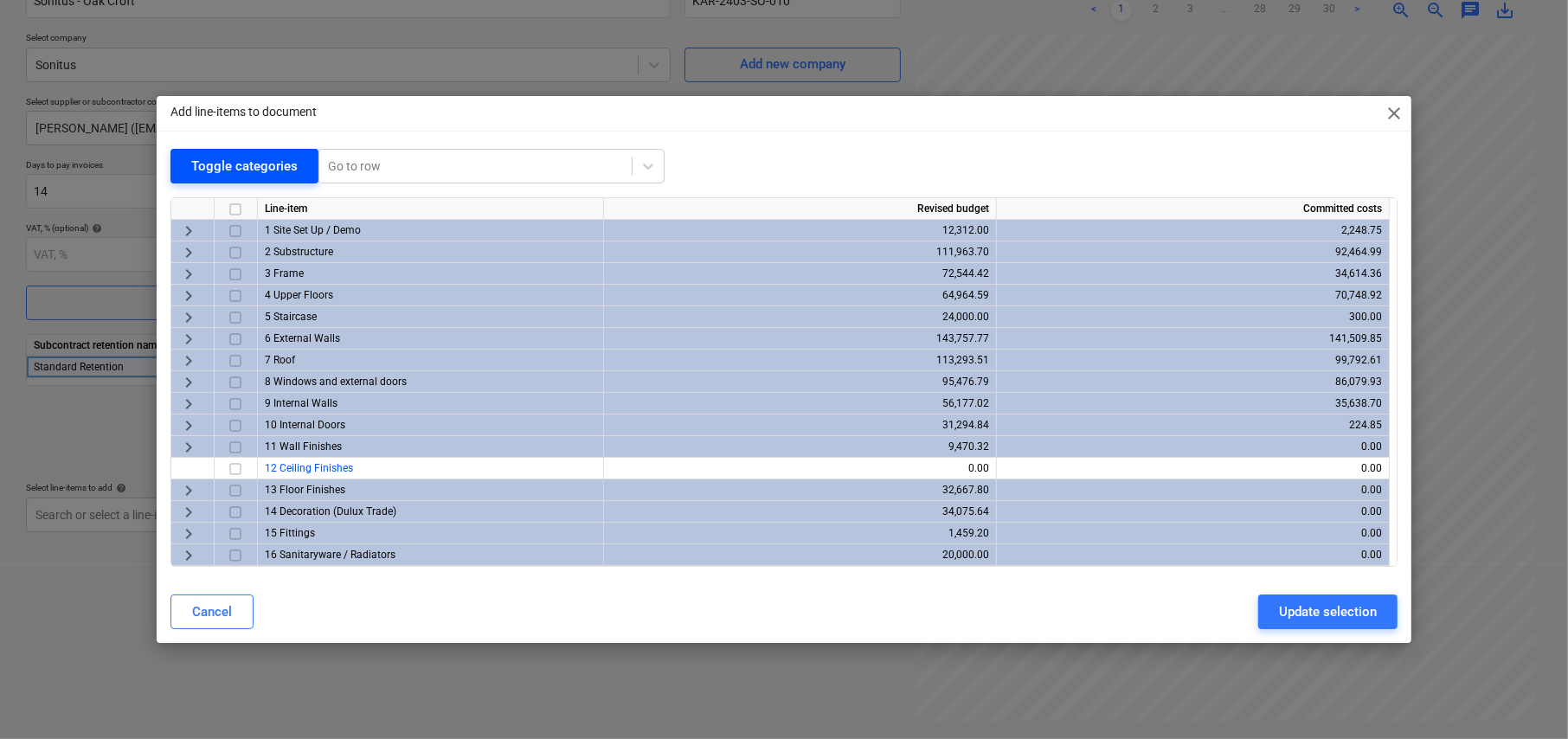
click at [262, 170] on div "Toggle categories" at bounding box center [244, 166] width 106 height 22
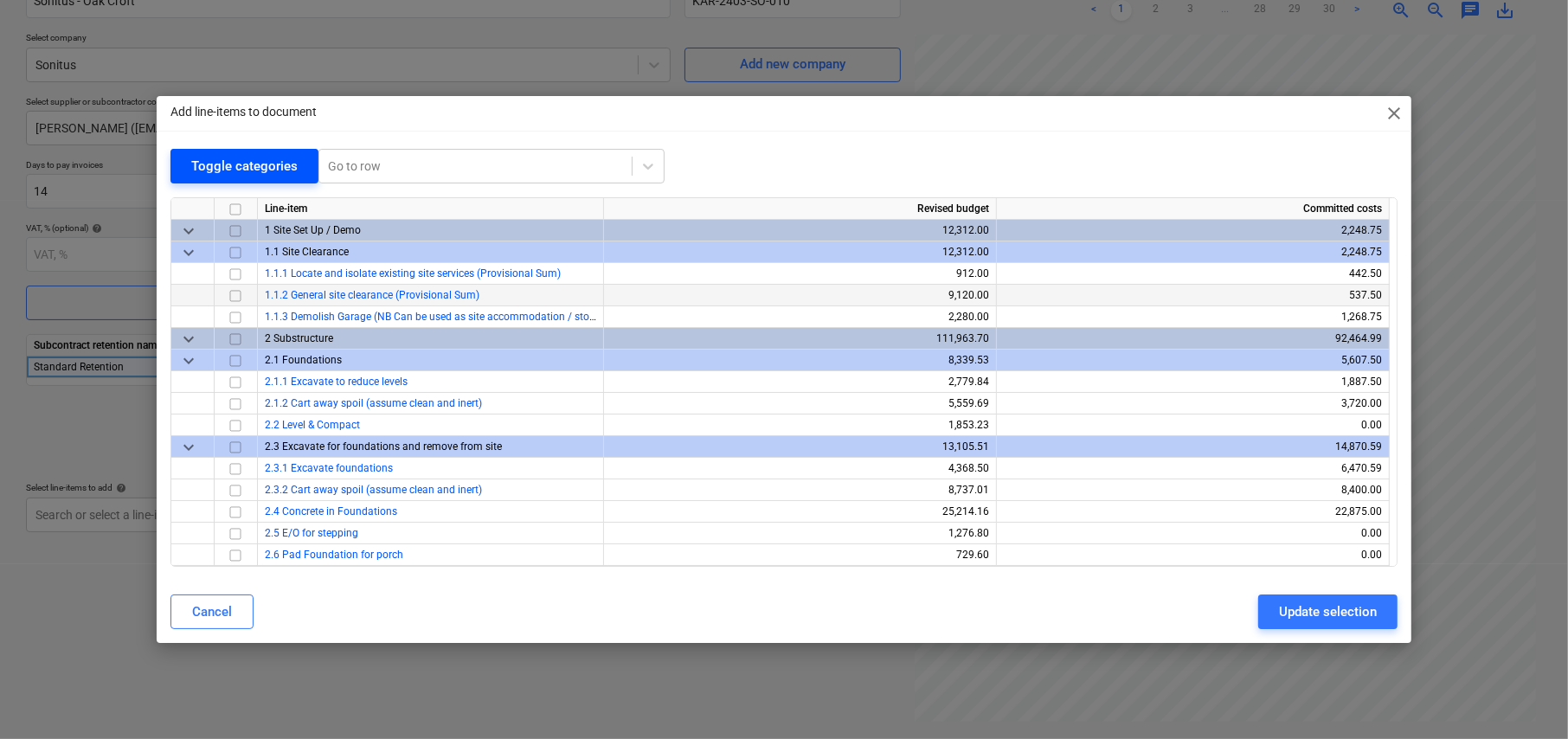
click at [259, 168] on div "Toggle categories" at bounding box center [244, 166] width 106 height 22
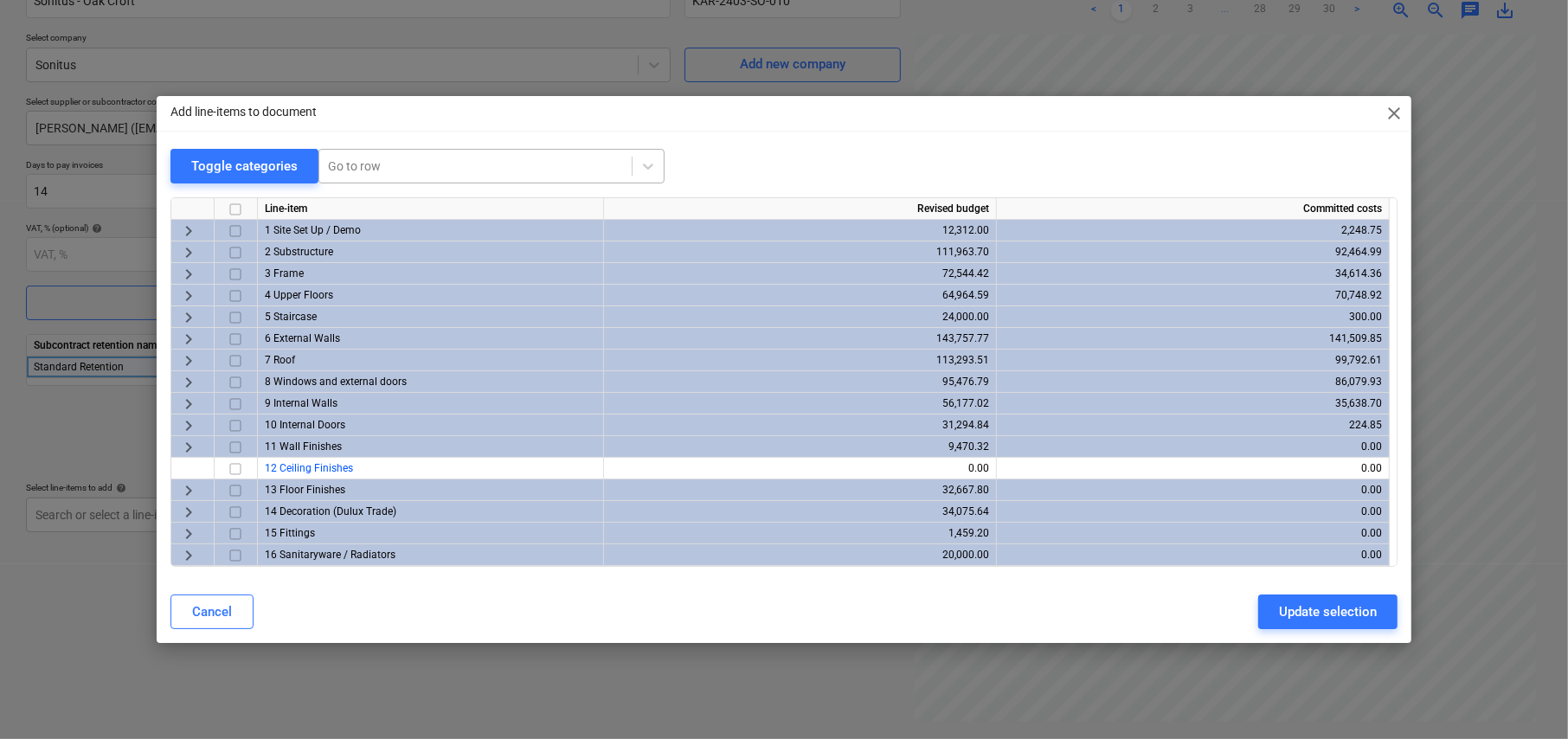
click at [377, 152] on div "Go to row" at bounding box center [492, 166] width 346 height 35
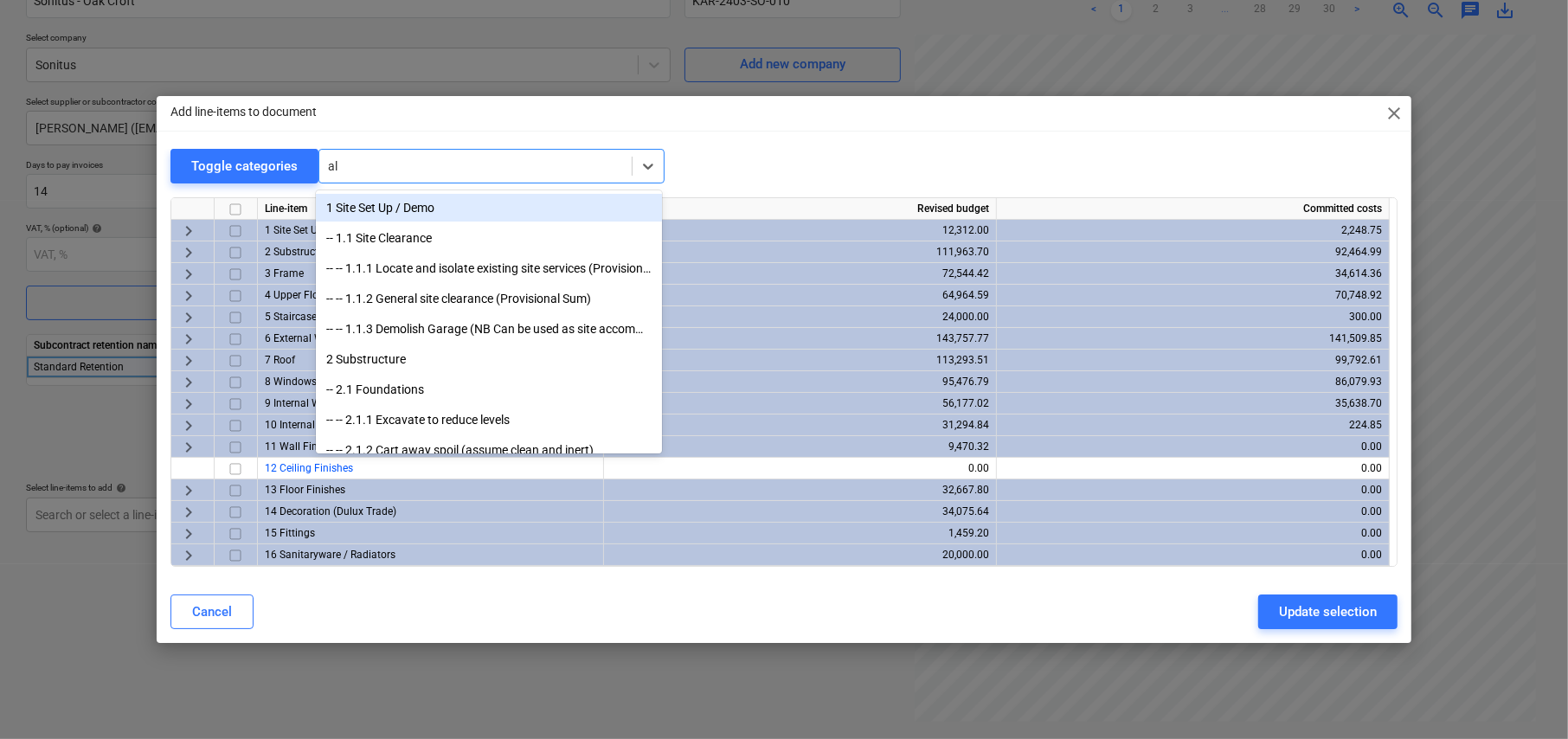
type input "ala"
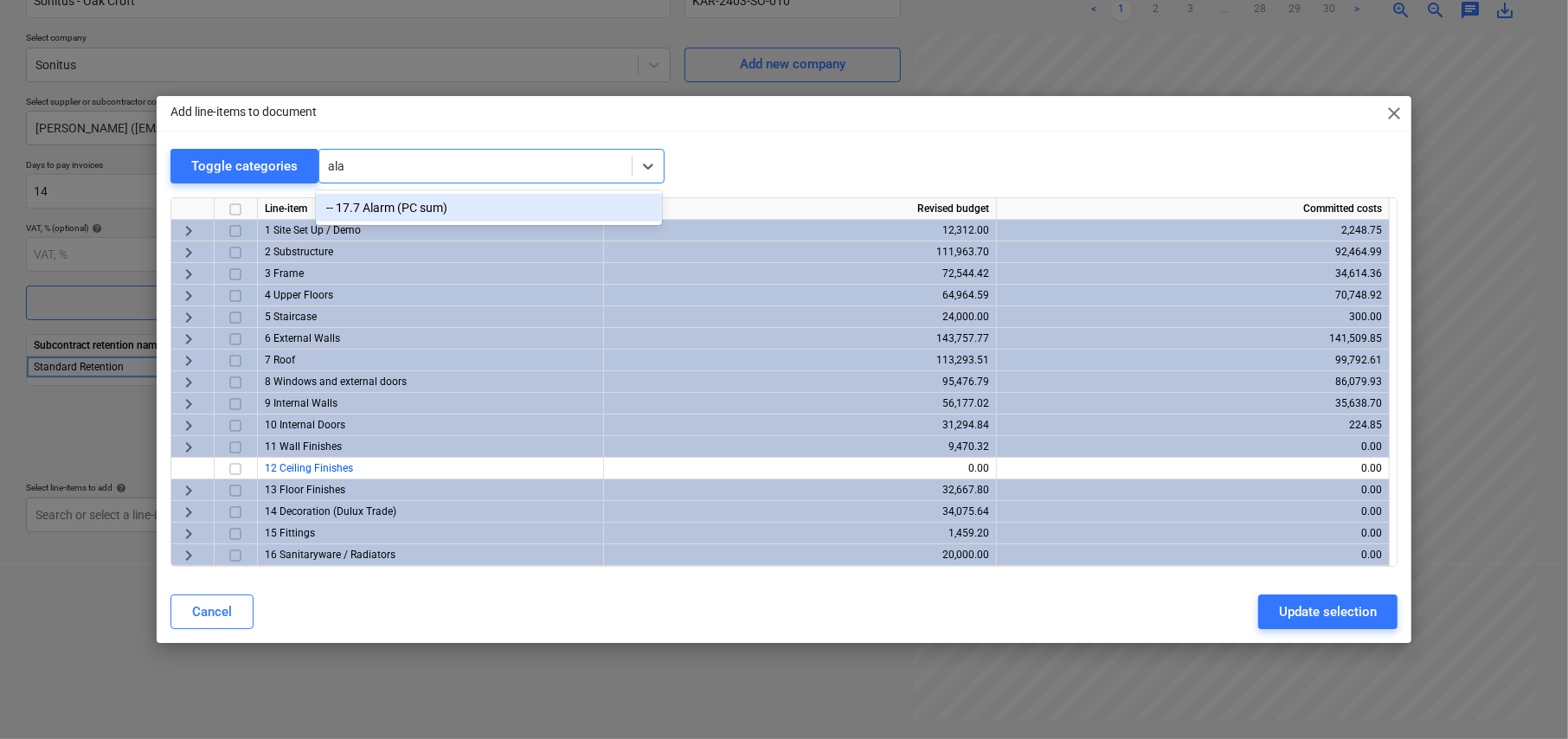
click at [433, 208] on div "-- 17.7 Alarm (PC sum)" at bounding box center [489, 207] width 346 height 28
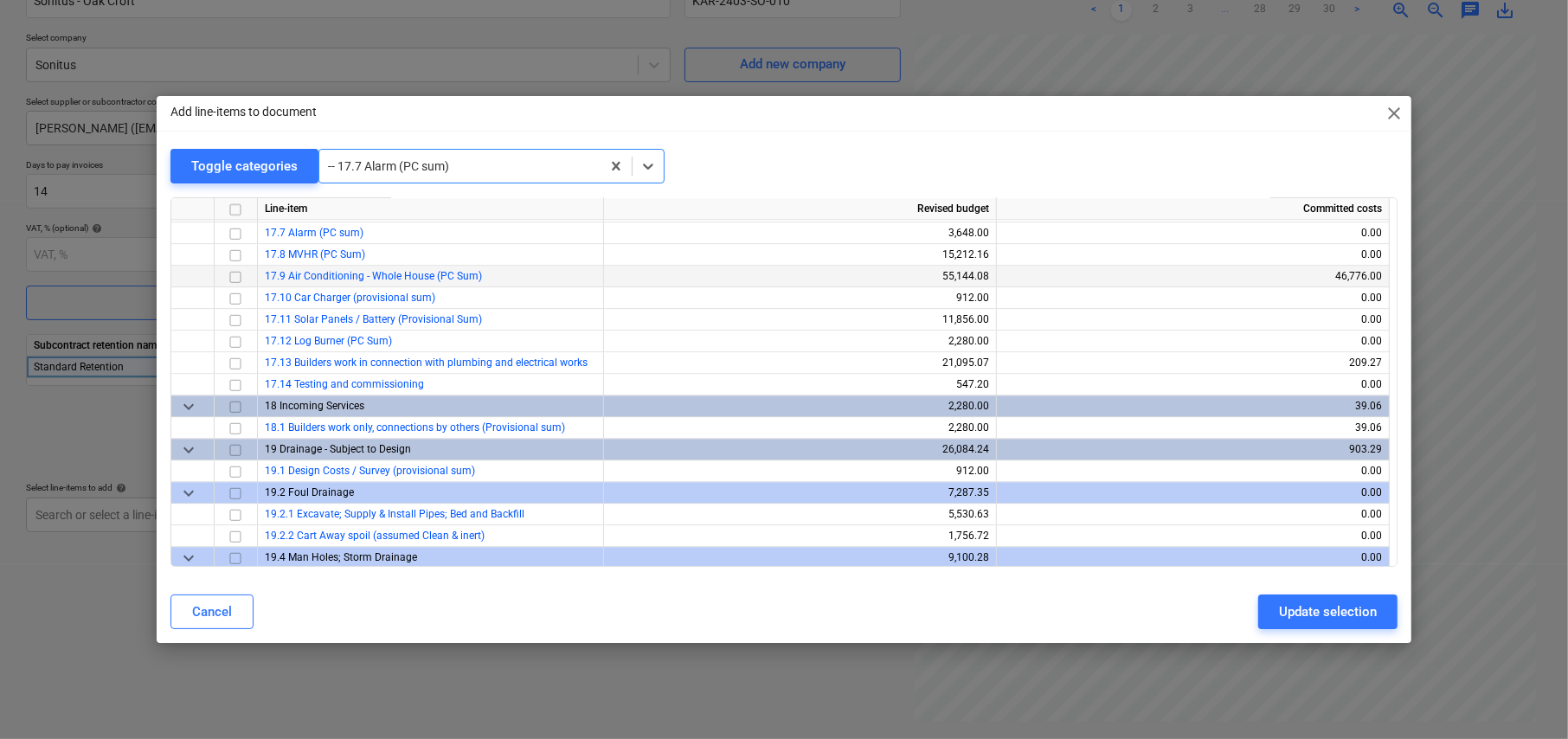
scroll to position [4024, 0]
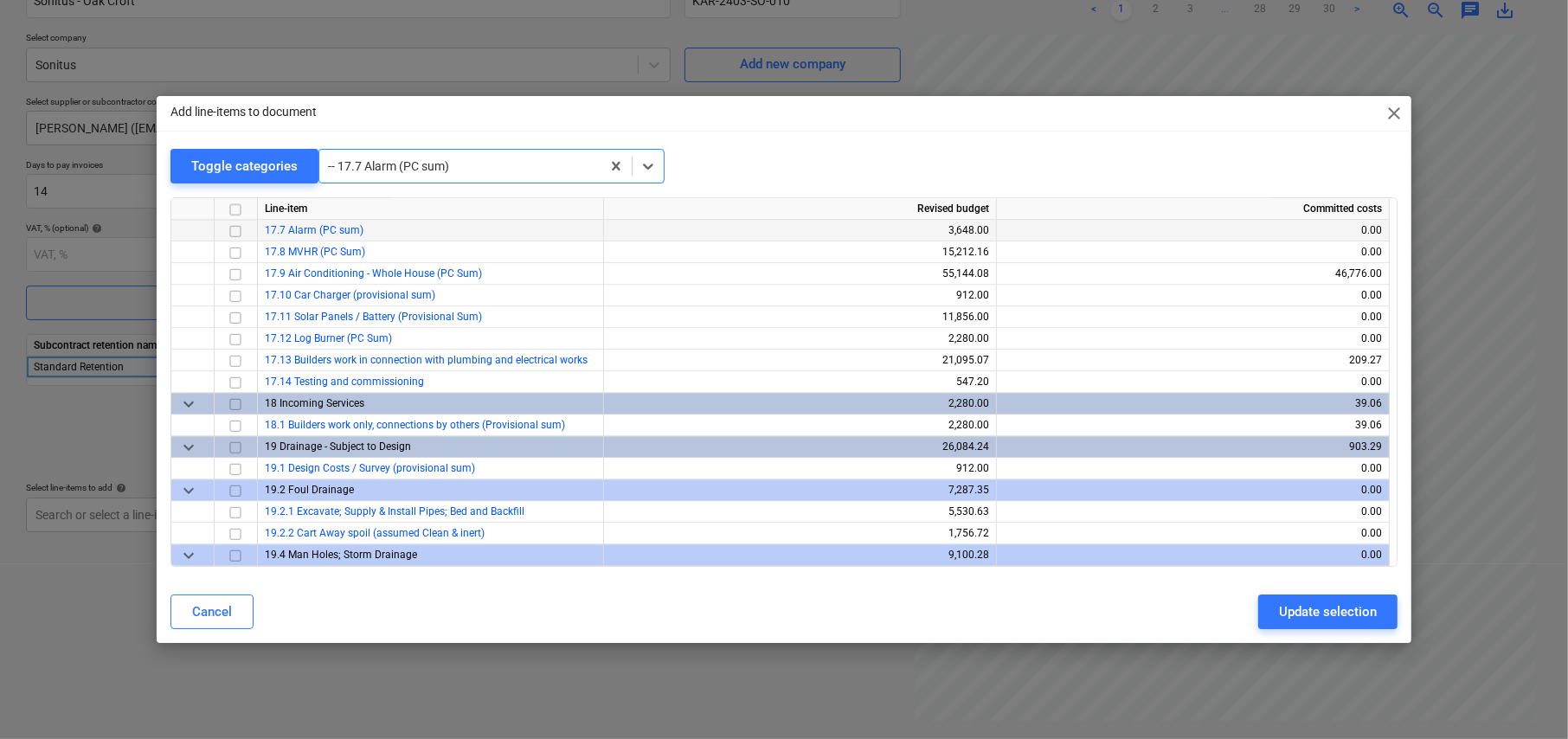
click at [237, 228] on input "checkbox" at bounding box center [235, 230] width 21 height 21
click at [490, 170] on div at bounding box center [460, 165] width 264 height 17
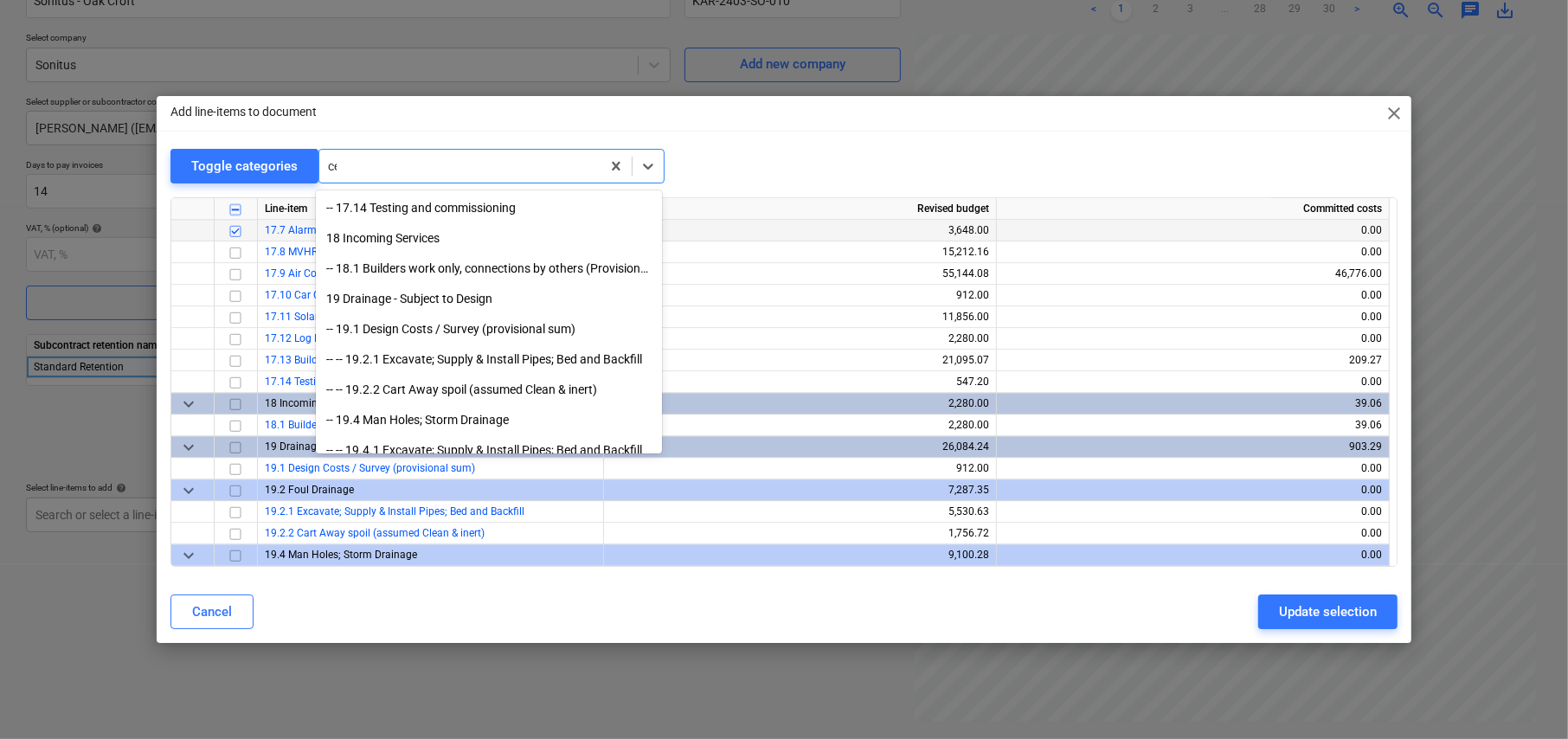
scroll to position [2920, 0]
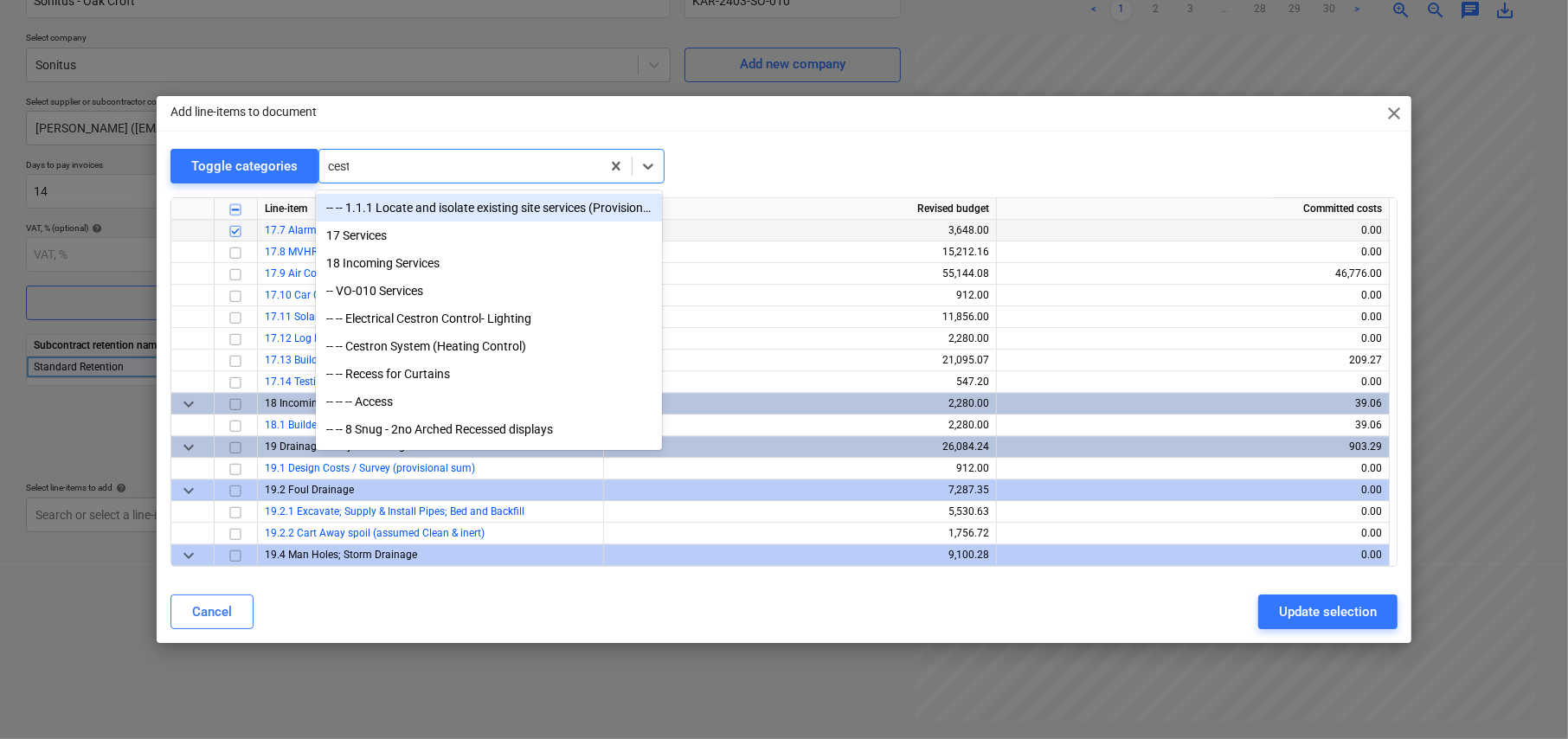
type input "cestr"
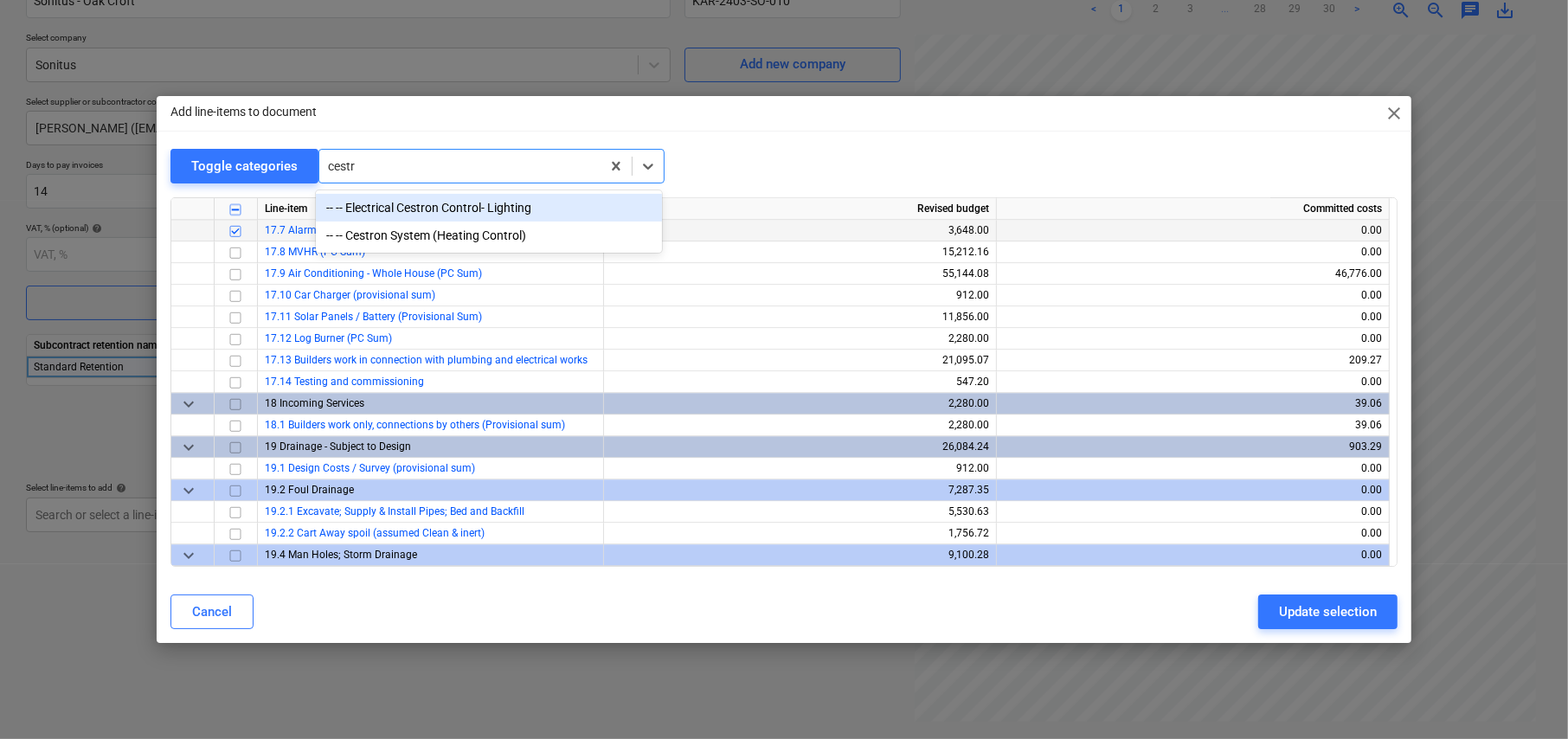
click at [449, 211] on div "-- -- Electrical Cestron Control- Lighting" at bounding box center [489, 207] width 346 height 28
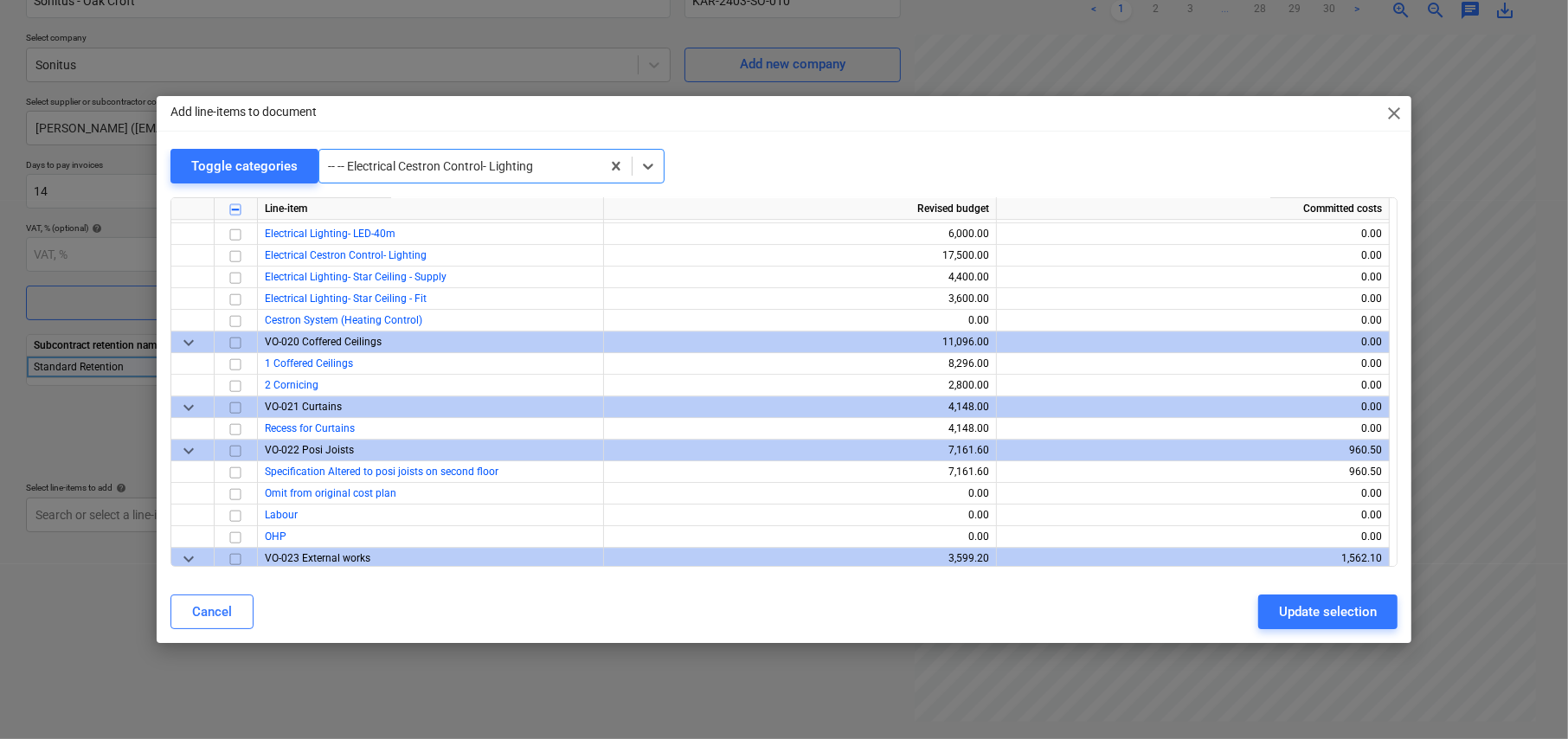
scroll to position [10580, 0]
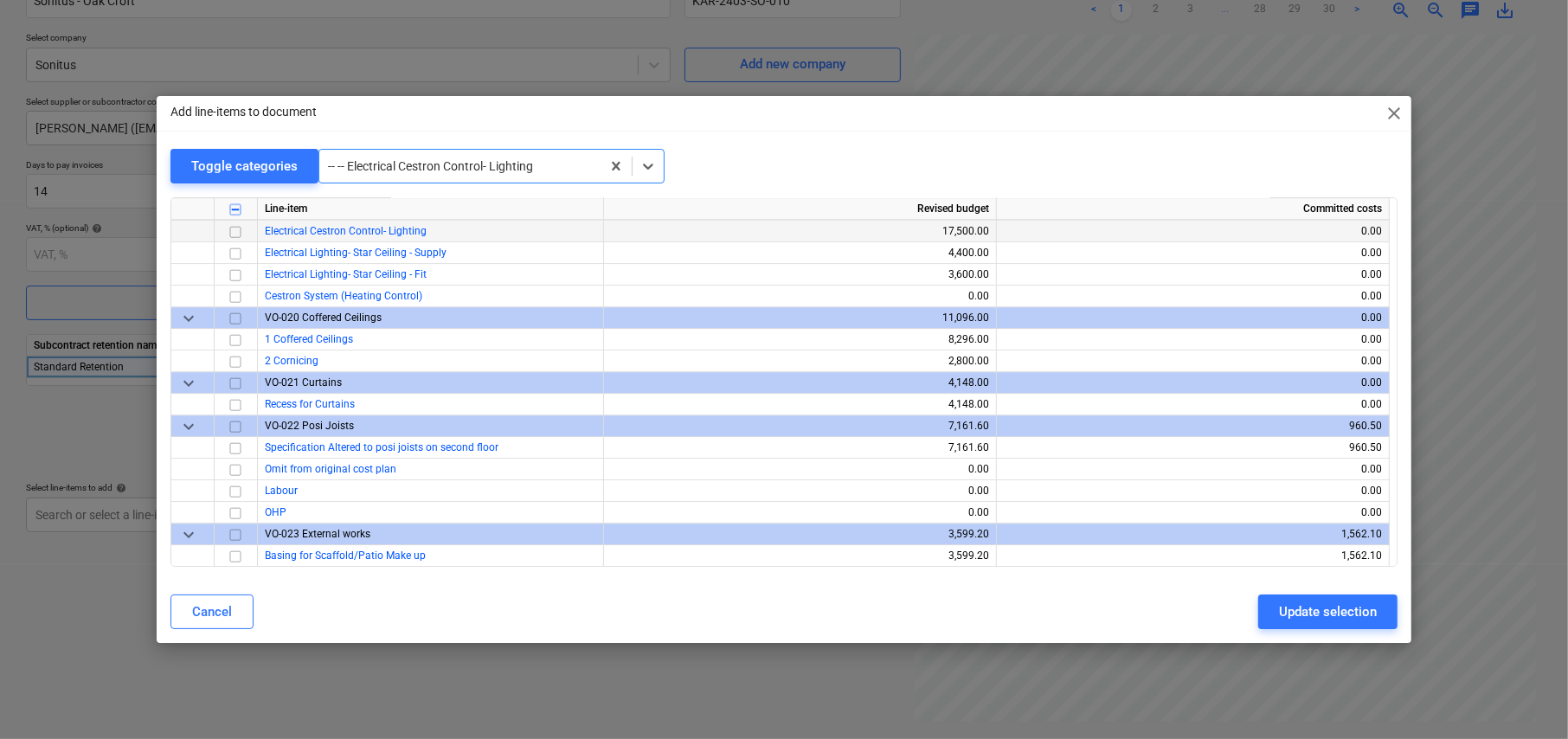
click at [236, 223] on input "checkbox" at bounding box center [235, 231] width 21 height 21
click at [233, 286] on input "checkbox" at bounding box center [235, 296] width 21 height 21
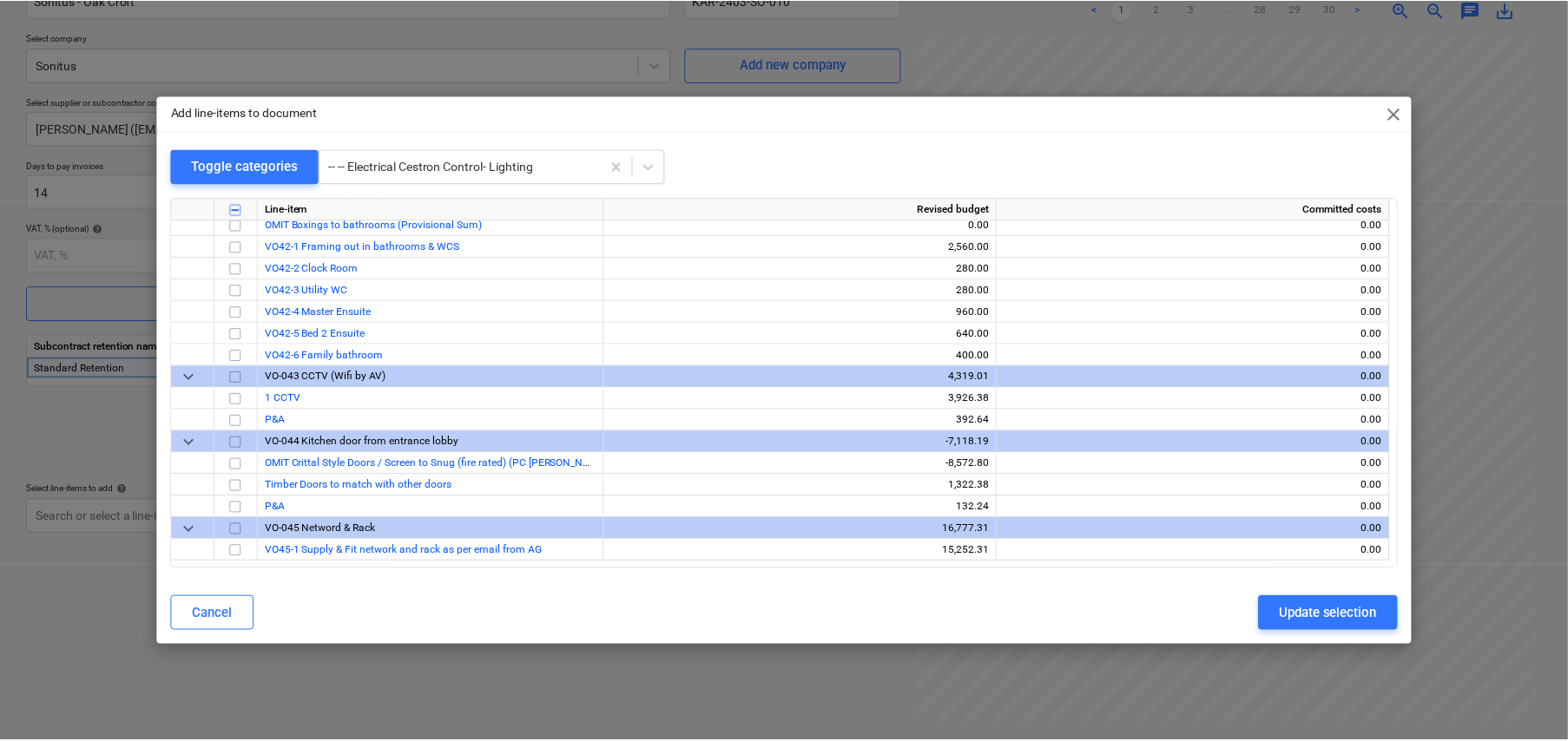
scroll to position [13270, 0]
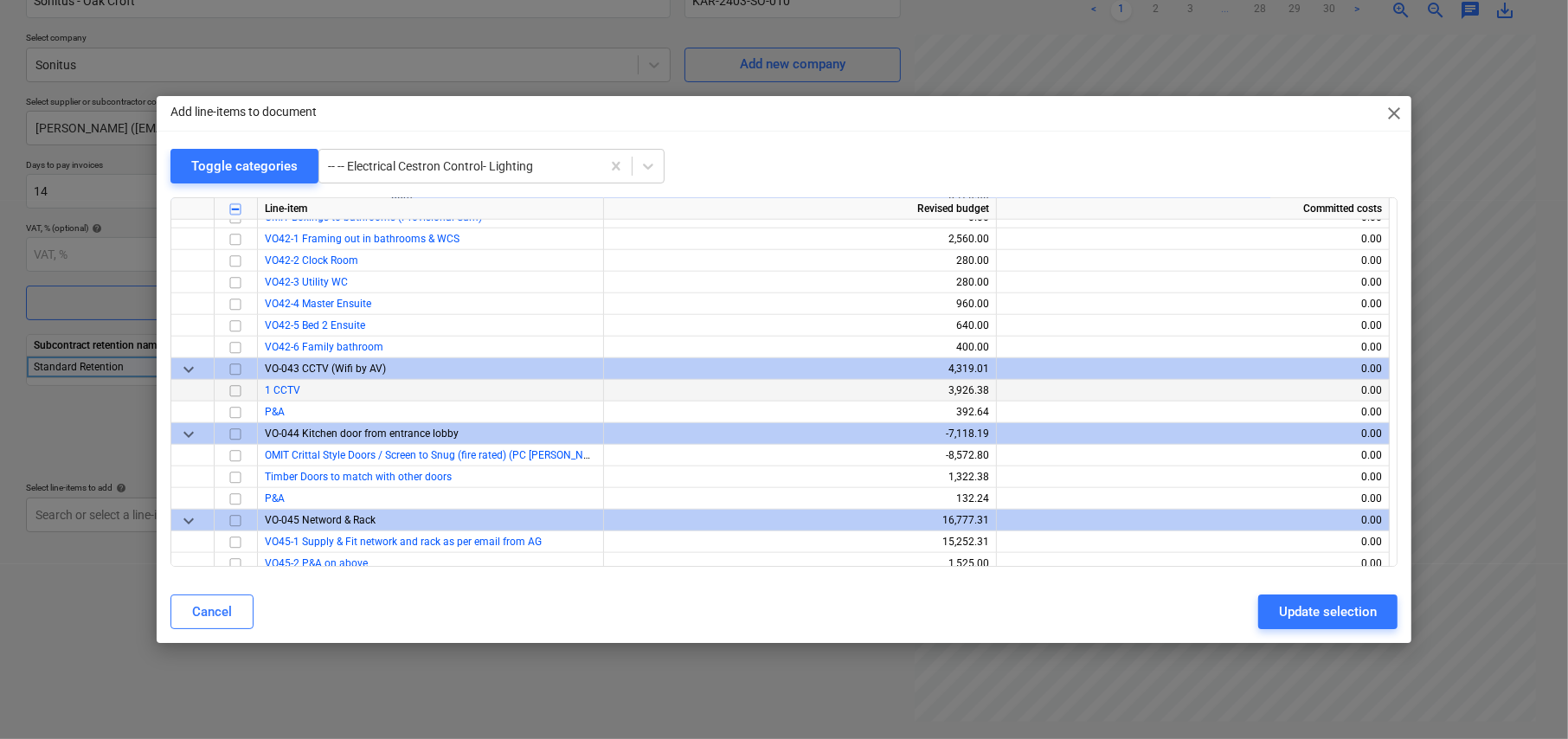
click at [237, 382] on input "checkbox" at bounding box center [235, 391] width 21 height 21
click at [236, 532] on input "checkbox" at bounding box center [235, 542] width 21 height 21
click at [1316, 604] on div "Update selection" at bounding box center [1328, 611] width 98 height 22
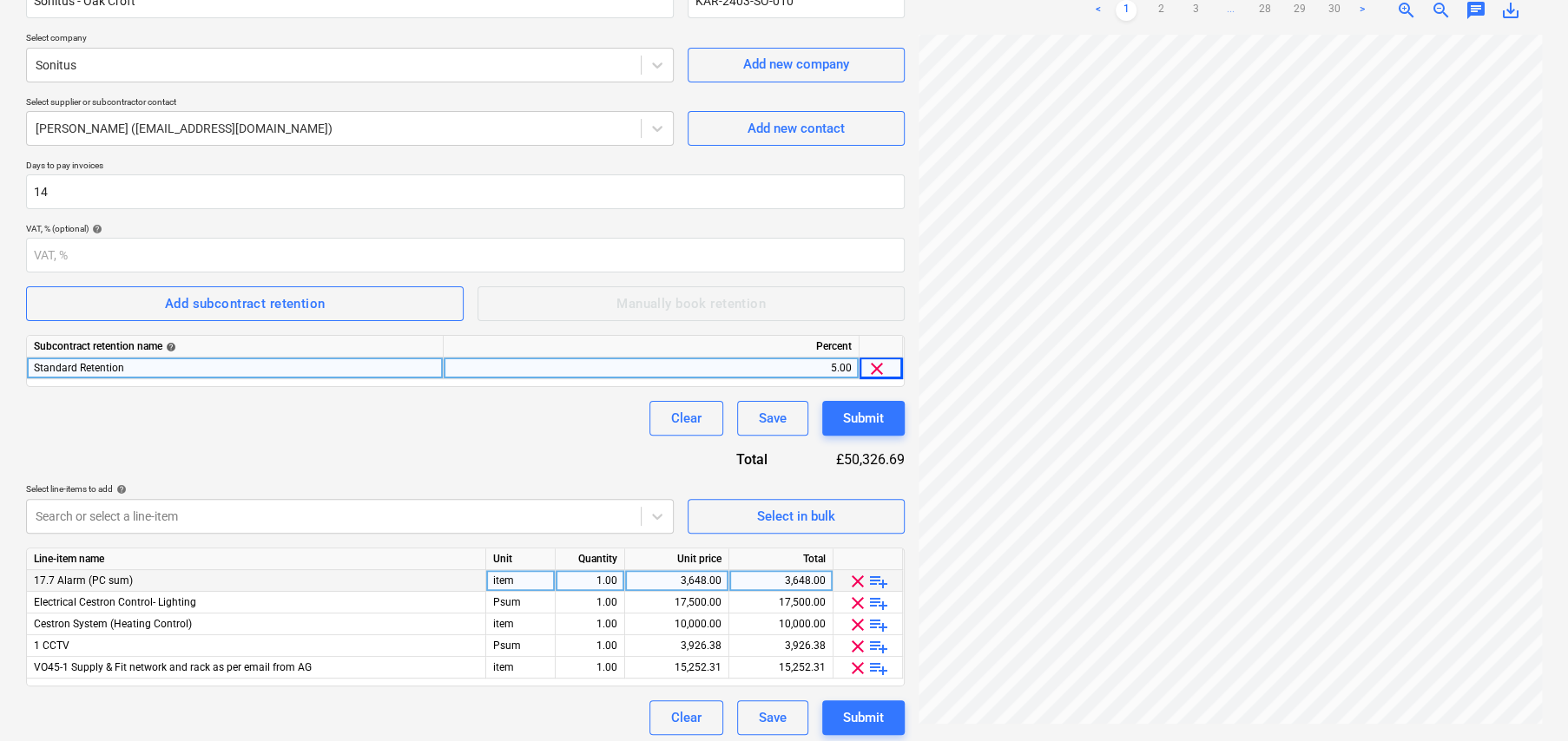
click at [881, 576] on span "playlist_add" at bounding box center [878, 581] width 21 height 21
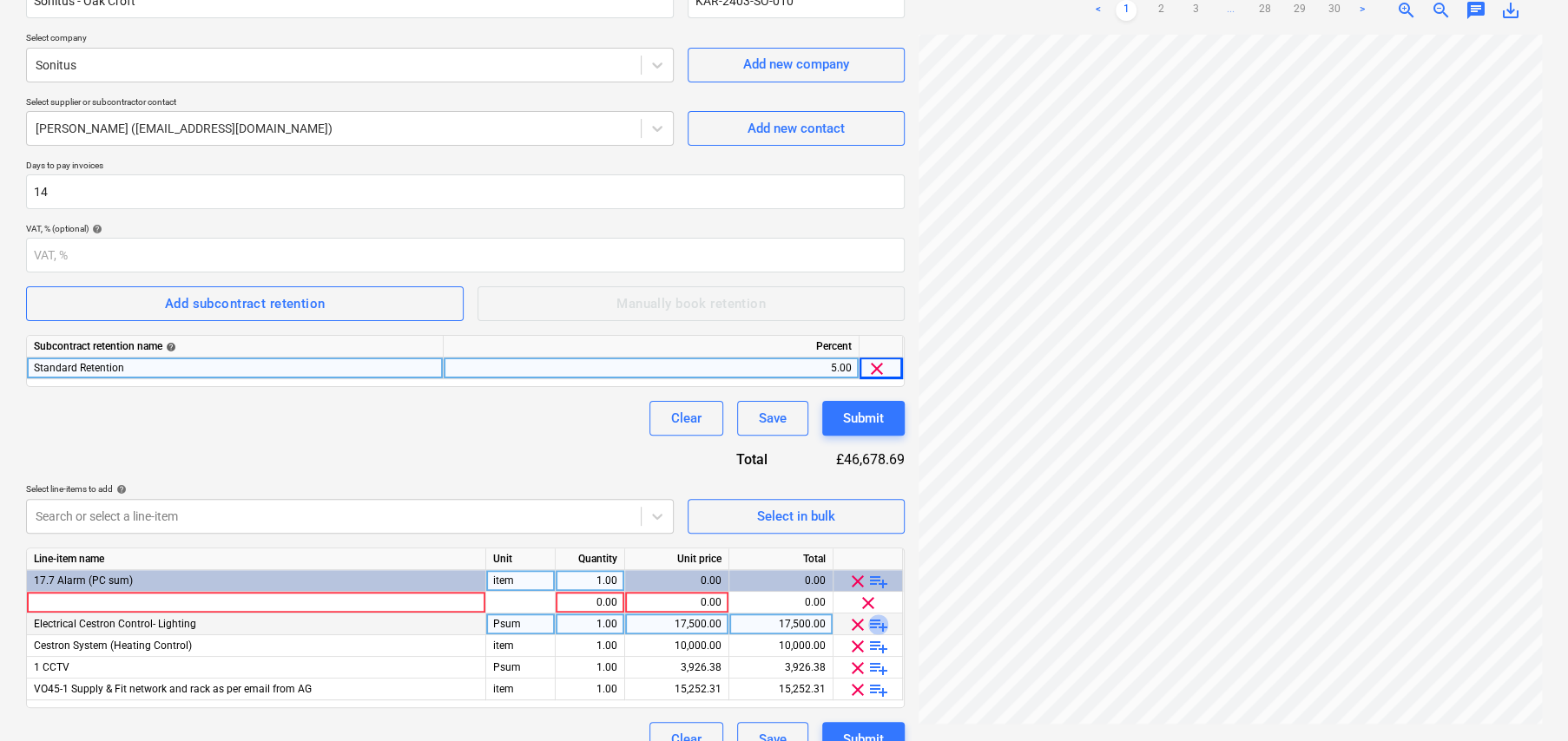
click at [882, 618] on span "playlist_add" at bounding box center [878, 625] width 21 height 21
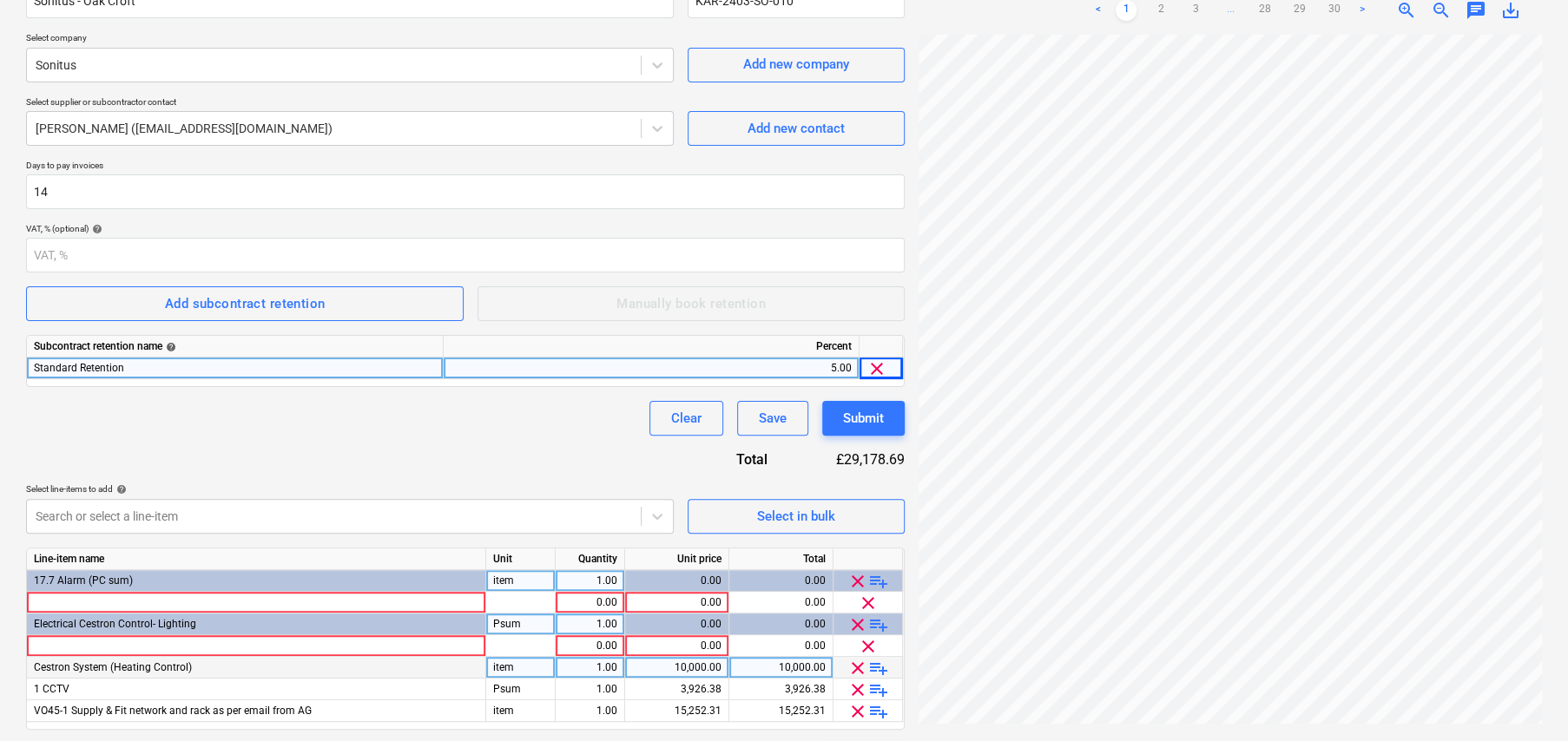
click at [878, 672] on span "playlist_add" at bounding box center [878, 668] width 21 height 21
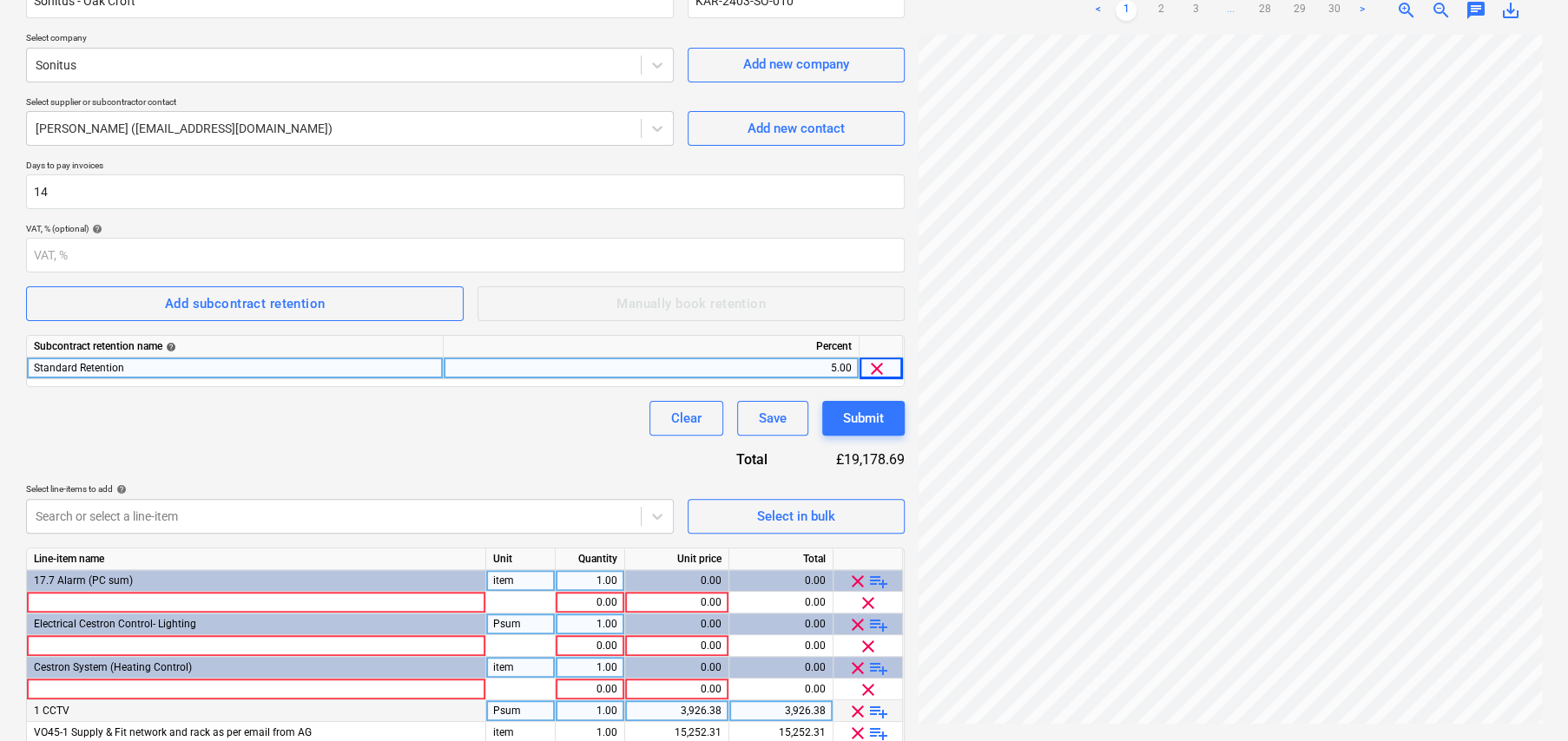
click at [885, 703] on span "playlist_add" at bounding box center [878, 711] width 21 height 21
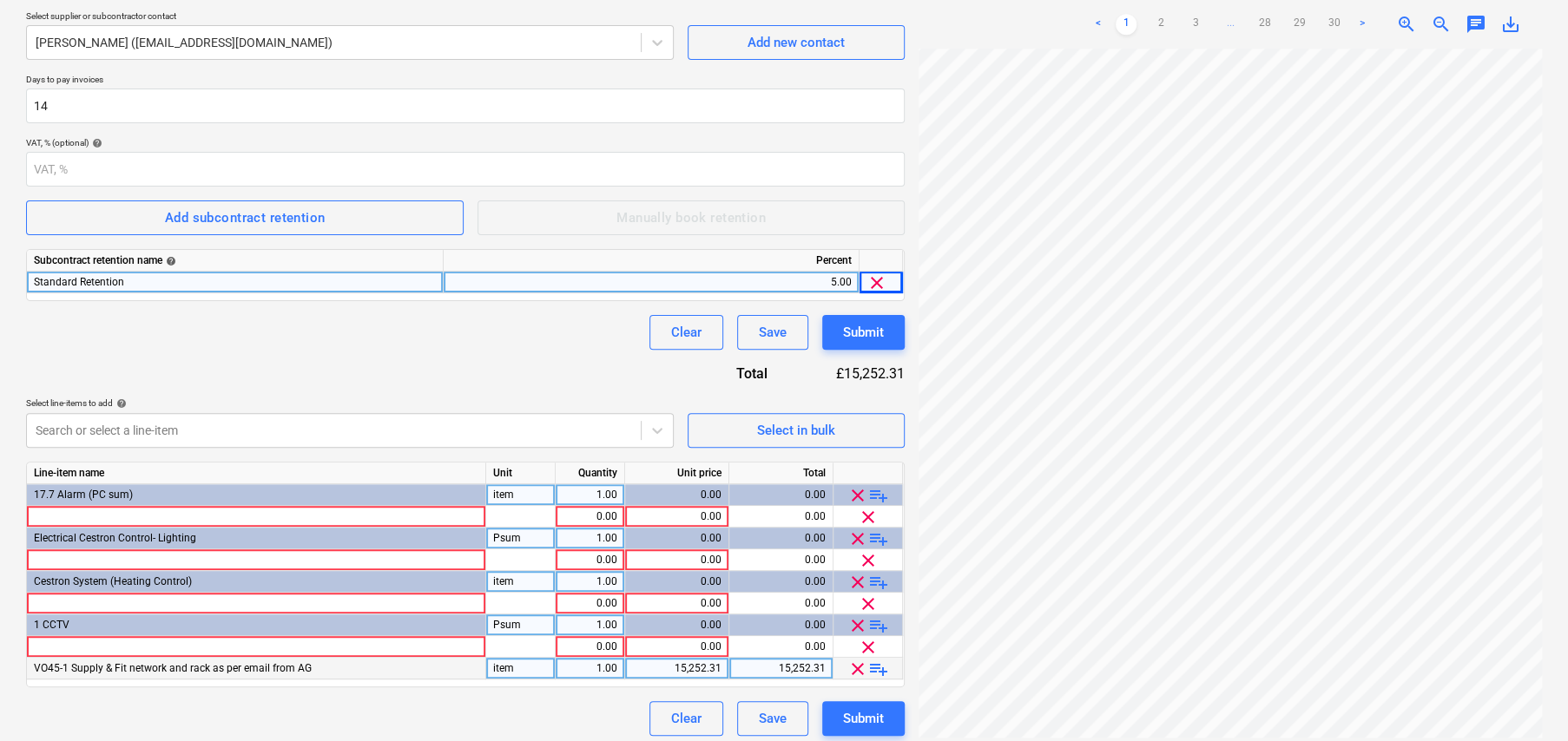
scroll to position [268, 0]
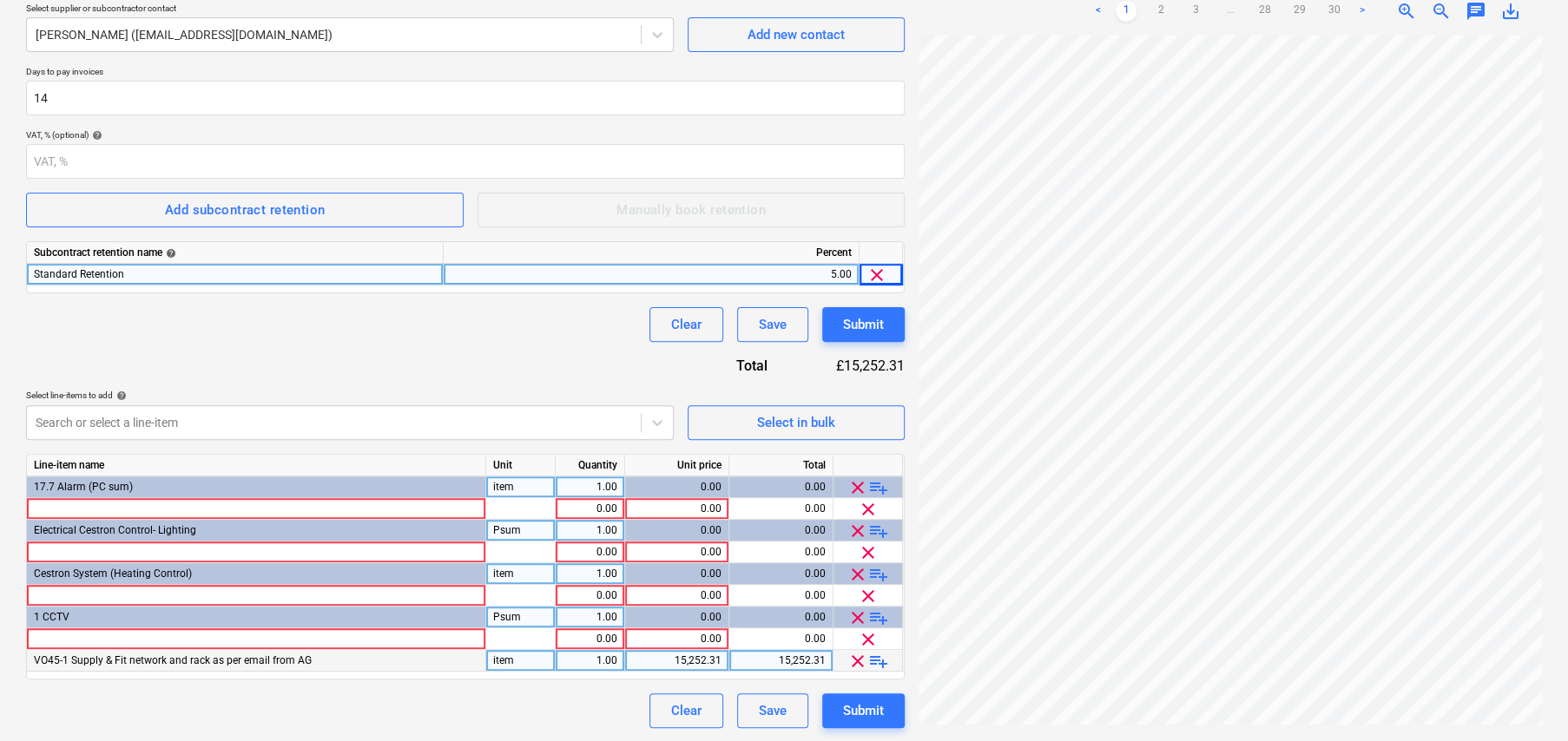
click at [880, 661] on span "playlist_add" at bounding box center [878, 660] width 21 height 21
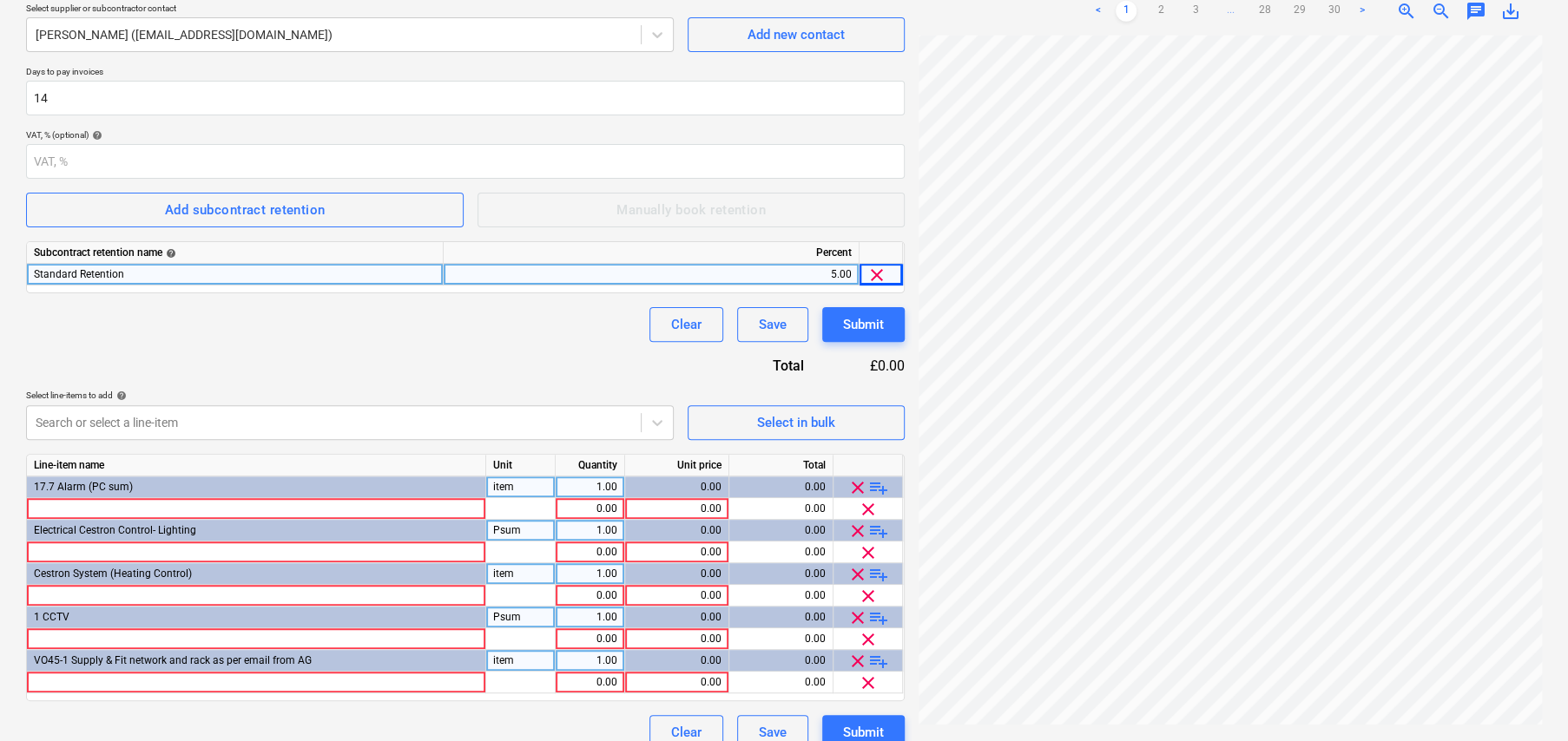
click at [879, 662] on span "playlist_add" at bounding box center [878, 660] width 21 height 21
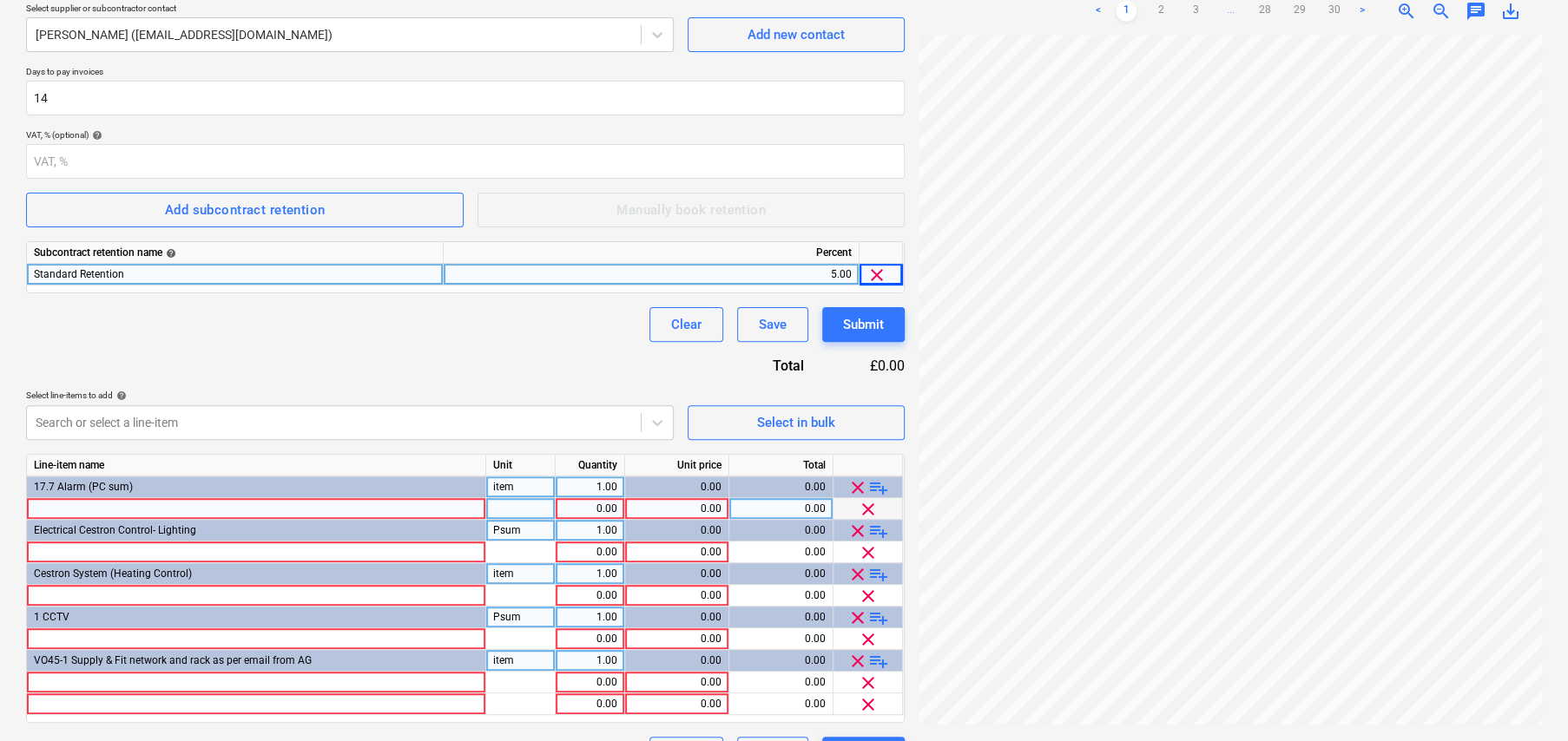
click at [194, 508] on div at bounding box center [256, 509] width 459 height 21
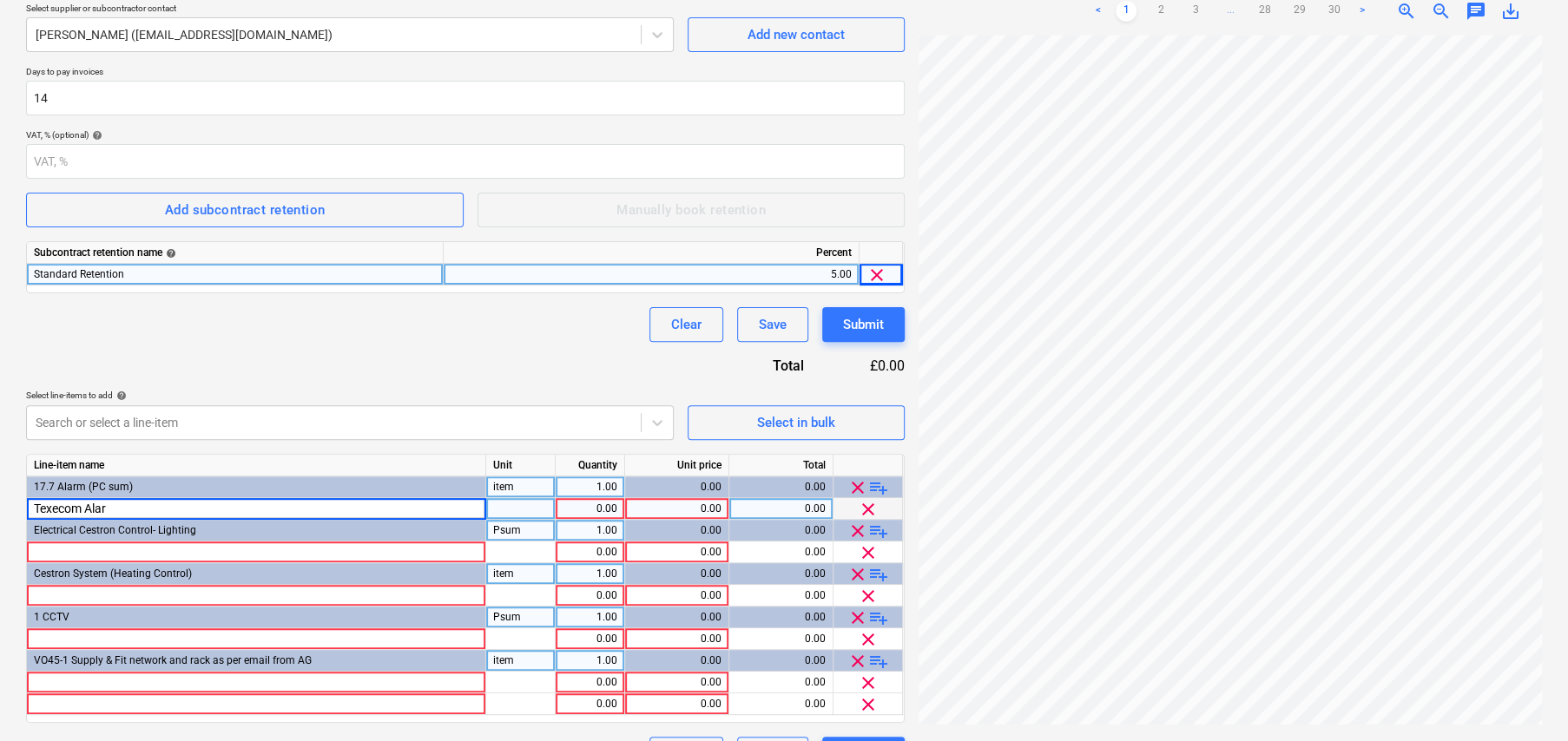
type input "Texecom Alarm"
click at [529, 513] on div at bounding box center [521, 509] width 70 height 21
type input "item"
type input "4208.48"
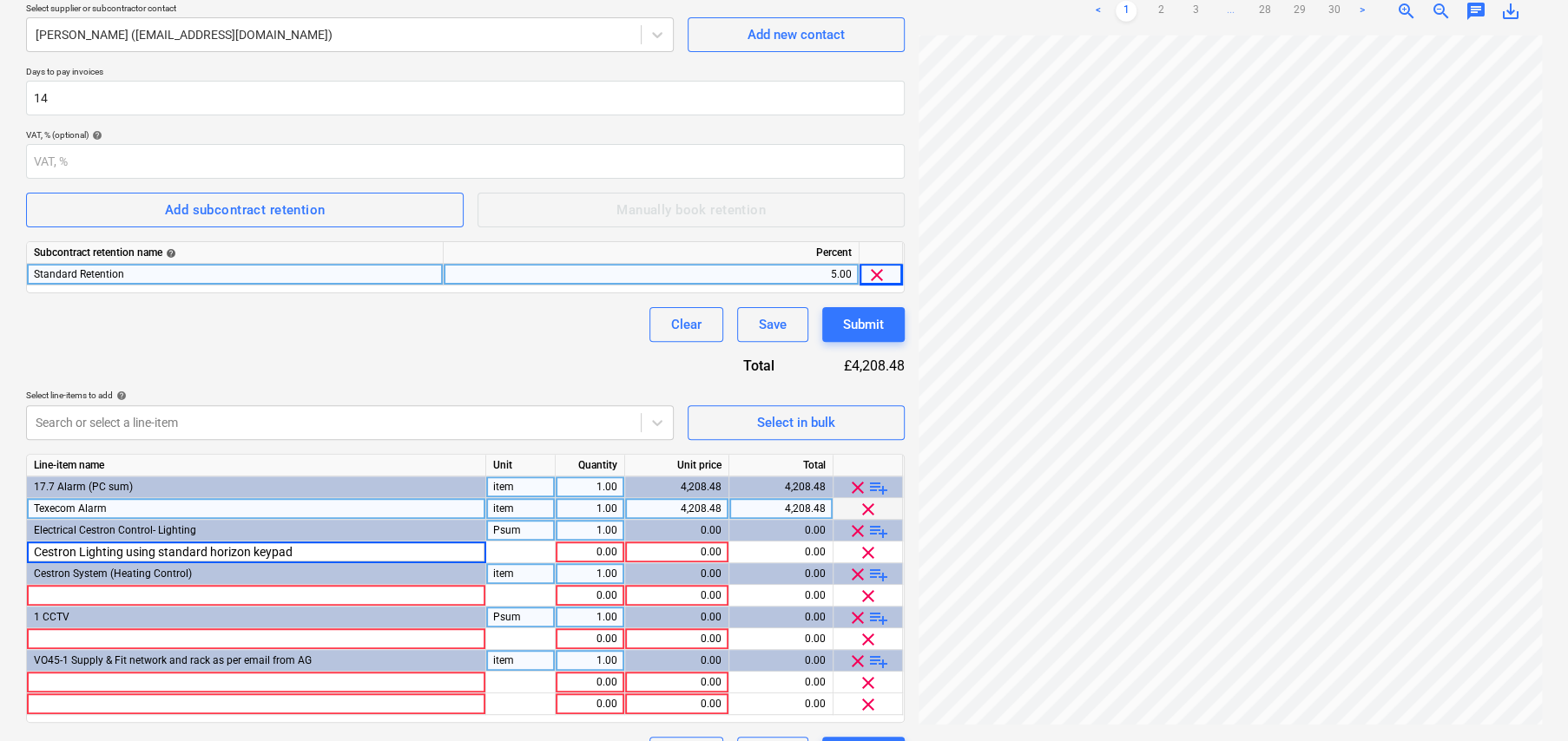
type input "Cestron Lighting using standard horizon keypads"
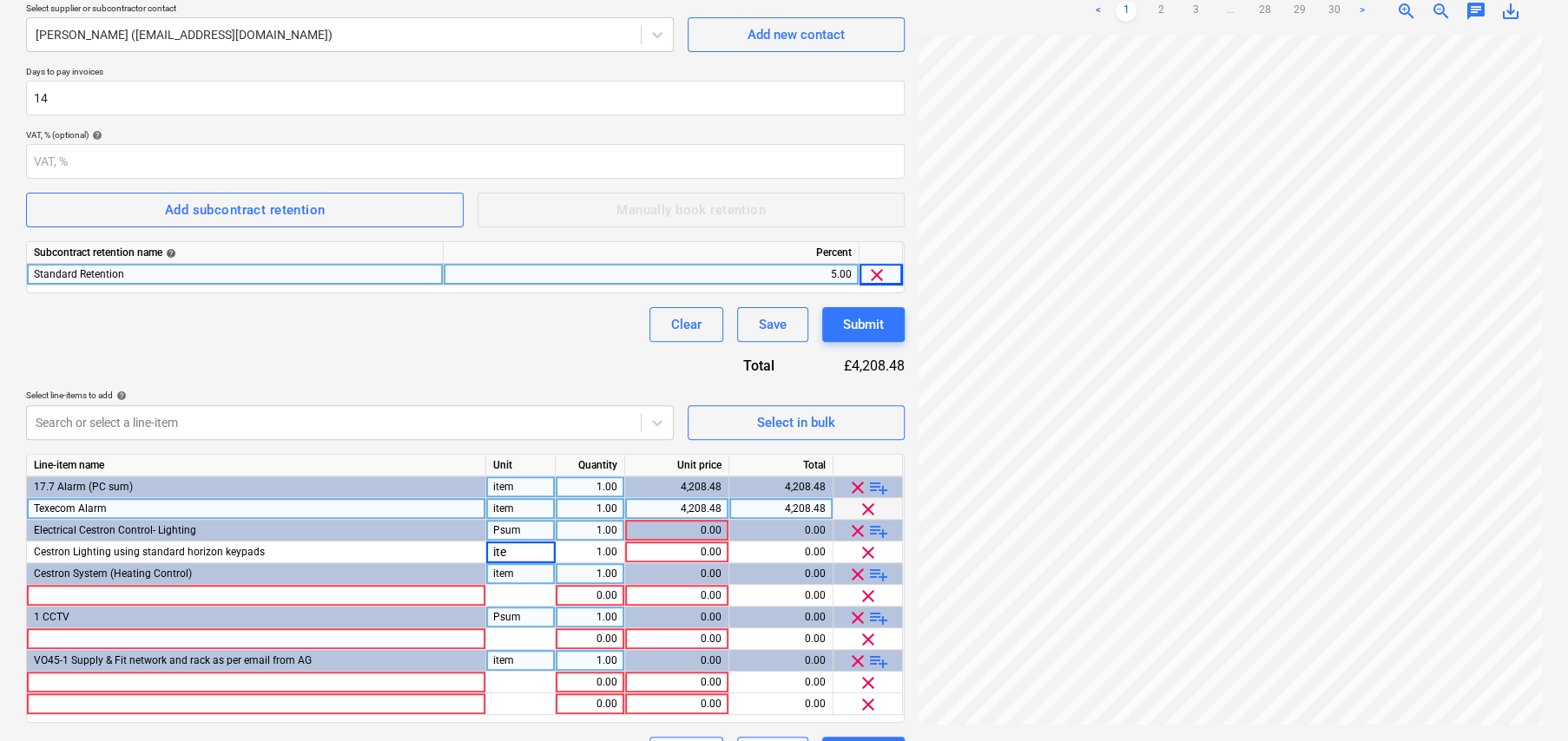
type input "item"
type input "19059.50"
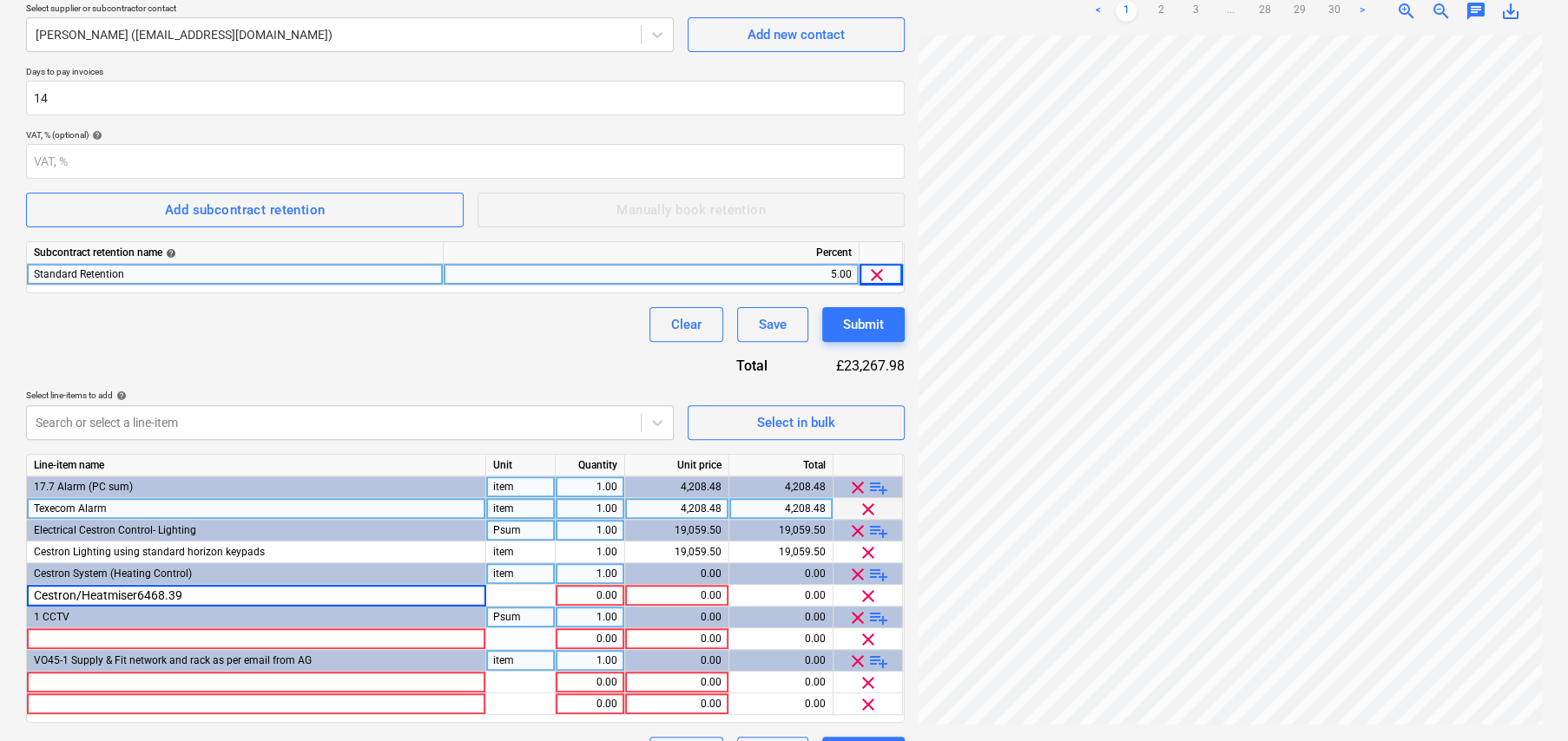
type input "Cestron/Heatmiser"
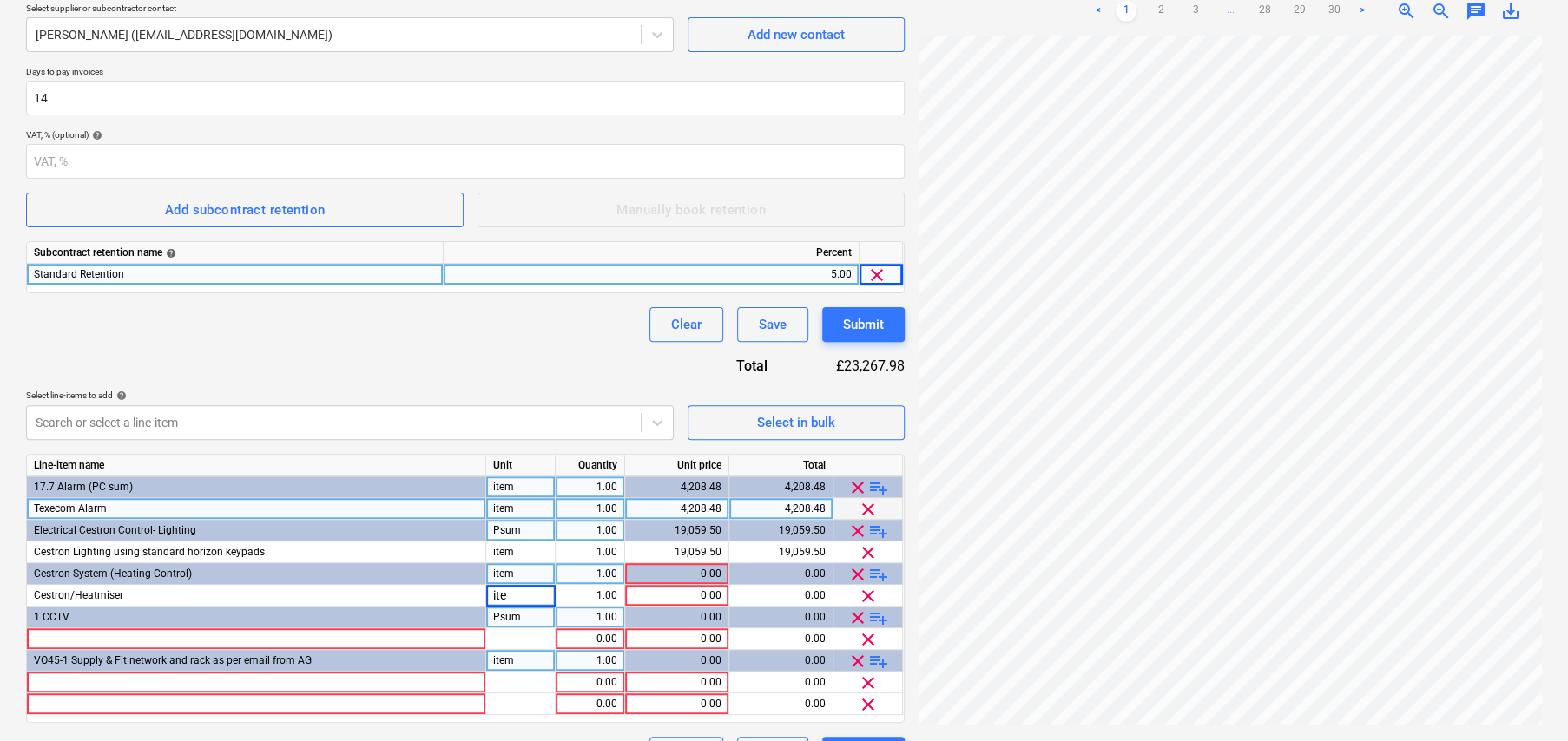
type input "item"
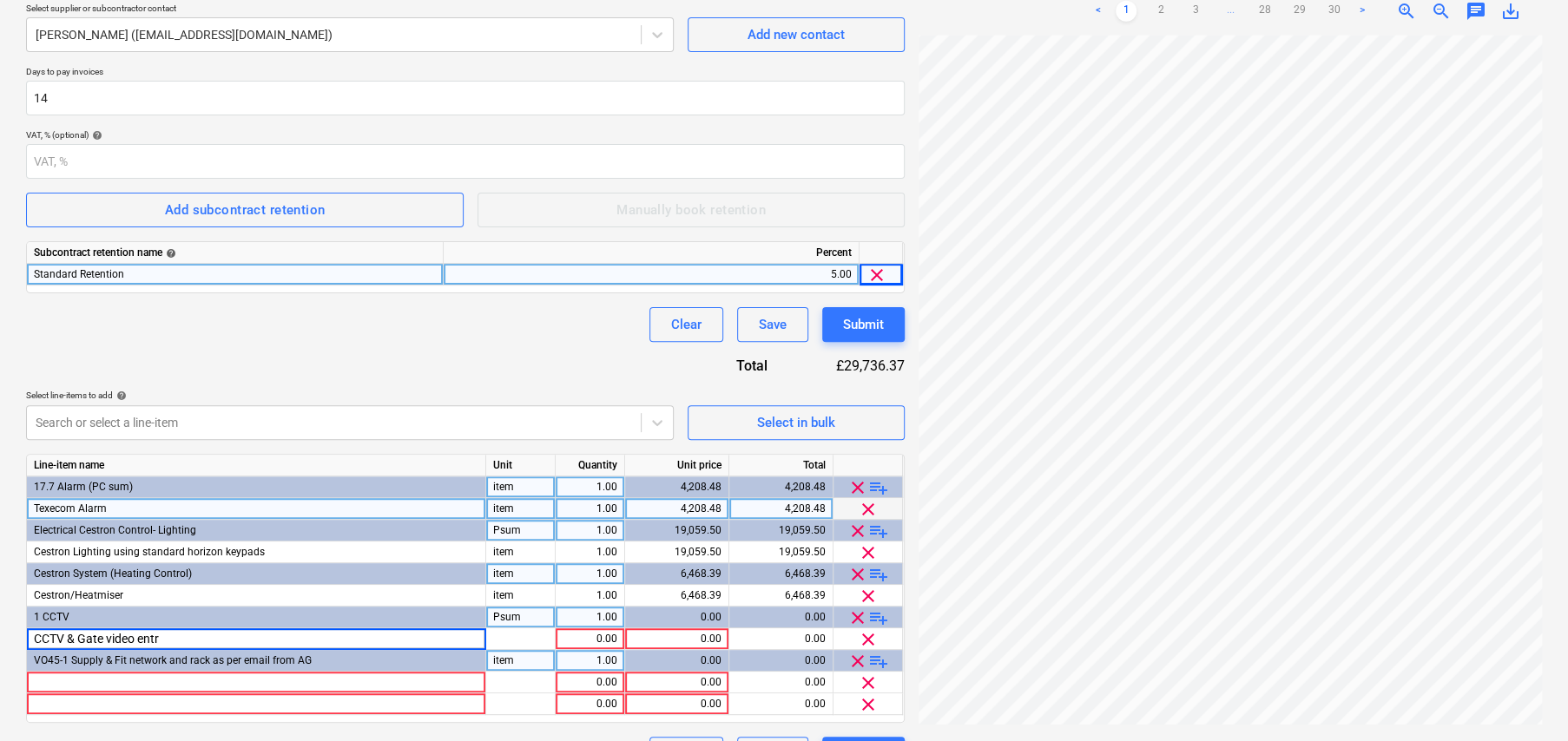
type input "CCTV & Gate video entry"
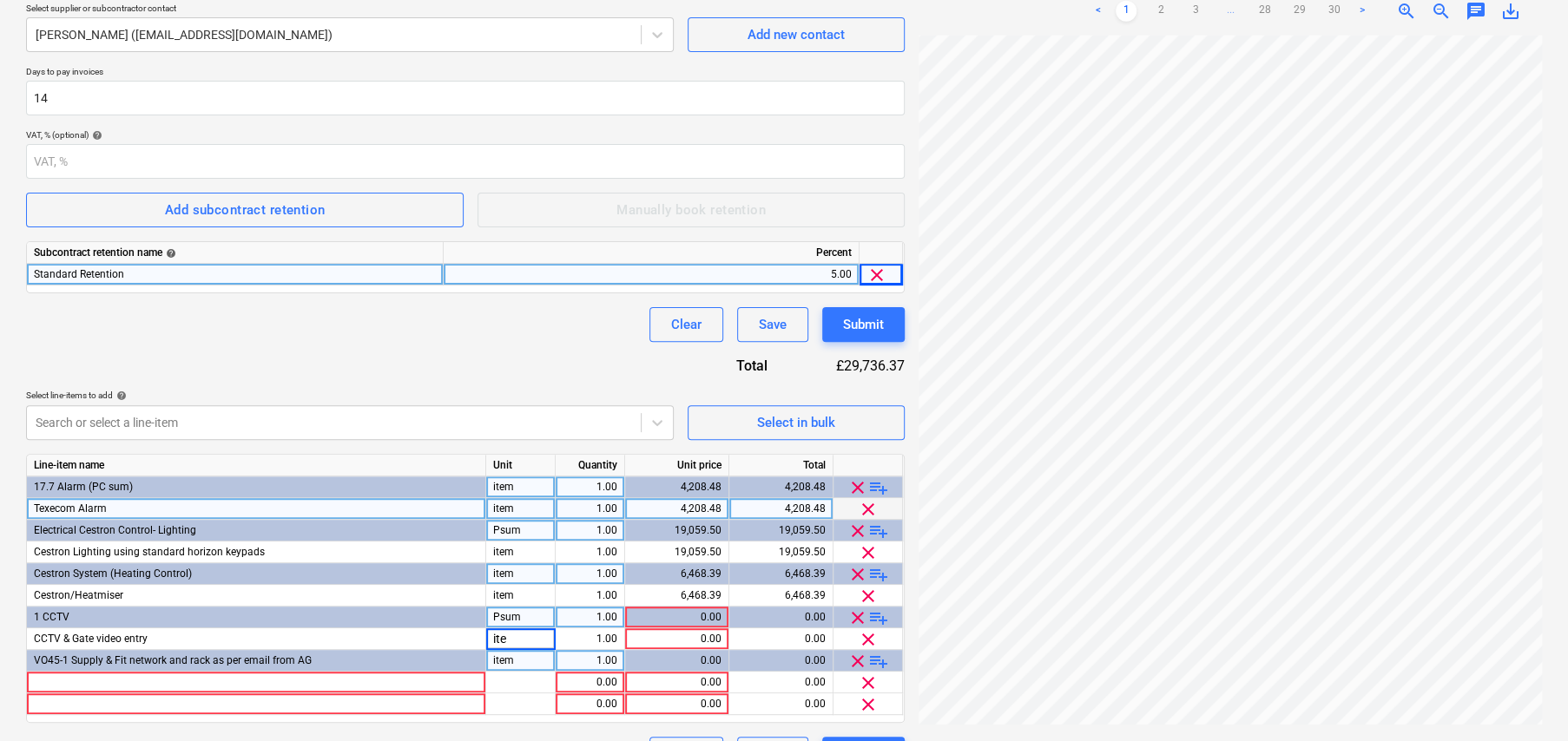
type input "item"
type input "4299.49"
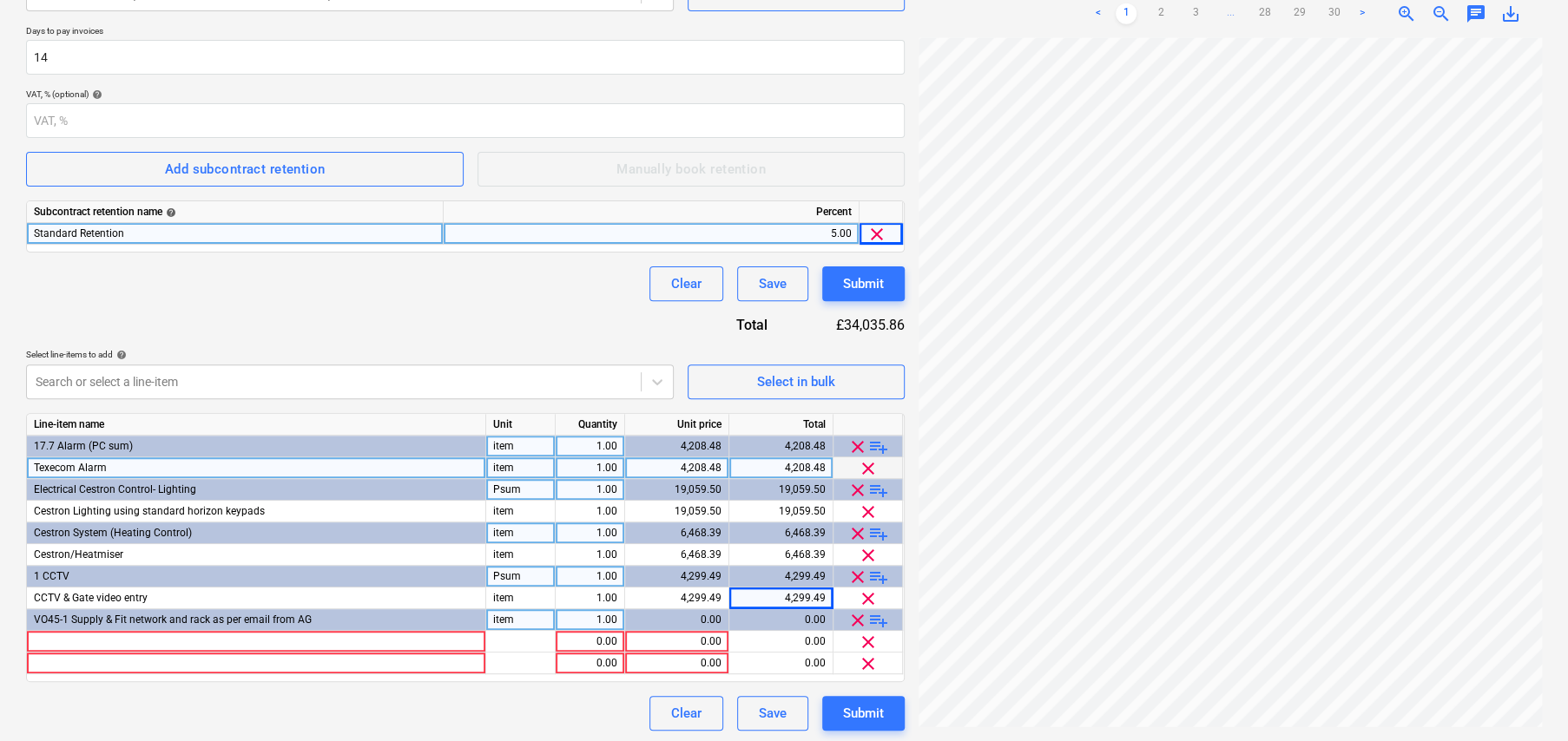
scroll to position [311, 0]
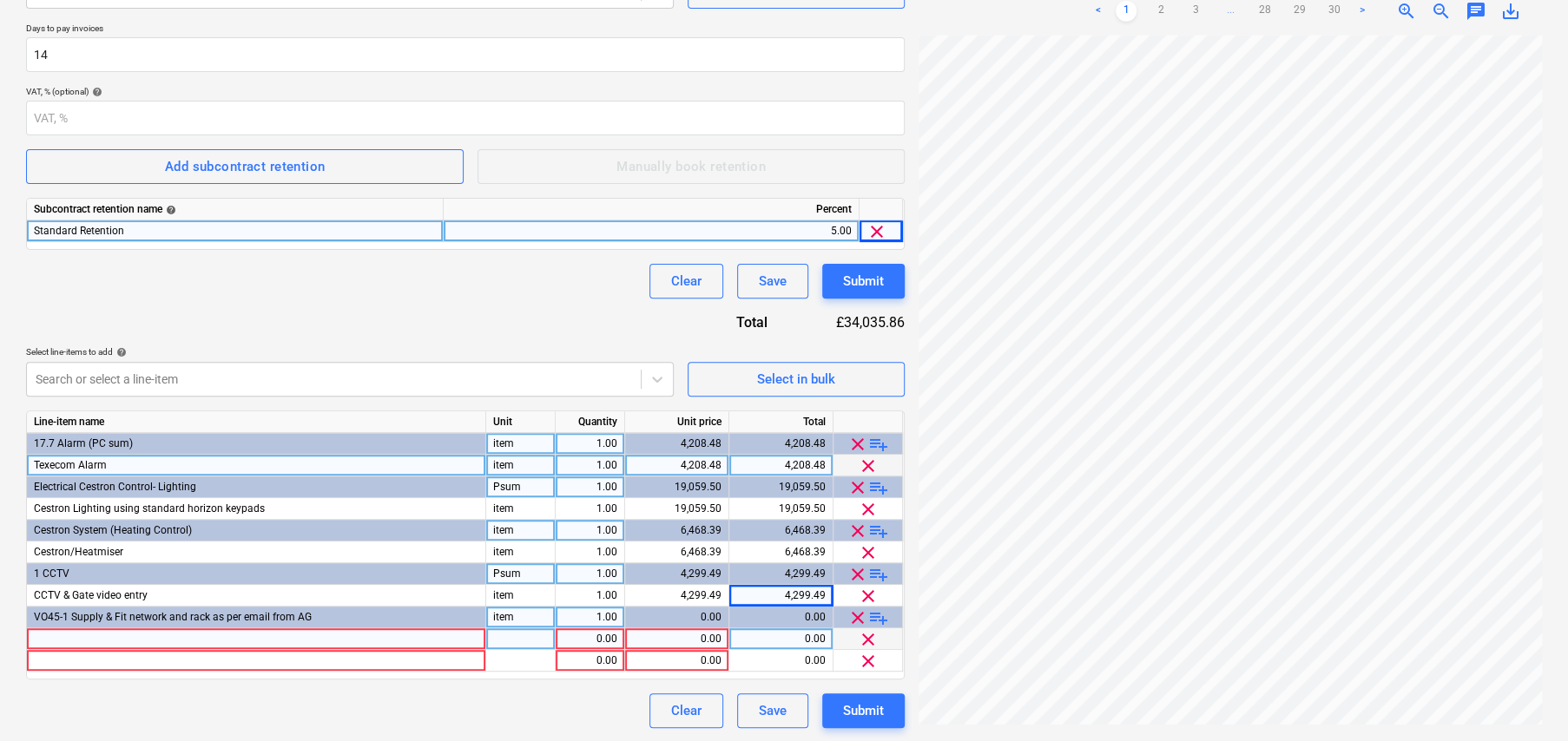
click at [175, 638] on div at bounding box center [256, 639] width 459 height 21
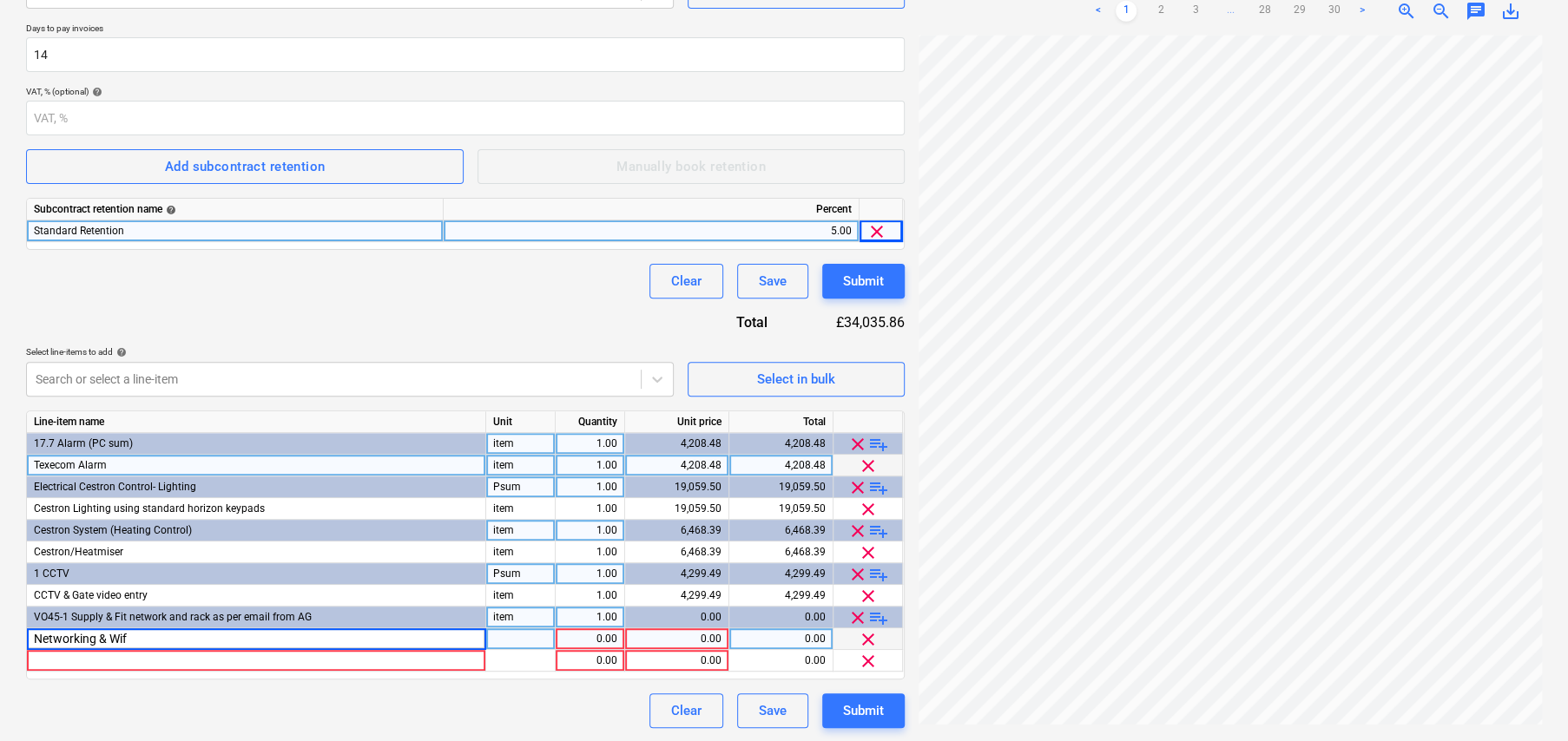
type input "Networking & Wifi"
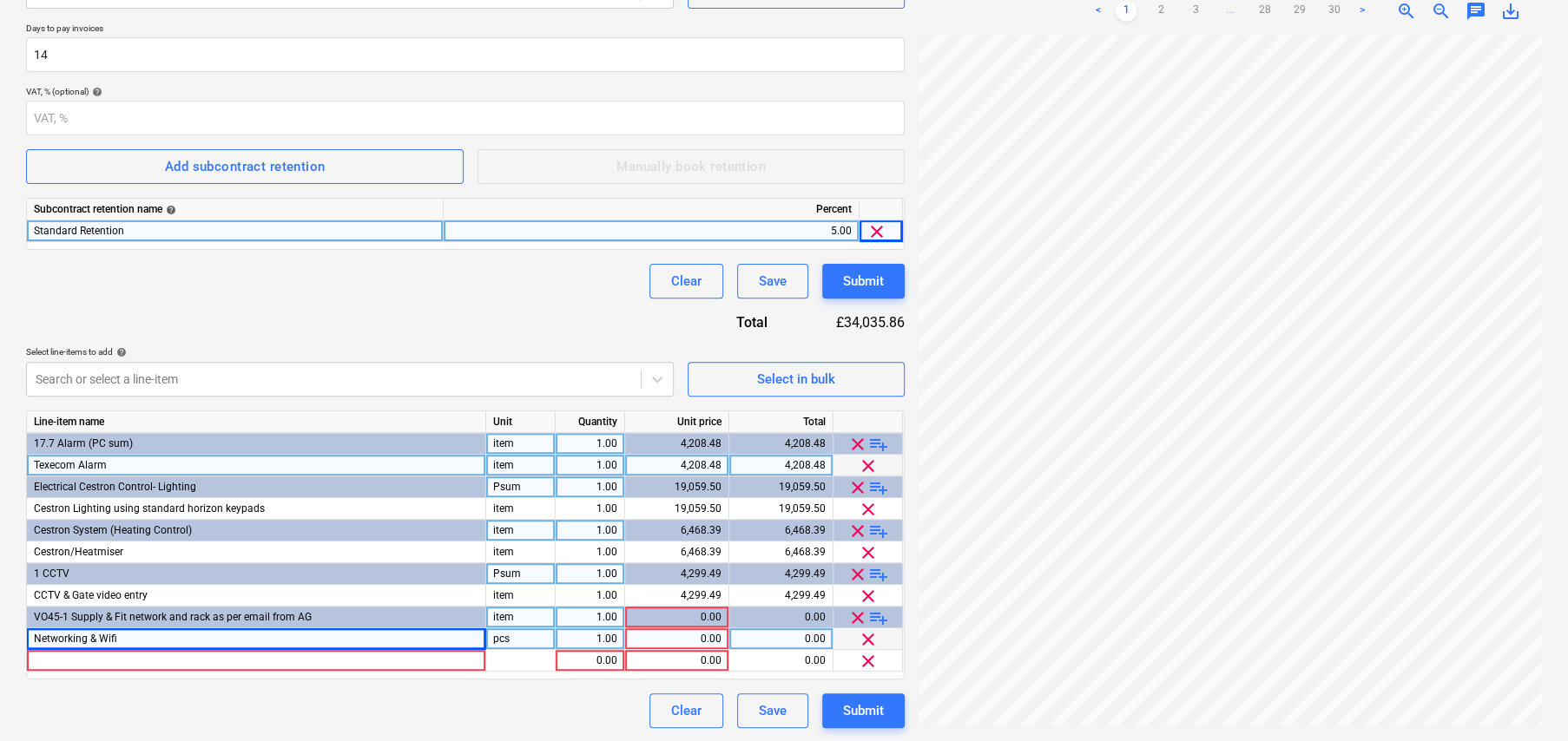
click at [134, 639] on div "Networking & Wifi" at bounding box center [256, 639] width 459 height 21
click at [155, 635] on input "Networking & Wifi" at bounding box center [256, 638] width 458 height 21
type input "item"
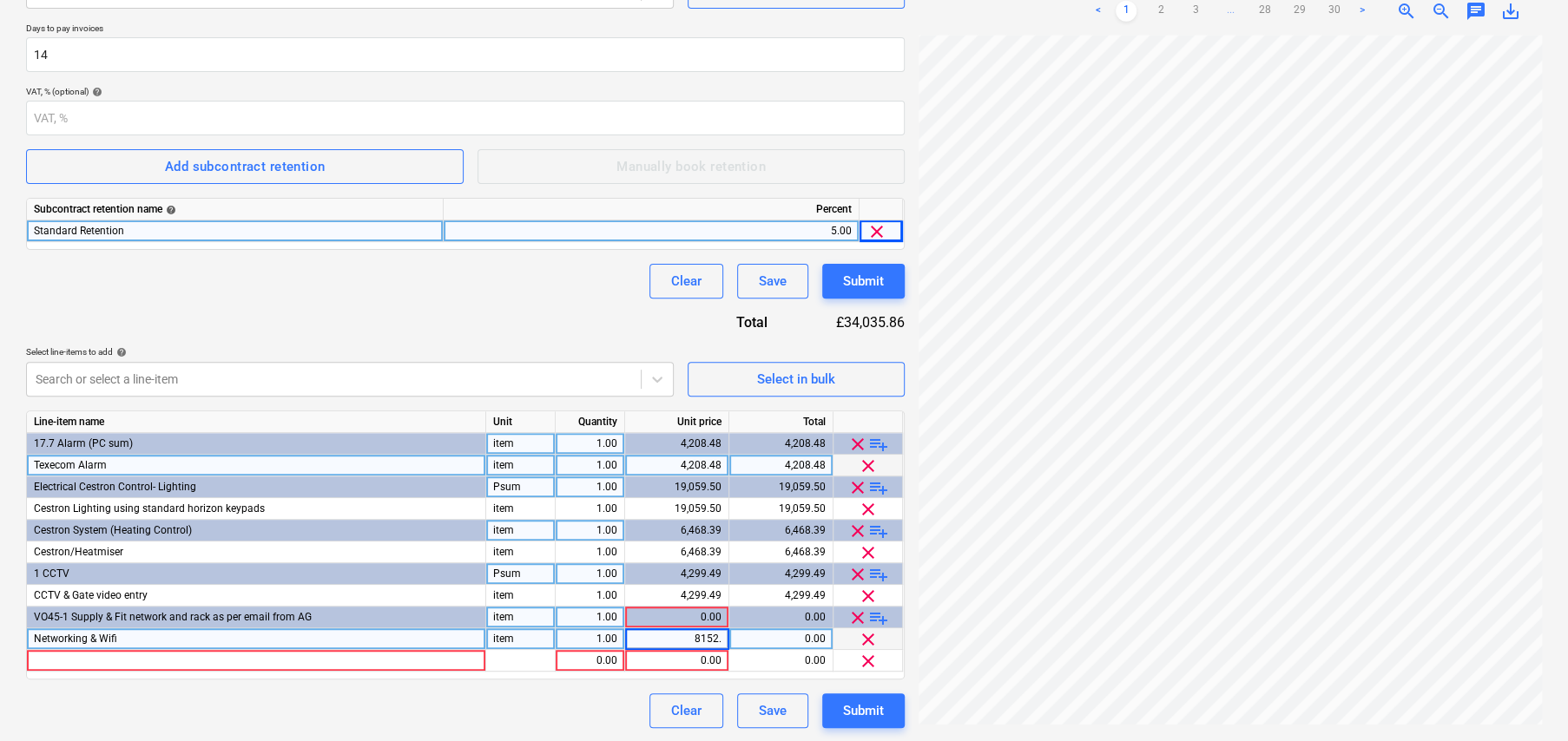
type input "8152.8"
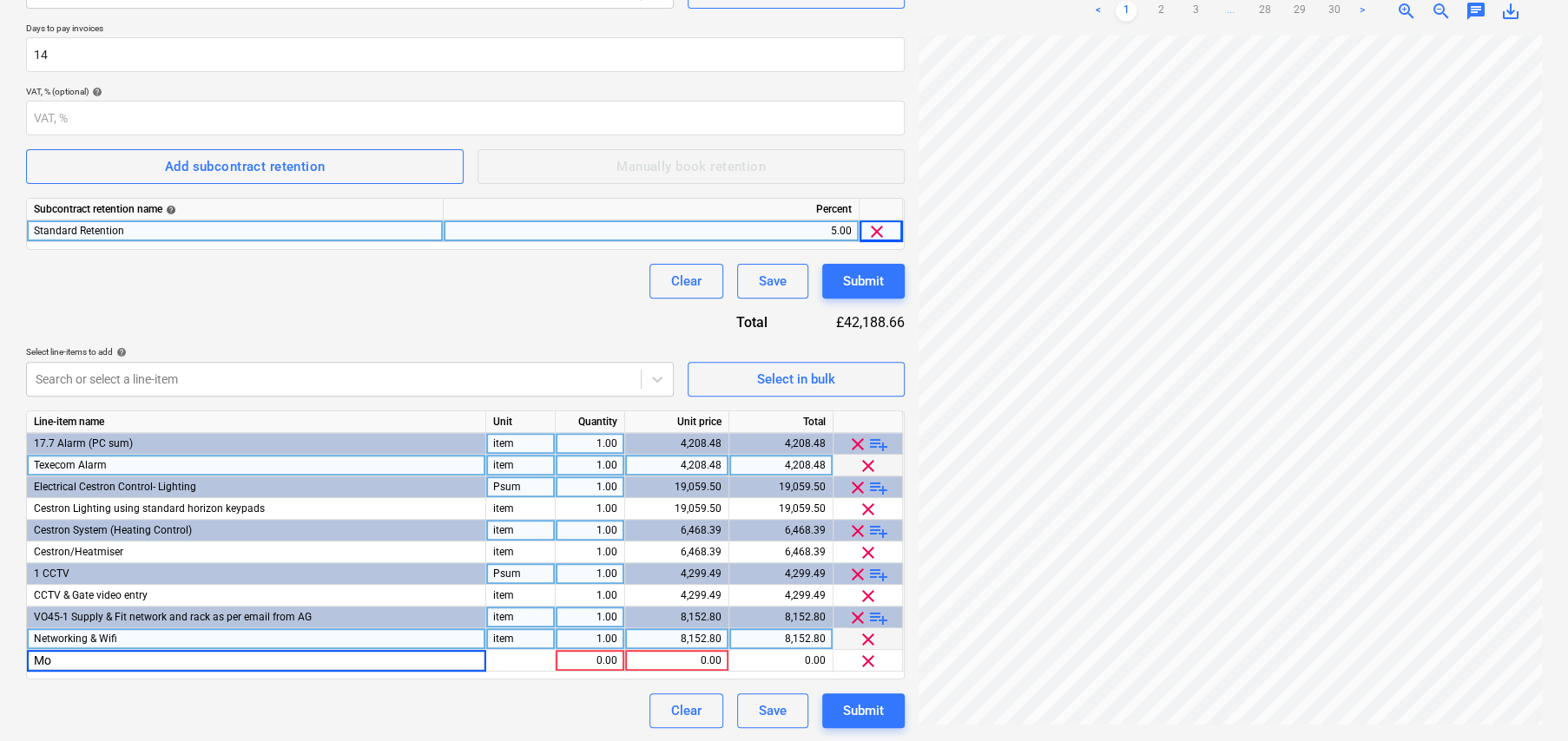
type input "M"
type input "Rack & Control"
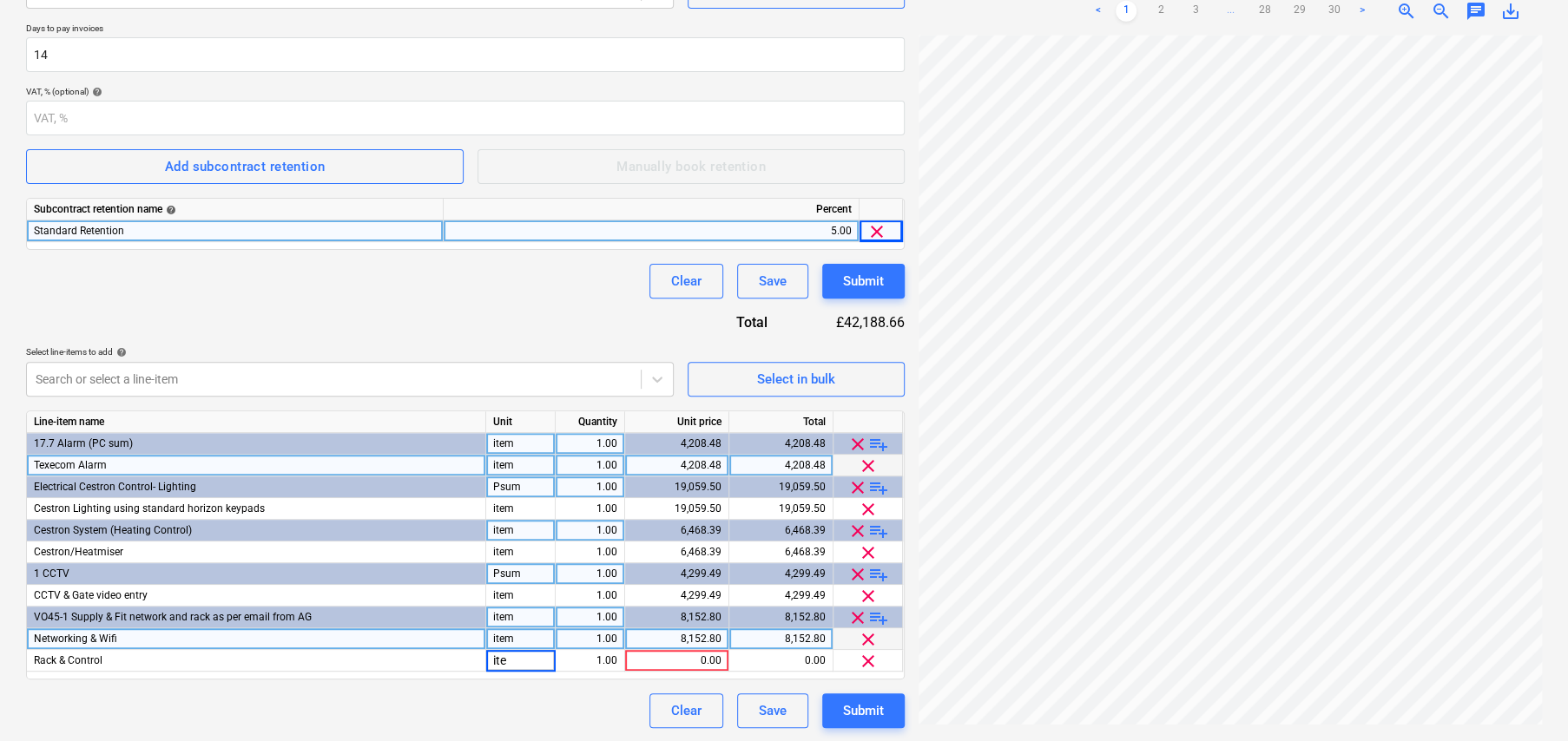
type input "item"
type input "7099.51"
click at [881, 718] on div "Submit" at bounding box center [864, 711] width 41 height 22
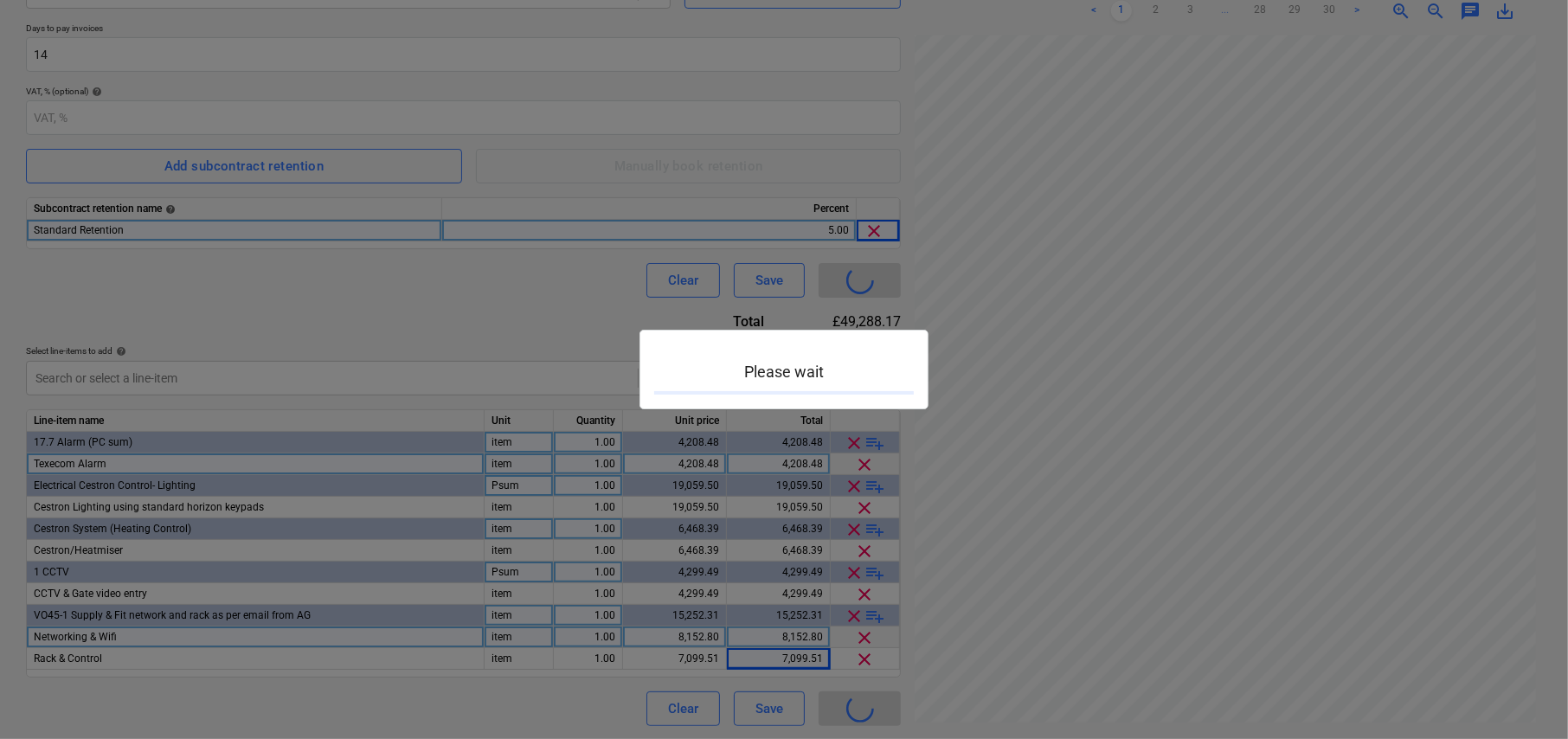
scroll to position [173, 0]
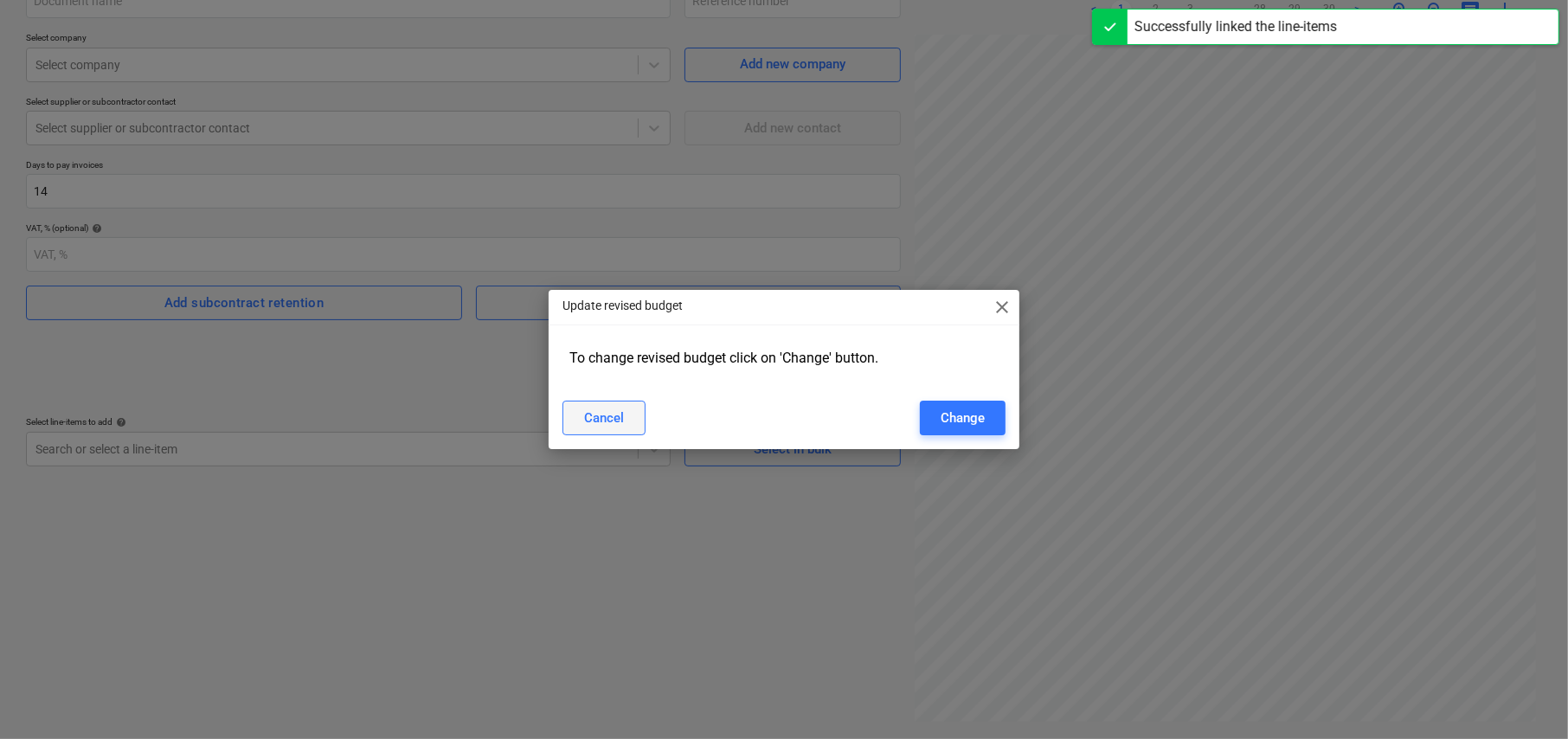
click at [620, 416] on div "Cancel" at bounding box center [604, 418] width 40 height 22
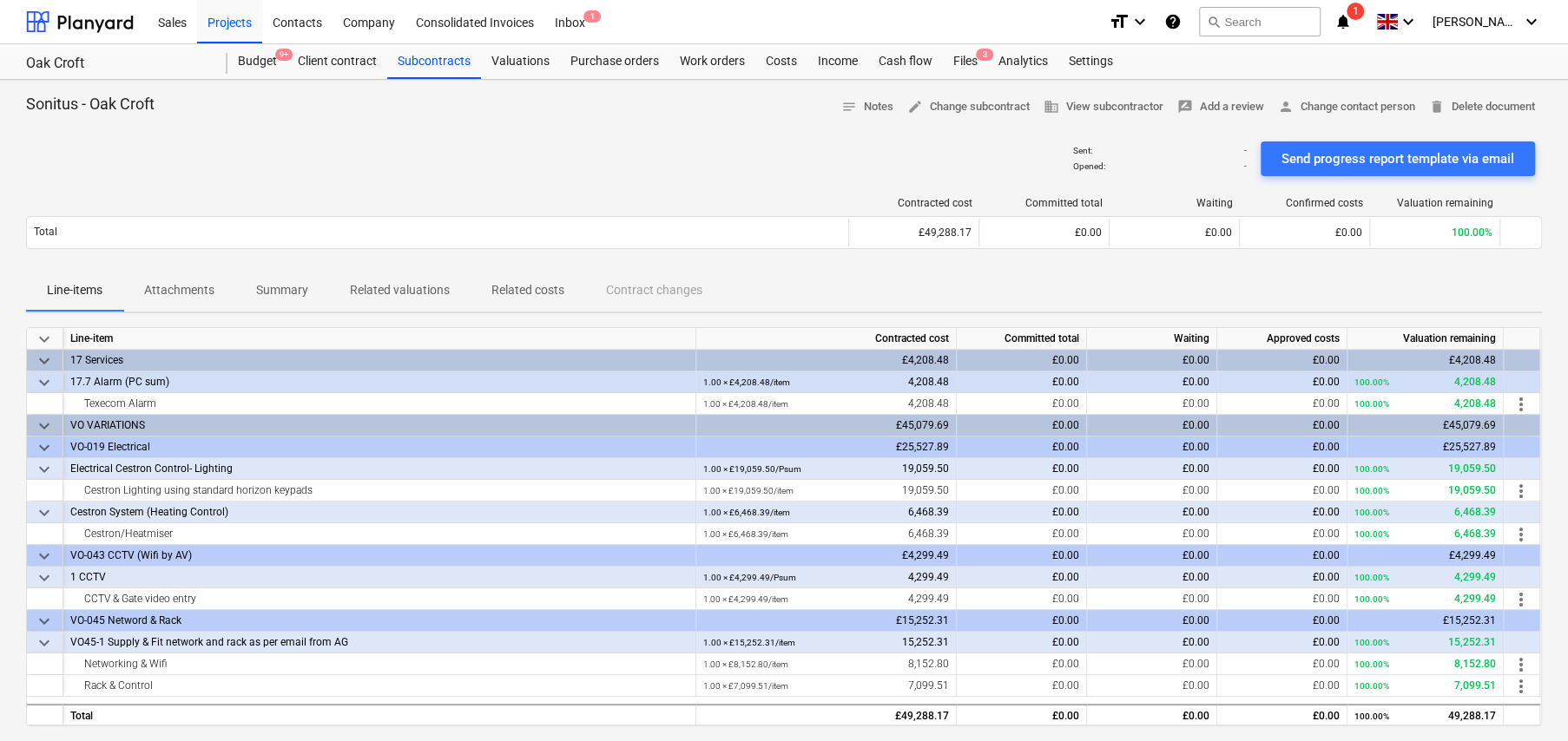
drag, startPoint x: 260, startPoint y: 58, endPoint x: 758, endPoint y: 5, distance: 500.8
click at [260, 58] on div "Budget 9+" at bounding box center [257, 61] width 60 height 35
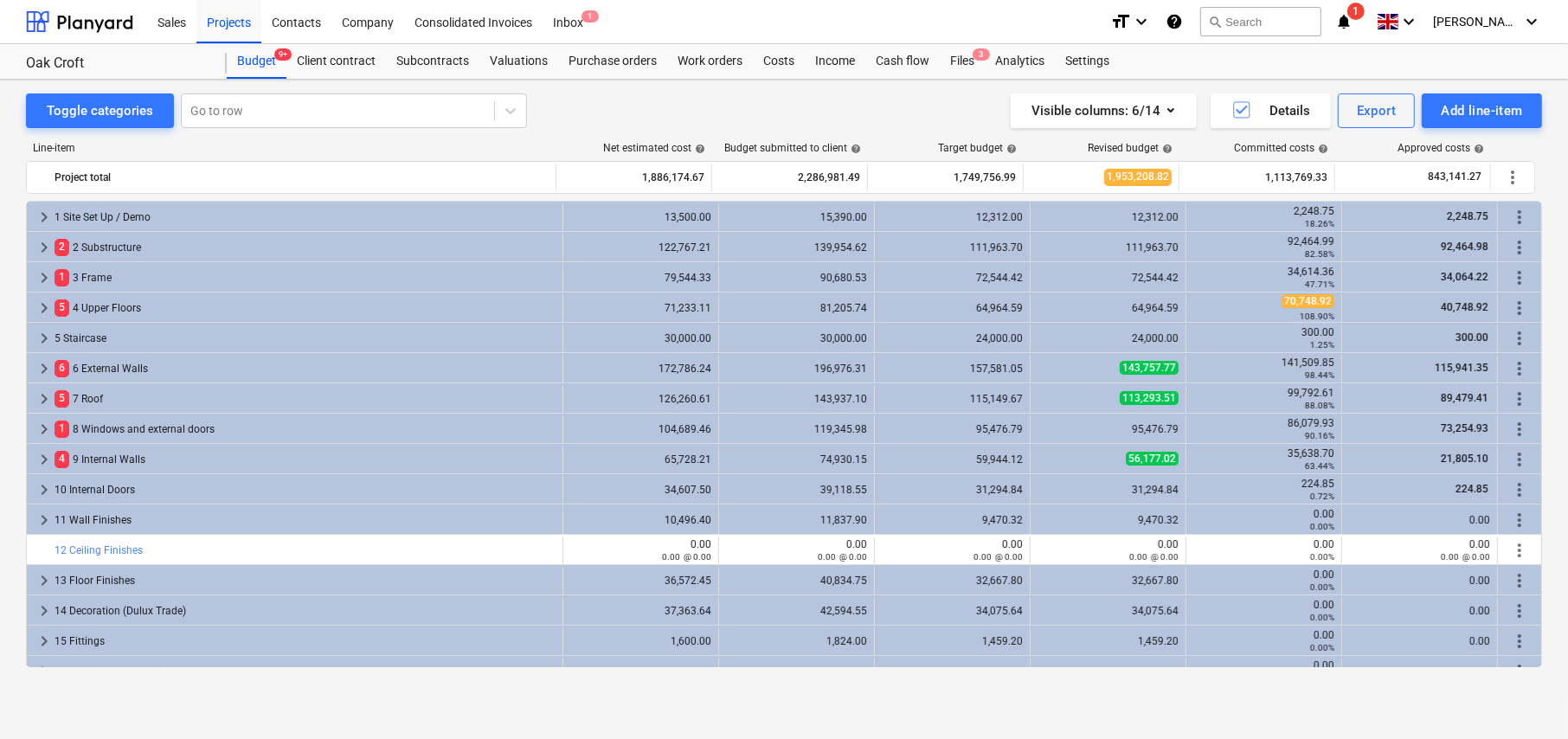
scroll to position [290, 0]
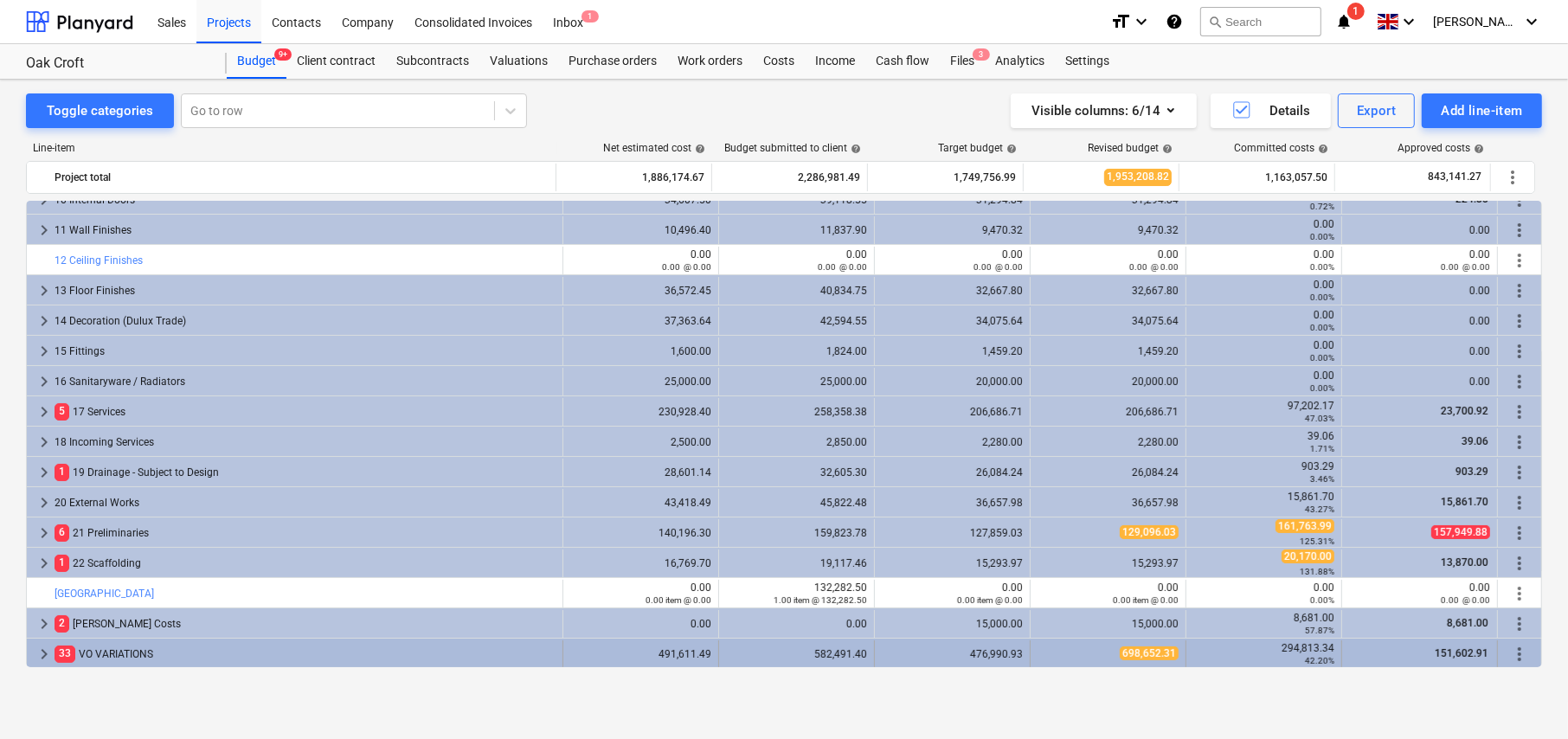
click at [42, 652] on span "keyboard_arrow_right" at bounding box center [44, 653] width 21 height 21
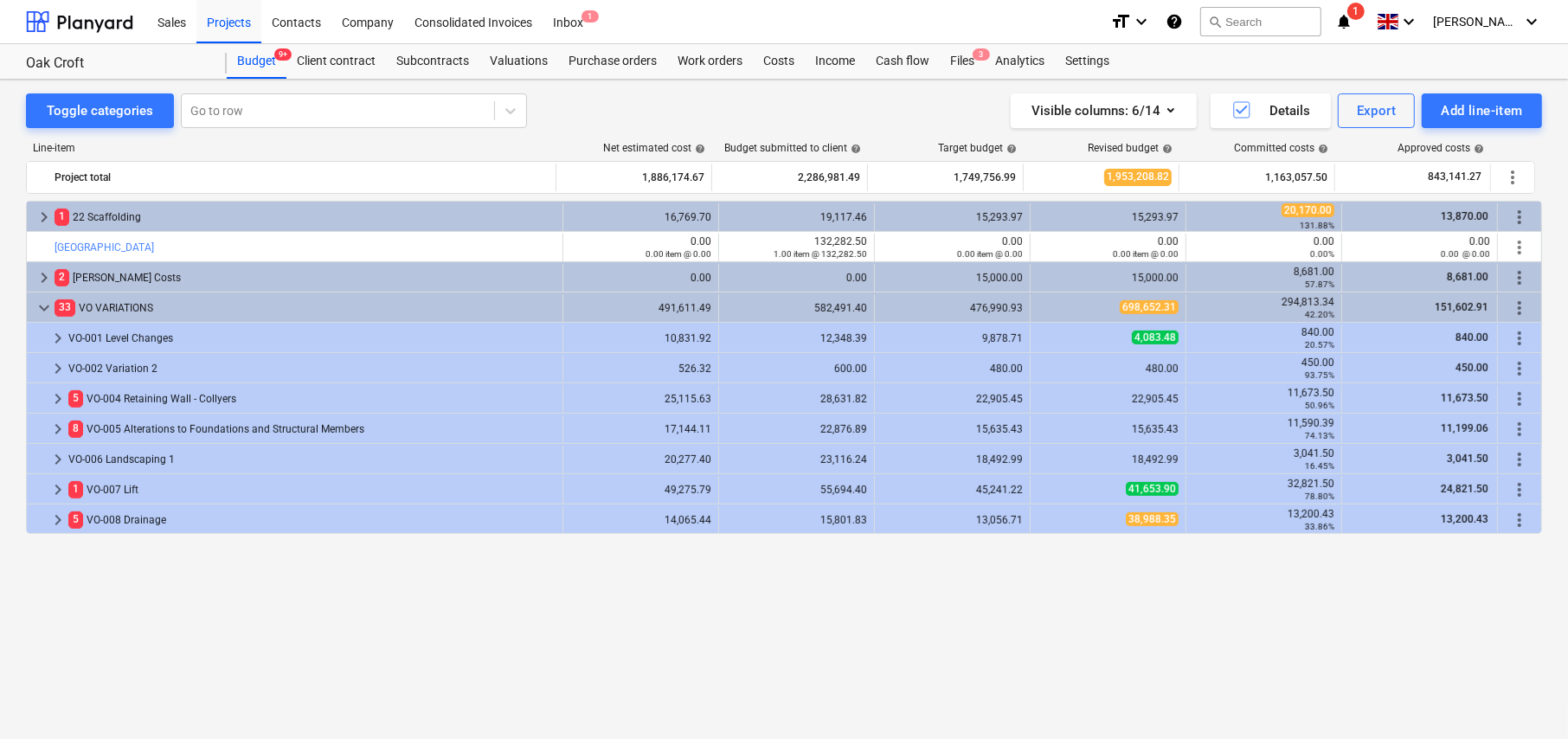
scroll to position [463, 0]
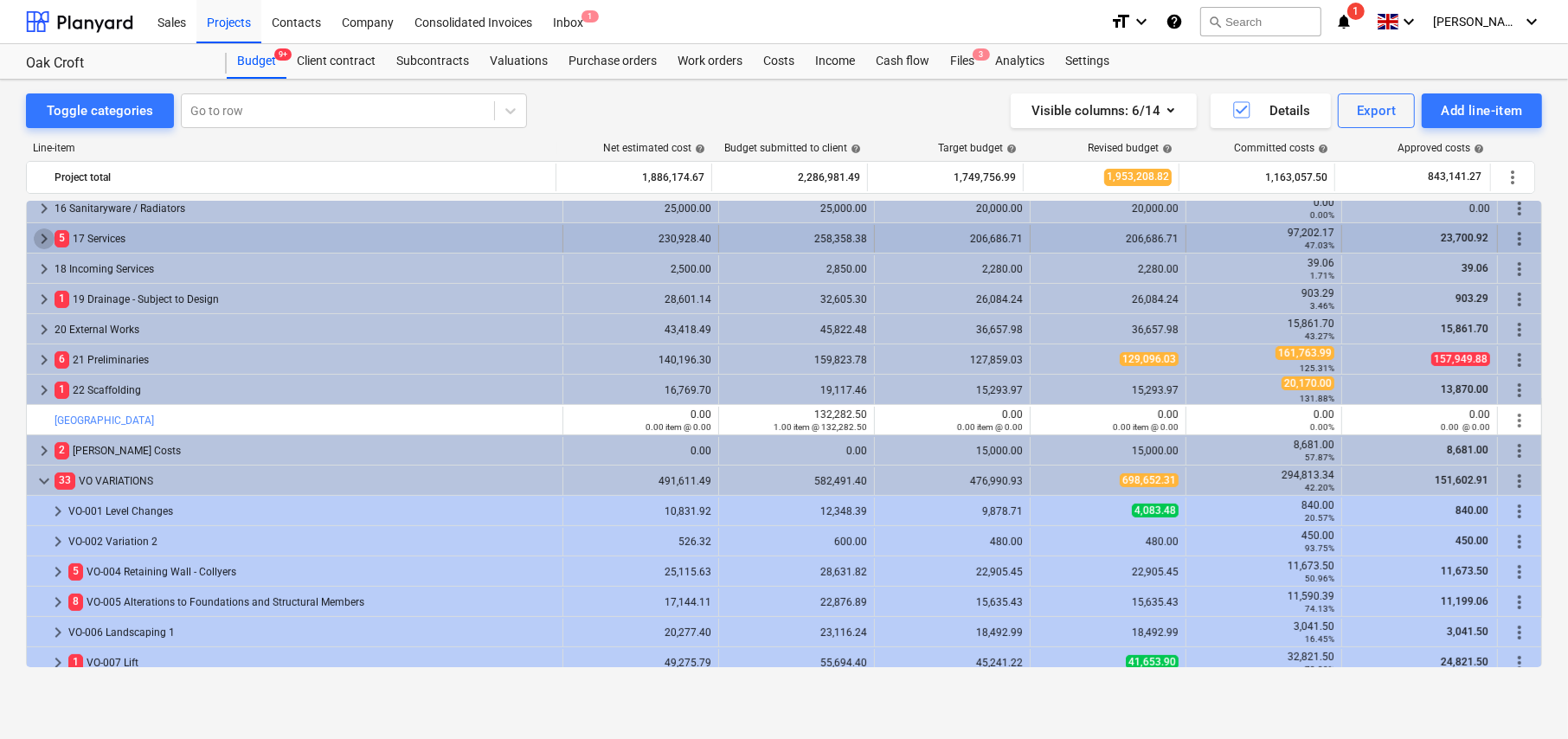
click at [43, 233] on span "keyboard_arrow_right" at bounding box center [44, 238] width 21 height 21
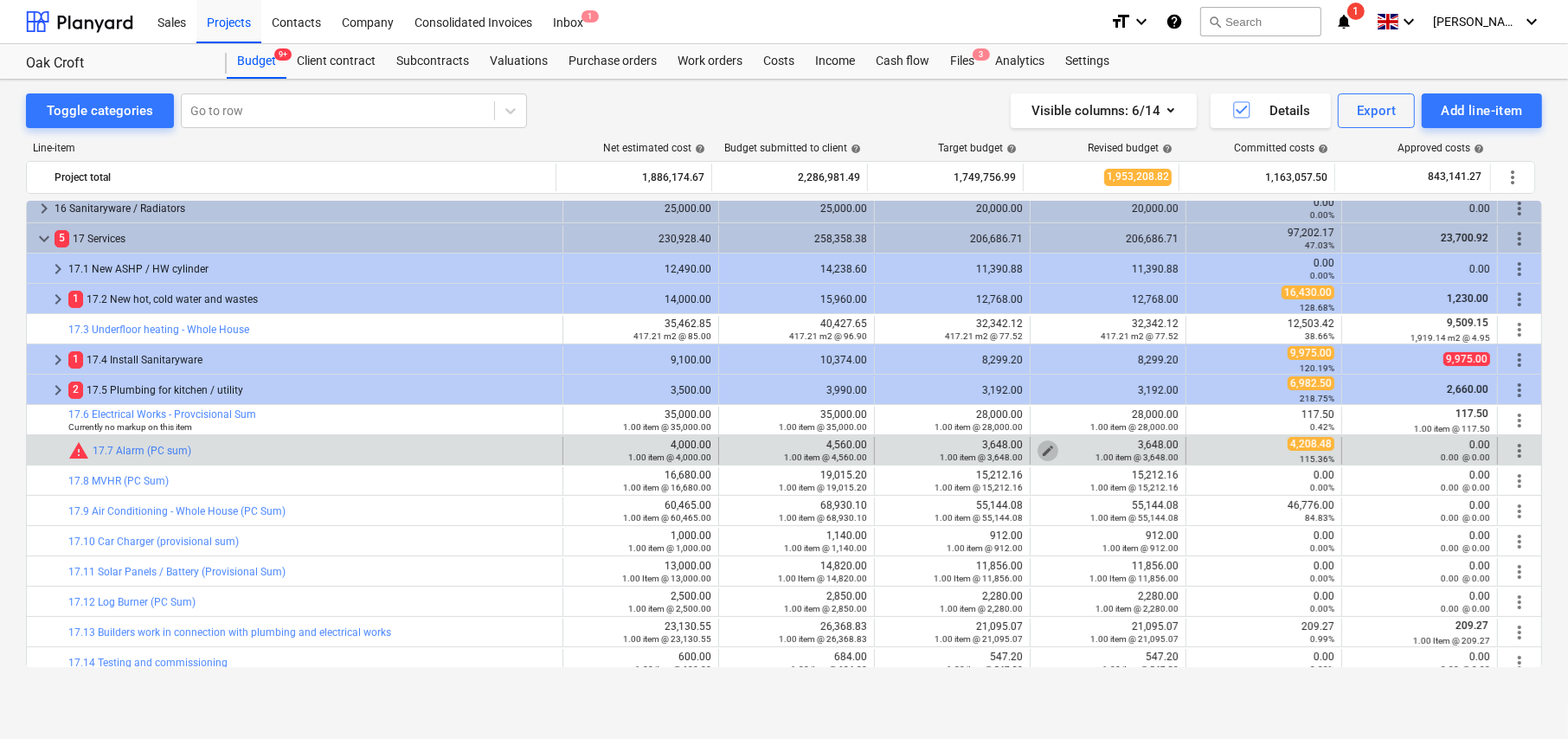
click at [1041, 448] on span "edit" at bounding box center [1049, 451] width 14 height 14
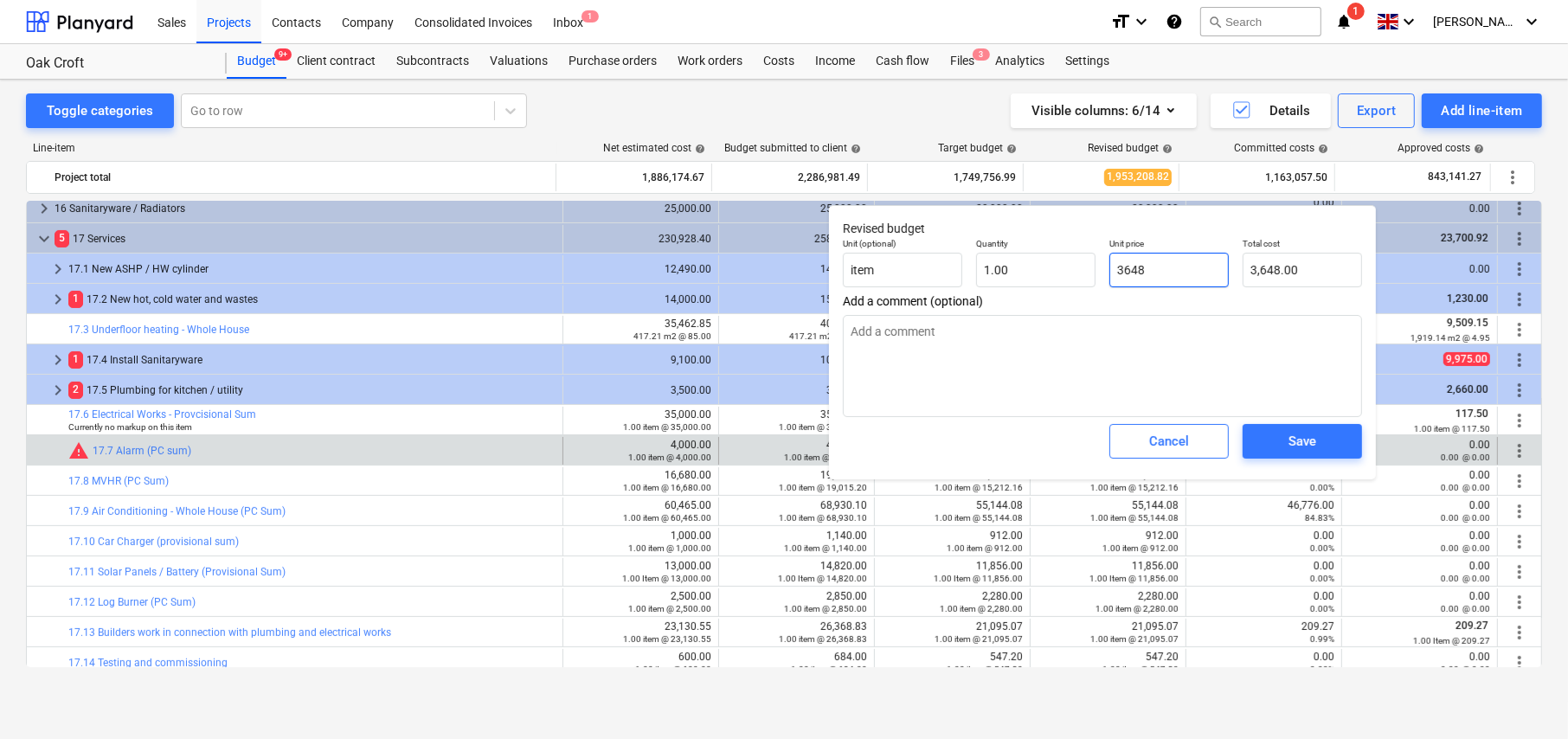
drag, startPoint x: 1184, startPoint y: 270, endPoint x: 1108, endPoint y: 270, distance: 76.0
click at [1109, 270] on input "3648" at bounding box center [1169, 270] width 120 height 35
type input "4"
type textarea "x"
type input "4.00"
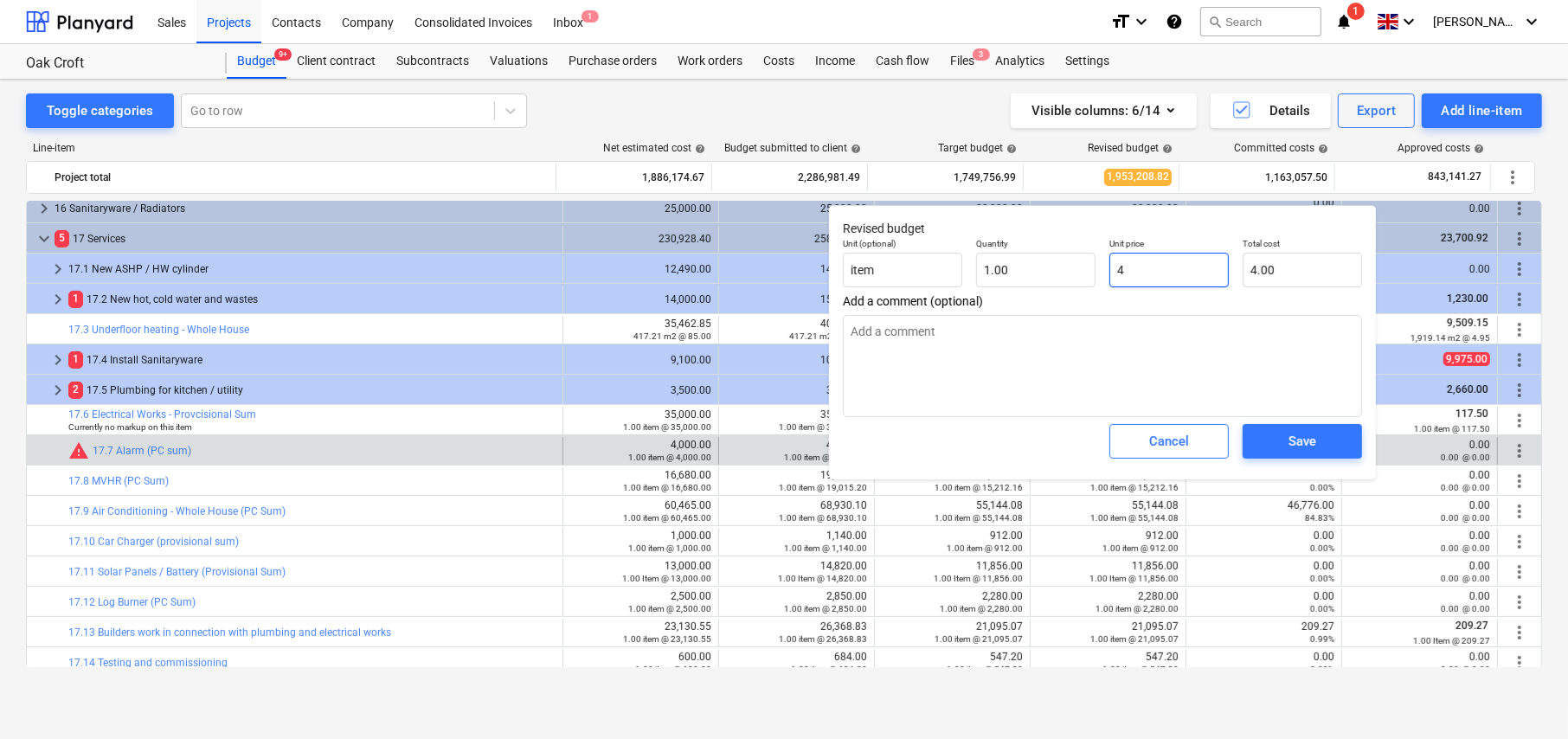
type input "42"
type textarea "x"
type input "42.00"
type input "420"
type textarea "x"
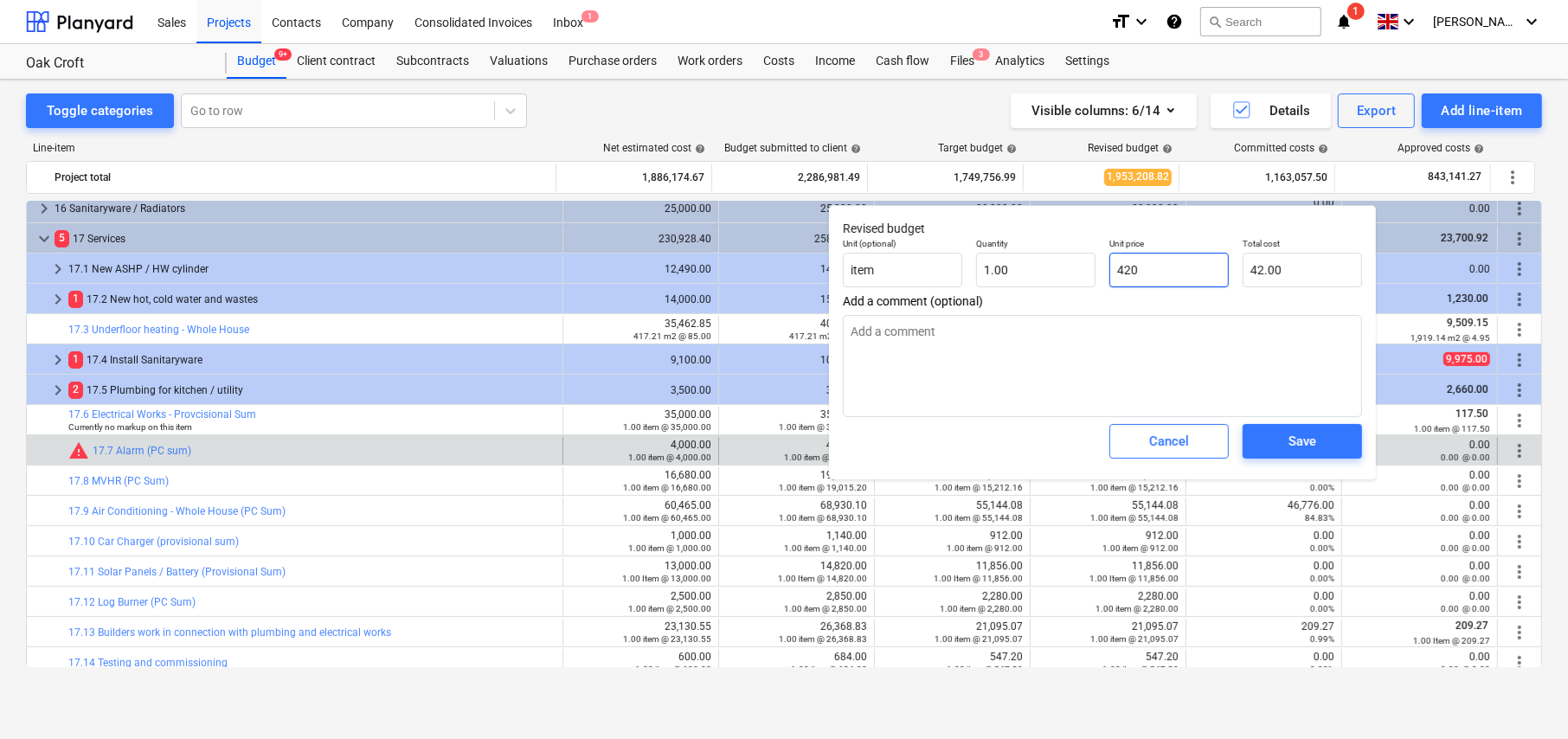
type input "420.00"
type input "4200"
type textarea "x"
type input "4,200.00"
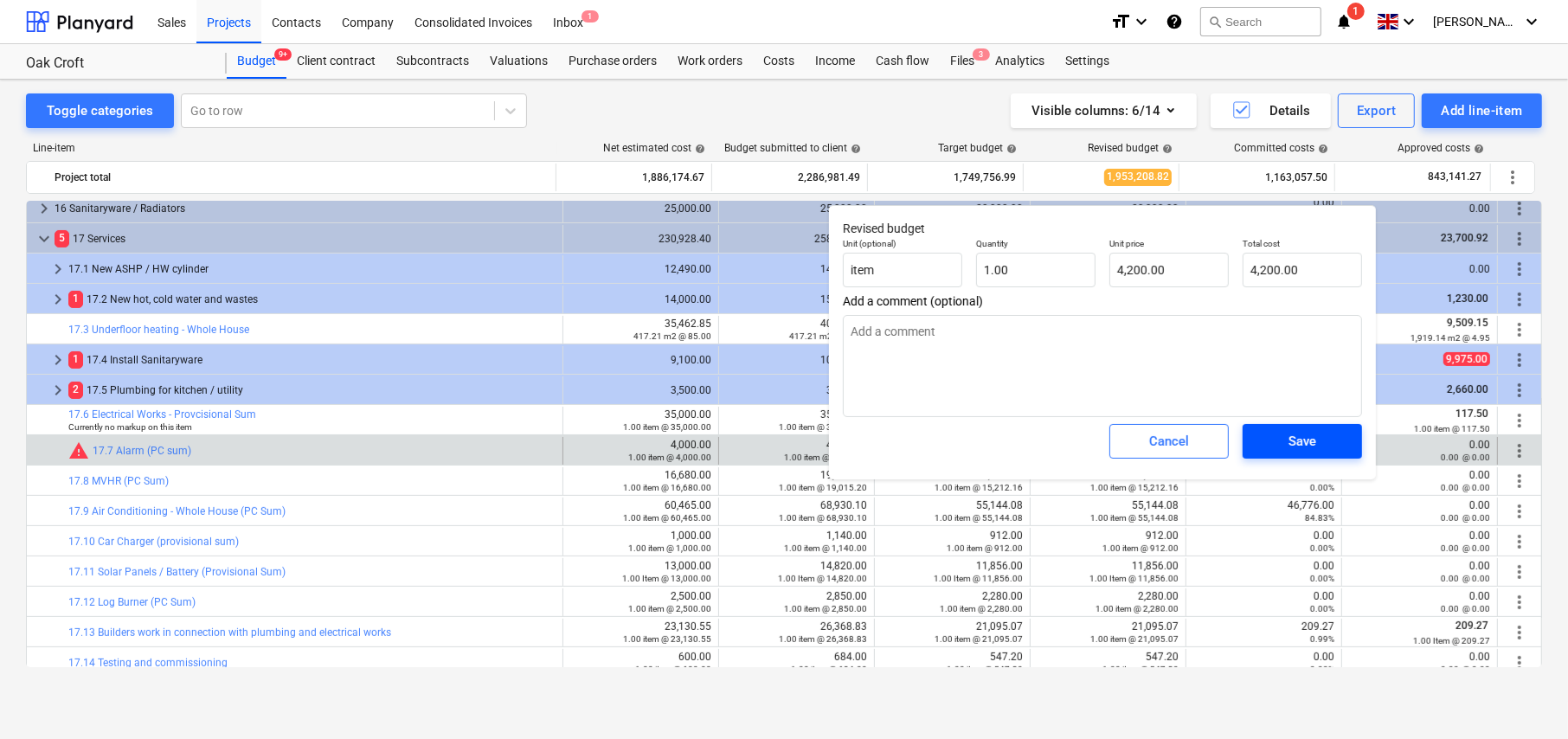
click at [1315, 444] on div "Save" at bounding box center [1302, 441] width 28 height 22
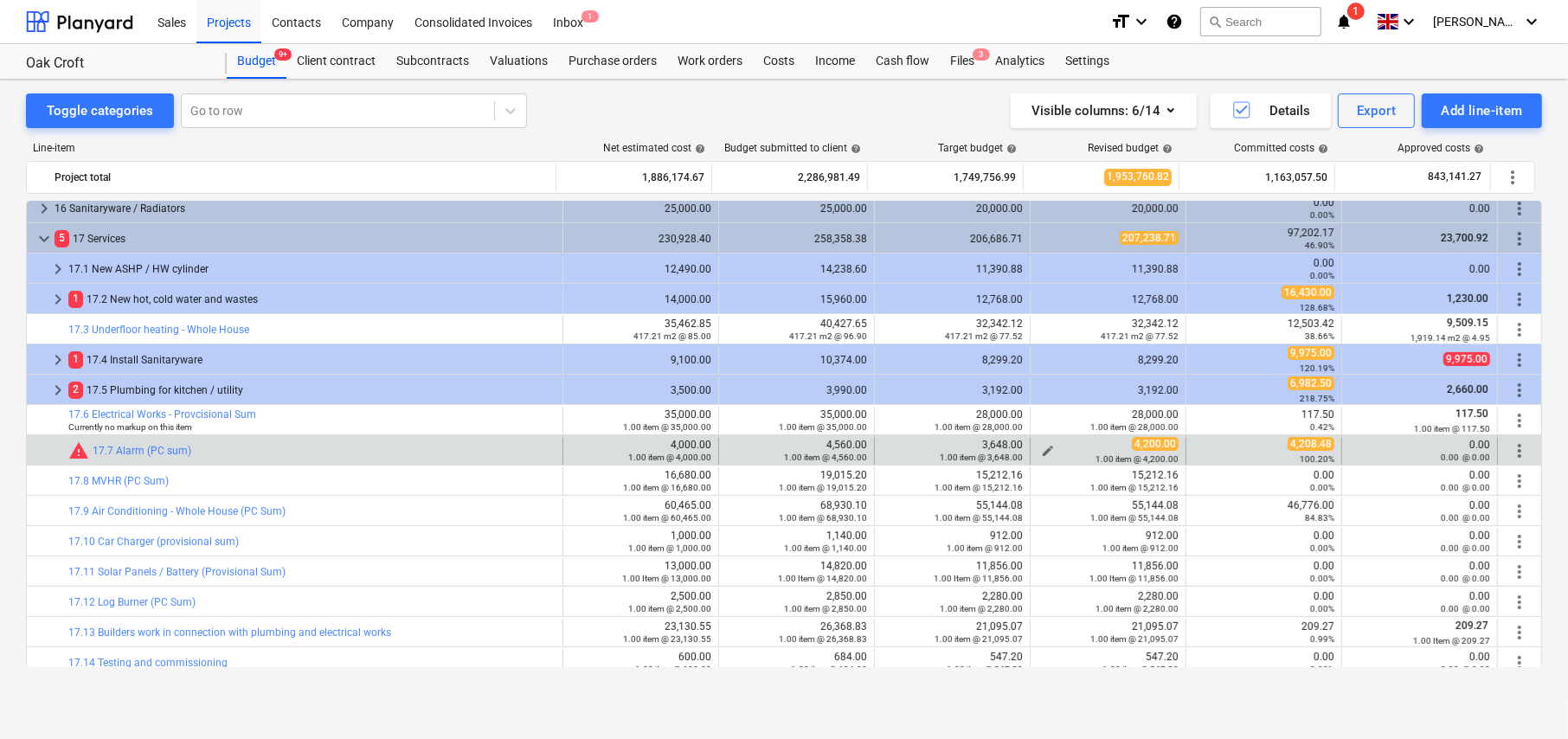
click at [1042, 446] on span "edit" at bounding box center [1049, 451] width 14 height 14
type textarea "x"
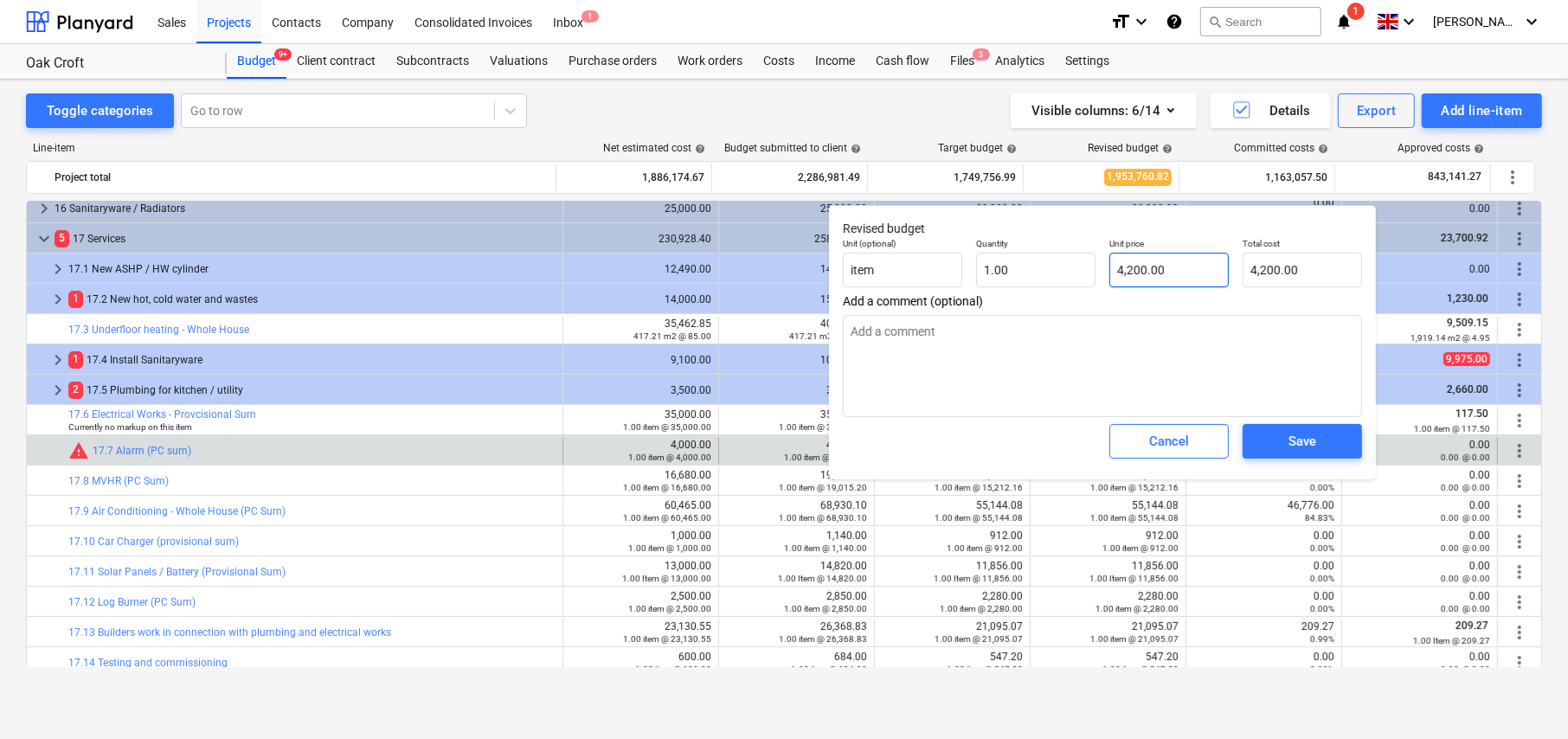
type input "4200"
click at [1159, 272] on input "4200" at bounding box center [1169, 270] width 120 height 35
drag, startPoint x: 1171, startPoint y: 272, endPoint x: 1161, endPoint y: 272, distance: 10.0
click at [1167, 272] on input "4200" at bounding box center [1169, 270] width 120 height 35
click at [1161, 272] on input "4200" at bounding box center [1169, 270] width 120 height 35
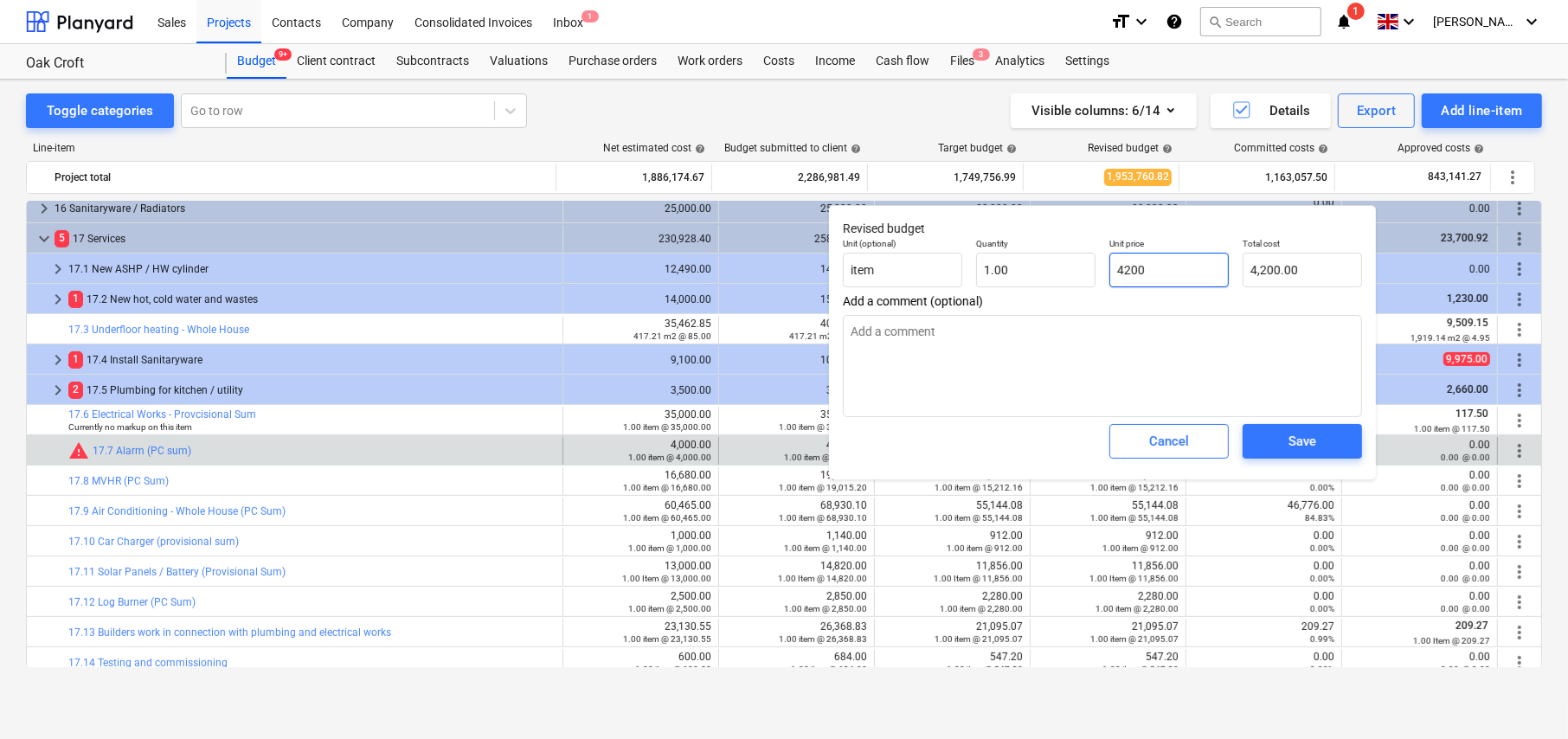
drag, startPoint x: 1124, startPoint y: 269, endPoint x: 1199, endPoint y: 266, distance: 75.1
click at [1199, 266] on input "4200" at bounding box center [1169, 270] width 120 height 35
type textarea "x"
type input "43"
type input "43.00"
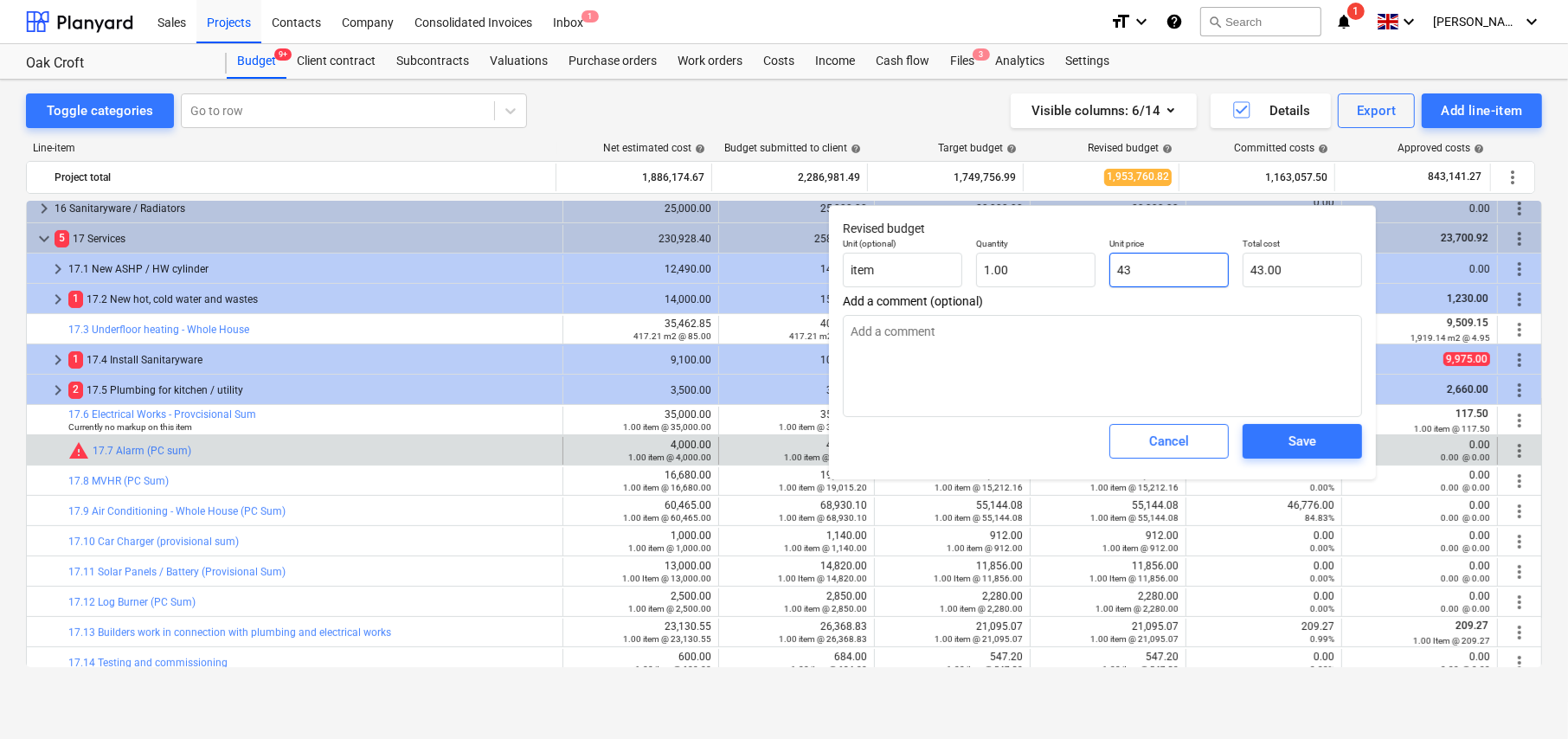
type textarea "x"
type input "430"
type input "430.00"
type textarea "x"
type input "4300"
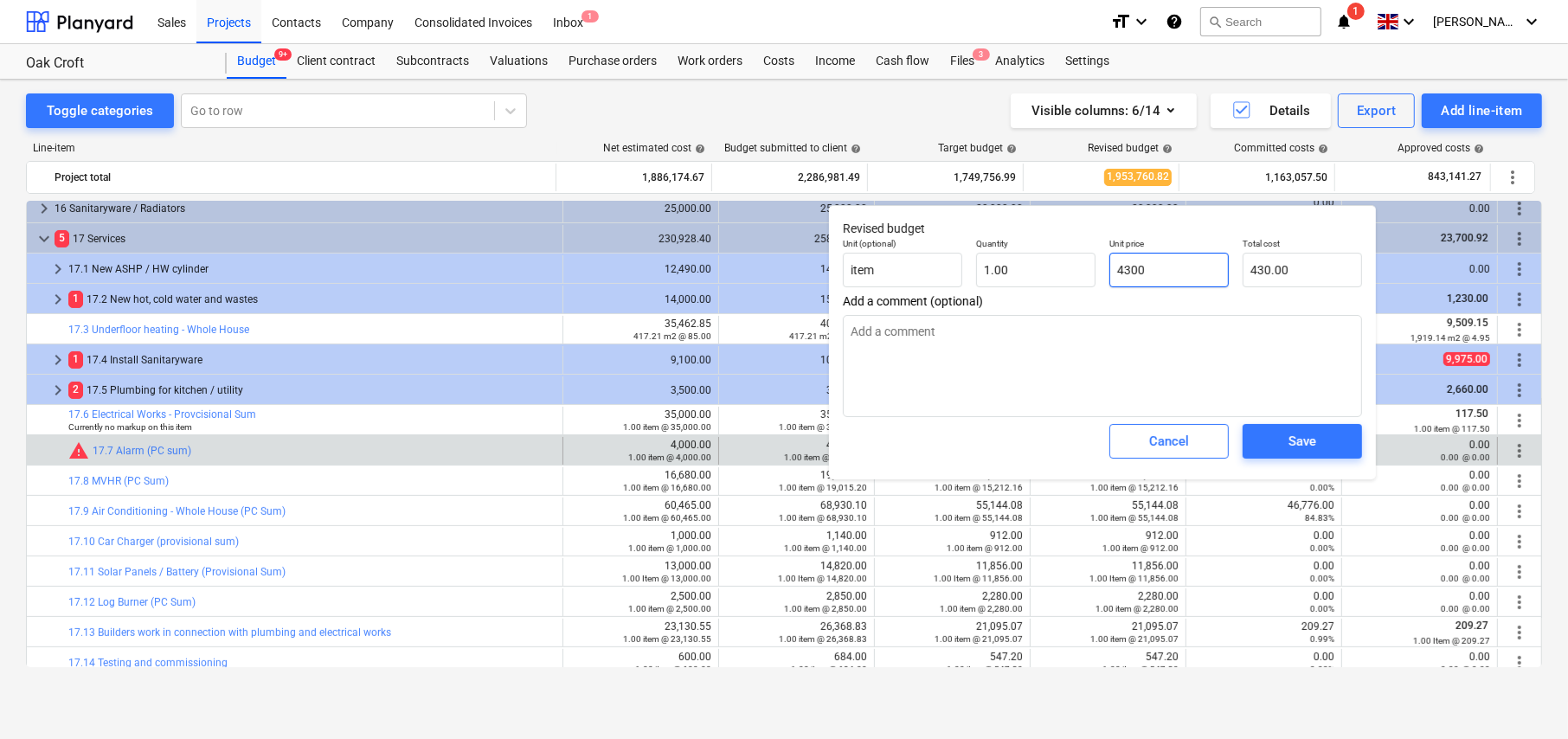
type input "4,300.00"
type input "4300"
type textarea "x"
type input "4,300.00"
click at [1303, 445] on div "Save" at bounding box center [1302, 441] width 28 height 22
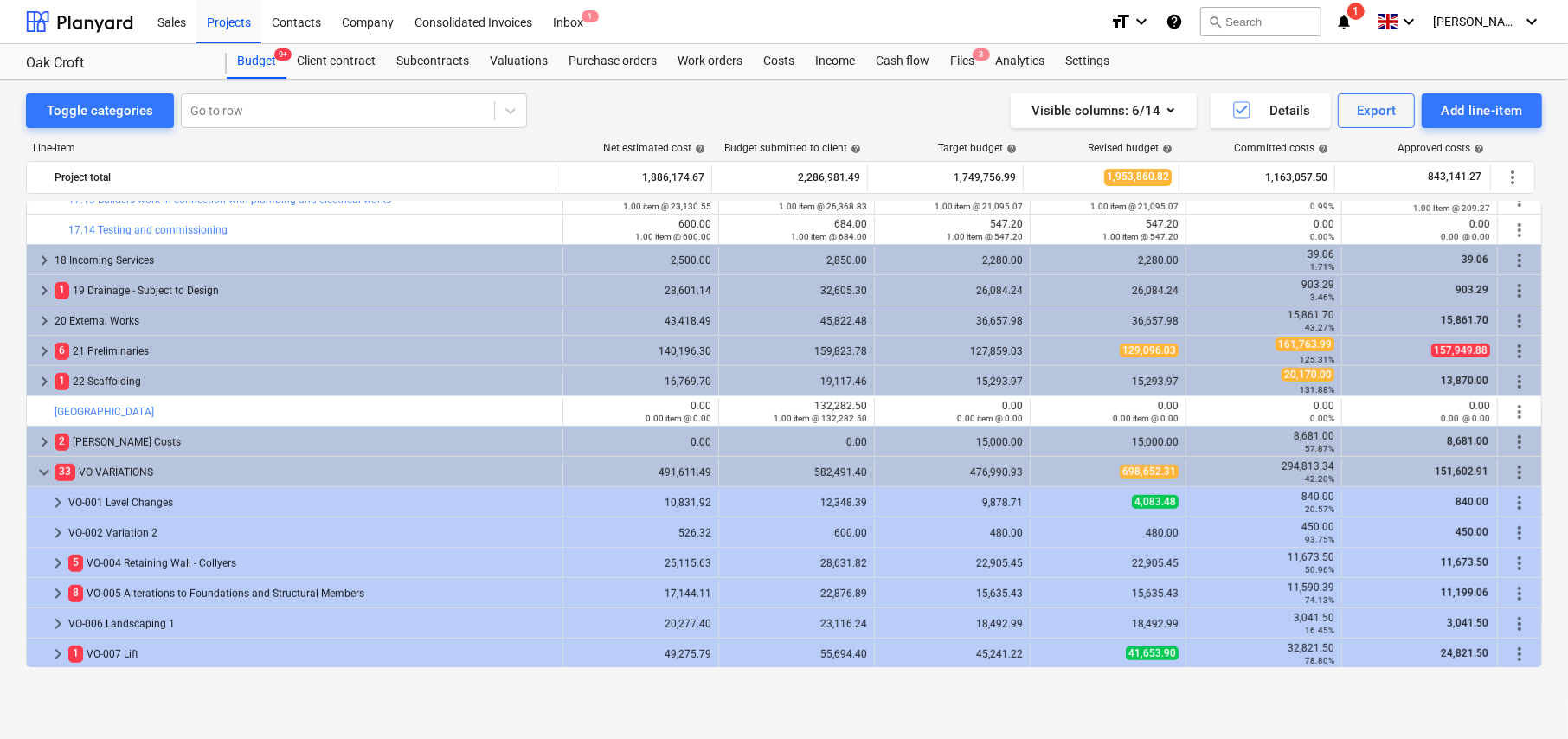
scroll to position [1329, 0]
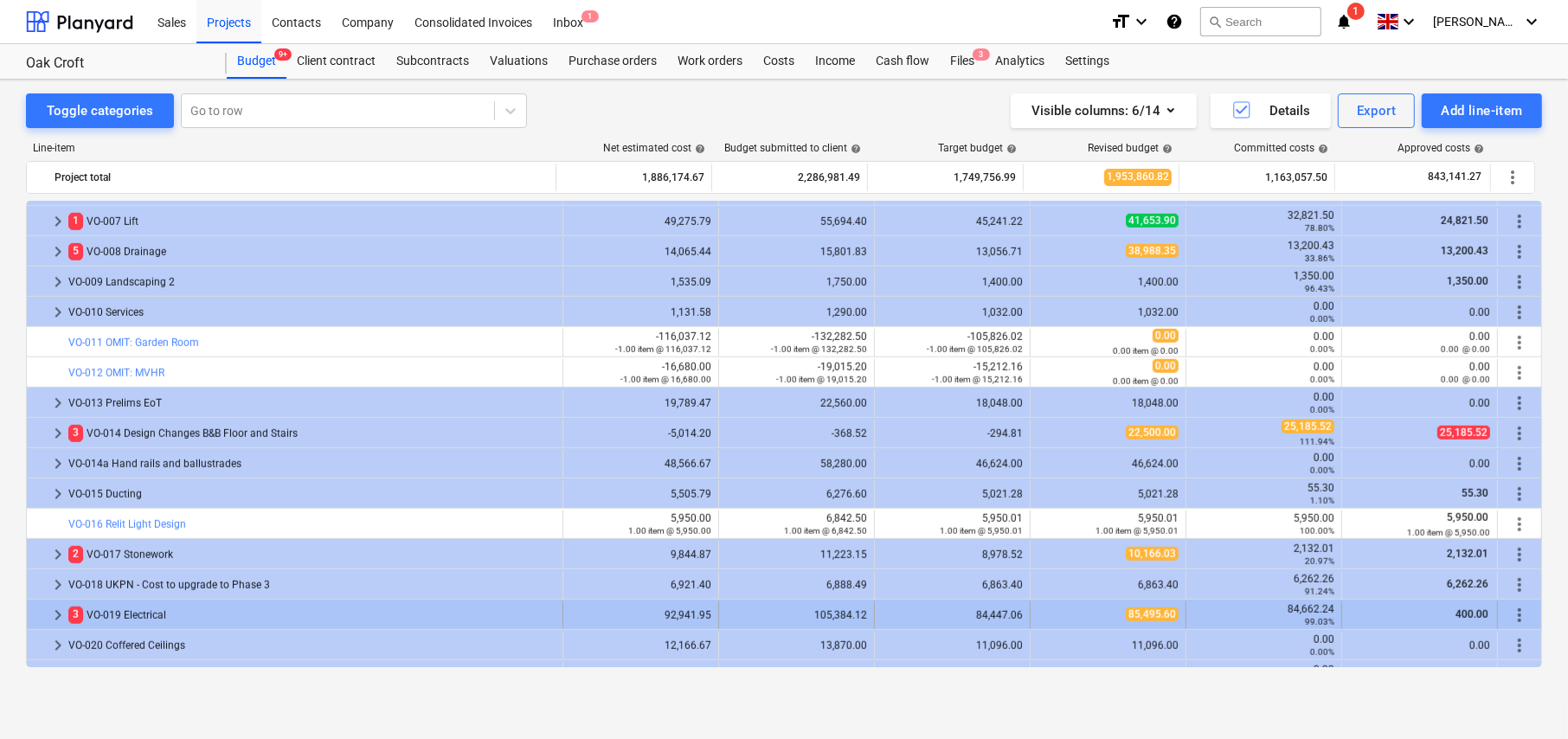
click at [54, 613] on span "keyboard_arrow_right" at bounding box center [57, 615] width 21 height 21
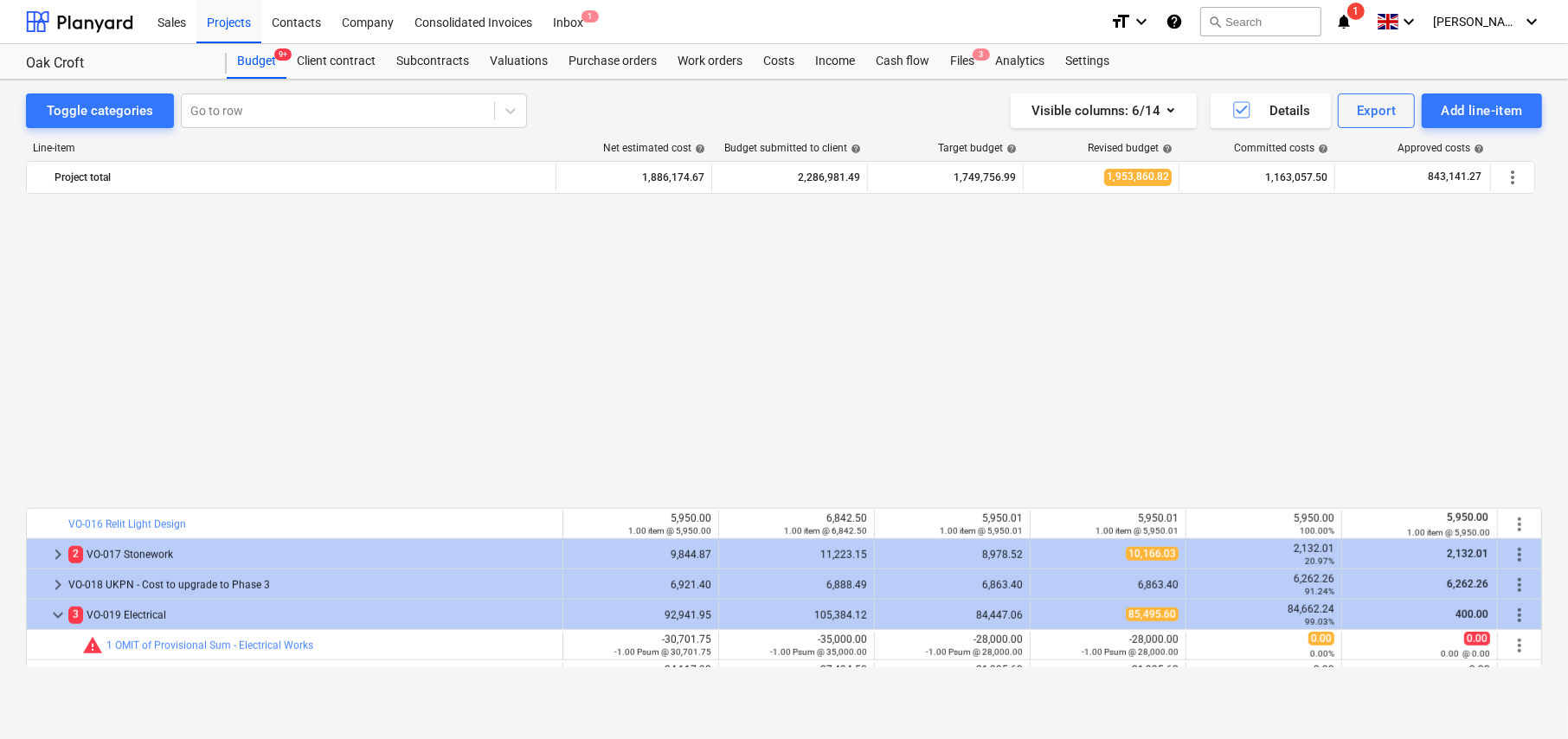
scroll to position [1674, 0]
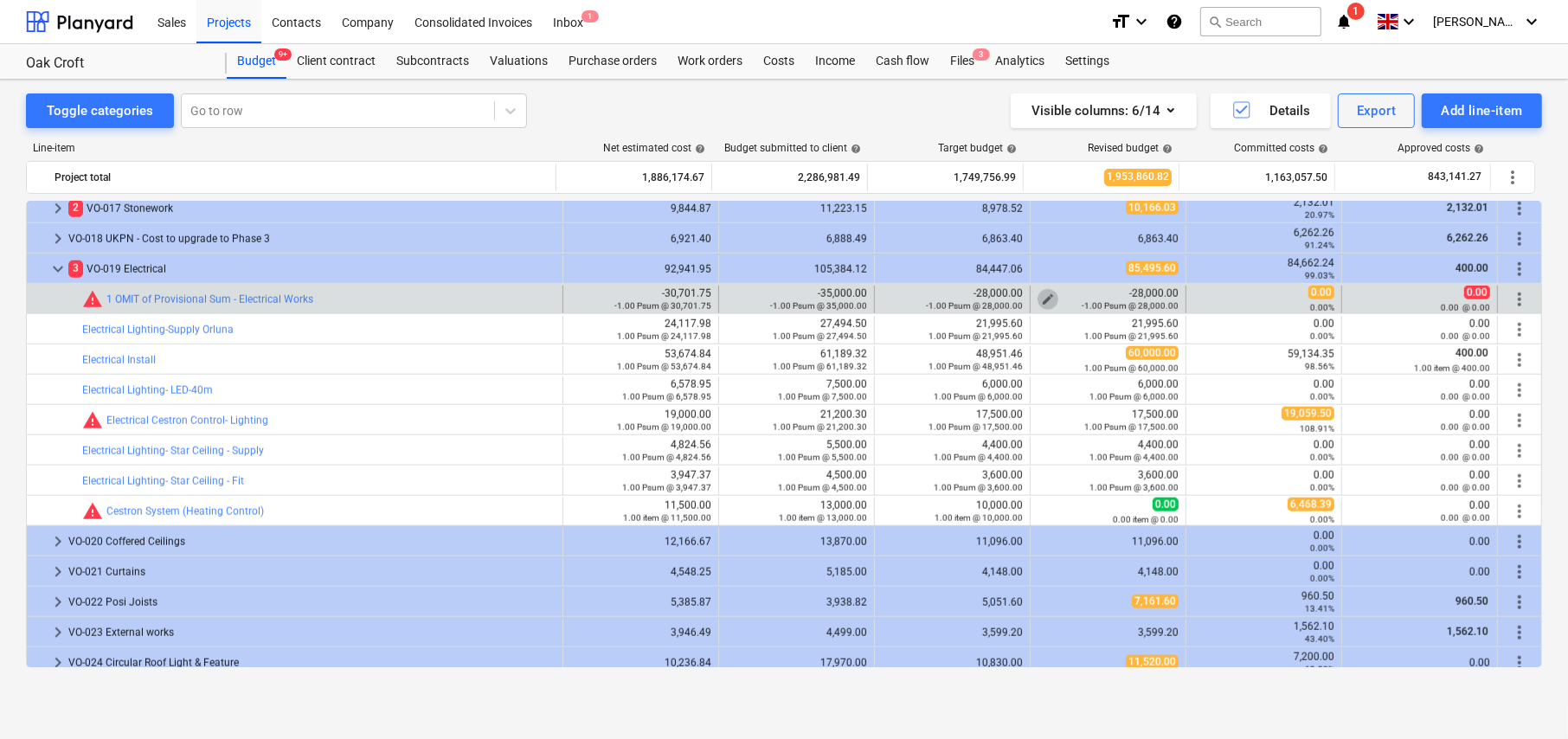
click at [1041, 293] on span "edit" at bounding box center [1049, 300] width 14 height 14
type textarea "x"
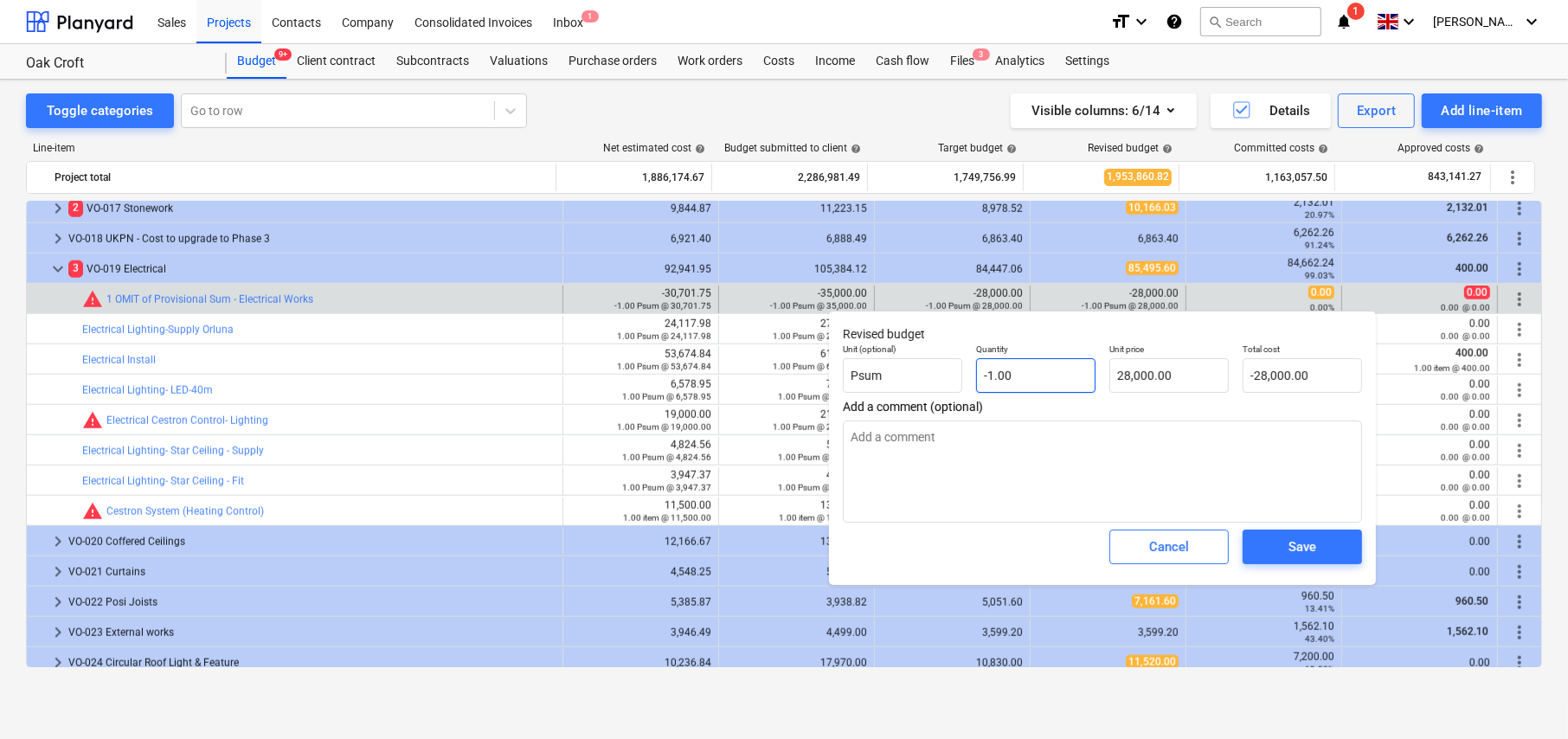
type input "-1"
click at [1008, 379] on input "-1" at bounding box center [1036, 375] width 120 height 35
click at [1008, 379] on input "-1" at bounding box center [1036, 375] width 120 height 35
type textarea "x"
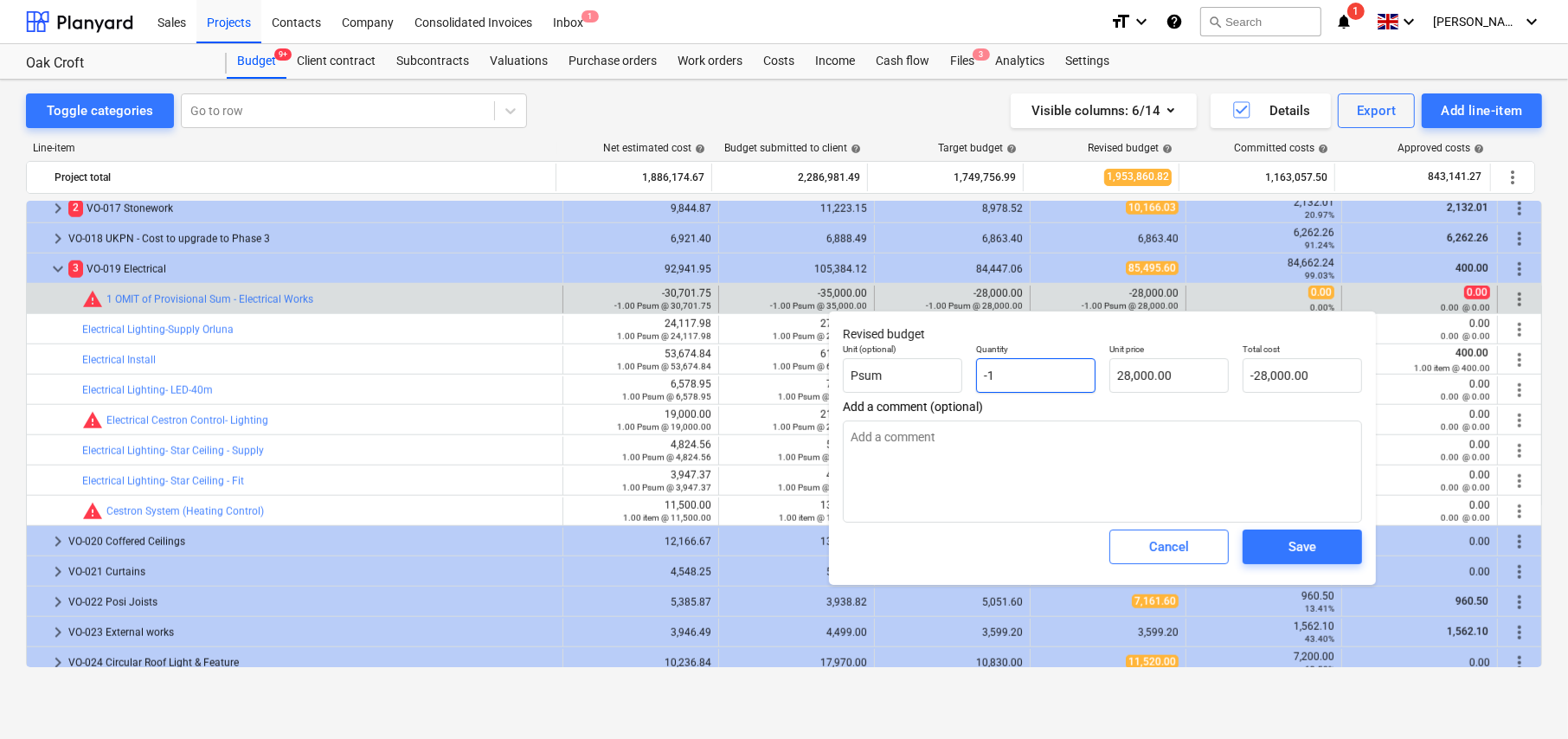
type input "0"
type input "0.00"
type input "0"
type textarea "x"
type input "0.00"
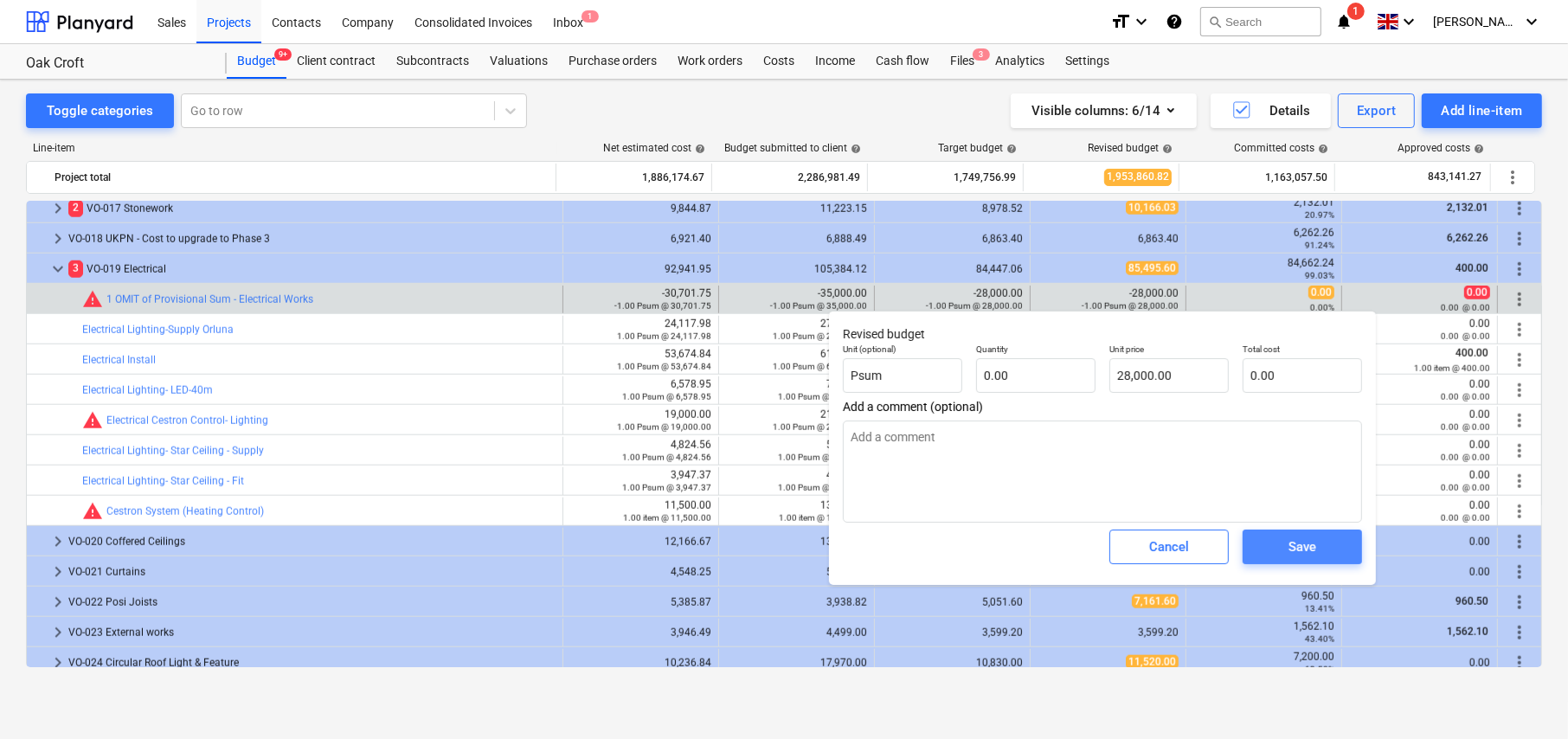
click at [1315, 552] on div "Save" at bounding box center [1302, 546] width 28 height 22
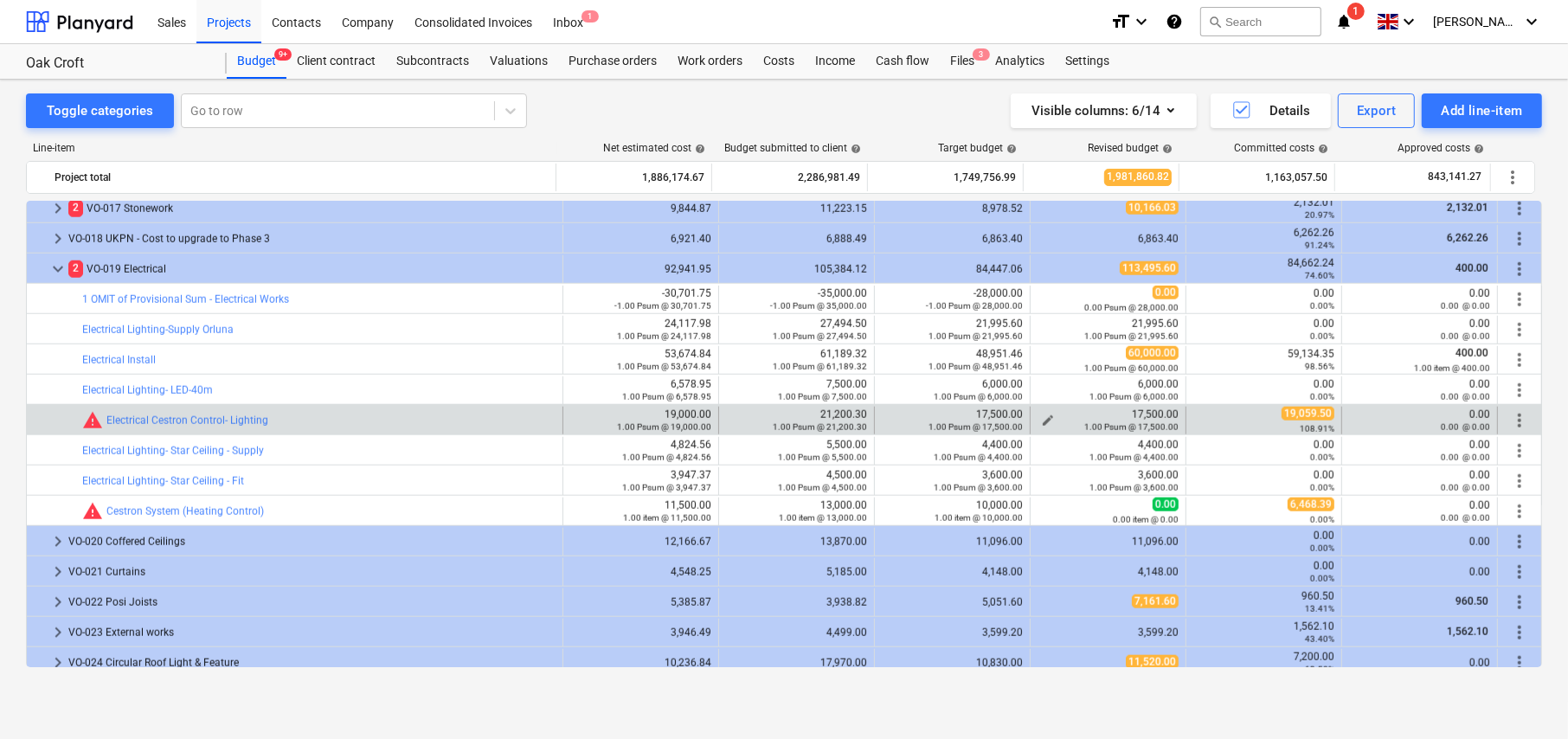
click at [1044, 417] on span "edit" at bounding box center [1049, 421] width 14 height 14
type textarea "x"
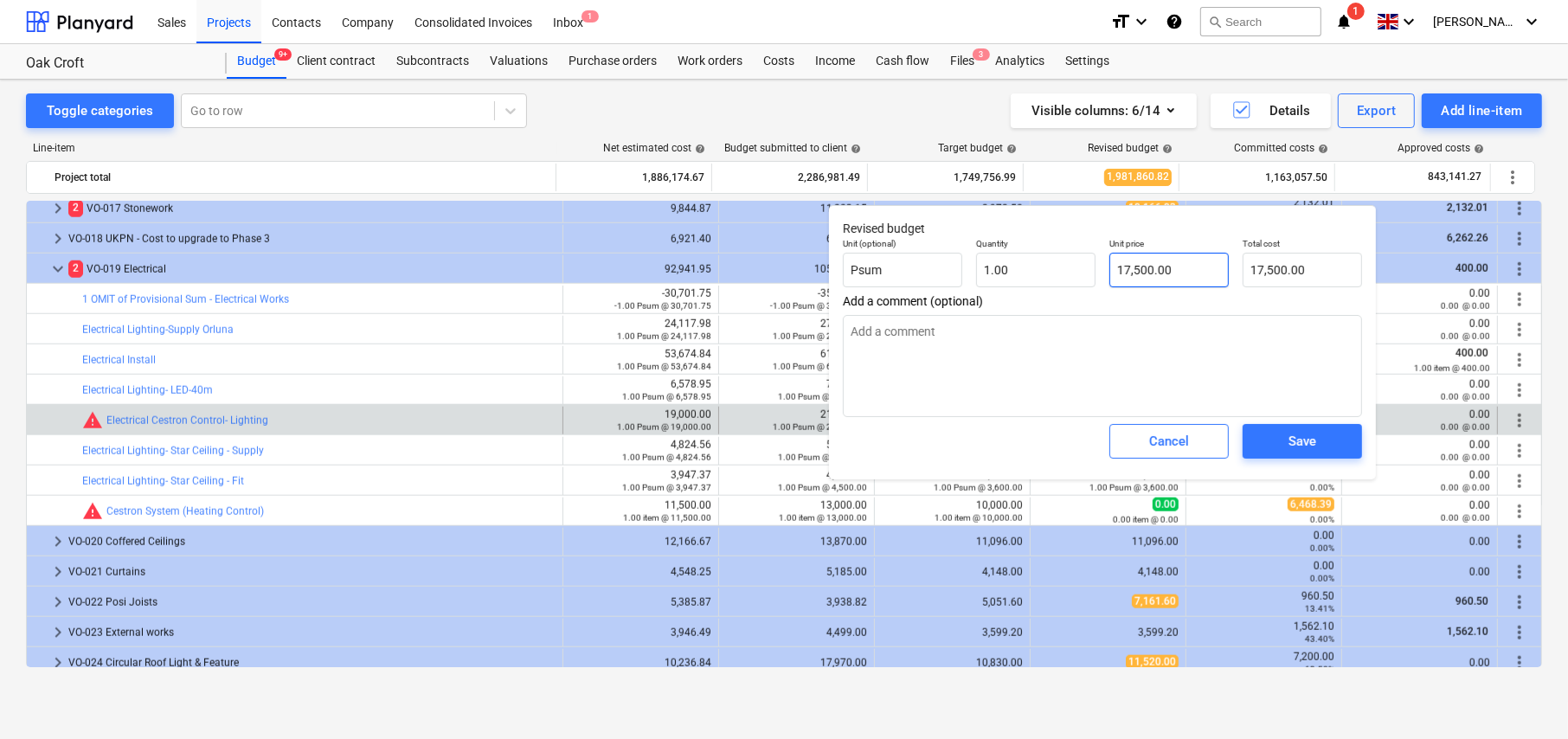
type input "17500"
drag, startPoint x: 1118, startPoint y: 271, endPoint x: 1209, endPoint y: 270, distance: 91.0
click at [1209, 270] on input "17500" at bounding box center [1169, 270] width 120 height 35
type textarea "x"
type input "1"
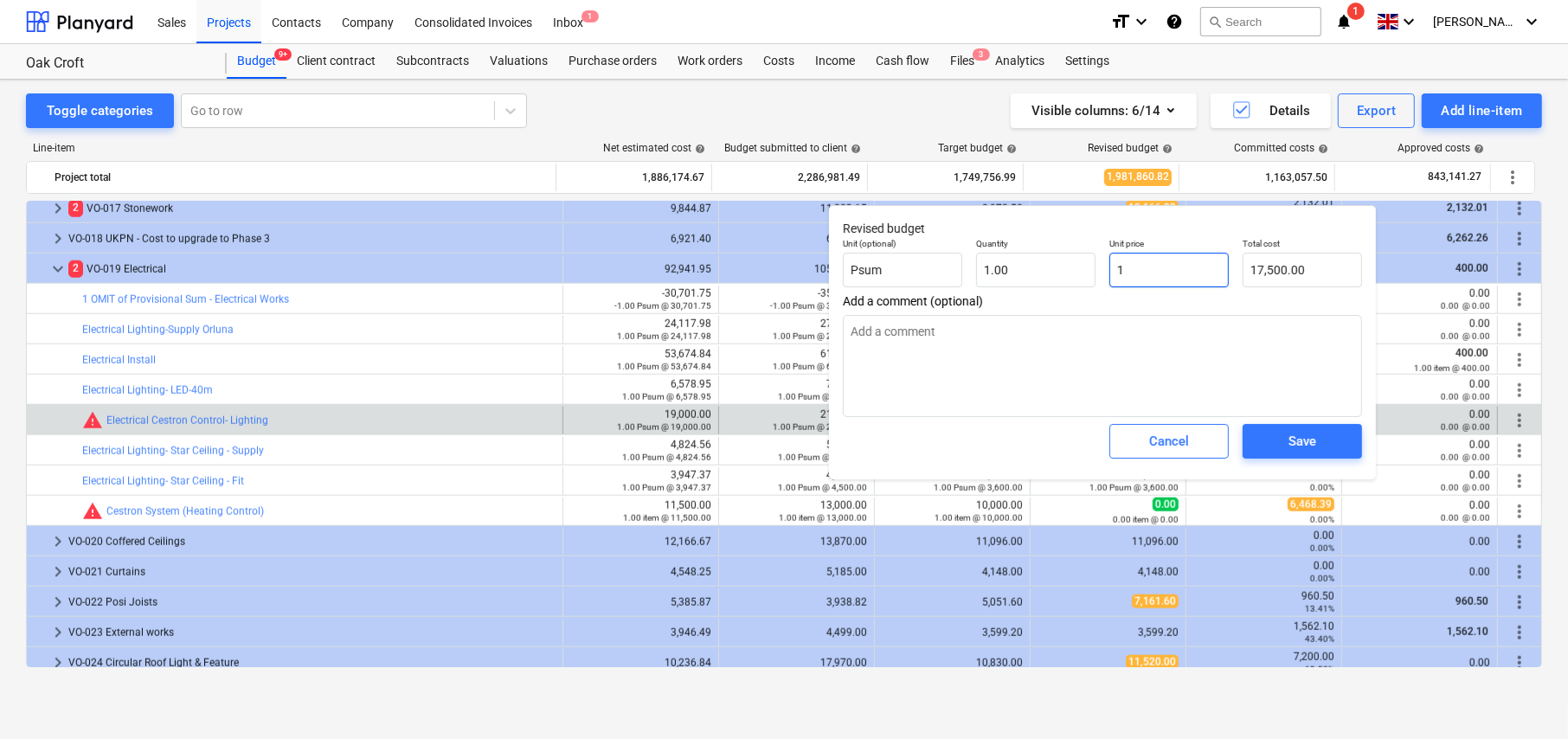
type input "1.00"
type textarea "x"
type input "19"
type input "19.00"
type textarea "x"
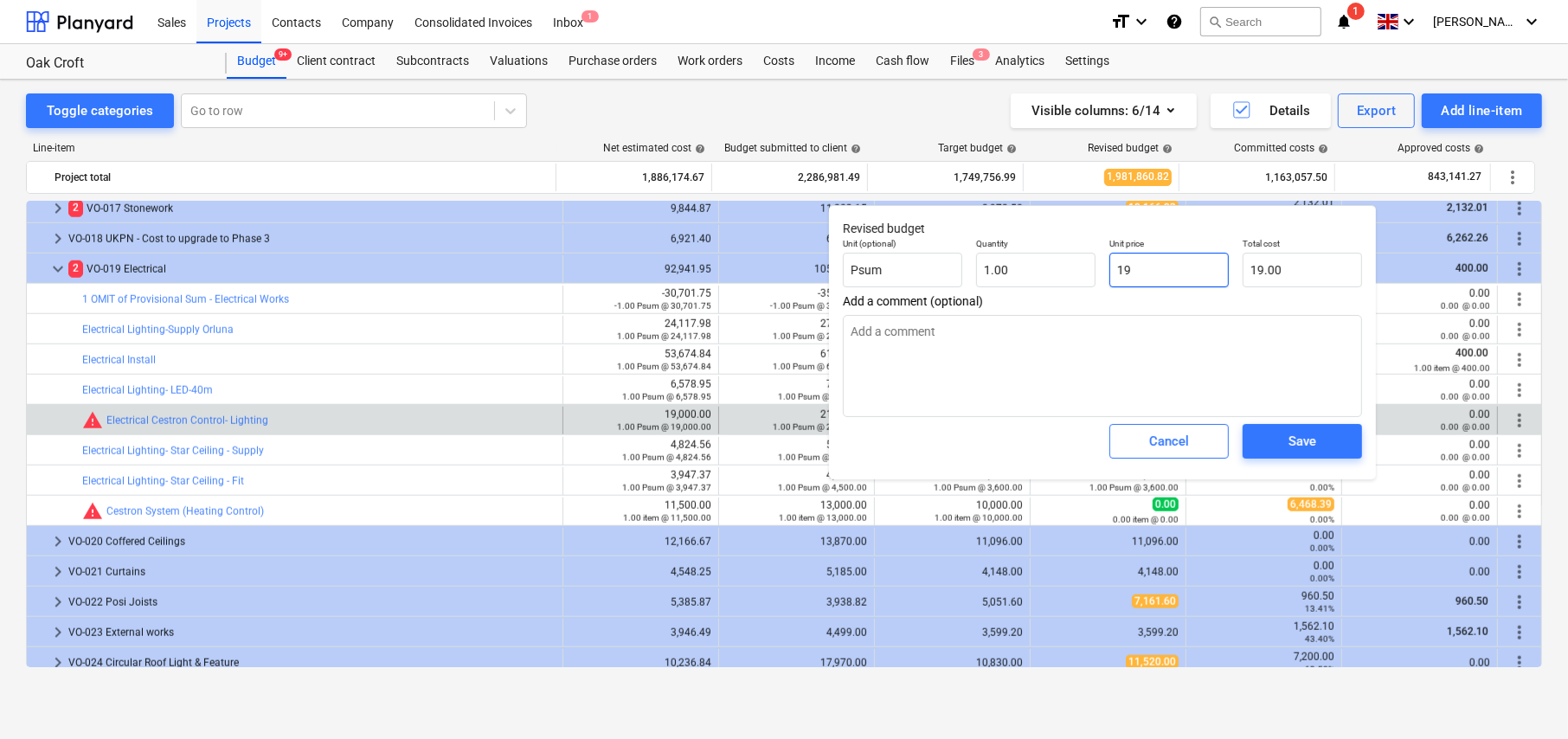
type input "191"
type input "191.00"
type textarea "x"
type input "1915"
type input "1,915.00"
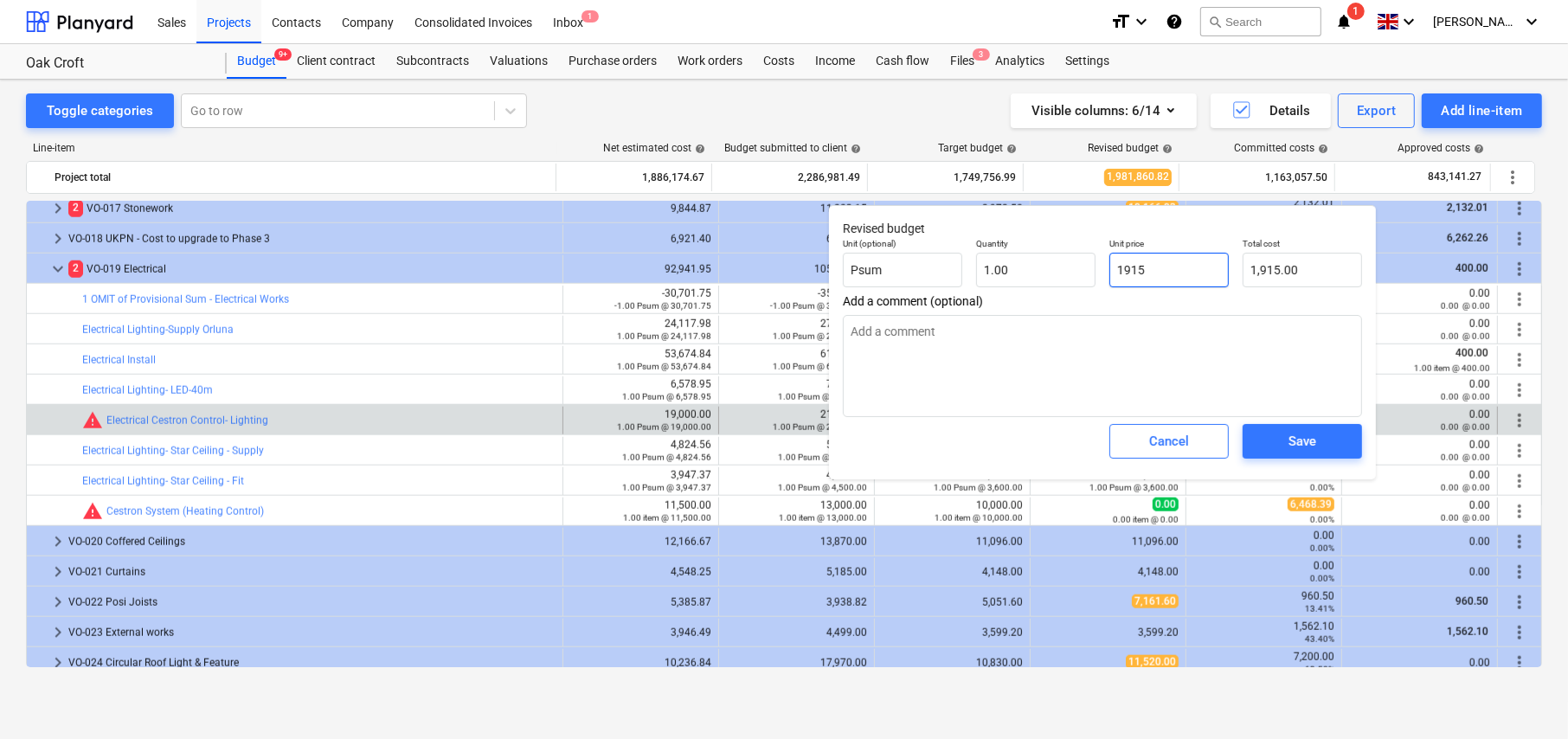
type textarea "x"
type input "19150"
type input "19,150.00"
type input "19150"
type textarea "x"
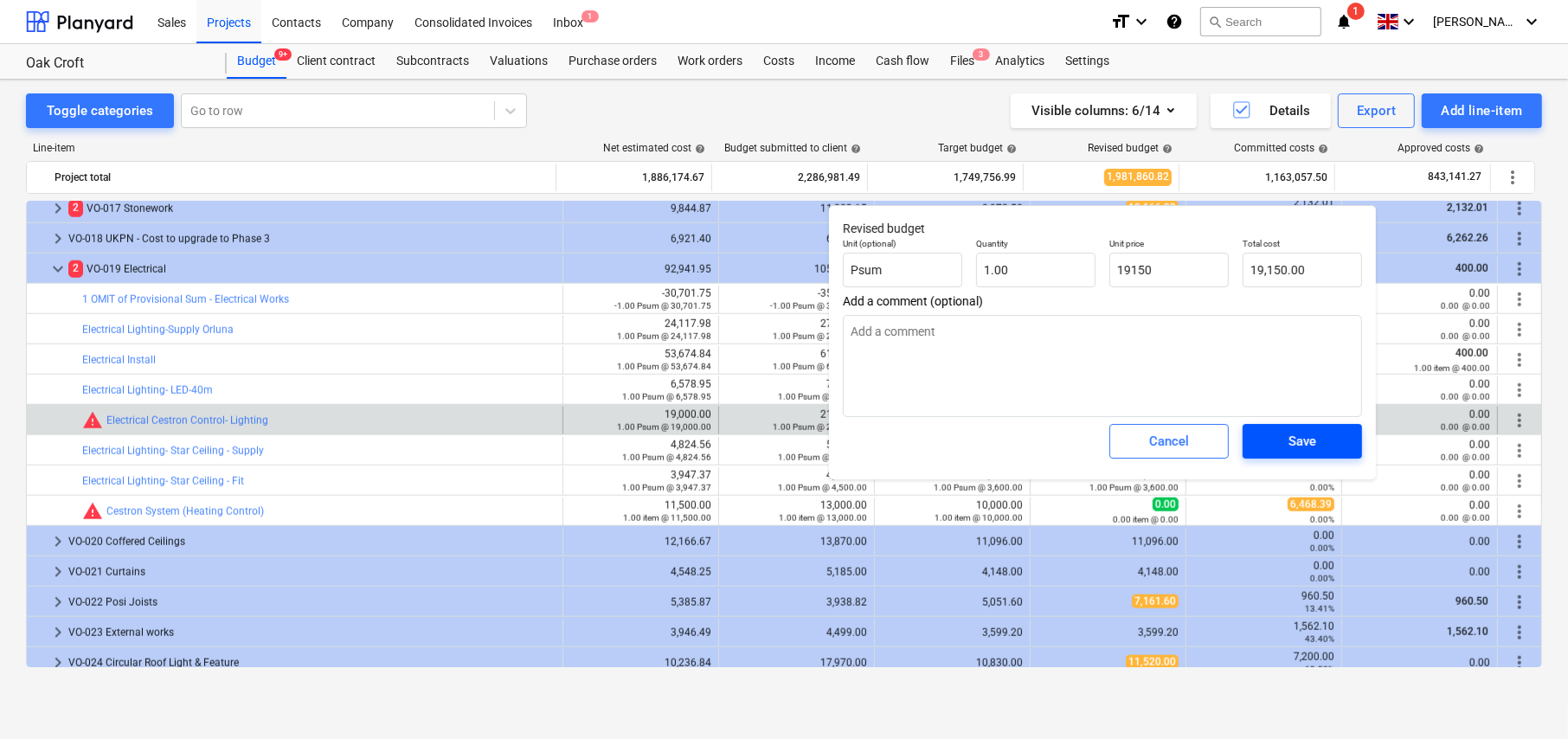
type input "19,150.00"
click at [1308, 442] on div "Save" at bounding box center [1302, 441] width 28 height 22
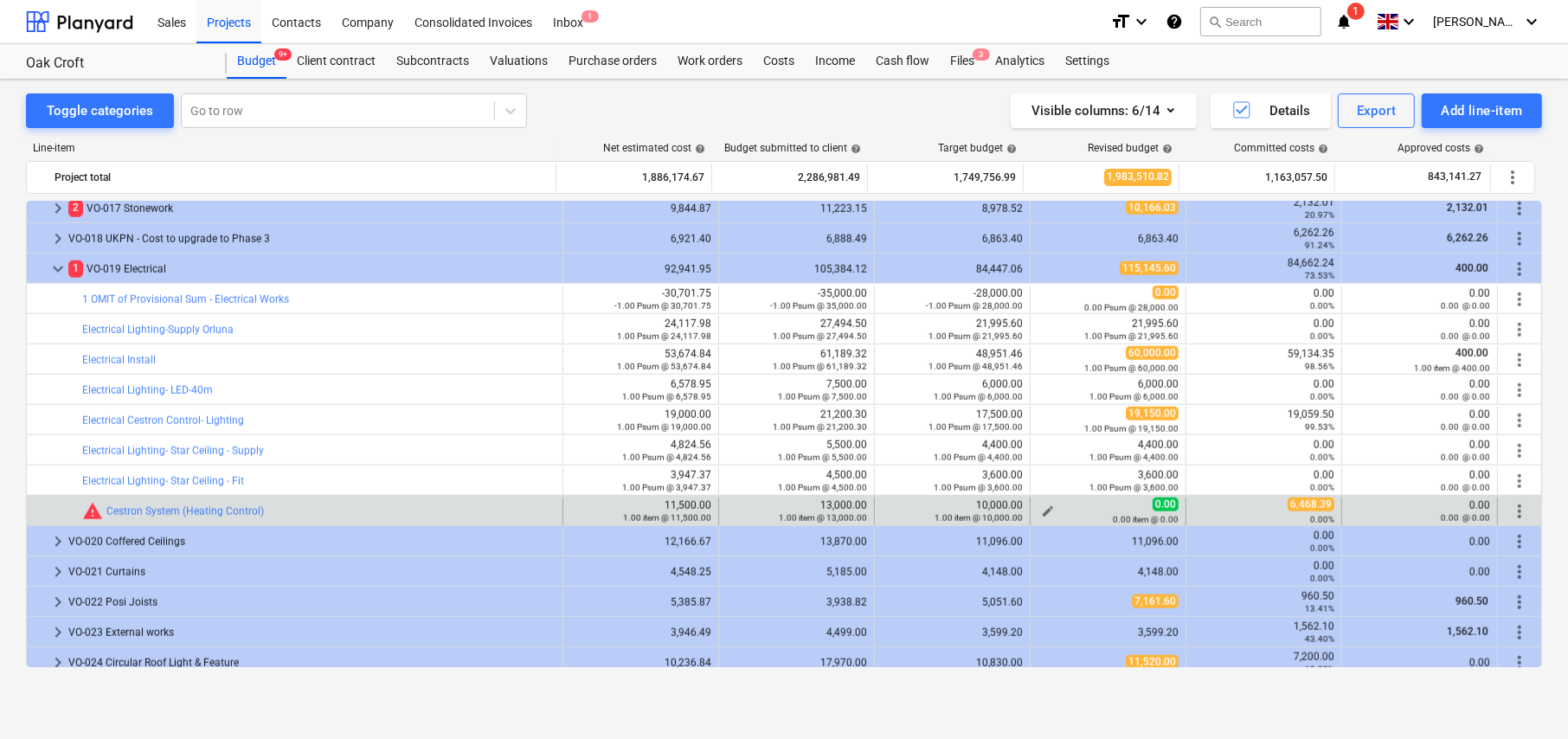
click at [1043, 508] on span "edit" at bounding box center [1049, 511] width 14 height 14
type textarea "x"
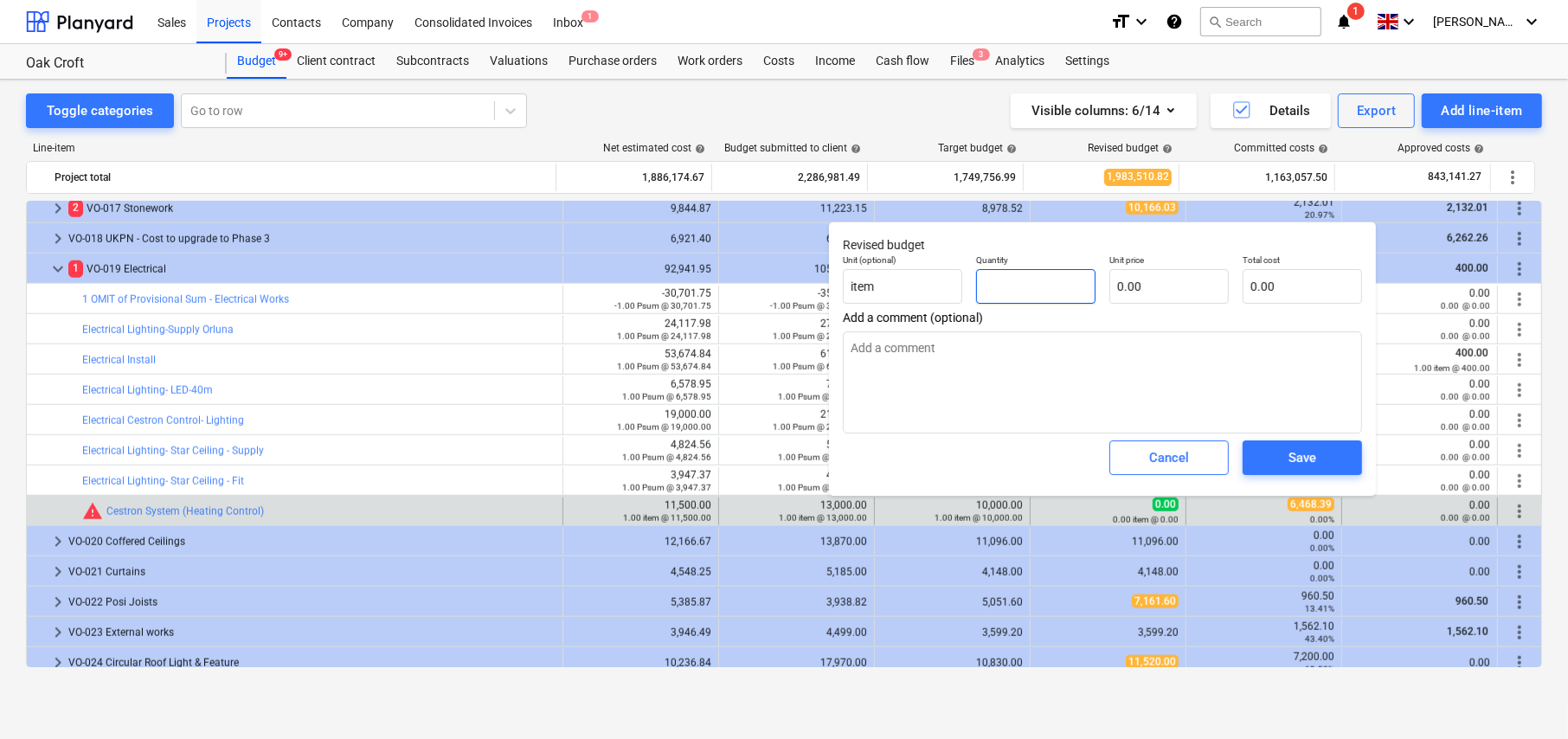
click at [1025, 294] on input "text" at bounding box center [1036, 286] width 120 height 35
type textarea "x"
type input "1"
type textarea "x"
type input "1.00"
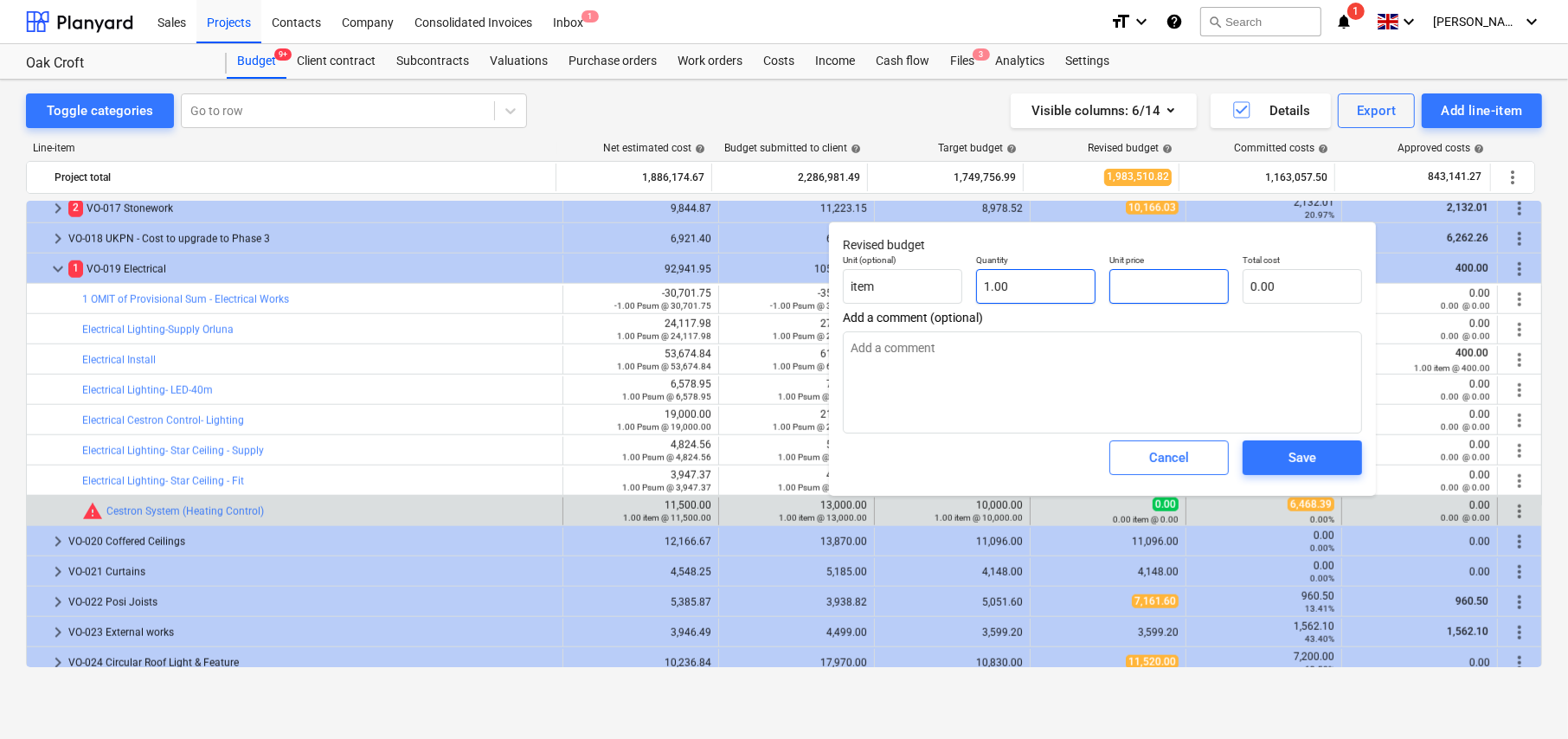
type textarea "x"
type input "8"
type input "8.00"
type textarea "x"
type input "85"
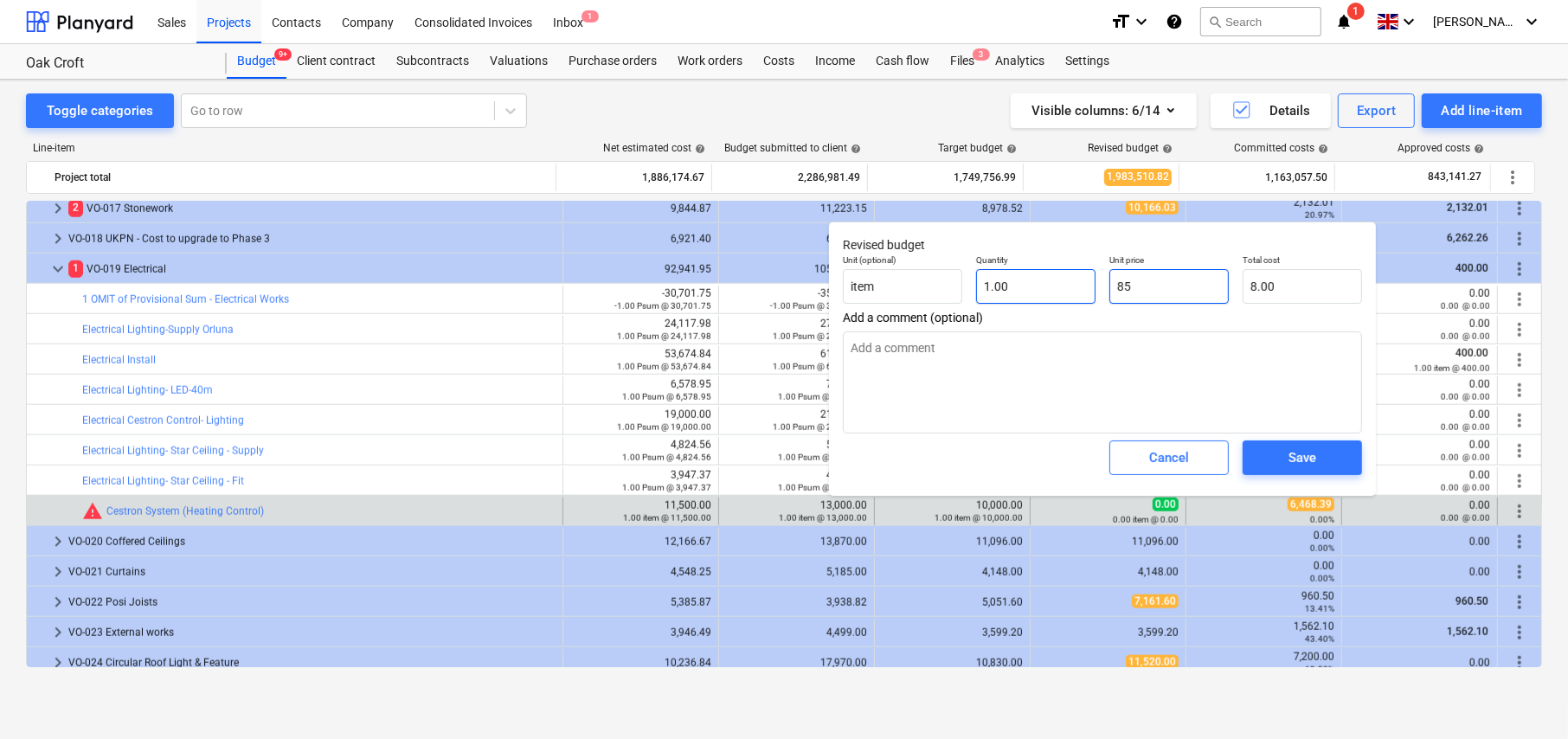
type input "85.00"
type textarea "x"
type input "850"
type input "850.00"
type textarea "x"
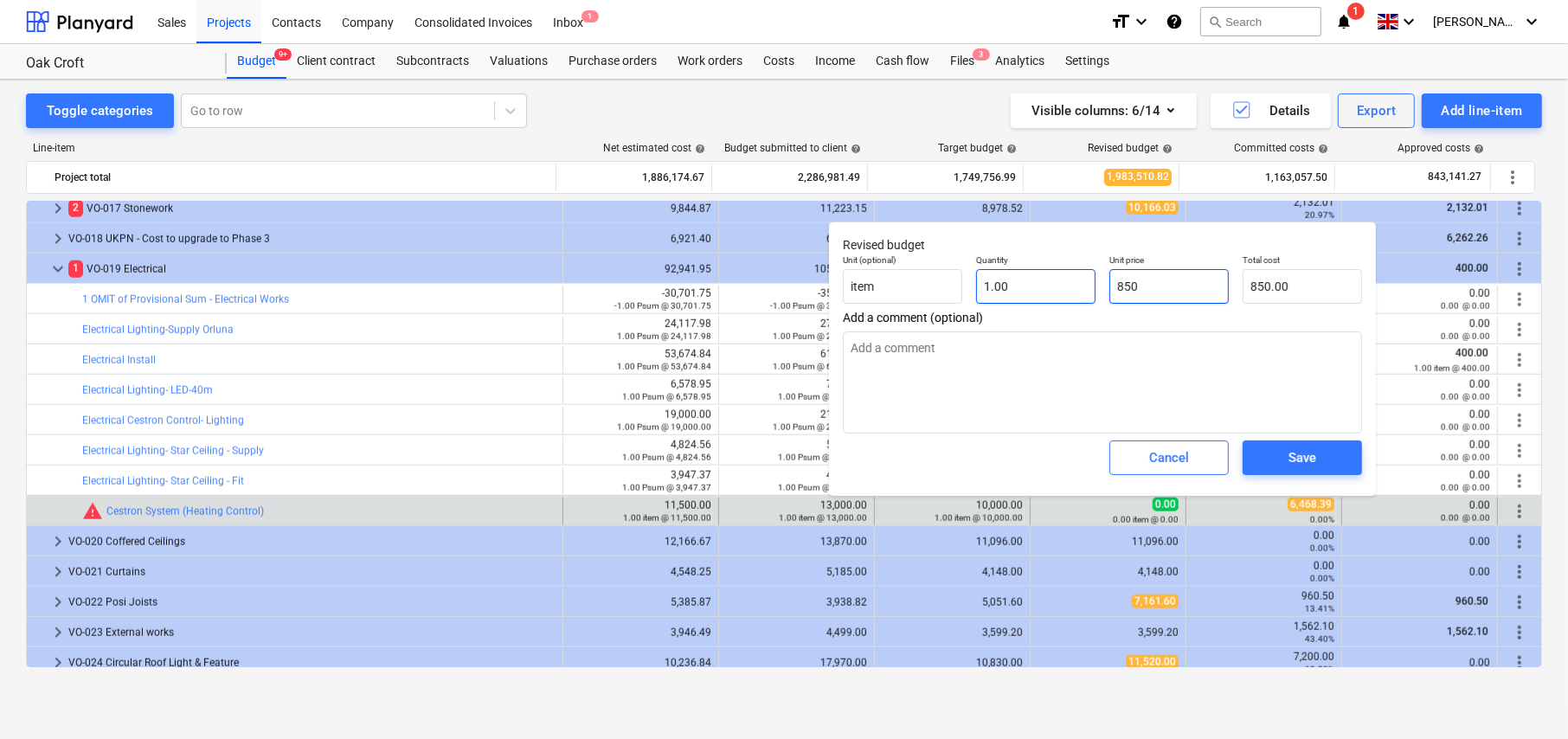
type input "8500"
type input "8,500.00"
type input "8500"
type textarea "x"
type input "8,500.00"
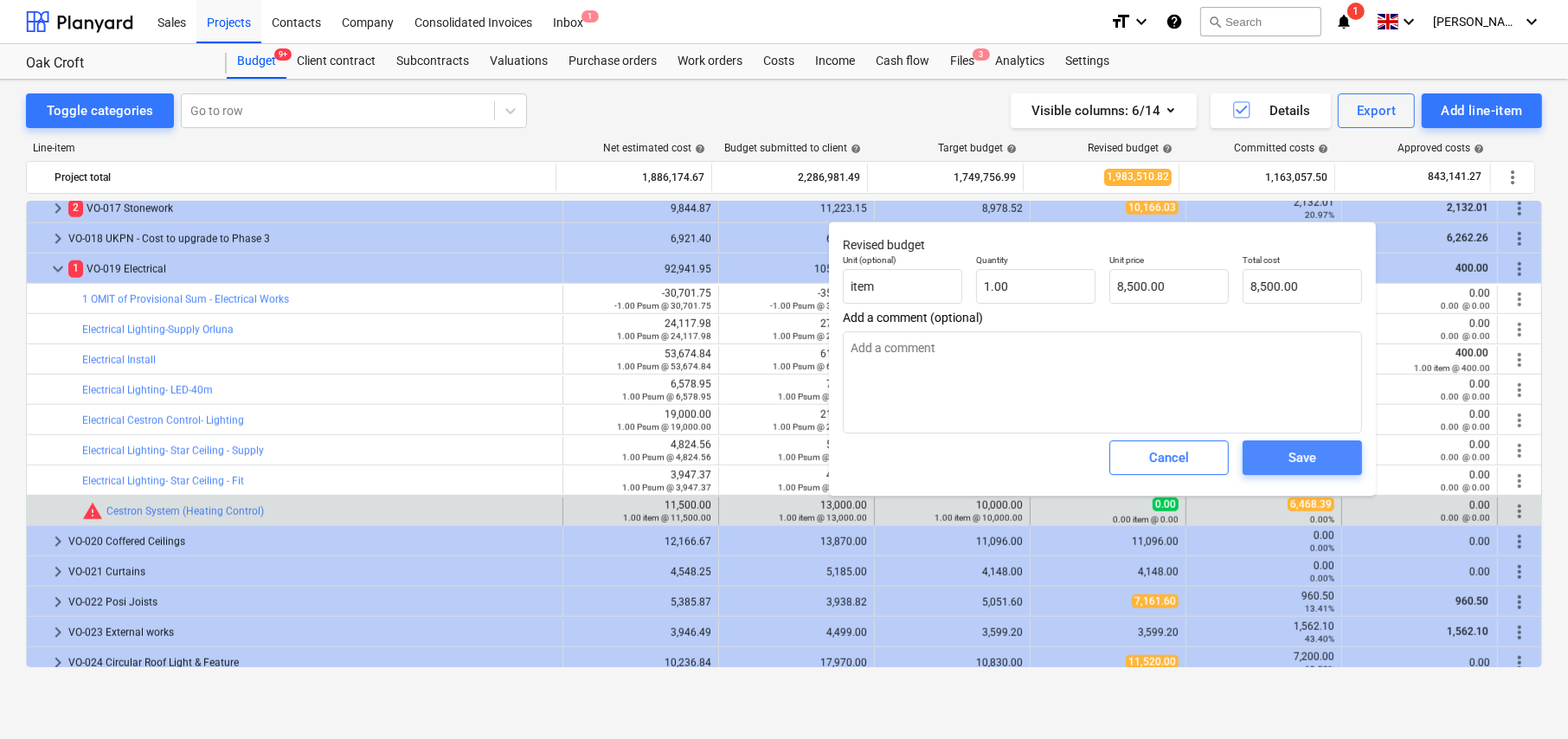
click at [1323, 460] on span "Save" at bounding box center [1302, 457] width 78 height 22
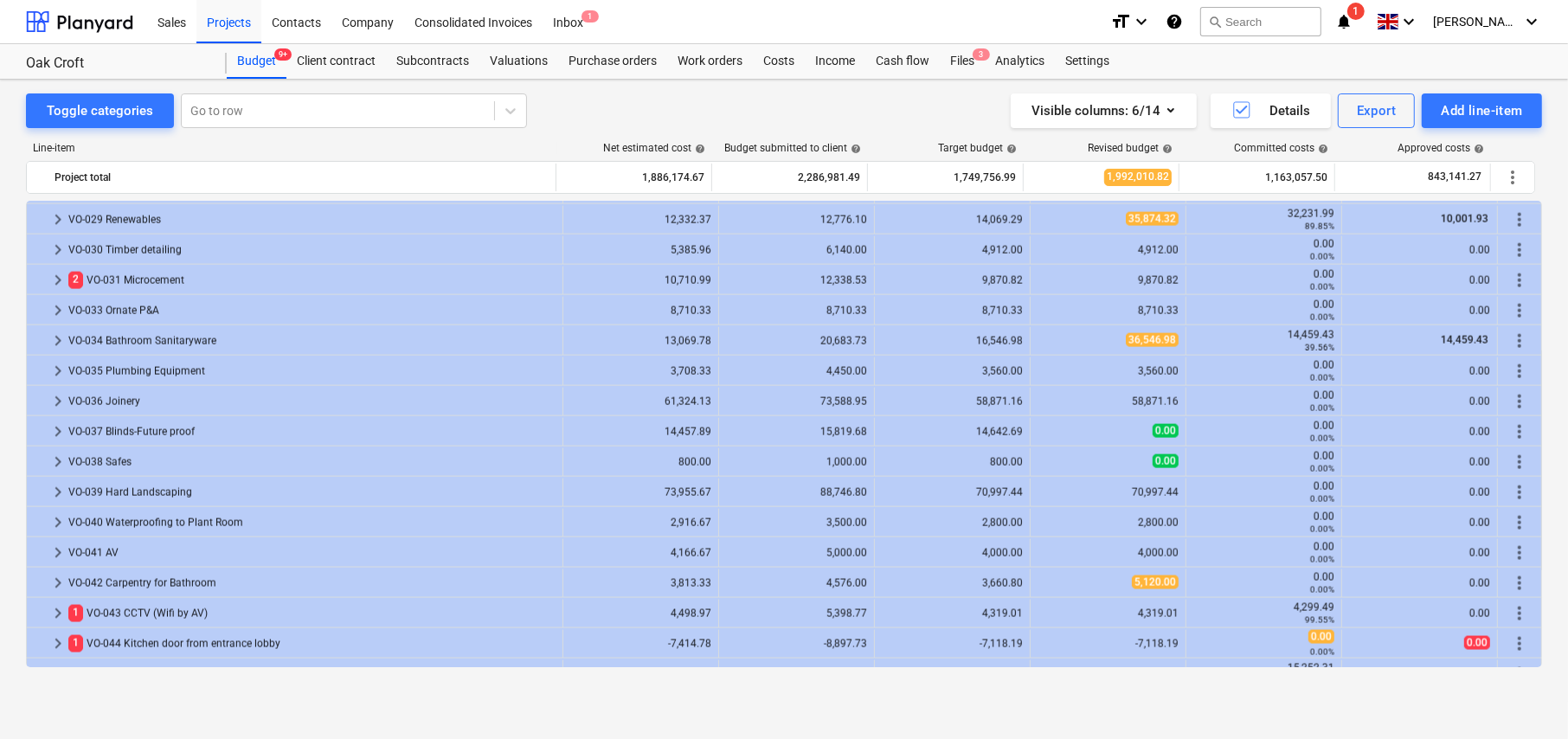
scroll to position [2290, 0]
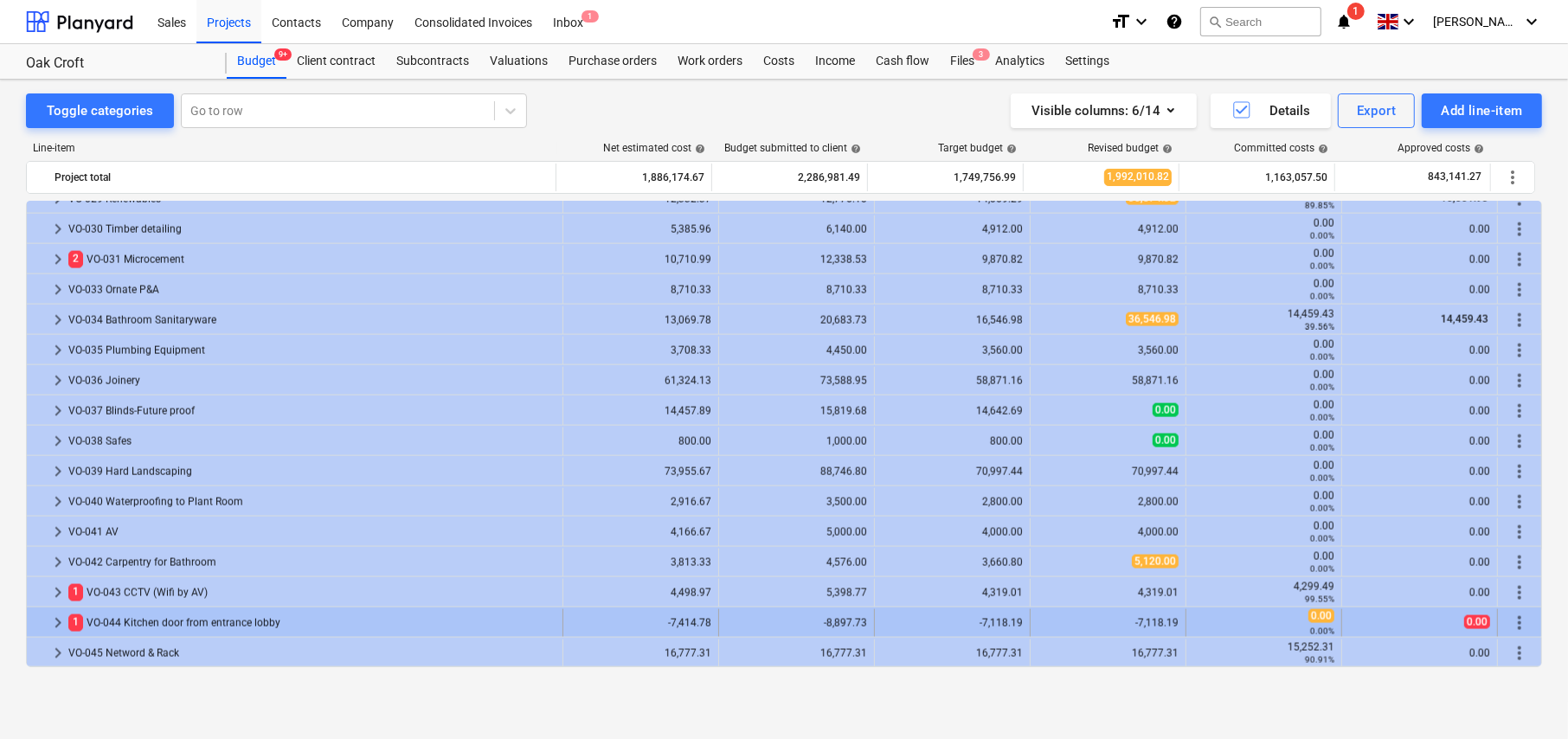
click at [58, 625] on span "keyboard_arrow_right" at bounding box center [57, 623] width 21 height 21
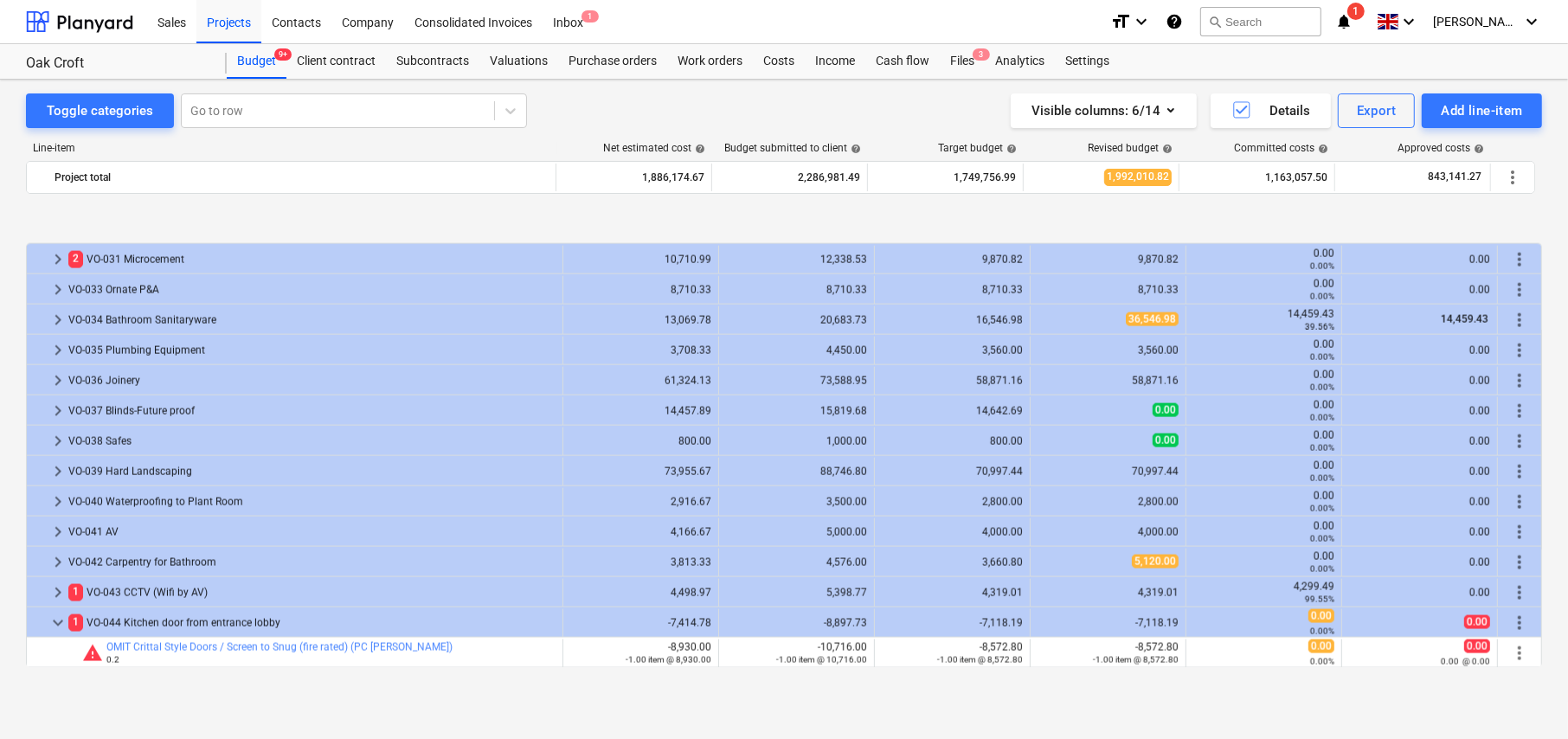
scroll to position [2380, 0]
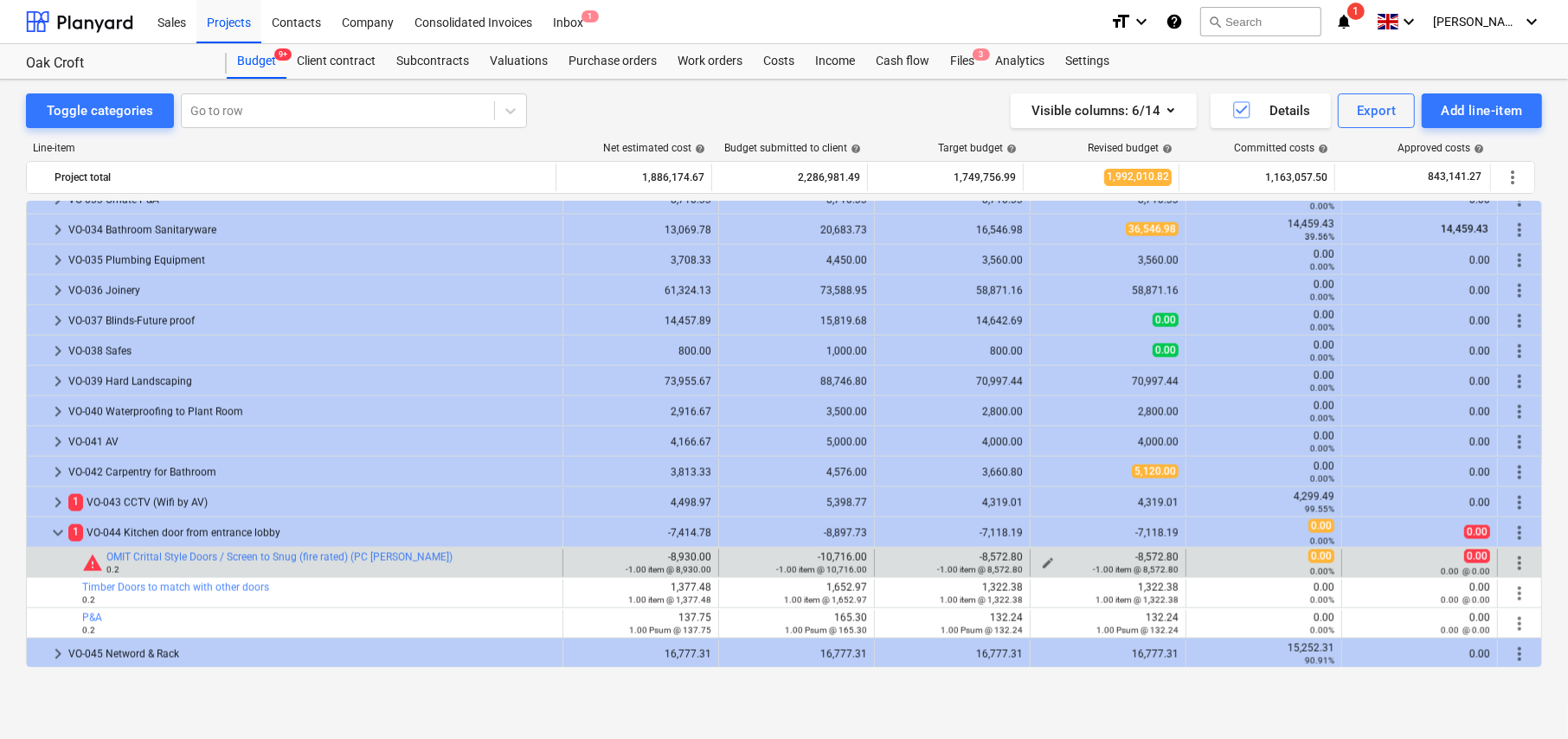
click at [1044, 558] on span "edit" at bounding box center [1049, 564] width 14 height 14
type textarea "x"
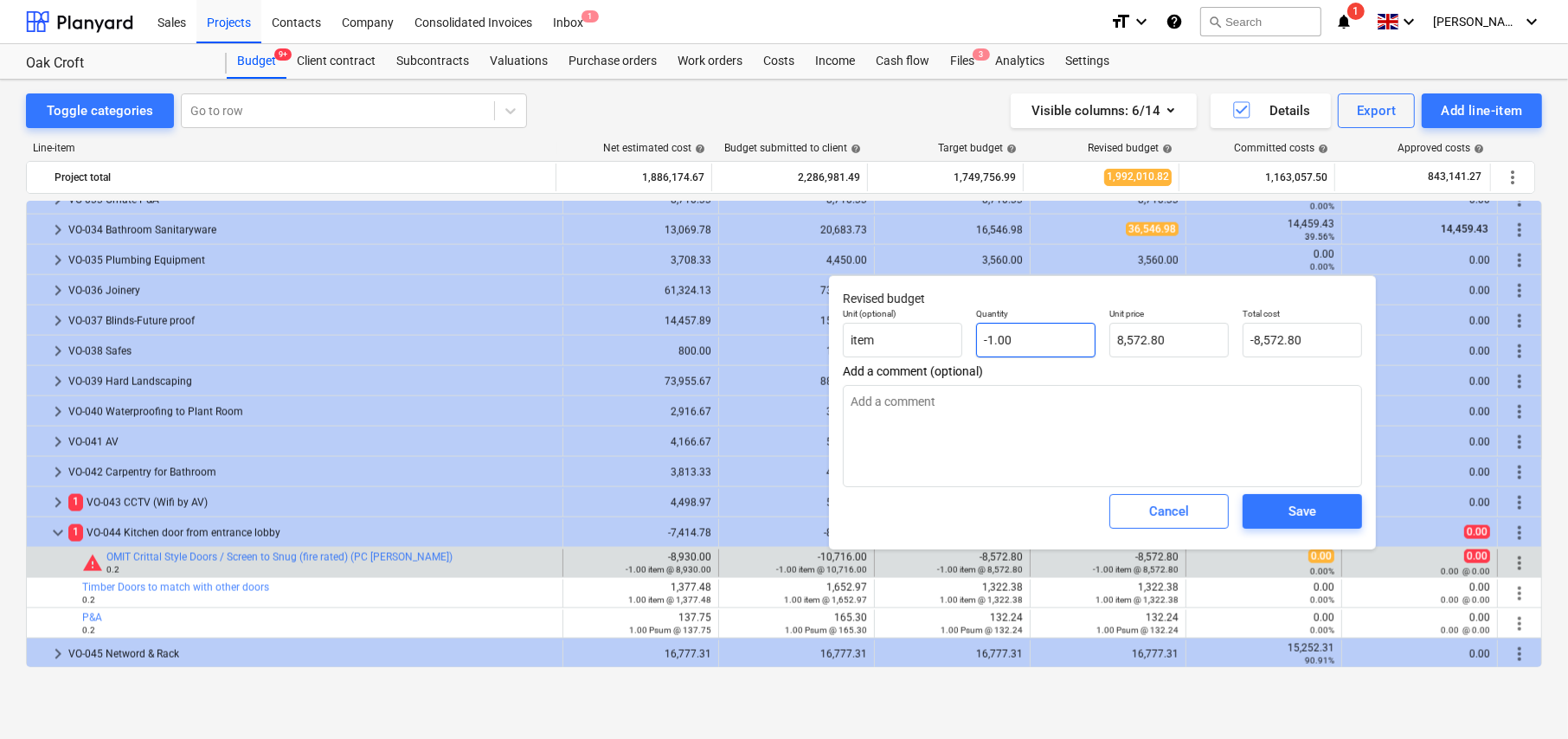
type input "-1"
click at [1036, 348] on input "-1" at bounding box center [1036, 340] width 120 height 35
type textarea "x"
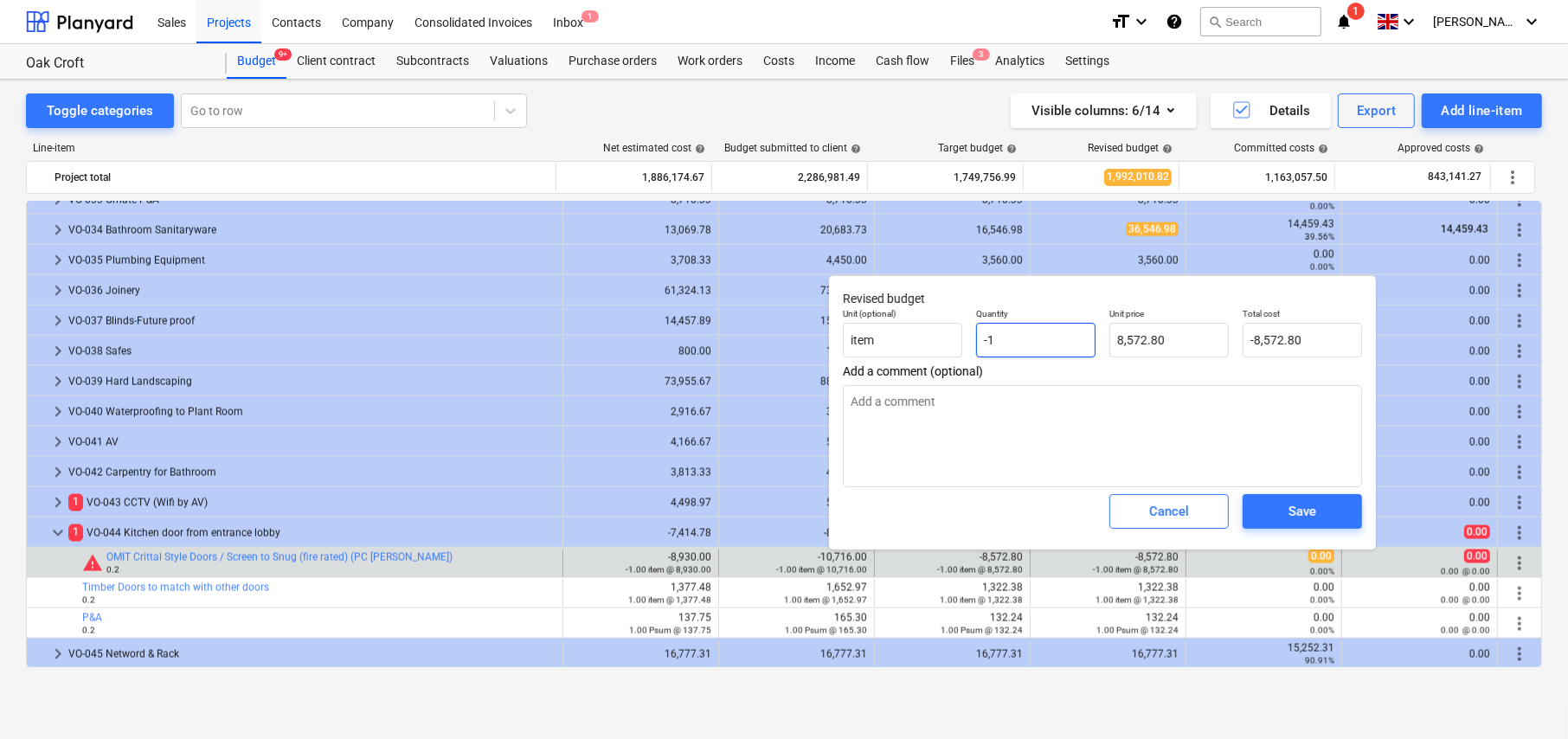
type input "0"
type input "0.00"
type input "0"
type textarea "x"
type input "0.00"
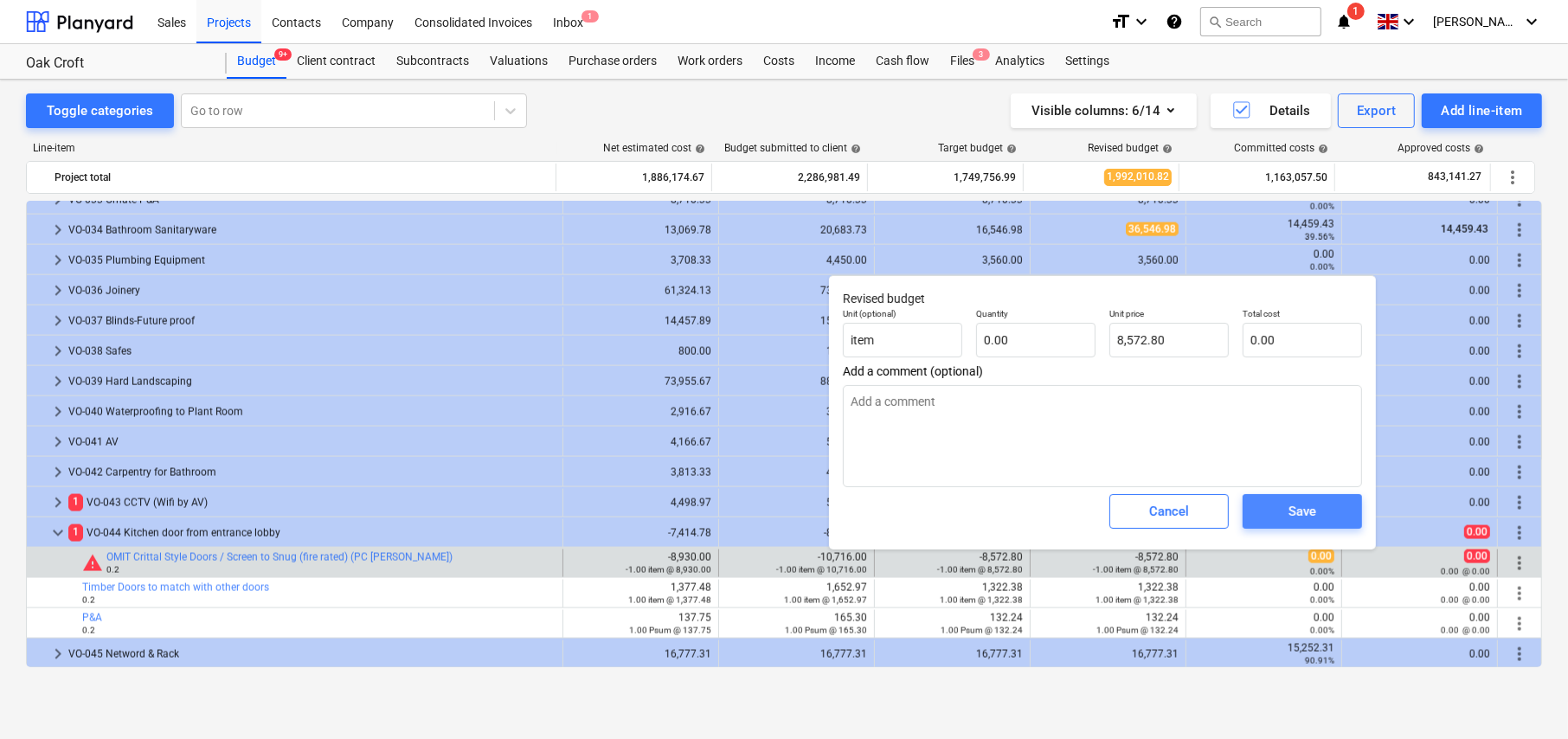
click at [1301, 512] on div "Save" at bounding box center [1302, 511] width 28 height 22
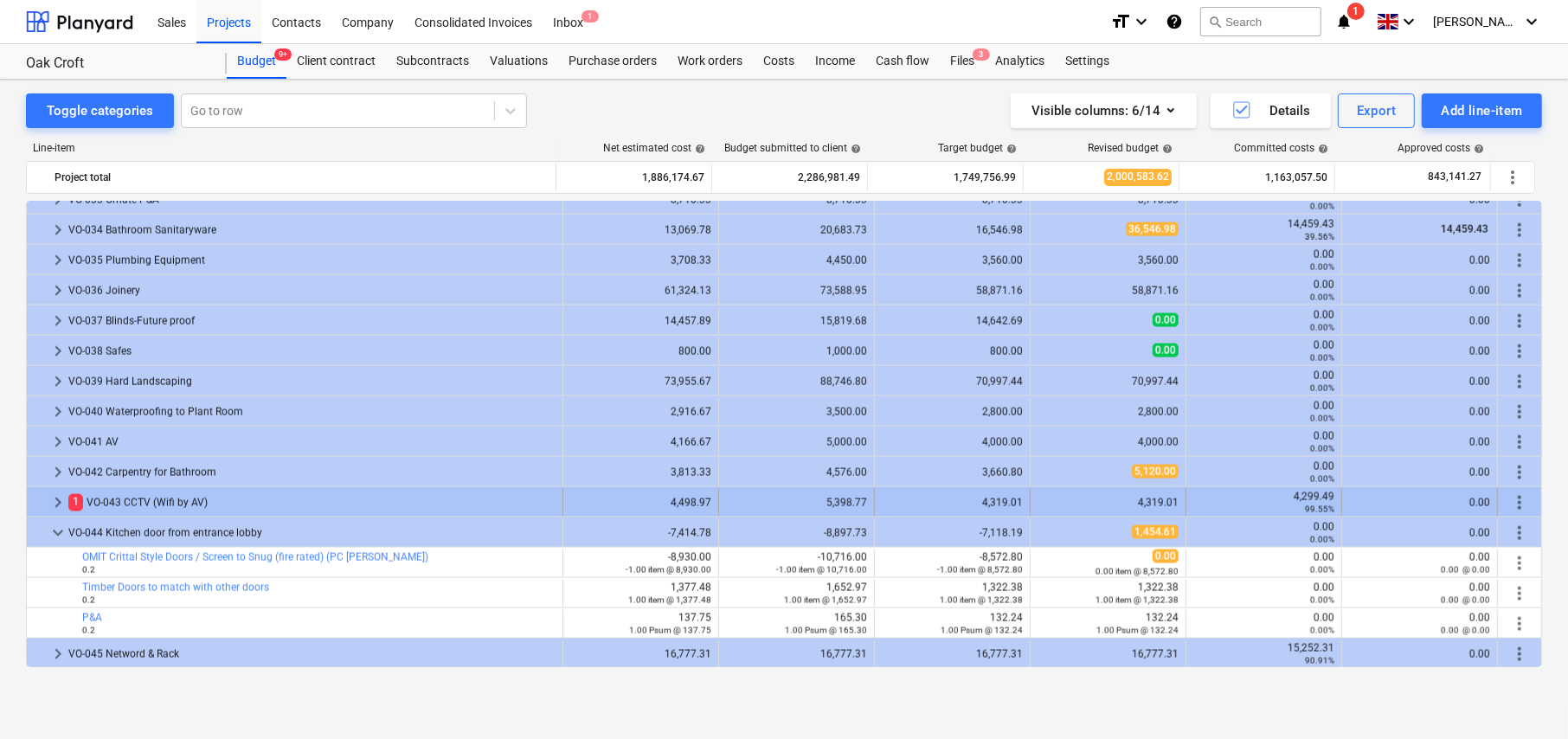
click at [60, 504] on span "keyboard_arrow_right" at bounding box center [57, 502] width 21 height 21
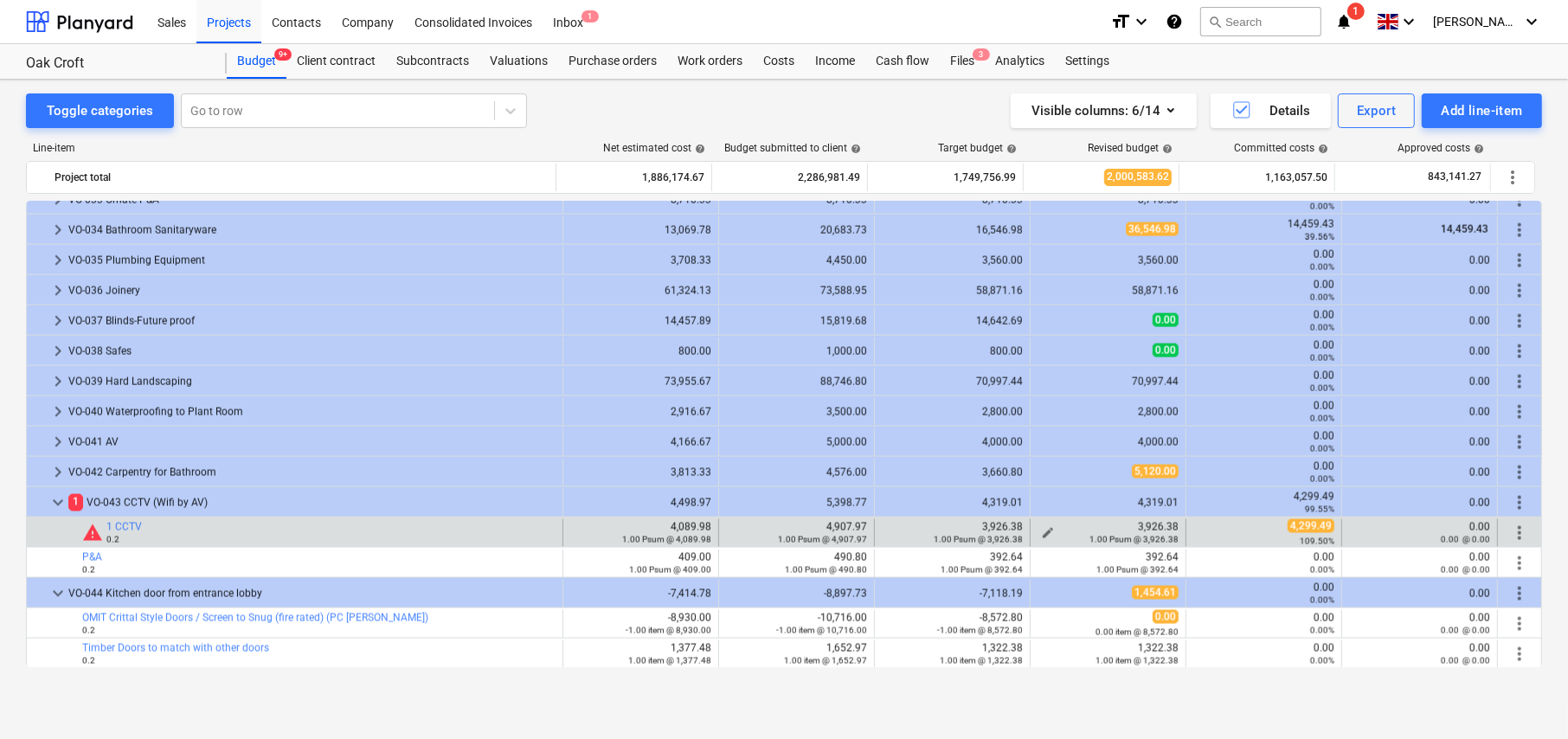
click at [1041, 529] on span "edit" at bounding box center [1049, 534] width 14 height 14
type textarea "x"
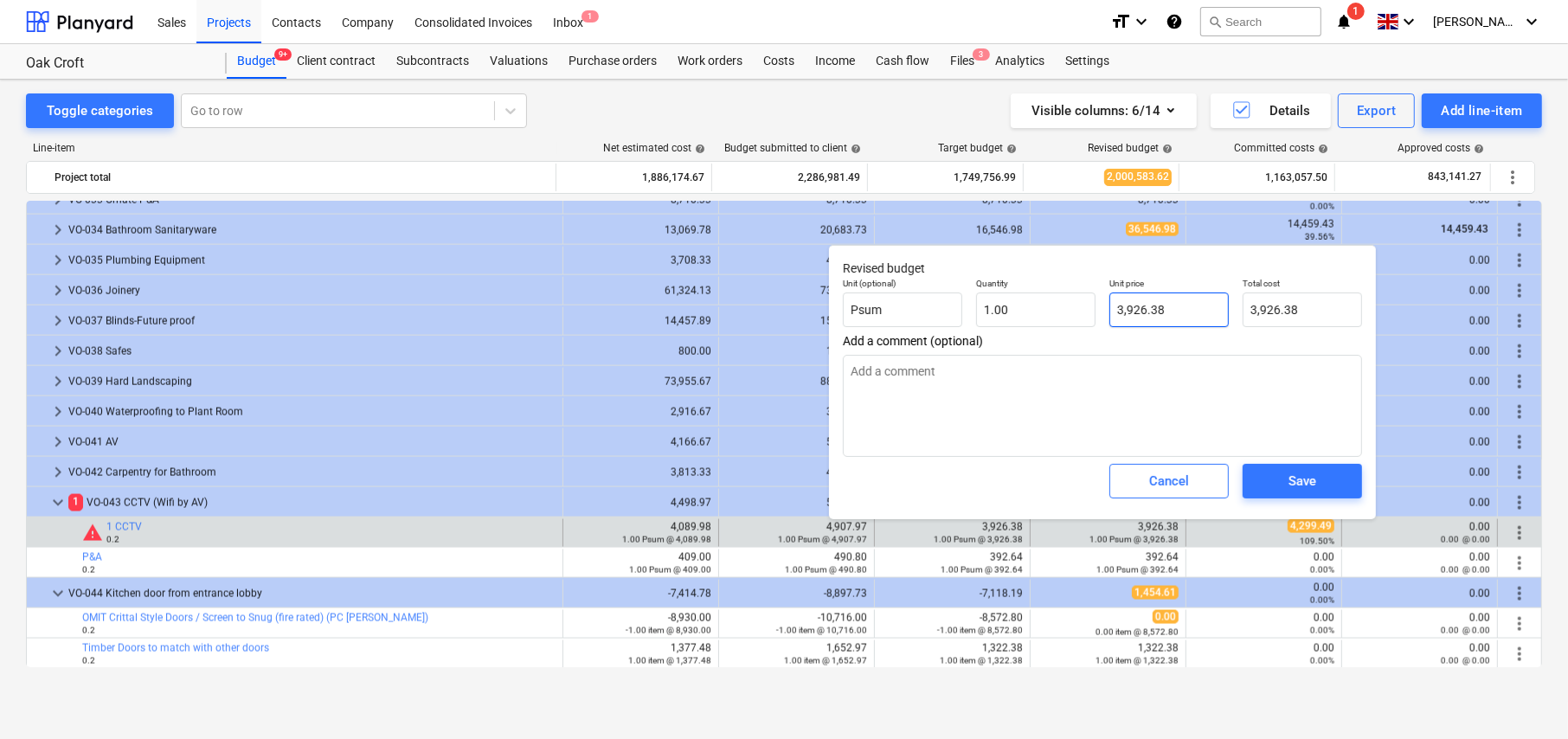
type input "3926.376"
click at [1165, 308] on input "3926.376" at bounding box center [1169, 310] width 120 height 35
type textarea "x"
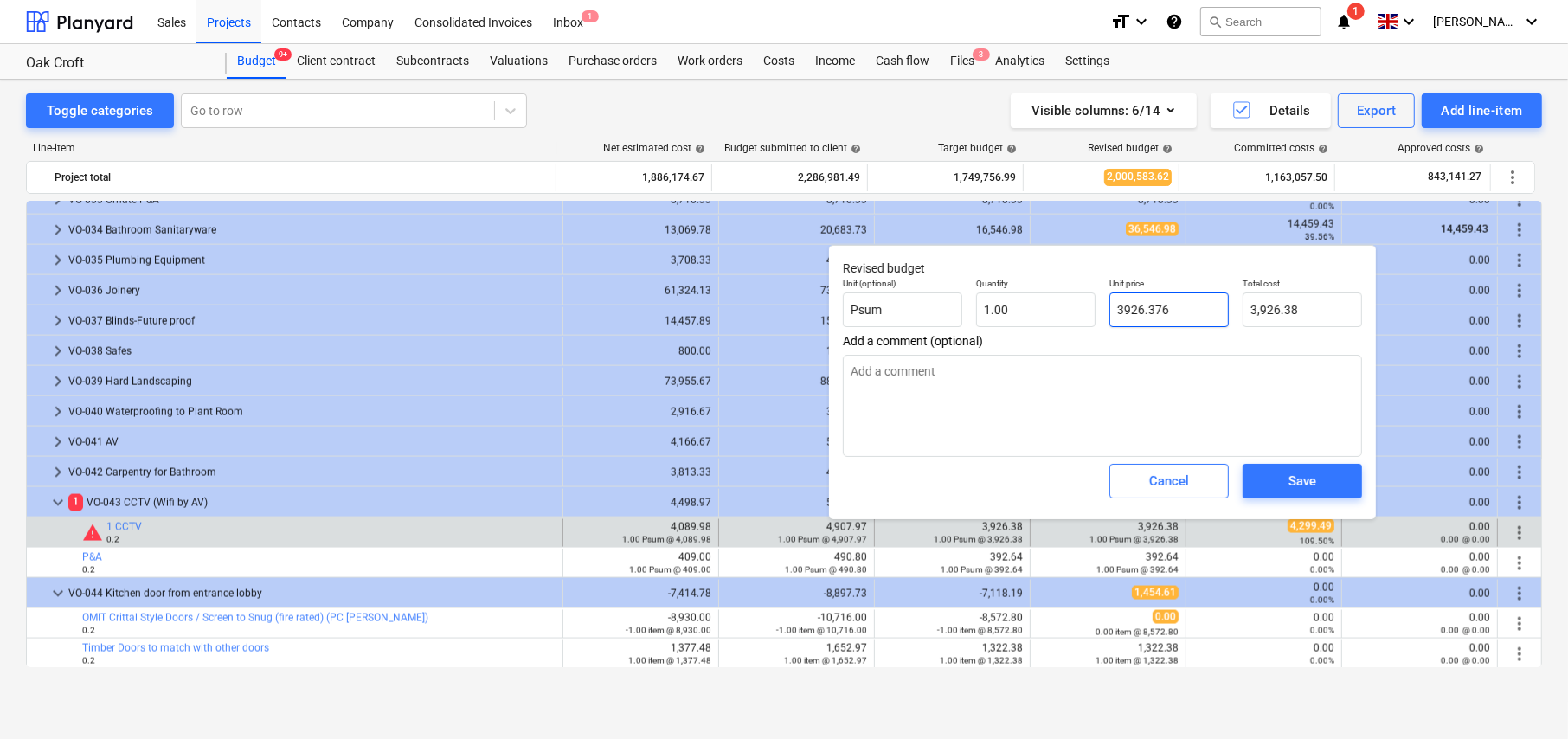
type input "4"
type input "4.00"
type textarea "x"
type input "44"
type input "44.00"
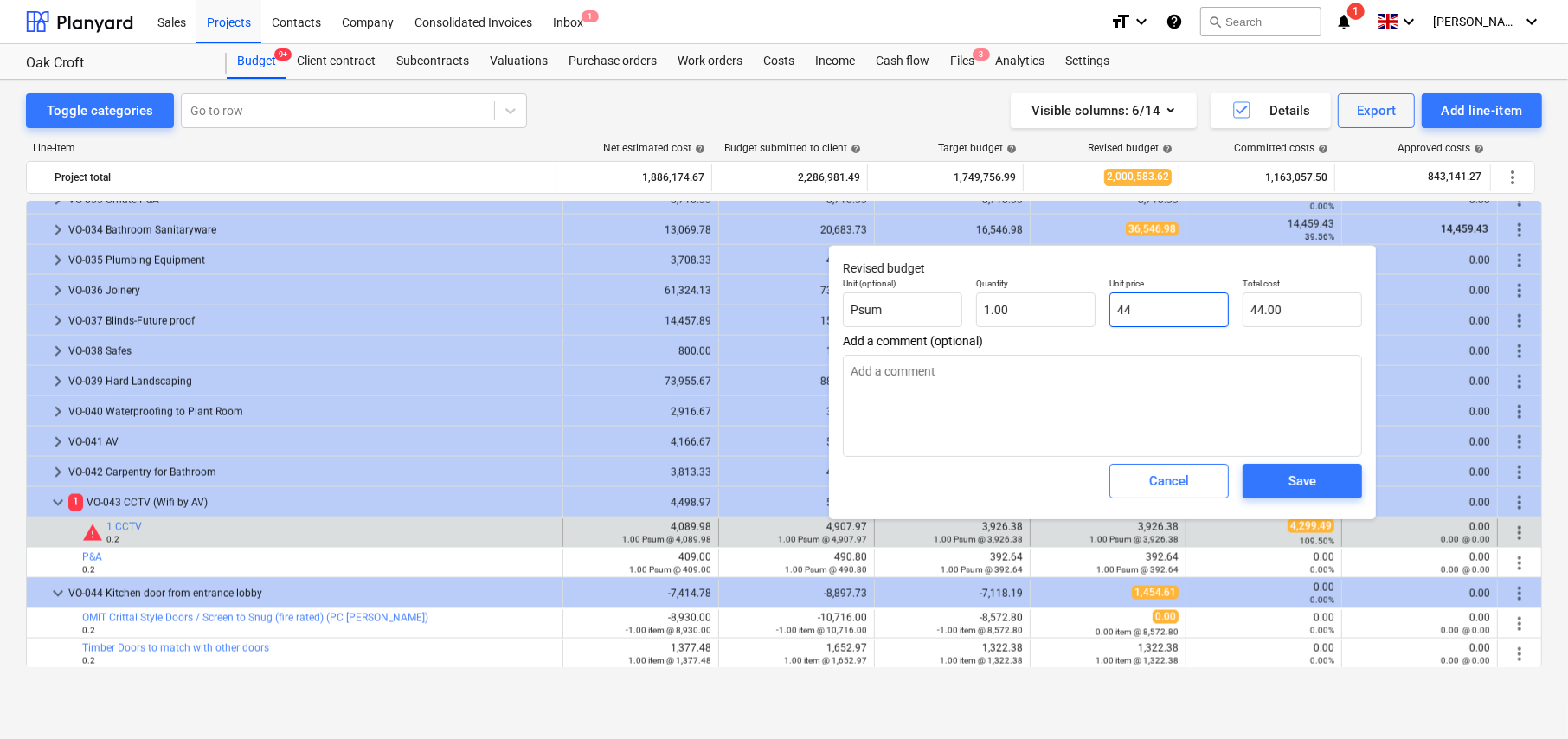
type textarea "x"
type input "440"
type input "440.00"
type textarea "x"
type input "4400"
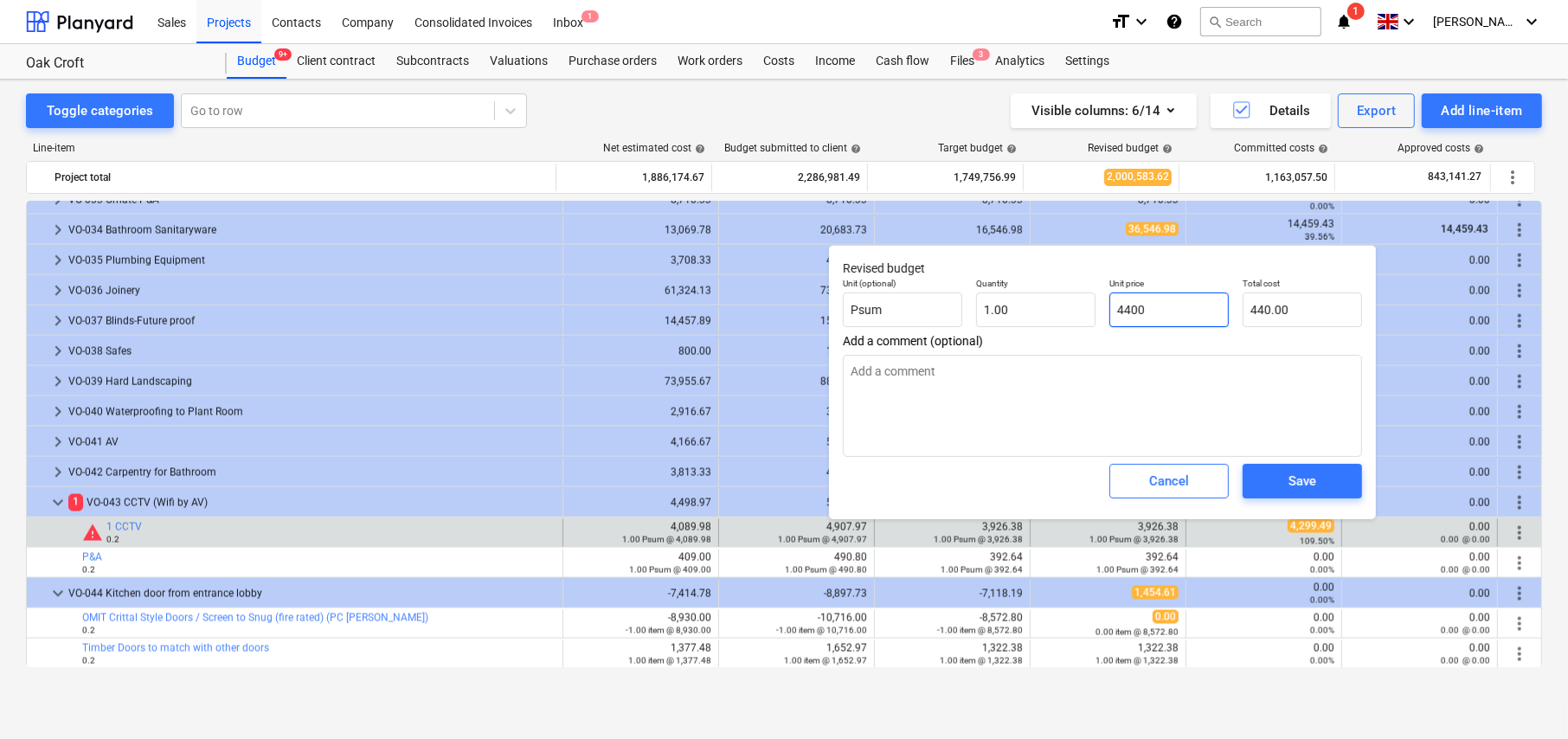
type input "4,400.00"
type input "4400"
type textarea "x"
type input "4,400.00"
click at [1300, 484] on div "Save" at bounding box center [1302, 481] width 28 height 22
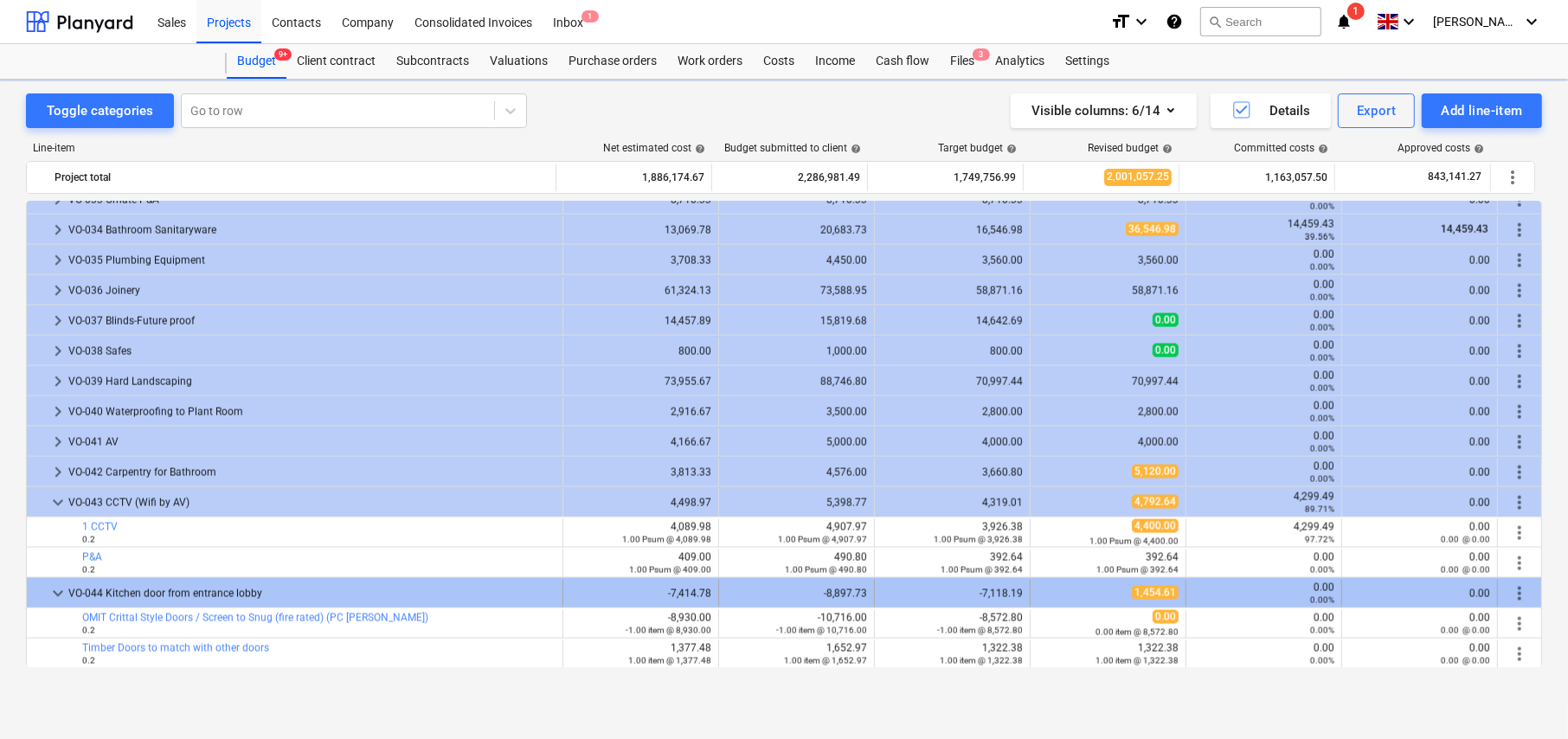
type textarea "x"
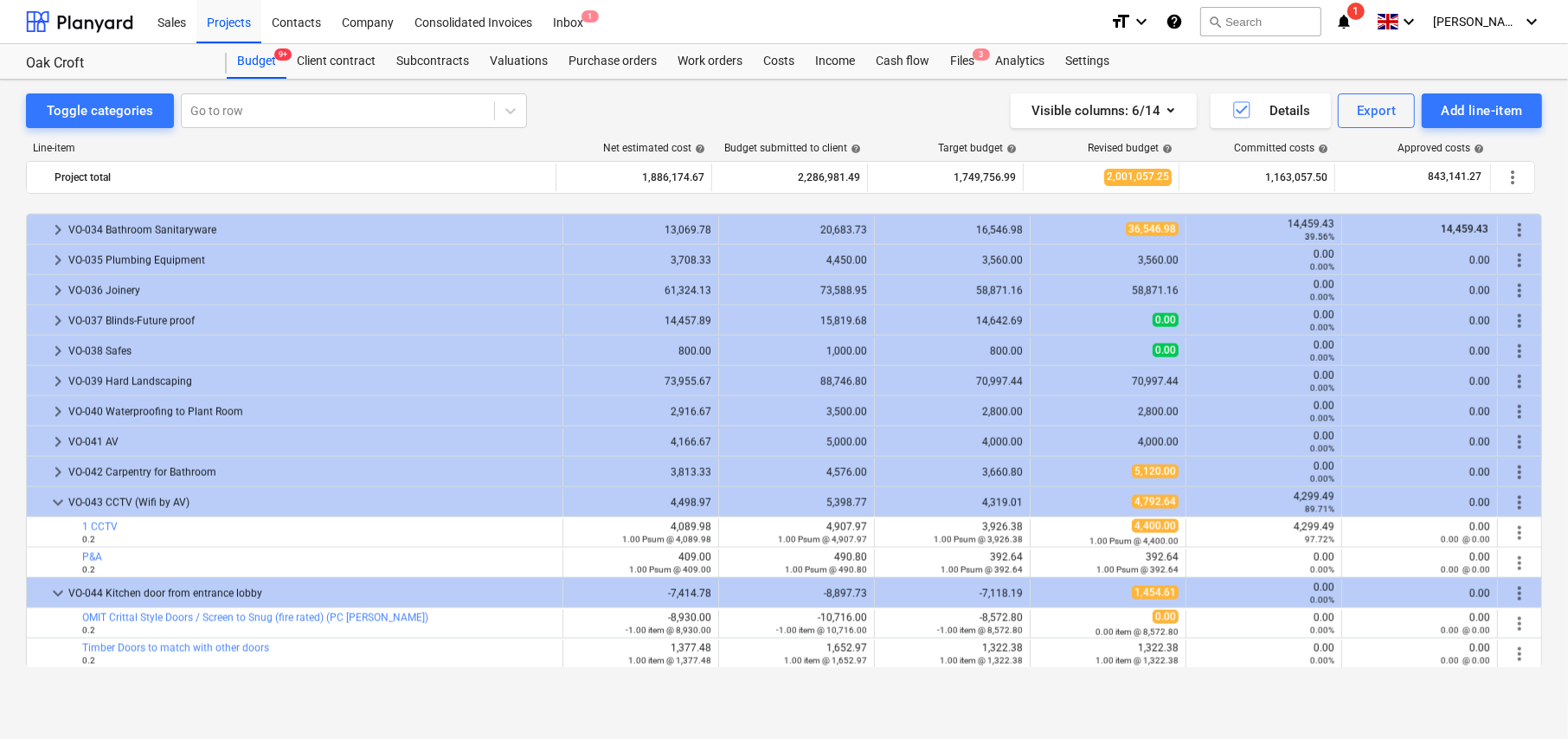
scroll to position [2442, 0]
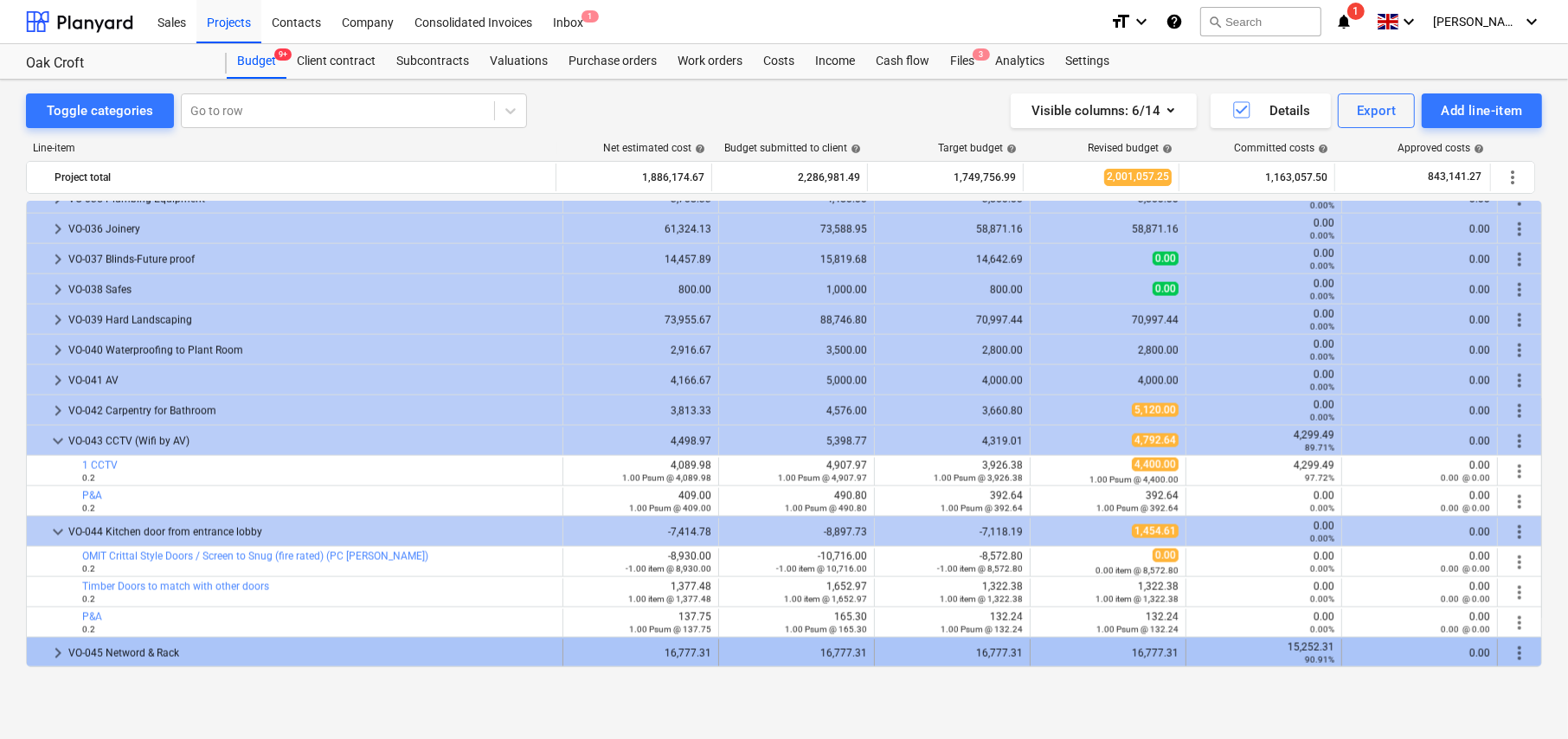
click at [60, 650] on span "keyboard_arrow_right" at bounding box center [57, 653] width 21 height 21
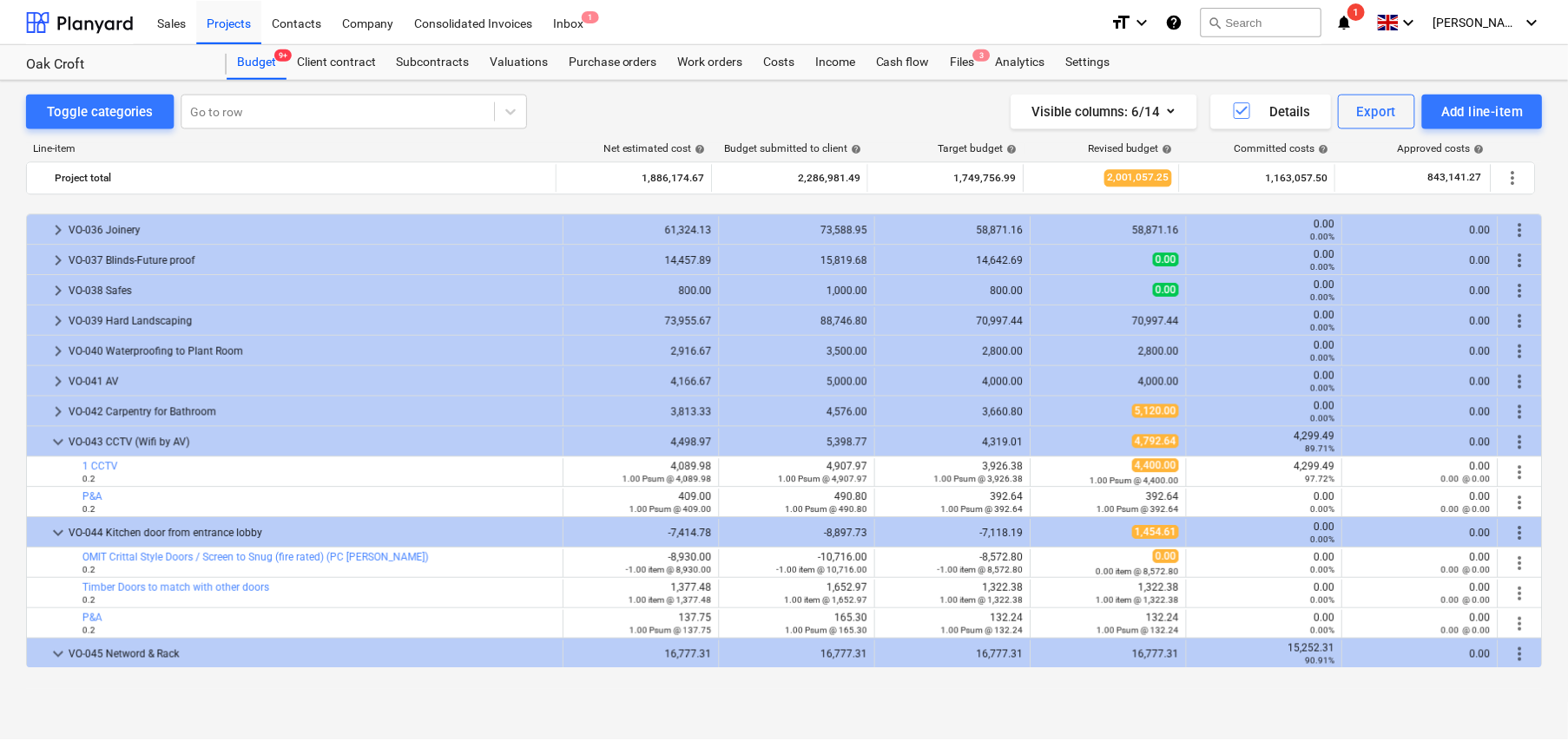
scroll to position [2509, 0]
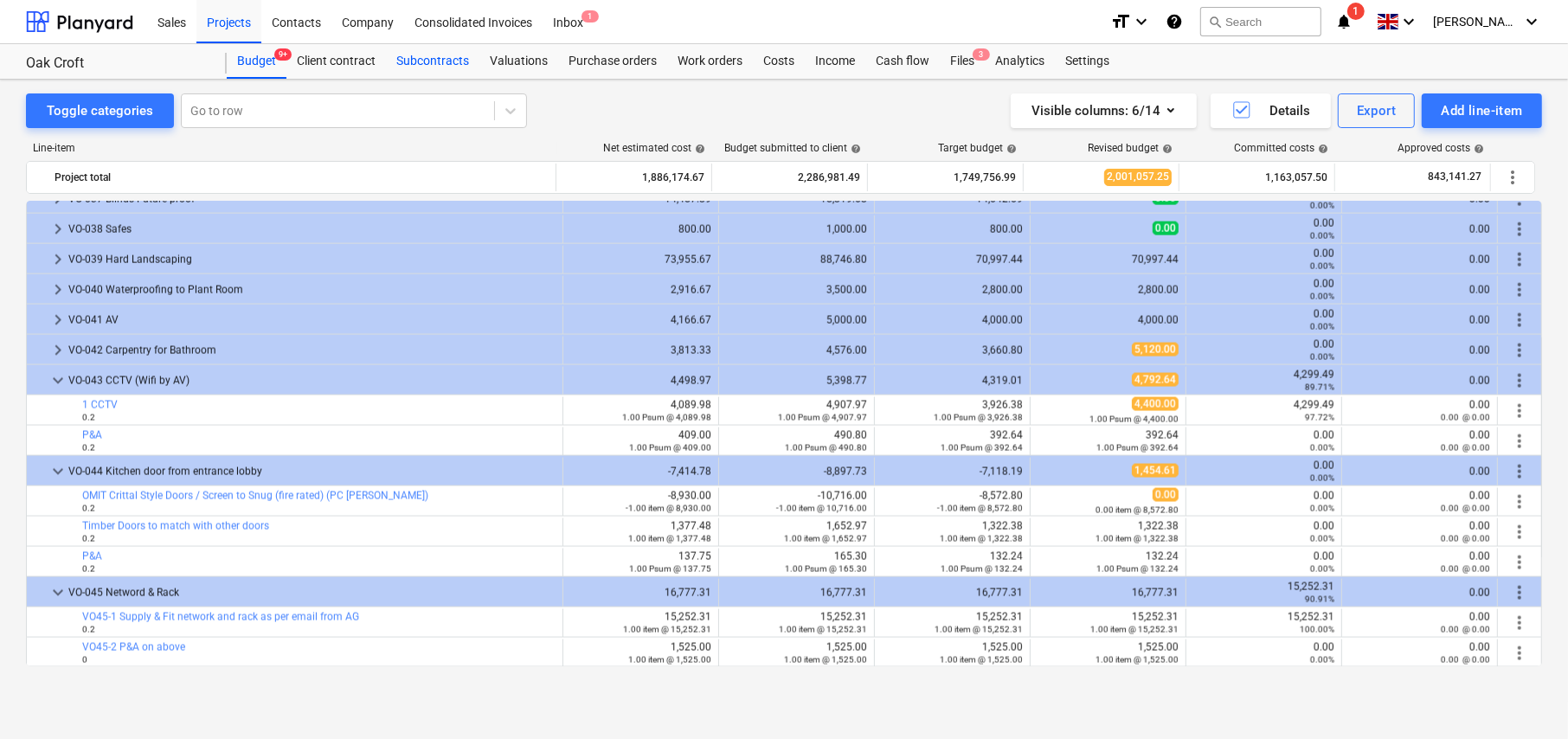
click at [436, 58] on div "Subcontracts" at bounding box center [433, 61] width 94 height 35
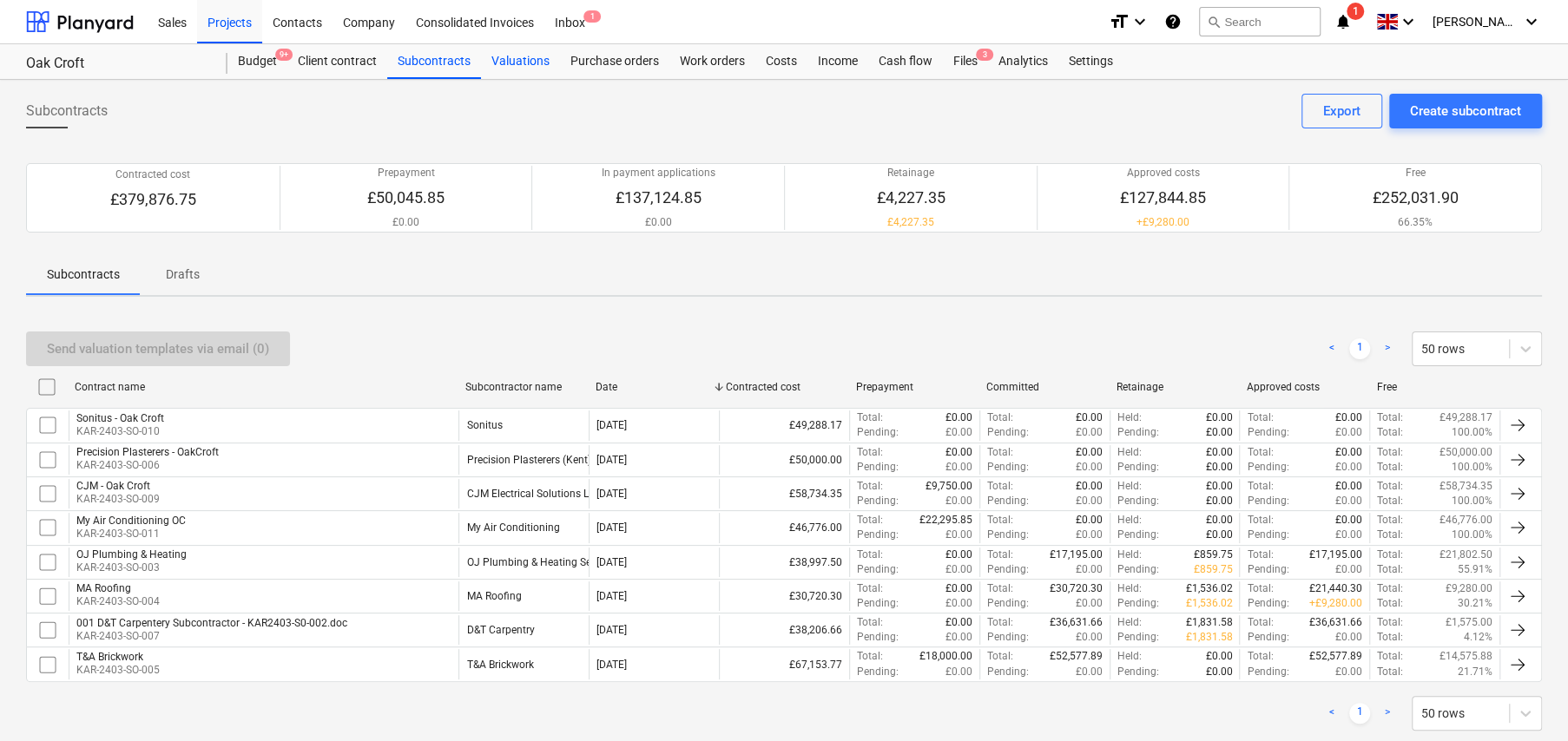
click at [524, 64] on div "Valuations" at bounding box center [520, 61] width 79 height 35
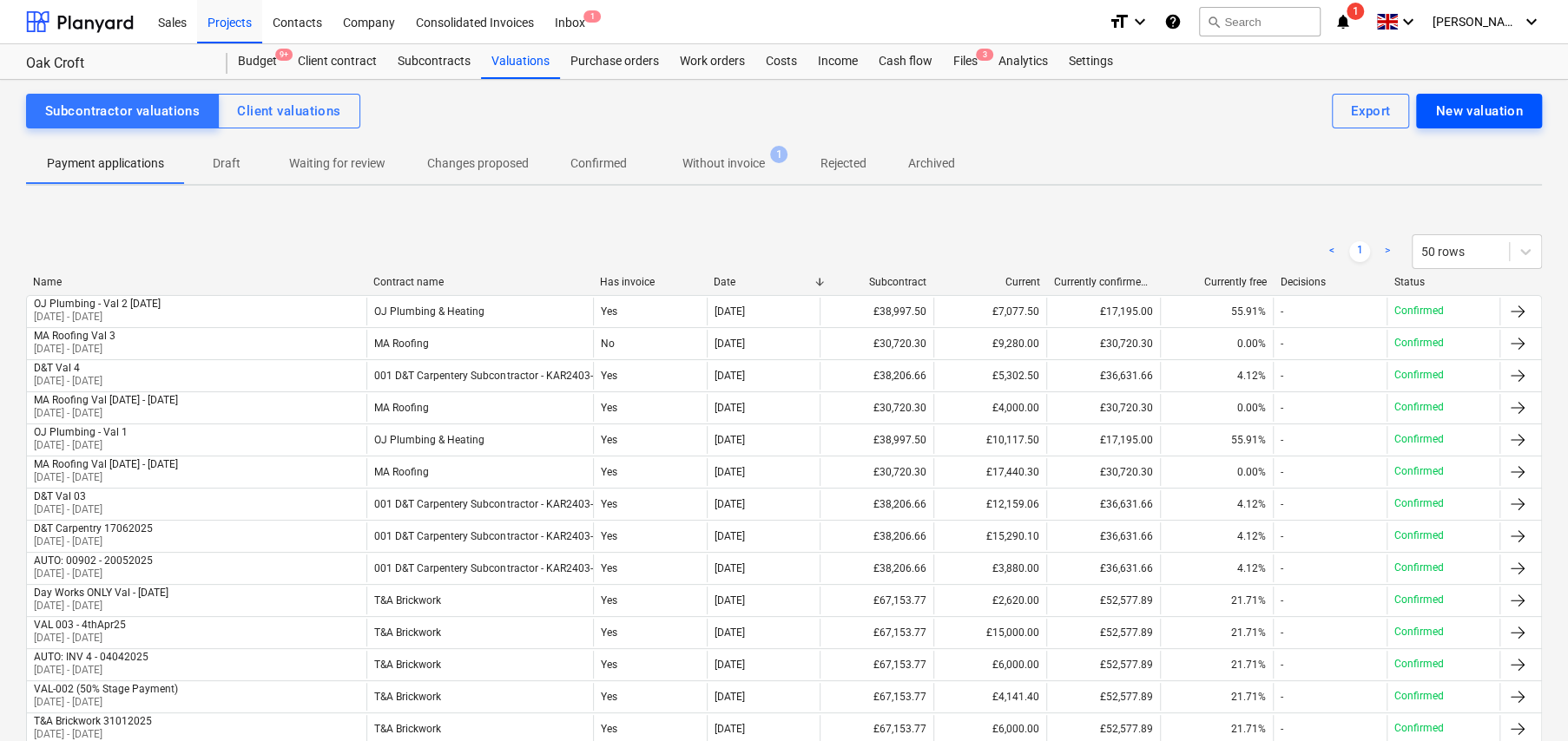
click at [1460, 118] on div "New valuation" at bounding box center [1479, 111] width 88 height 22
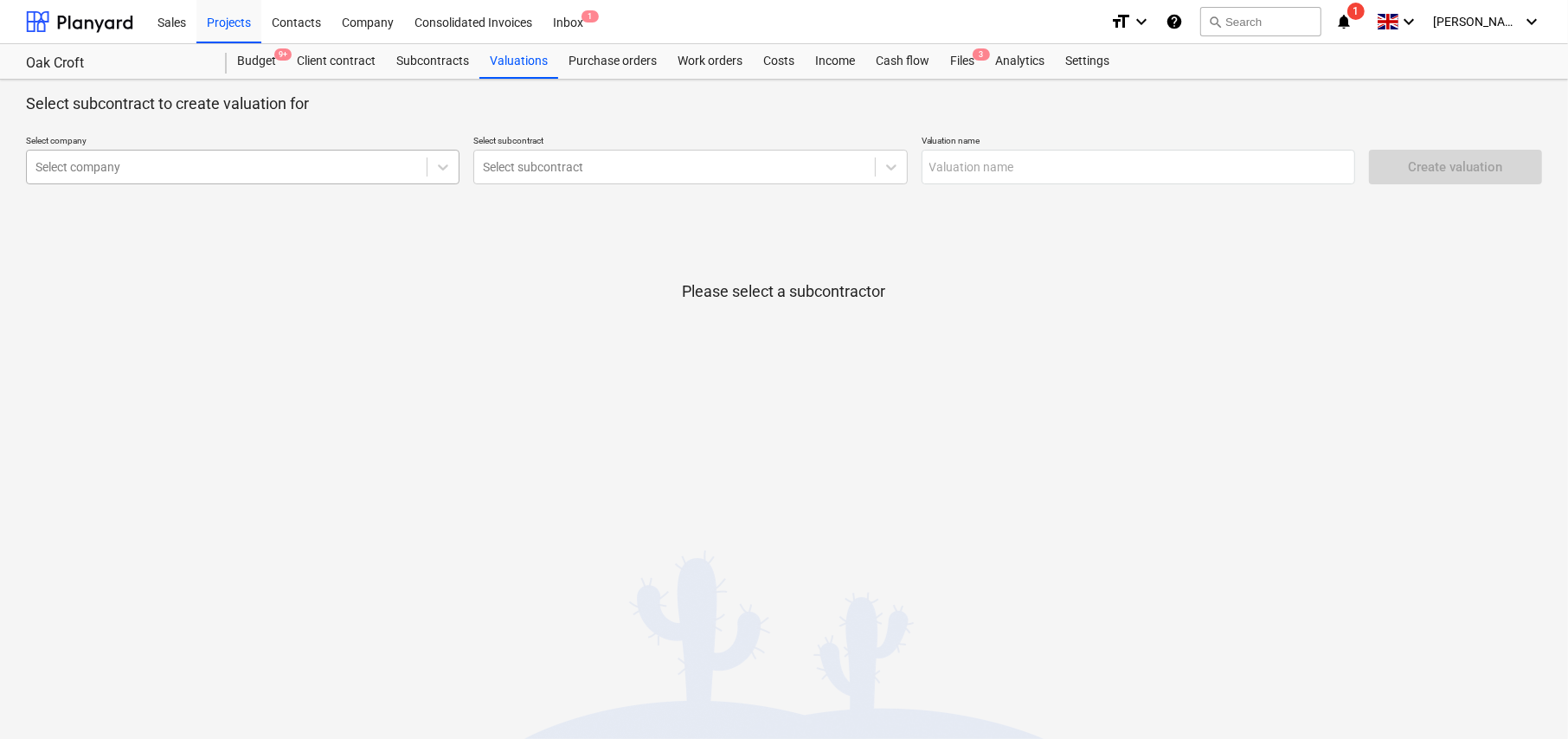
click at [215, 154] on div "Select company" at bounding box center [243, 167] width 434 height 35
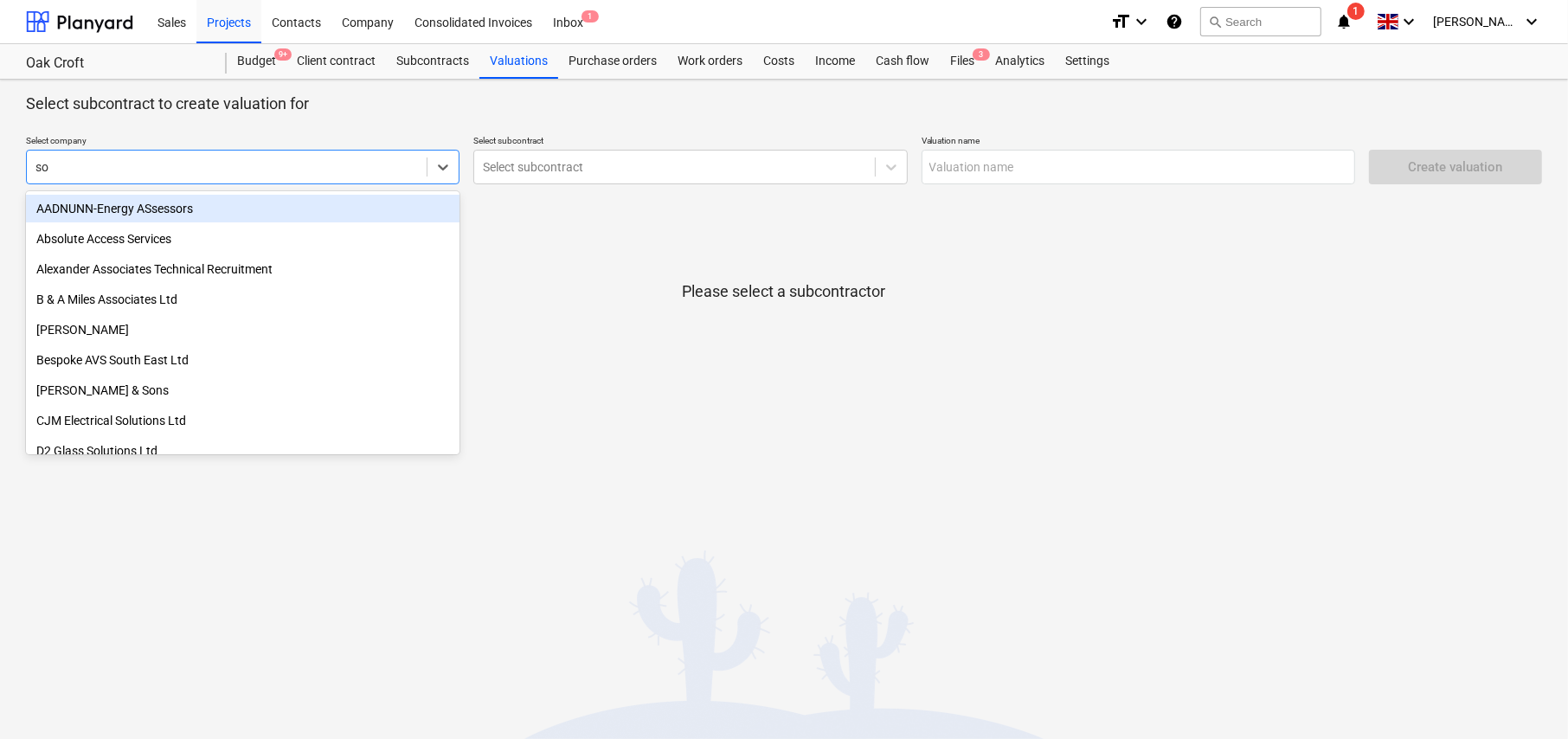
type input "son"
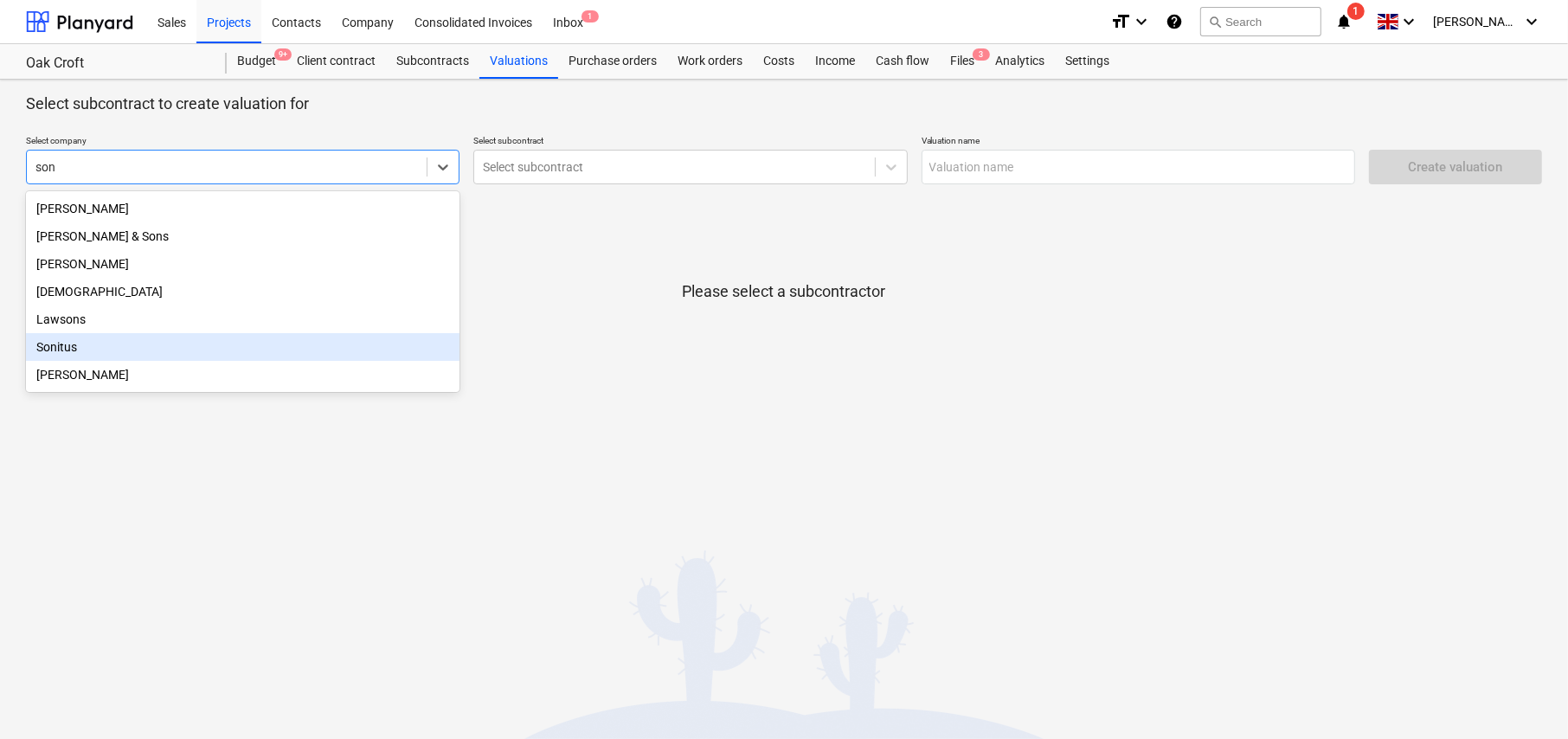
click at [84, 354] on div "Sonitus" at bounding box center [243, 346] width 434 height 28
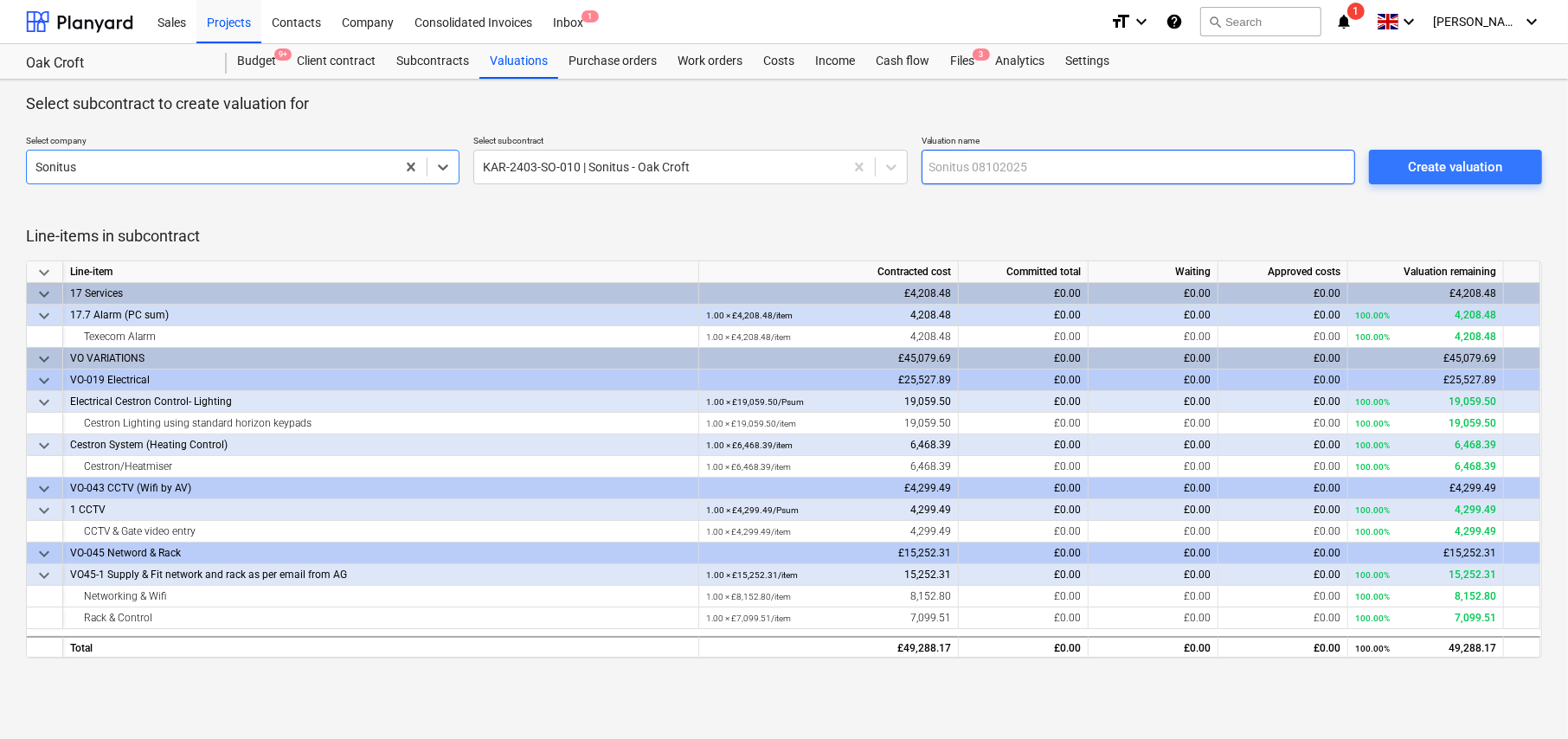
click at [1053, 165] on input "text" at bounding box center [1139, 167] width 434 height 35
type input "Sonitus Deposit"
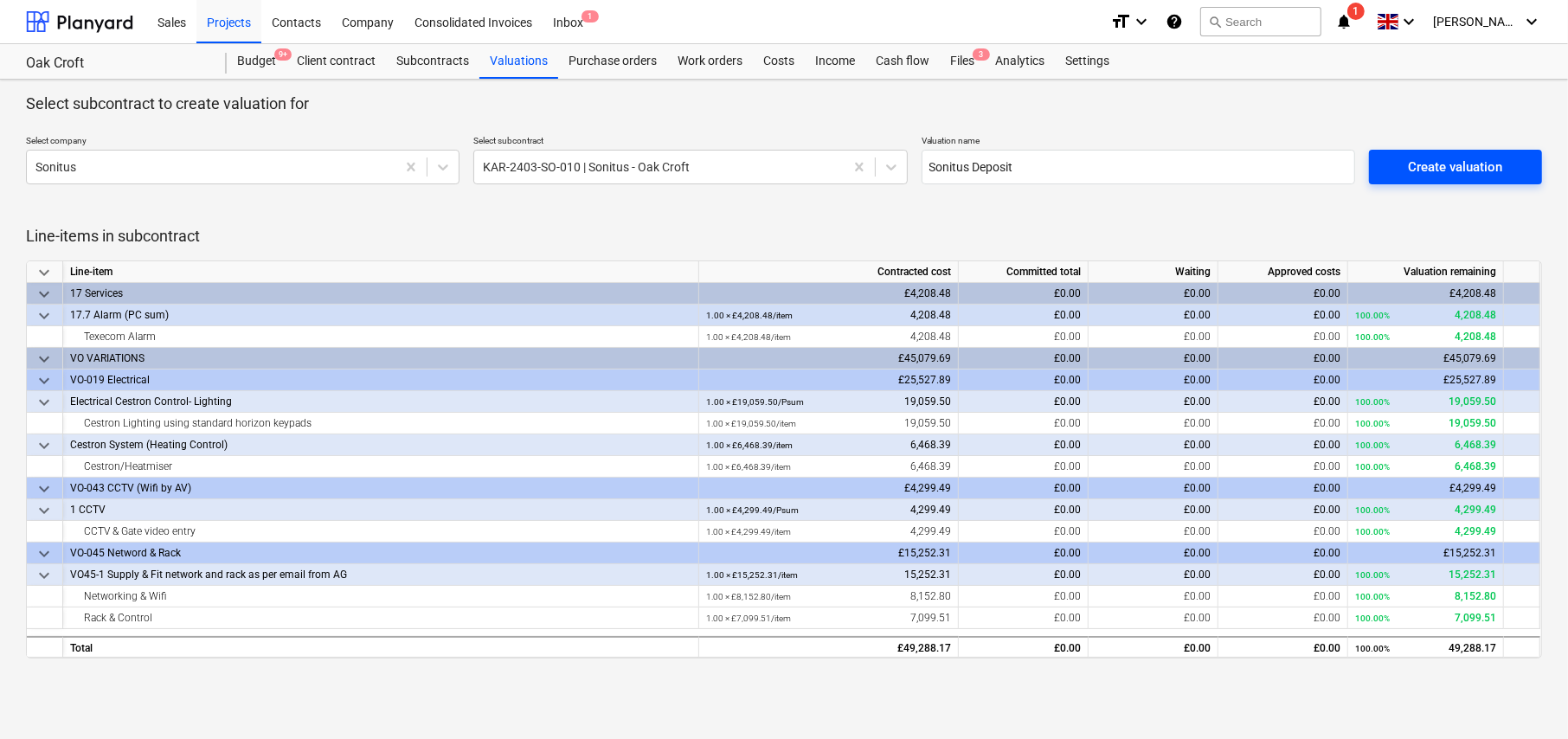
click at [1446, 166] on div "Create valuation" at bounding box center [1456, 167] width 95 height 22
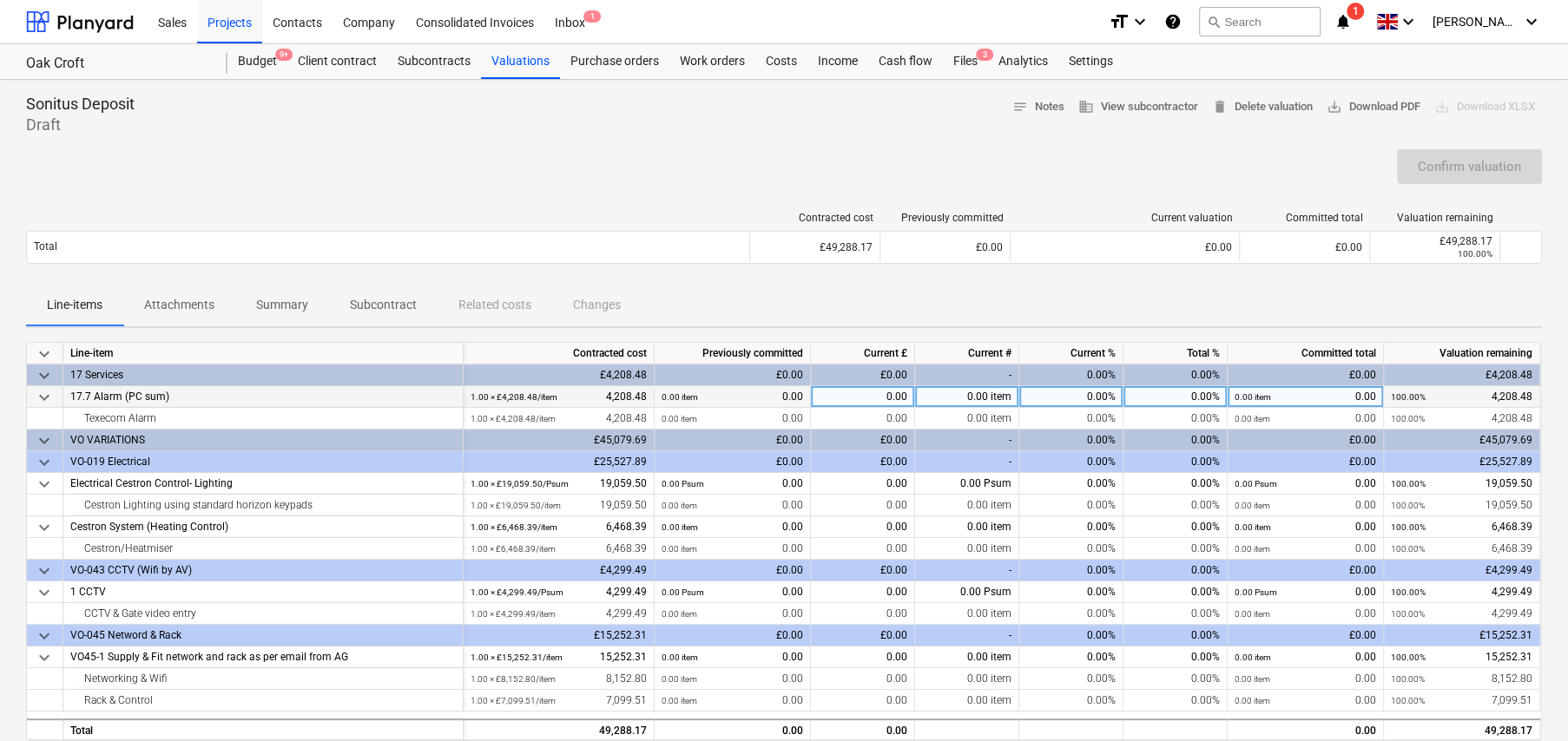
click at [1180, 401] on div "0.00%" at bounding box center [1176, 397] width 104 height 21
type input "20"
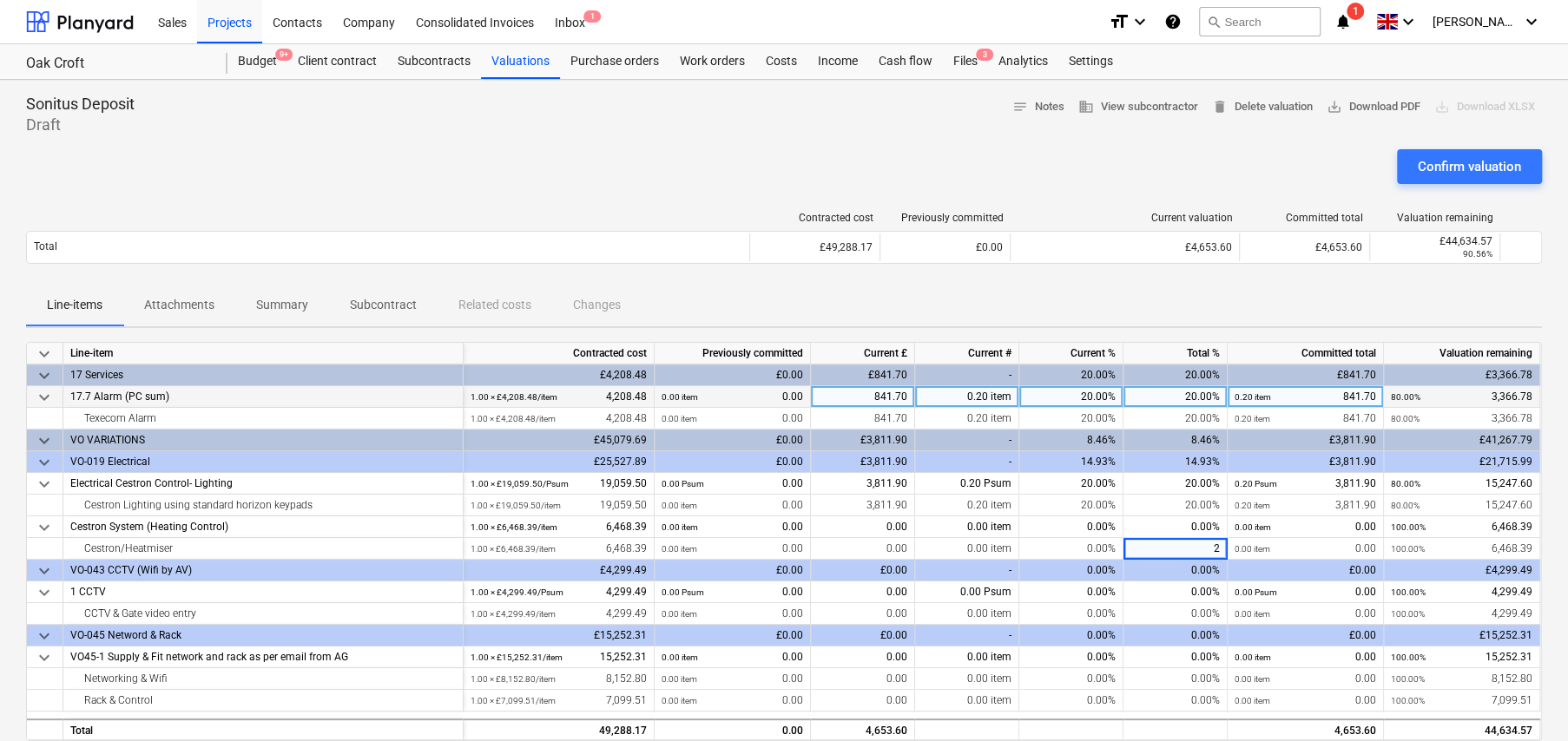
type input "20"
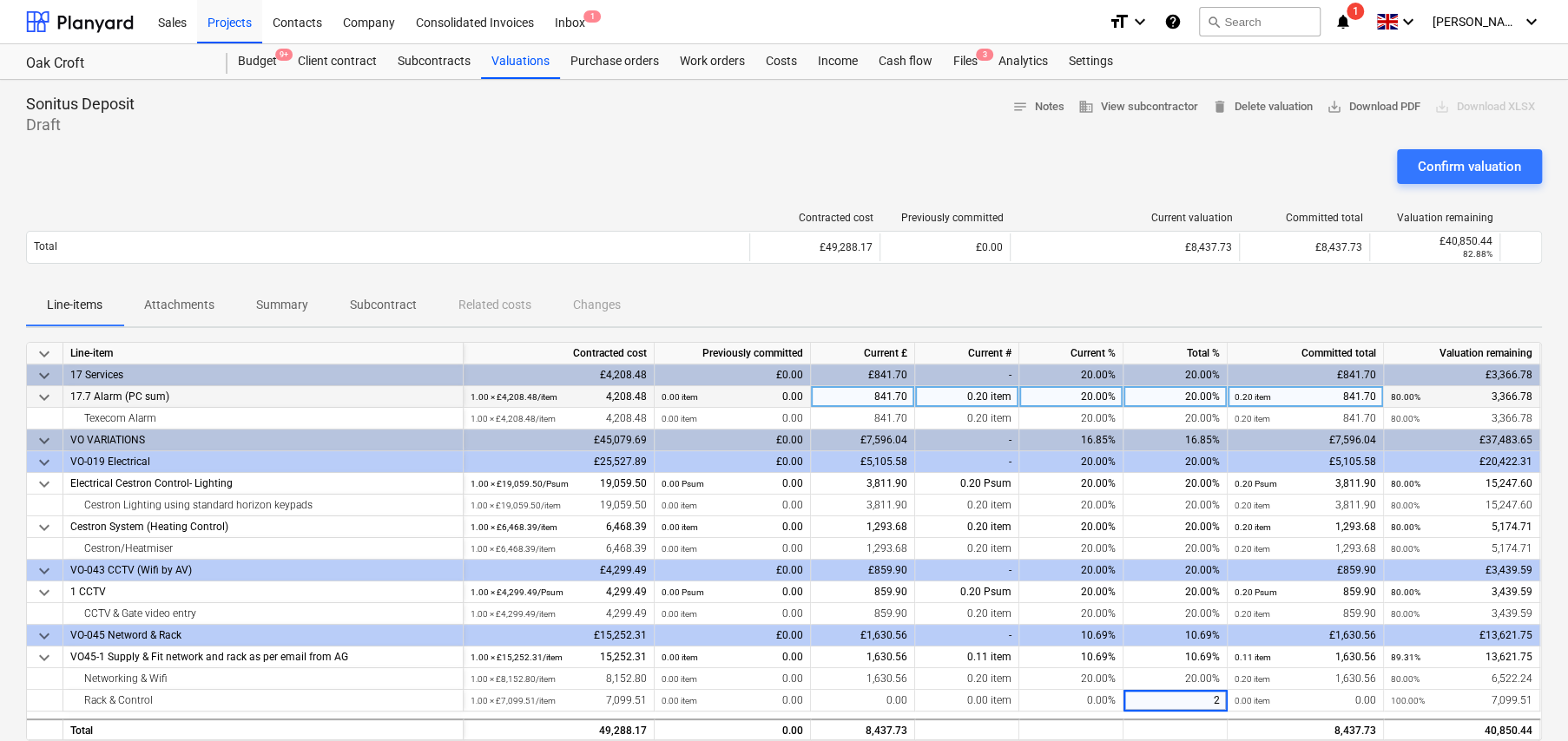
type input "20"
drag, startPoint x: 1274, startPoint y: 102, endPoint x: 1282, endPoint y: 117, distance: 17.0
click at [1274, 102] on span "delete Delete valuation" at bounding box center [1263, 107] width 100 height 20
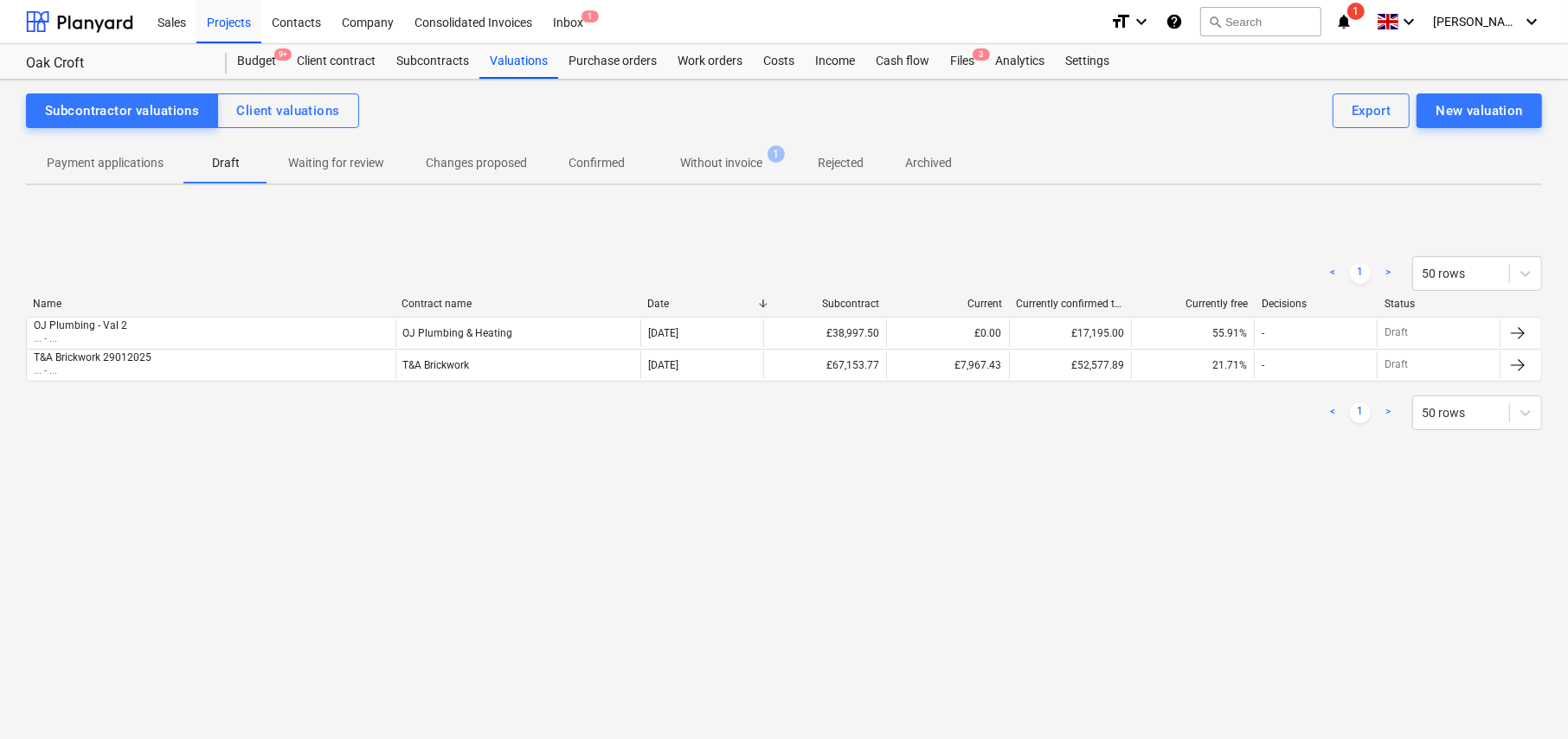
click at [109, 165] on p "Payment applications" at bounding box center [104, 163] width 117 height 18
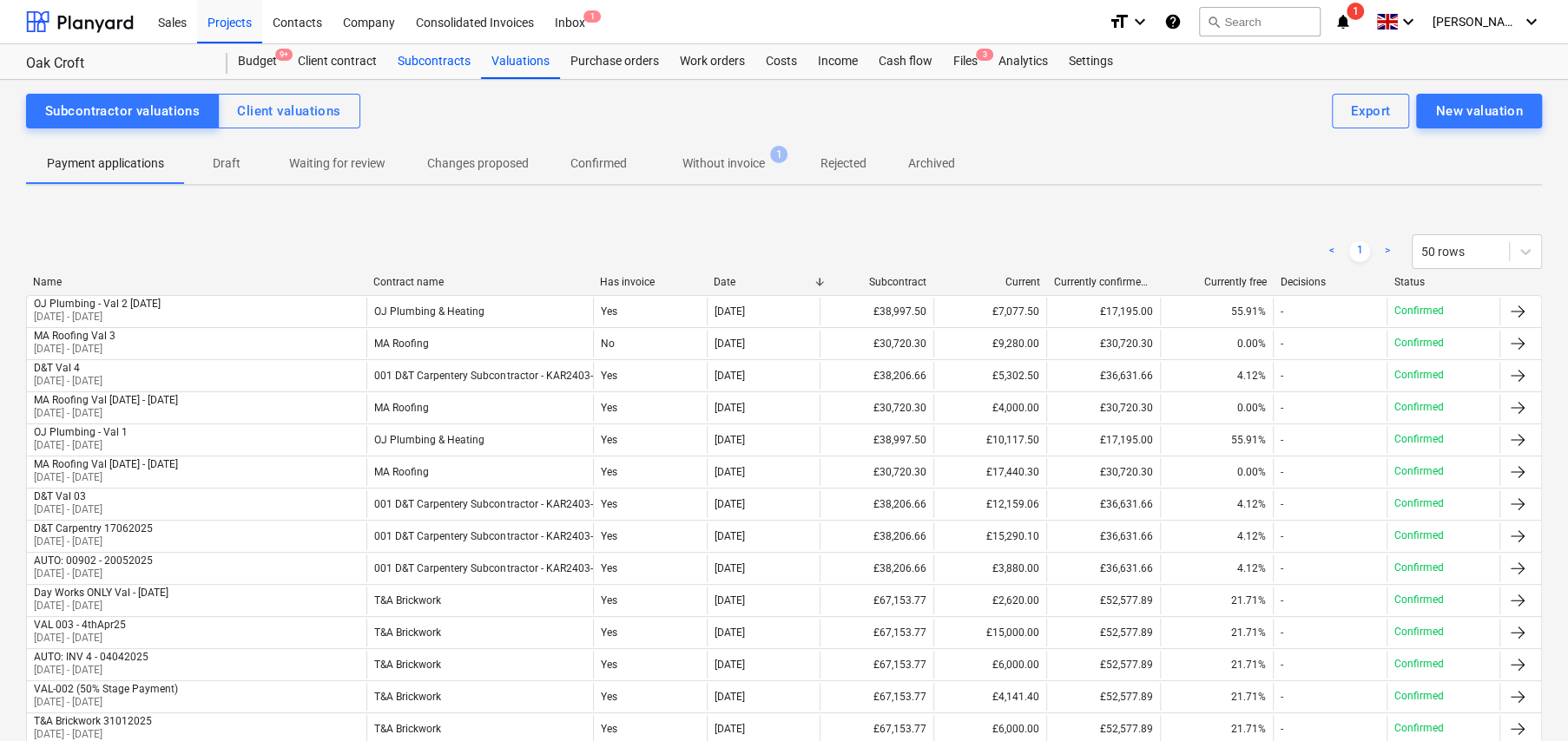
click at [423, 63] on div "Subcontracts" at bounding box center [434, 61] width 94 height 35
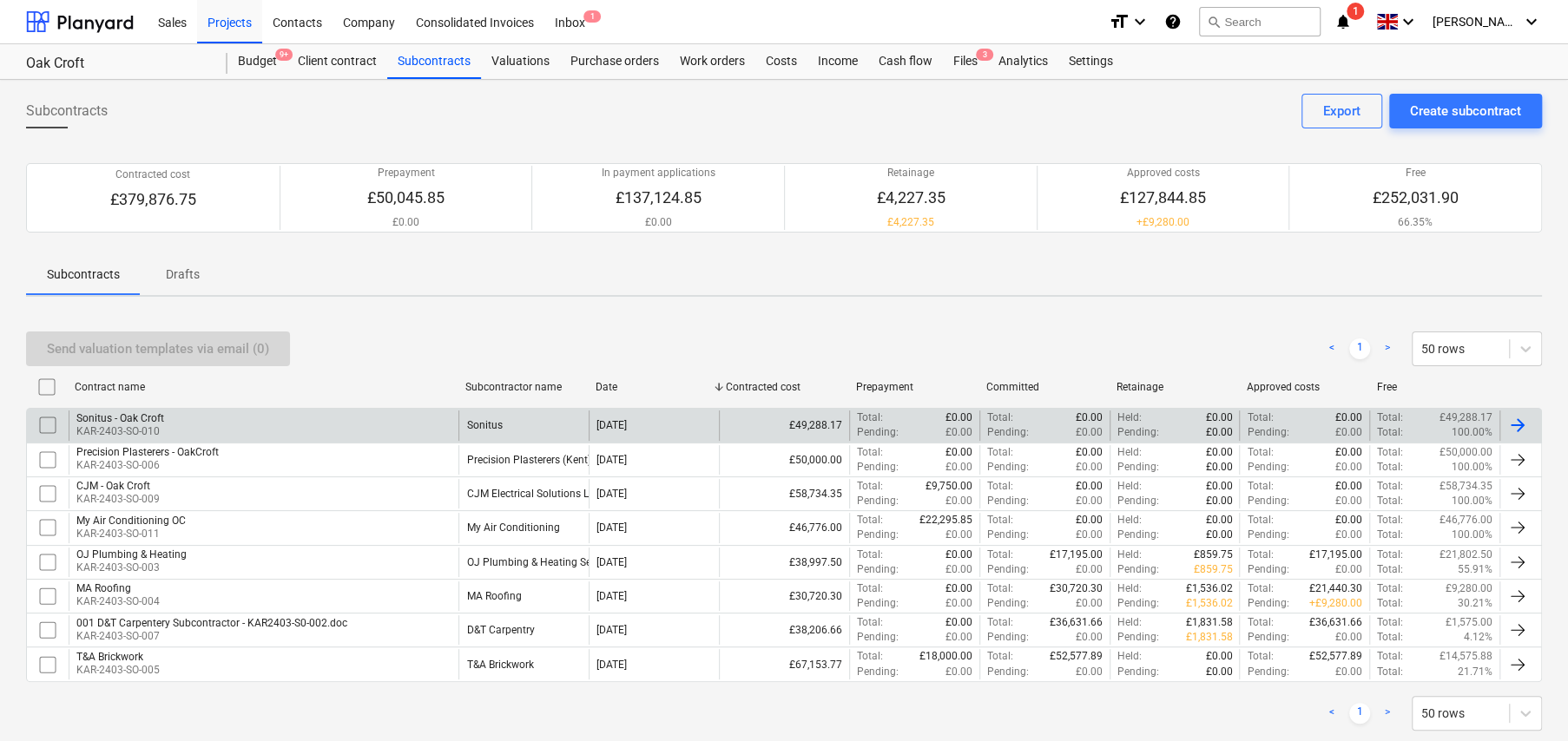
click at [176, 418] on div "Sonitus - Oak Croft KAR-2403-SO-010" at bounding box center [263, 425] width 390 height 30
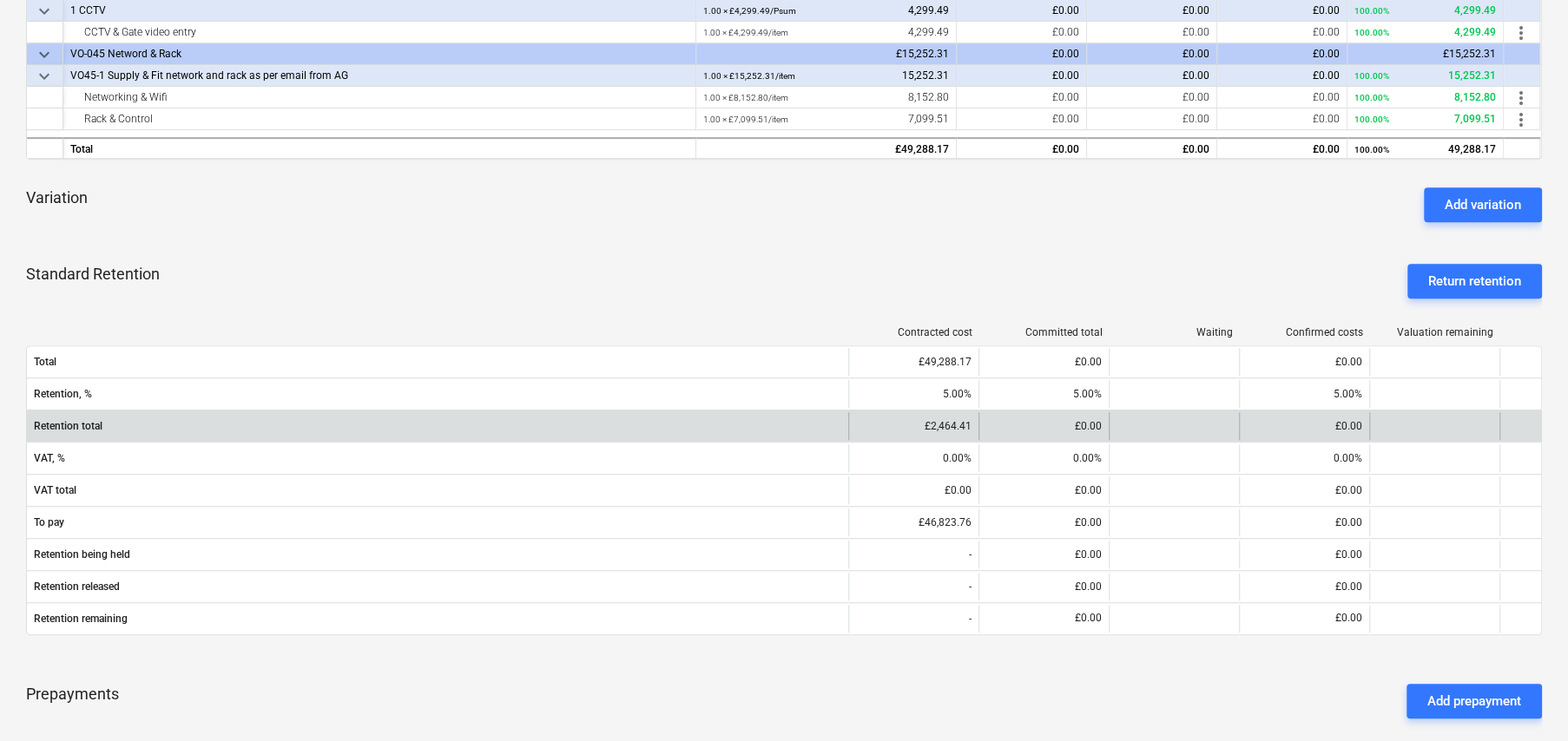
scroll to position [814, 0]
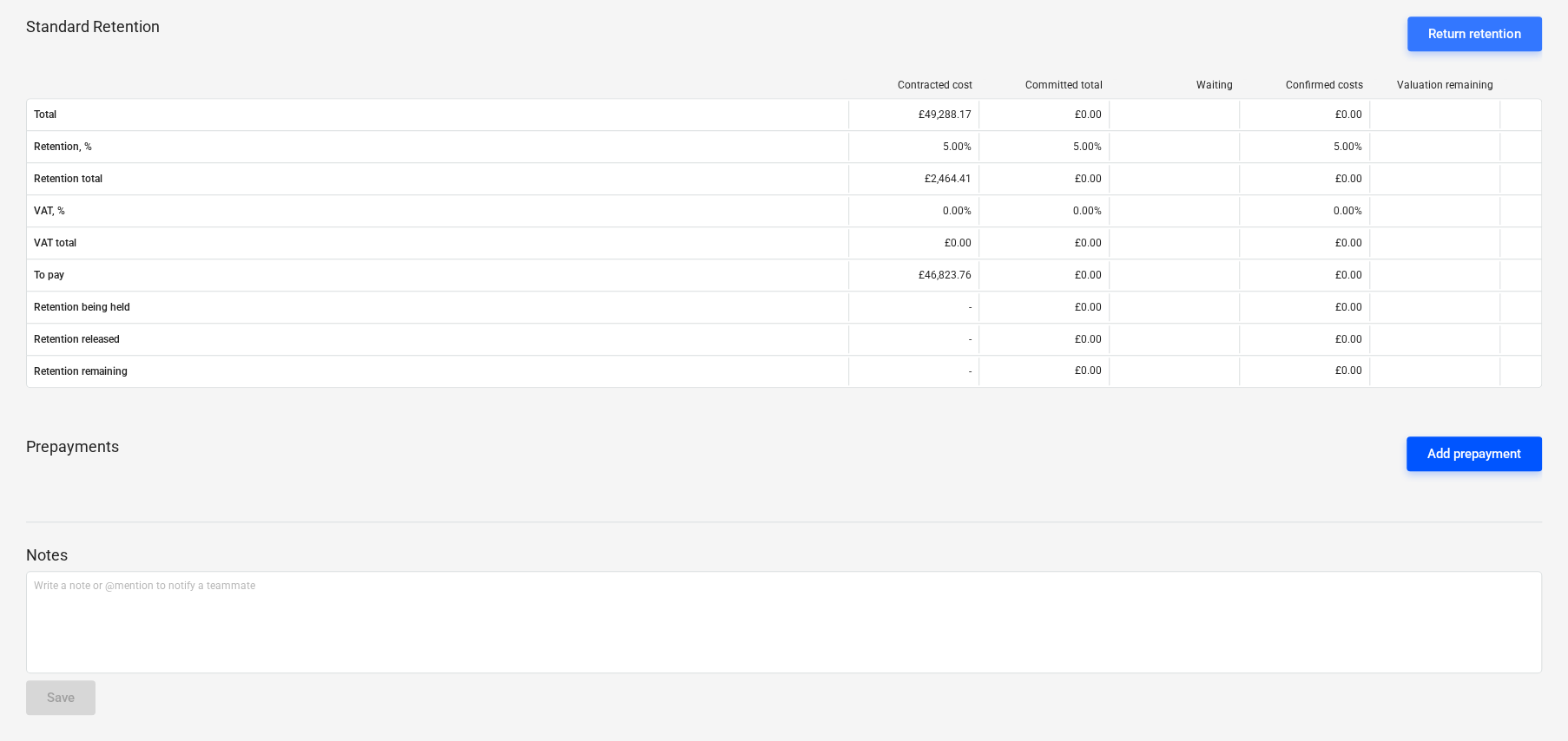
click at [1495, 456] on div "Add prepayment" at bounding box center [1474, 454] width 94 height 22
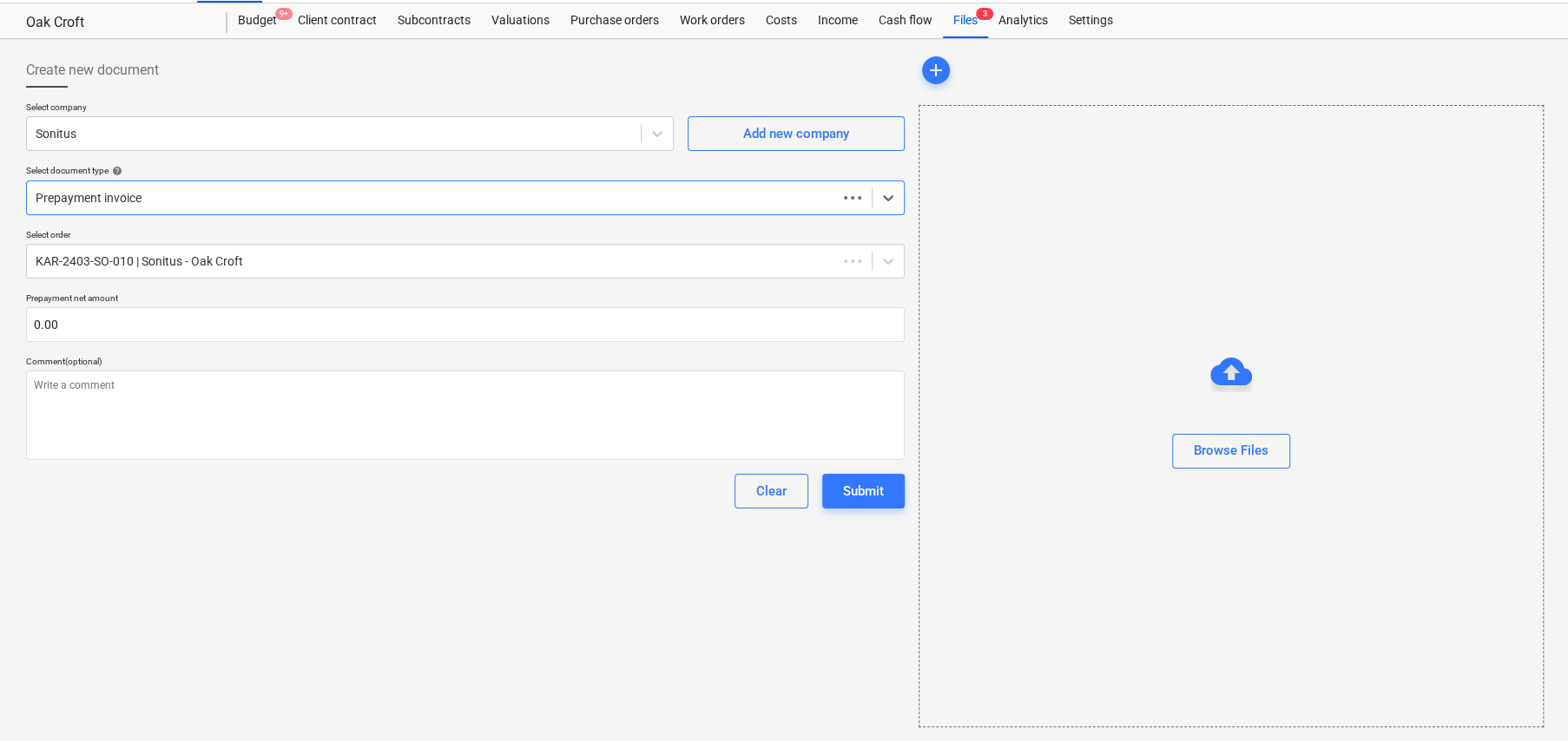
scroll to position [41, 0]
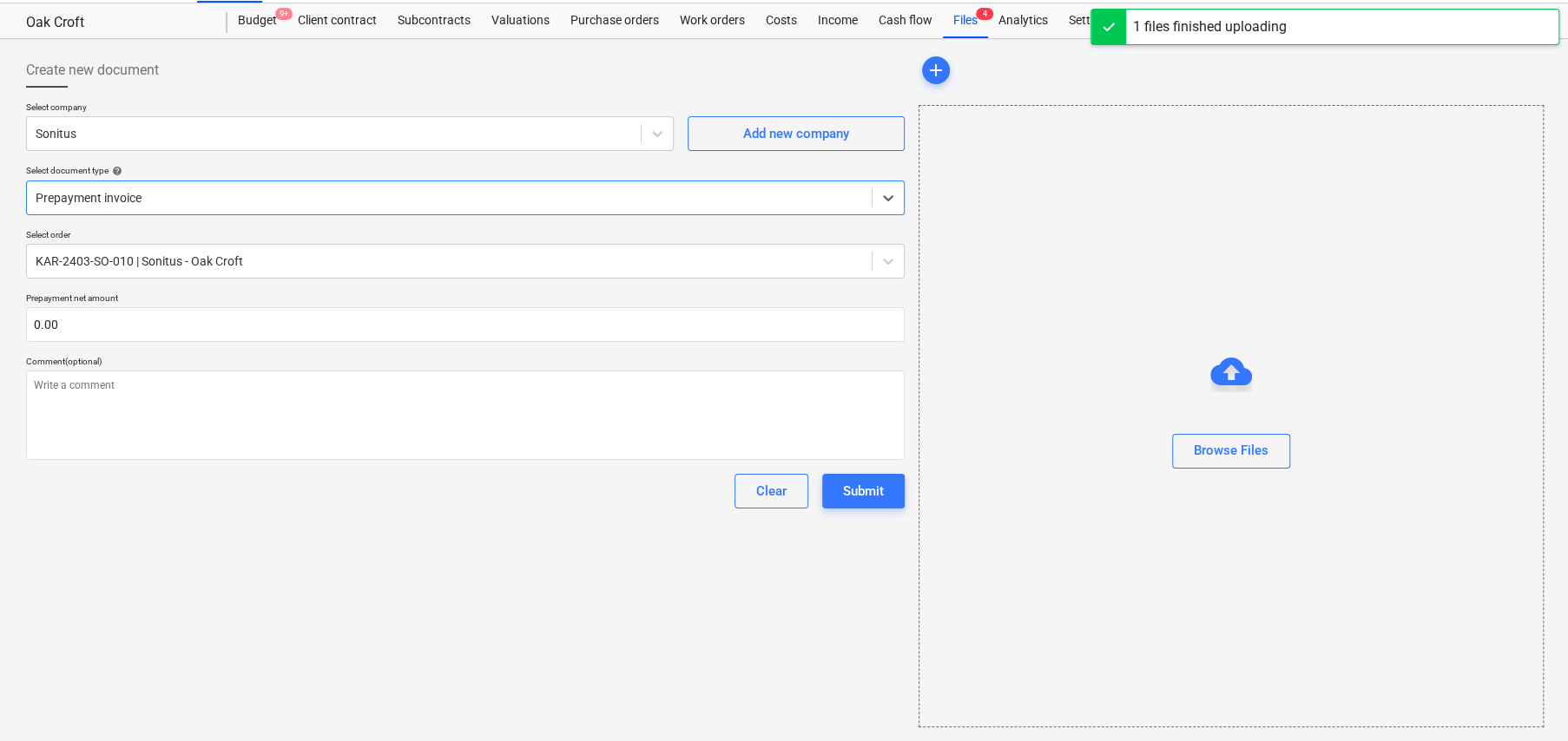
type textarea "x"
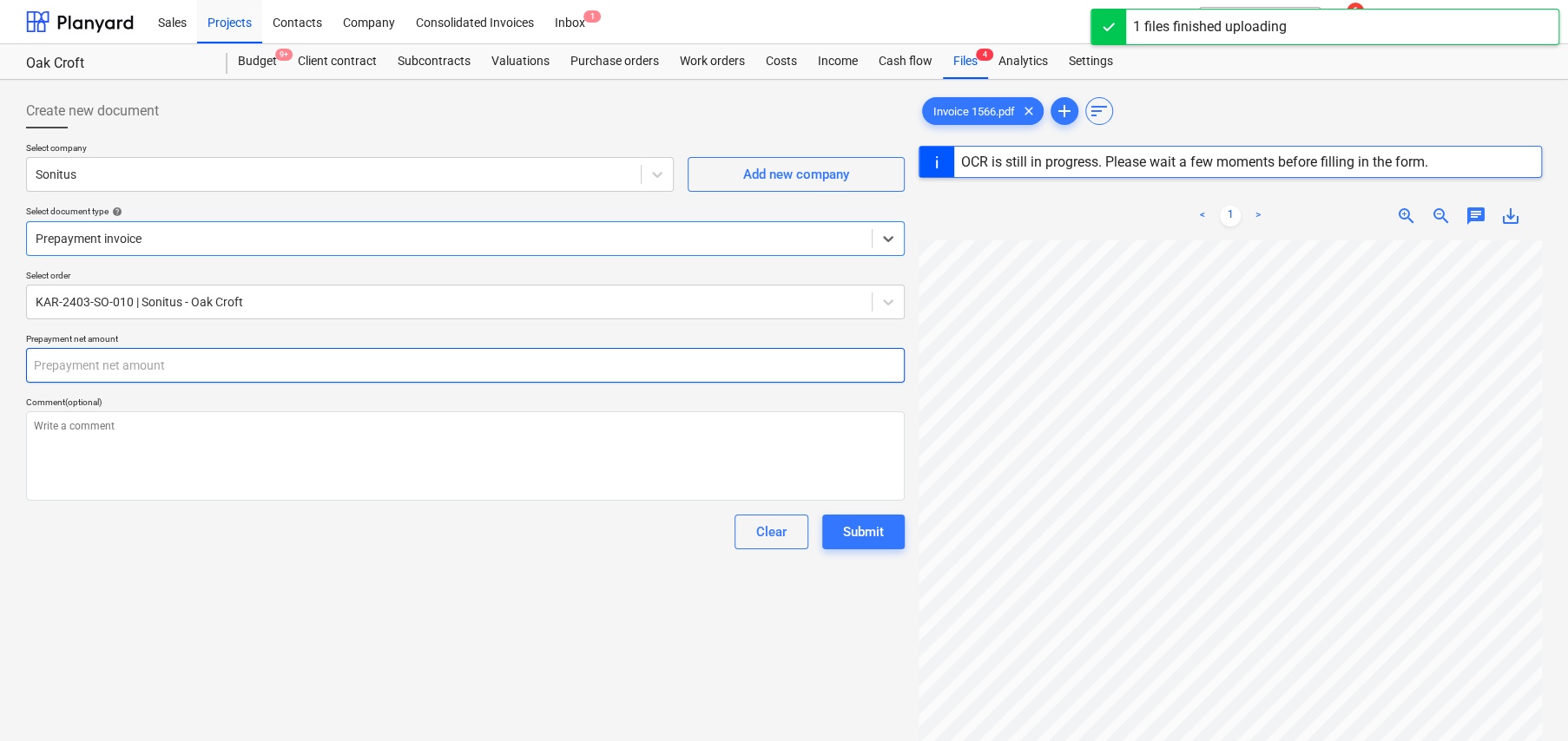
click at [166, 370] on input "text" at bounding box center [465, 365] width 878 height 35
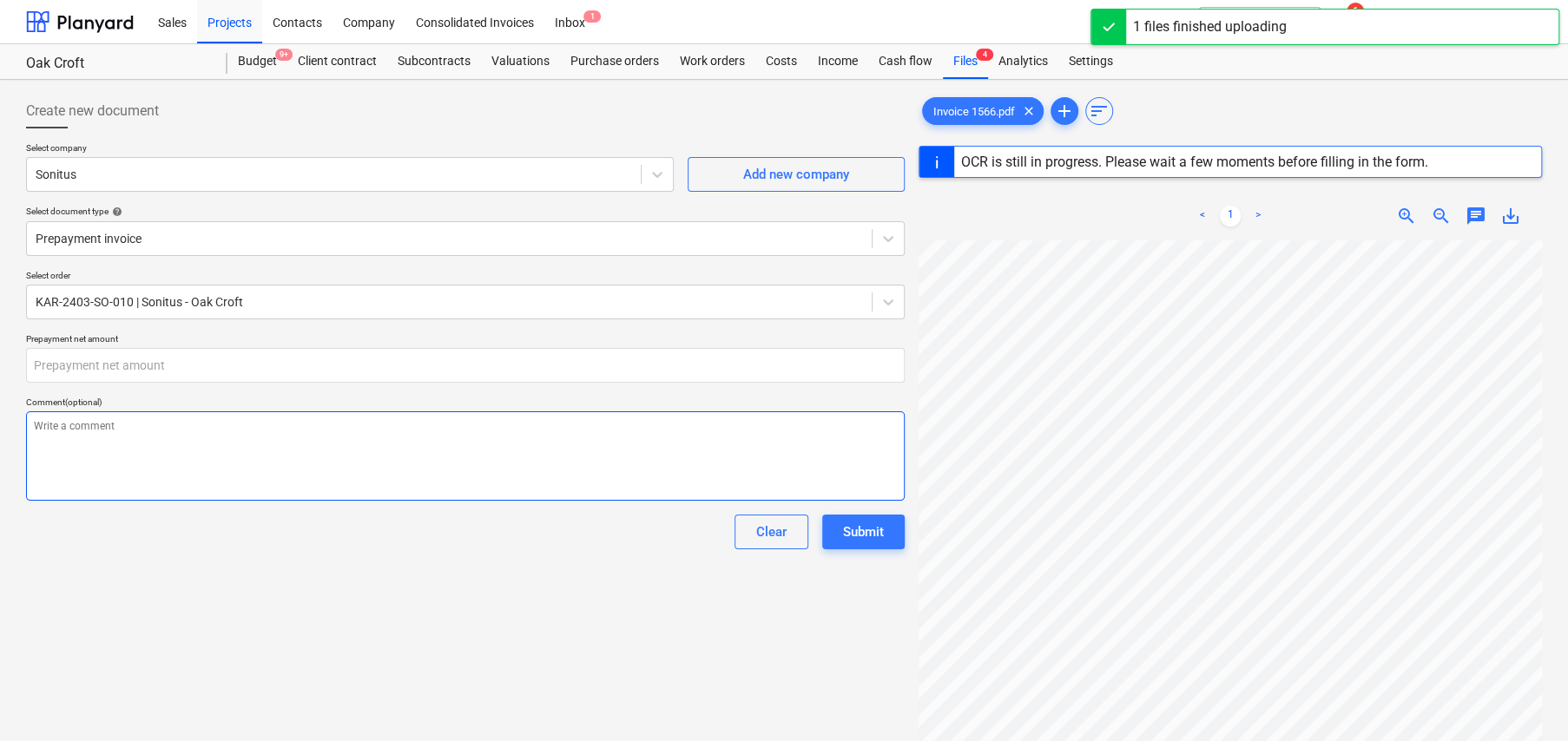
type textarea "x"
type input "0.00"
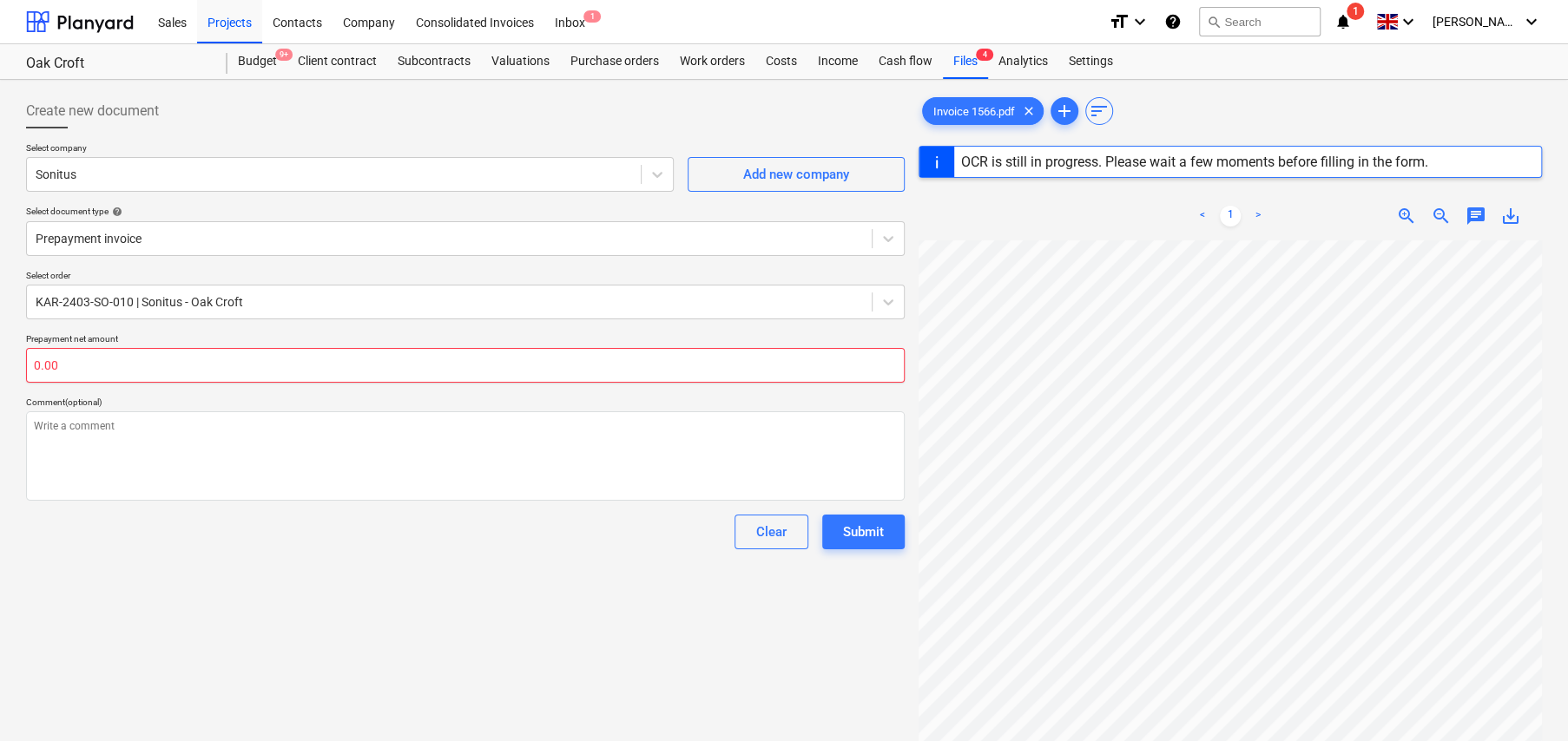
type textarea "x"
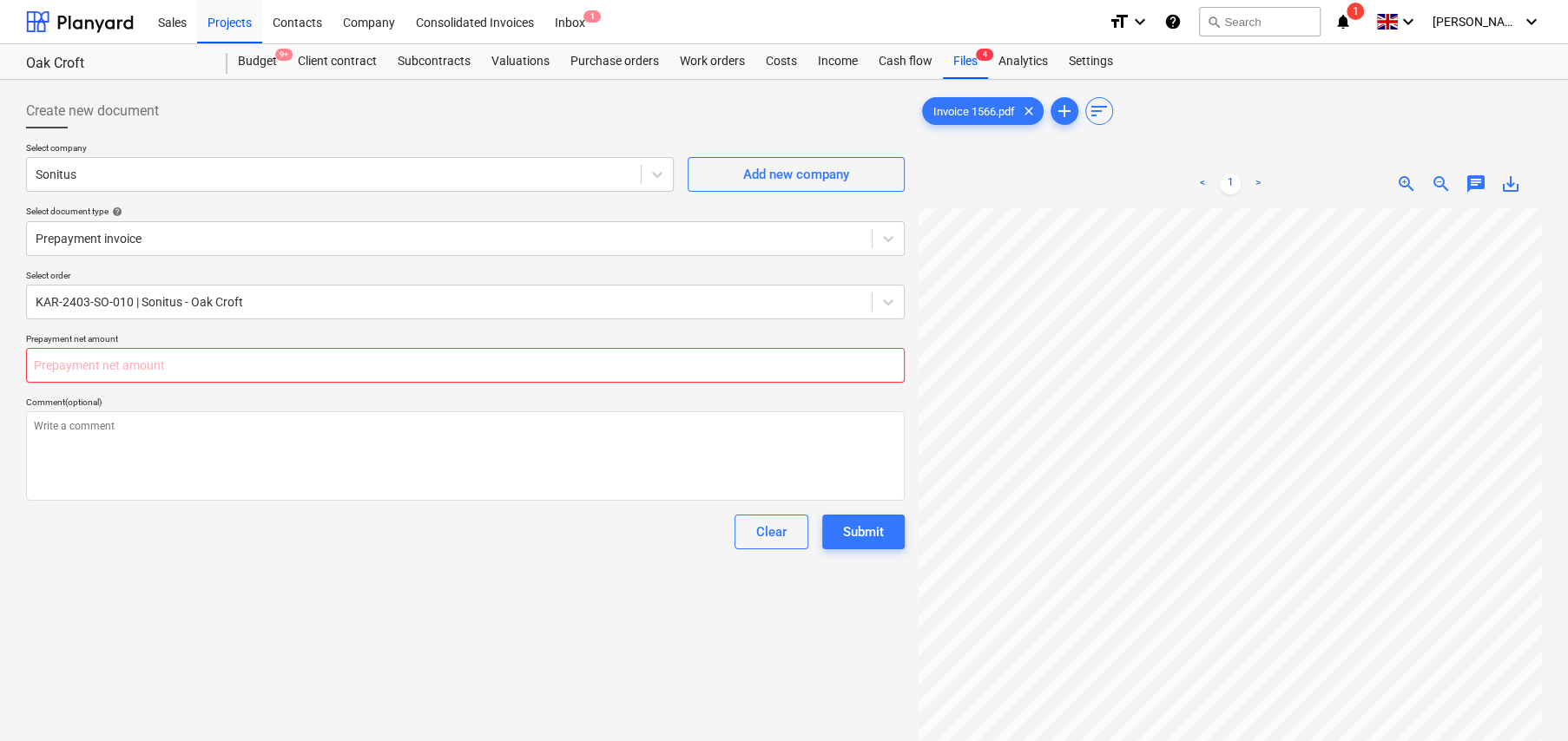
click at [110, 367] on input "text" at bounding box center [465, 365] width 878 height 35
type textarea "x"
type input "9"
type textarea "x"
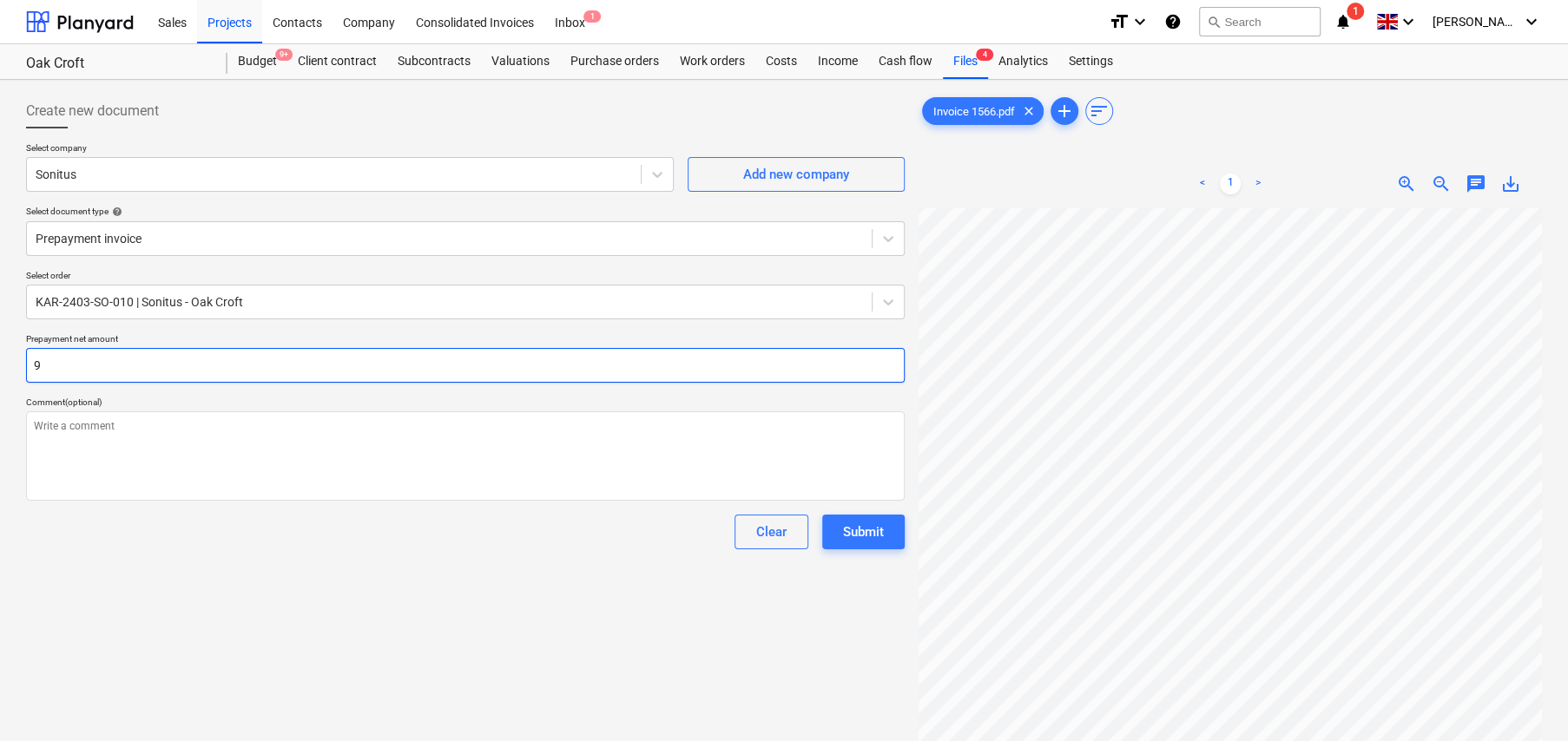
type input "98"
type textarea "x"
type input "985"
type textarea "x"
type input "9857"
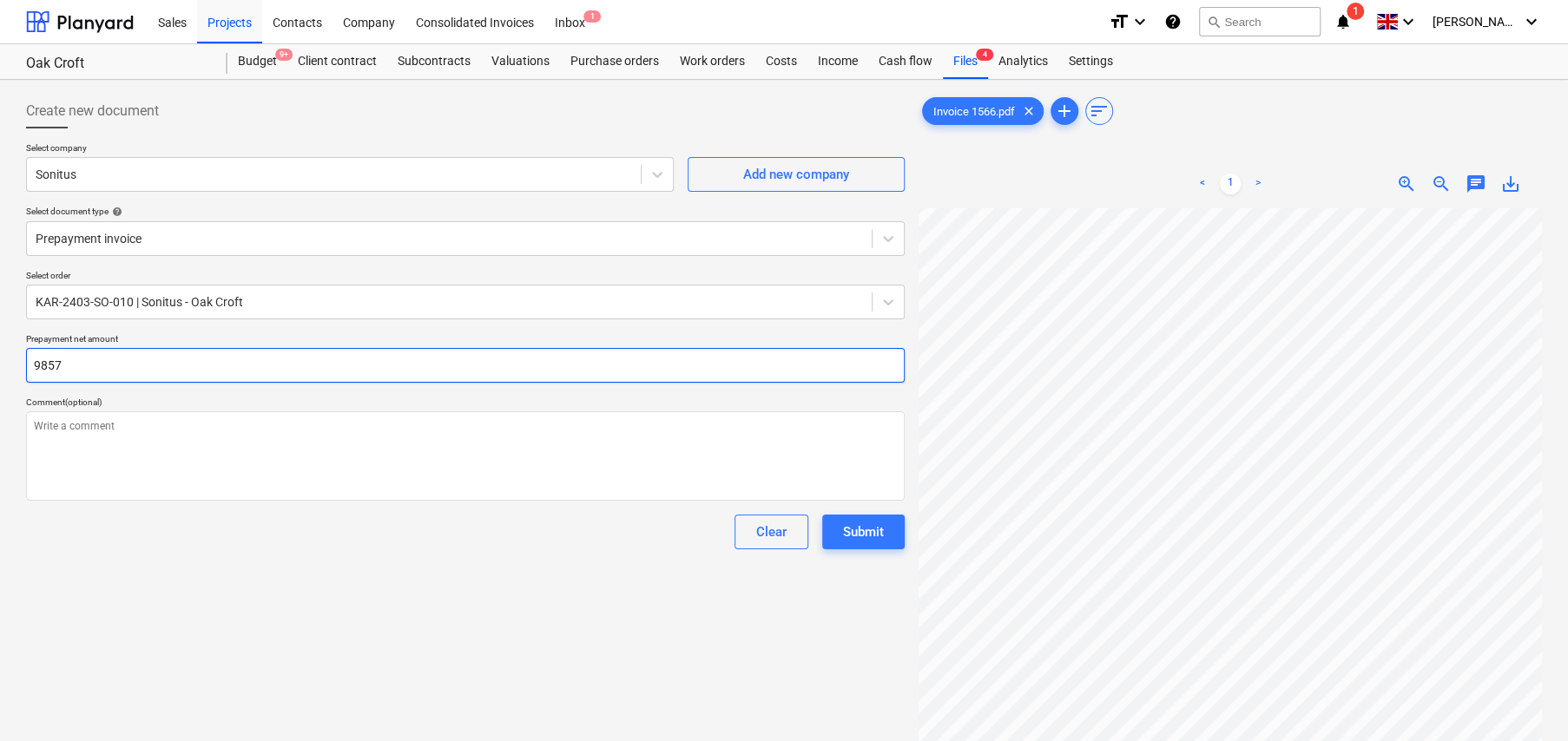
type textarea "x"
type input "9857."
type textarea "x"
type input "9857.6"
type textarea "x"
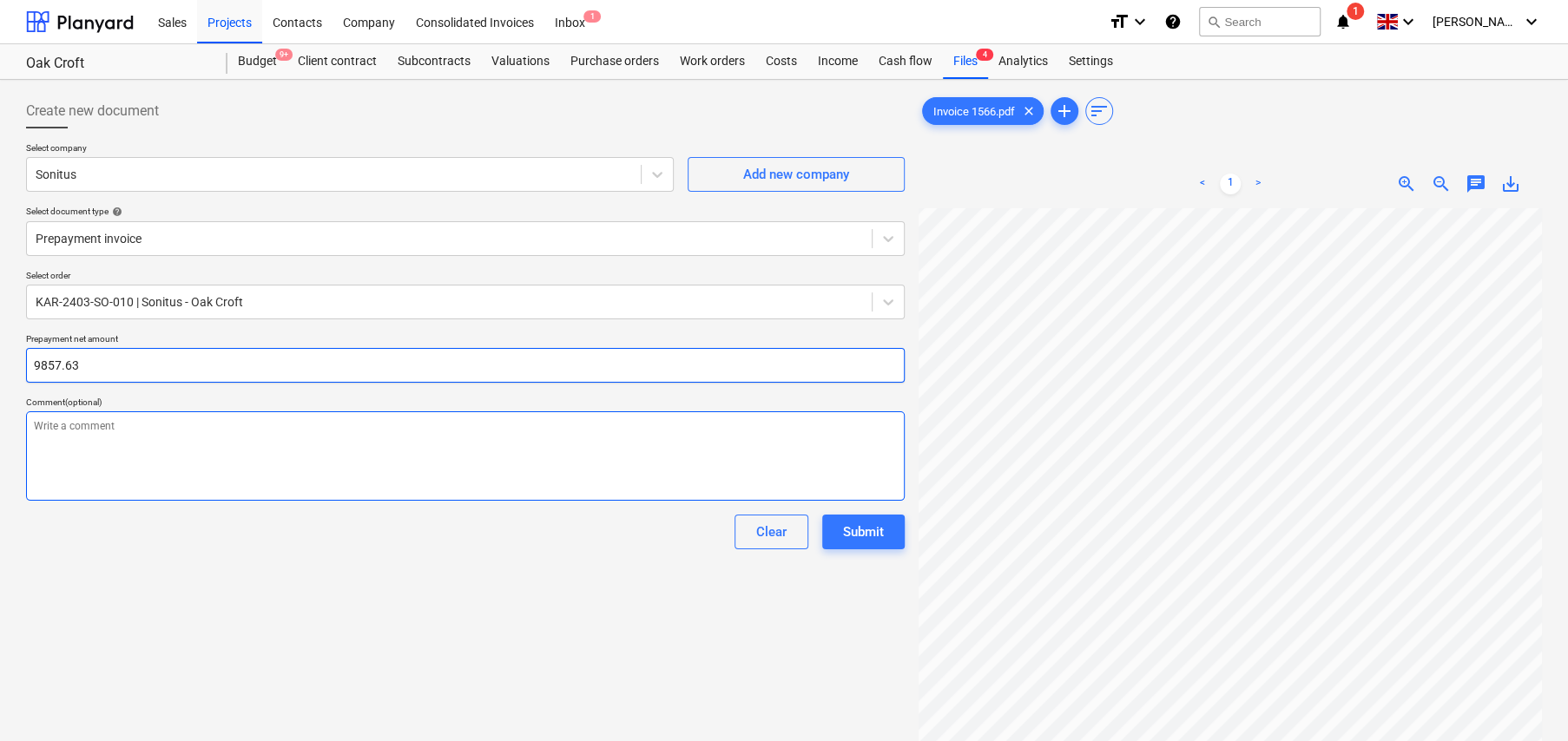
type input "9857.63"
type textarea "x"
type input "9,857.63"
click at [163, 430] on textarea at bounding box center [465, 456] width 878 height 89
type textarea "x"
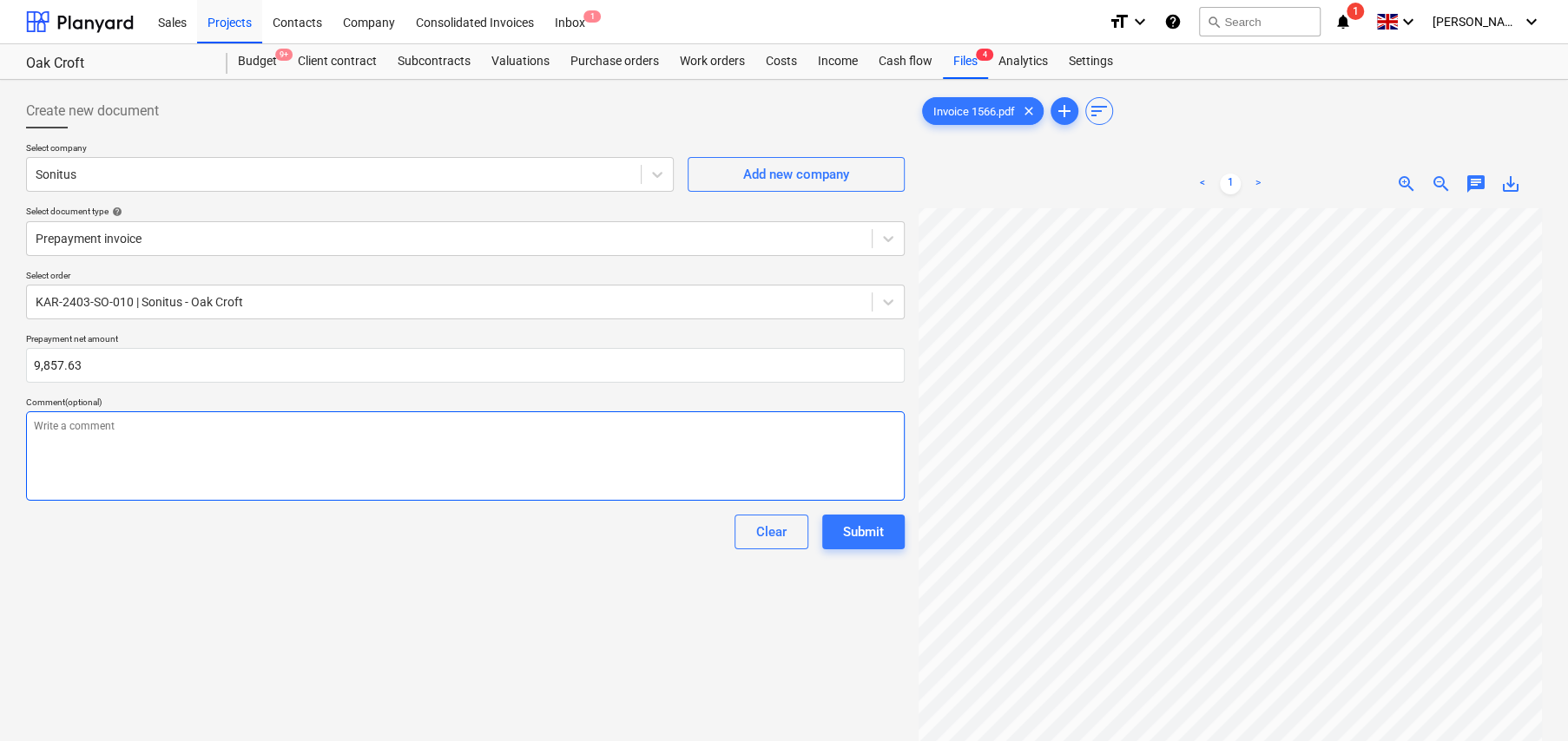
type textarea "D"
type textarea "x"
type textarea "De"
type textarea "x"
type textarea "Dep"
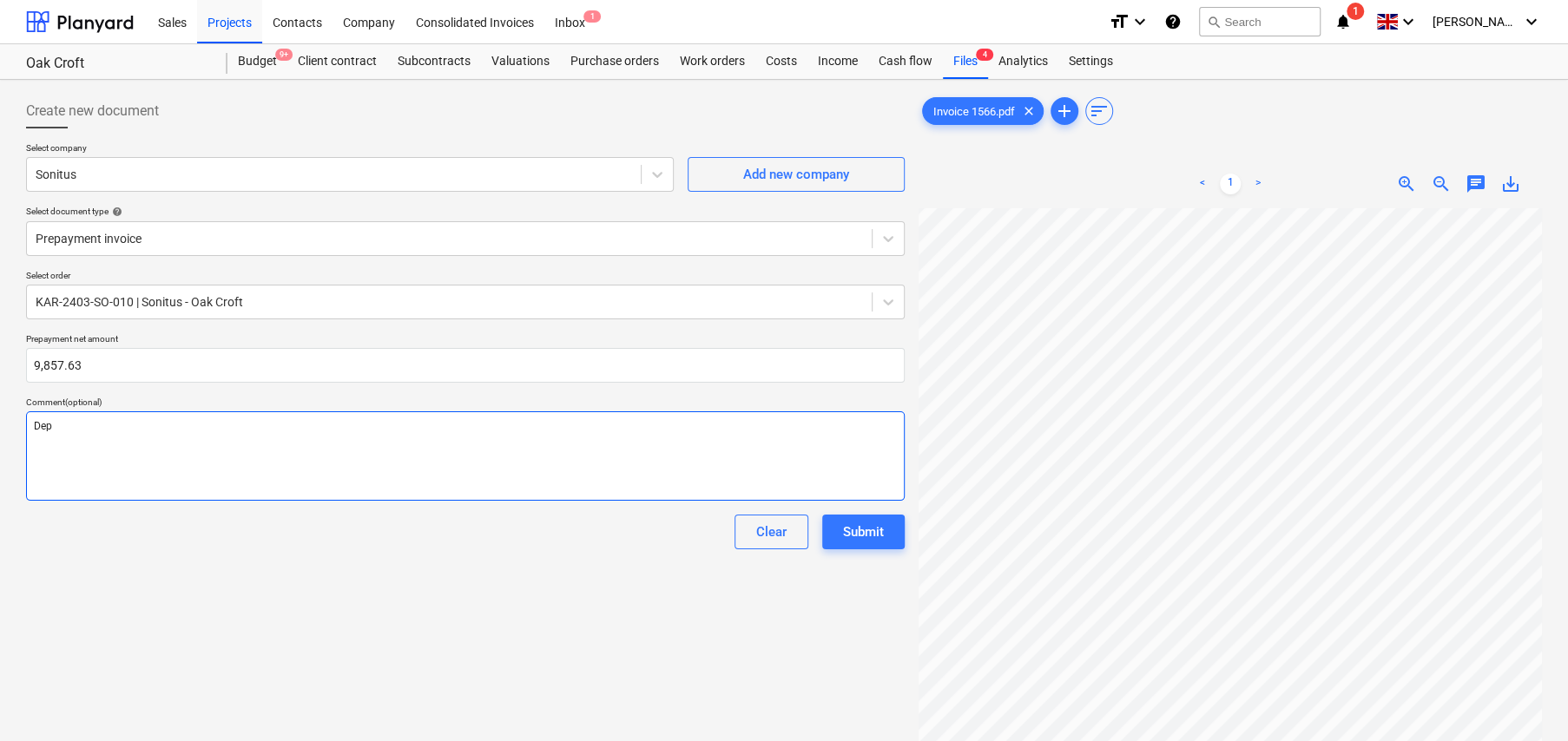
type textarea "x"
type textarea "Depo"
type textarea "x"
type textarea "Depos"
type textarea "x"
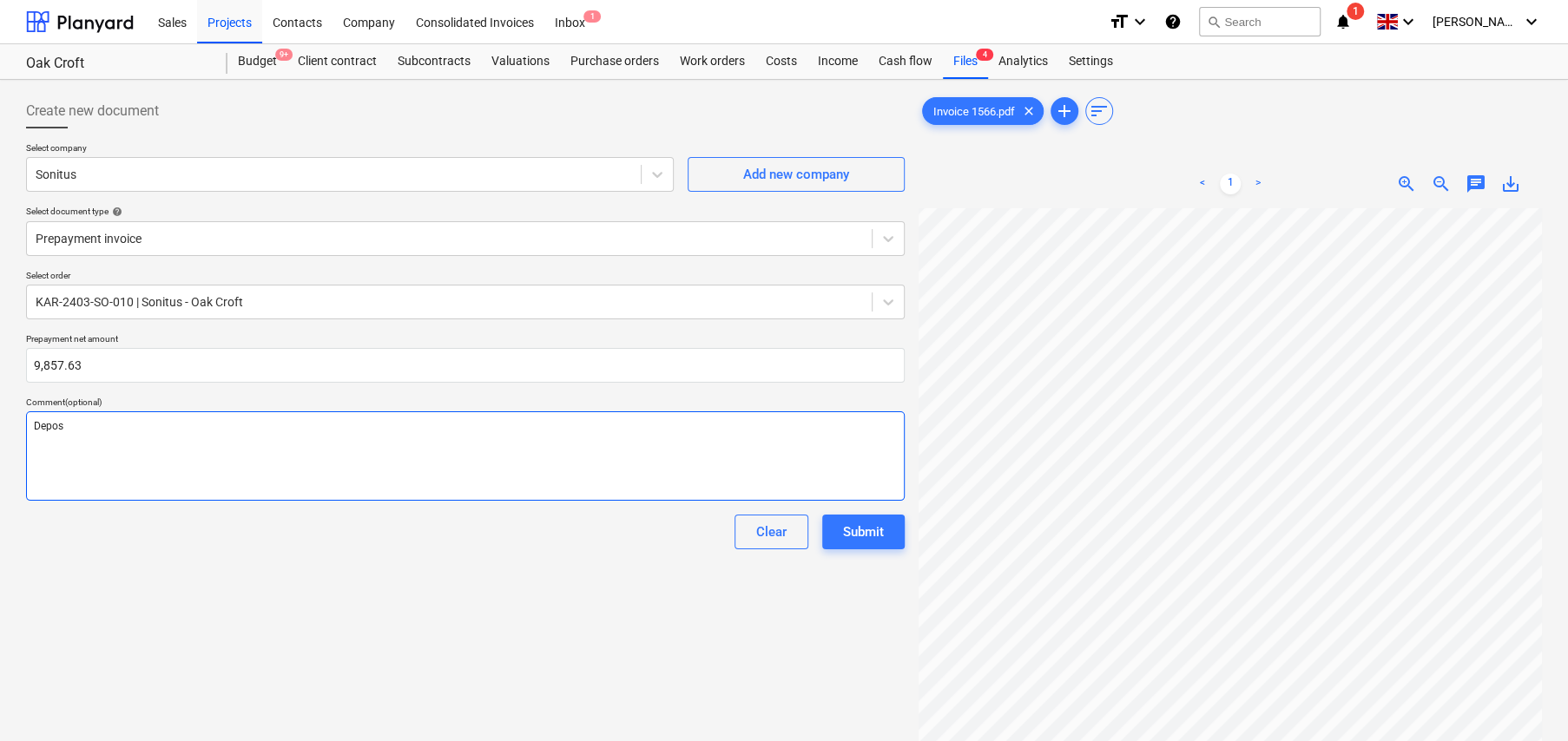
type textarea "Deposi"
type textarea "x"
type textarea "Deposit"
type textarea "x"
type textarea "Deposit"
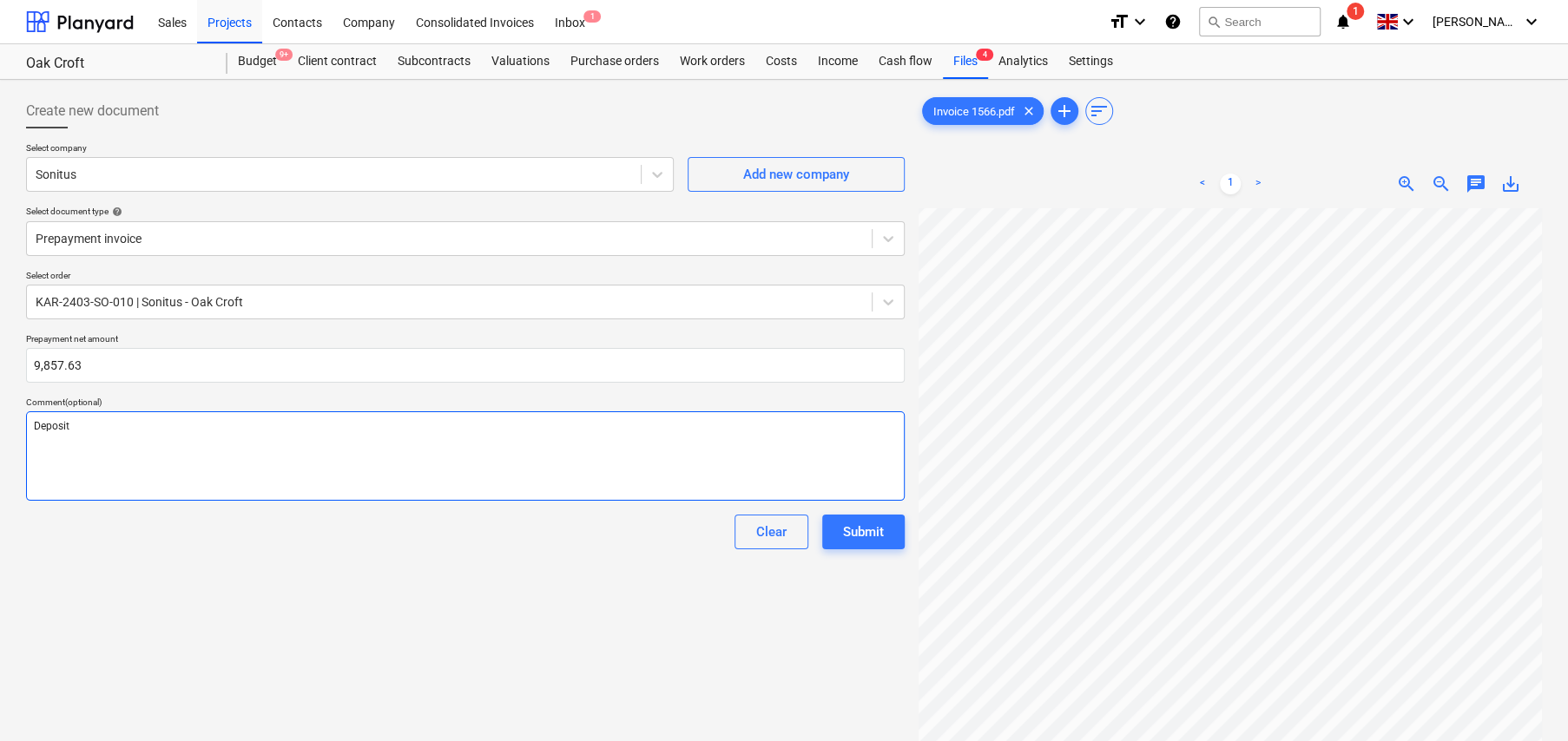
type textarea "x"
type textarea "Deposit i"
type textarea "x"
type textarea "Deposit in"
type textarea "x"
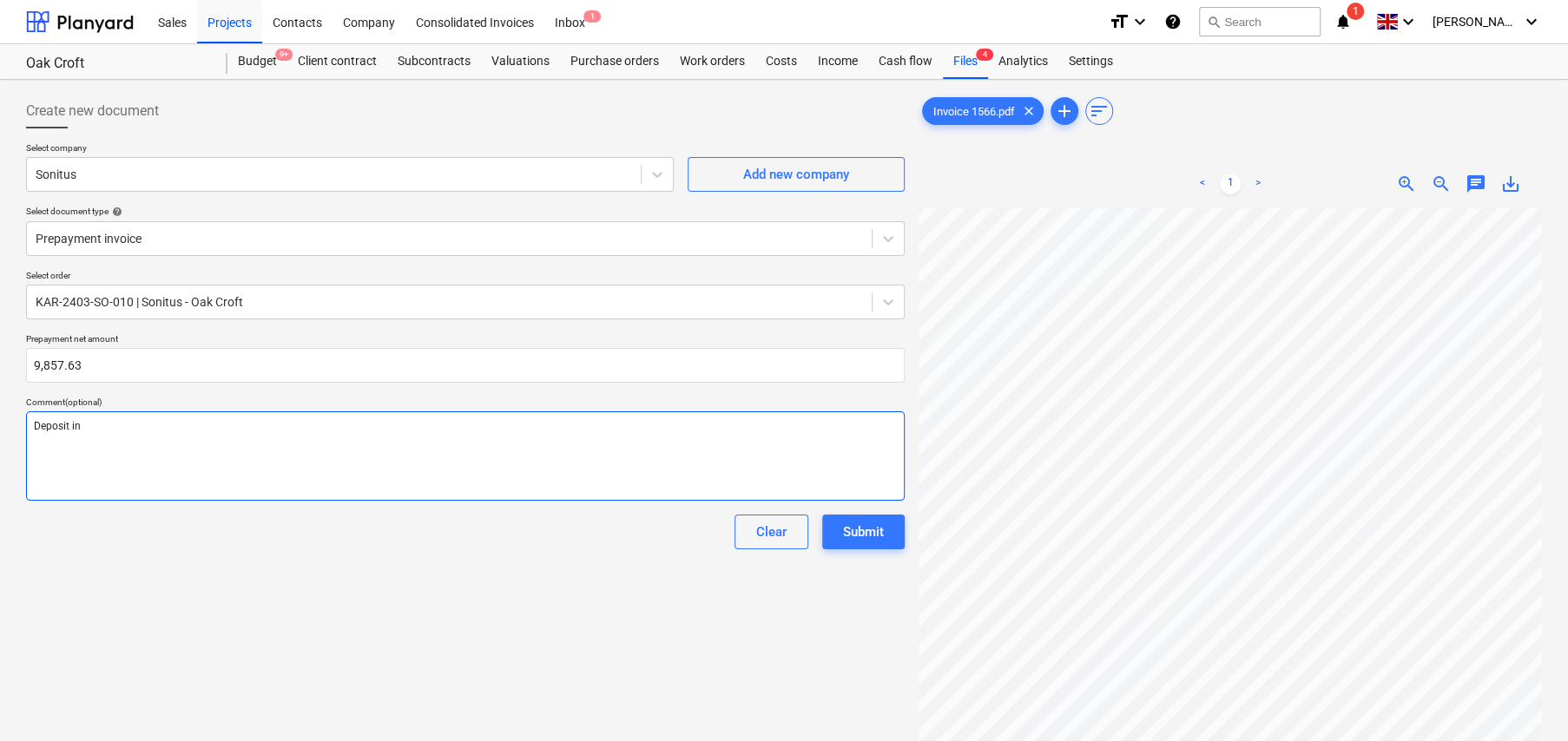
type textarea "Deposit inv"
type textarea "x"
type textarea "Deposit invo"
type textarea "x"
type textarea "Deposit invoi"
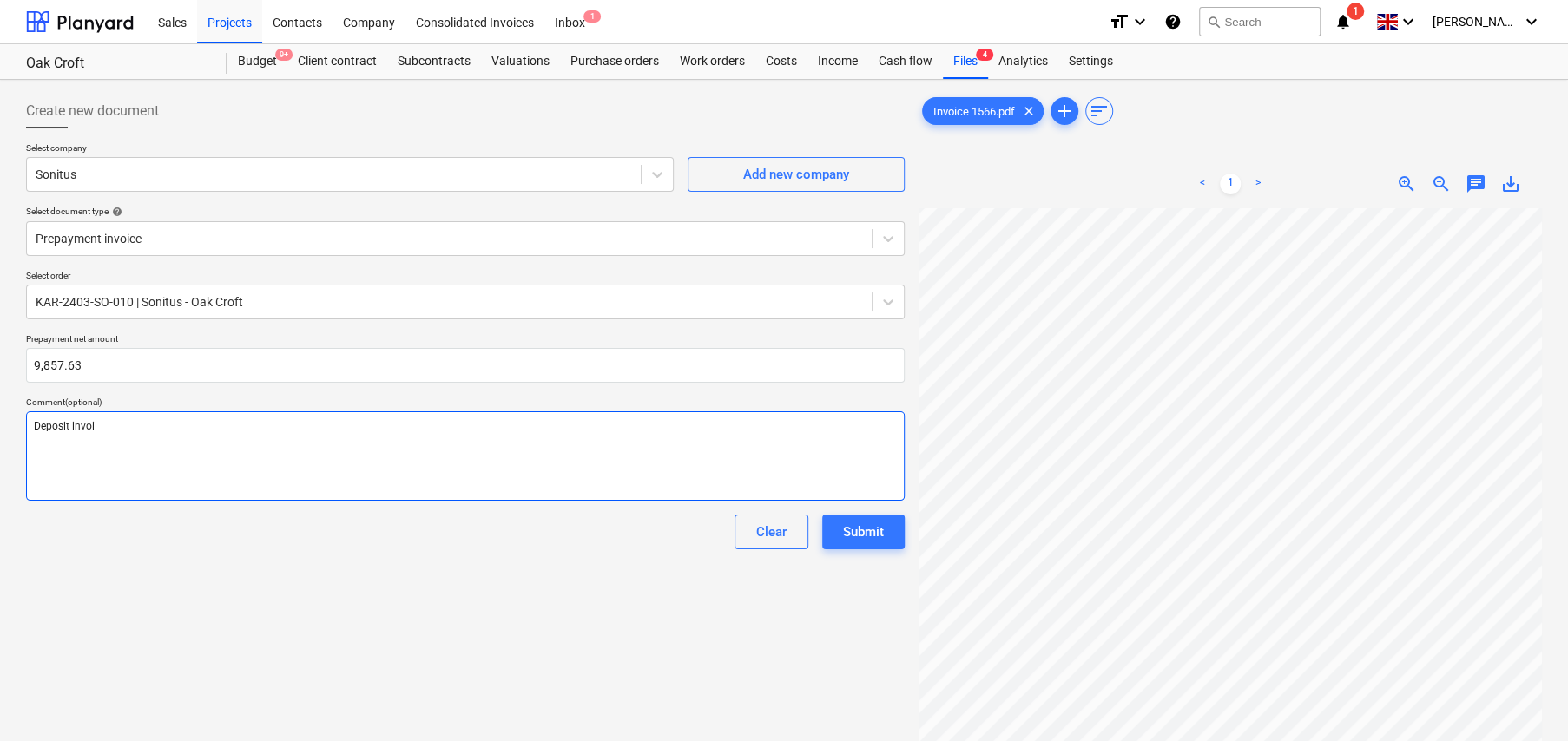
type textarea "x"
type textarea "Deposit invoic"
type textarea "x"
type textarea "Deposit invoi"
type textarea "x"
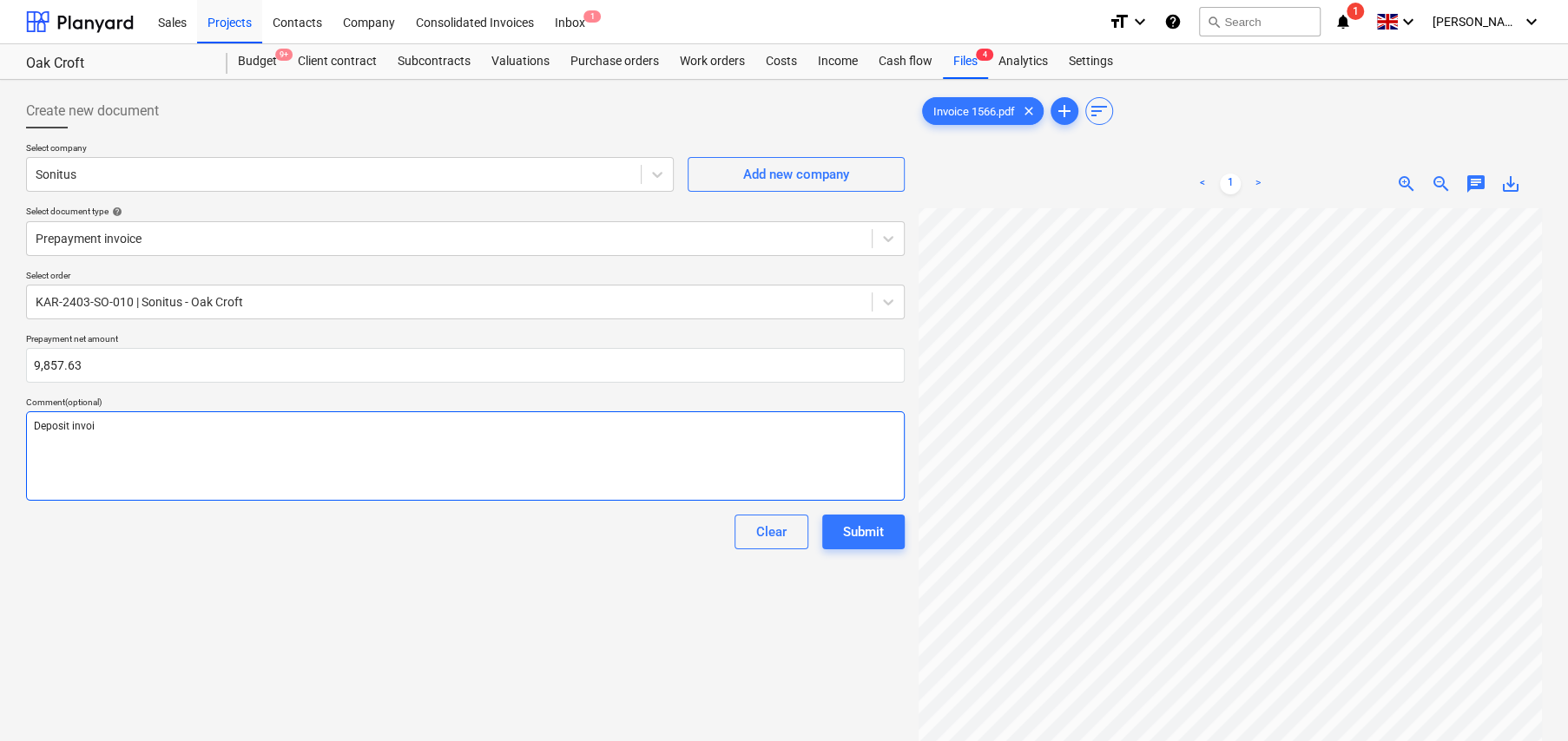
type textarea "Deposit invoic"
type textarea "x"
type textarea "Deposit invoice"
type textarea "x"
type textarea "Deposit invoice;"
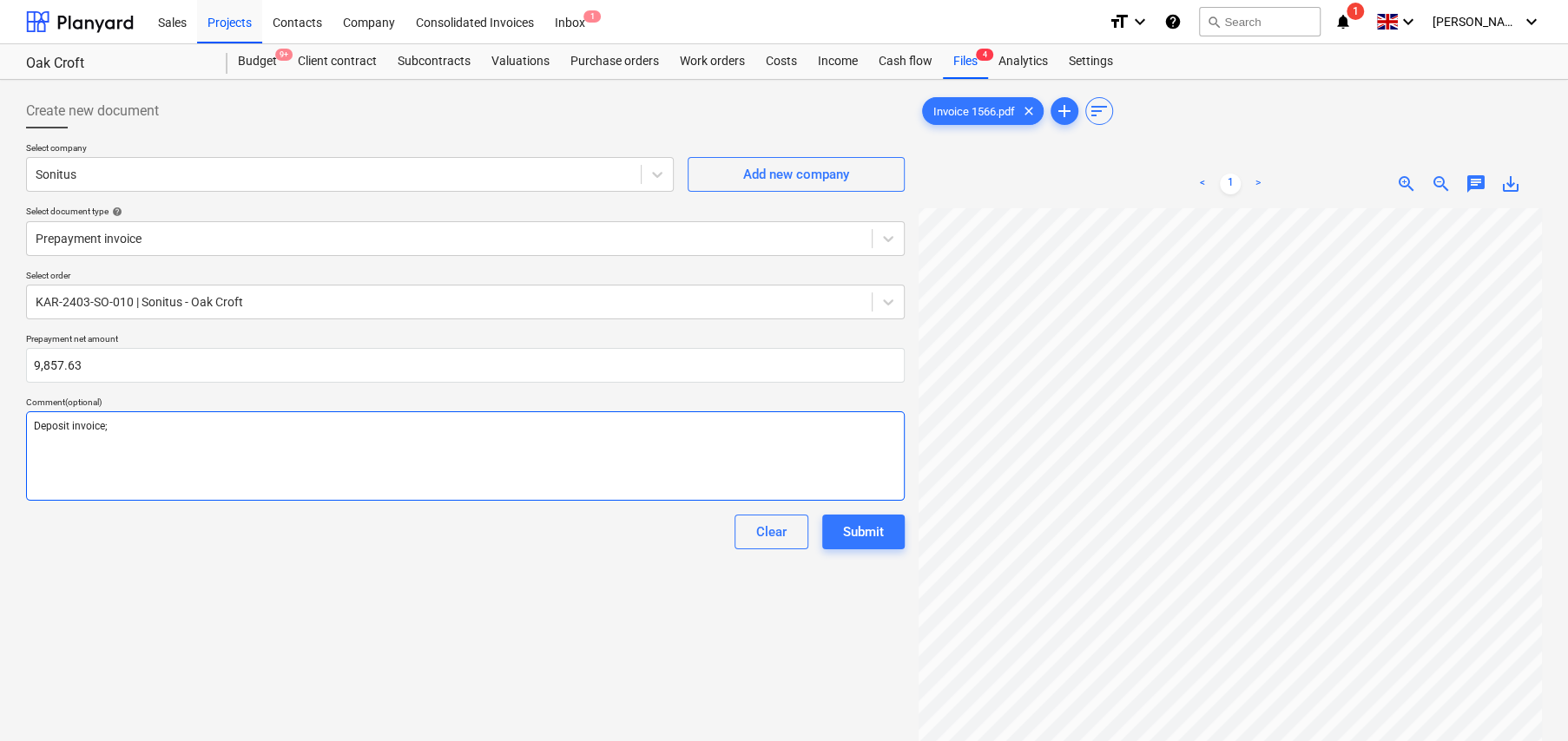
type textarea "x"
type textarea "Deposit invoice;"
type textarea "x"
type textarea "Deposit invoice; 2"
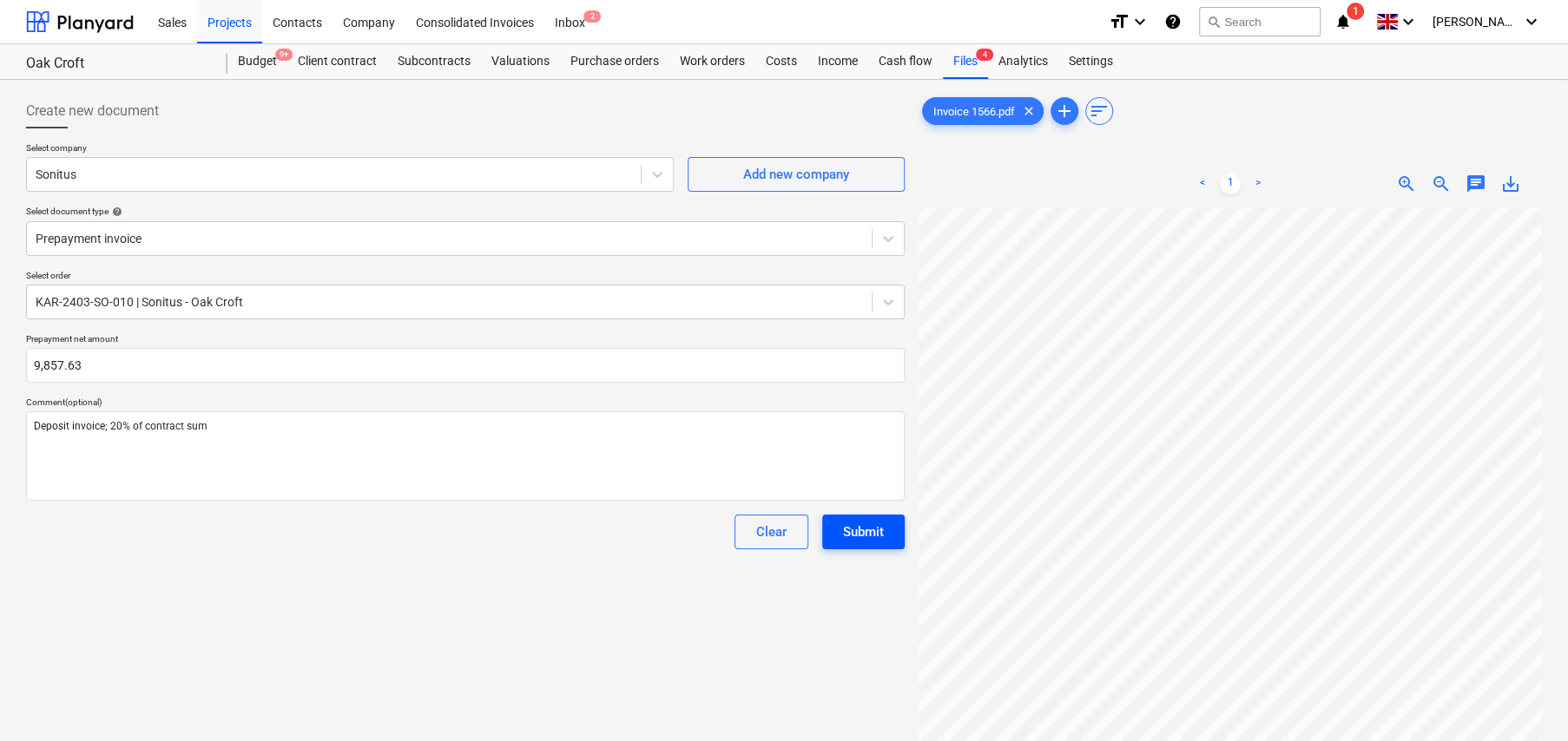
click at [872, 532] on div "Submit" at bounding box center [864, 532] width 41 height 22
